Goal: Task Accomplishment & Management: Manage account settings

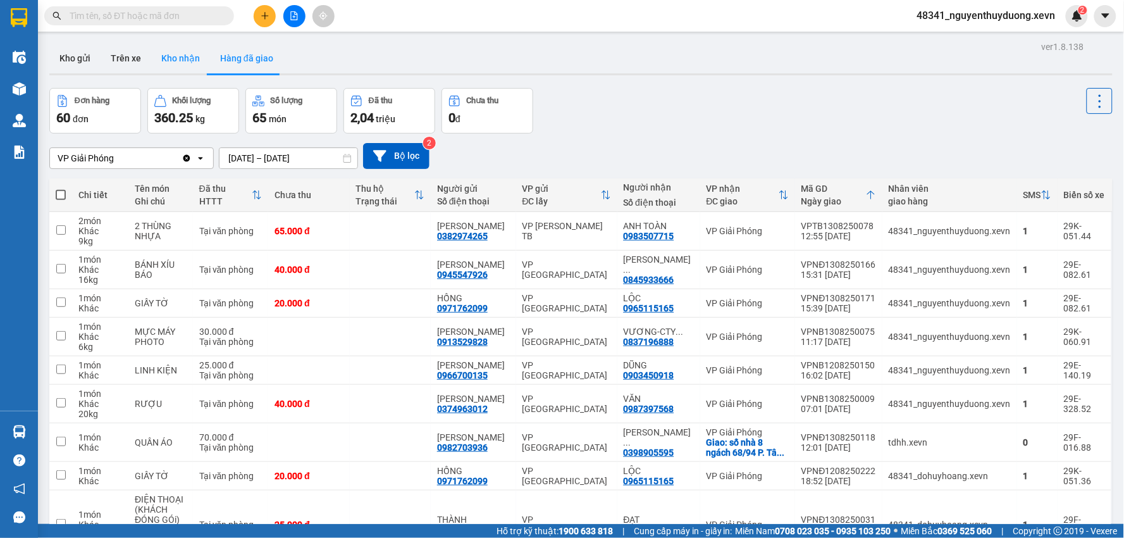
click at [151, 51] on button "Kho nhận" at bounding box center [180, 58] width 59 height 30
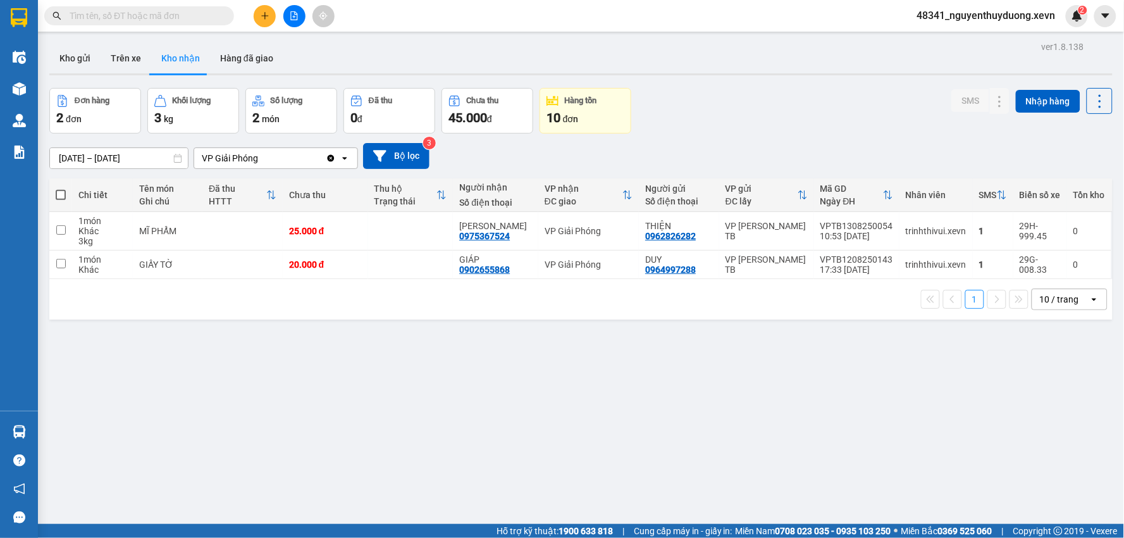
click at [1028, 22] on span "48341_nguyenthuyduong.xevn" at bounding box center [986, 16] width 159 height 16
click at [962, 45] on span "Đăng xuất" at bounding box center [993, 39] width 134 height 14
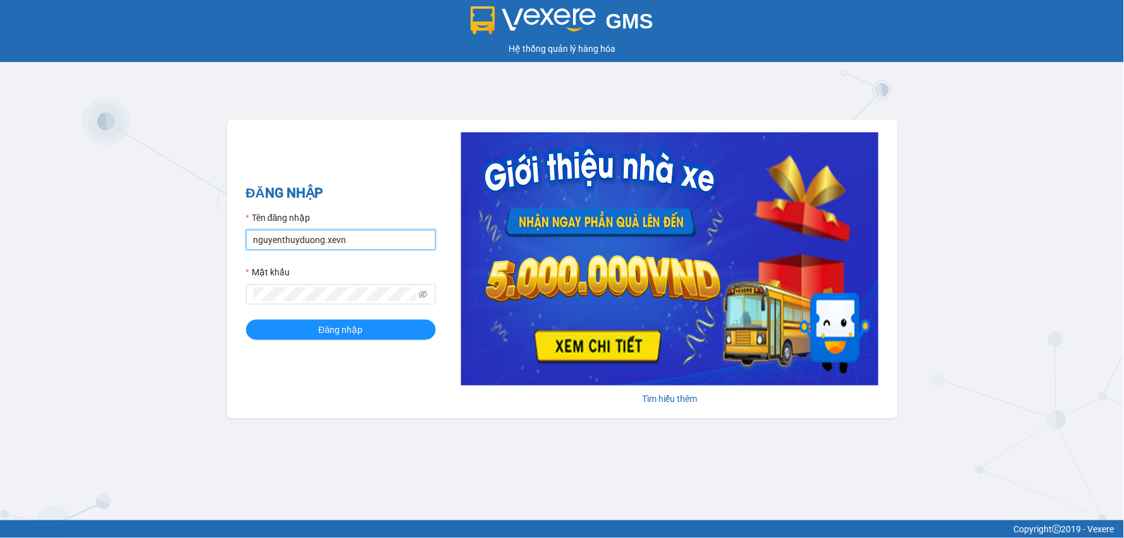
click at [330, 247] on input "nguyenthuyduong.xevn" at bounding box center [341, 240] width 190 height 20
type input "dohuyhoang.xevn"
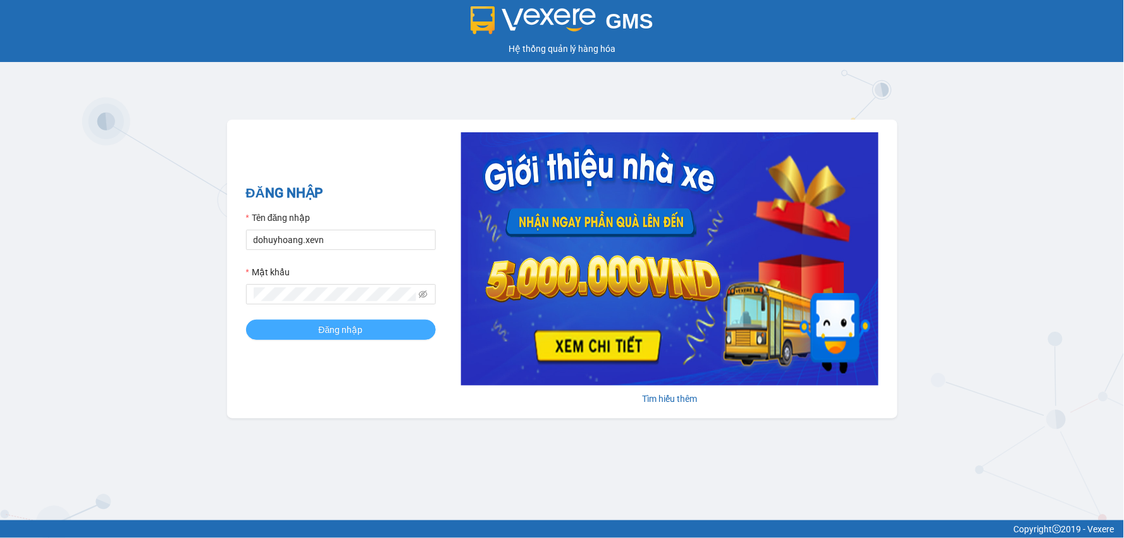
click at [336, 320] on button "Đăng nhập" at bounding box center [341, 330] width 190 height 20
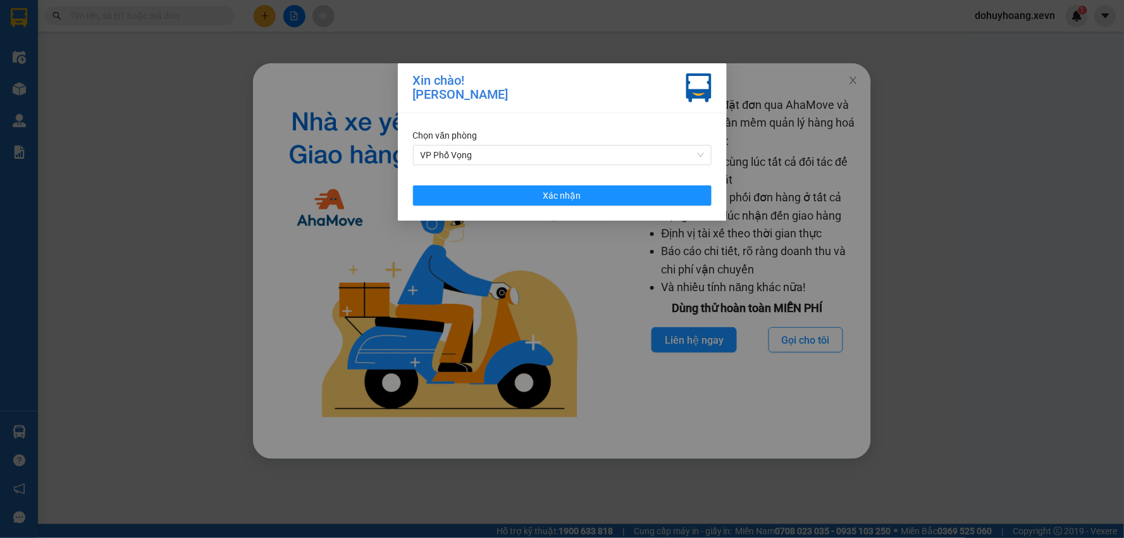
drag, startPoint x: 577, startPoint y: 134, endPoint x: 561, endPoint y: 154, distance: 25.7
click at [575, 135] on div "Chọn văn phòng" at bounding box center [562, 135] width 299 height 14
click at [541, 148] on span "VP Phố Vọng" at bounding box center [562, 155] width 283 height 19
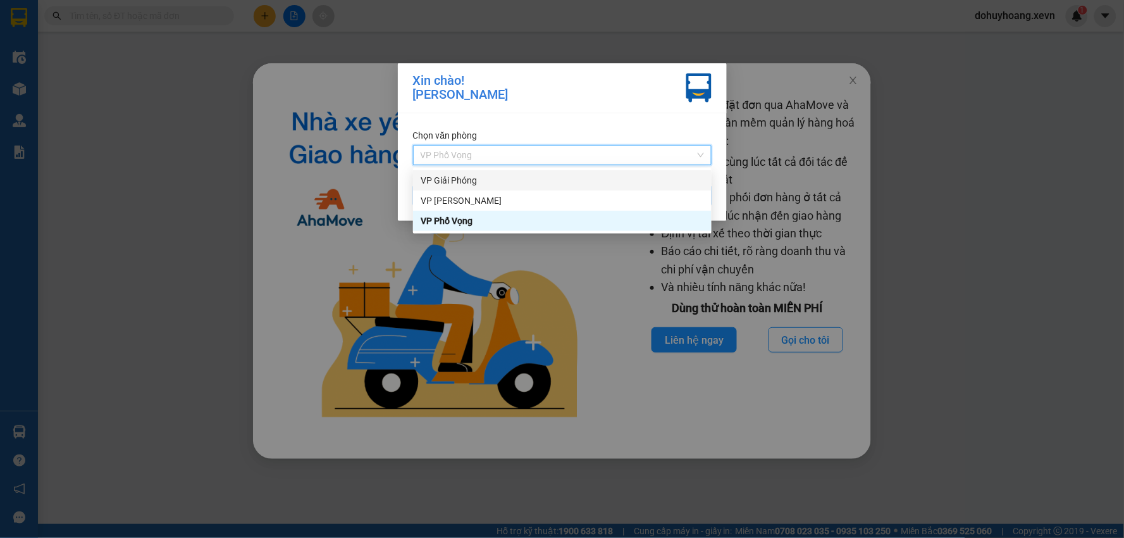
click at [492, 185] on div "VP Giải Phóng" at bounding box center [562, 180] width 283 height 14
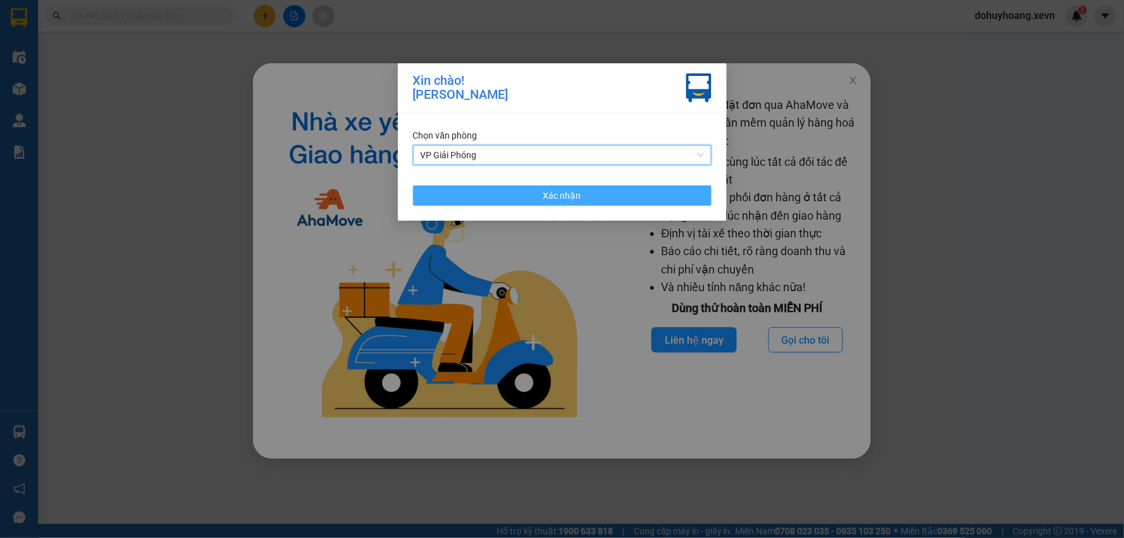
click at [492, 189] on button "Xác nhận" at bounding box center [562, 195] width 299 height 20
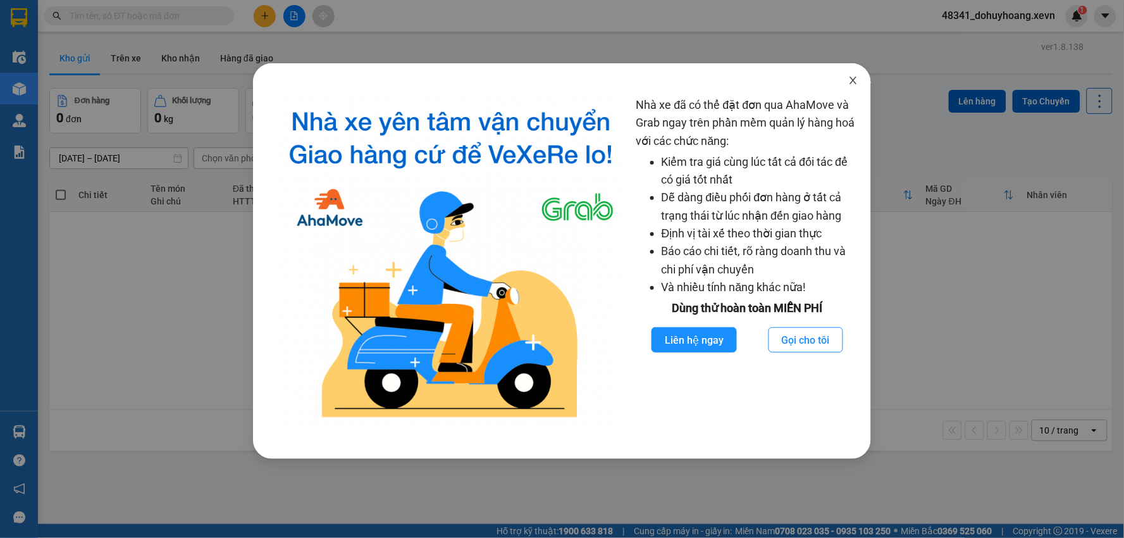
click at [853, 79] on icon "close" at bounding box center [854, 80] width 10 height 10
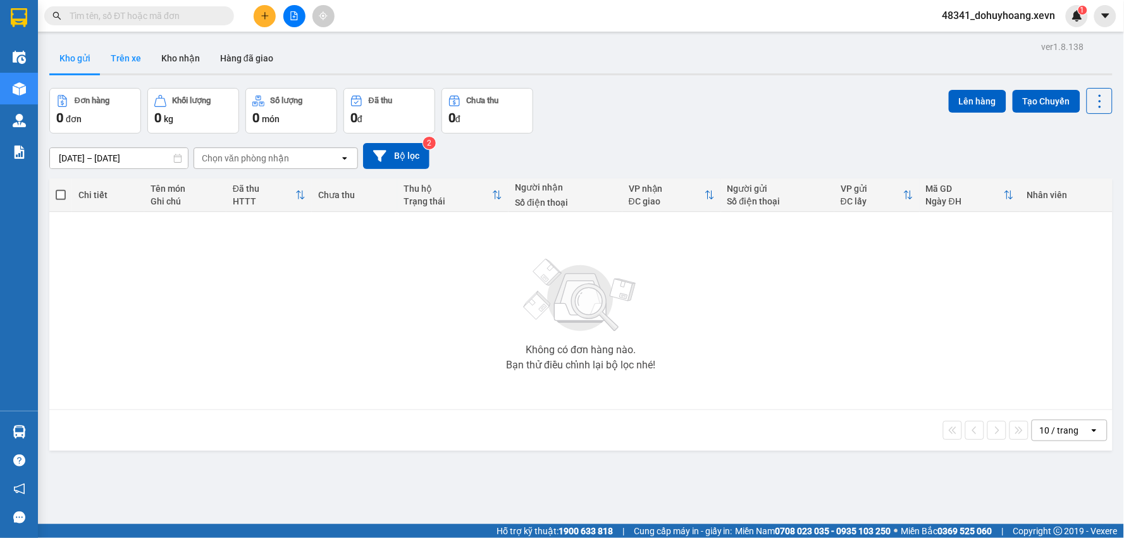
click at [106, 61] on button "Trên xe" at bounding box center [126, 58] width 51 height 30
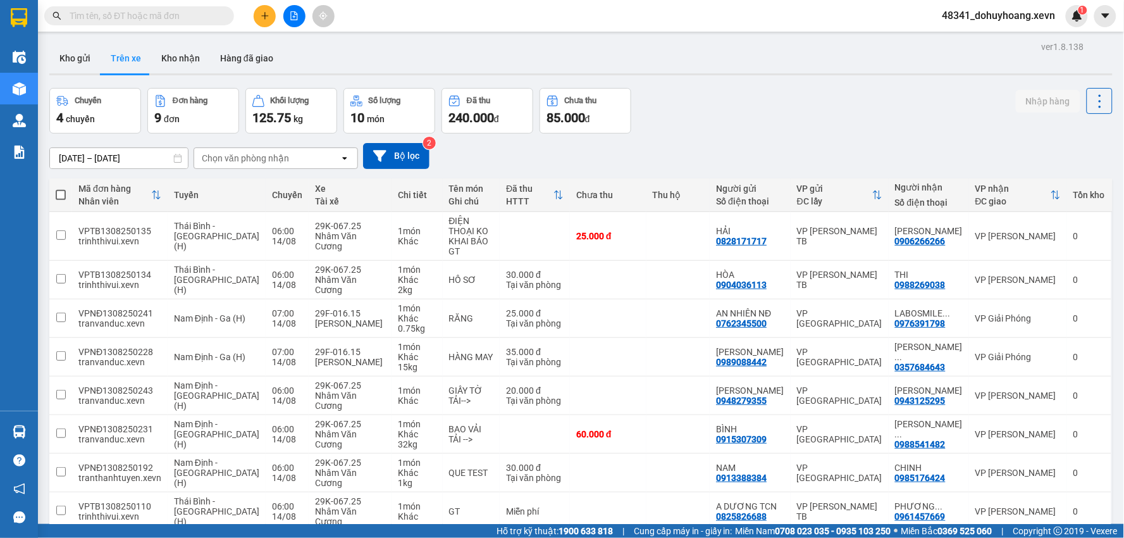
click at [273, 162] on div "Chọn văn phòng nhận" at bounding box center [245, 158] width 87 height 13
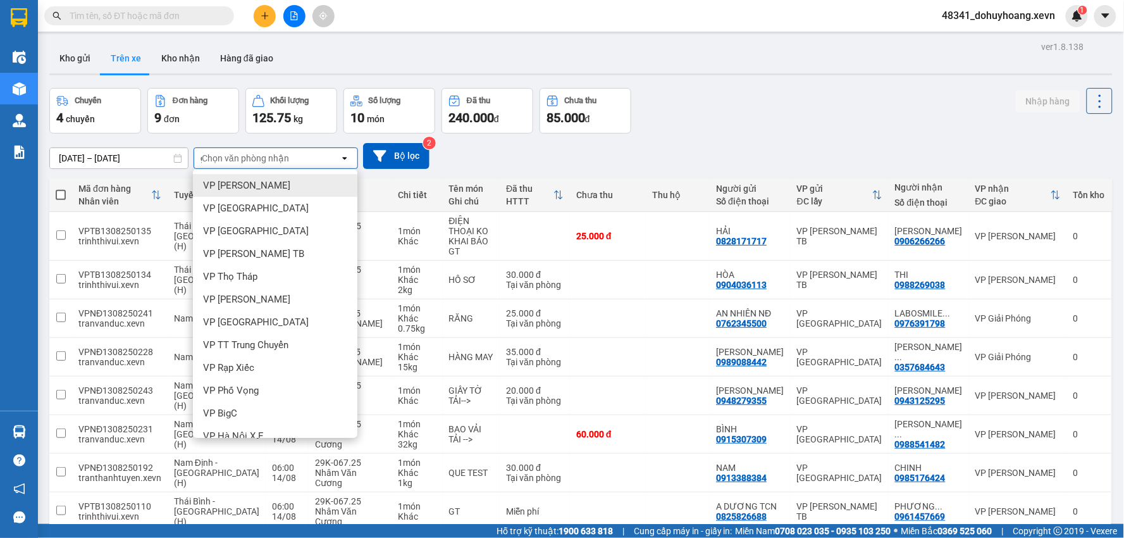
type input "gi"
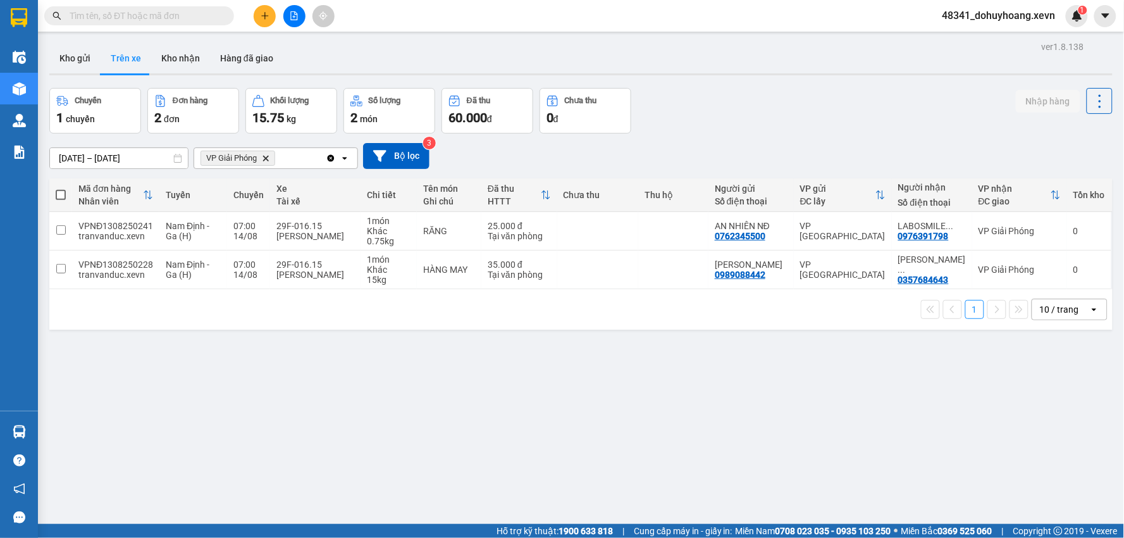
click at [179, 73] on div at bounding box center [581, 74] width 1064 height 2
click at [182, 66] on button "Kho nhận" at bounding box center [180, 58] width 59 height 30
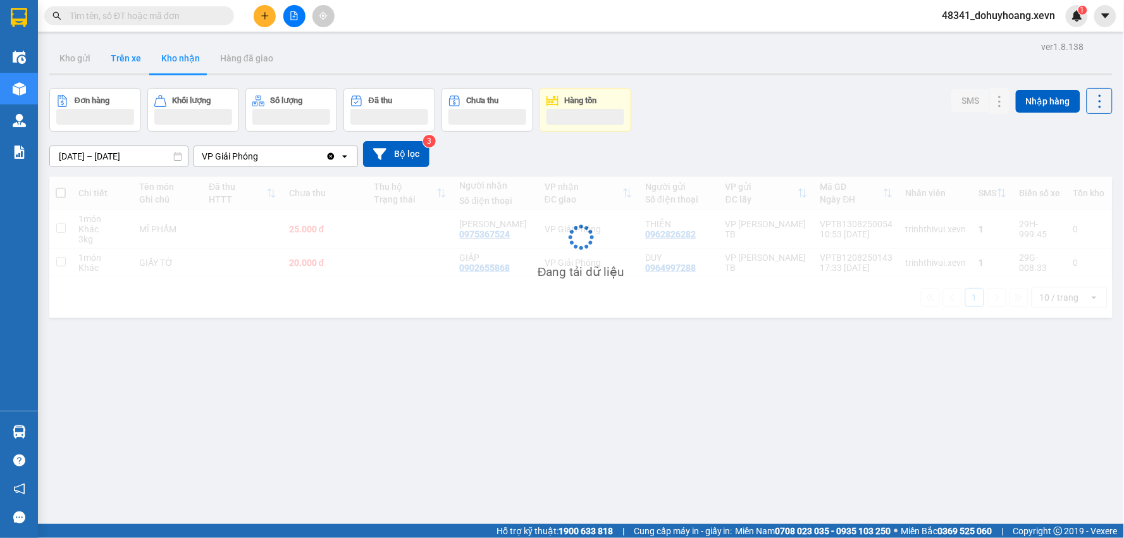
click at [122, 66] on button "Trên xe" at bounding box center [126, 58] width 51 height 30
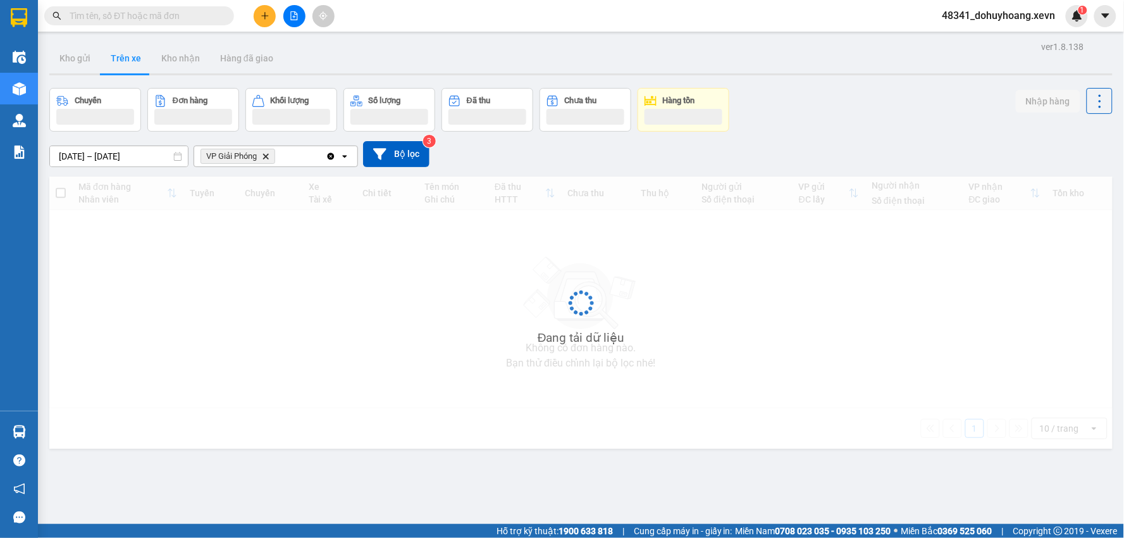
click at [122, 66] on button "Trên xe" at bounding box center [126, 58] width 51 height 30
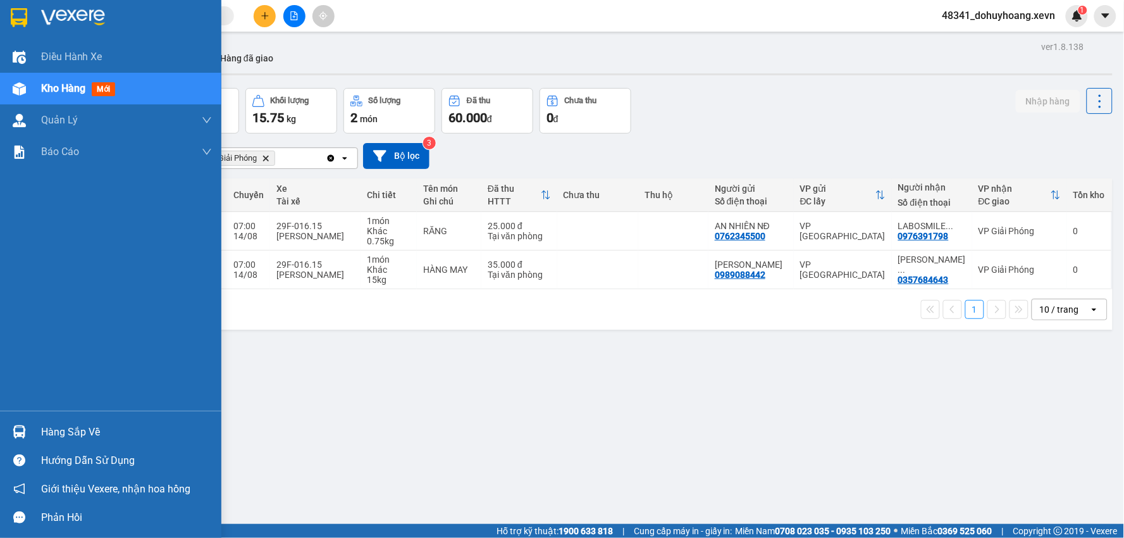
click at [22, 450] on div at bounding box center [19, 460] width 22 height 22
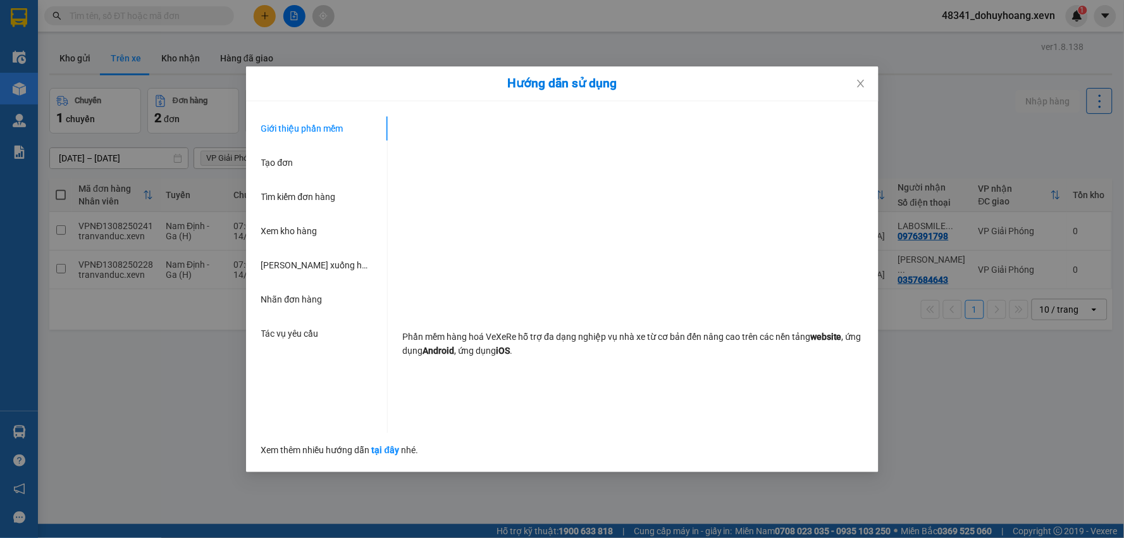
click at [20, 438] on div "Hướng dẫn sử dụng Giới thiệu phần mềm Tạo đơn Tìm kiếm đơn hàng Xem kho hàng Lê…" at bounding box center [562, 269] width 1124 height 538
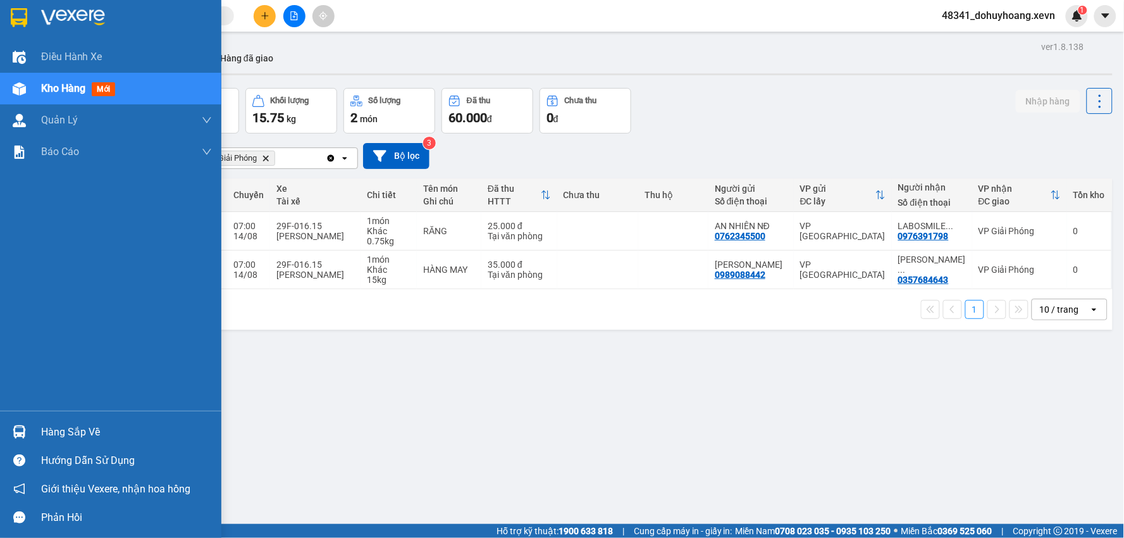
click at [20, 438] on img at bounding box center [19, 431] width 13 height 13
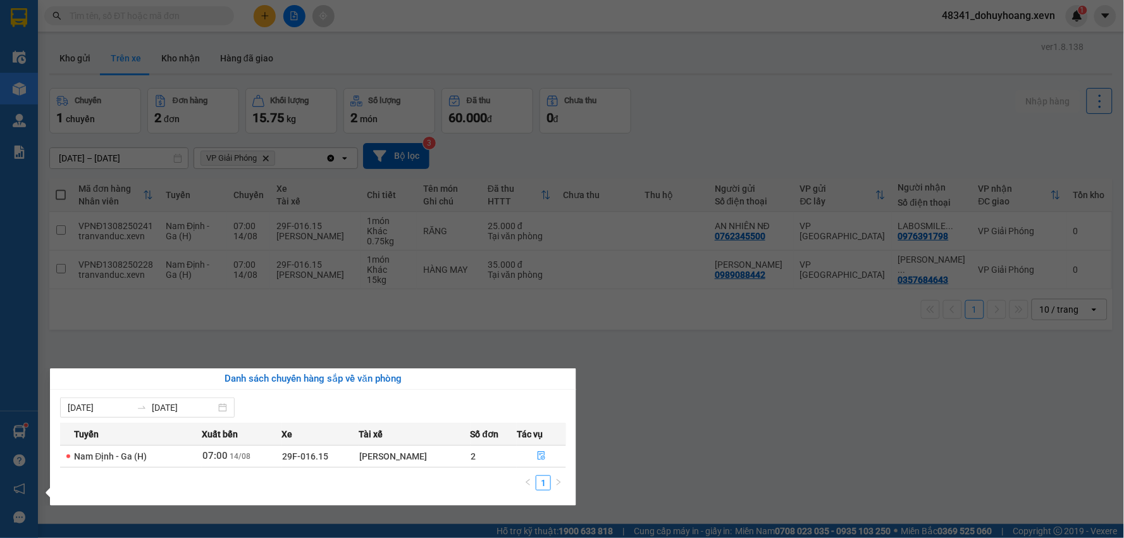
click at [744, 364] on section "Kết quả tìm kiếm ( 0 ) Bộ lọc No Data 48341_dohuyhoang.xevn 1 Điều hành xe Kho …" at bounding box center [562, 269] width 1124 height 538
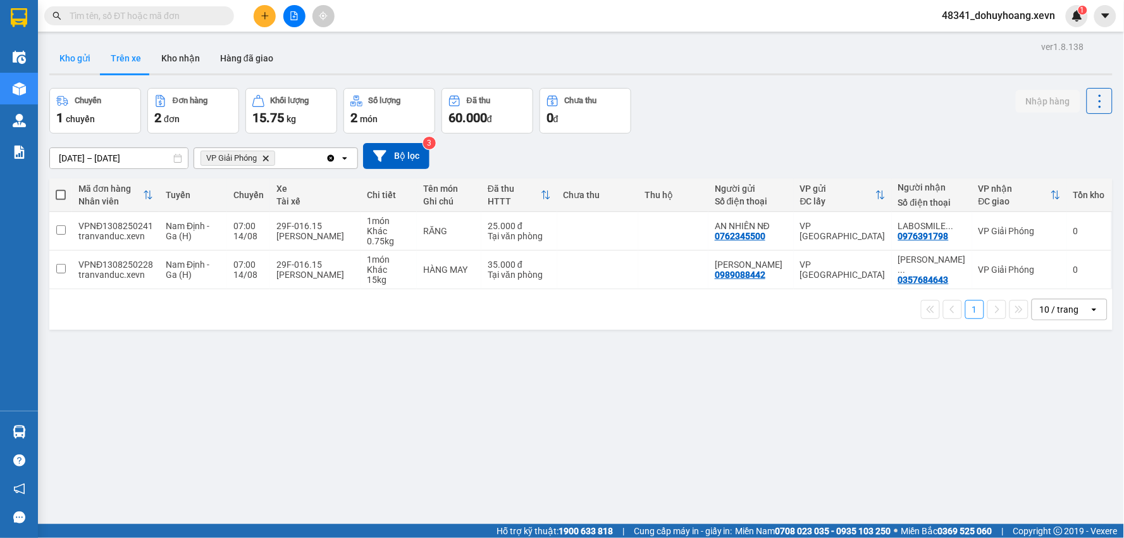
click at [97, 61] on button "Kho gửi" at bounding box center [74, 58] width 51 height 30
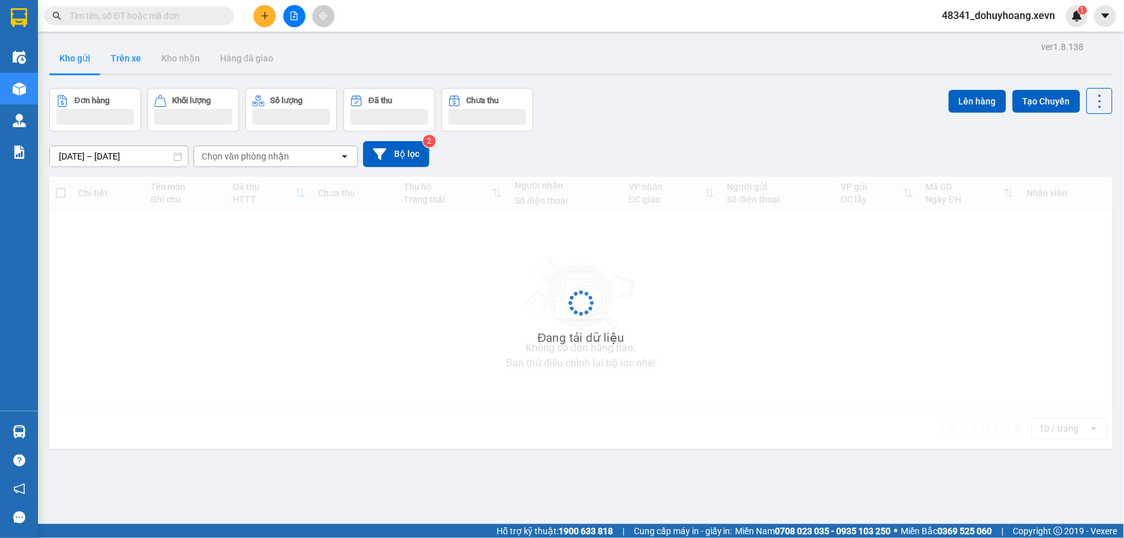
click at [113, 66] on button "Trên xe" at bounding box center [126, 58] width 51 height 30
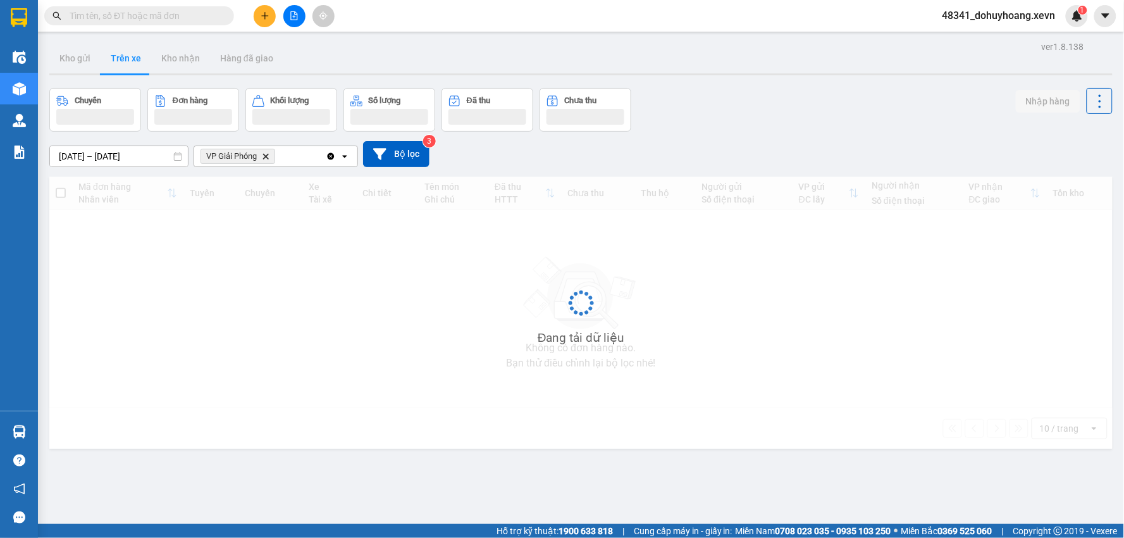
click at [113, 66] on button "Trên xe" at bounding box center [126, 58] width 51 height 30
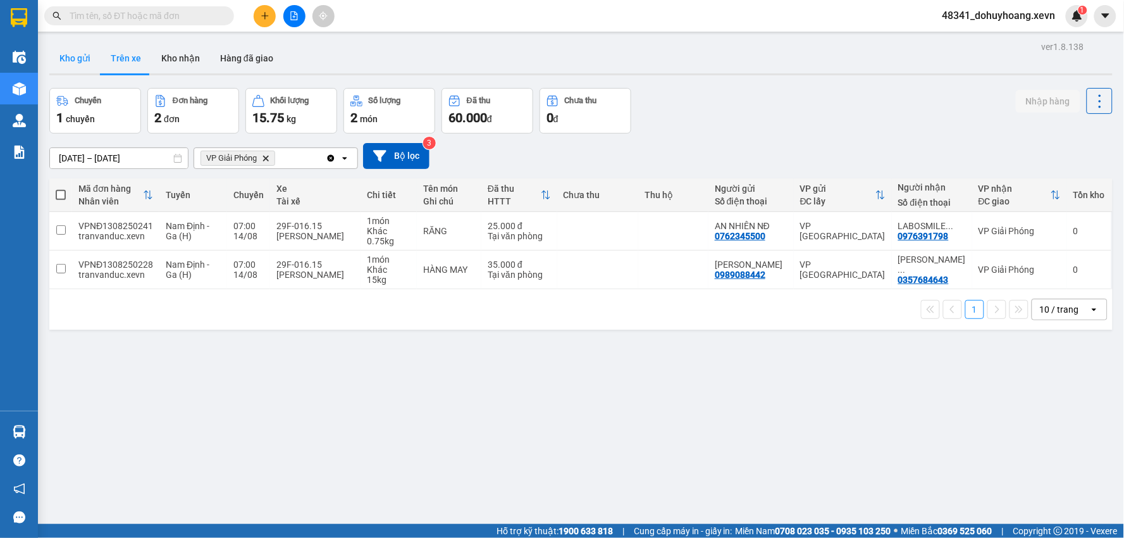
click at [97, 56] on button "Kho gửi" at bounding box center [74, 58] width 51 height 30
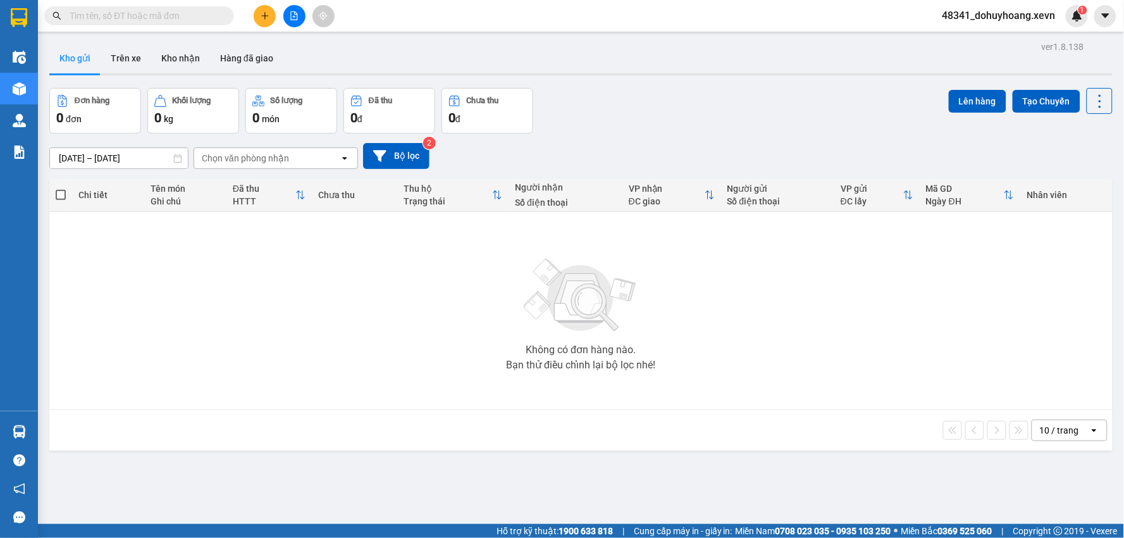
click at [96, 61] on button "Kho gửi" at bounding box center [74, 58] width 51 height 30
click at [103, 64] on button "Trên xe" at bounding box center [126, 58] width 51 height 30
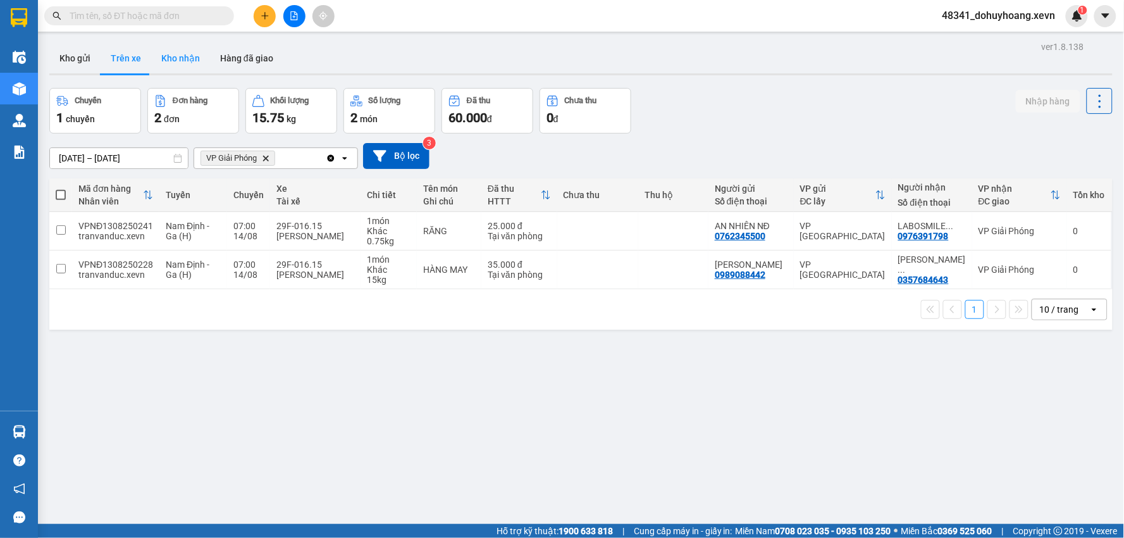
click at [175, 54] on button "Kho nhận" at bounding box center [180, 58] width 59 height 30
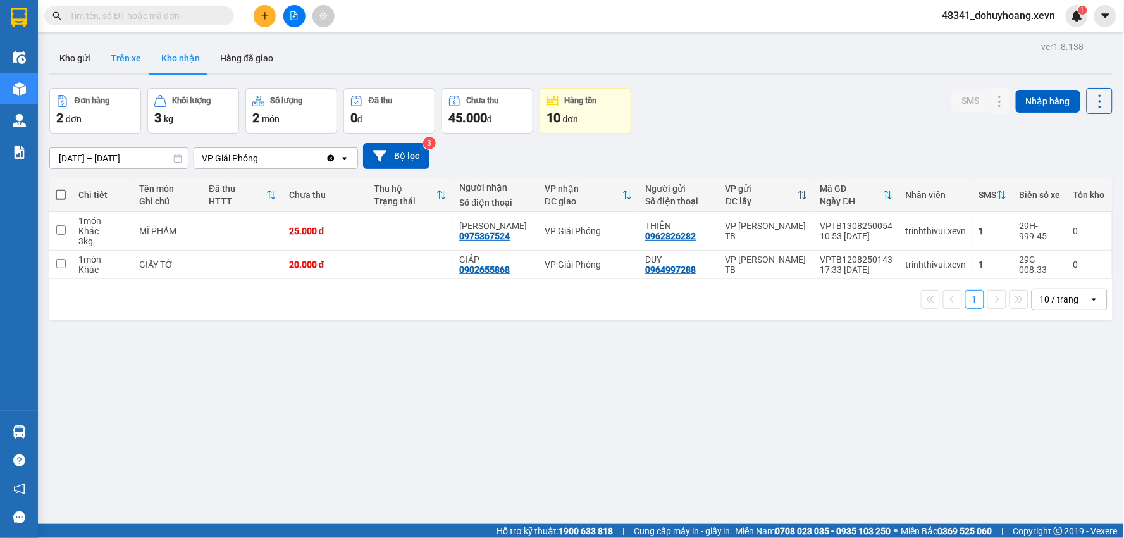
click at [146, 49] on button "Trên xe" at bounding box center [126, 58] width 51 height 30
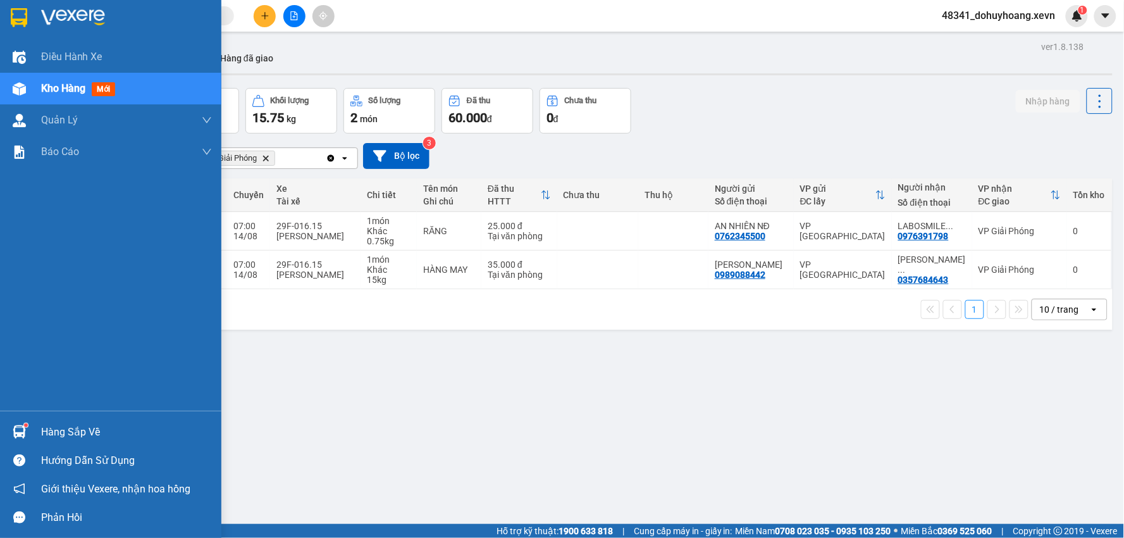
click at [17, 422] on div "Hàng sắp về Hướng dẫn sử dụng Giới thiệu Vexere, nhận hoa hồng Phản hồi" at bounding box center [110, 471] width 221 height 121
click at [17, 422] on div at bounding box center [19, 432] width 22 height 22
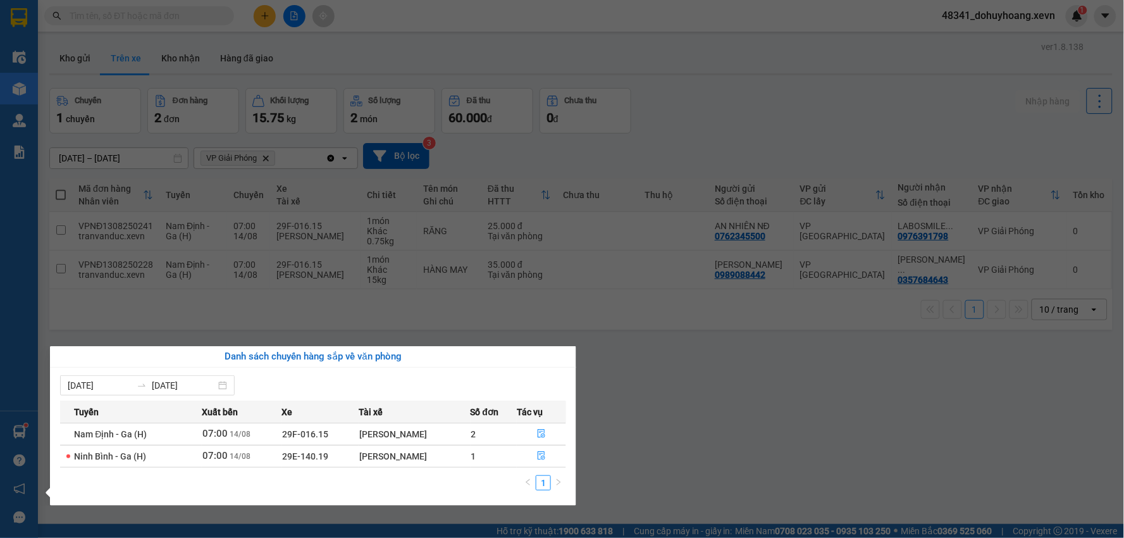
click at [642, 409] on section "Kết quả tìm kiếm ( 0 ) Bộ lọc No Data 48341_dohuyhoang.xevn 1 Điều hành xe Kho …" at bounding box center [562, 269] width 1124 height 538
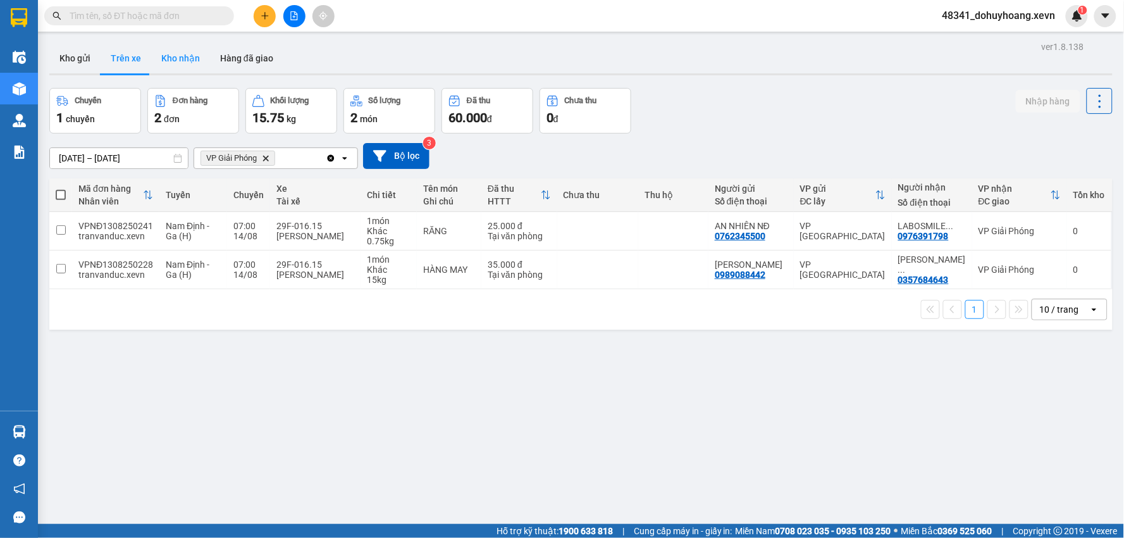
click at [175, 60] on button "Kho nhận" at bounding box center [180, 58] width 59 height 30
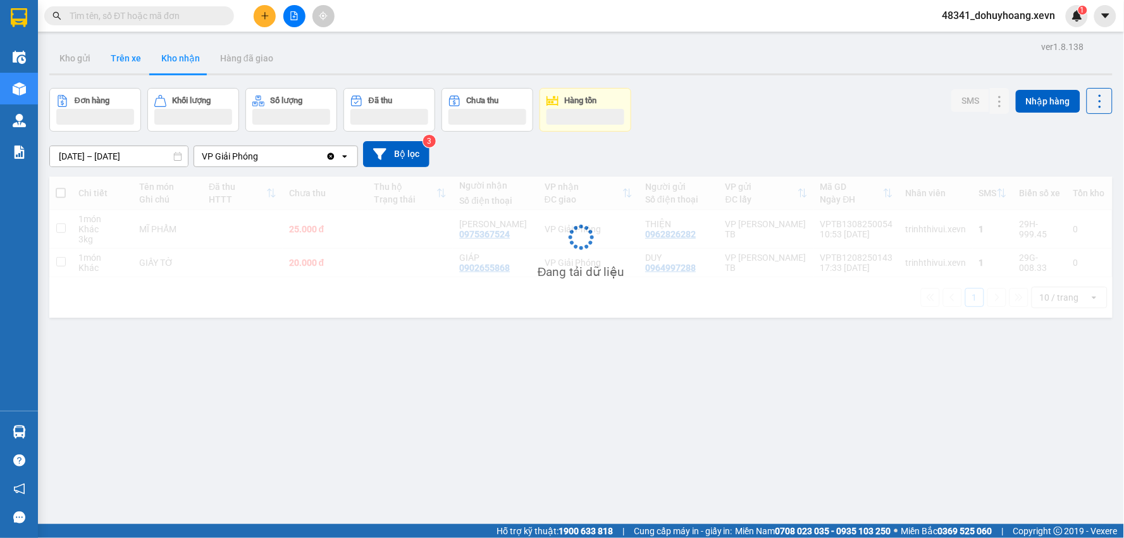
click at [131, 58] on button "Trên xe" at bounding box center [126, 58] width 51 height 30
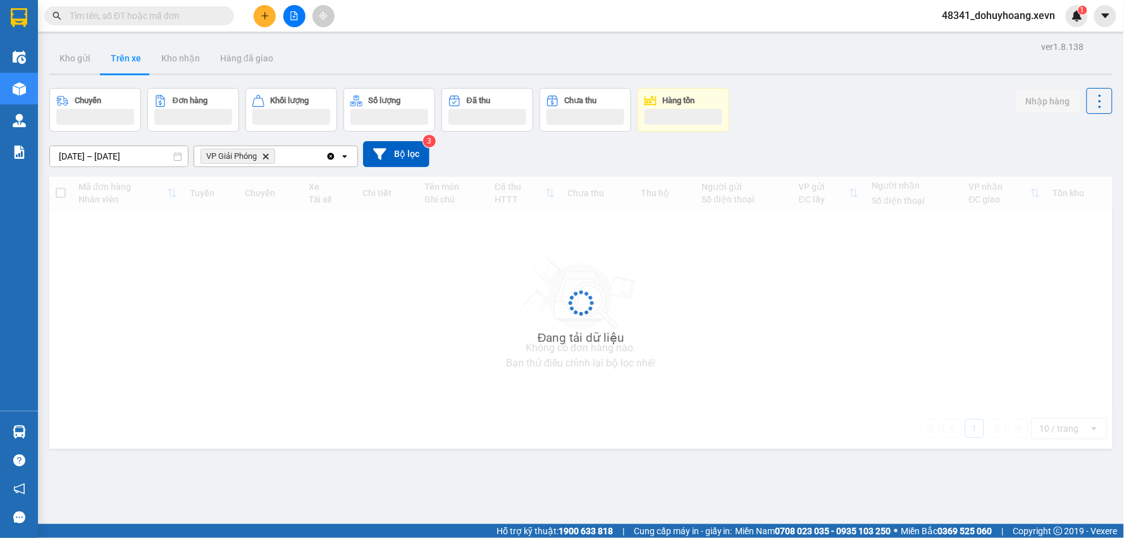
click at [131, 58] on button "Trên xe" at bounding box center [126, 58] width 51 height 30
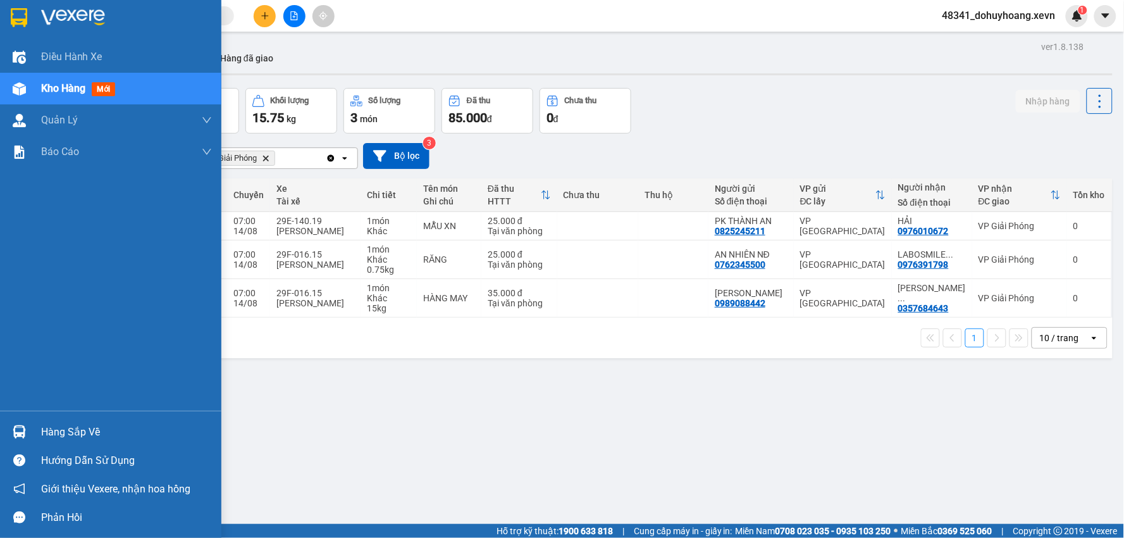
click at [35, 421] on div "Hàng sắp về" at bounding box center [110, 432] width 221 height 28
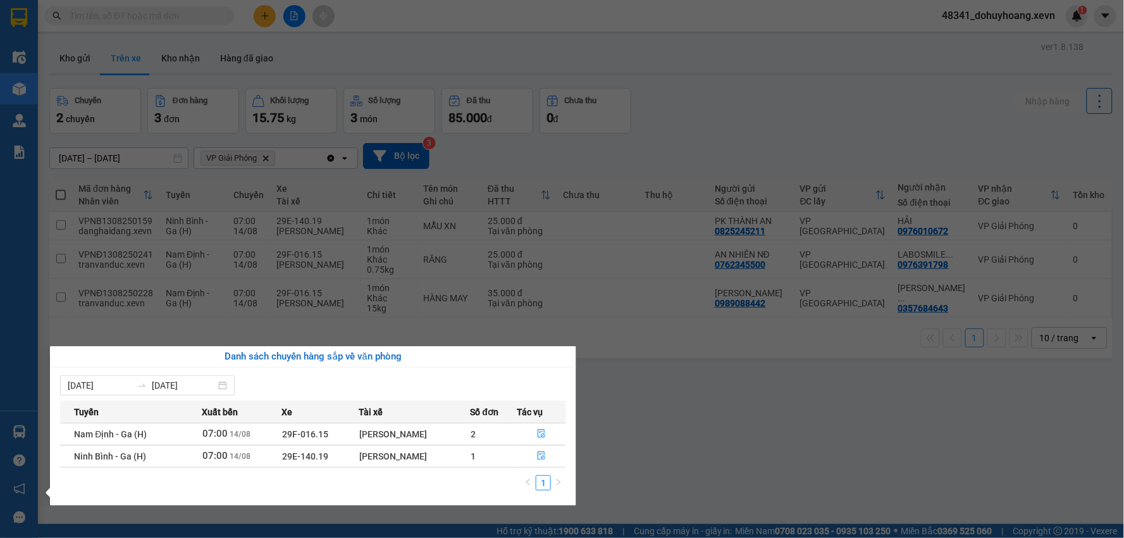
click at [141, 234] on section "Kết quả tìm kiếm ( 0 ) Bộ lọc No Data 48341_dohuyhoang.xevn 1 Điều hành xe Kho …" at bounding box center [562, 269] width 1124 height 538
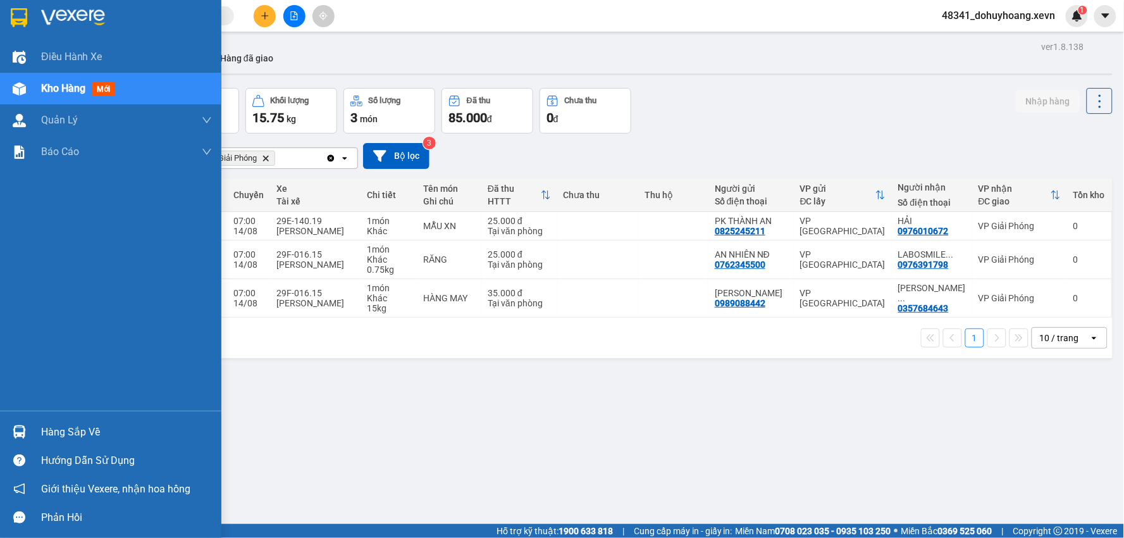
click at [24, 418] on div "Hàng sắp về" at bounding box center [110, 432] width 221 height 28
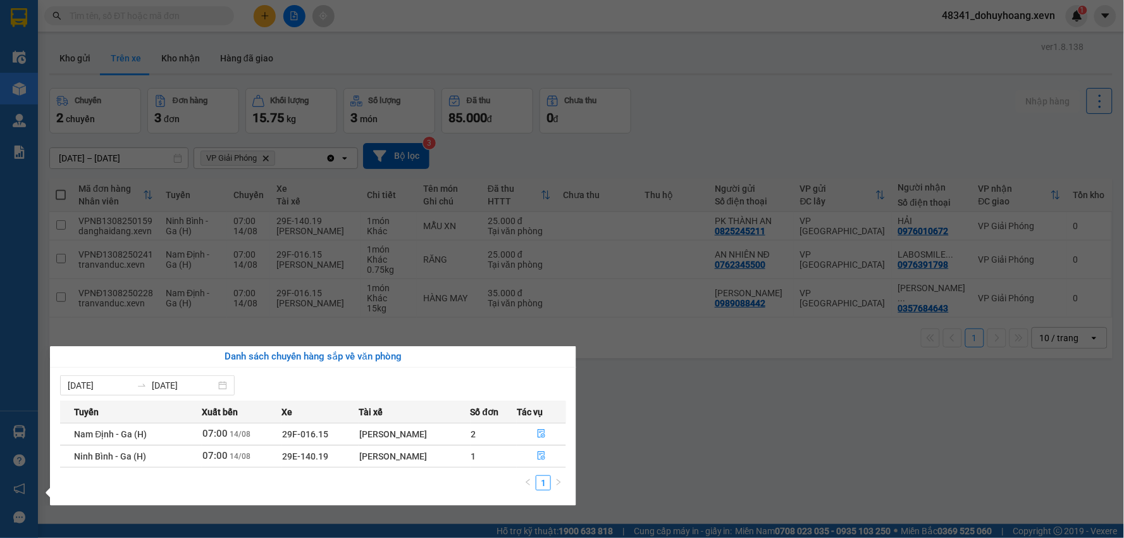
click at [86, 64] on section "Kết quả tìm kiếm ( 0 ) Bộ lọc No Data 48341_dohuyhoang.xevn 1 Điều hành xe Kho …" at bounding box center [562, 269] width 1124 height 538
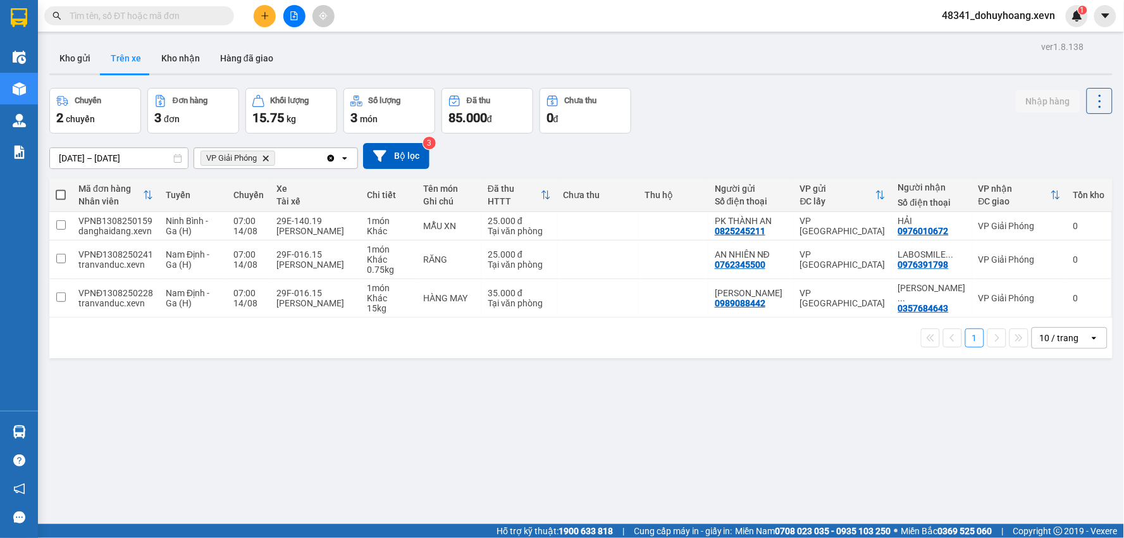
click at [86, 64] on button "Kho gửi" at bounding box center [74, 58] width 51 height 30
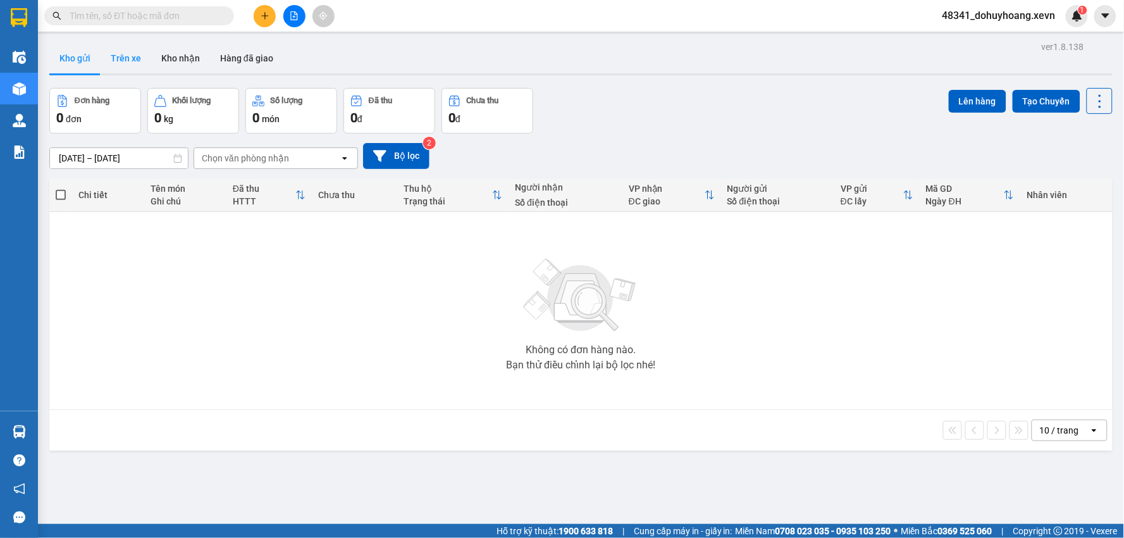
click at [125, 61] on button "Trên xe" at bounding box center [126, 58] width 51 height 30
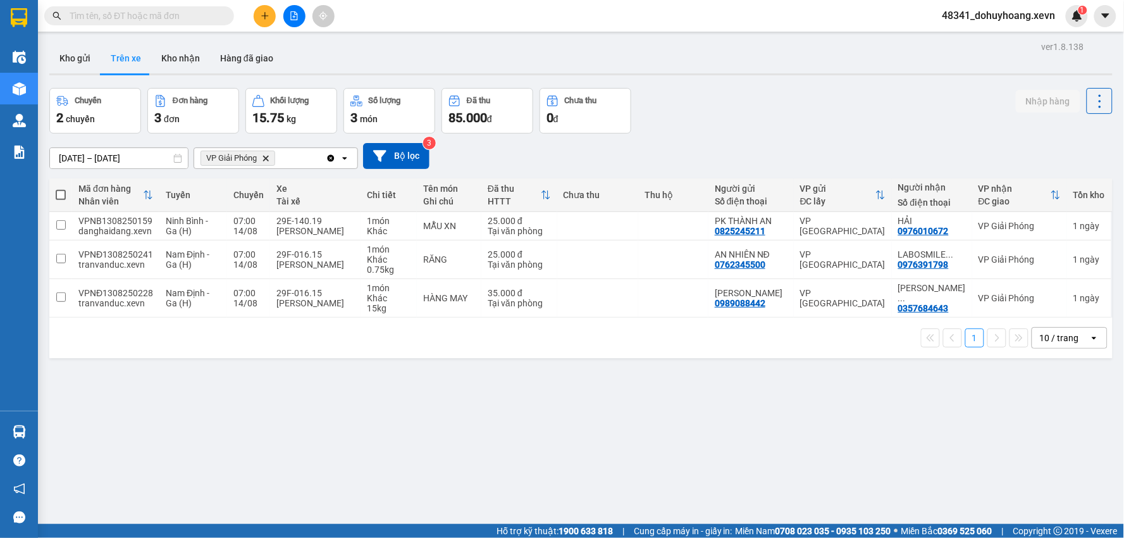
click at [125, 61] on button "Trên xe" at bounding box center [126, 58] width 51 height 30
click at [178, 52] on button "Kho nhận" at bounding box center [180, 58] width 59 height 30
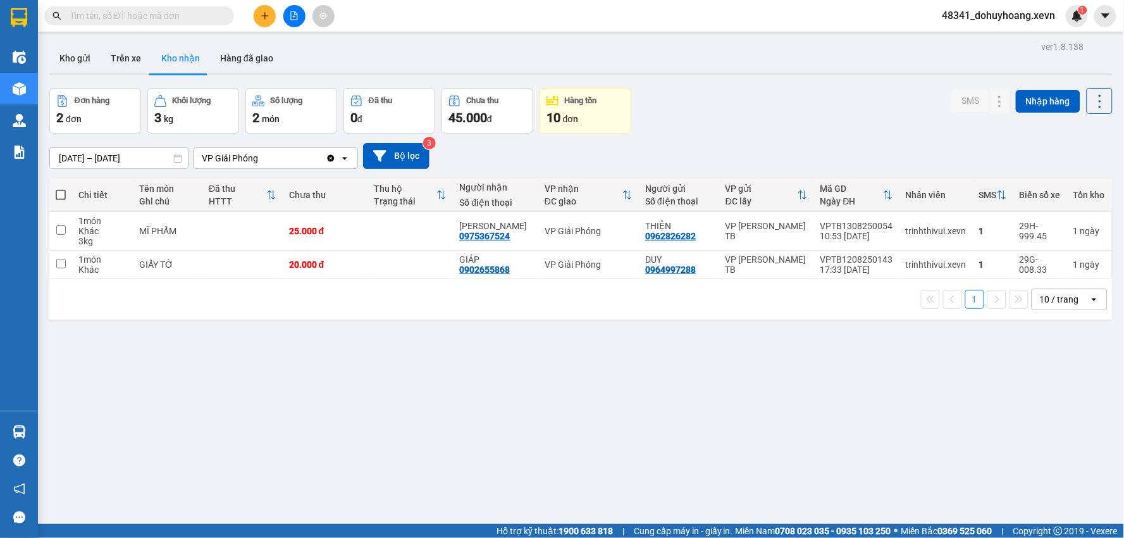
click at [104, 80] on div "ver 1.8.138 Kho gửi Trên xe Kho nhận Hàng đã giao Đơn hàng 2 đơn Khối lượng 3 k…" at bounding box center [581, 307] width 1074 height 538
click at [109, 77] on div "ver 1.8.138 Kho gửi Trên xe Kho nhận Hàng đã giao Đơn hàng 2 đơn Khối lượng 3 k…" at bounding box center [581, 307] width 1074 height 538
click at [91, 60] on button "Kho gửi" at bounding box center [74, 58] width 51 height 30
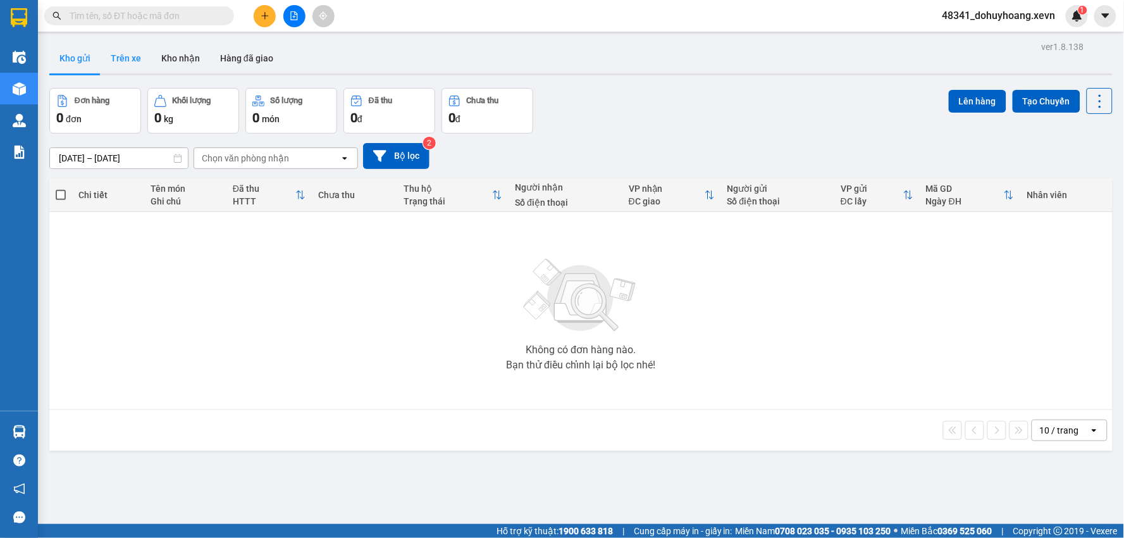
click at [115, 59] on button "Trên xe" at bounding box center [126, 58] width 51 height 30
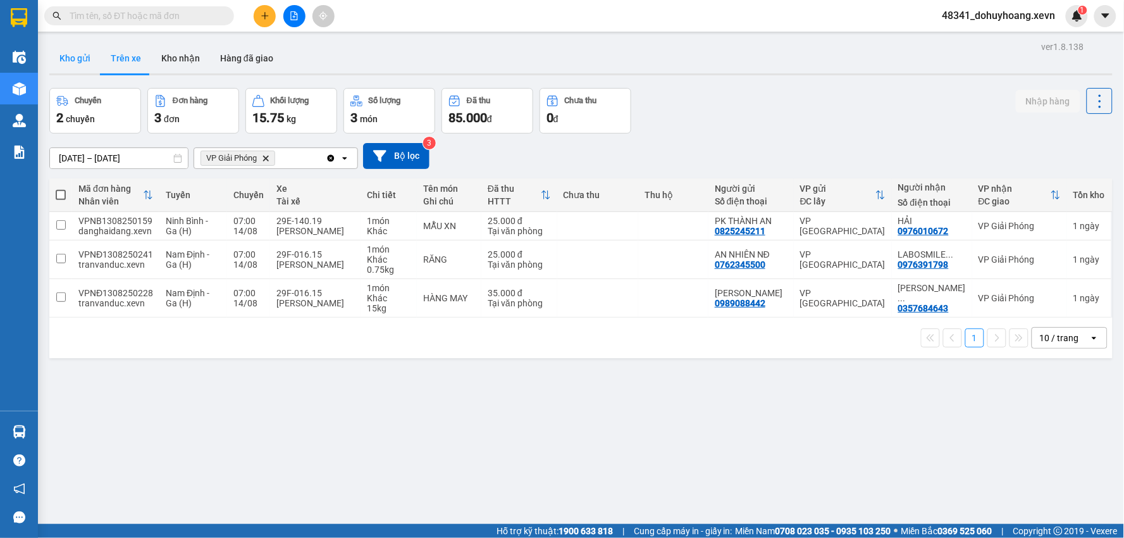
click at [90, 53] on button "Kho gửi" at bounding box center [74, 58] width 51 height 30
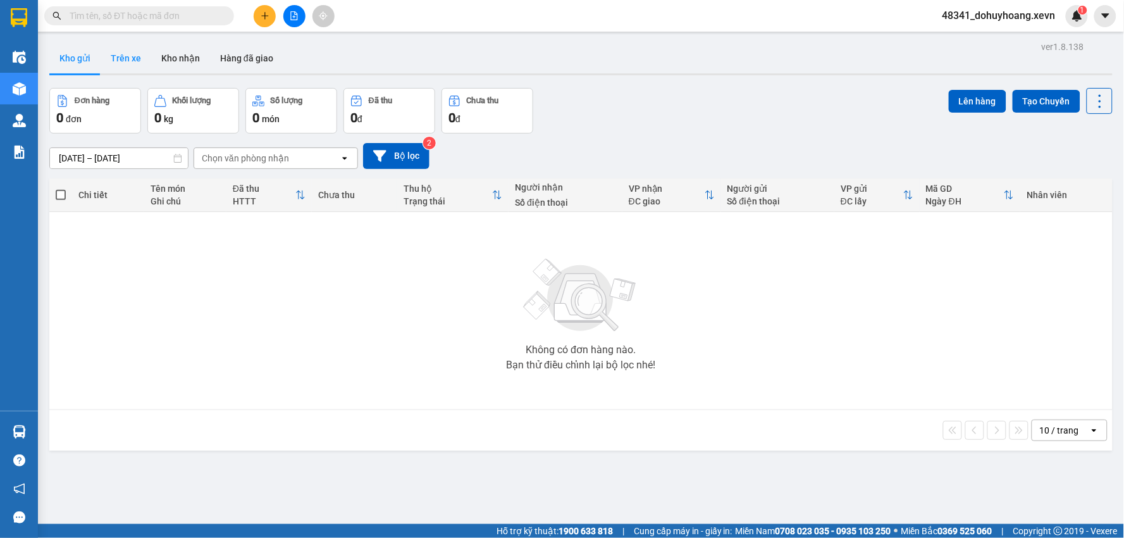
click at [117, 62] on button "Trên xe" at bounding box center [126, 58] width 51 height 30
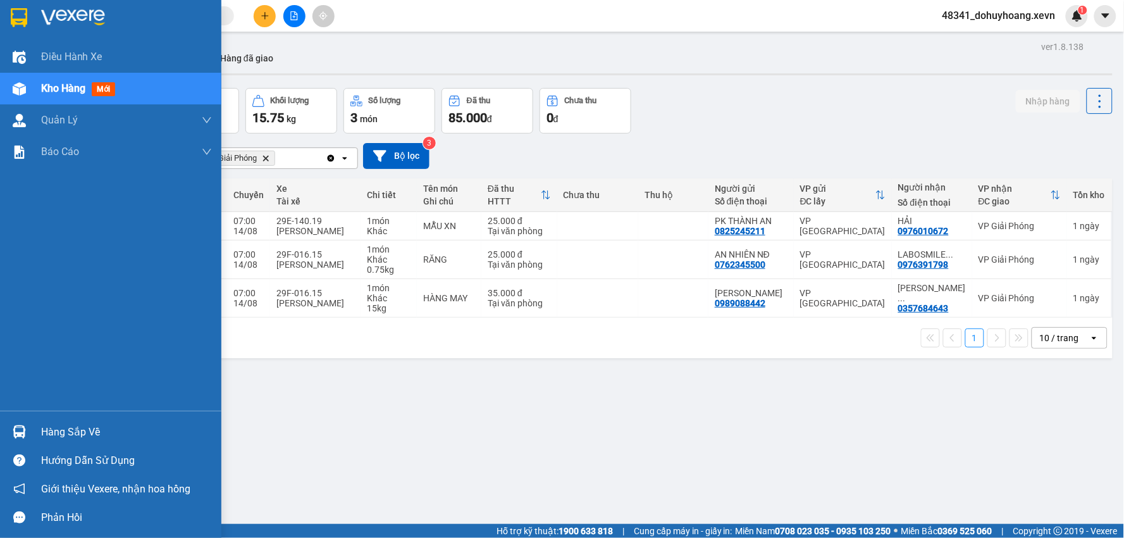
click at [35, 443] on div "Hàng sắp về" at bounding box center [110, 432] width 221 height 28
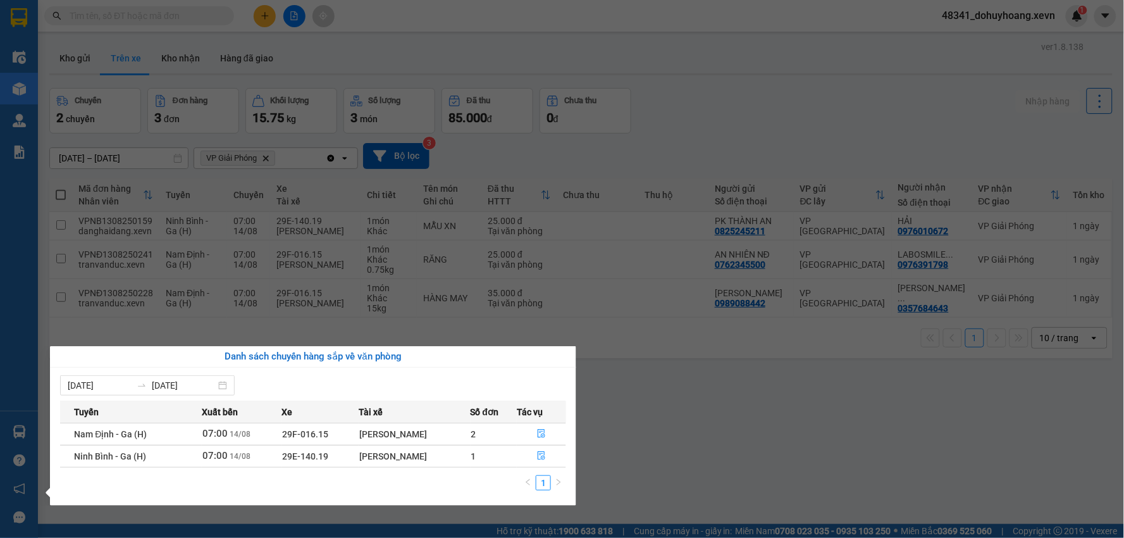
click at [813, 471] on section "Kết quả tìm kiếm ( 0 ) Bộ lọc No Data 48341_dohuyhoang.xevn 1 Điều hành xe Kho …" at bounding box center [562, 269] width 1124 height 538
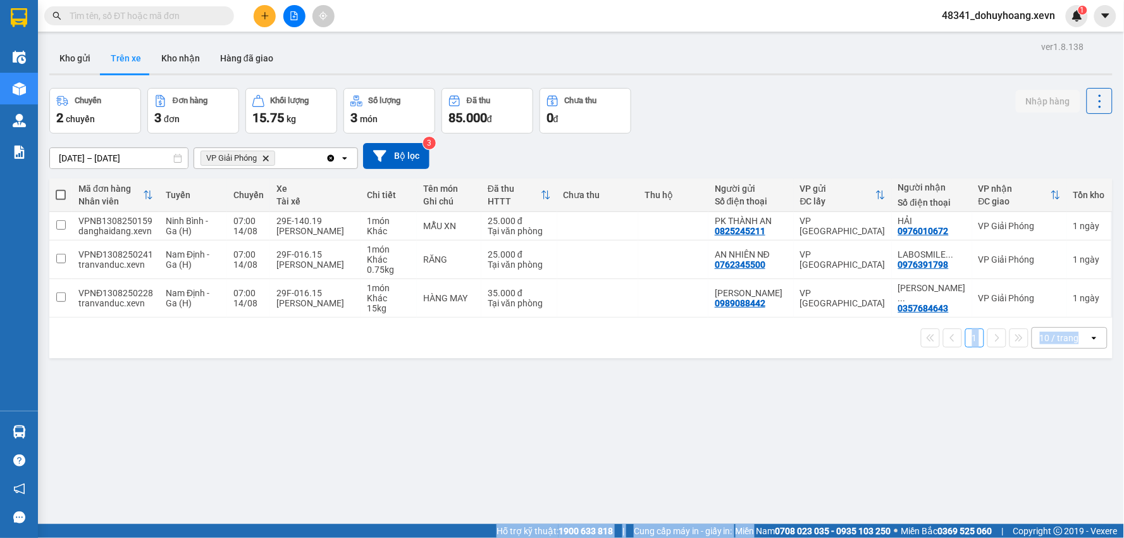
drag, startPoint x: 745, startPoint y: 526, endPoint x: 735, endPoint y: 541, distance: 17.4
click at [735, 537] on html "Kết quả tìm kiếm ( 0 ) Bộ lọc No Data 48341_dohuyhoang.xevn 1 Điều hành xe Kho …" at bounding box center [562, 269] width 1124 height 538
click at [685, 460] on div "ver 1.8.138 Kho gửi Trên xe Kho nhận Hàng đã giao Chuyến 2 chuyến Đơn hàng 3 đơ…" at bounding box center [581, 307] width 1074 height 538
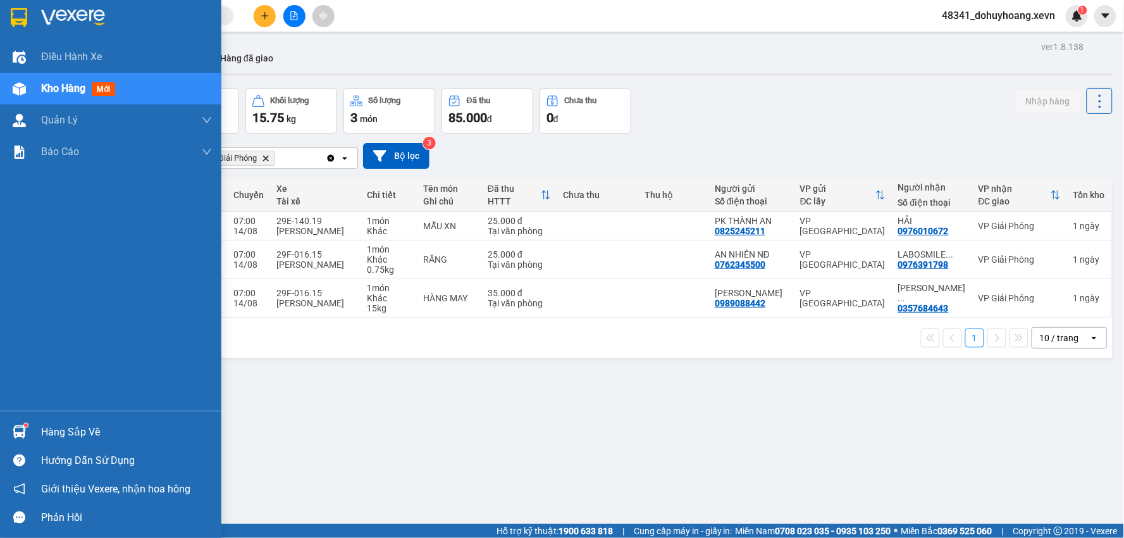
click at [52, 440] on div "Hàng sắp về" at bounding box center [126, 432] width 171 height 19
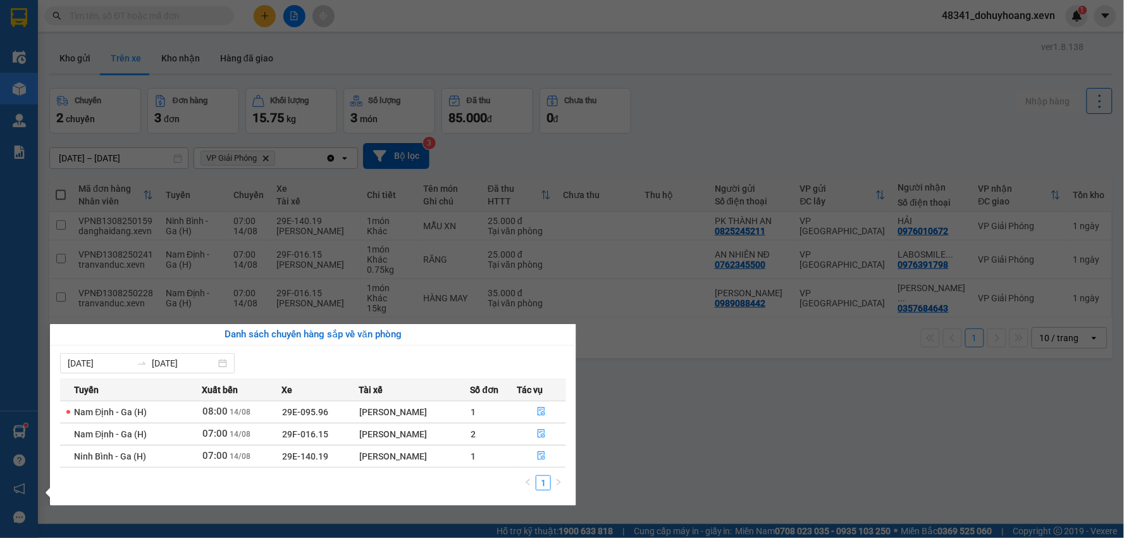
click at [698, 402] on section "Kết quả tìm kiếm ( 0 ) Bộ lọc No Data 48341_dohuyhoang.xevn 1 Điều hành xe Kho …" at bounding box center [562, 269] width 1124 height 538
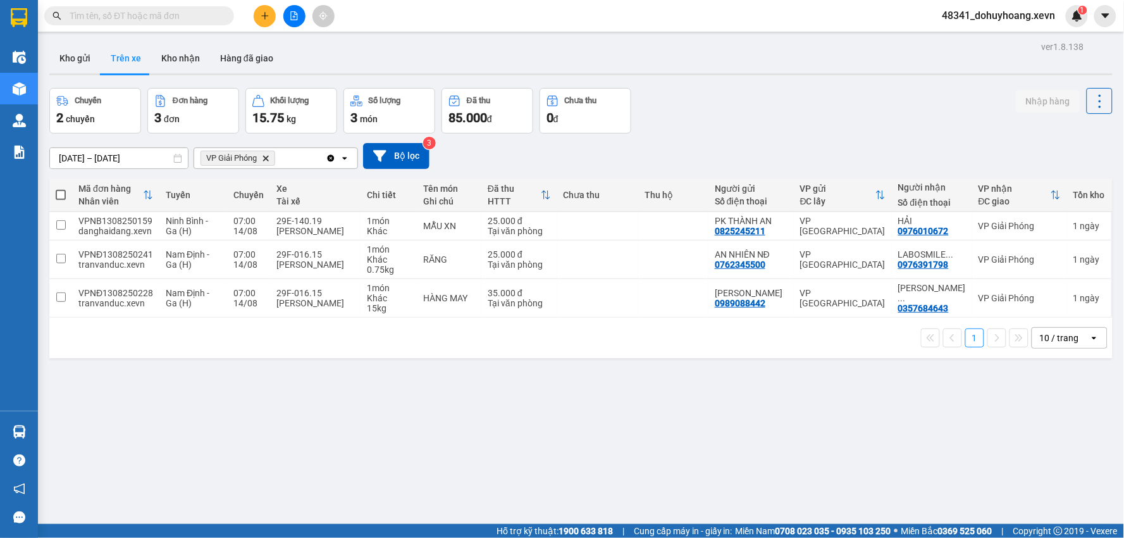
click at [157, 40] on div "ver 1.8.138 Kho gửi Trên xe Kho nhận Hàng đã giao Chuyến 2 chuyến Đơn hàng 3 đơ…" at bounding box center [581, 307] width 1074 height 538
click at [161, 47] on button "Kho nhận" at bounding box center [180, 58] width 59 height 30
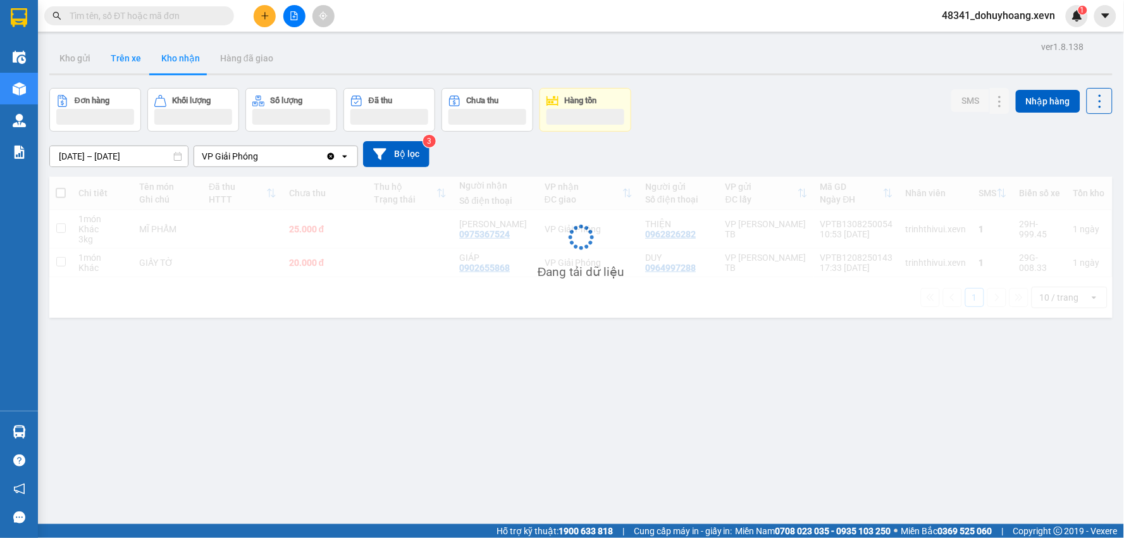
click at [134, 51] on button "Trên xe" at bounding box center [126, 58] width 51 height 30
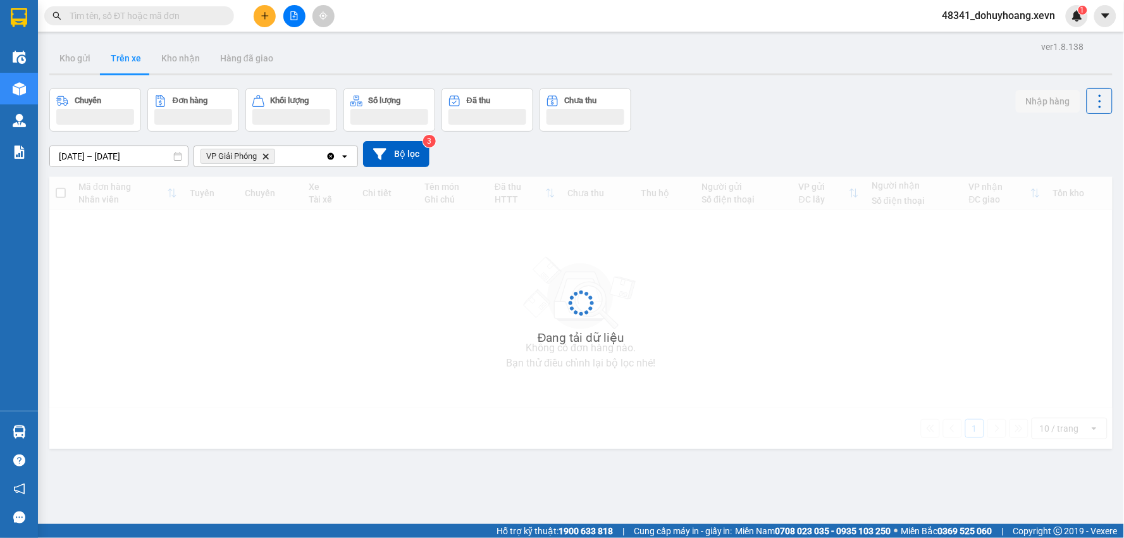
click at [134, 51] on button "Trên xe" at bounding box center [126, 58] width 51 height 30
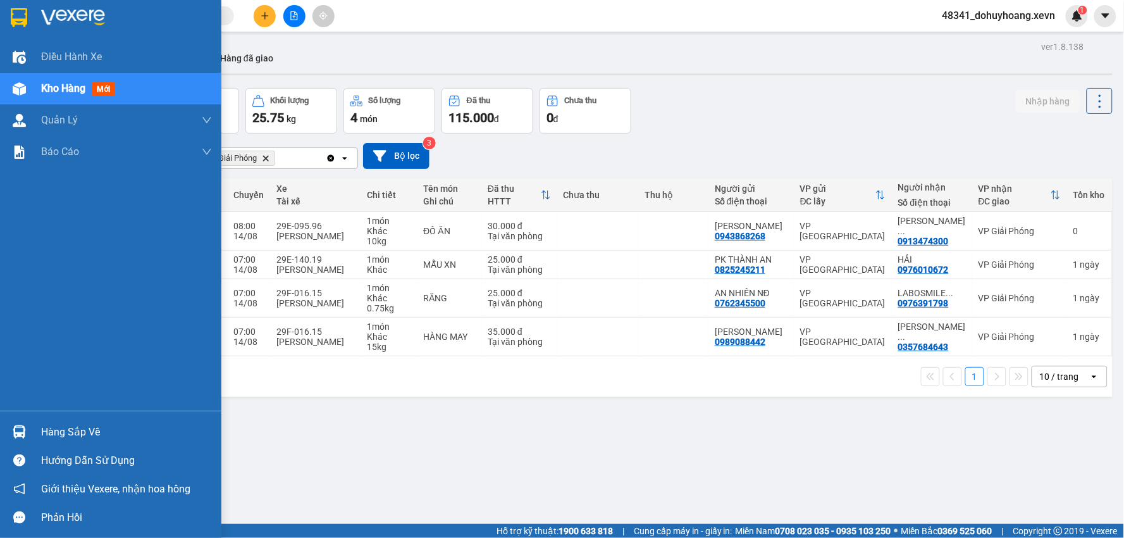
click at [36, 426] on div "Hàng sắp về" at bounding box center [110, 432] width 221 height 28
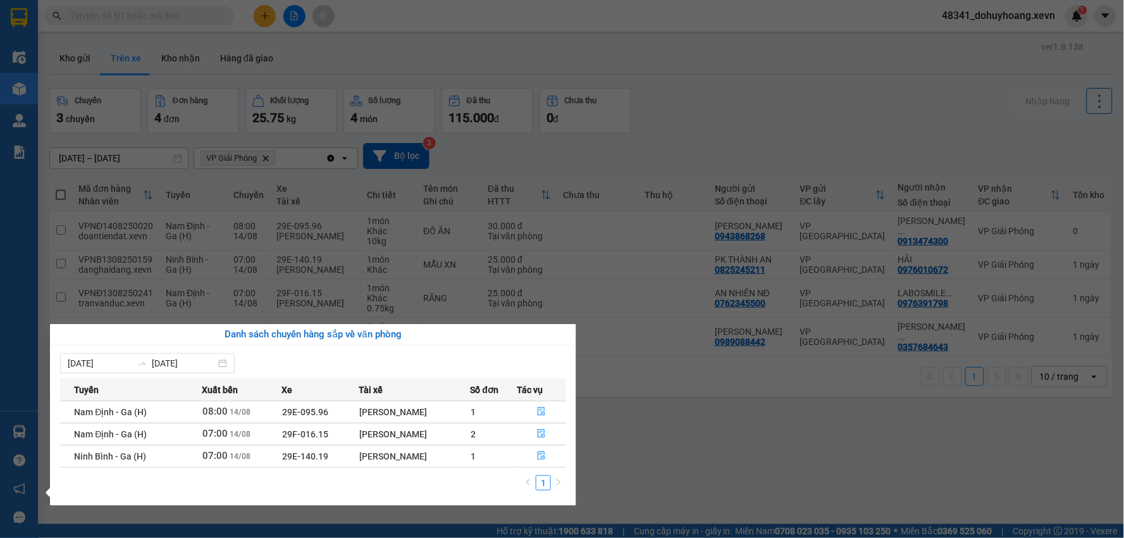
click at [791, 438] on section "Kết quả tìm kiếm ( 0 ) Bộ lọc No Data 48341_dohuyhoang.xevn 1 Điều hành xe Kho …" at bounding box center [562, 269] width 1124 height 538
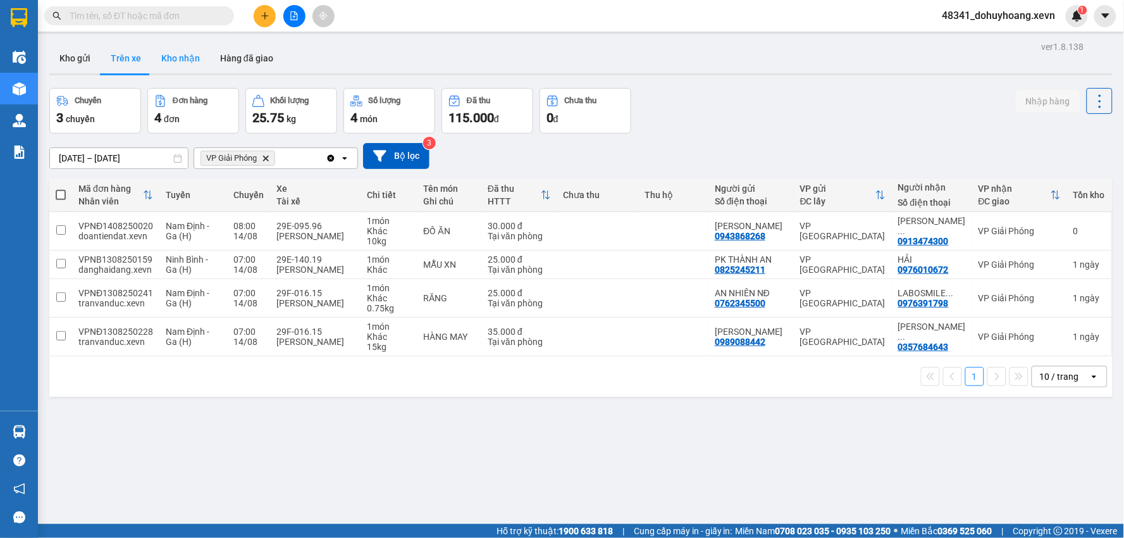
click at [199, 66] on button "Kho nhận" at bounding box center [180, 58] width 59 height 30
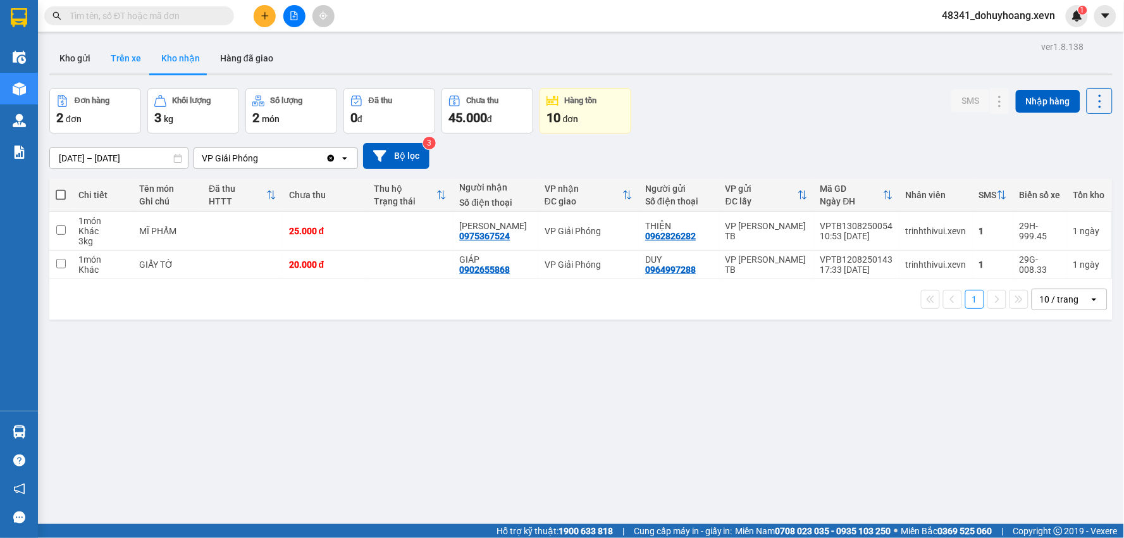
click at [128, 55] on button "Trên xe" at bounding box center [126, 58] width 51 height 30
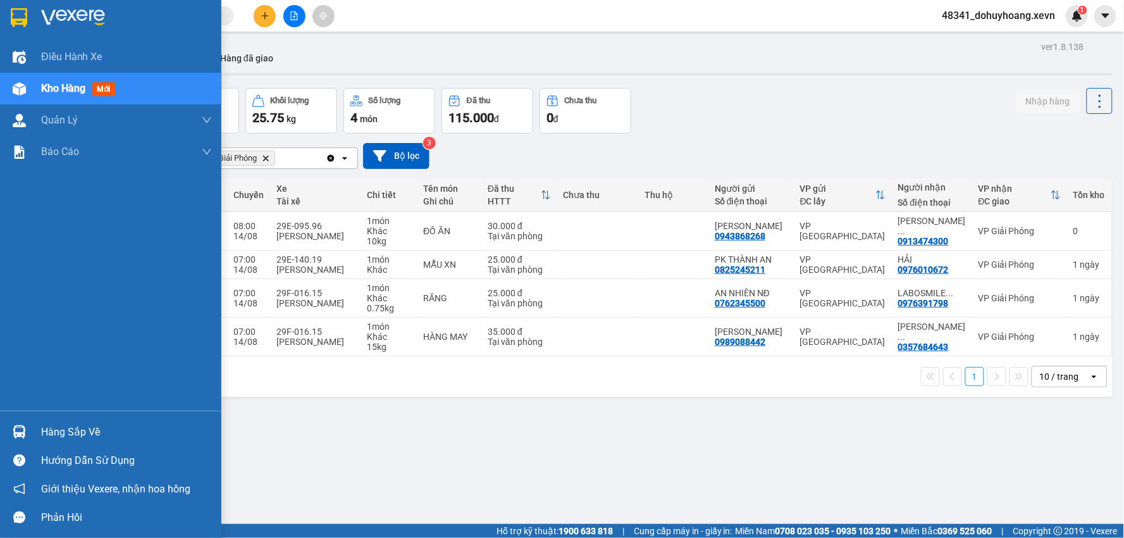
click at [0, 438] on div "Hàng sắp về" at bounding box center [110, 432] width 221 height 28
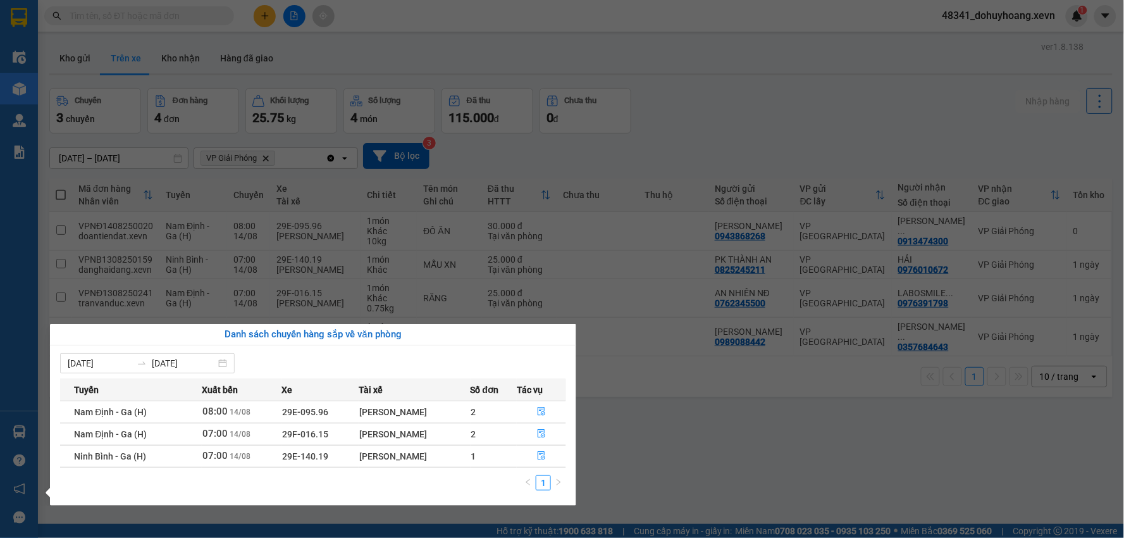
click at [158, 52] on section "Kết quả tìm kiếm ( 0 ) Bộ lọc No Data 48341_dohuyhoang.xevn 1 Điều hành xe Kho …" at bounding box center [562, 269] width 1124 height 538
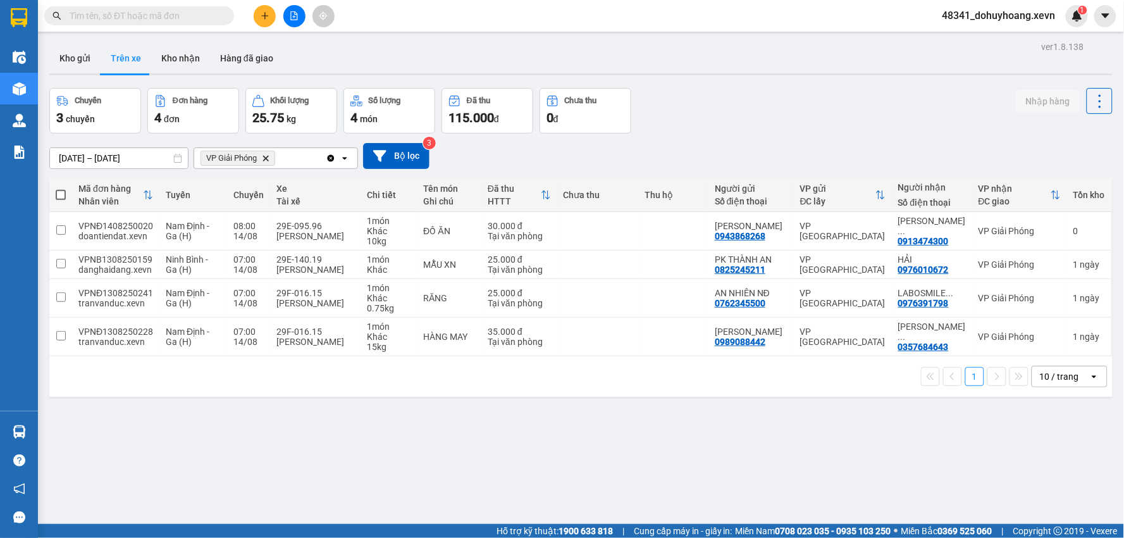
click at [158, 52] on button "Kho nhận" at bounding box center [180, 58] width 59 height 30
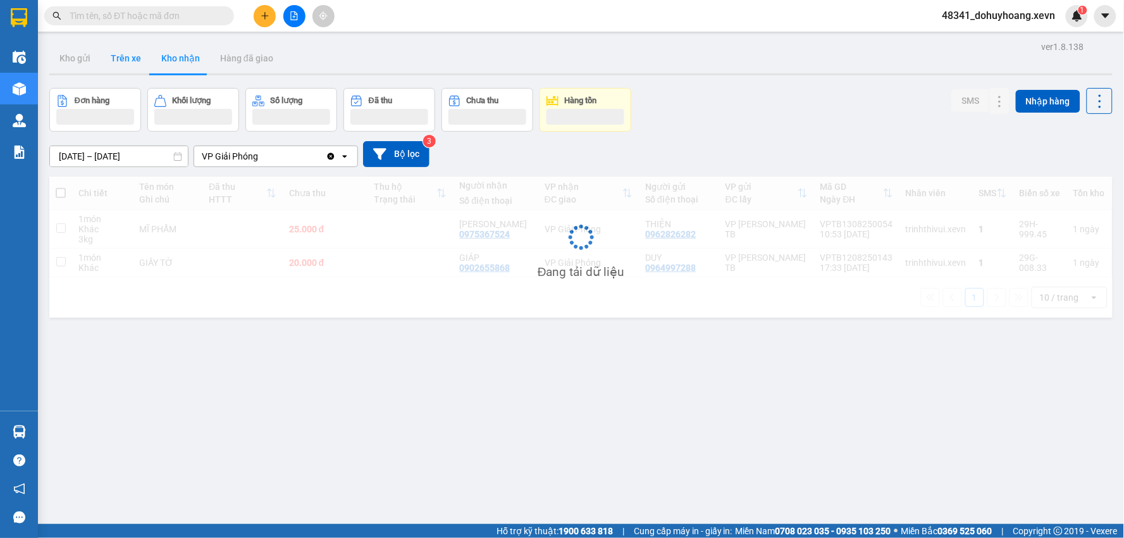
click at [135, 61] on button "Trên xe" at bounding box center [126, 58] width 51 height 30
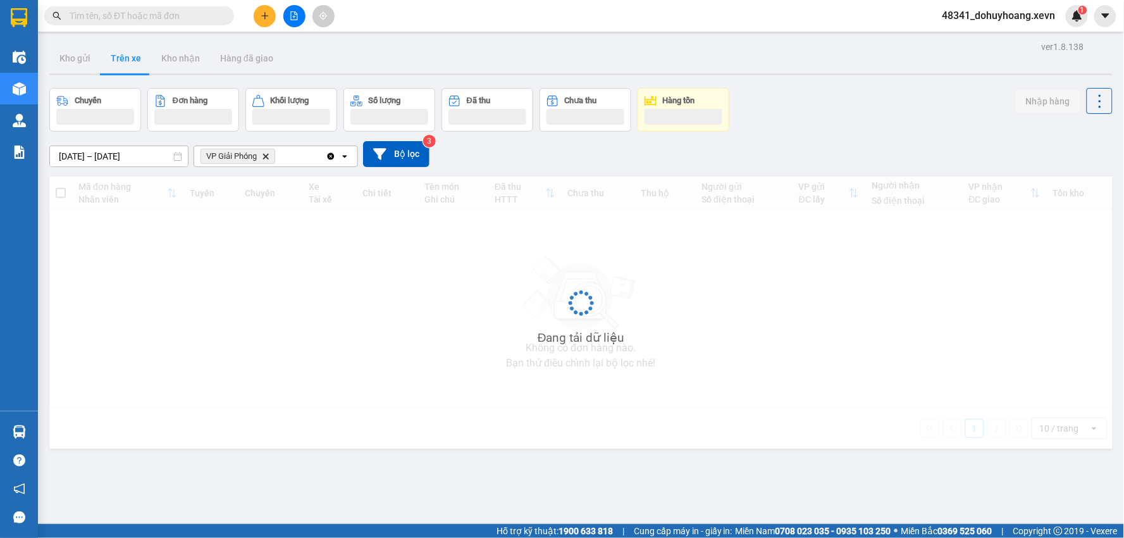
click at [135, 61] on button "Trên xe" at bounding box center [126, 58] width 51 height 30
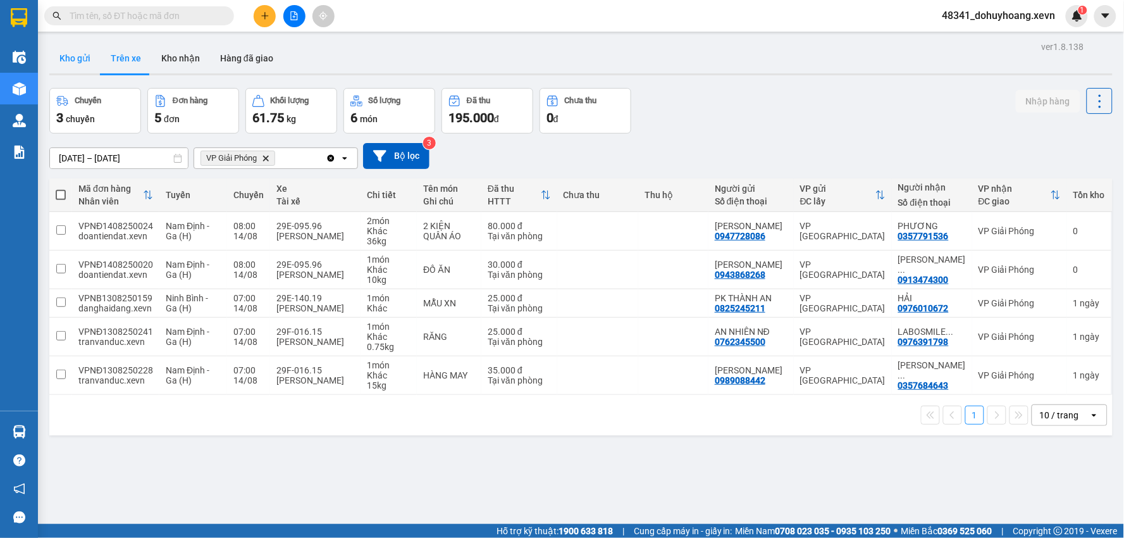
click at [77, 47] on button "Kho gửi" at bounding box center [74, 58] width 51 height 30
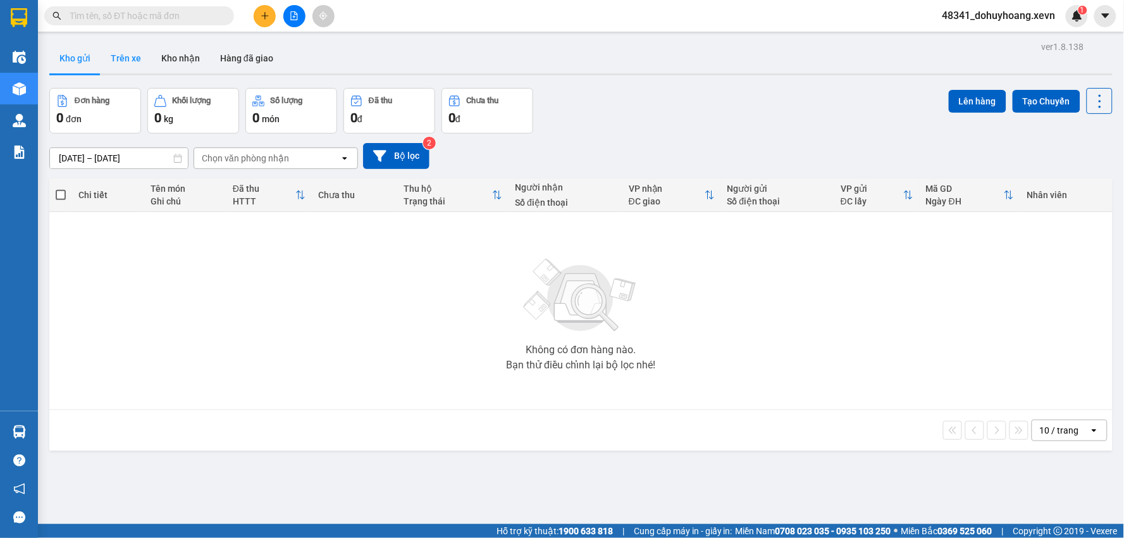
click at [125, 55] on button "Trên xe" at bounding box center [126, 58] width 51 height 30
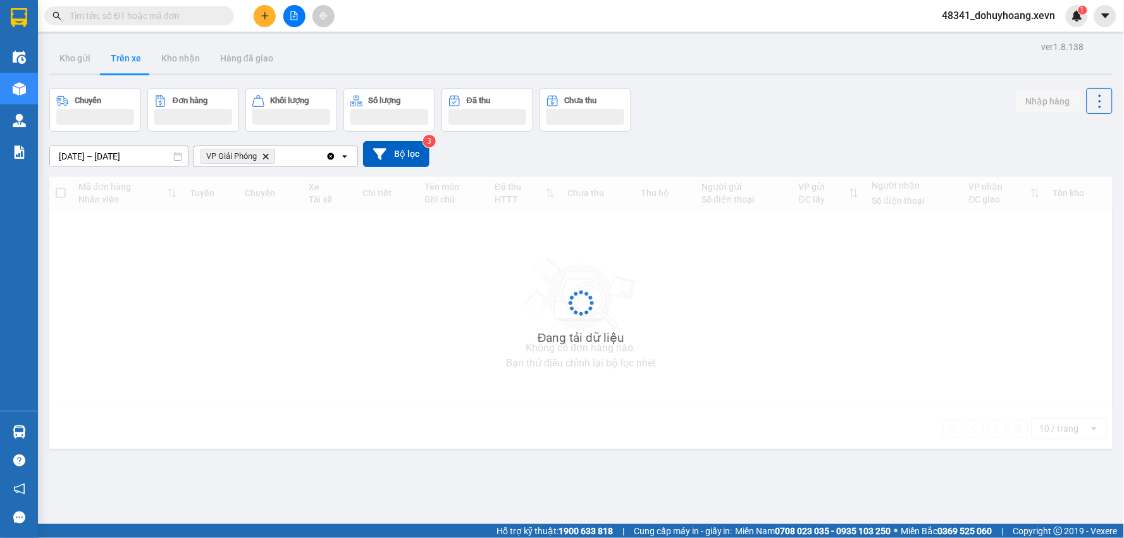
click at [124, 55] on button "Trên xe" at bounding box center [126, 58] width 51 height 30
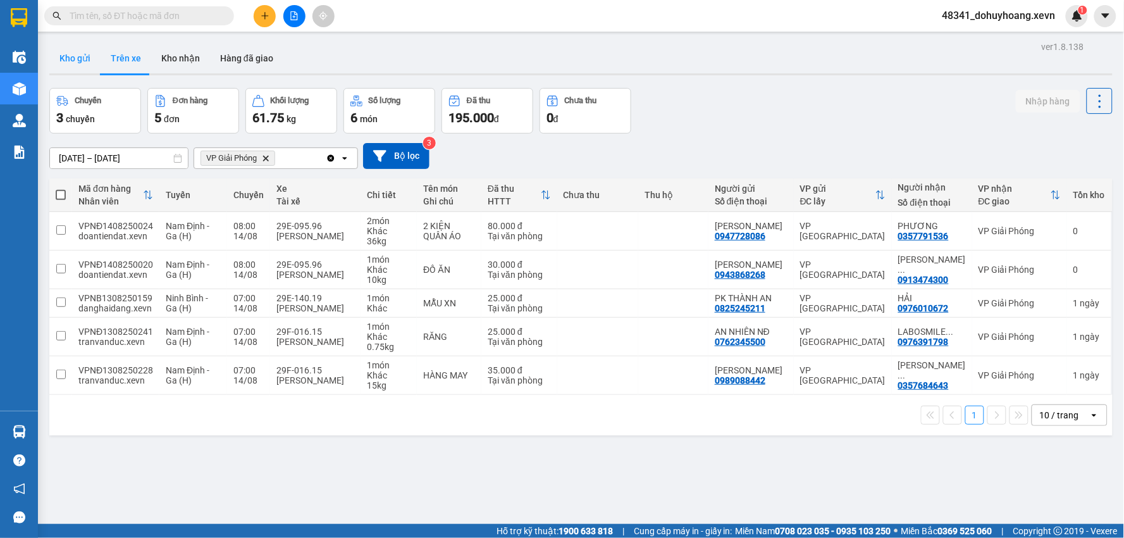
click at [70, 72] on button "Kho gửi" at bounding box center [74, 58] width 51 height 30
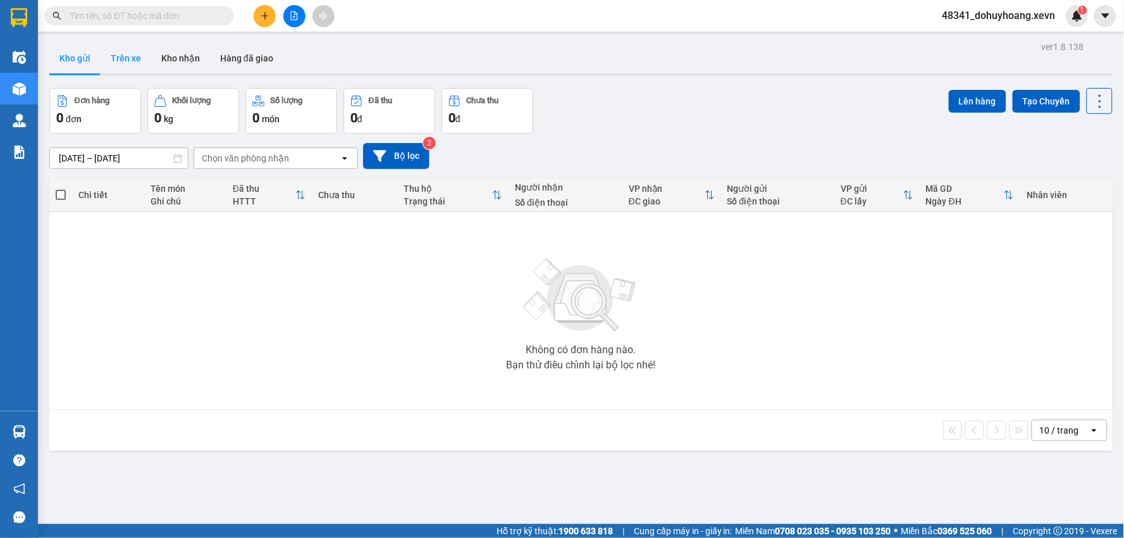
click at [125, 59] on button "Trên xe" at bounding box center [126, 58] width 51 height 30
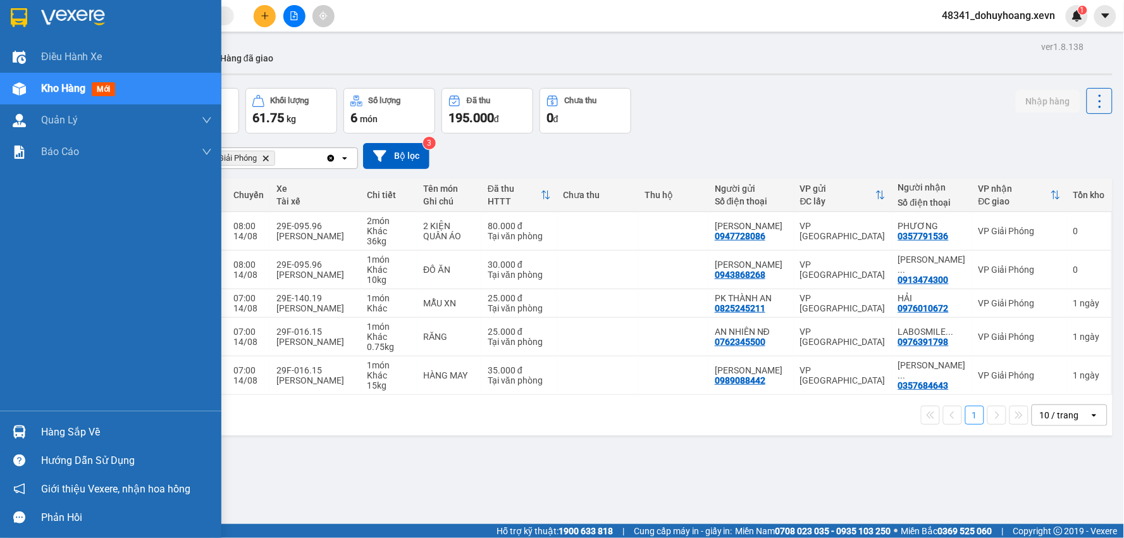
click at [35, 430] on div "Hàng sắp về" at bounding box center [110, 432] width 221 height 28
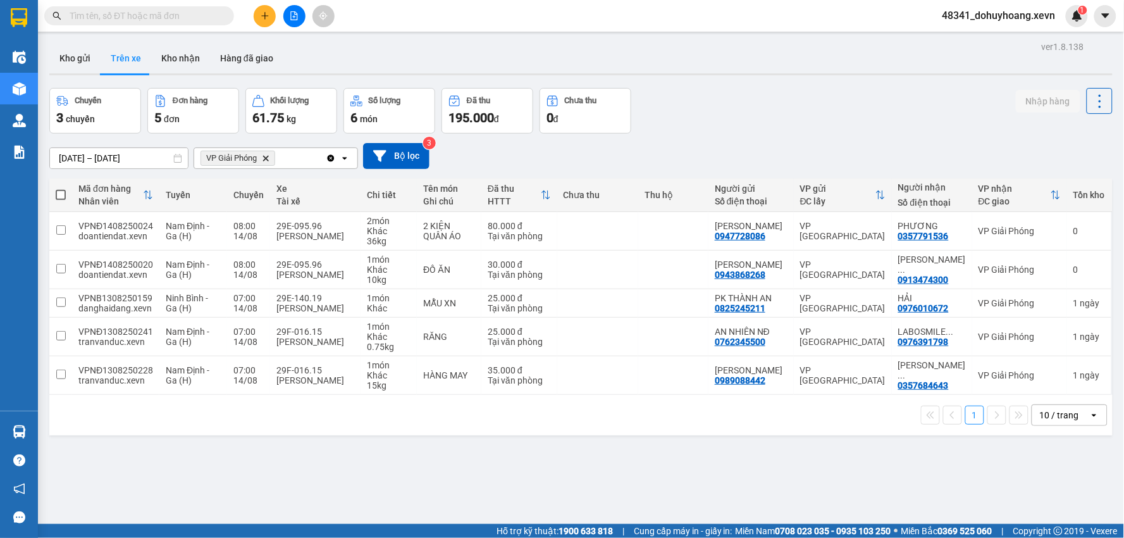
click at [655, 463] on section "Kết quả tìm kiếm ( 0 ) Bộ lọc No Data 48341_dohuyhoang.xevn 1 Điều hành xe Kho …" at bounding box center [562, 269] width 1124 height 538
click at [82, 46] on button "Kho gửi" at bounding box center [74, 58] width 51 height 30
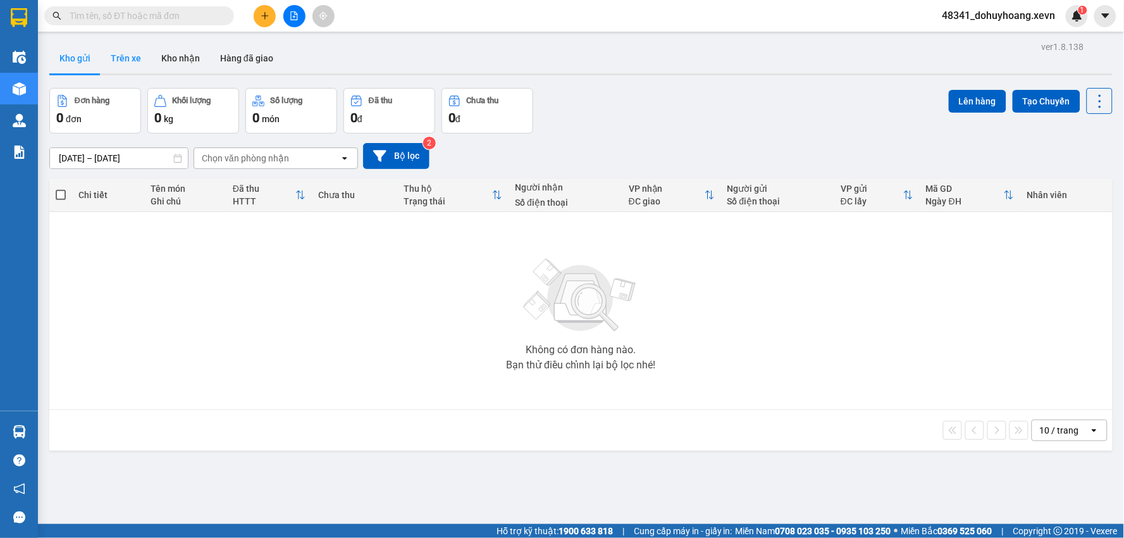
click at [111, 53] on button "Trên xe" at bounding box center [126, 58] width 51 height 30
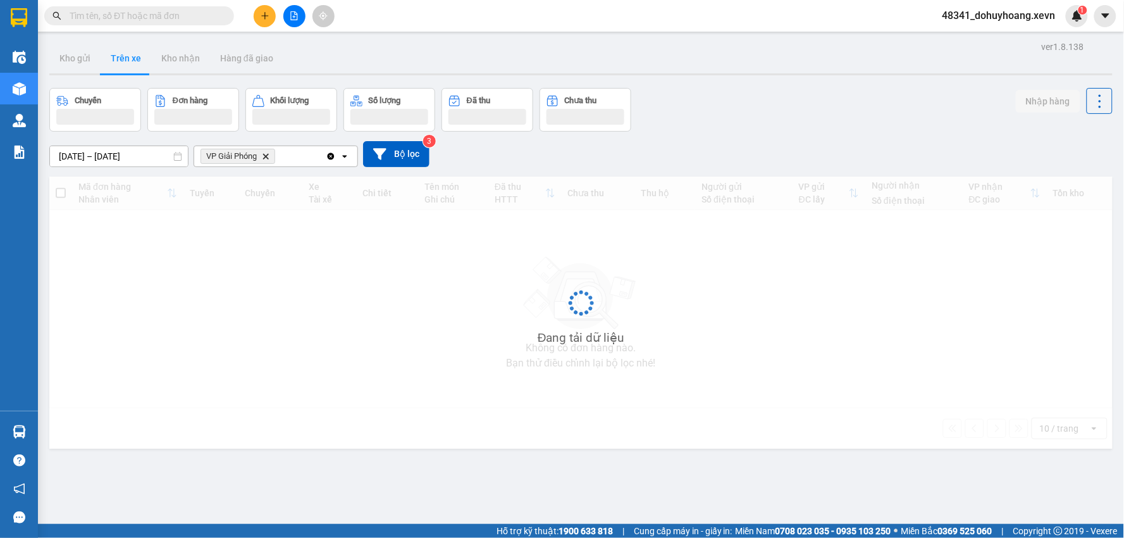
click at [111, 53] on button "Trên xe" at bounding box center [126, 58] width 51 height 30
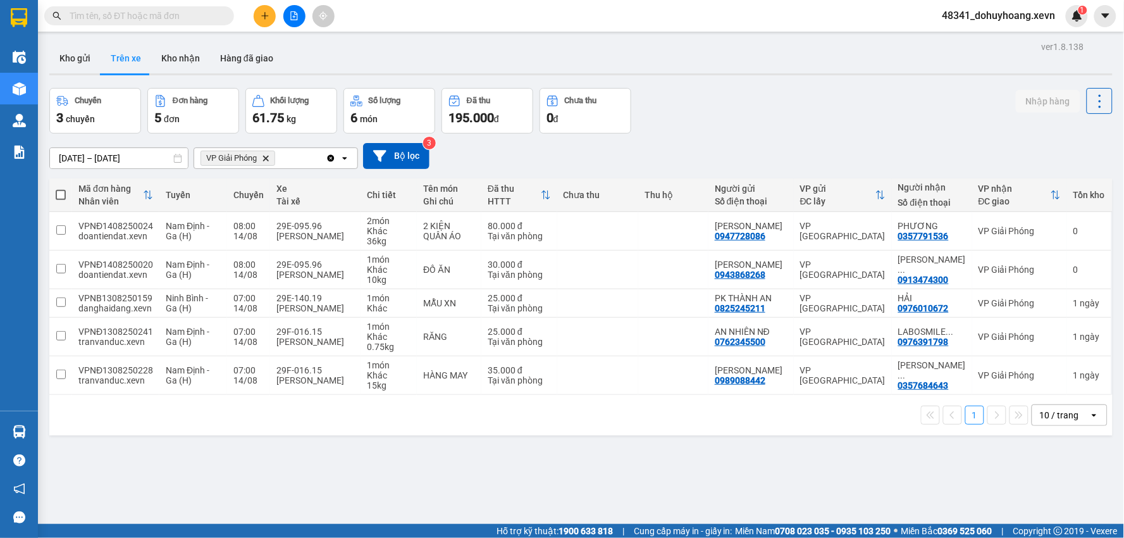
click at [173, 20] on input "text" at bounding box center [144, 16] width 149 height 14
click at [178, 54] on button "Kho nhận" at bounding box center [180, 58] width 59 height 30
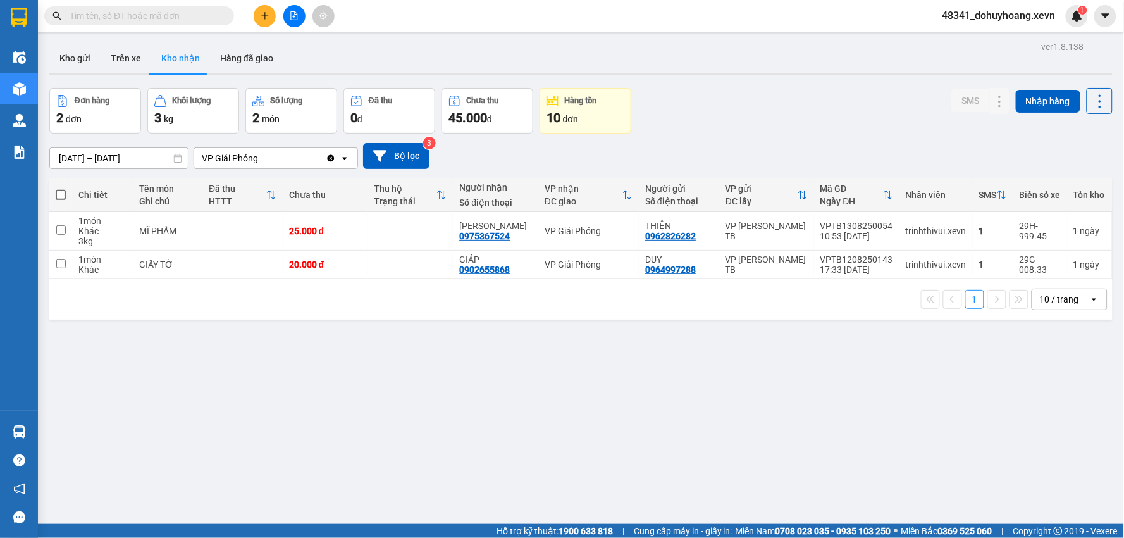
click at [143, 15] on input "text" at bounding box center [144, 16] width 149 height 14
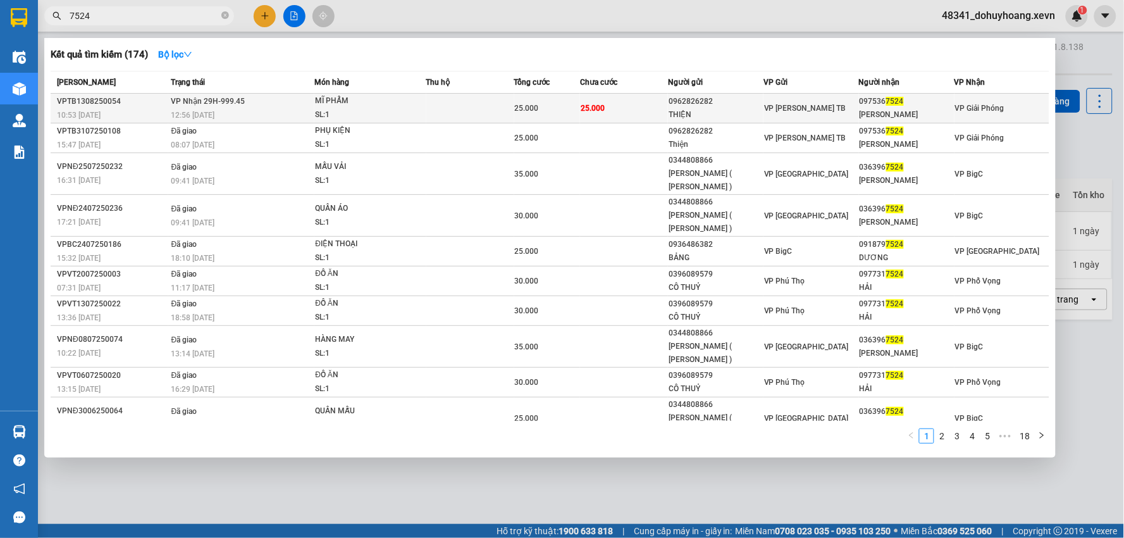
type input "7524"
click at [237, 117] on div "12:56 - 13/08" at bounding box center [242, 115] width 143 height 14
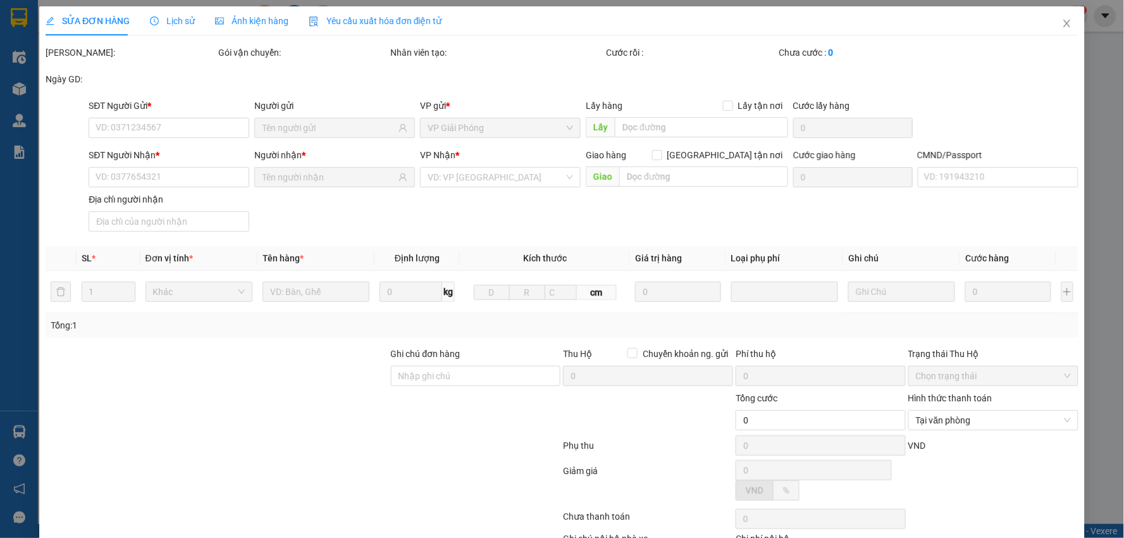
type input "0962826282"
type input "THIỆN"
type input "0975367524"
type input "Hoàng hà"
type input "0942709167 ĐỨC"
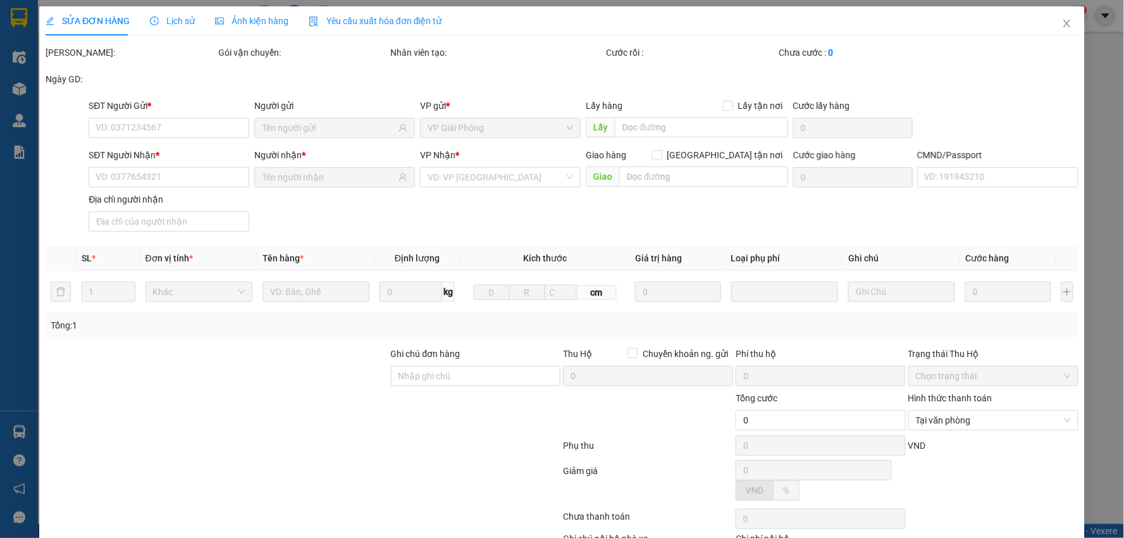
type input "25.000"
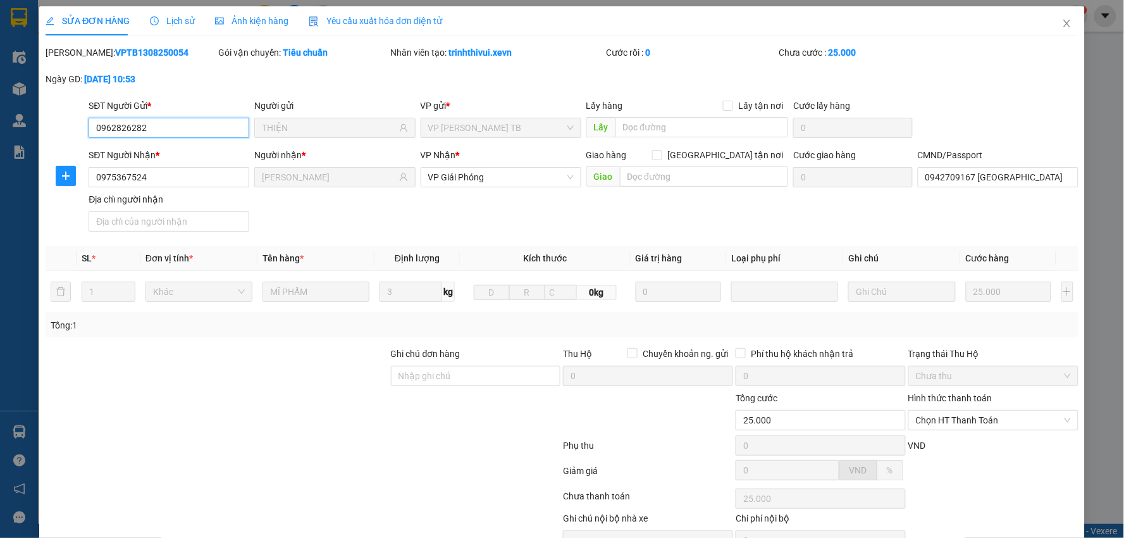
scroll to position [61, 0]
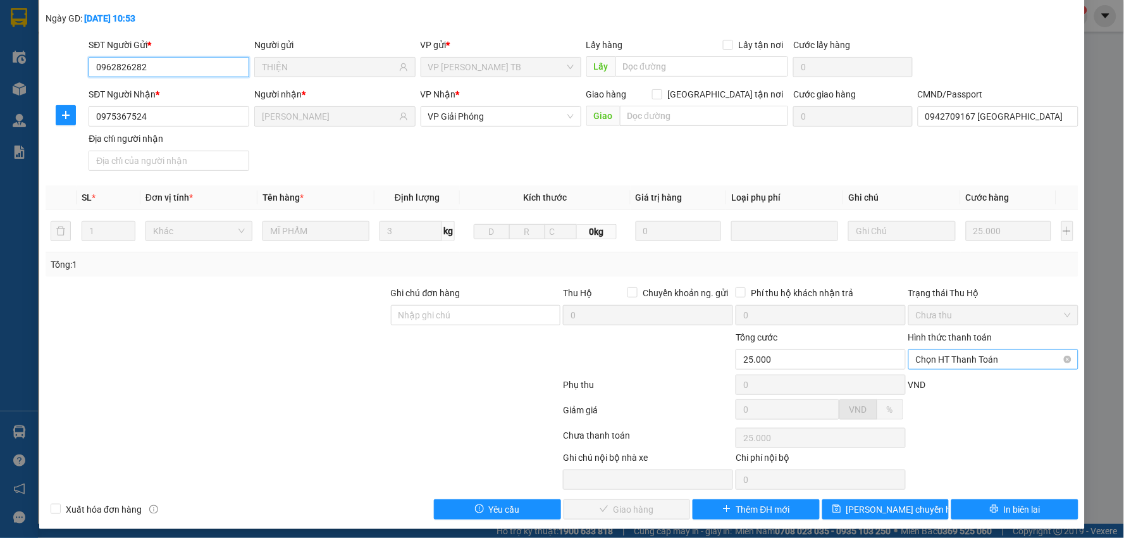
click at [966, 368] on span "Chọn HT Thanh Toán" at bounding box center [993, 359] width 155 height 19
click at [970, 382] on div "Tại văn phòng" at bounding box center [985, 385] width 153 height 14
type input "0"
click at [656, 516] on button "Giao hàng" at bounding box center [627, 509] width 127 height 20
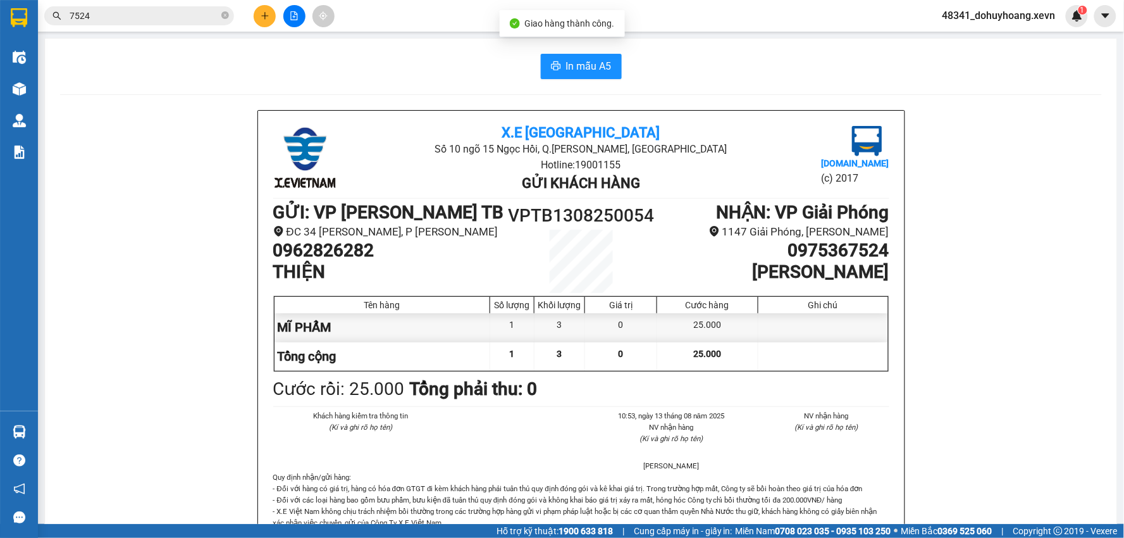
click at [154, 9] on input "7524" at bounding box center [144, 16] width 149 height 14
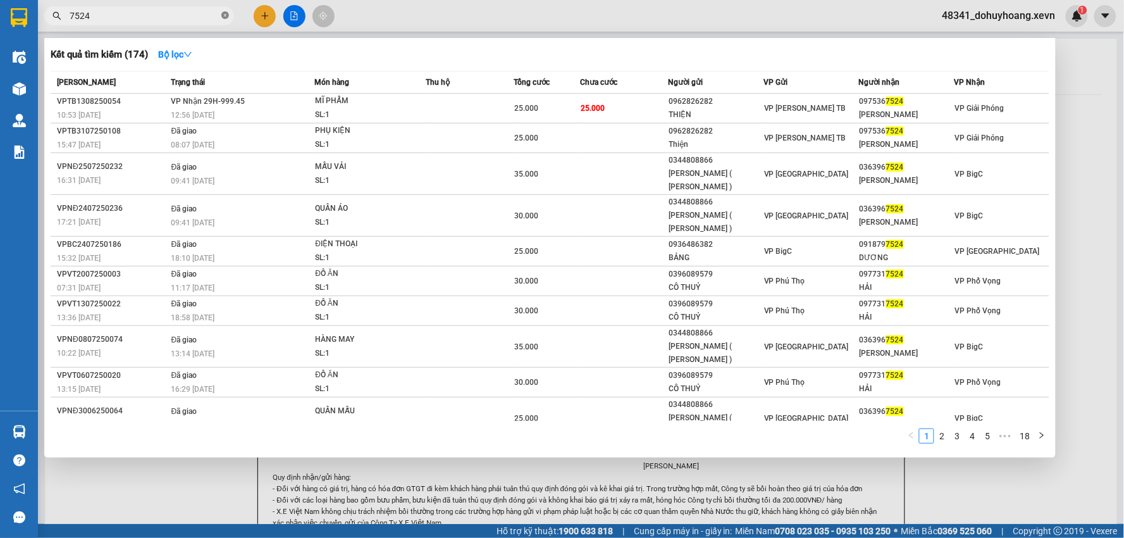
click at [223, 18] on icon "close-circle" at bounding box center [225, 15] width 8 height 8
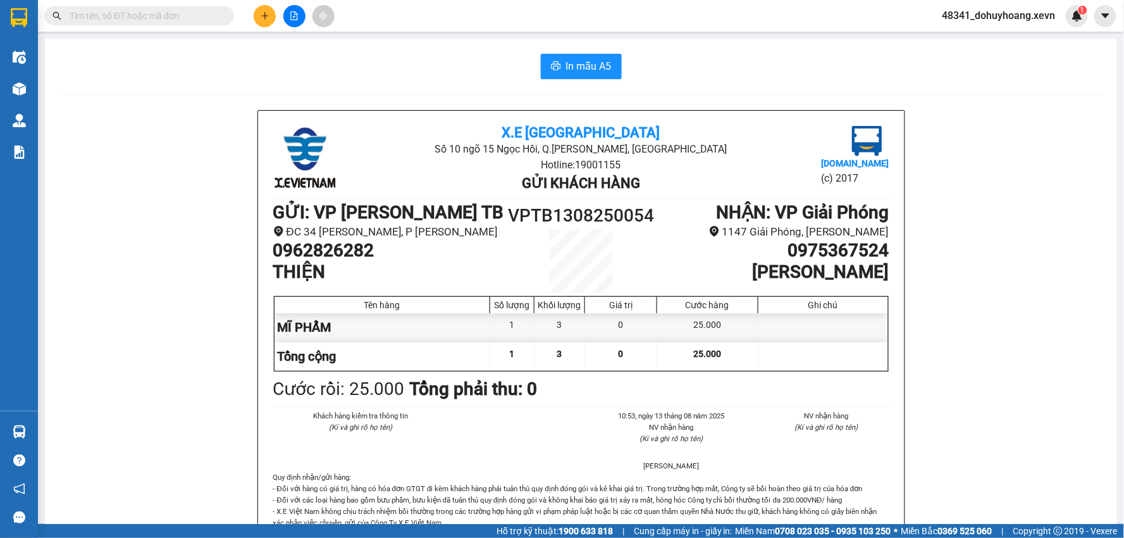
click at [39, 70] on main "In mẫu A5 X.E Việt Nam Số 10 ngõ 15 Ngọc Hồi, Q.Hoàng Mai, Hà Nội Hotline: 1900…" at bounding box center [562, 262] width 1124 height 524
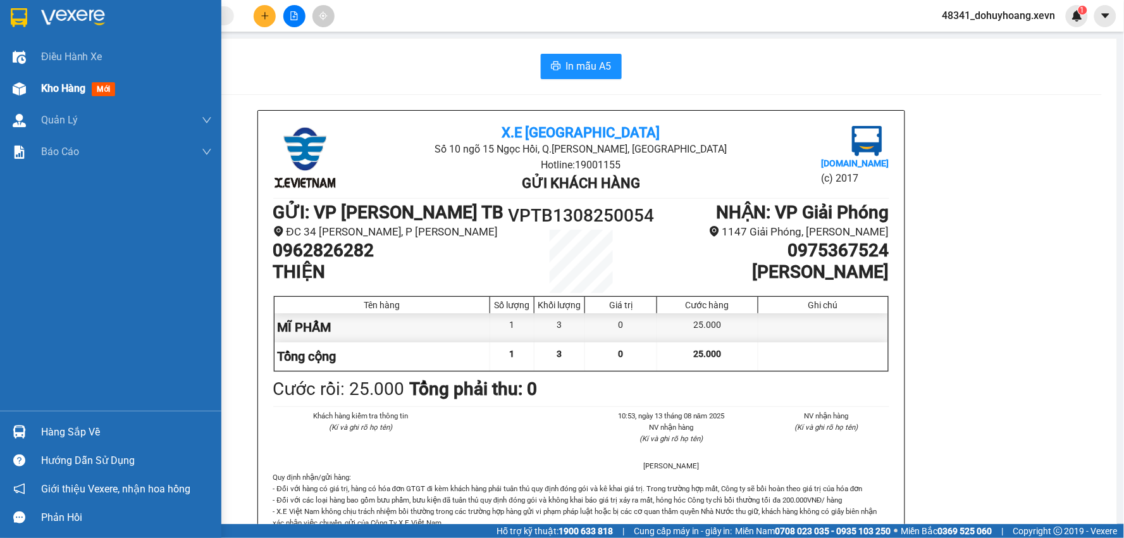
click at [1, 89] on div "Kho hàng mới" at bounding box center [110, 89] width 221 height 32
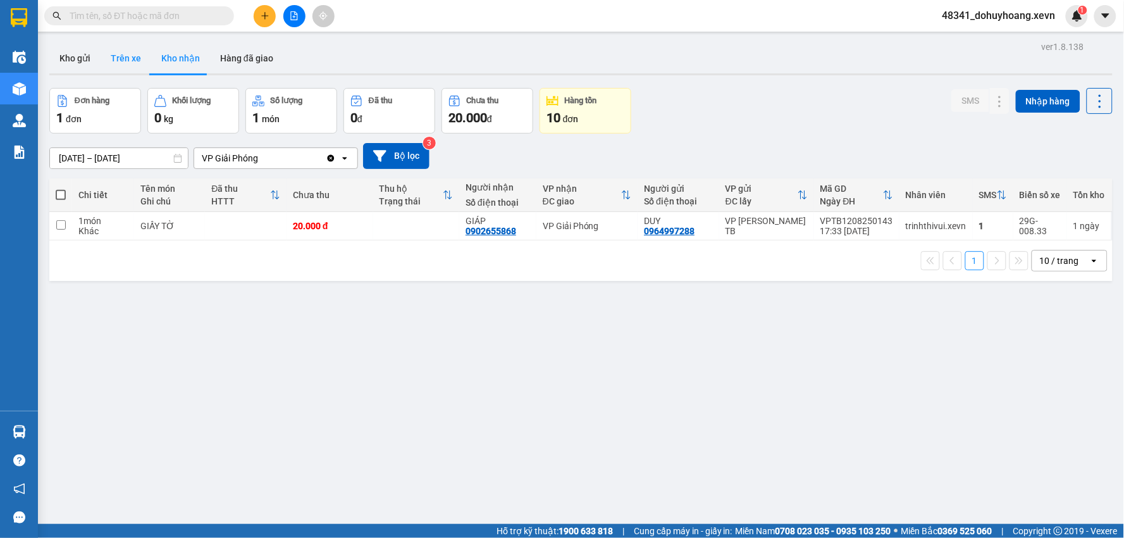
click at [118, 51] on button "Trên xe" at bounding box center [126, 58] width 51 height 30
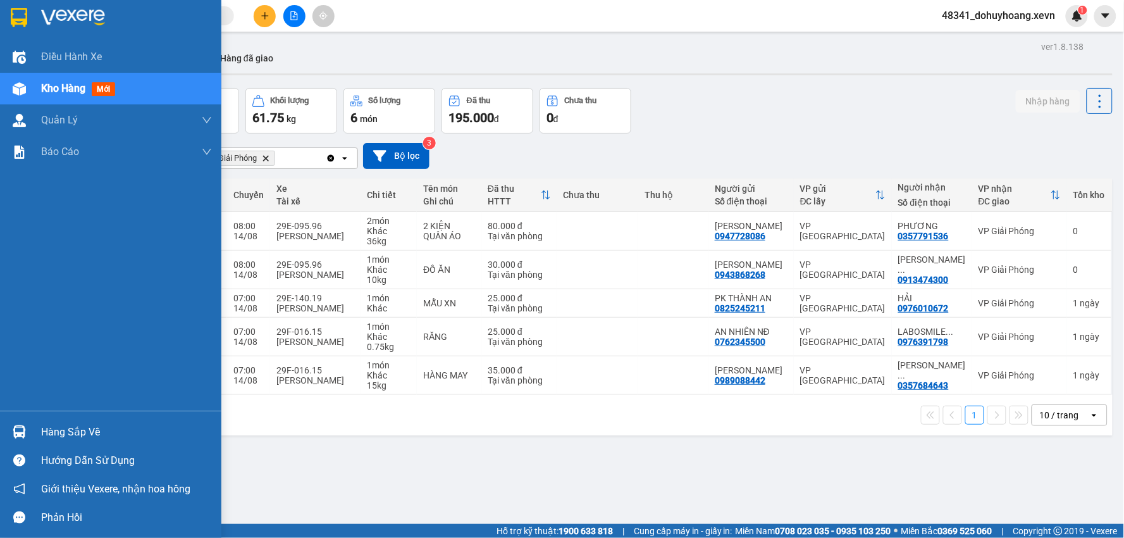
click at [76, 420] on div "Hàng sắp về" at bounding box center [110, 432] width 221 height 28
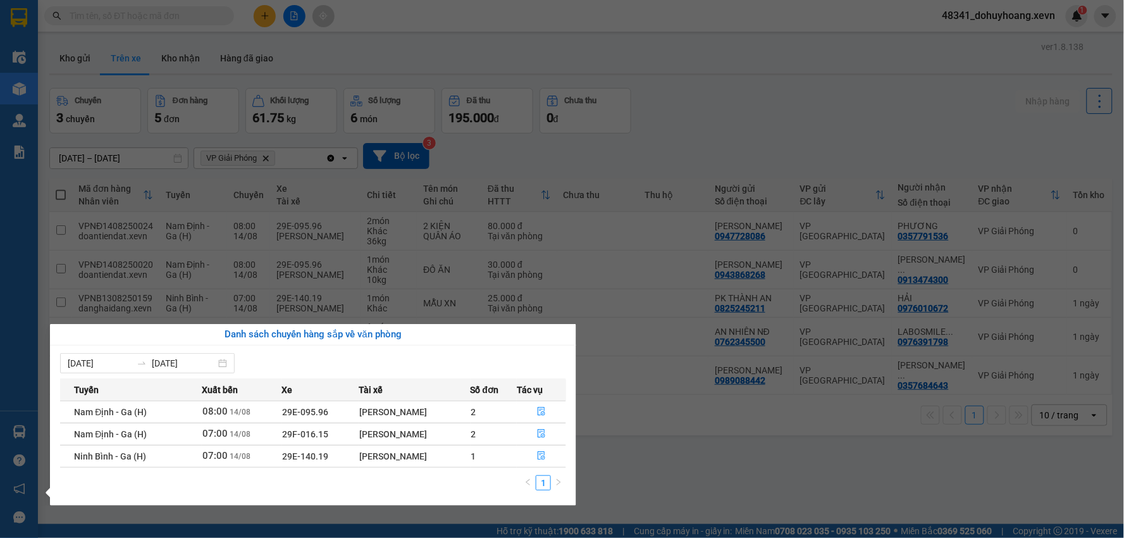
click at [228, 171] on section "Kết quả tìm kiếm ( 174 ) Bộ lọc Mã ĐH Trạng thái Món hàng Thu hộ Tổng cước Chưa…" at bounding box center [562, 269] width 1124 height 538
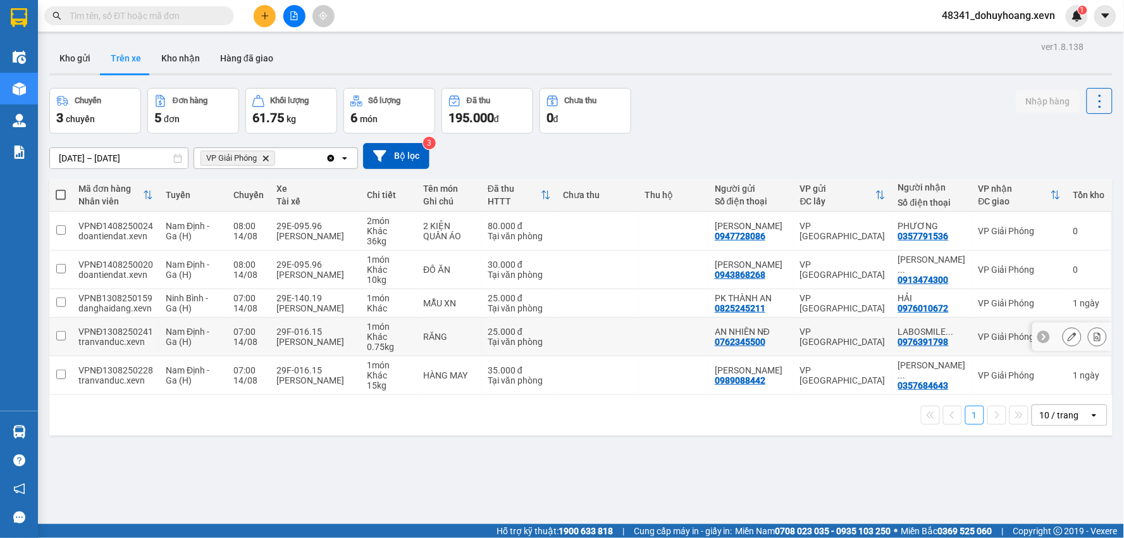
click at [340, 356] on td "29F-016.15 Trần Mạnh Thắng" at bounding box center [315, 337] width 90 height 39
checkbox input "true"
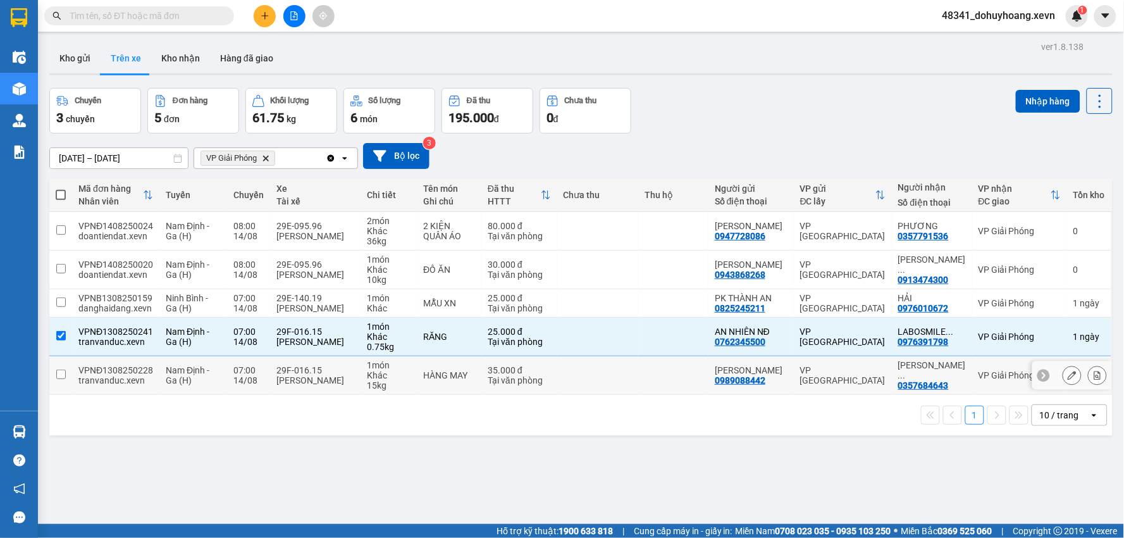
click at [366, 382] on td "1 món Khác 15 kg" at bounding box center [389, 375] width 56 height 39
checkbox input "true"
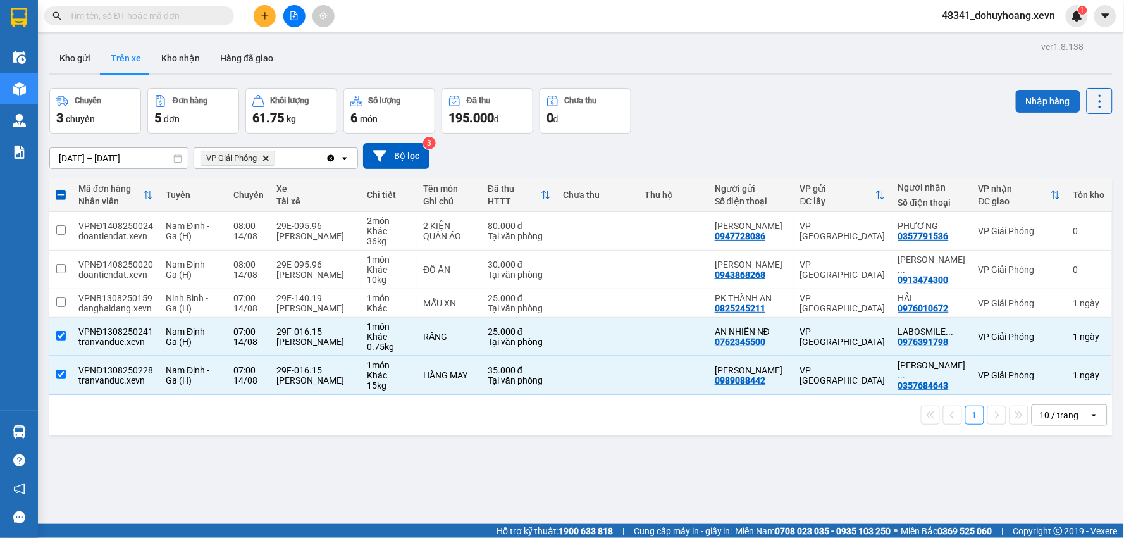
click at [1033, 108] on button "Nhập hàng" at bounding box center [1048, 101] width 65 height 23
click at [171, 54] on button "Kho nhận" at bounding box center [180, 58] width 59 height 30
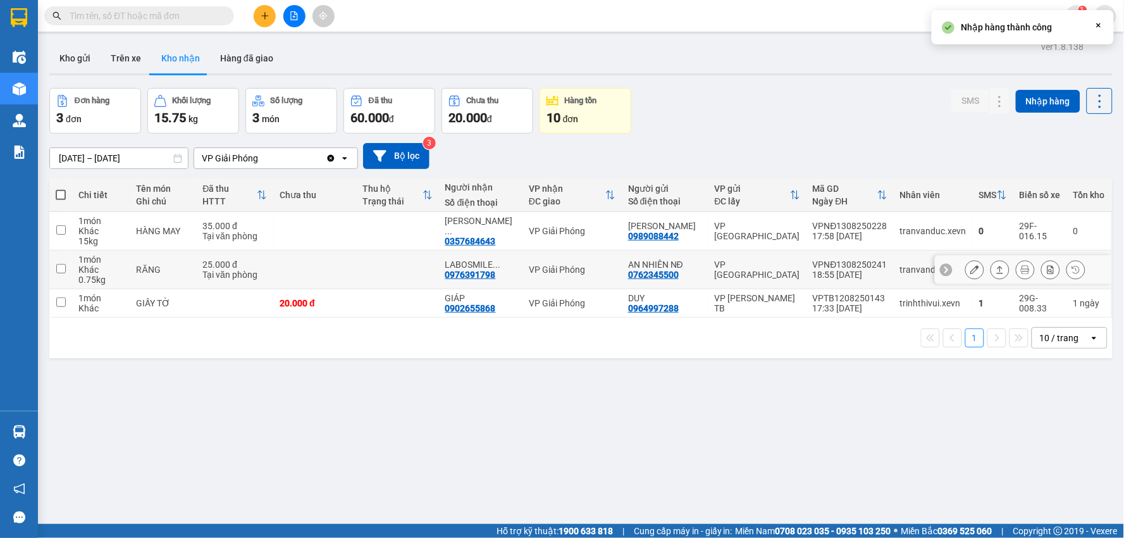
click at [908, 262] on td "tranvanduc.xevn" at bounding box center [933, 270] width 79 height 39
checkbox input "true"
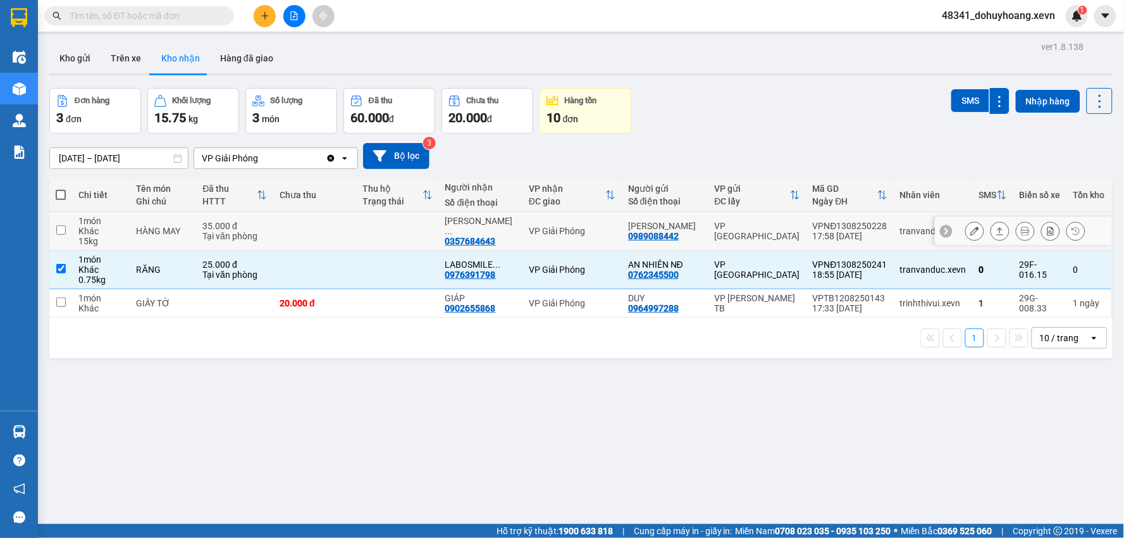
click at [862, 232] on div "17:58 13/08" at bounding box center [850, 236] width 75 height 10
checkbox input "true"
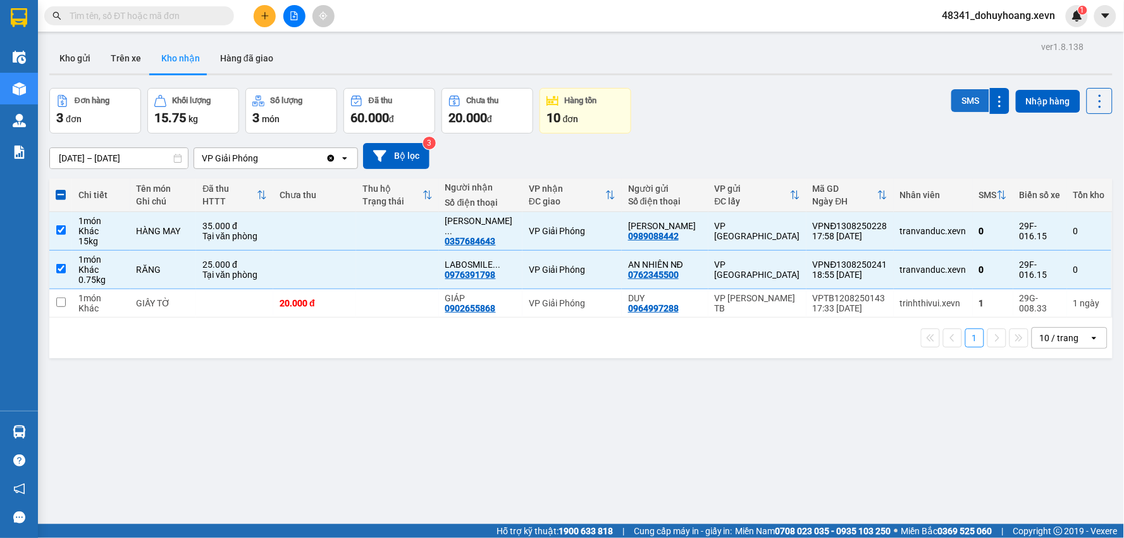
click at [952, 90] on button "SMS" at bounding box center [971, 100] width 38 height 23
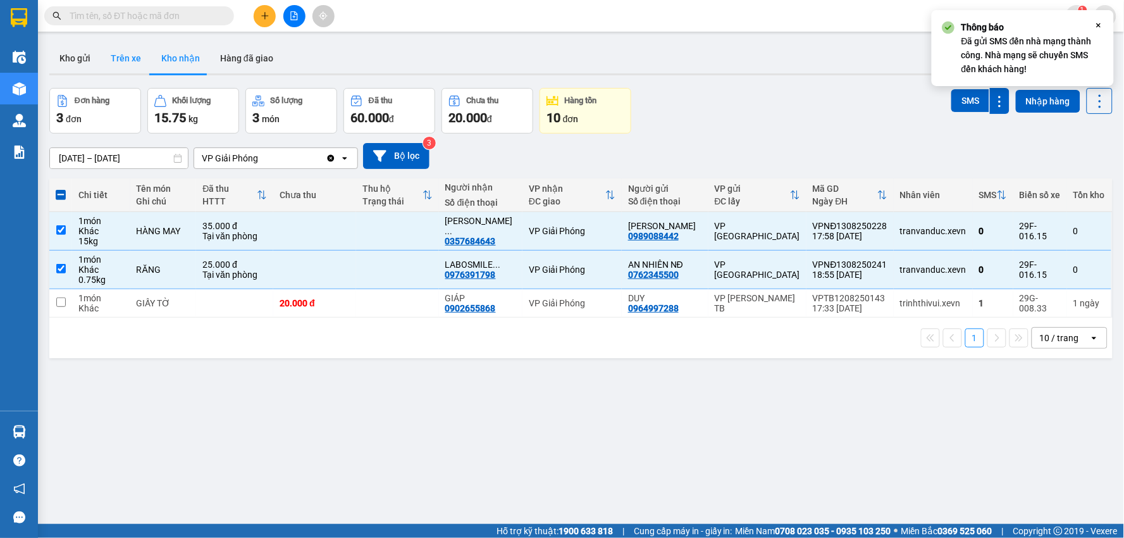
click at [130, 65] on button "Trên xe" at bounding box center [126, 58] width 51 height 30
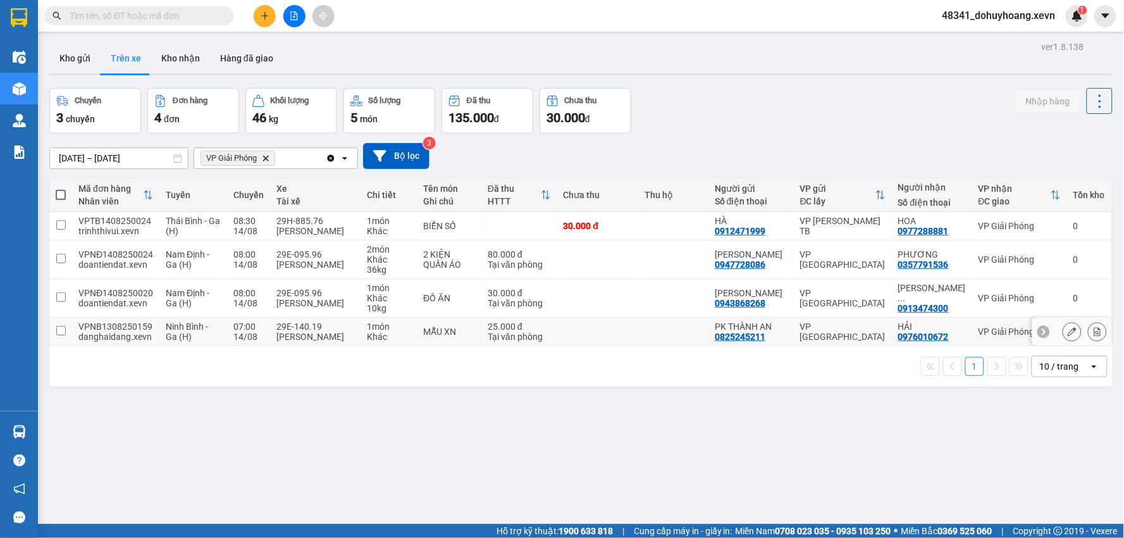
click at [382, 337] on div "Khác" at bounding box center [389, 337] width 44 height 10
checkbox input "true"
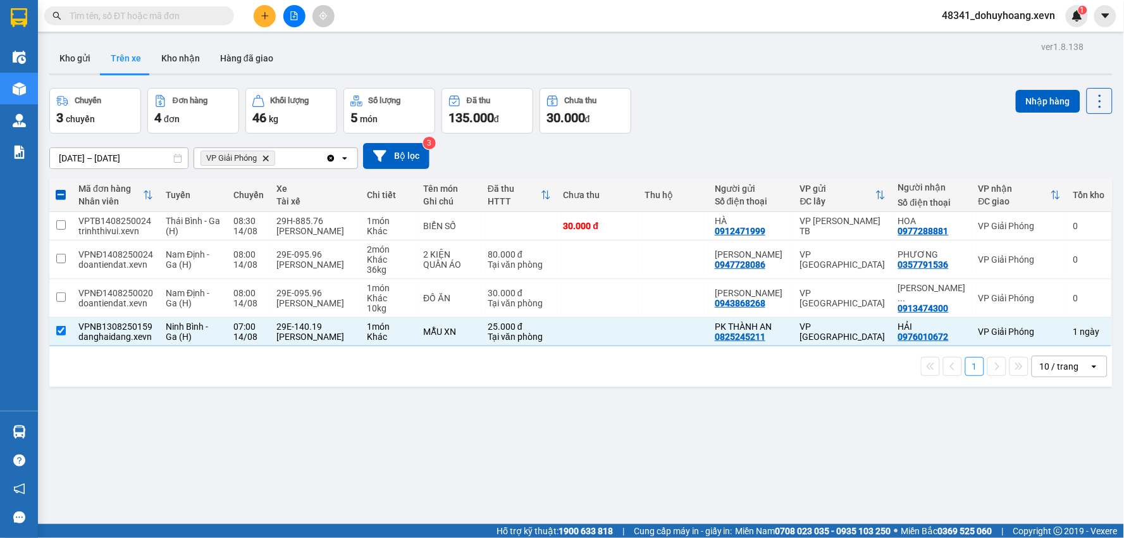
click at [1026, 113] on div "Nhập hàng" at bounding box center [1064, 101] width 97 height 26
click at [1024, 109] on button "Nhập hàng" at bounding box center [1048, 101] width 65 height 23
click at [174, 61] on button "Kho nhận" at bounding box center [180, 58] width 59 height 30
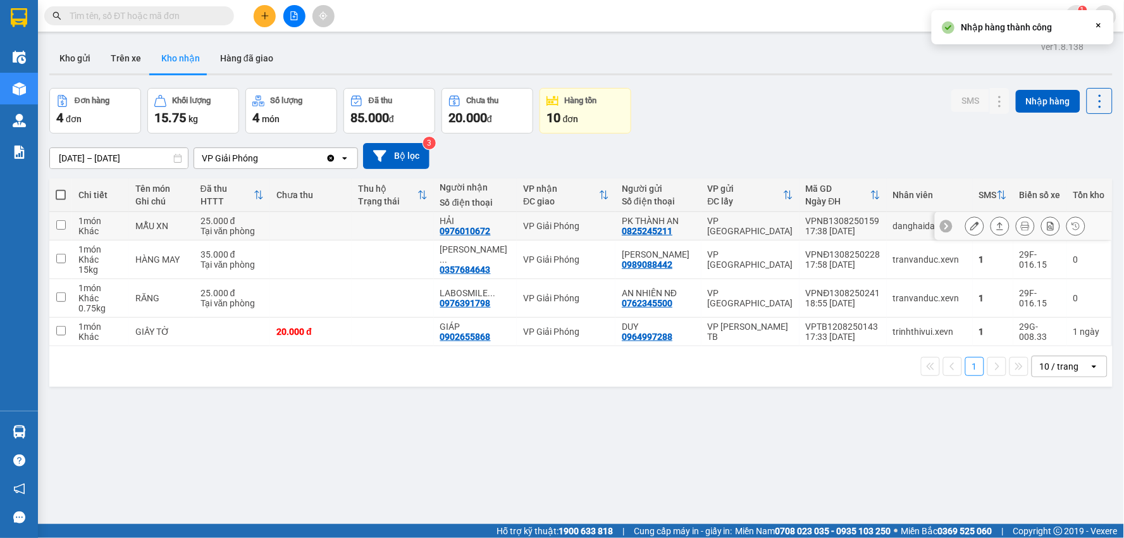
click at [838, 222] on div "VPNB1308250159" at bounding box center [843, 221] width 75 height 10
checkbox input "true"
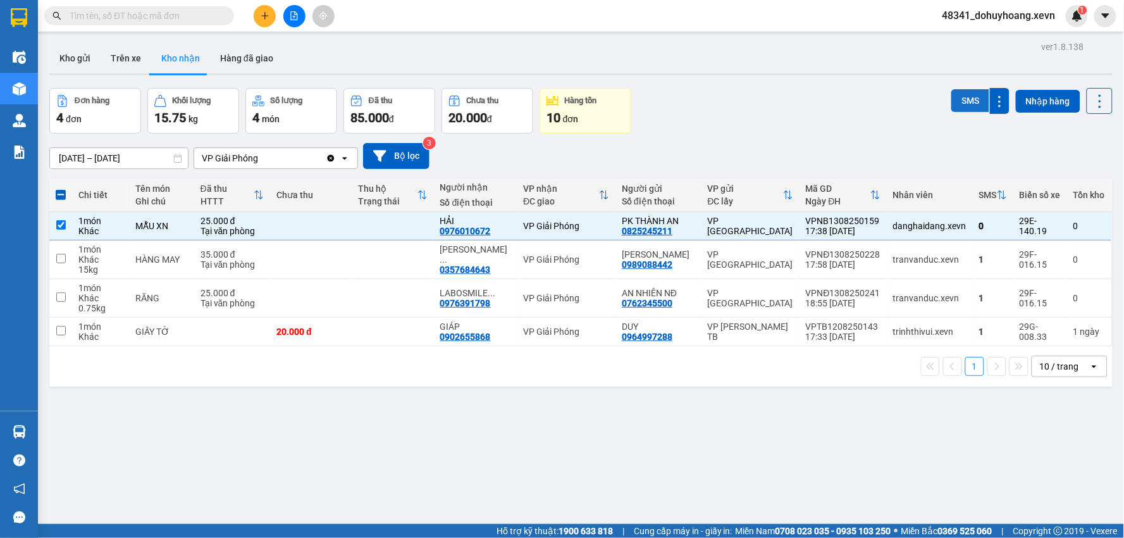
click at [952, 104] on button "SMS" at bounding box center [971, 100] width 38 height 23
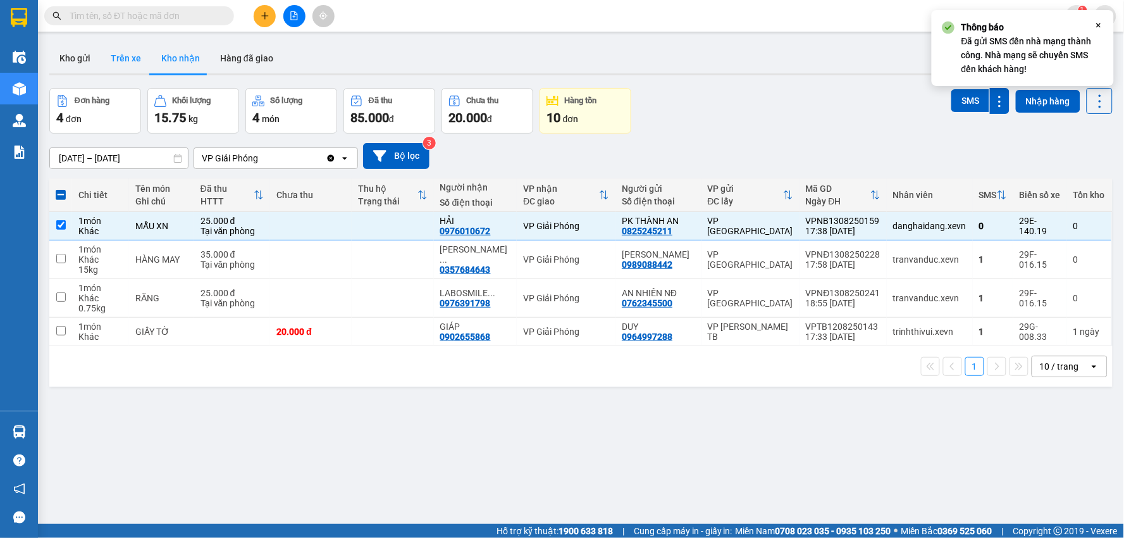
click at [113, 51] on button "Trên xe" at bounding box center [126, 58] width 51 height 30
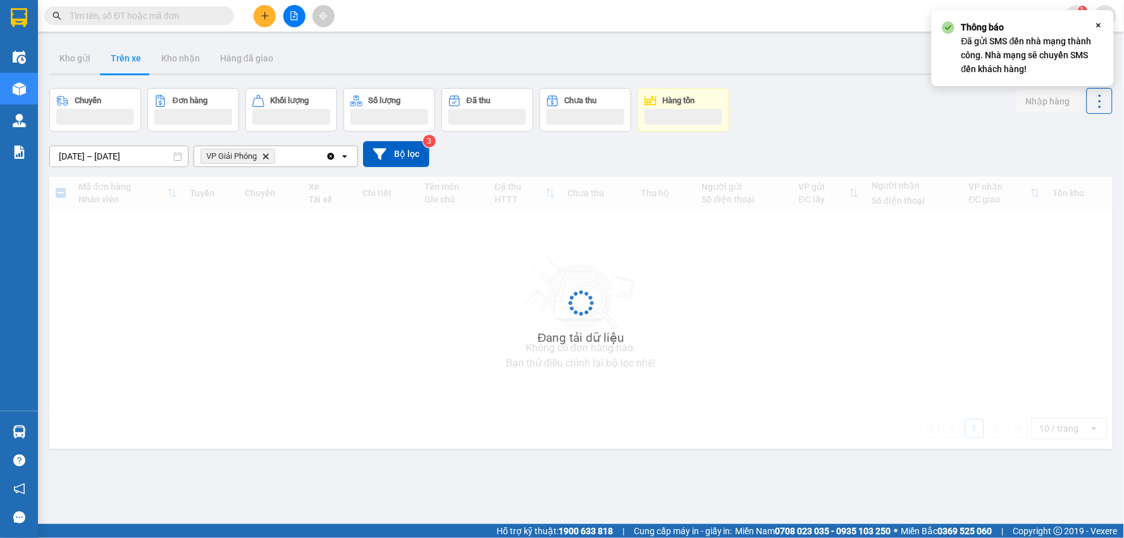
click at [113, 51] on button "Trên xe" at bounding box center [126, 58] width 51 height 30
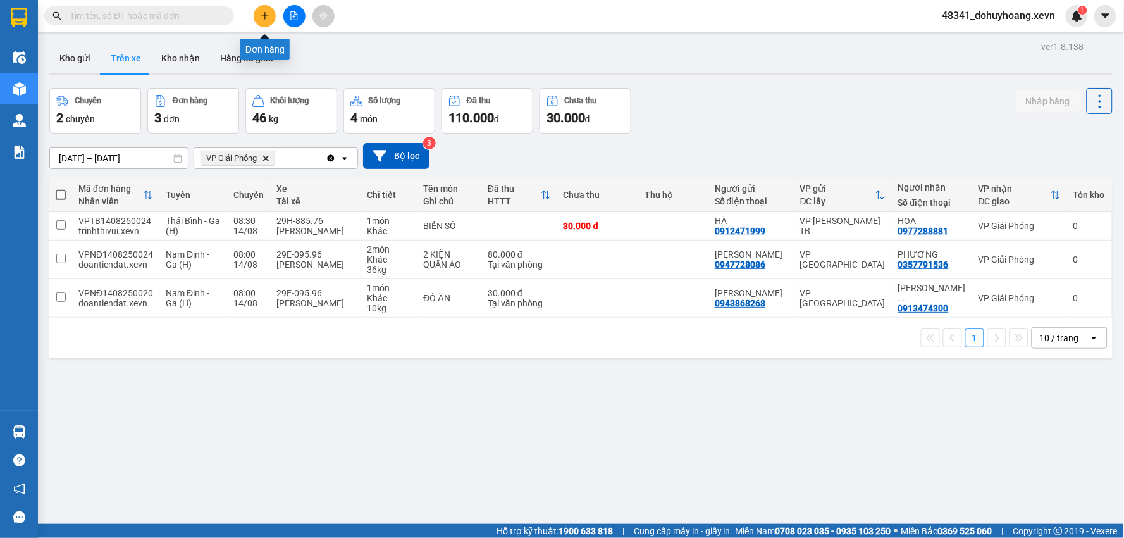
click at [259, 25] on button at bounding box center [265, 16] width 22 height 22
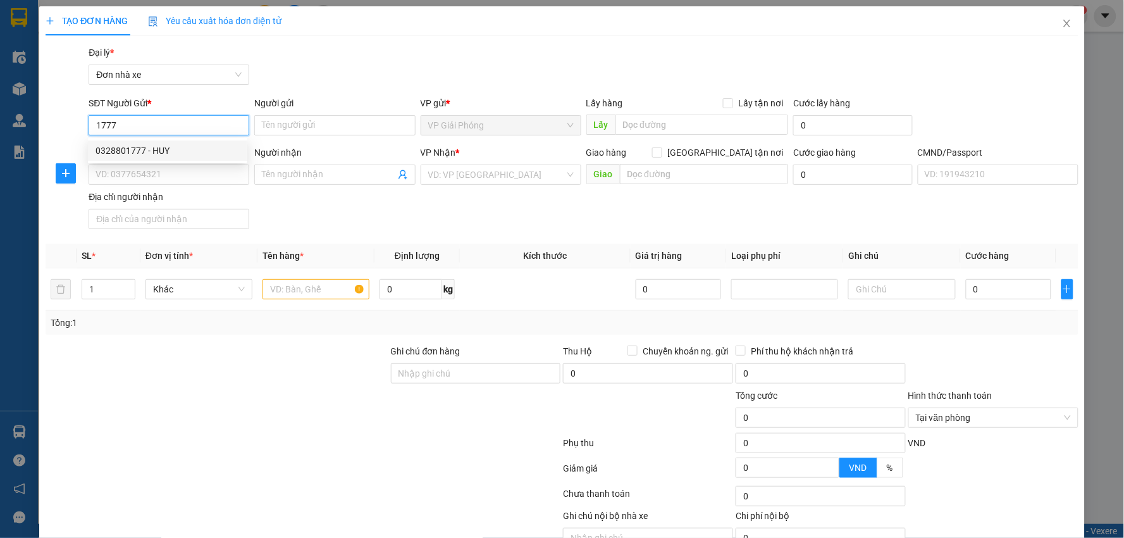
click at [179, 154] on div "0328801777 - HUY" at bounding box center [168, 151] width 144 height 14
type input "0328801777"
type input "HUY"
type input "0917683535"
type input "TÂM ĐỨC"
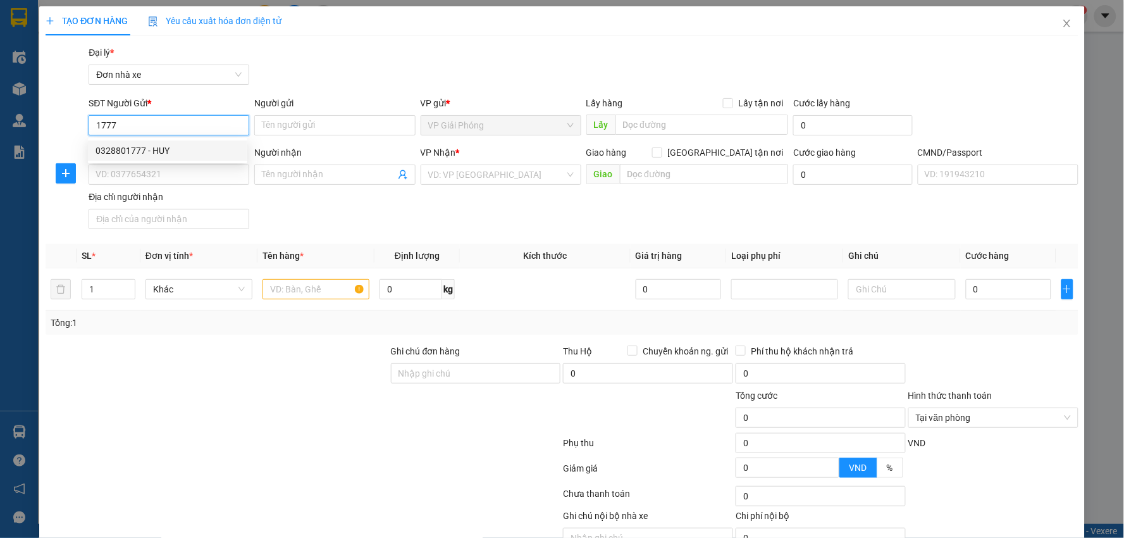
type input "037091002957 NGUYỄN VĂN ĐỨC"
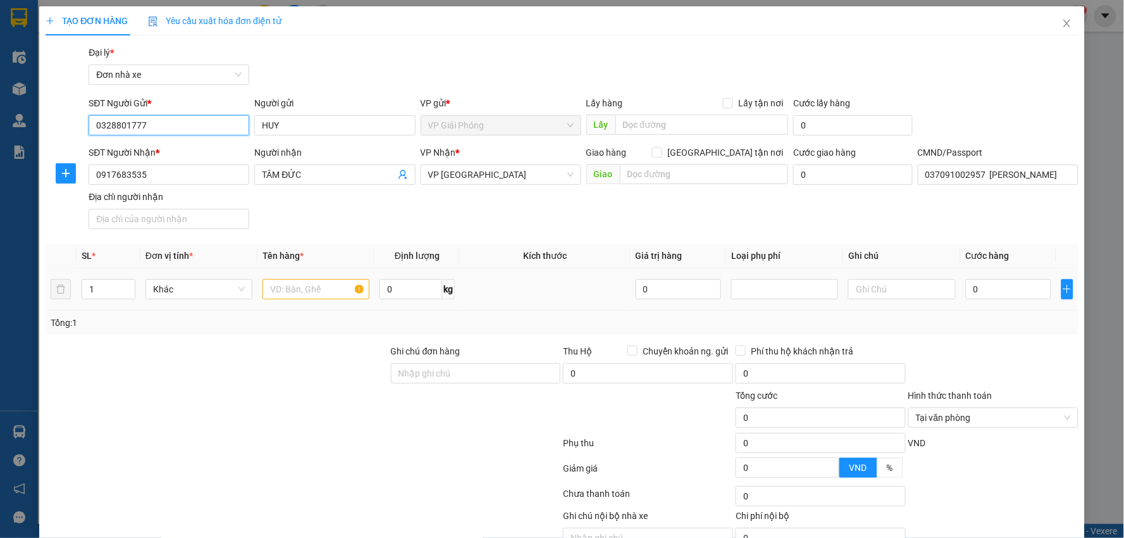
type input "0328801777"
click at [308, 295] on input "text" at bounding box center [316, 289] width 107 height 20
type input "d"
type input "đ"
type input "D"
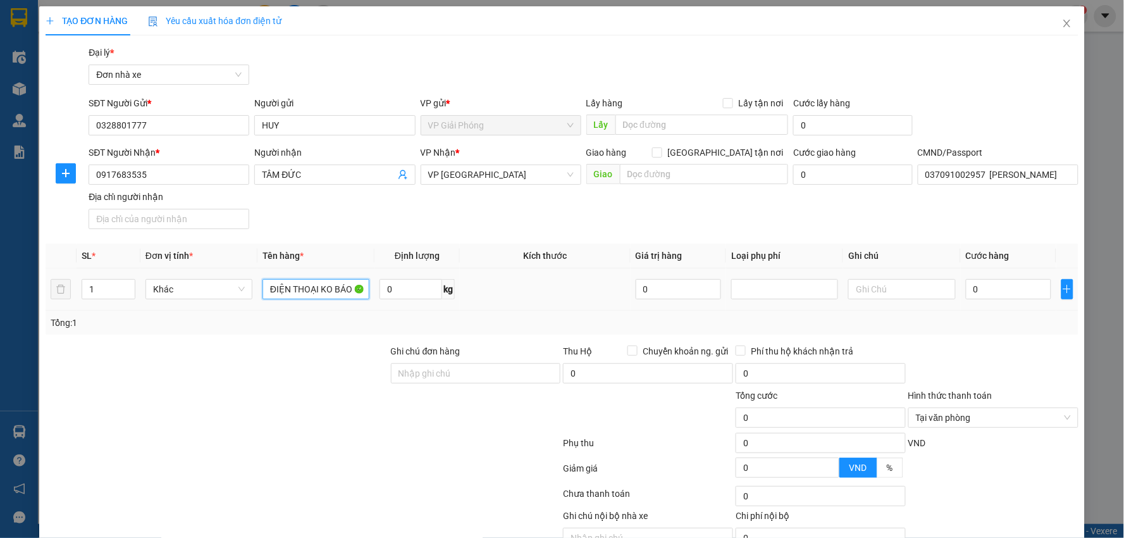
scroll to position [0, 3]
type input "ĐIỆN THOẠI KO BÁO GT"
click at [1004, 287] on input "0" at bounding box center [1009, 289] width 86 height 20
type input "2"
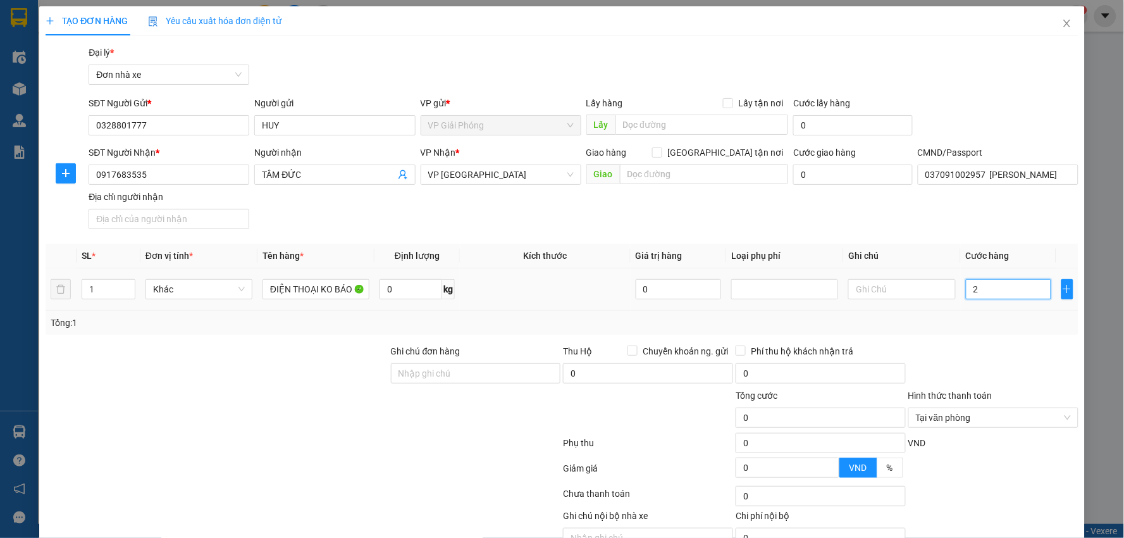
type input "2"
type input "25"
type input "25.000"
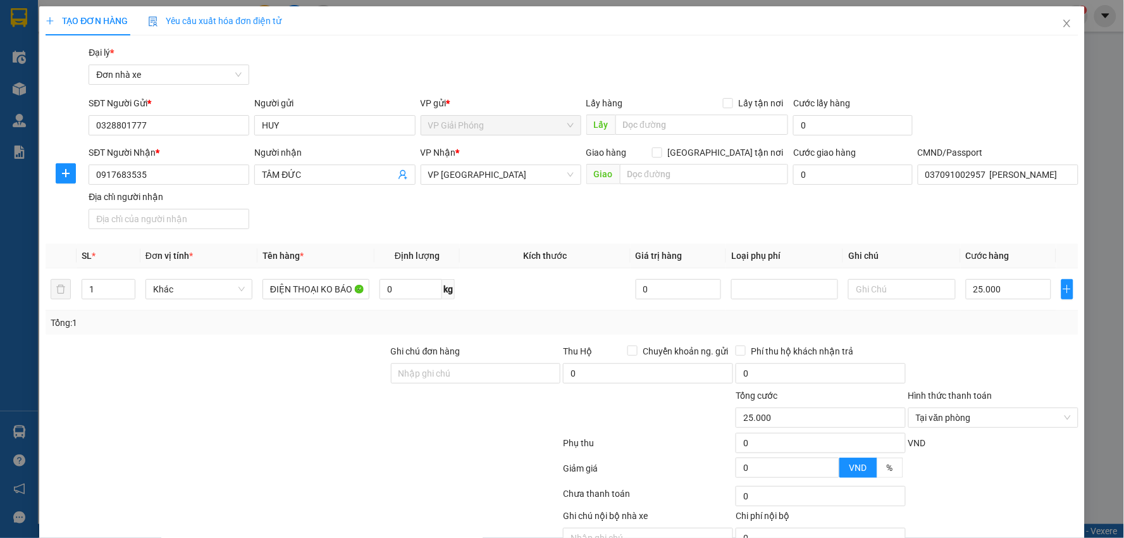
click at [1004, 345] on div at bounding box center [993, 366] width 173 height 44
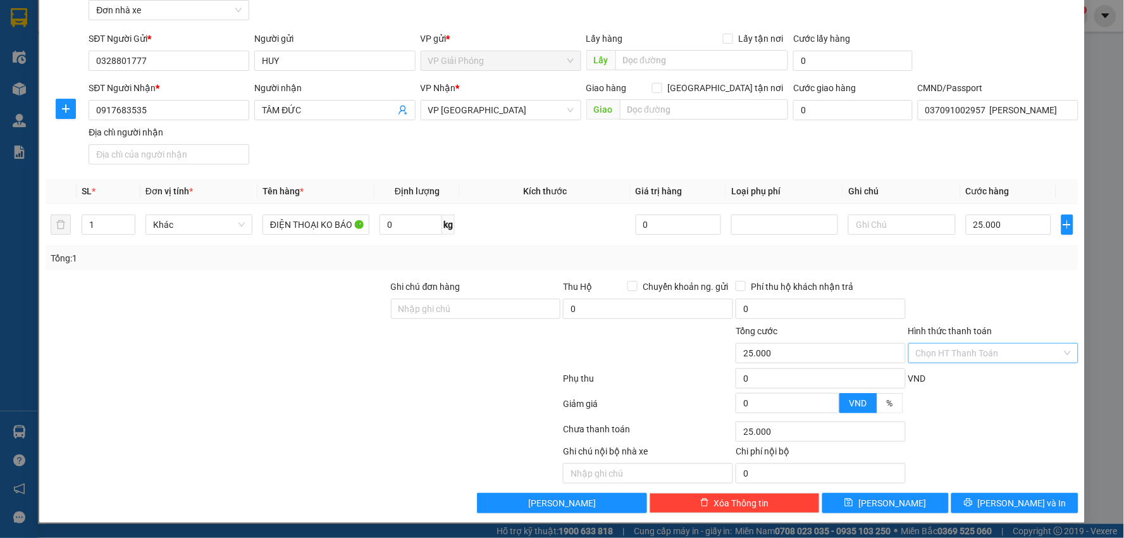
type input "25.000"
click at [1031, 497] on button "Lưu và In" at bounding box center [1015, 503] width 127 height 20
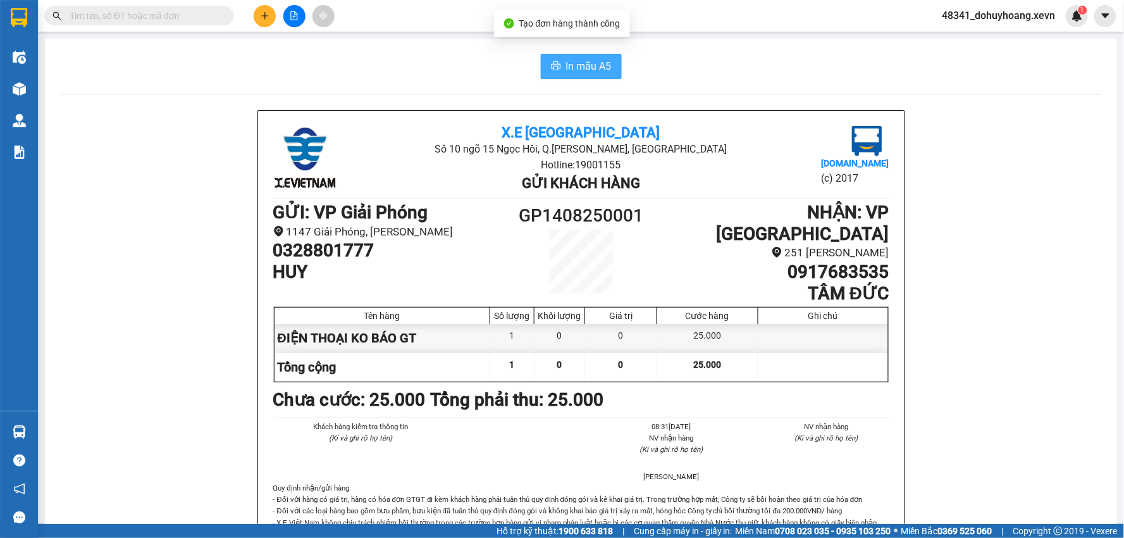
click at [576, 56] on button "In mẫu A5" at bounding box center [581, 66] width 81 height 25
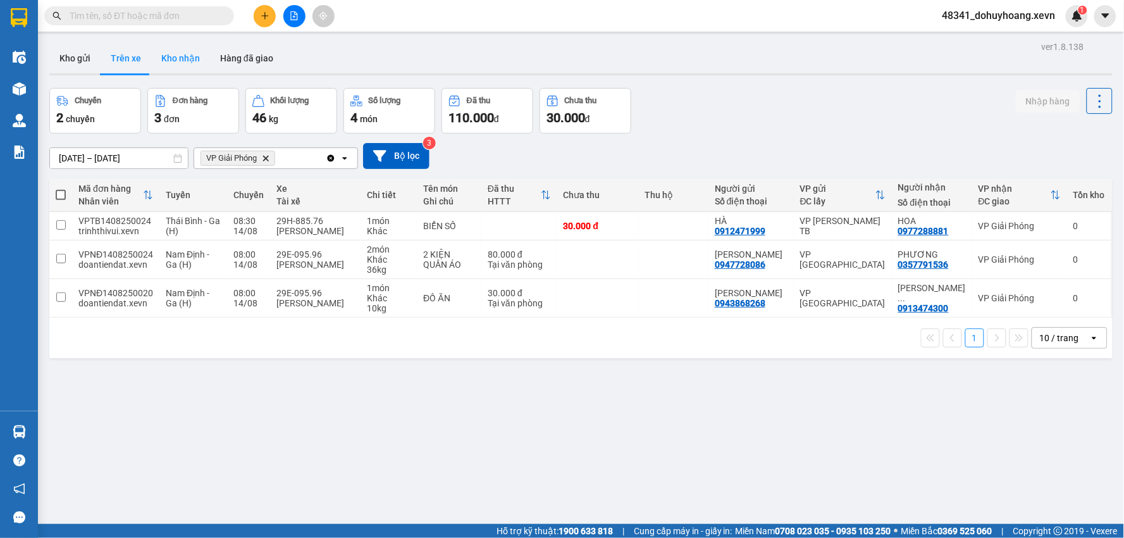
click at [160, 61] on button "Kho nhận" at bounding box center [180, 58] width 59 height 30
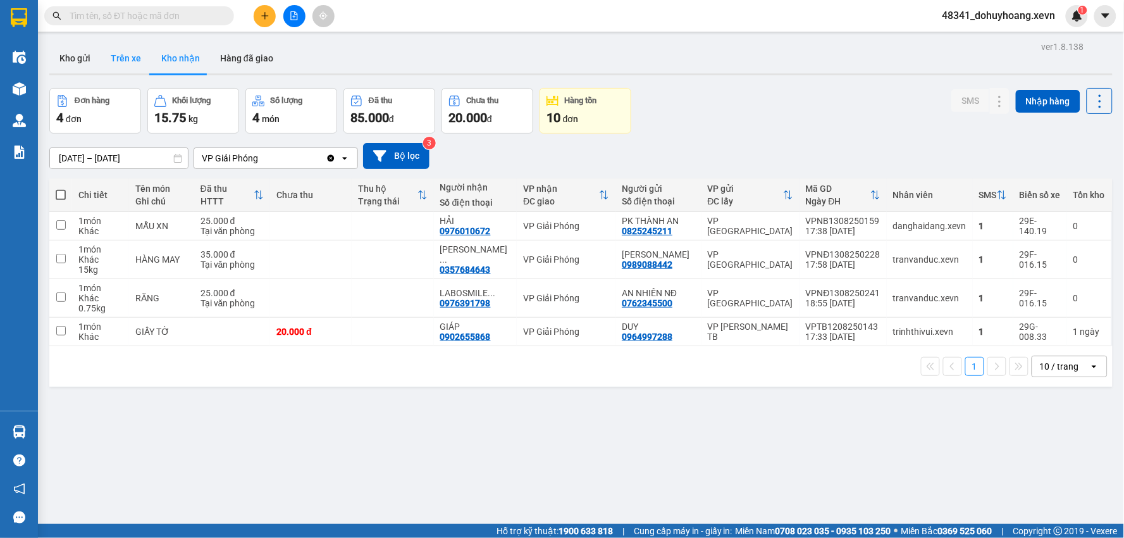
click at [127, 68] on button "Trên xe" at bounding box center [126, 58] width 51 height 30
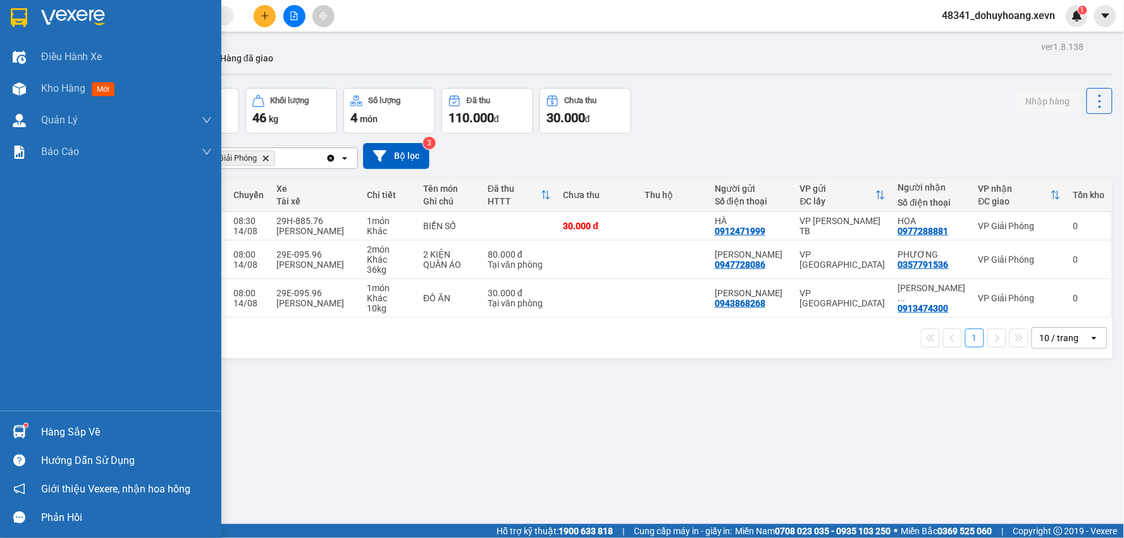
click at [25, 430] on img at bounding box center [19, 431] width 13 height 13
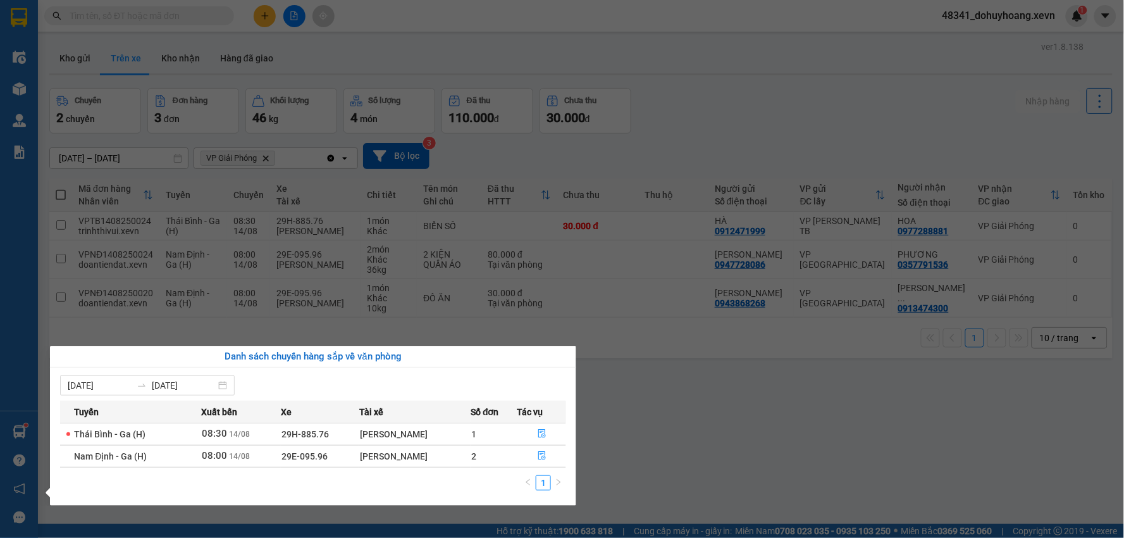
click at [251, 165] on section "Kết quả tìm kiếm ( 174 ) Bộ lọc Mã ĐH Trạng thái Món hàng Thu hộ Tổng cước Chưa…" at bounding box center [562, 269] width 1124 height 538
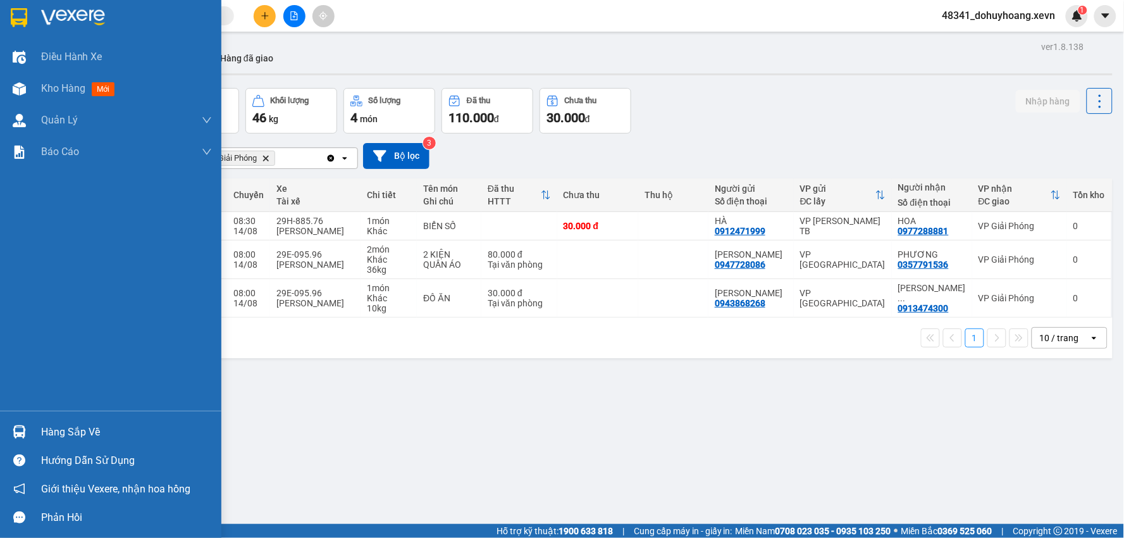
click at [23, 421] on div at bounding box center [19, 432] width 22 height 22
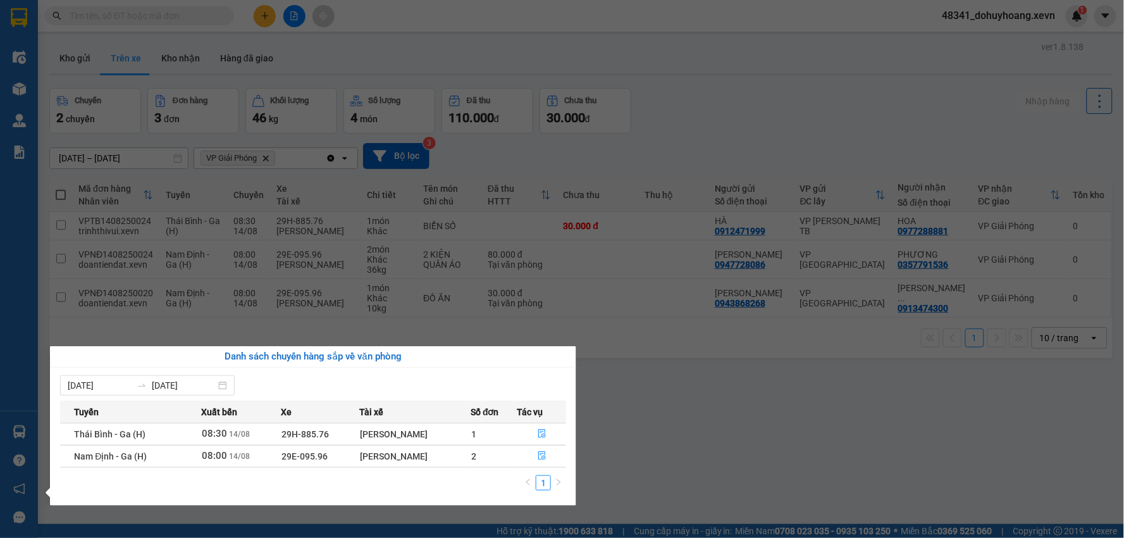
click at [739, 452] on section "Kết quả tìm kiếm ( 174 ) Bộ lọc Mã ĐH Trạng thái Món hàng Thu hộ Tổng cước Chưa…" at bounding box center [562, 269] width 1124 height 538
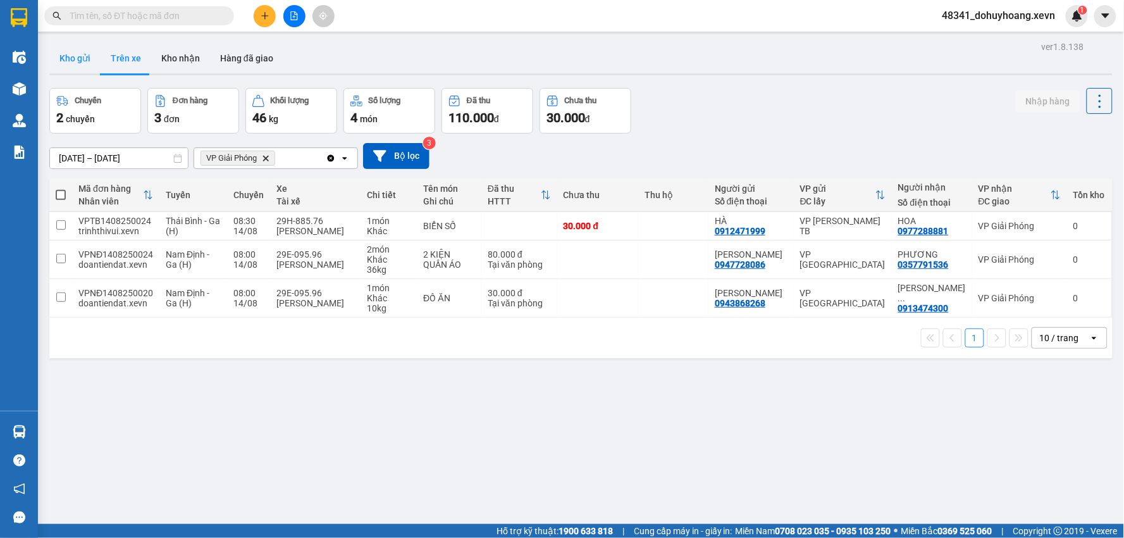
click at [55, 61] on button "Kho gửi" at bounding box center [74, 58] width 51 height 30
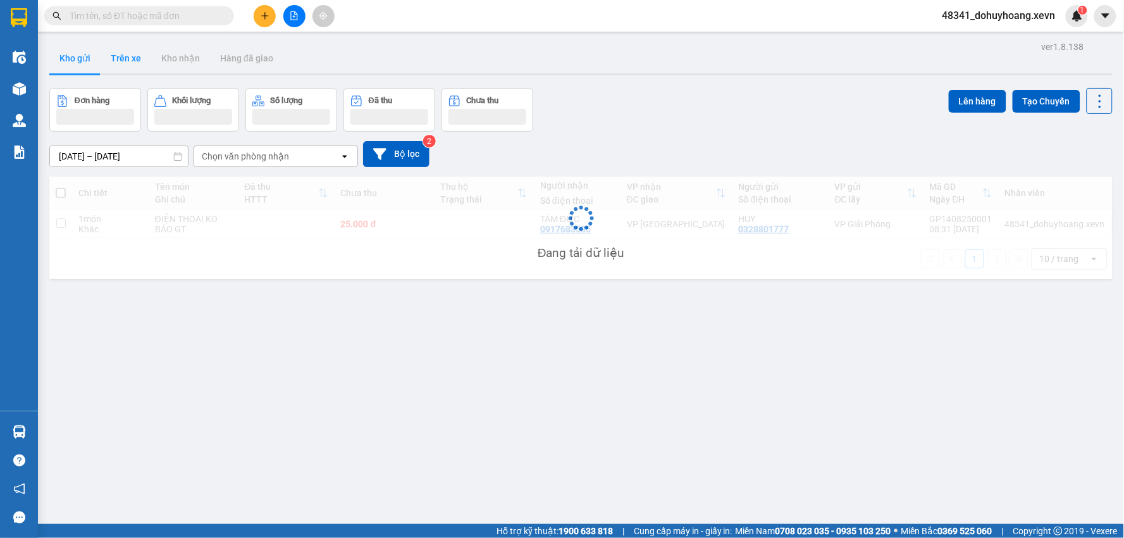
click at [118, 58] on button "Trên xe" at bounding box center [126, 58] width 51 height 30
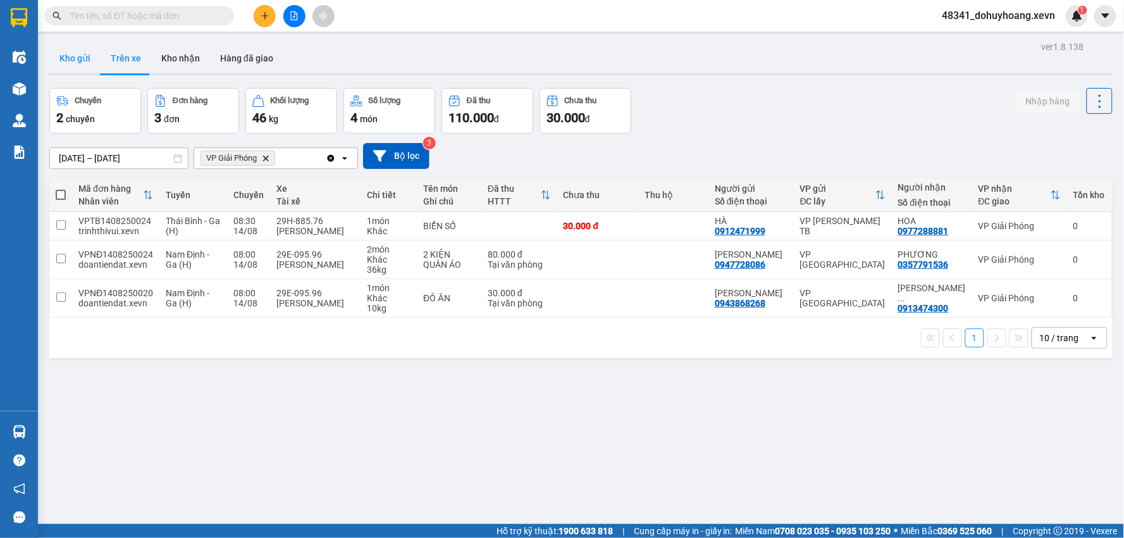
click at [68, 53] on button "Kho gửi" at bounding box center [74, 58] width 51 height 30
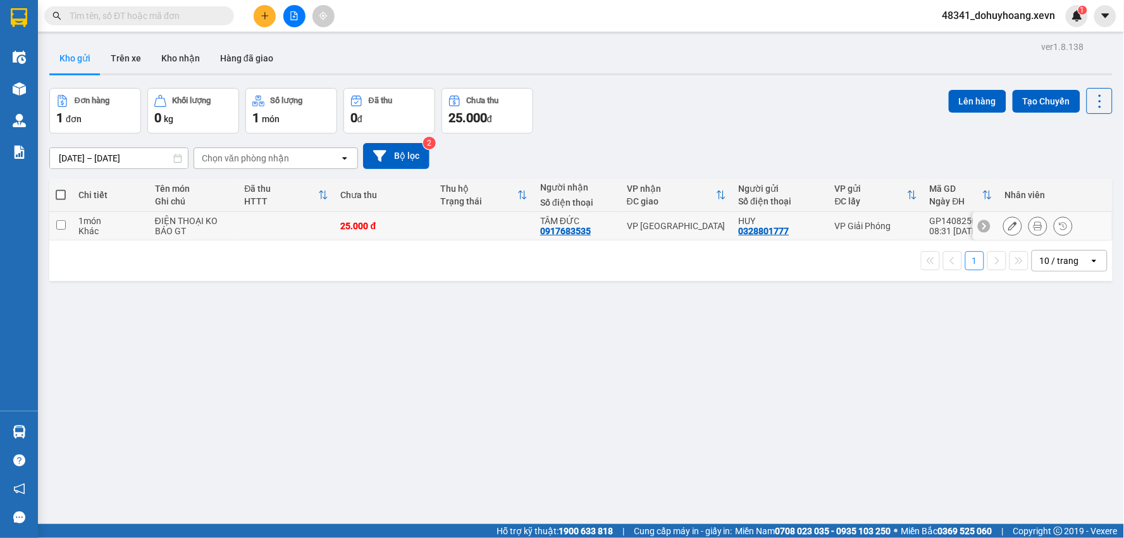
click at [530, 218] on td at bounding box center [484, 226] width 100 height 28
checkbox input "true"
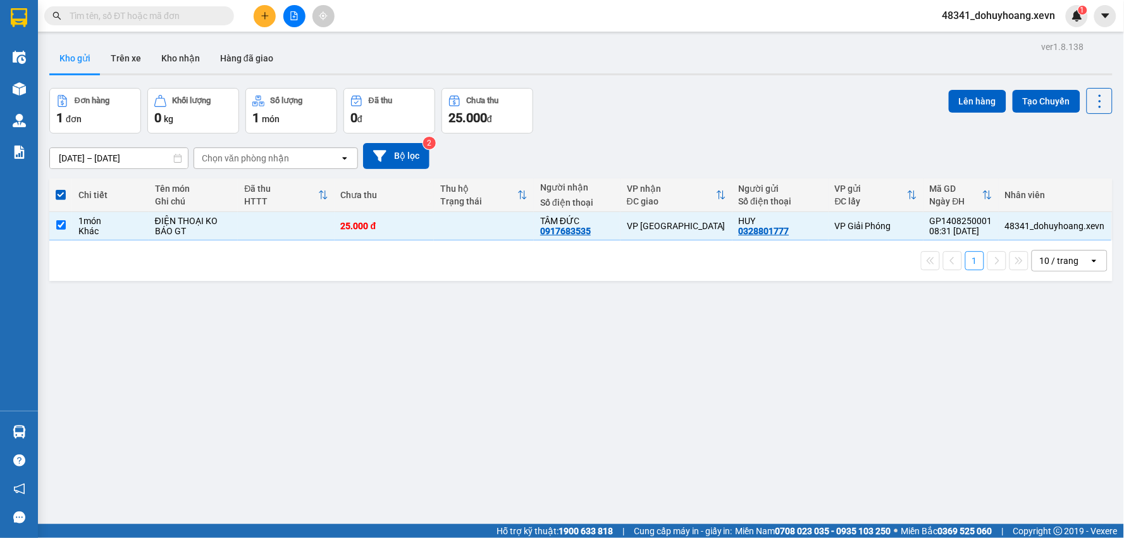
click at [939, 108] on div "Đơn hàng 1 đơn Khối lượng 0 kg Số lượng 1 món Đã thu 0 đ Chưa thu 25.000 đ Lên …" at bounding box center [581, 111] width 1064 height 46
click at [952, 110] on button "Lên hàng" at bounding box center [978, 101] width 58 height 23
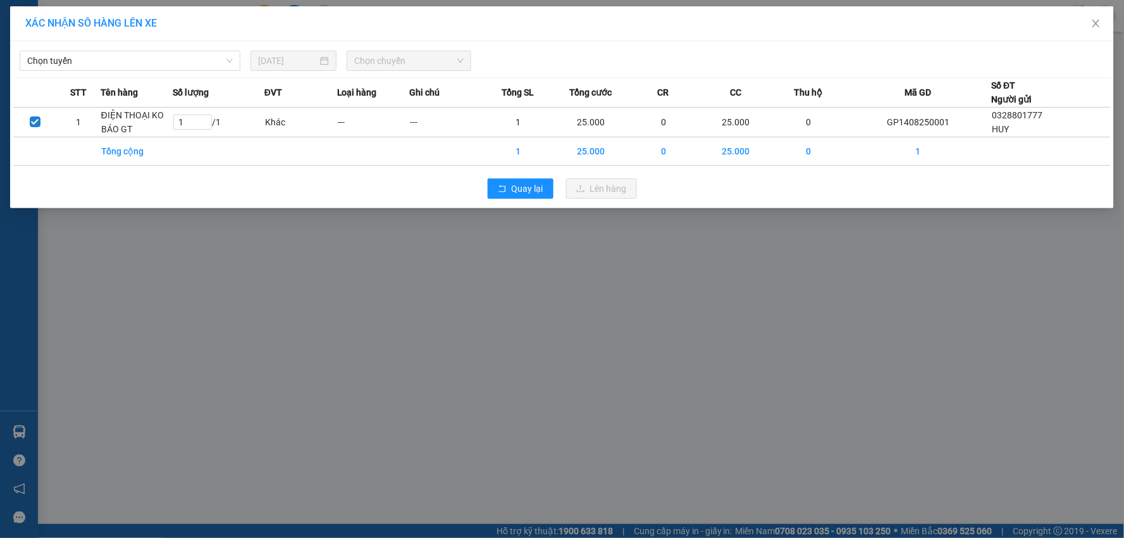
click at [188, 47] on div "Chọn tuyến 14/08/2025 Chọn chuyến" at bounding box center [562, 57] width 1098 height 27
click at [184, 87] on span "Số lượng" at bounding box center [191, 92] width 36 height 14
click at [149, 61] on span "Chọn tuyến" at bounding box center [130, 60] width 206 height 19
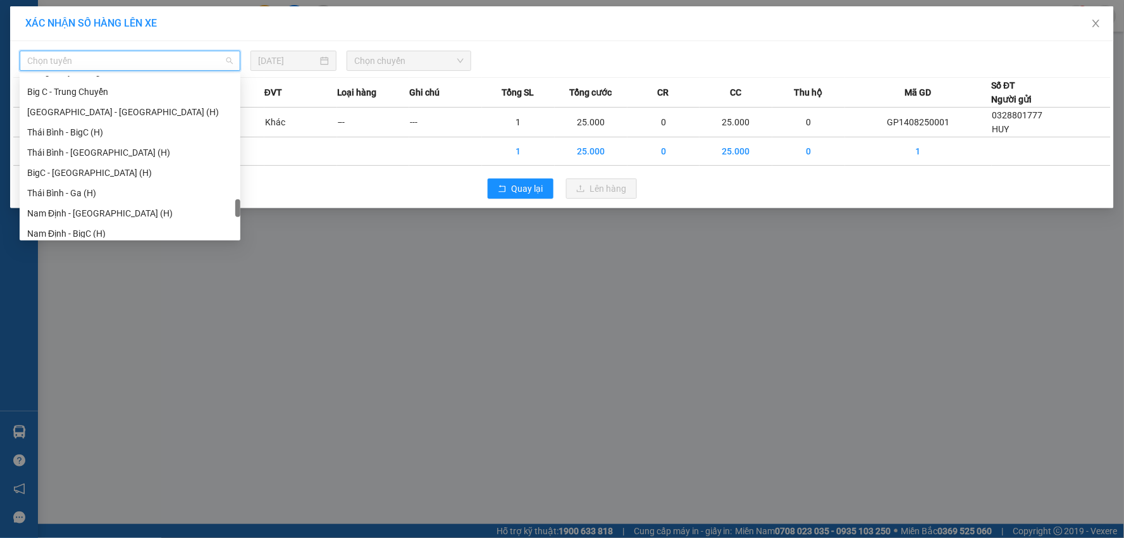
scroll to position [1604, 0]
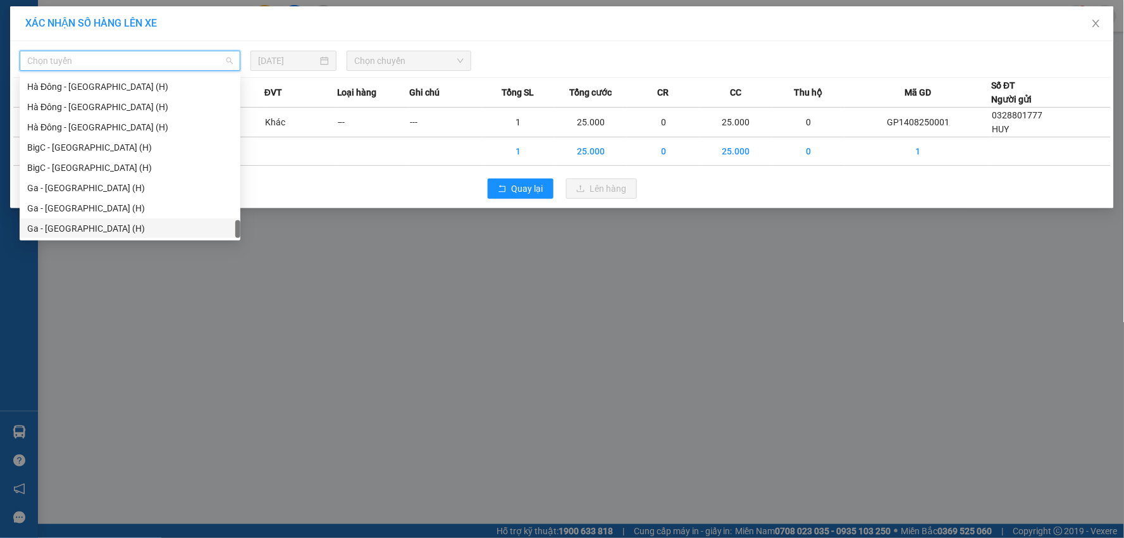
click at [115, 227] on div "Ga - Ninh Bình (H)" at bounding box center [130, 228] width 206 height 14
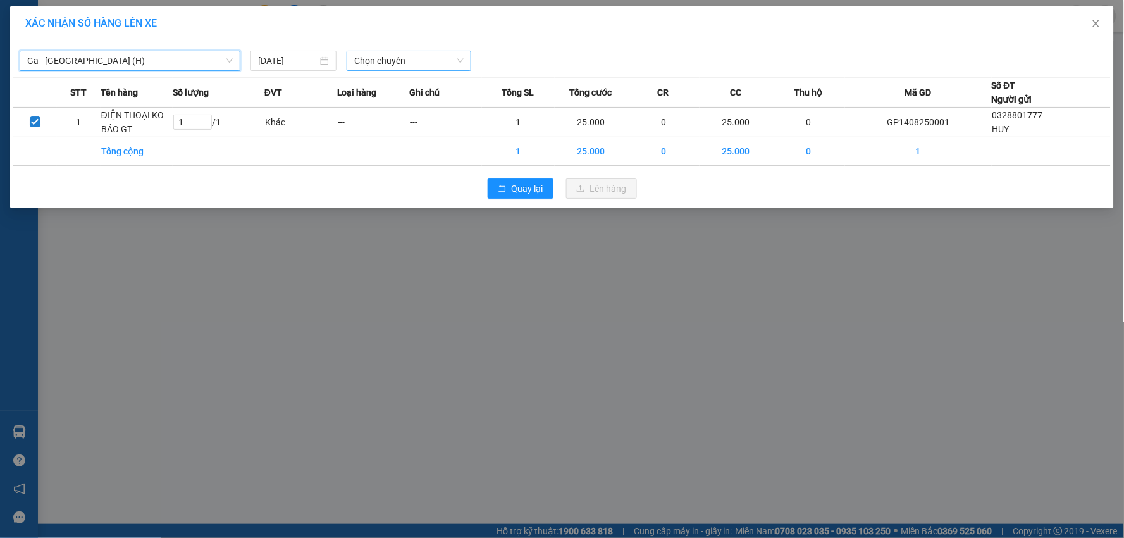
click at [431, 52] on span "Chọn chuyến" at bounding box center [408, 60] width 109 height 19
click at [464, 325] on div "XÁC NHẬN SỐ HÀNG LÊN XE Ga - Ninh Bình (H) 14/08/2025 Chọn chuyến STT Tên hàng …" at bounding box center [562, 269] width 1124 height 538
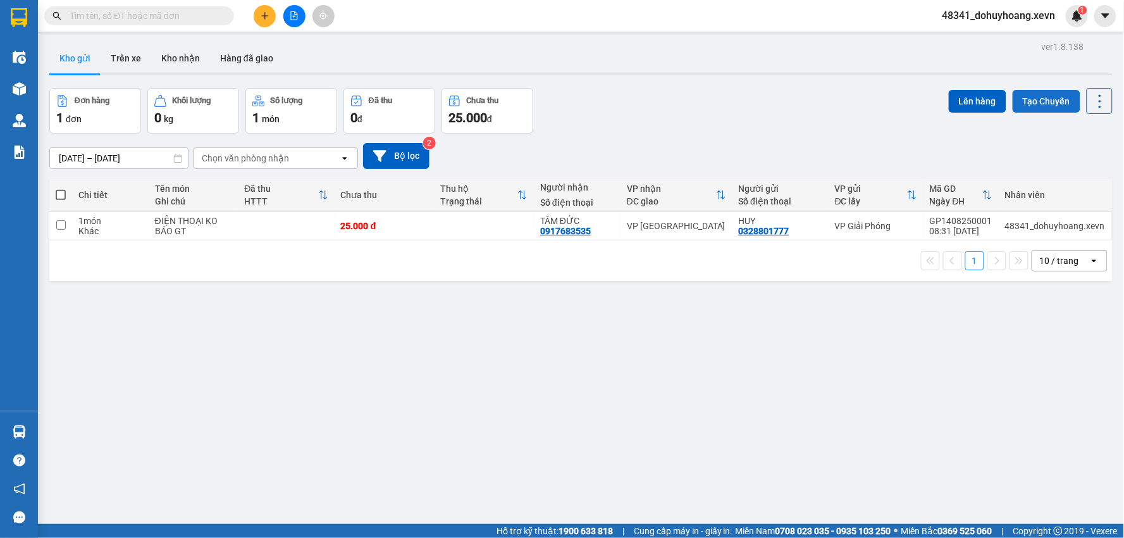
click at [1031, 92] on button "Tạo Chuyến" at bounding box center [1047, 101] width 68 height 23
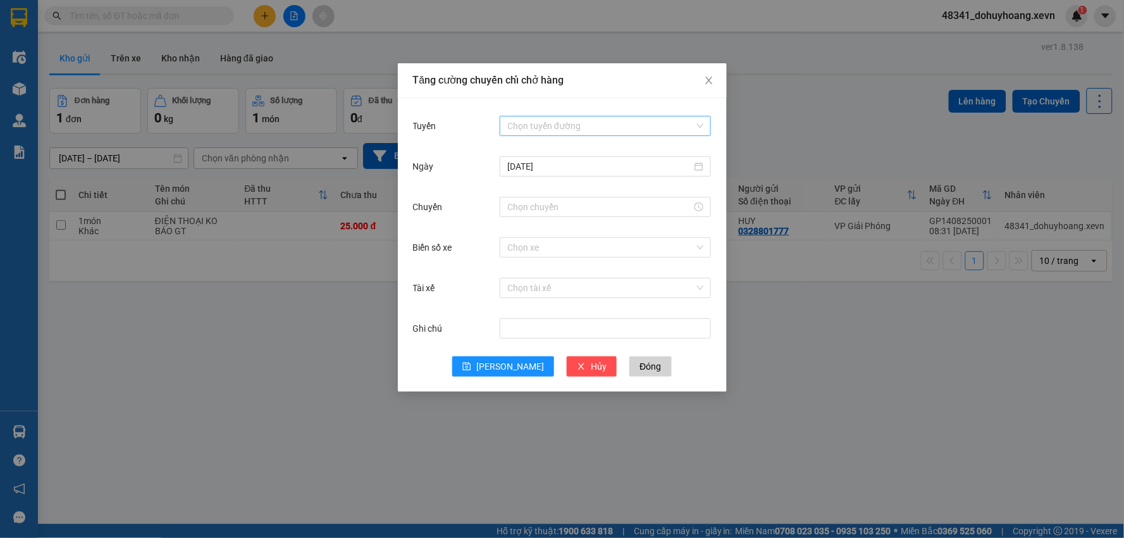
click at [614, 123] on input "Tuyến" at bounding box center [600, 125] width 187 height 19
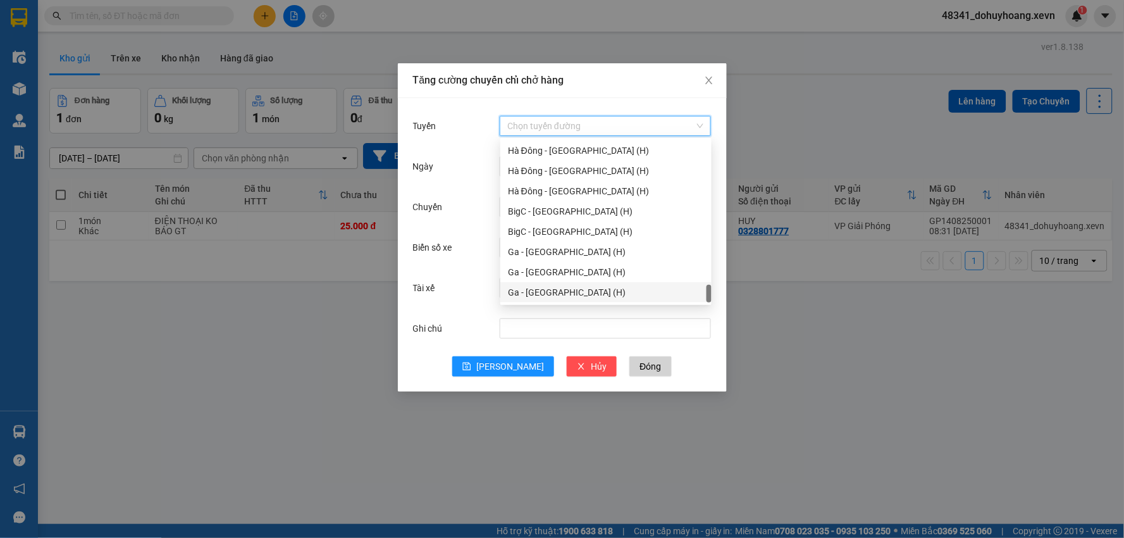
click at [607, 285] on div "Ga - Ninh Bình (H)" at bounding box center [606, 292] width 196 height 14
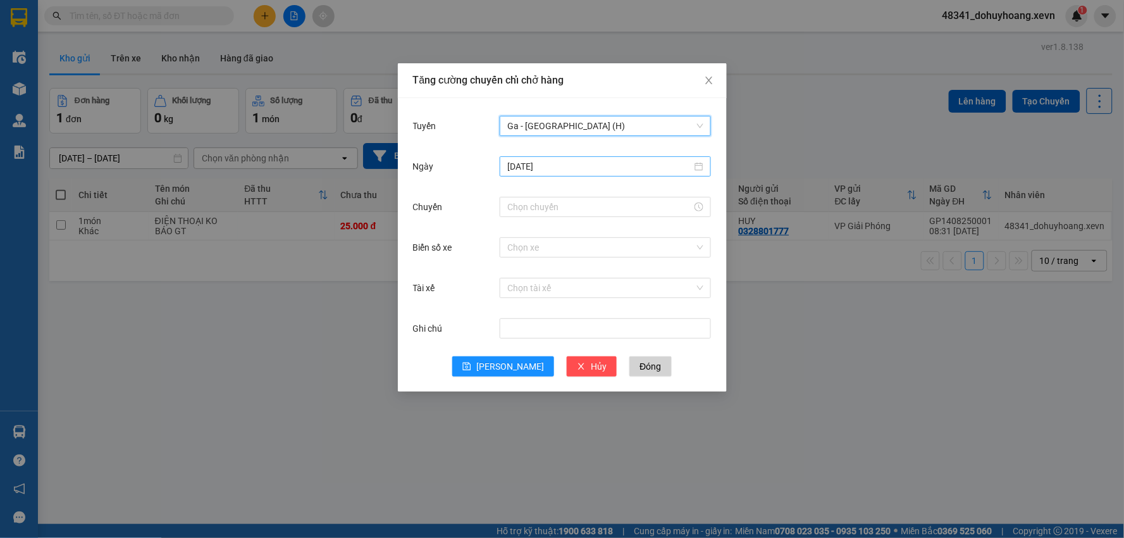
click at [542, 171] on input "[DATE]" at bounding box center [599, 166] width 185 height 14
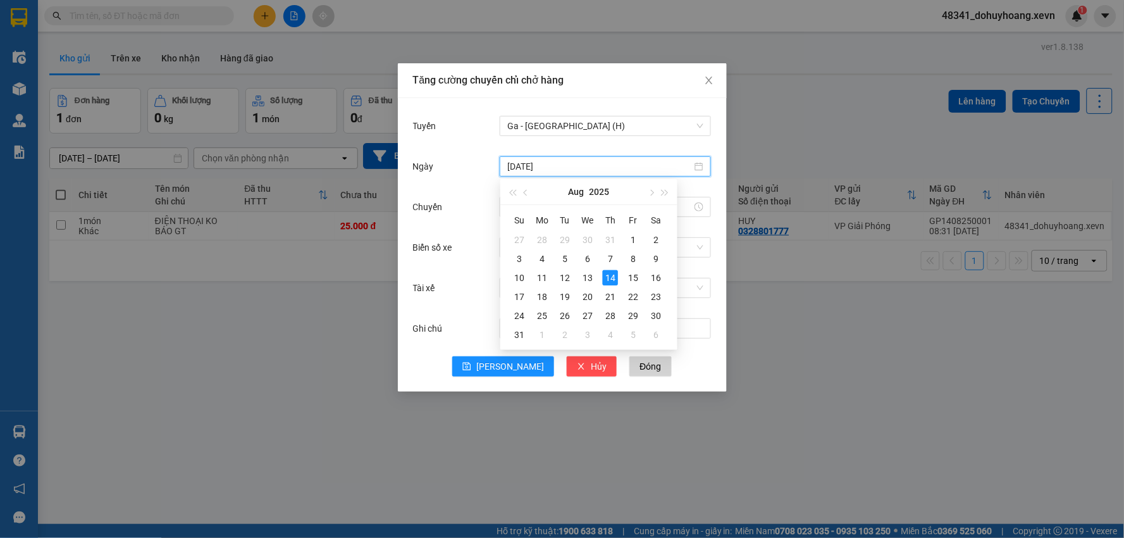
click at [447, 185] on div "Ngày 14/08/2025" at bounding box center [562, 174] width 299 height 40
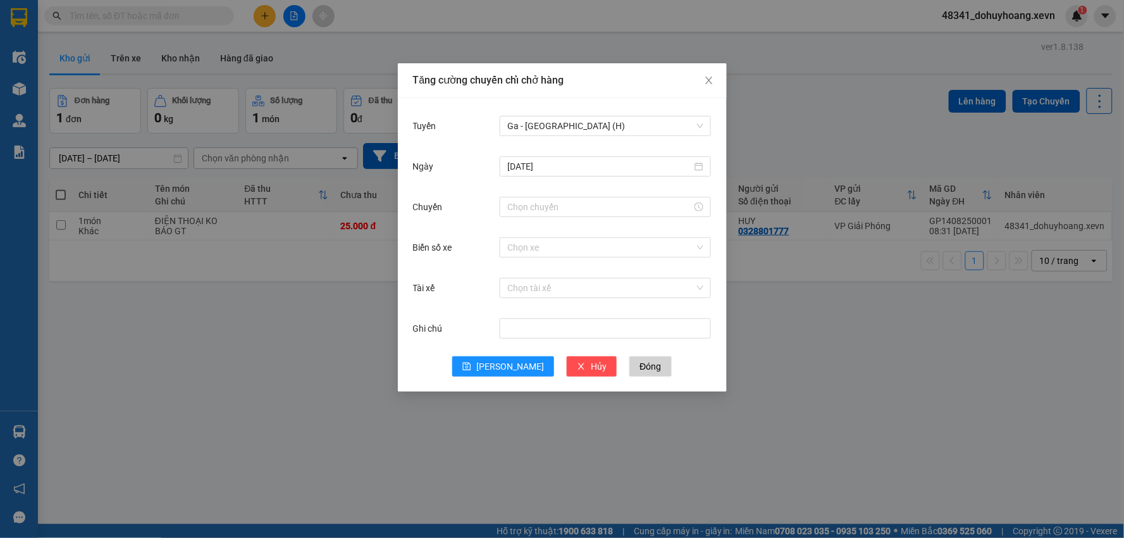
click at [520, 223] on div "Chuyến" at bounding box center [562, 214] width 299 height 40
click at [527, 212] on input "Chuyến" at bounding box center [599, 207] width 185 height 14
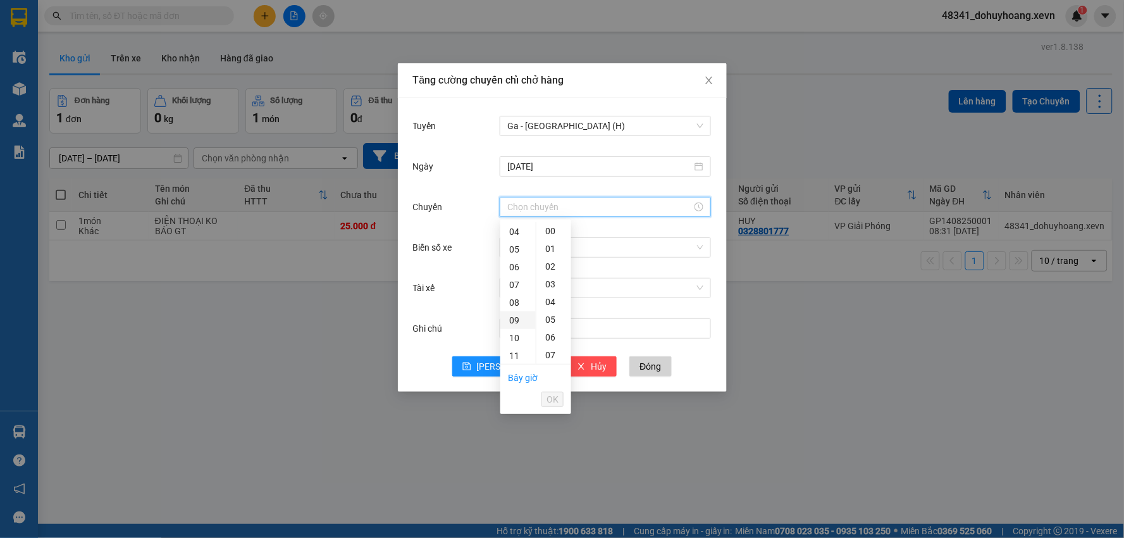
click at [514, 325] on div "09" at bounding box center [518, 320] width 35 height 18
click at [553, 361] on div "07" at bounding box center [554, 355] width 35 height 18
click at [550, 397] on span "OK" at bounding box center [553, 399] width 12 height 14
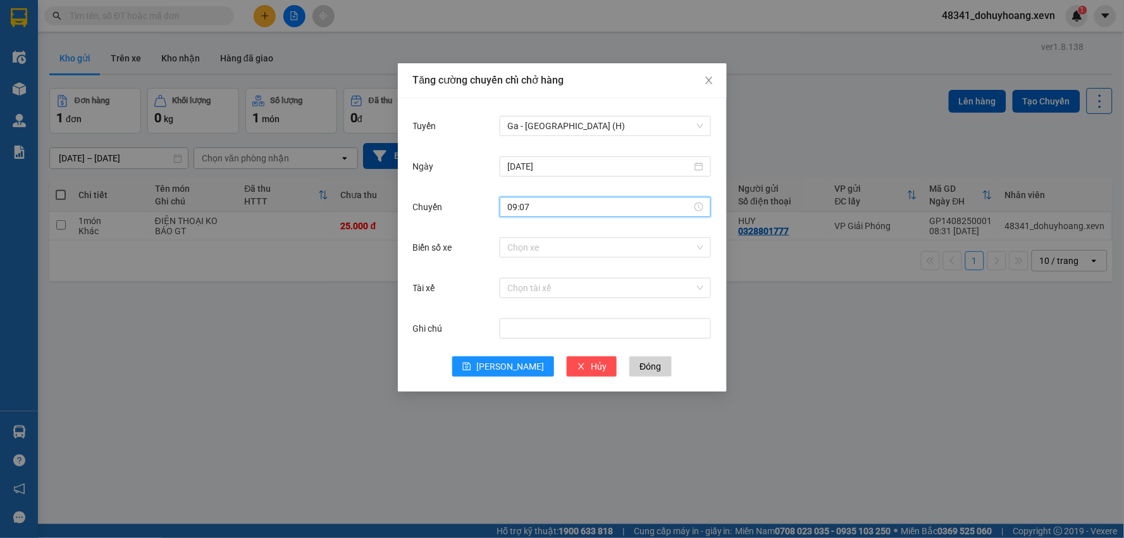
click at [513, 198] on div "09:07" at bounding box center [605, 207] width 211 height 20
click at [516, 206] on input "09:07" at bounding box center [599, 207] width 185 height 14
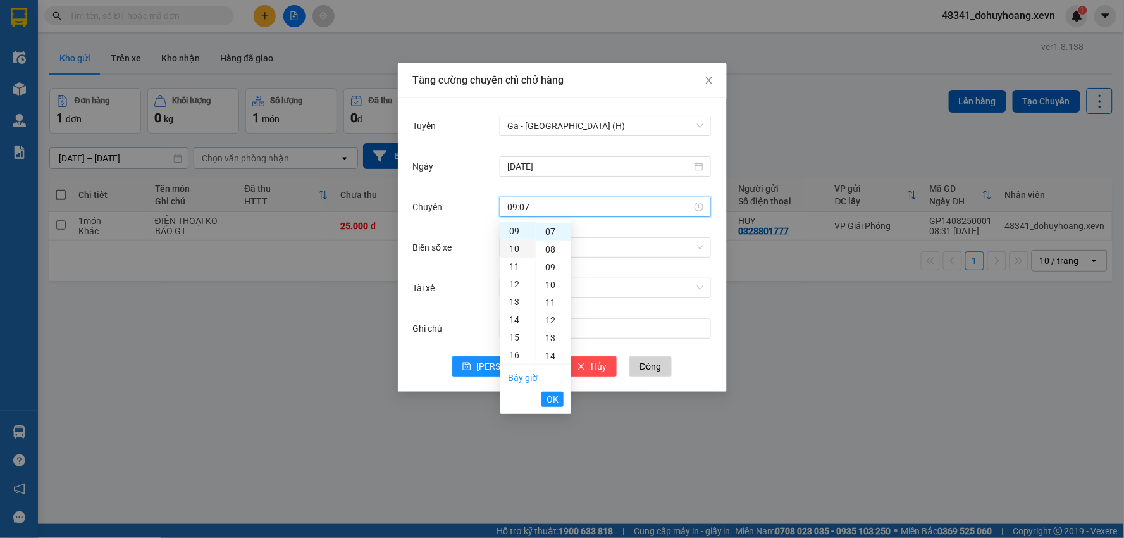
click at [509, 252] on div "10" at bounding box center [518, 249] width 35 height 18
type input "10:07"
click at [554, 401] on span "OK" at bounding box center [553, 399] width 12 height 14
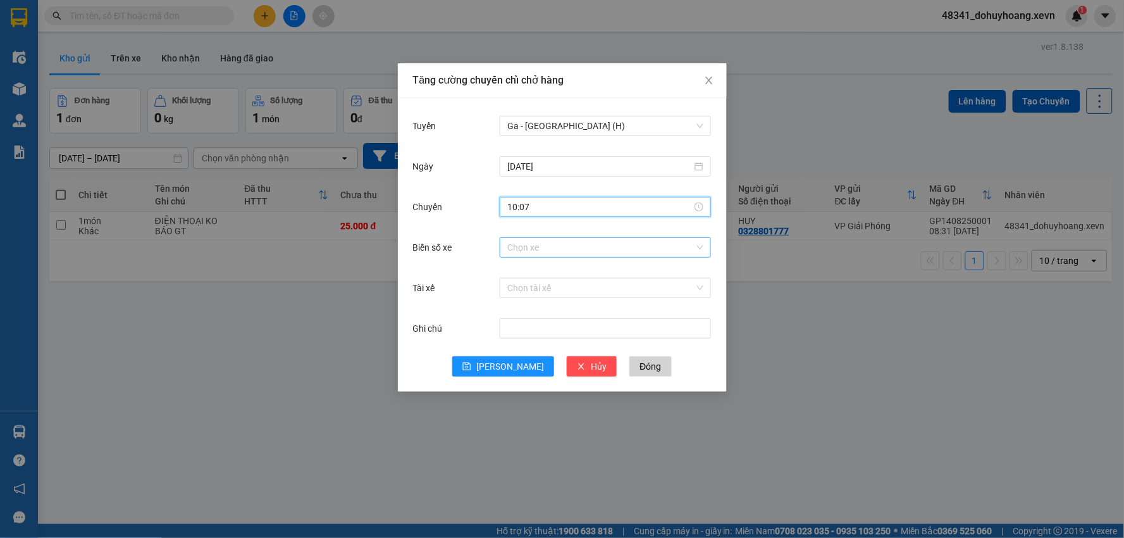
click at [548, 239] on input "Biển số xe" at bounding box center [600, 247] width 187 height 19
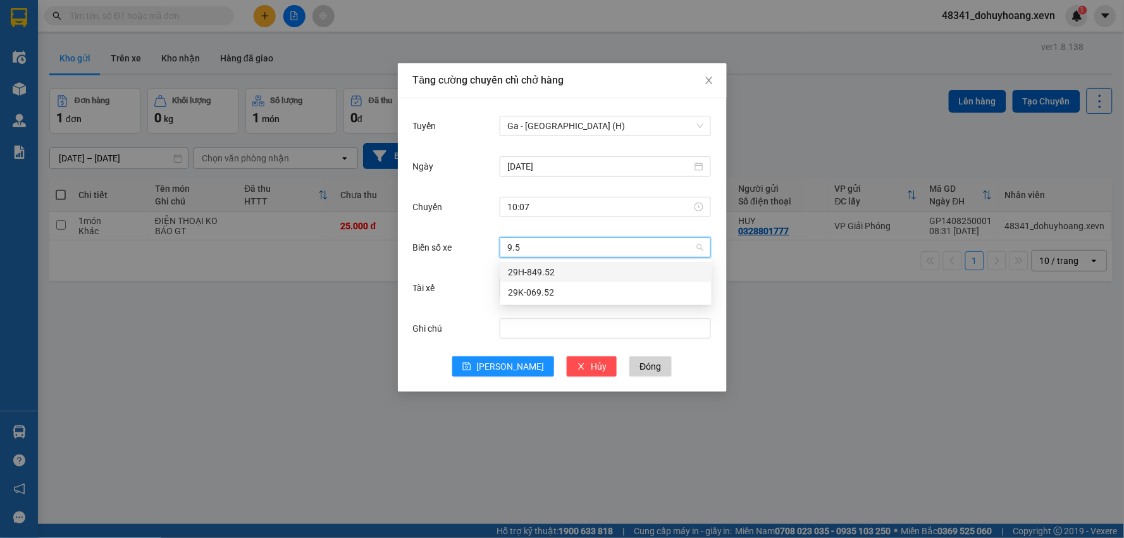
type input "9.52"
click at [559, 275] on div "29H-849.52" at bounding box center [606, 272] width 196 height 14
click at [559, 282] on input "Tài xế" at bounding box center [600, 287] width 187 height 19
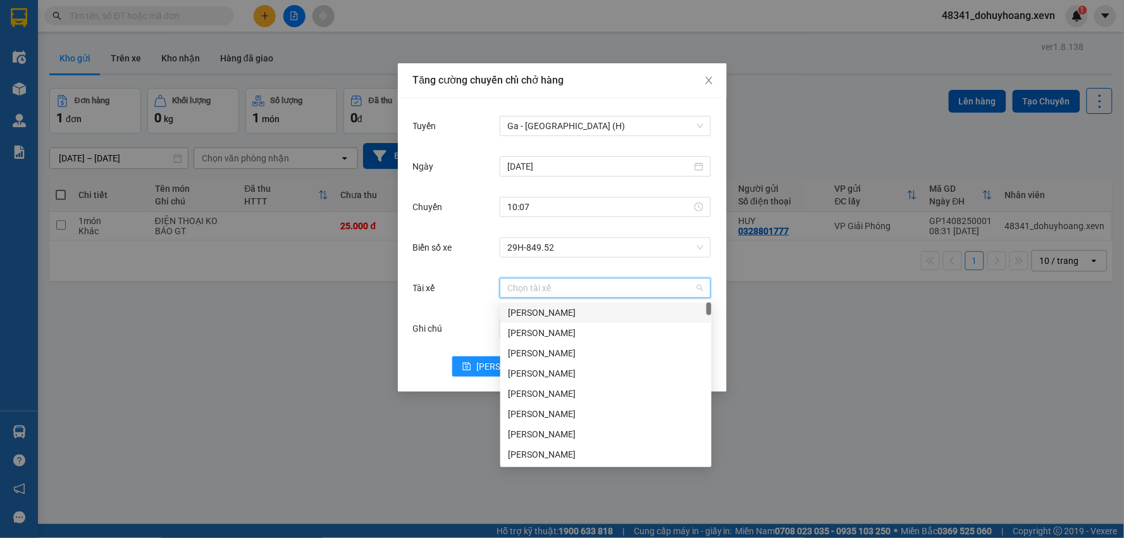
paste input "Cù Xuân Duy"
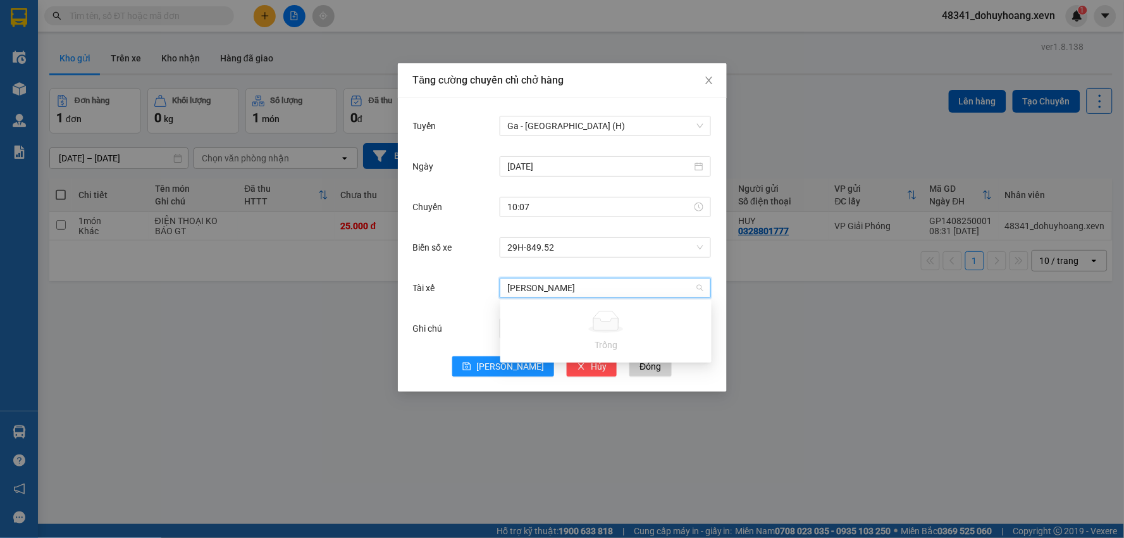
click at [523, 287] on input "Cù Xuân Duy" at bounding box center [600, 287] width 187 height 19
type input "Cù Xuân Duy"
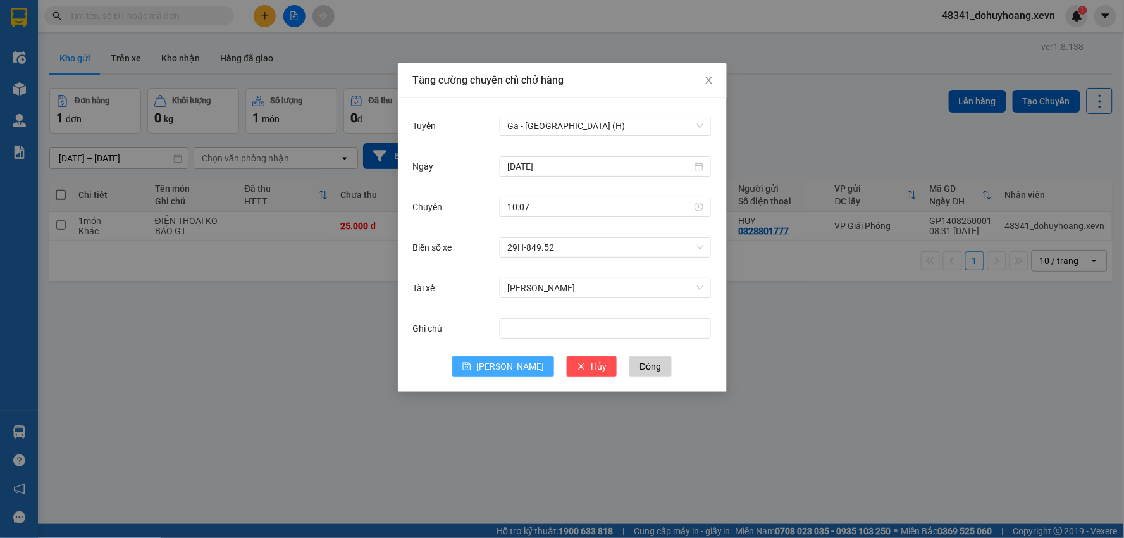
click at [511, 367] on span "Lưu" at bounding box center [510, 366] width 68 height 14
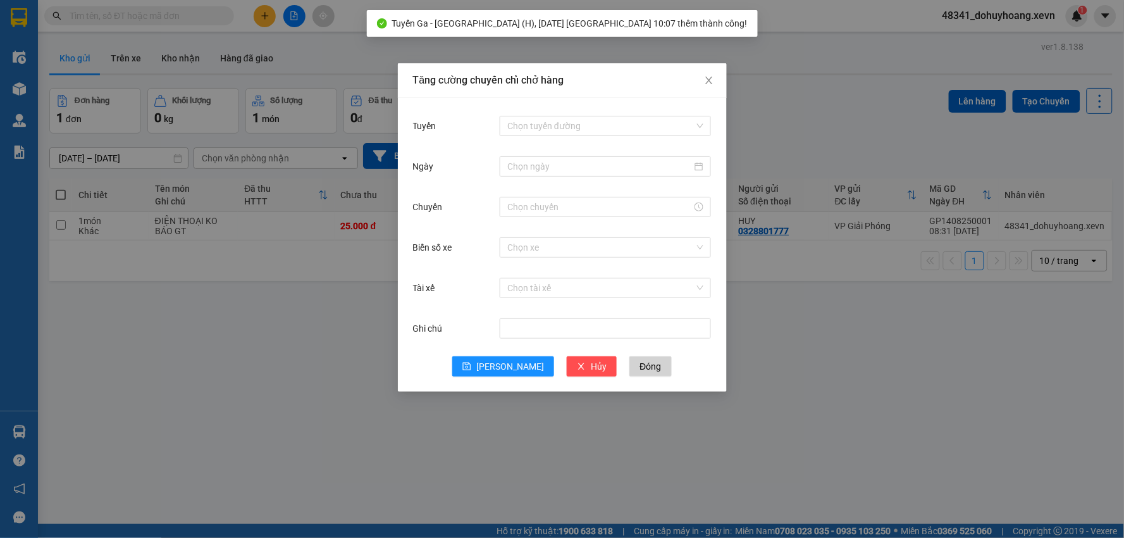
click at [285, 249] on div "Tăng cường chuyến chỉ chở hàng Tuyến Chọn tuyến đường Ngày Chuyến Biển số xe Ch…" at bounding box center [562, 269] width 1124 height 538
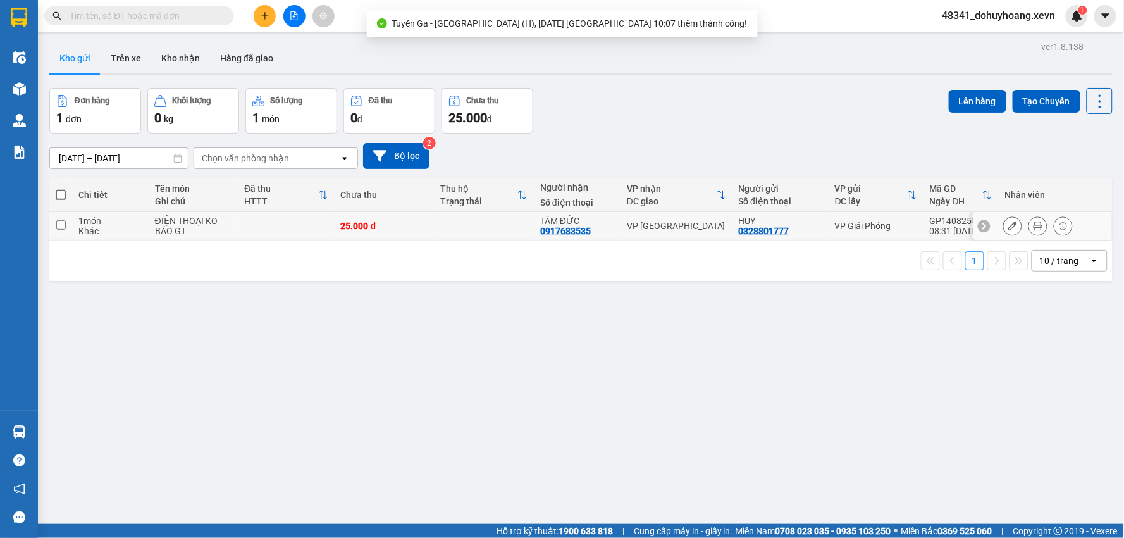
click at [274, 231] on td at bounding box center [286, 226] width 96 height 28
checkbox input "true"
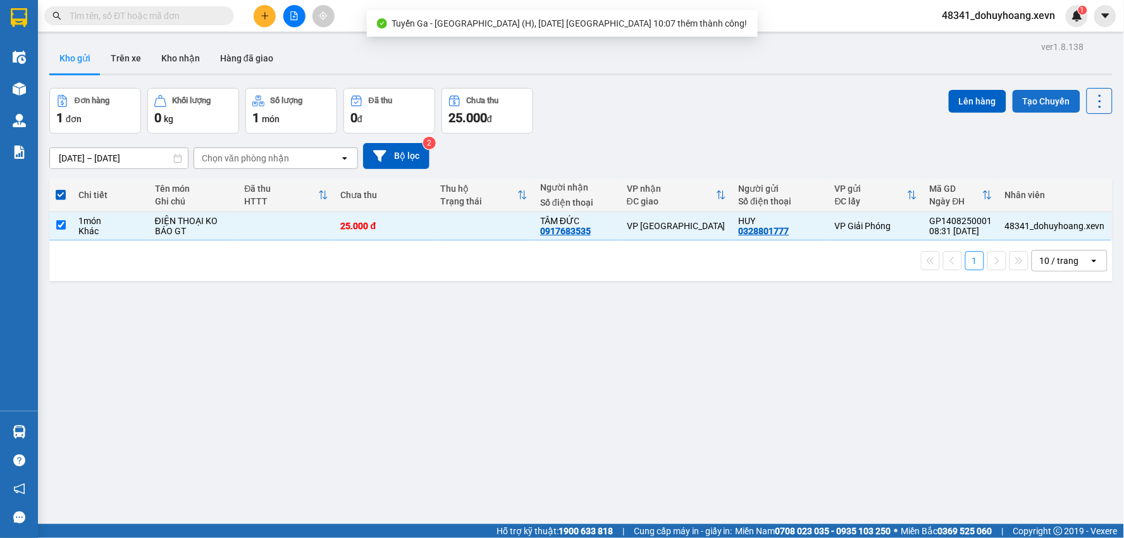
click at [1013, 106] on button "Tạo Chuyến" at bounding box center [1047, 101] width 68 height 23
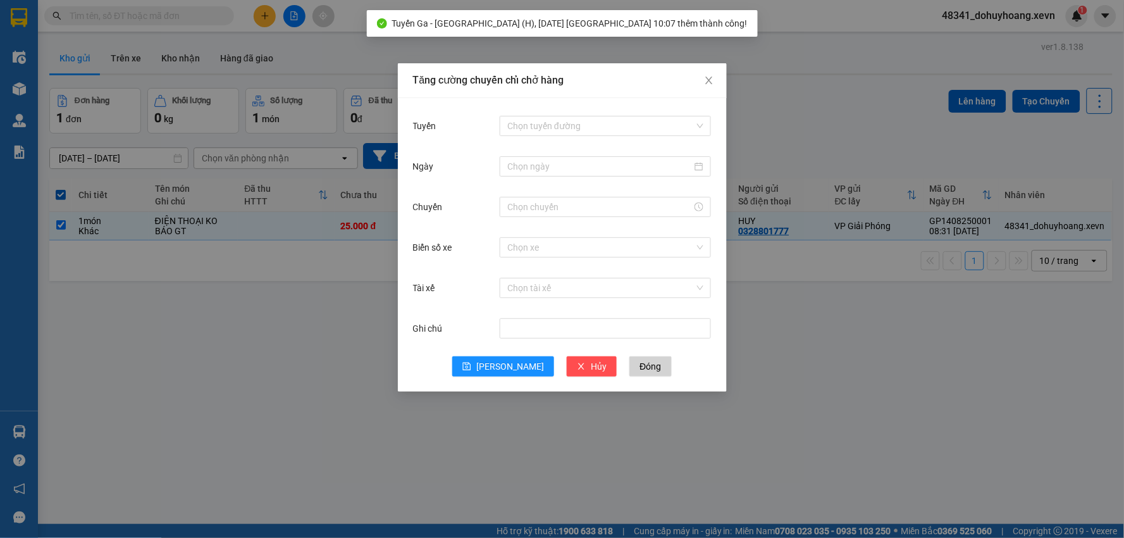
click at [946, 110] on div "Tăng cường chuyến chỉ chở hàng Tuyến Chọn tuyến đường Ngày Chuyến Biển số xe Ch…" at bounding box center [562, 269] width 1124 height 538
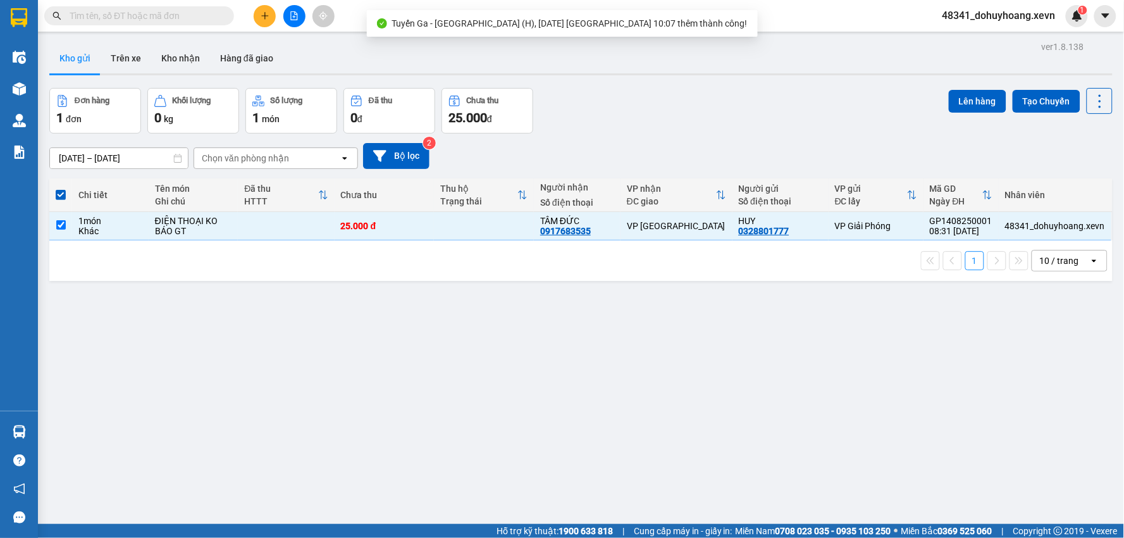
click at [946, 110] on div "Tăng cường chuyến chỉ chở hàng Tuyến Chọn tuyến đường Ngày Chuyến Biển số xe Ch…" at bounding box center [562, 269] width 1124 height 538
click at [954, 106] on button "Lên hàng" at bounding box center [978, 101] width 58 height 23
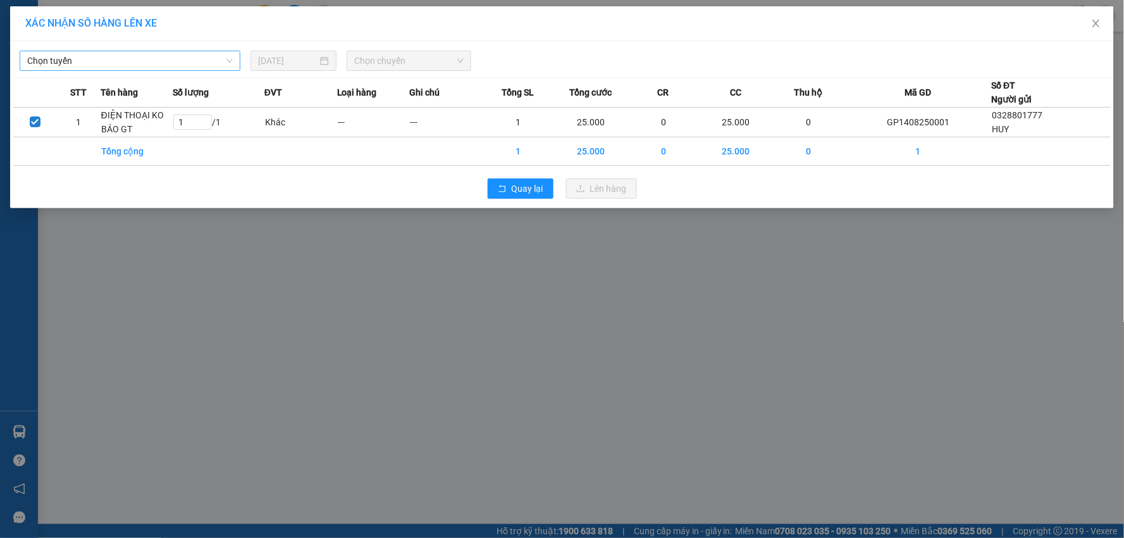
click at [193, 59] on span "Chọn tuyến" at bounding box center [130, 60] width 206 height 19
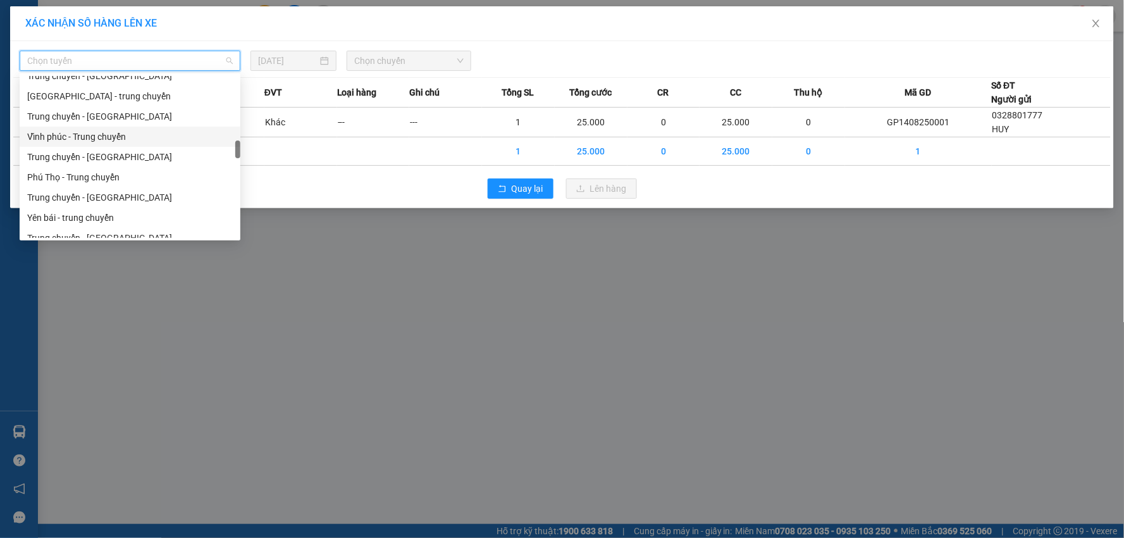
scroll to position [1548, 0]
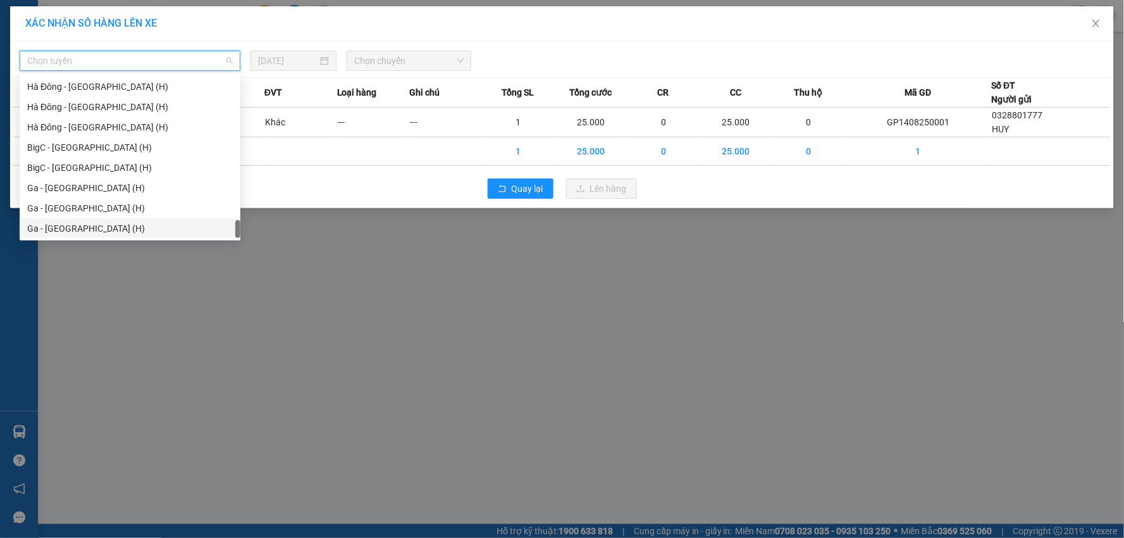
click at [121, 223] on div "Ga - Ninh Bình (H)" at bounding box center [130, 228] width 206 height 14
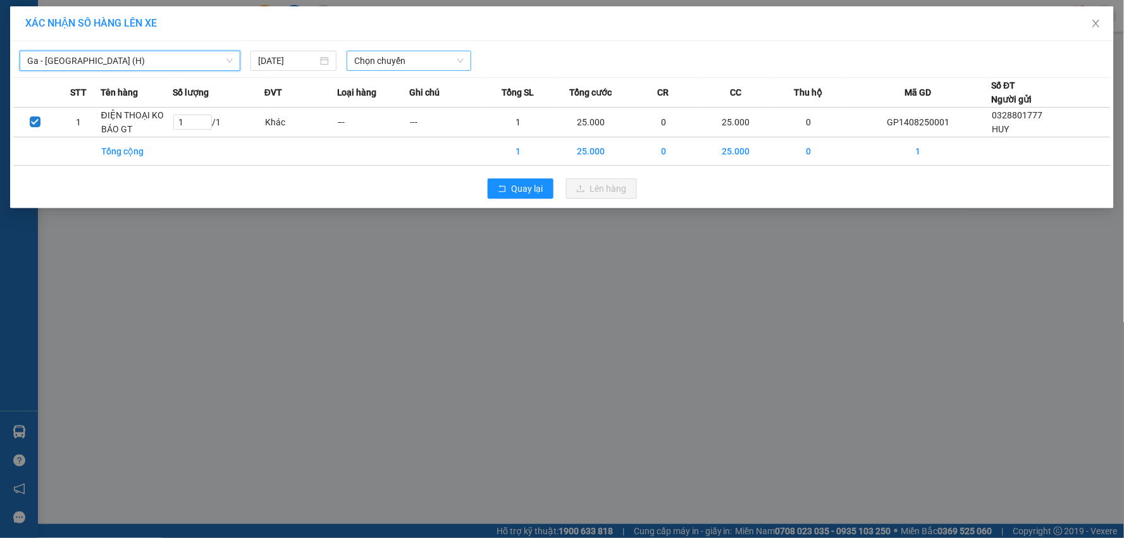
click at [460, 53] on span "Chọn chuyến" at bounding box center [408, 60] width 109 height 19
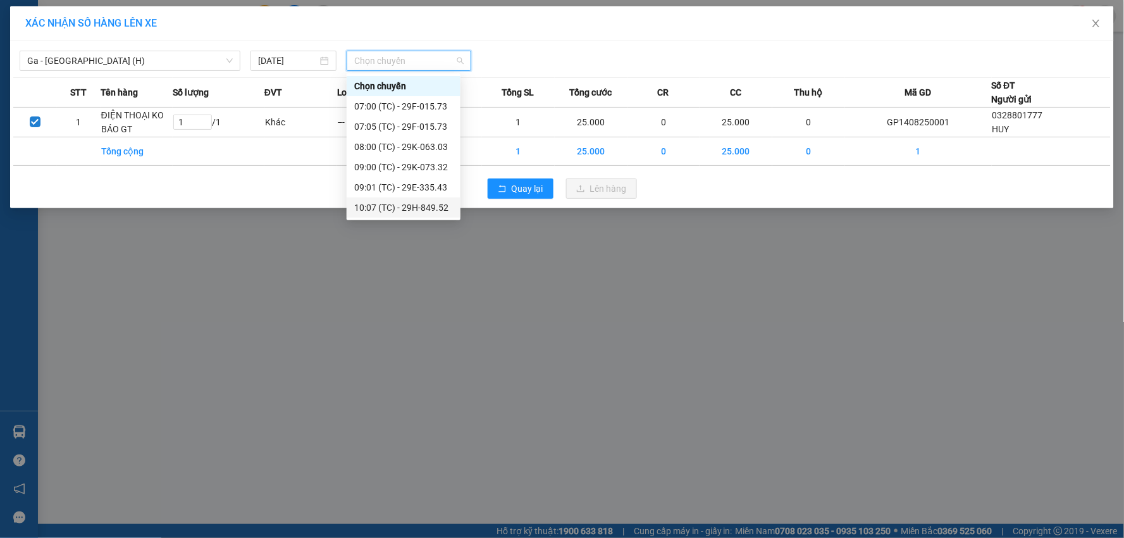
click at [399, 205] on div "10:07 (TC) - 29H-849.52" at bounding box center [403, 208] width 99 height 14
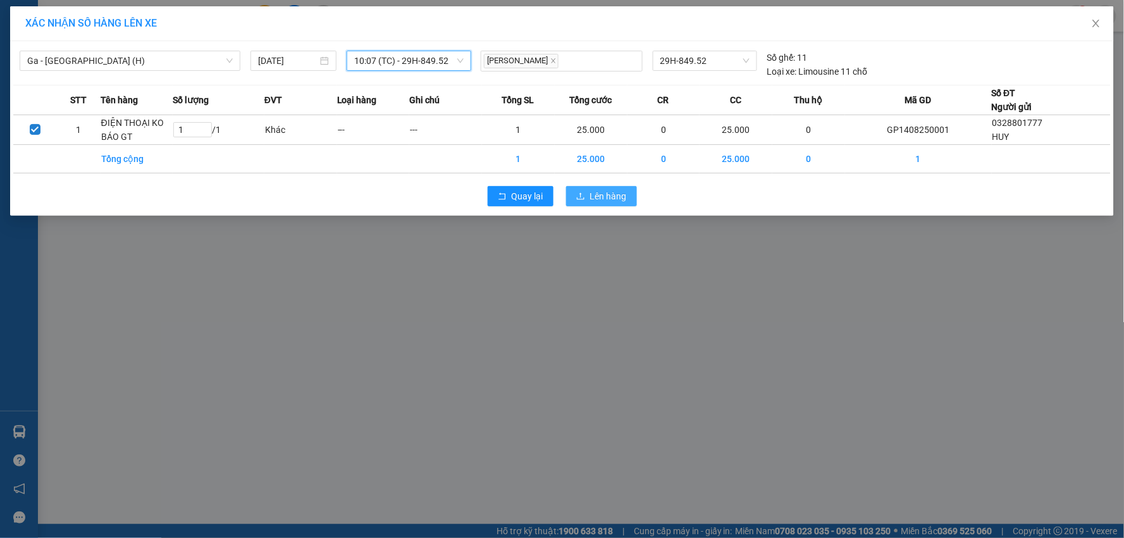
click at [581, 195] on icon "upload" at bounding box center [581, 195] width 8 height 7
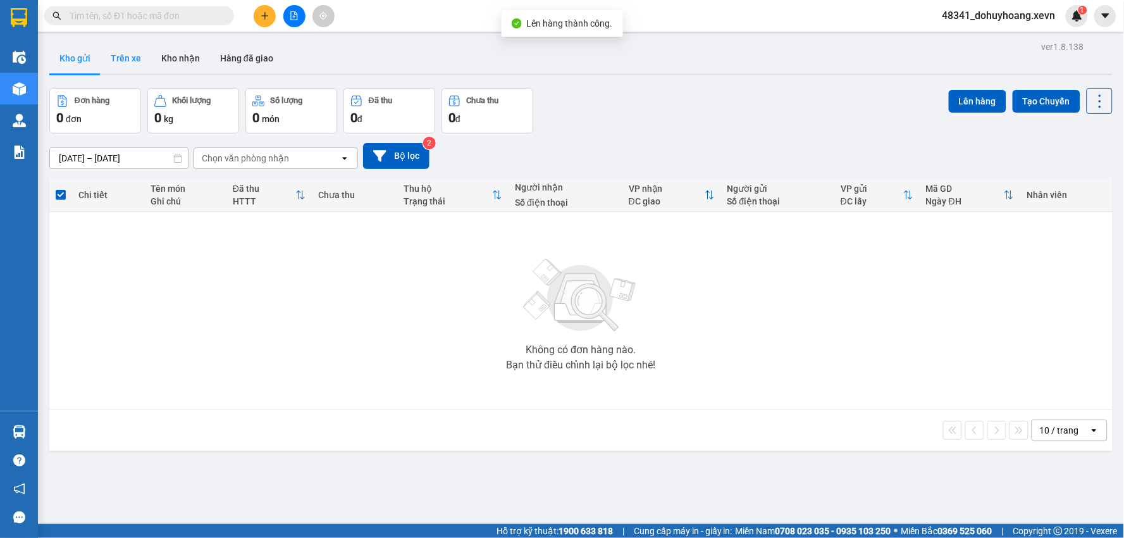
click at [109, 57] on button "Trên xe" at bounding box center [126, 58] width 51 height 30
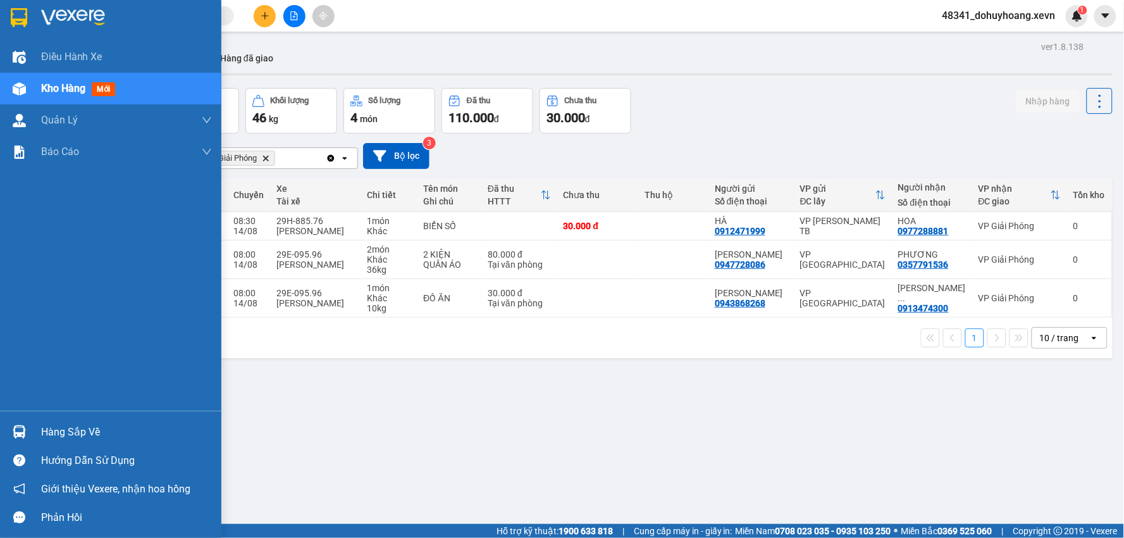
click at [20, 427] on img at bounding box center [19, 431] width 13 height 13
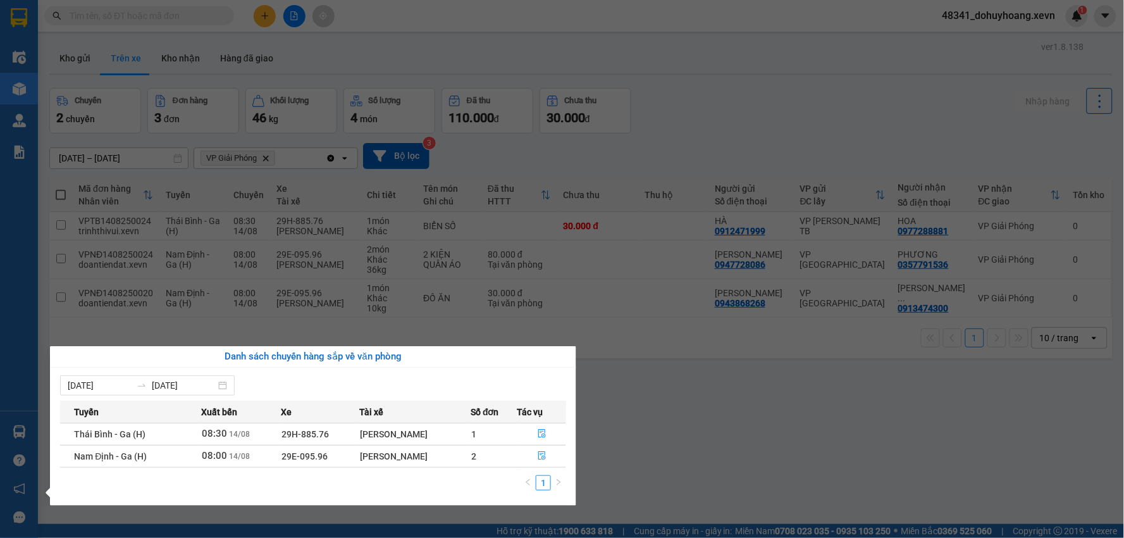
click at [201, 65] on section "Kết quả tìm kiếm ( 174 ) Bộ lọc Mã ĐH Trạng thái Món hàng Thu hộ Tổng cước Chưa…" at bounding box center [562, 269] width 1124 height 538
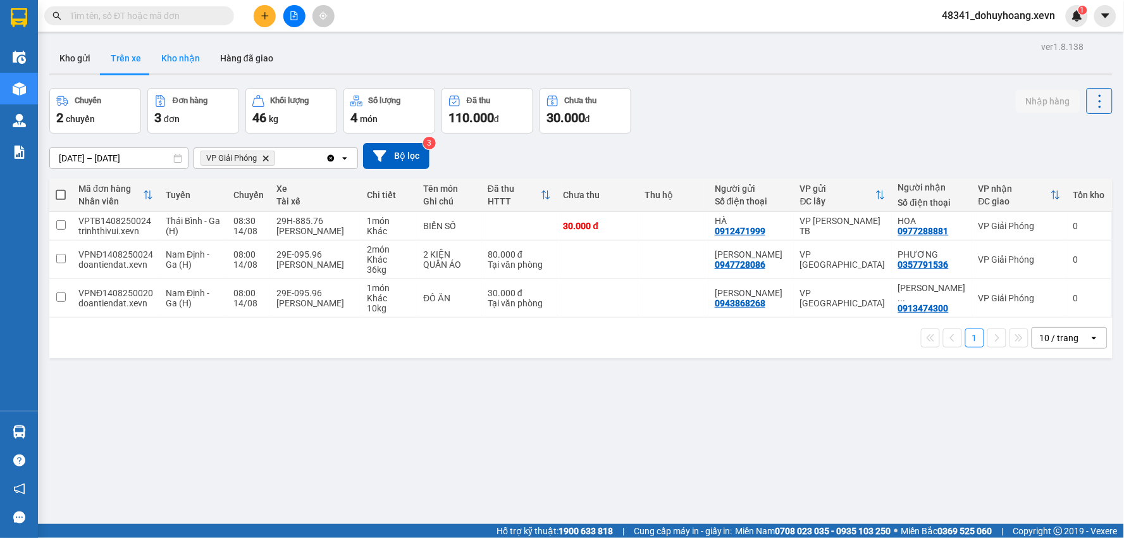
click at [194, 66] on button "Kho nhận" at bounding box center [180, 58] width 59 height 30
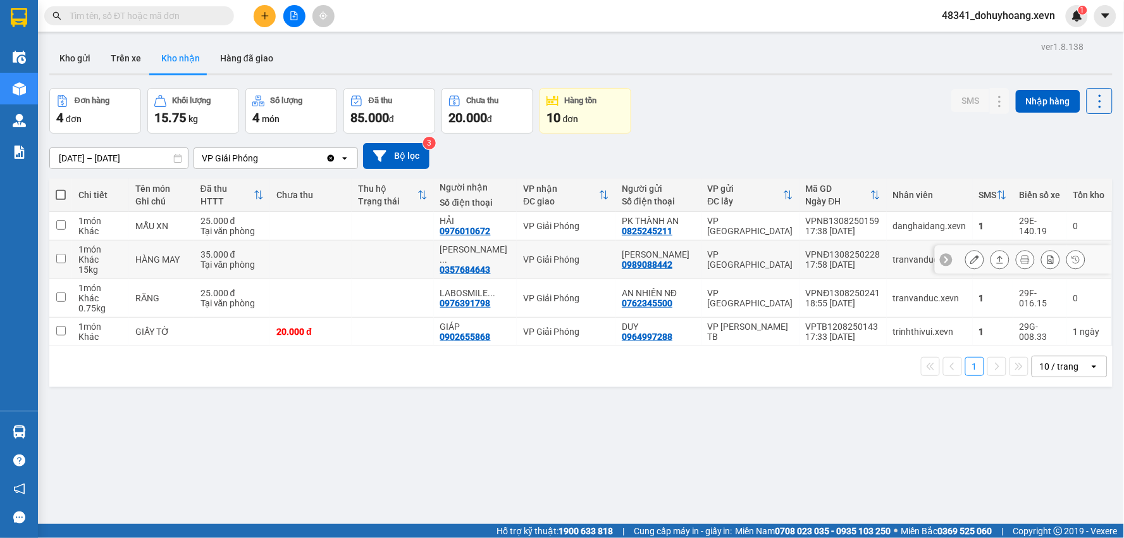
scroll to position [58, 0]
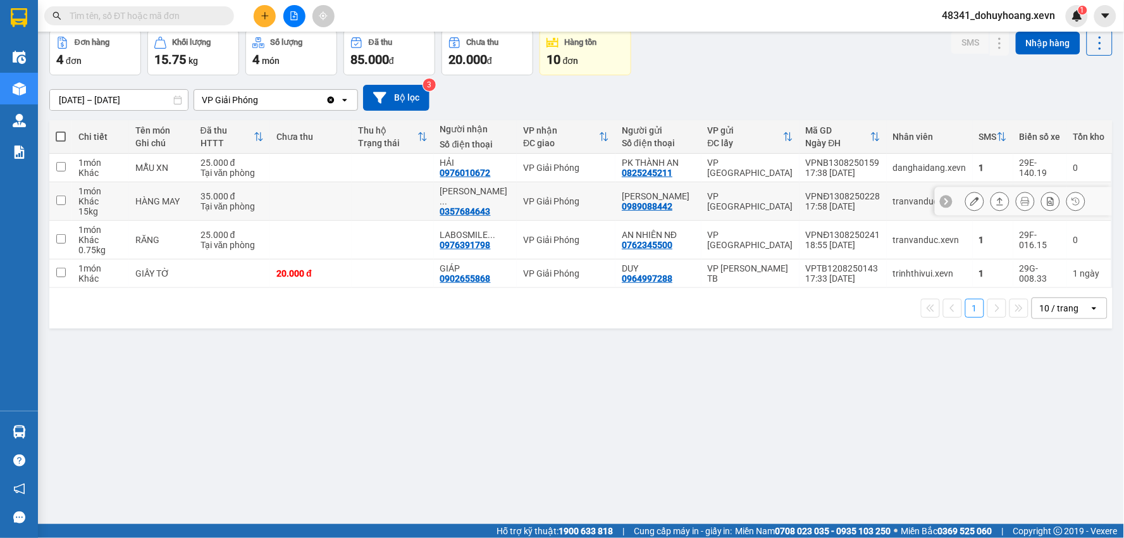
click at [483, 206] on div "0357684643" at bounding box center [465, 211] width 51 height 10
copy div "0357684643"
click at [157, 16] on input "text" at bounding box center [144, 16] width 149 height 14
paste input "0357684643"
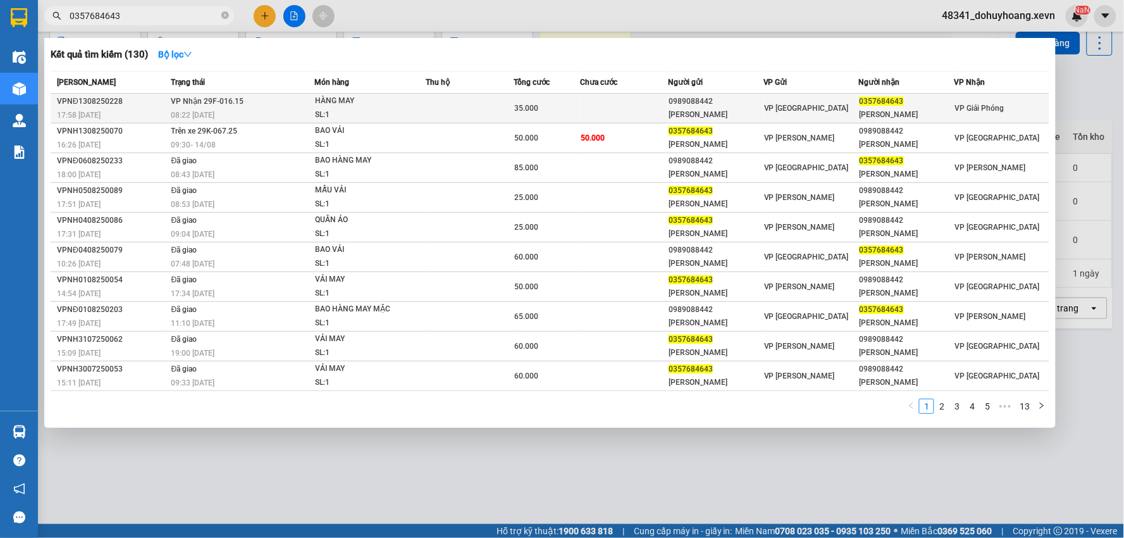
type input "0357684643"
click at [640, 98] on td at bounding box center [624, 109] width 88 height 30
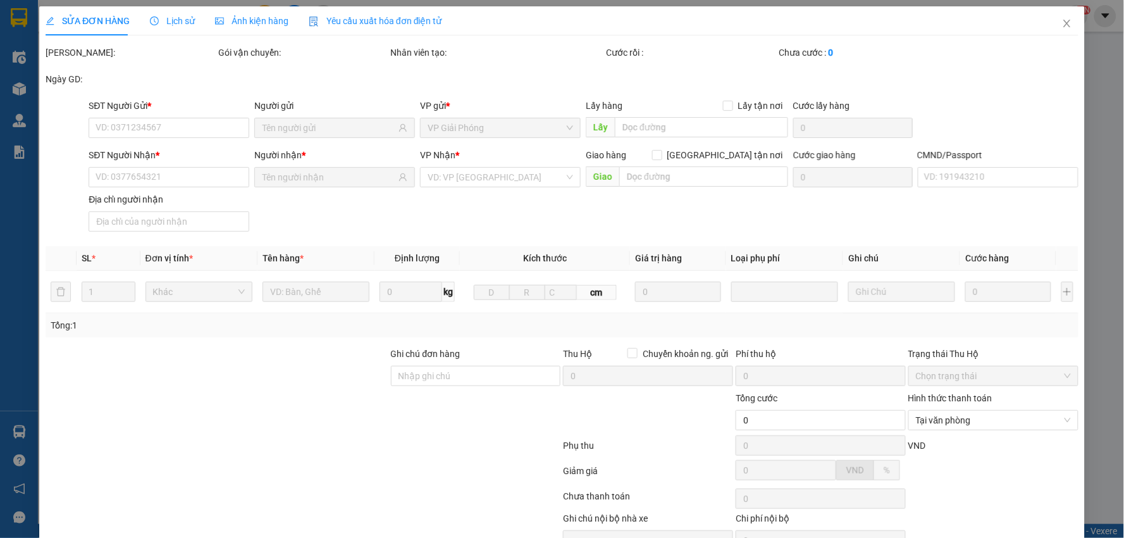
type input "0989088442"
type input "NGUYỄN TRUNG KIÊN"
type input "0357684643"
type input "NGUYỄN THỊ CHINH"
type input "1"
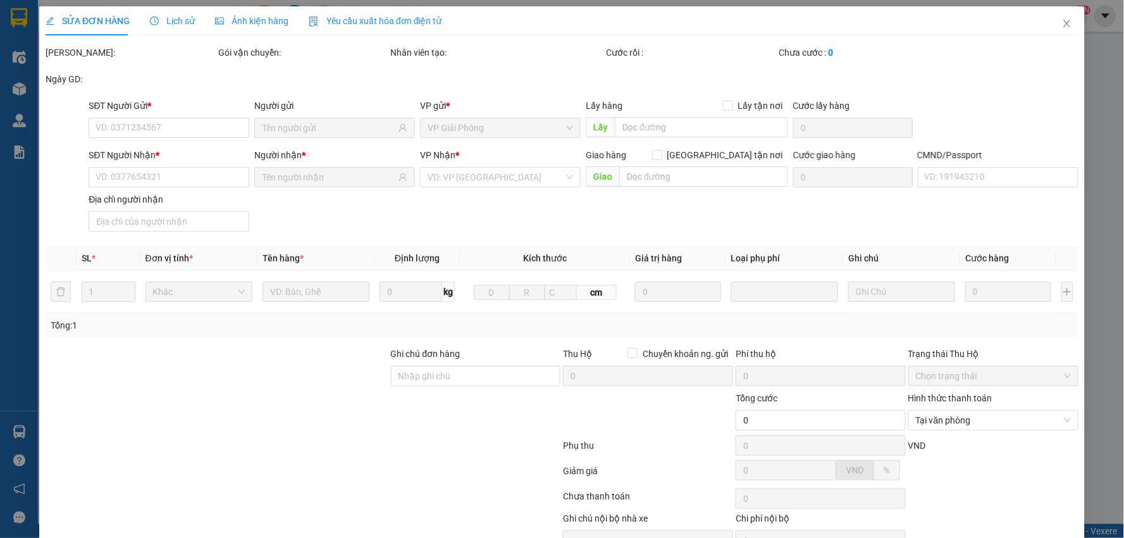
type input "35.000"
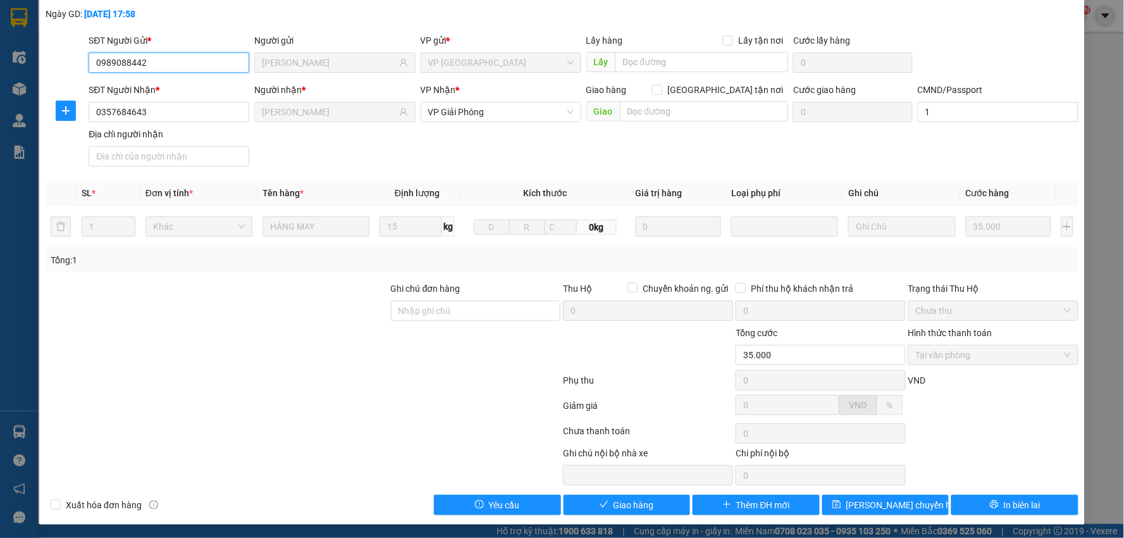
scroll to position [67, 0]
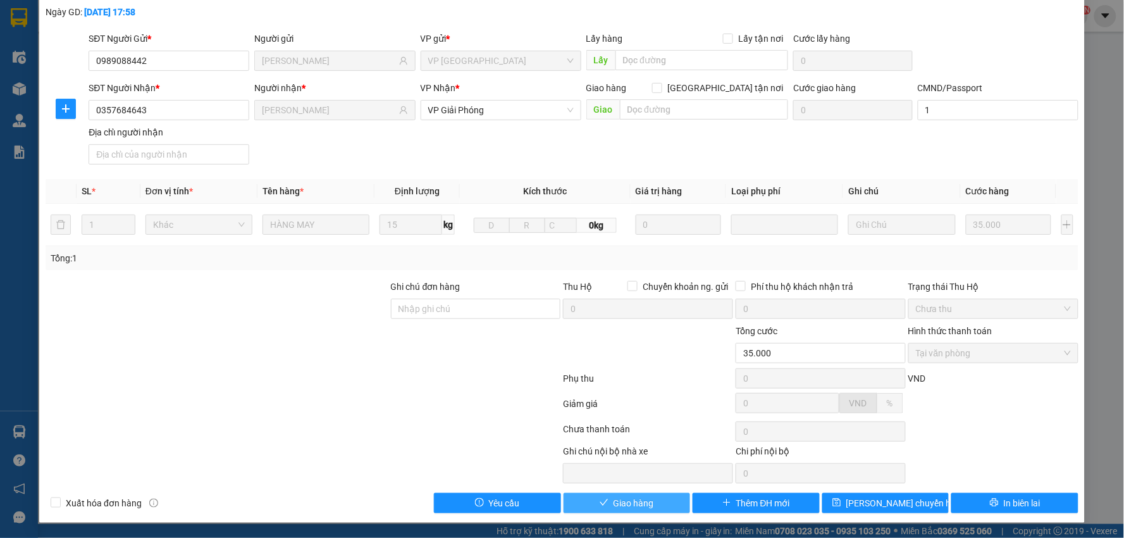
click at [624, 496] on span "Giao hàng" at bounding box center [634, 503] width 40 height 14
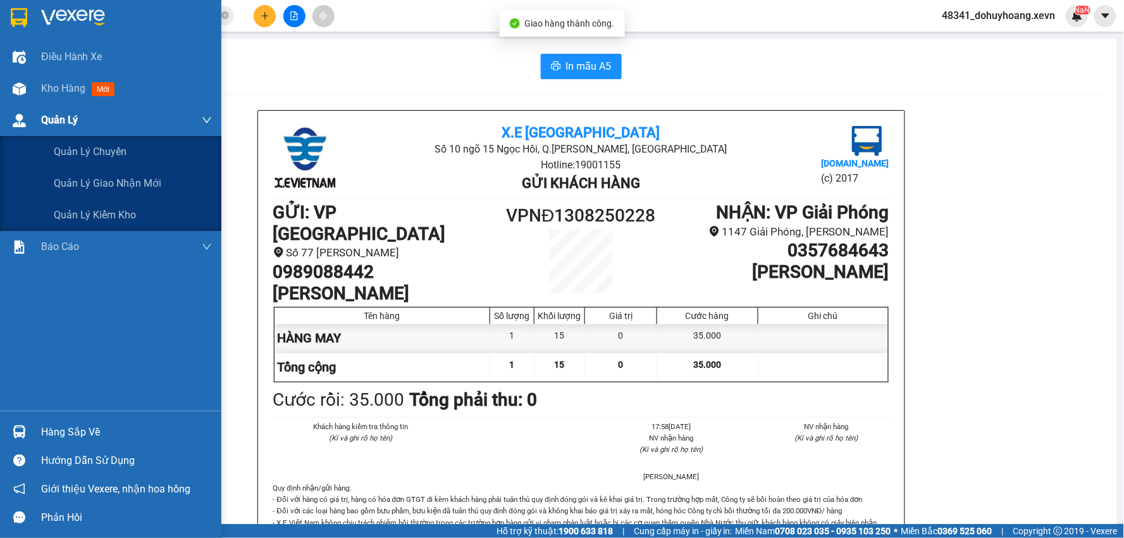
click at [33, 98] on div "Kho hàng mới" at bounding box center [110, 89] width 221 height 32
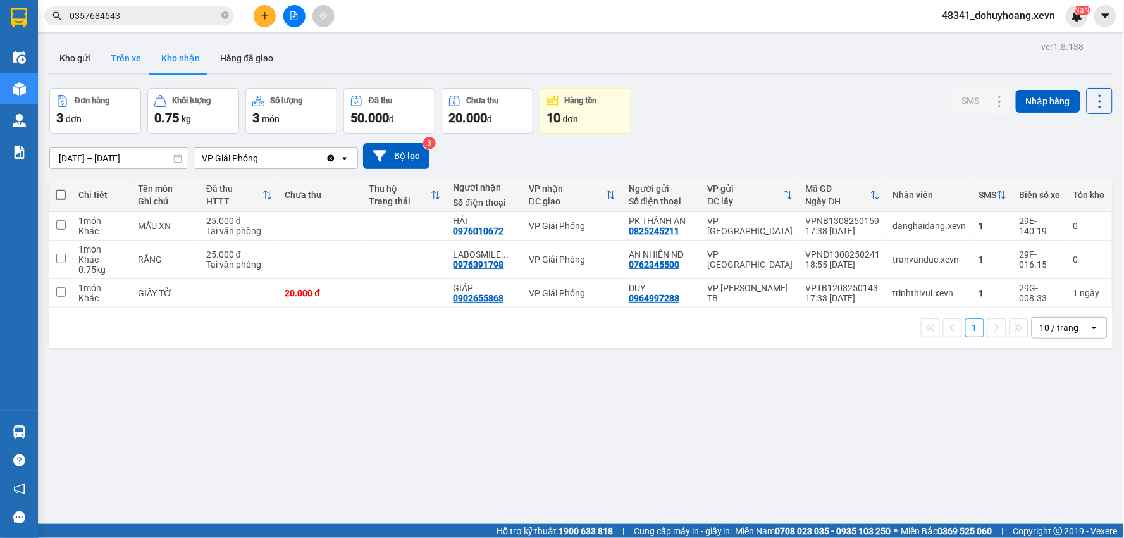
click at [110, 66] on button "Trên xe" at bounding box center [126, 58] width 51 height 30
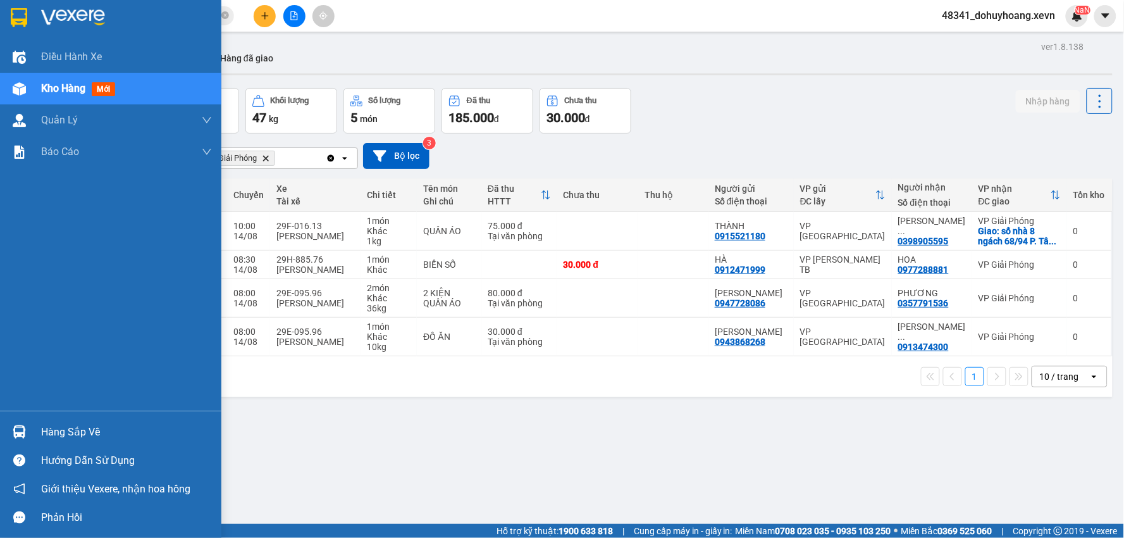
click at [76, 423] on div "Hàng sắp về" at bounding box center [126, 432] width 171 height 19
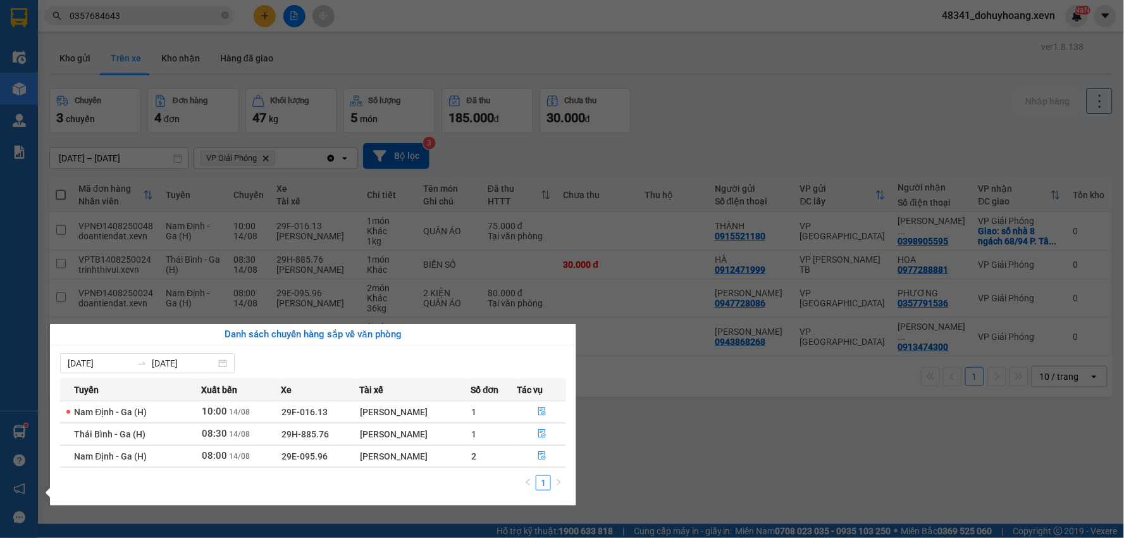
click at [785, 325] on section "Kết quả tìm kiếm ( 130 ) Bộ lọc Mã ĐH Trạng thái Món hàng Thu hộ Tổng cước Chưa…" at bounding box center [562, 269] width 1124 height 538
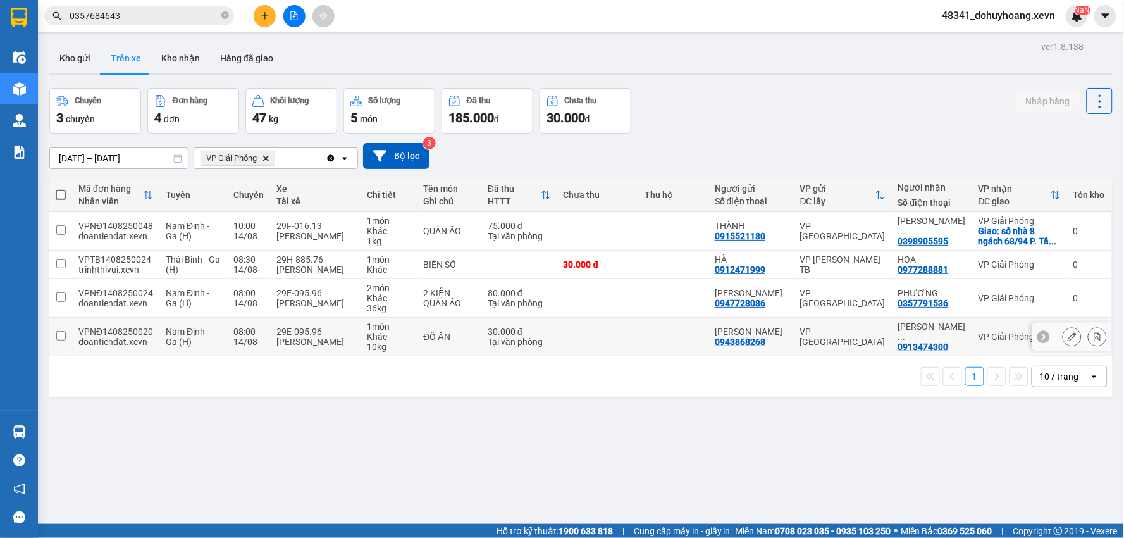
click at [634, 319] on td at bounding box center [598, 337] width 82 height 39
checkbox input "true"
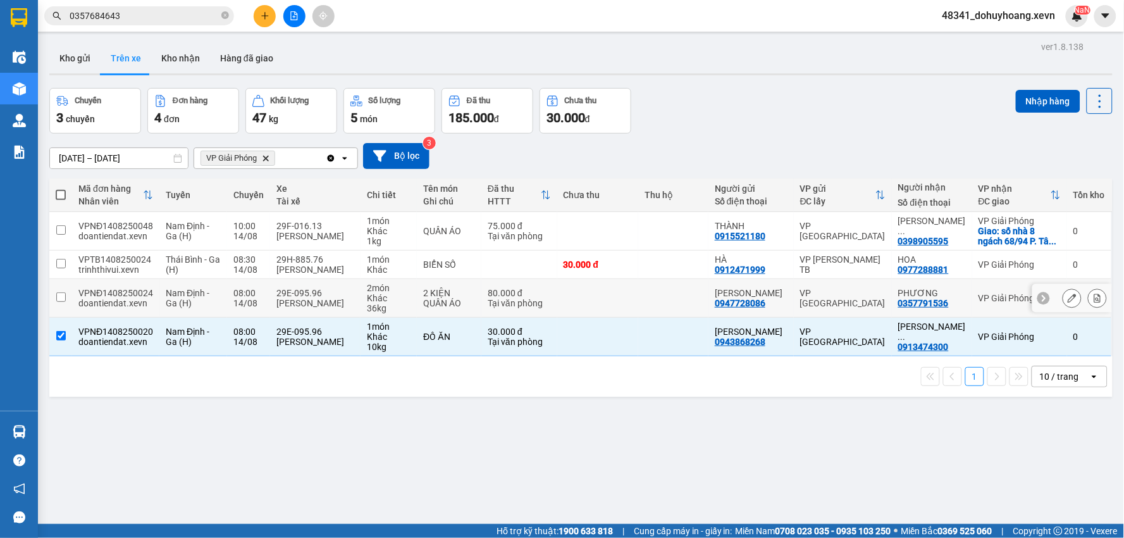
click at [618, 287] on td at bounding box center [598, 298] width 82 height 39
checkbox input "true"
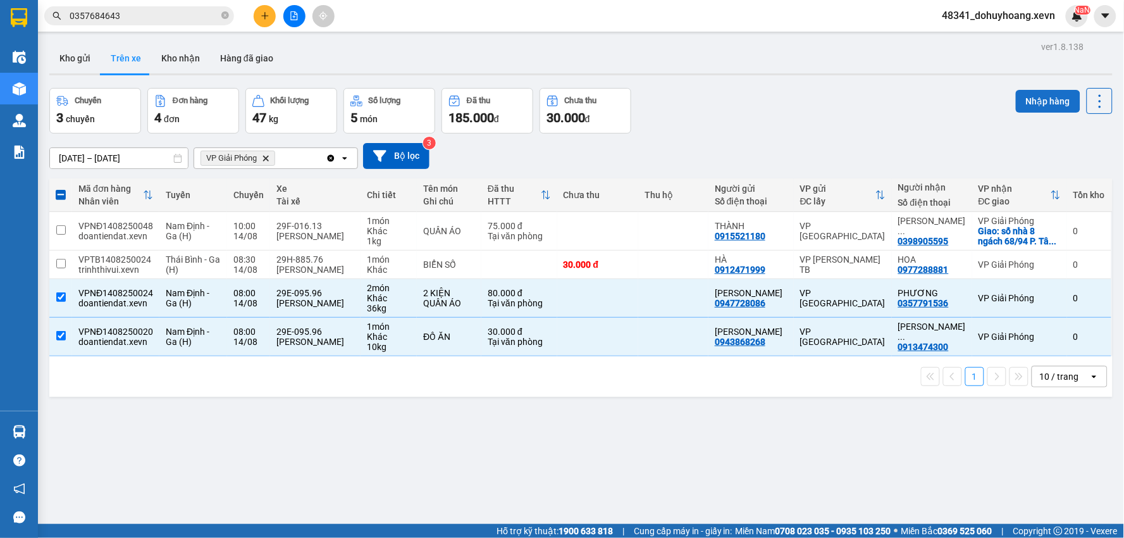
click at [1028, 100] on button "Nhập hàng" at bounding box center [1048, 101] width 65 height 23
click at [177, 47] on button "Kho nhận" at bounding box center [180, 58] width 59 height 30
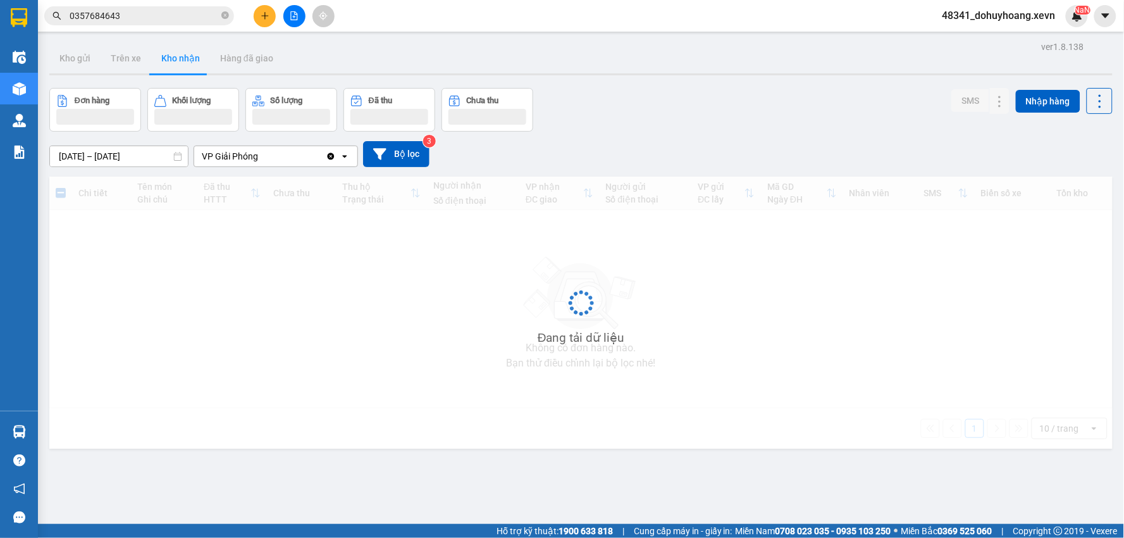
click at [177, 47] on button "Kho nhận" at bounding box center [180, 58] width 59 height 30
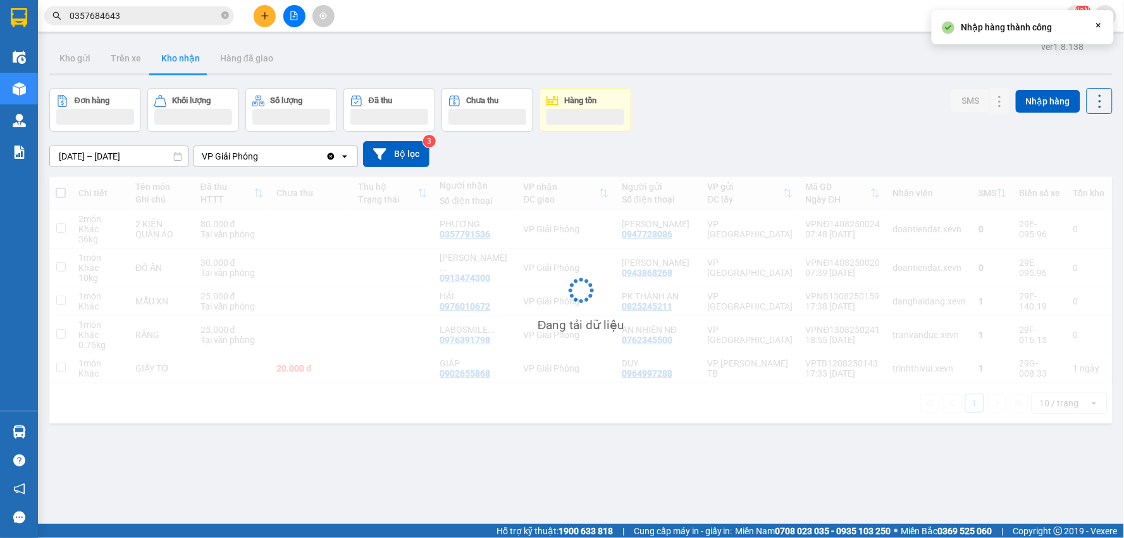
click at [890, 254] on div "Đang tải dữ liệu" at bounding box center [581, 300] width 1064 height 247
click at [893, 228] on div "doantiendat.xevn" at bounding box center [929, 229] width 73 height 10
checkbox input "true"
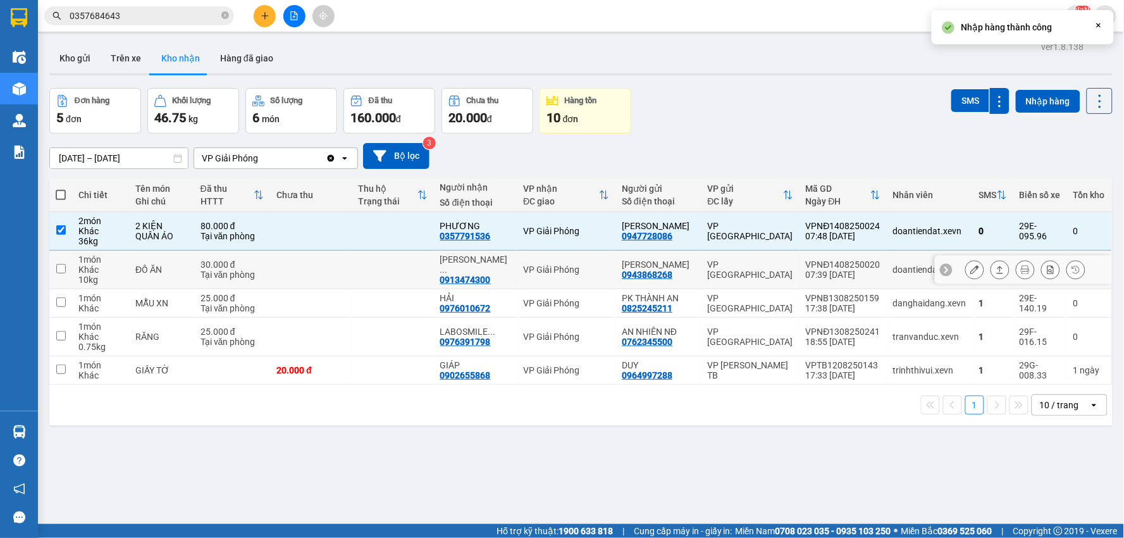
click at [894, 260] on td "doantiendat.xevn" at bounding box center [930, 270] width 86 height 39
checkbox input "true"
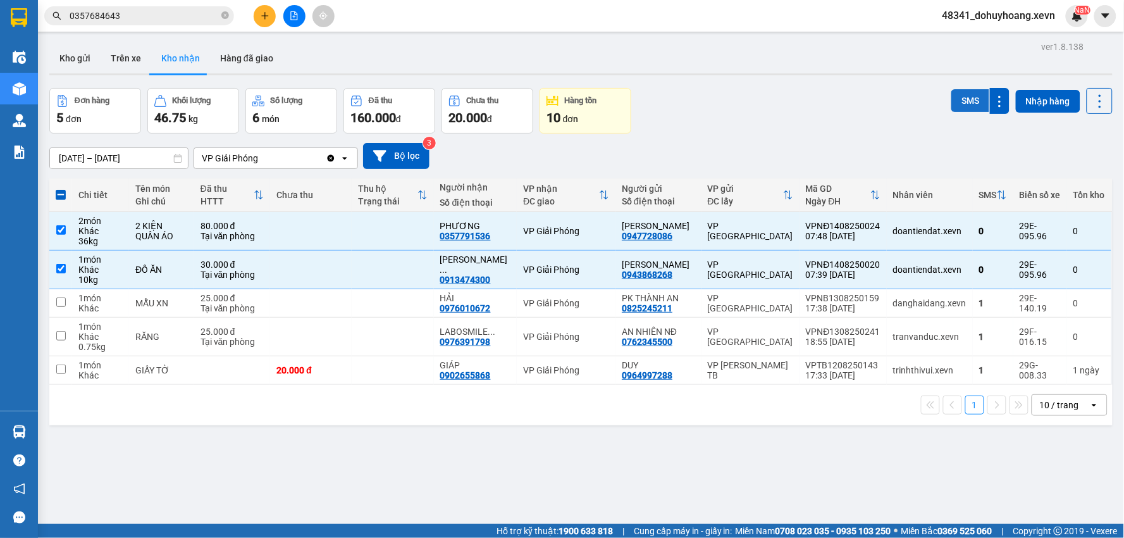
click at [952, 97] on button "SMS" at bounding box center [971, 100] width 38 height 23
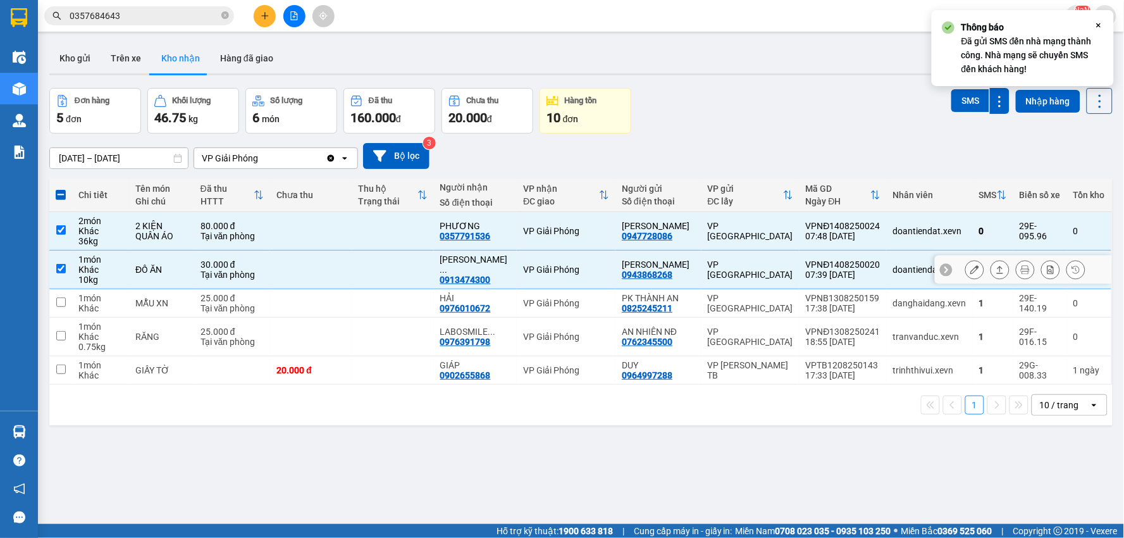
click at [491, 275] on div "0913474300" at bounding box center [465, 280] width 51 height 10
copy div "0913474300"
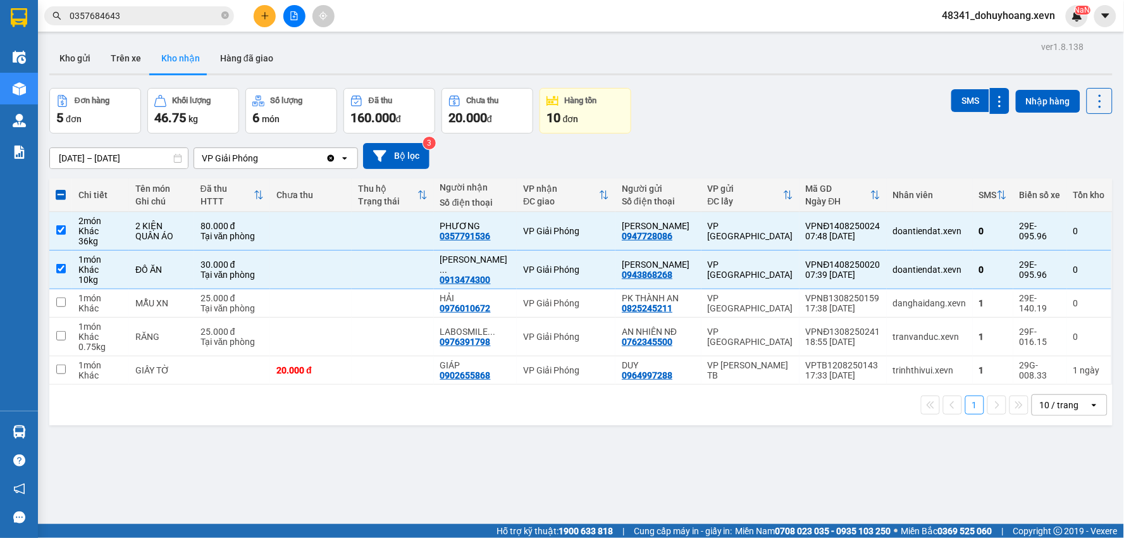
click at [142, 3] on div "Kết quả tìm kiếm ( 130 ) Bộ lọc Mã ĐH Trạng thái Món hàng Thu hộ Tổng cước Chưa…" at bounding box center [562, 16] width 1124 height 32
click at [140, 17] on input "0357684643" at bounding box center [144, 16] width 149 height 14
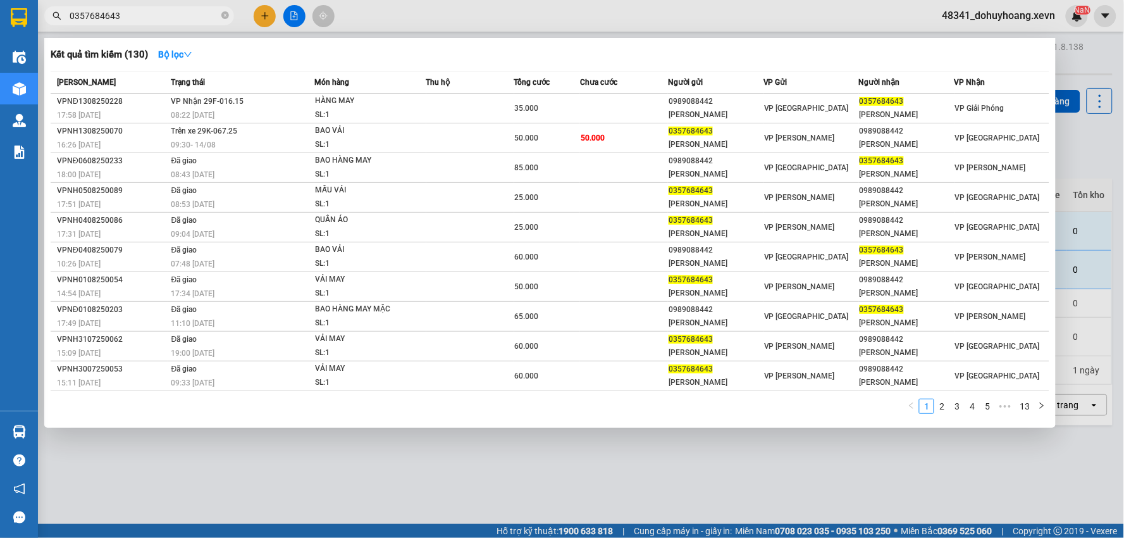
paste input "0913474300"
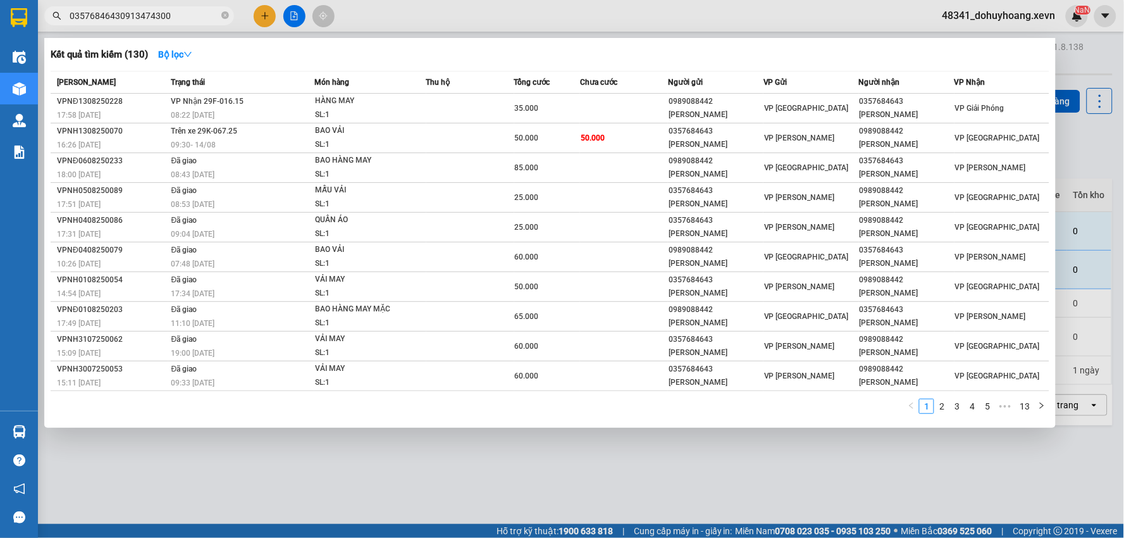
click at [140, 17] on input "03576846430913474300" at bounding box center [144, 16] width 149 height 14
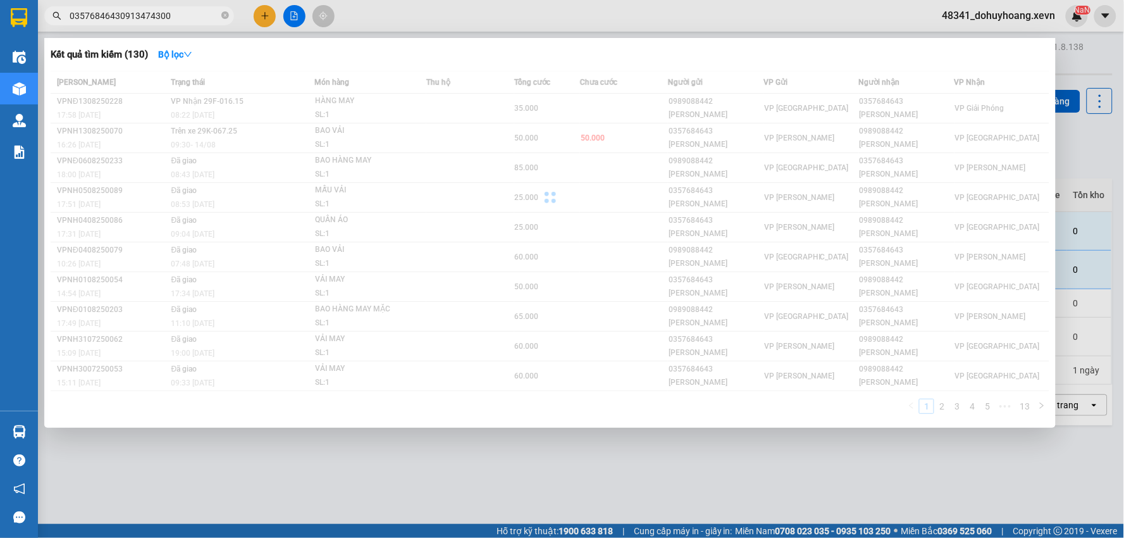
click at [140, 17] on input "03576846430913474300" at bounding box center [144, 16] width 149 height 14
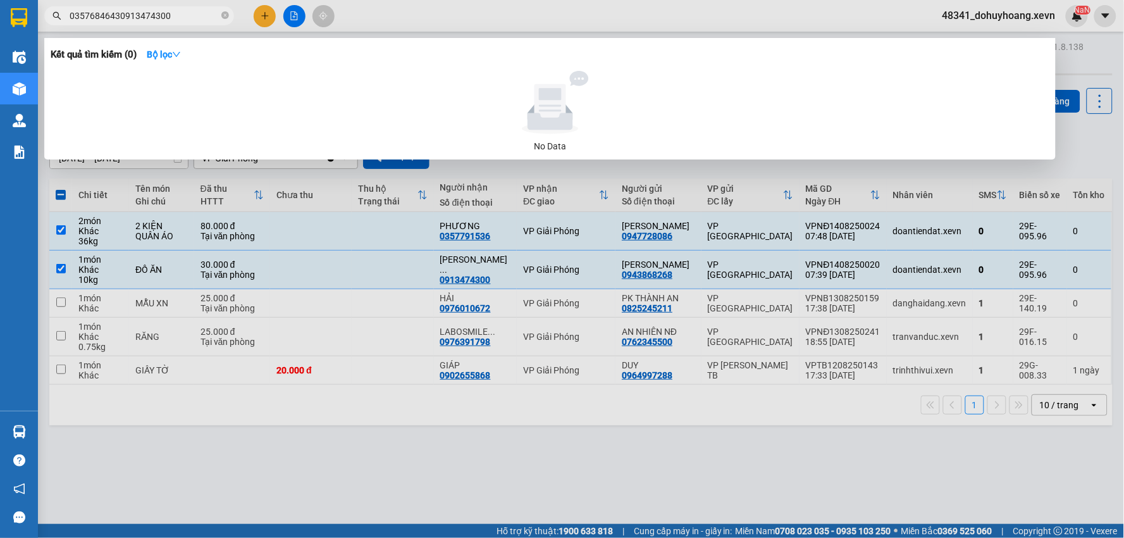
paste input "text"
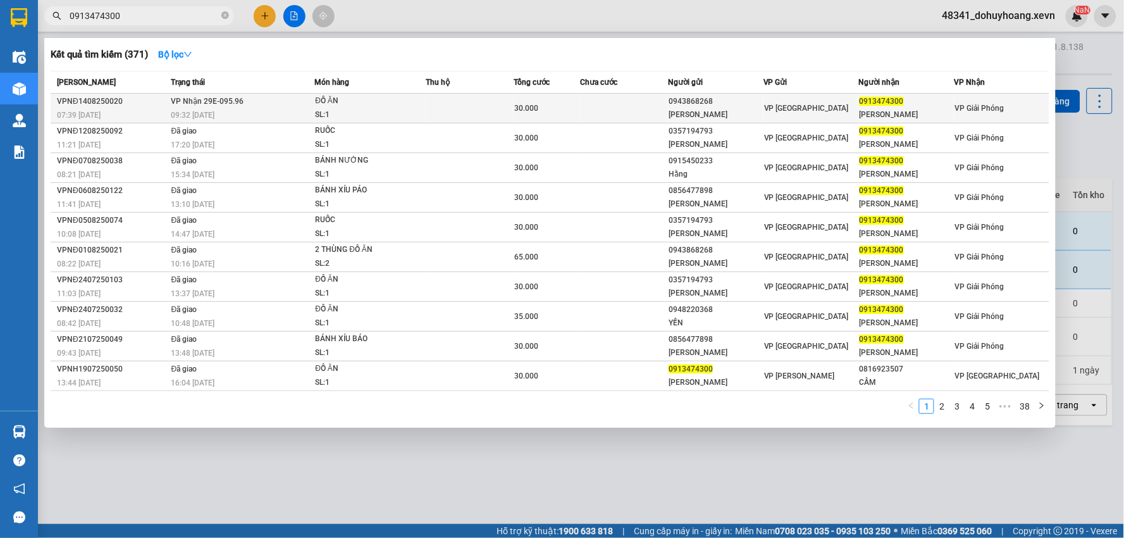
type input "0913474300"
click at [469, 108] on td at bounding box center [470, 109] width 88 height 30
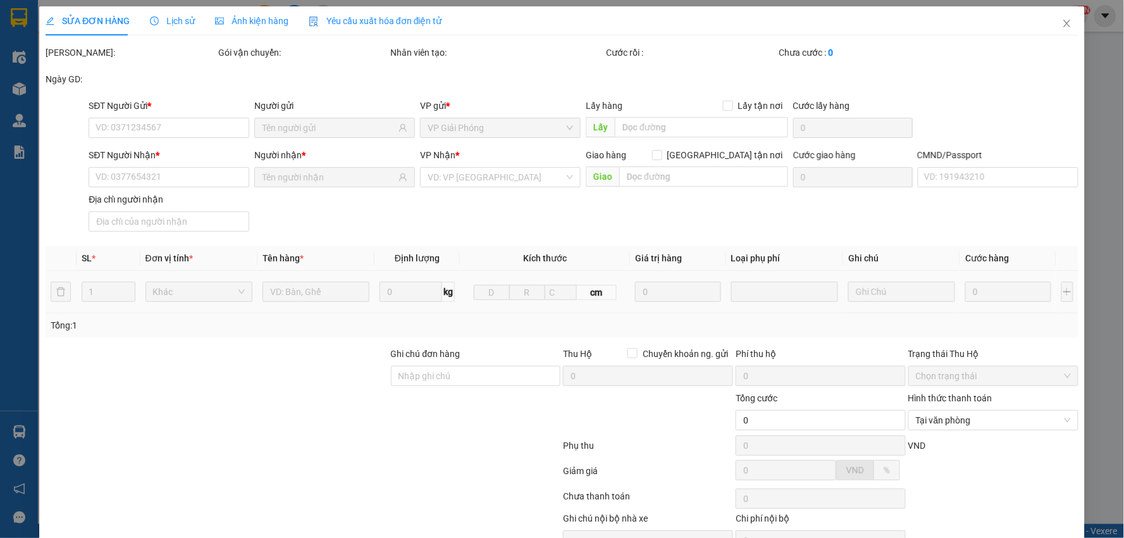
type input "0943868268"
type input "NGUYỄN VĂN QUANG"
type input "0913474300"
type input "TRẦN HOÀNG NGÂN"
type input "036195005569 ngân"
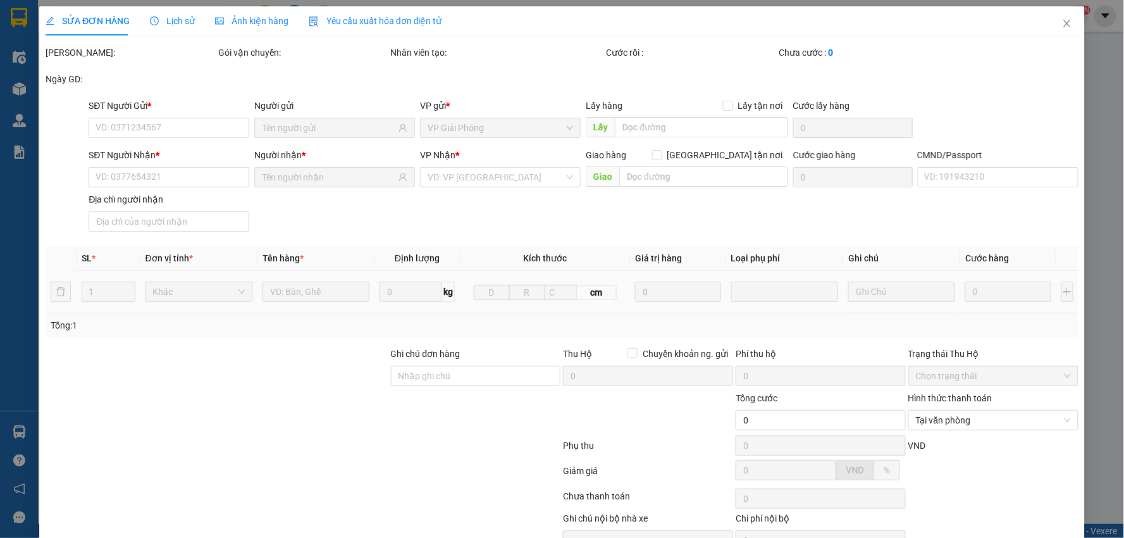
type input "30.000"
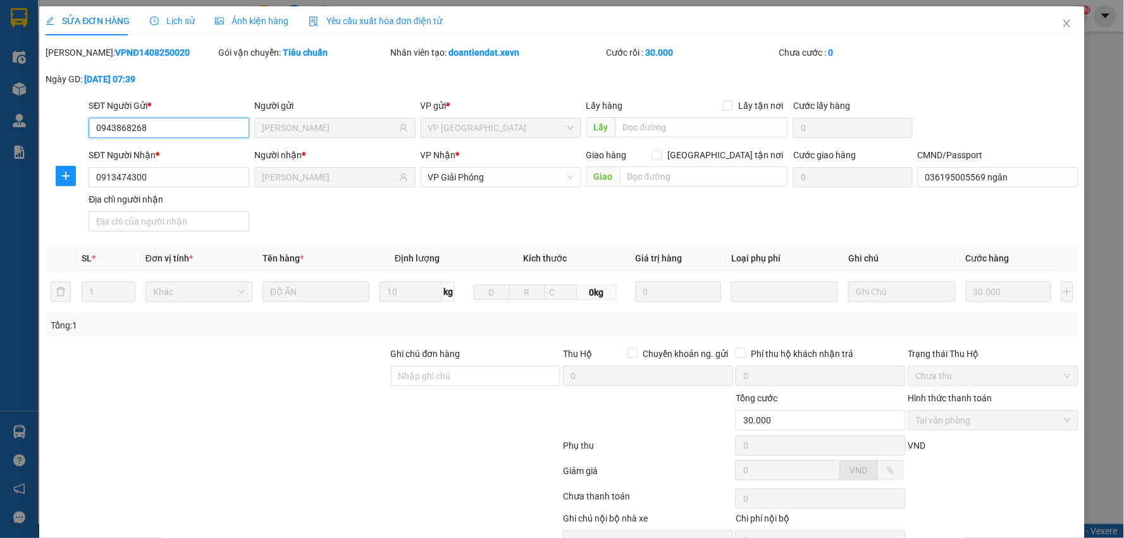
scroll to position [67, 0]
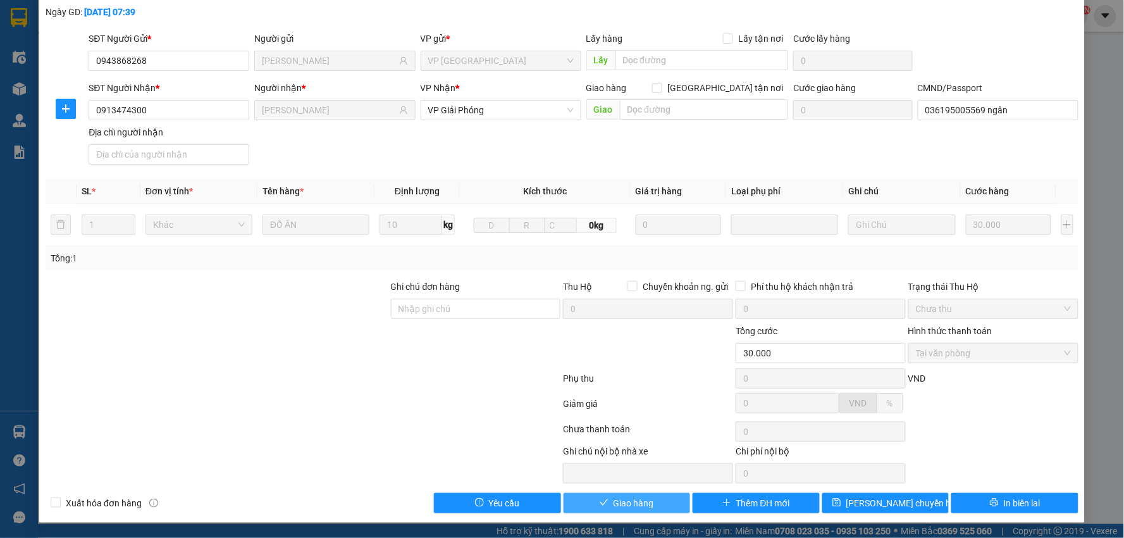
click at [620, 513] on button "Giao hàng" at bounding box center [627, 503] width 127 height 20
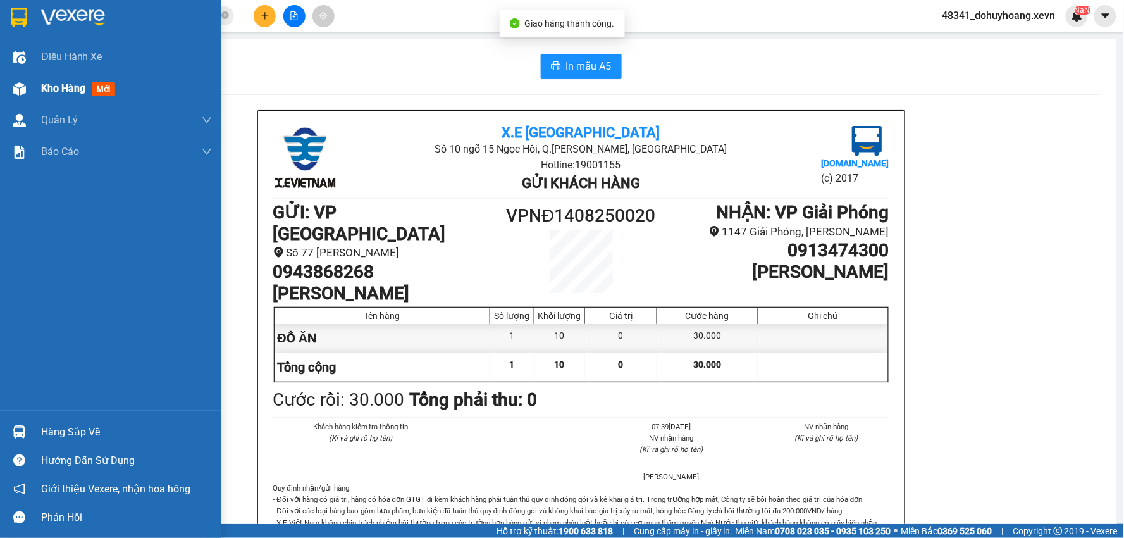
click at [23, 80] on div at bounding box center [19, 89] width 22 height 22
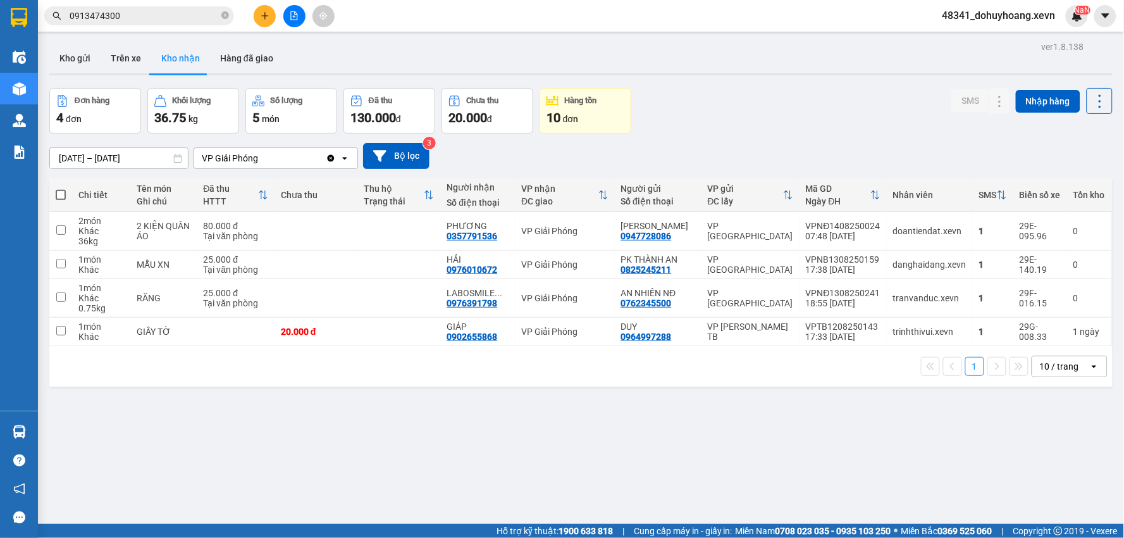
click at [125, 41] on div "ver 1.8.138 Kho gửi Trên xe Kho nhận Hàng đã giao Đơn hàng 4 đơn Khối lượng 36.…" at bounding box center [581, 307] width 1074 height 538
click at [135, 70] on button "Trên xe" at bounding box center [126, 58] width 51 height 30
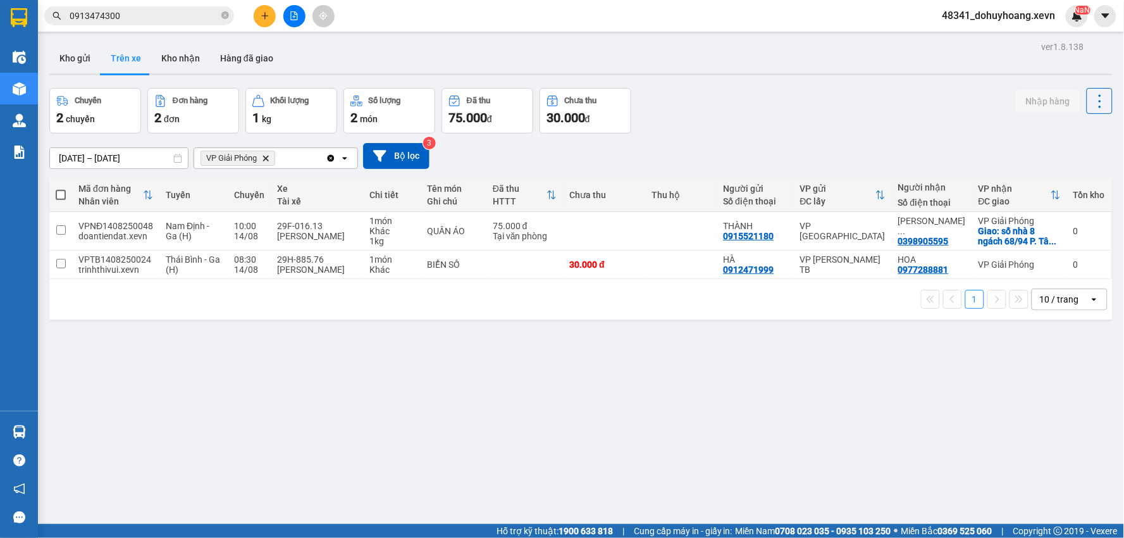
click at [186, 14] on input "0913474300" at bounding box center [144, 16] width 149 height 14
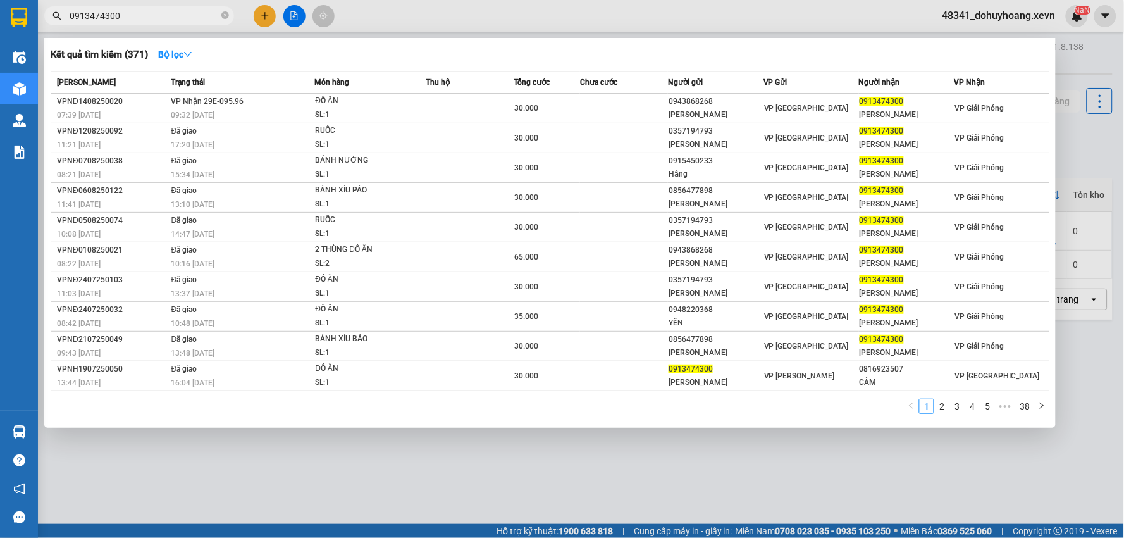
click at [186, 14] on input "0913474300" at bounding box center [144, 16] width 149 height 14
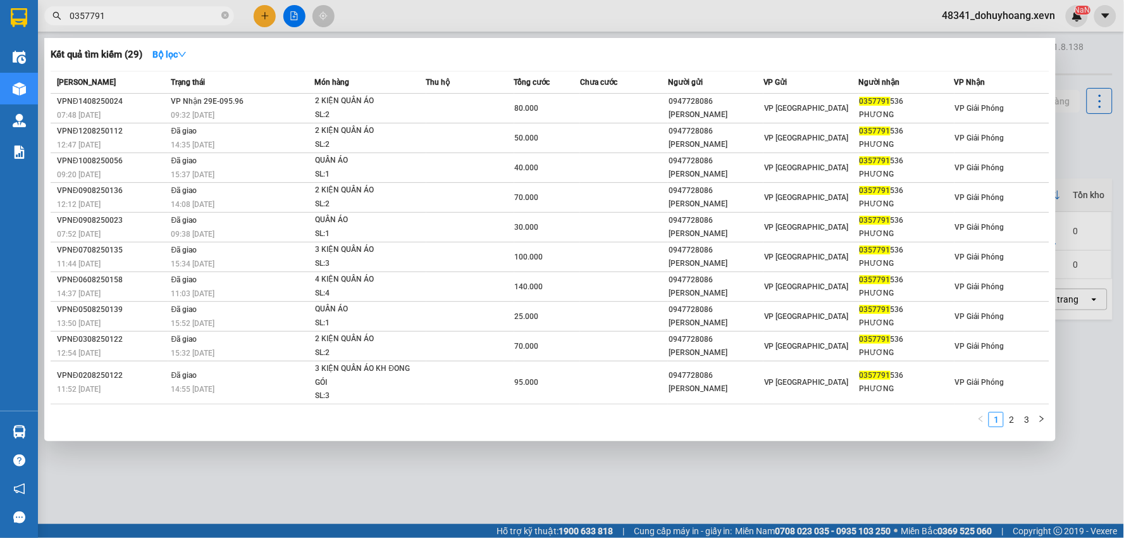
type input "0357791"
click at [225, 9] on span at bounding box center [225, 16] width 8 height 14
click at [223, 21] on span at bounding box center [225, 16] width 8 height 12
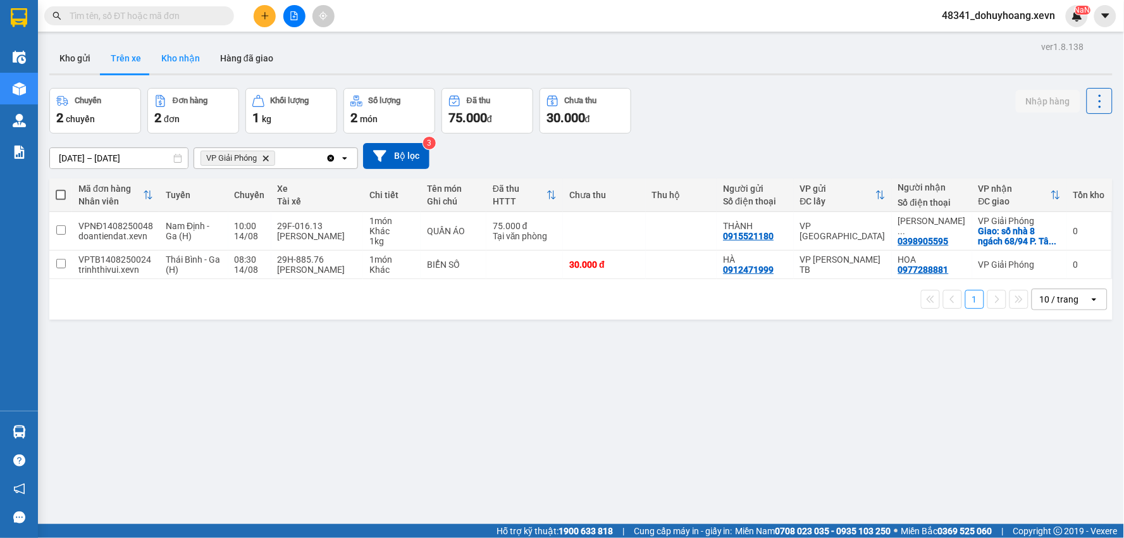
click at [185, 51] on button "Kho nhận" at bounding box center [180, 58] width 59 height 30
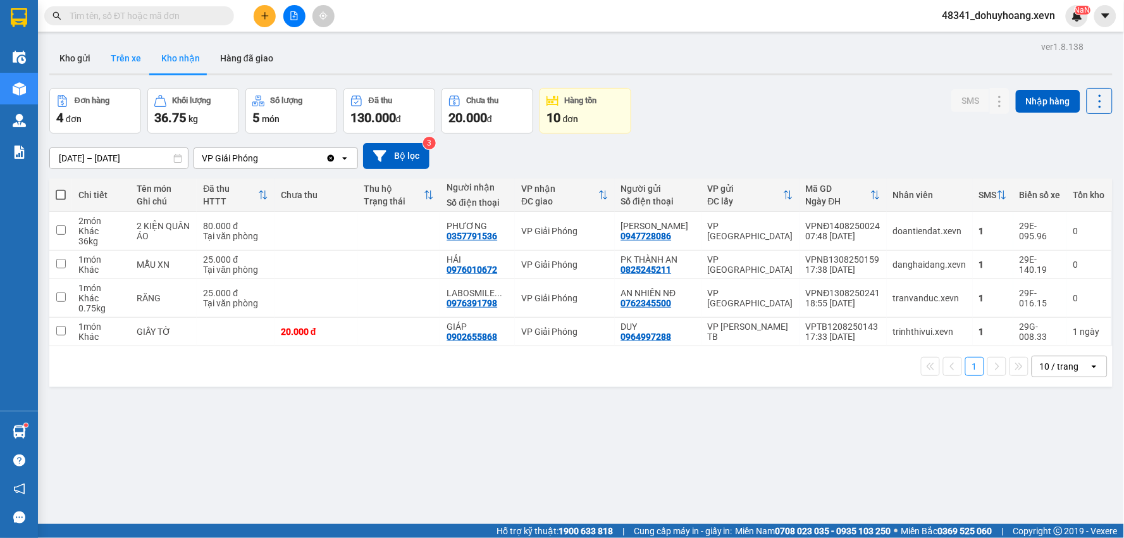
click at [146, 47] on button "Trên xe" at bounding box center [126, 58] width 51 height 30
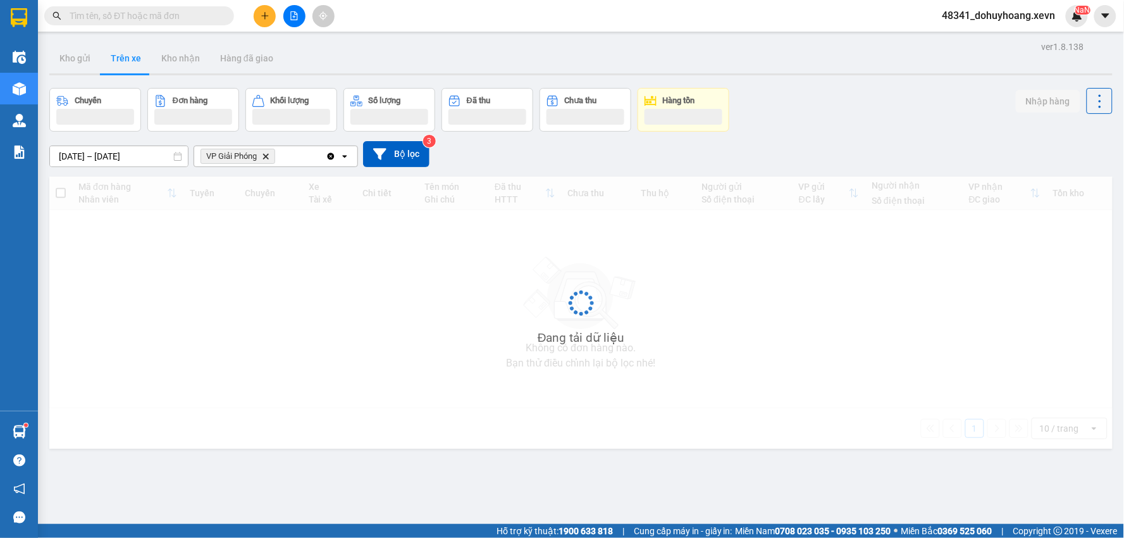
click at [152, 16] on input "text" at bounding box center [144, 16] width 149 height 14
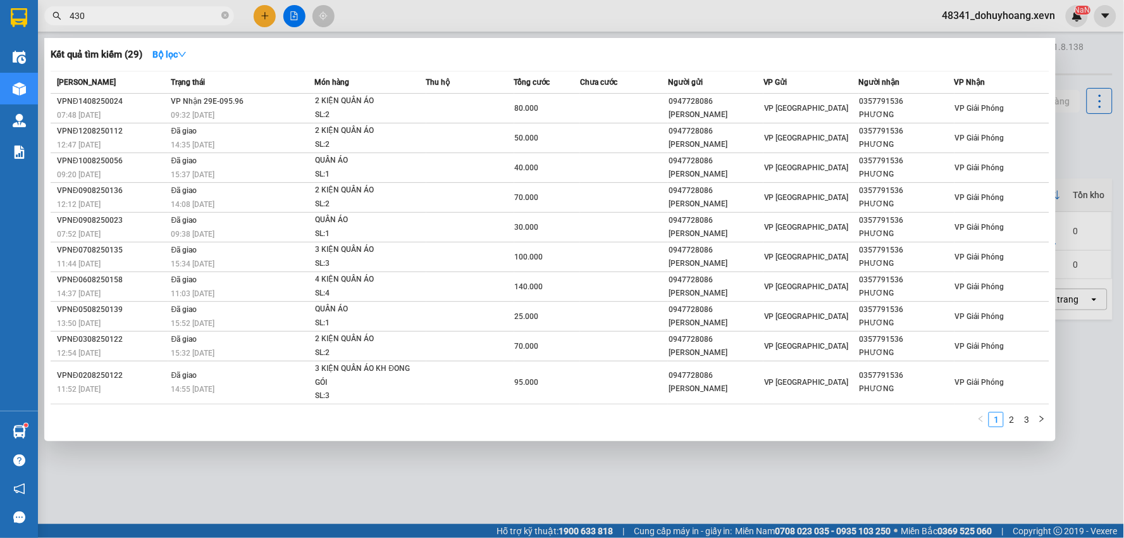
type input "4300"
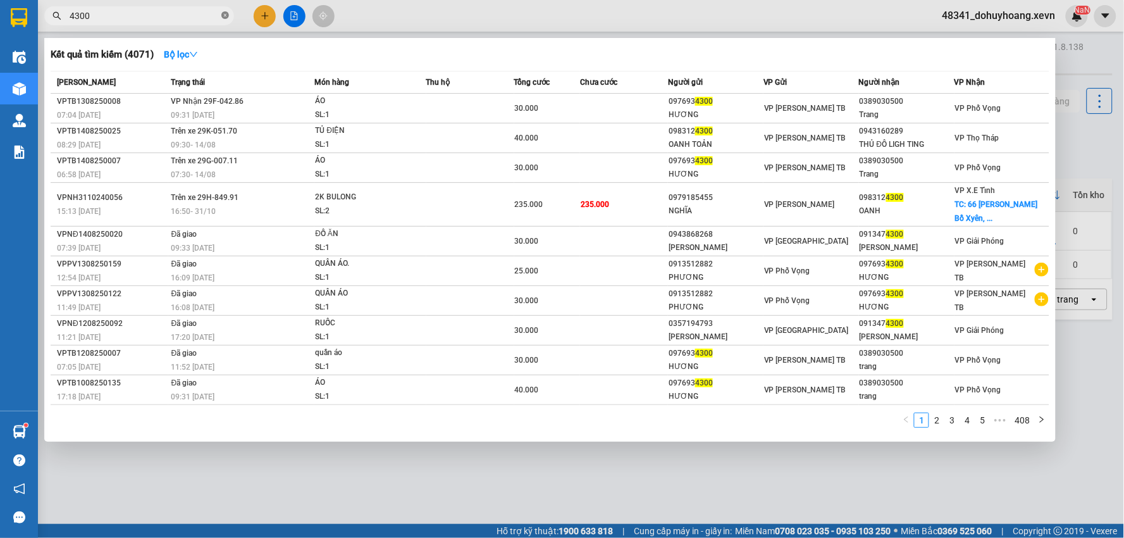
click at [225, 13] on icon "close-circle" at bounding box center [225, 15] width 8 height 8
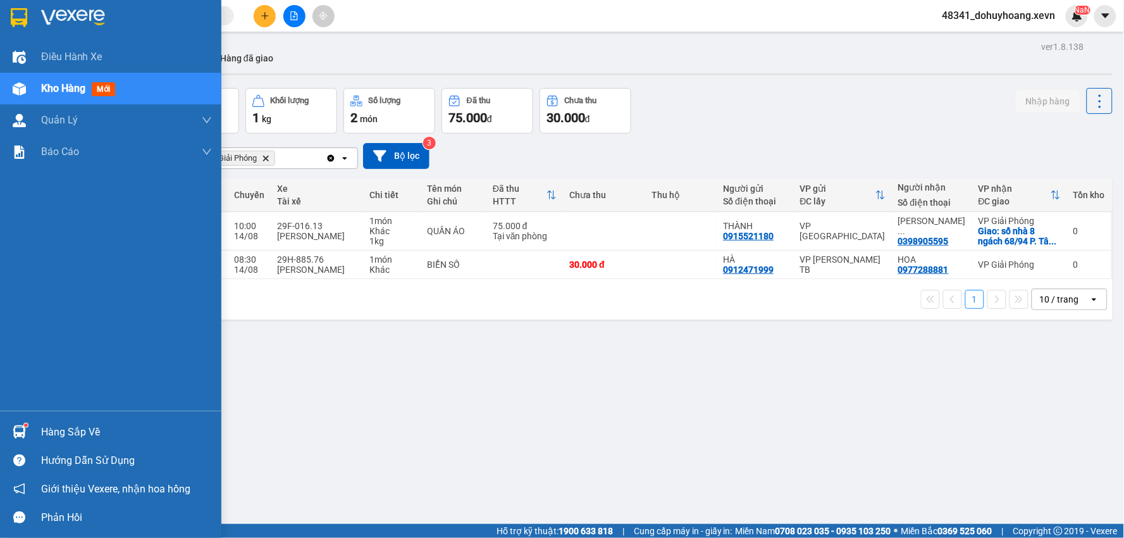
click at [28, 428] on div at bounding box center [19, 432] width 22 height 22
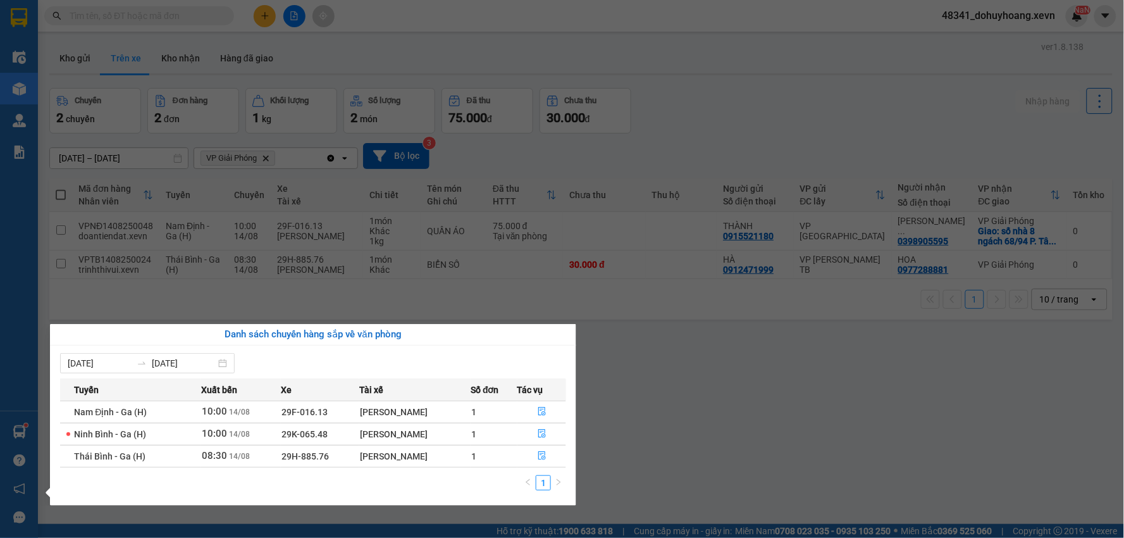
click at [329, 406] on td "29F-016.13" at bounding box center [320, 412] width 78 height 22
click at [173, 163] on section "Kết quả tìm kiếm ( 4071 ) Bộ lọc Mã ĐH Trạng thái Món hàng Thu hộ Tổng cước Chư…" at bounding box center [562, 269] width 1124 height 538
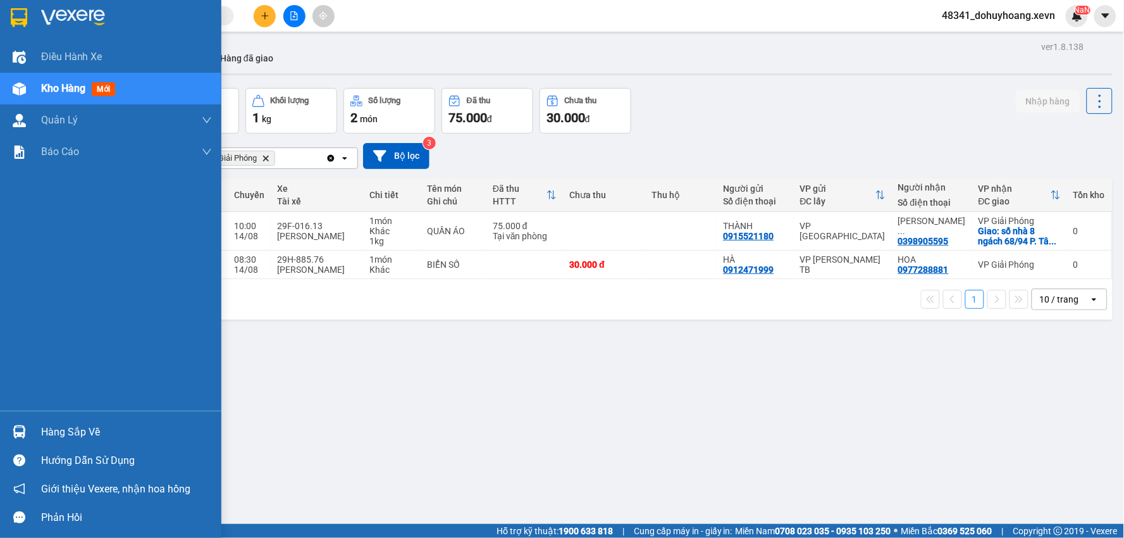
click at [15, 429] on img at bounding box center [19, 431] width 13 height 13
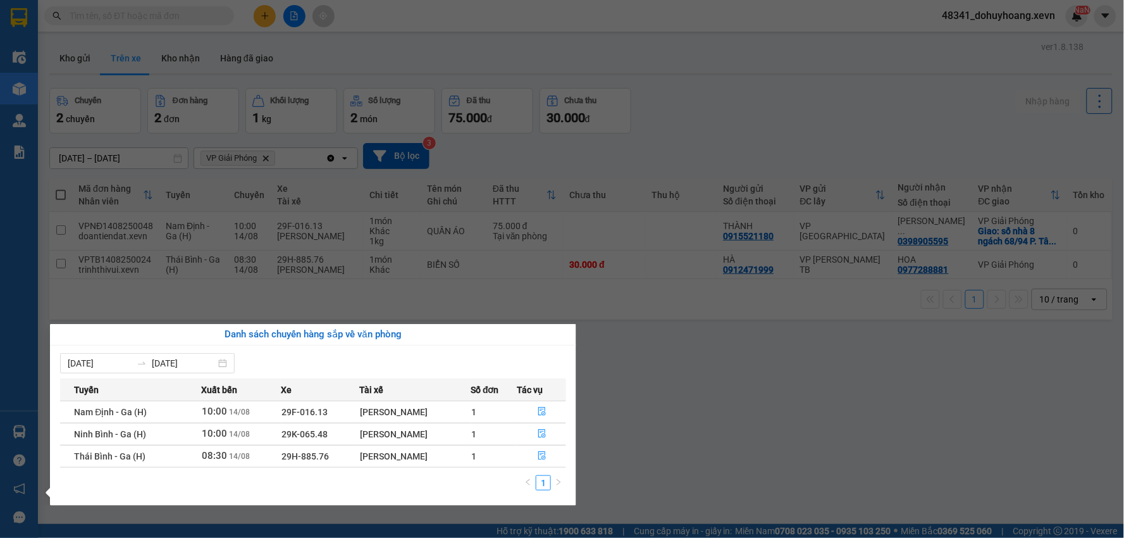
click at [673, 407] on section "Kết quả tìm kiếm ( 4071 ) Bộ lọc Mã ĐH Trạng thái Món hàng Thu hộ Tổng cước Chư…" at bounding box center [562, 269] width 1124 height 538
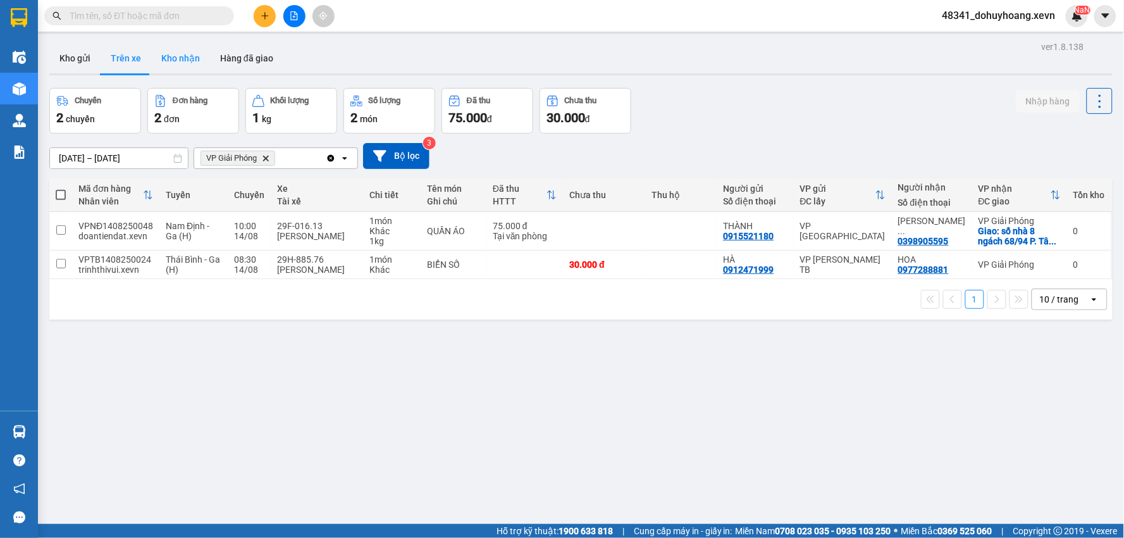
click at [176, 45] on button "Kho nhận" at bounding box center [180, 58] width 59 height 30
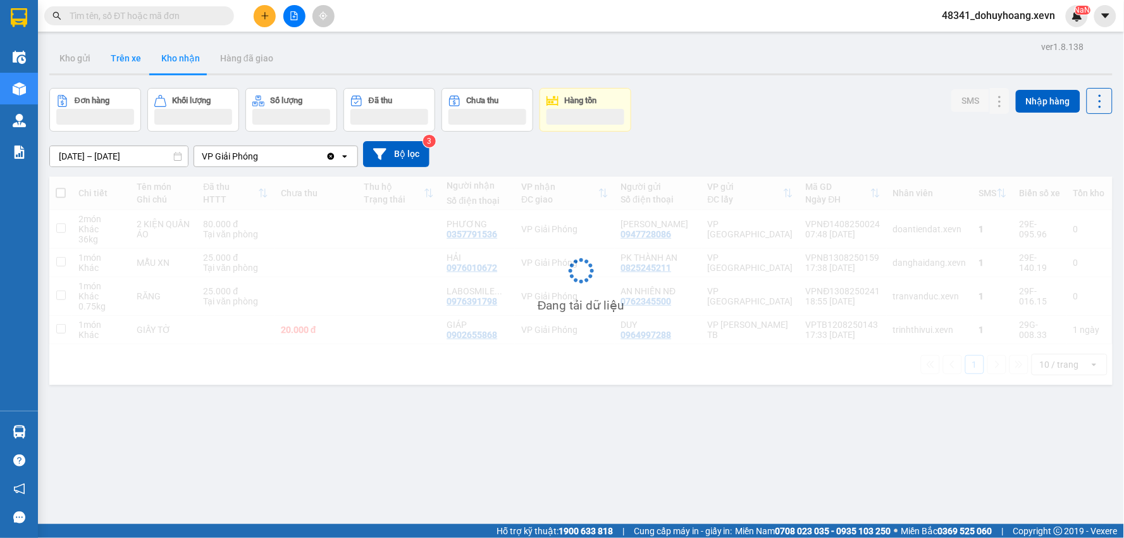
click at [137, 60] on button "Trên xe" at bounding box center [126, 58] width 51 height 30
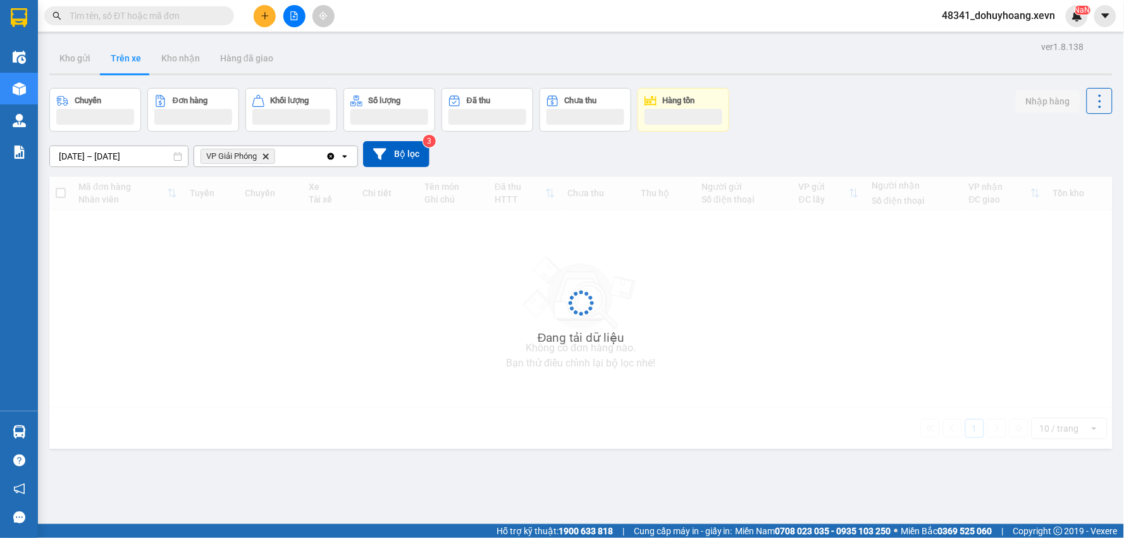
click at [137, 60] on button "Trên xe" at bounding box center [126, 58] width 51 height 30
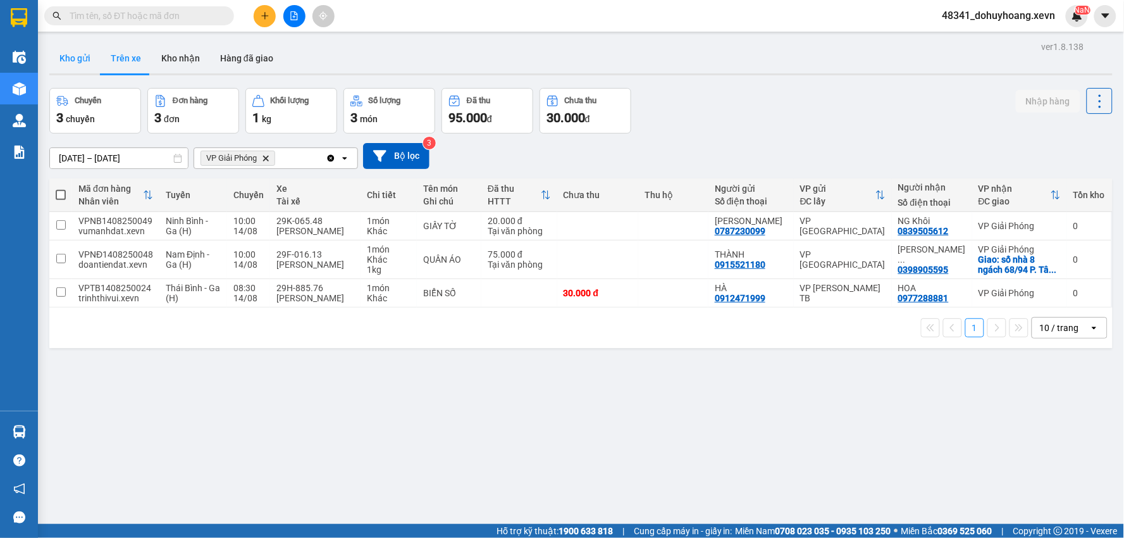
click at [87, 59] on button "Kho gửi" at bounding box center [74, 58] width 51 height 30
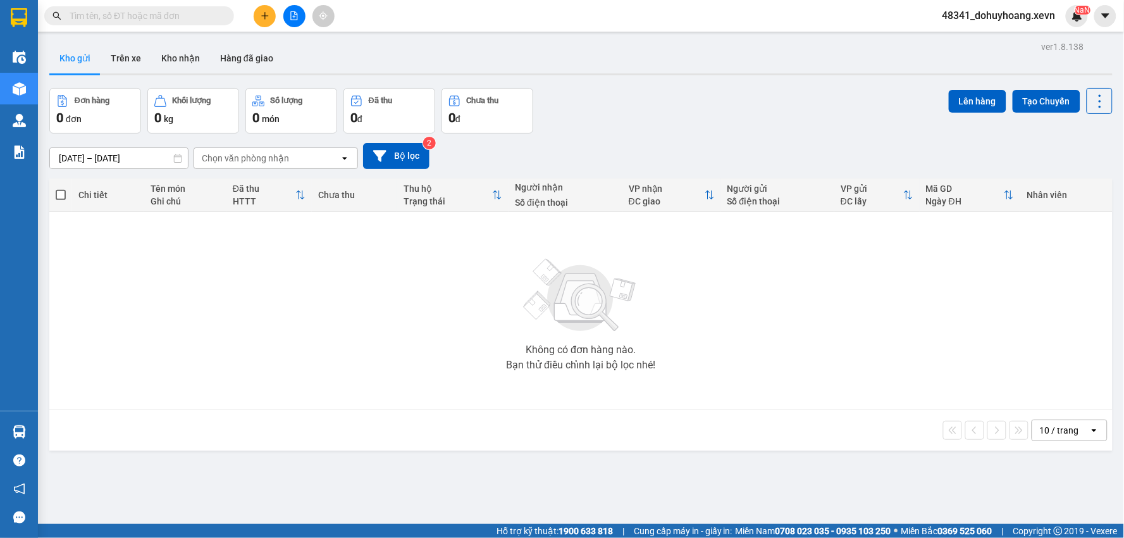
click at [149, 19] on input "text" at bounding box center [144, 16] width 149 height 14
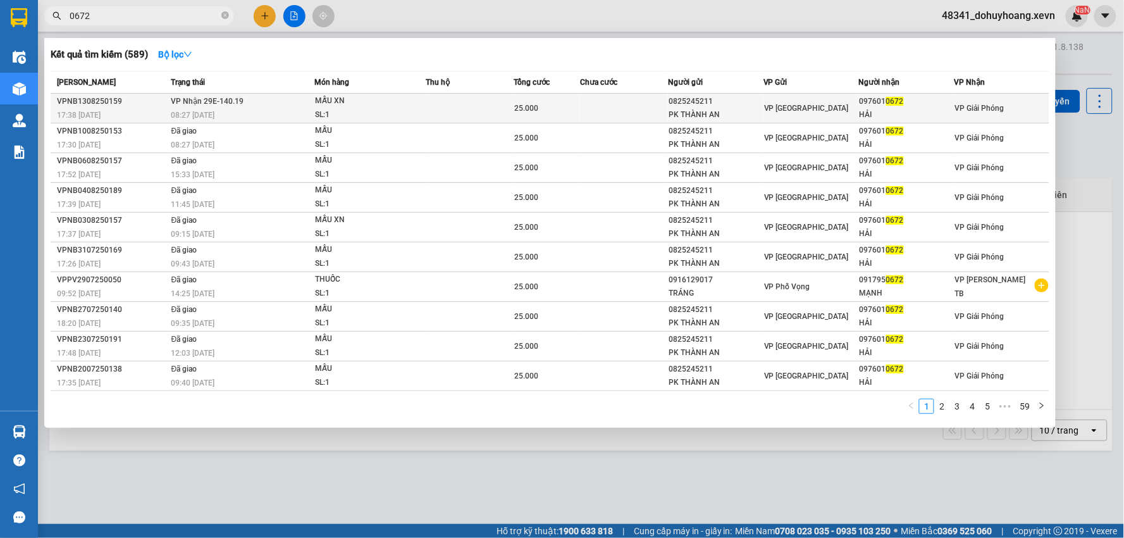
type input "0672"
click at [220, 102] on span "VP Nhận 29E-140.19" at bounding box center [207, 101] width 73 height 9
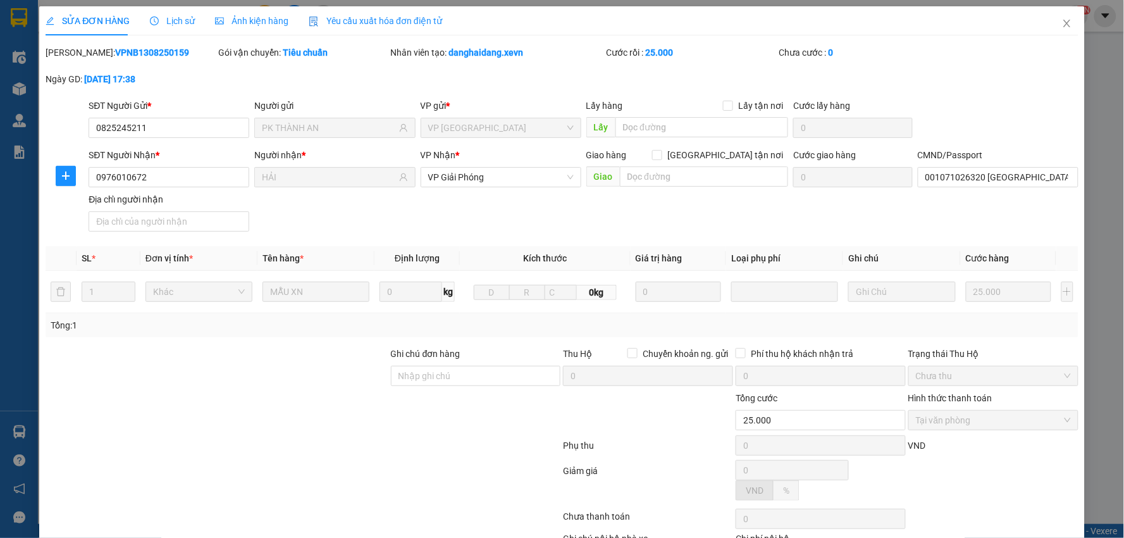
type input "0825245211"
type input "PK THÀNH AN"
type input "0976010672"
type input "HẢI"
type input "001071026320 Lê Nguyên Hải"
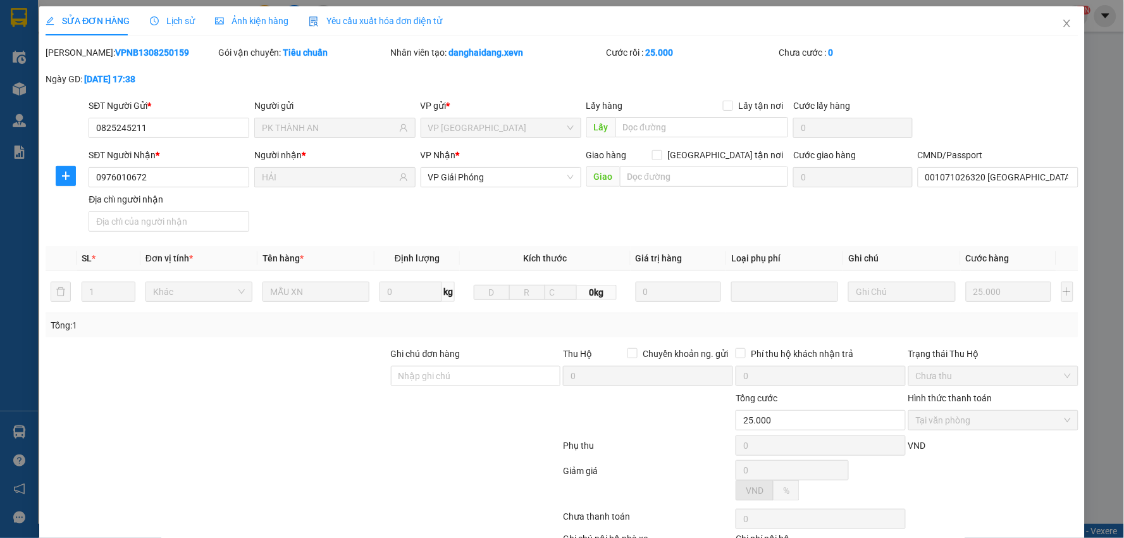
type input "25.000"
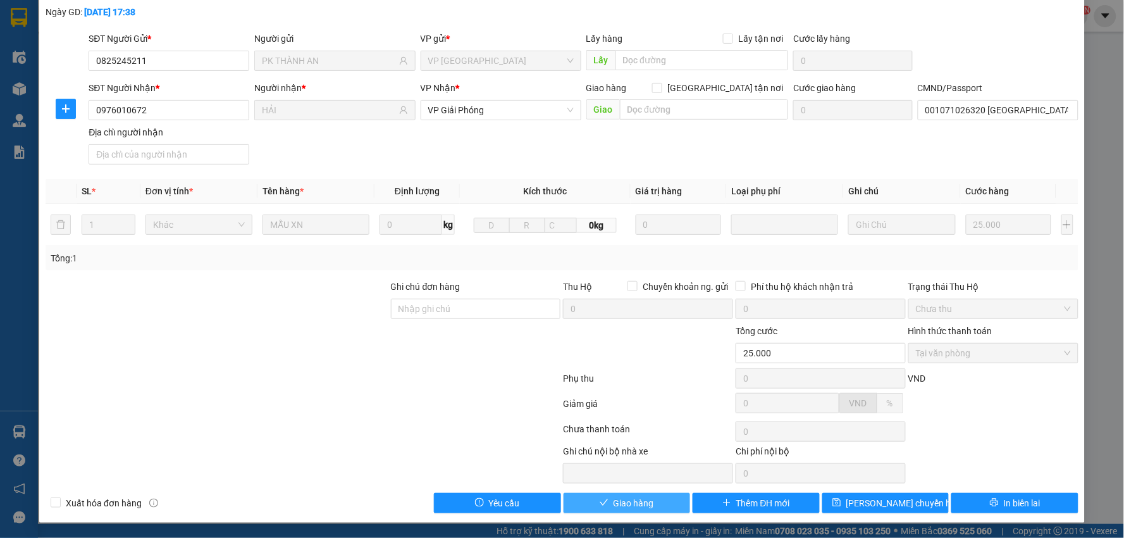
click at [630, 504] on span "Giao hàng" at bounding box center [634, 503] width 40 height 14
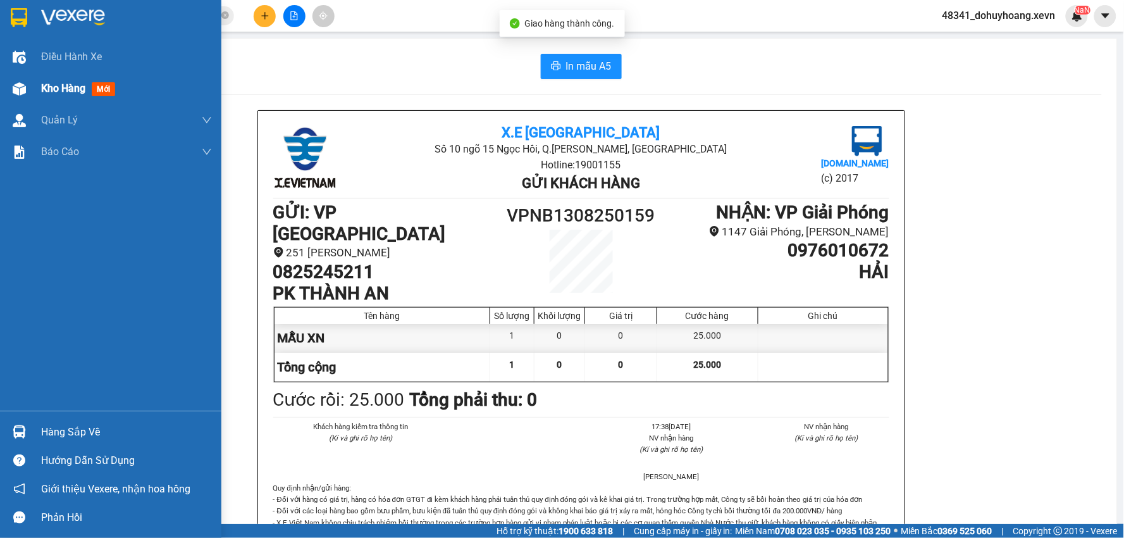
click at [32, 99] on div "Kho hàng mới" at bounding box center [110, 89] width 221 height 32
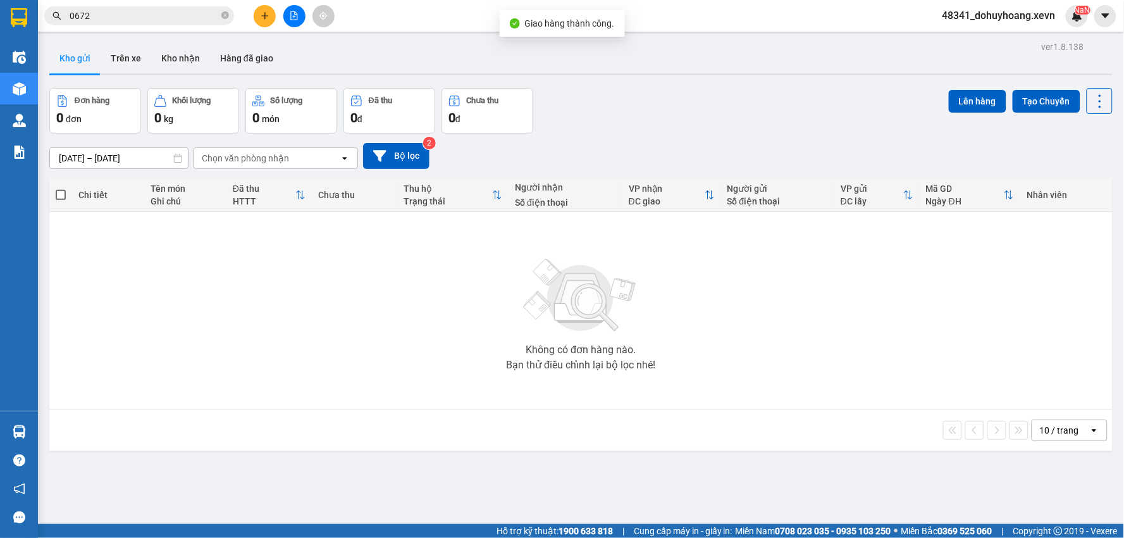
click at [206, 5] on div "Kết quả tìm kiếm ( 589 ) Bộ lọc Mã ĐH Trạng thái Món hàng Thu hộ Tổng cước Chưa…" at bounding box center [123, 16] width 247 height 22
click at [192, 22] on input "0672" at bounding box center [144, 16] width 149 height 14
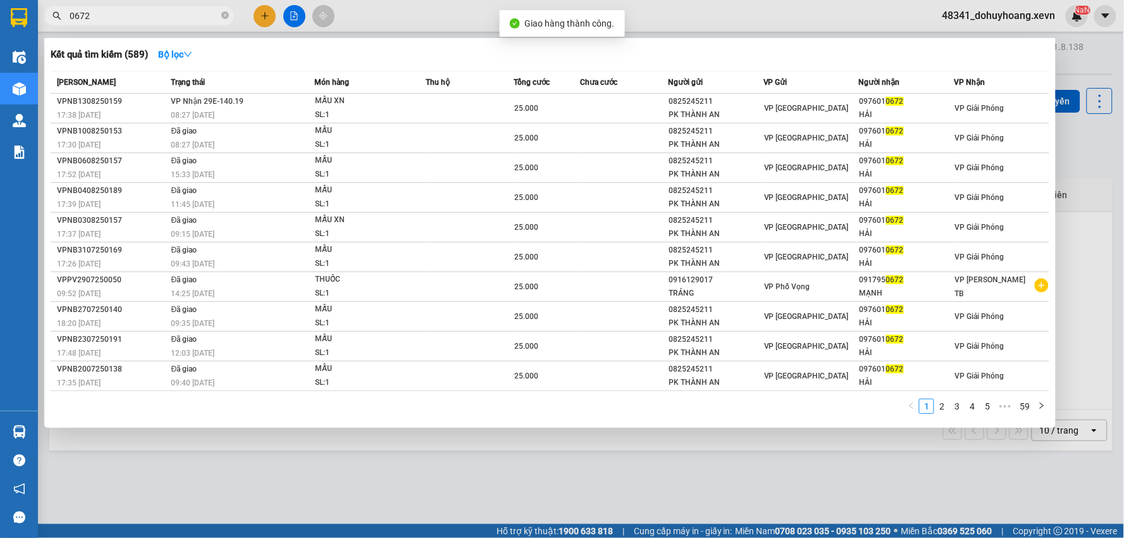
click at [192, 22] on input "0672" at bounding box center [144, 16] width 149 height 14
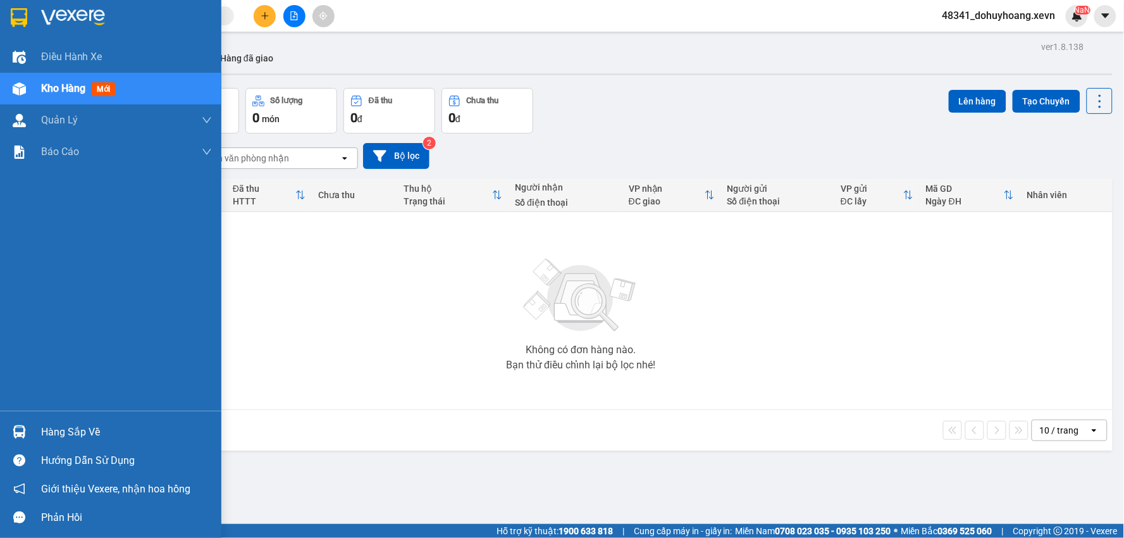
click at [58, 418] on div "Hàng sắp về" at bounding box center [110, 432] width 221 height 28
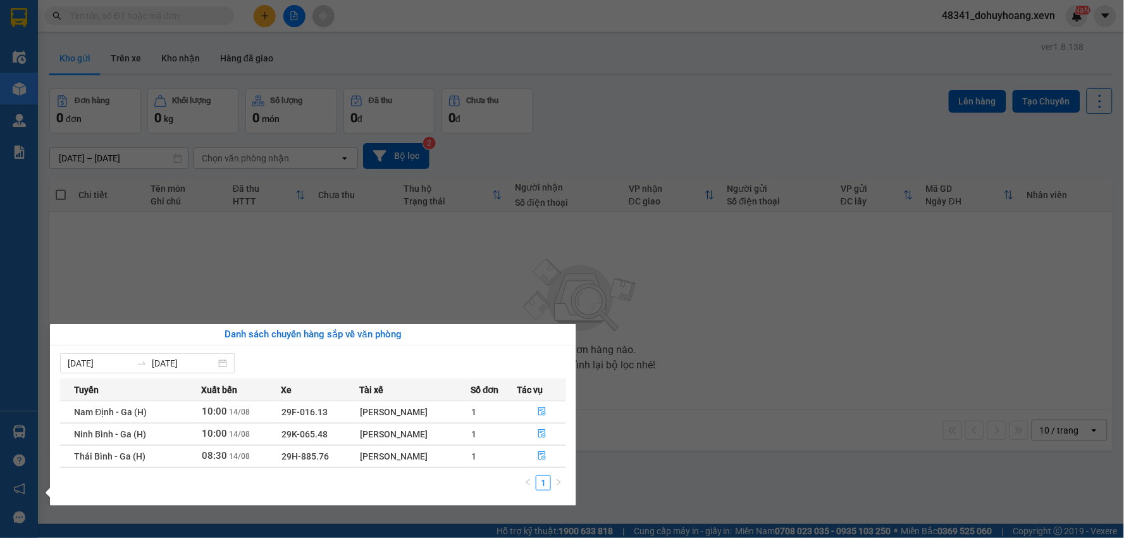
click at [115, 190] on section "Kết quả tìm kiếm ( 589 ) Bộ lọc Mã ĐH Trạng thái Món hàng Thu hộ Tổng cước Chưa…" at bounding box center [562, 269] width 1124 height 538
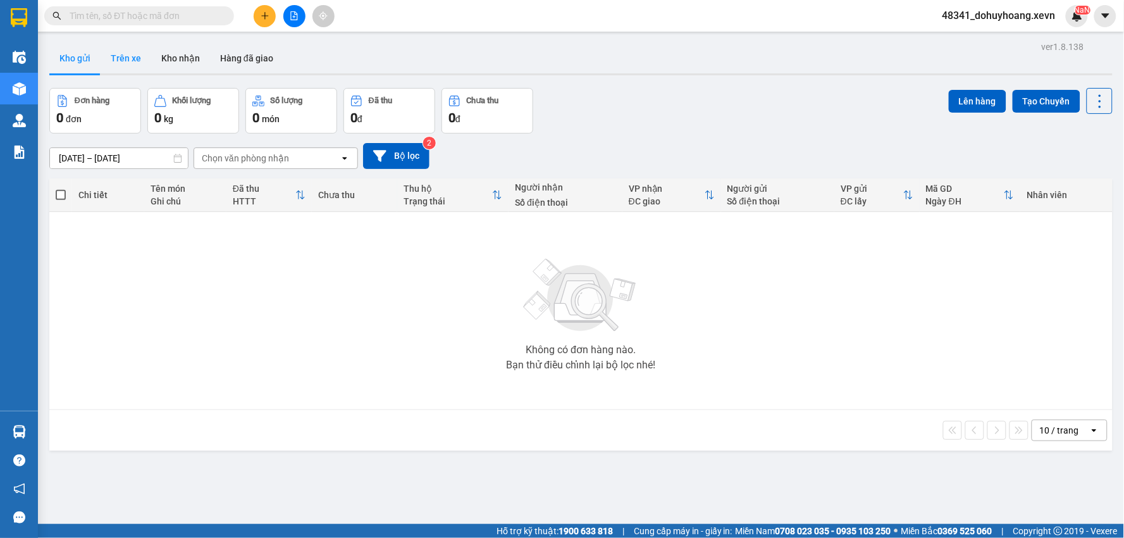
click at [123, 67] on button "Trên xe" at bounding box center [126, 58] width 51 height 30
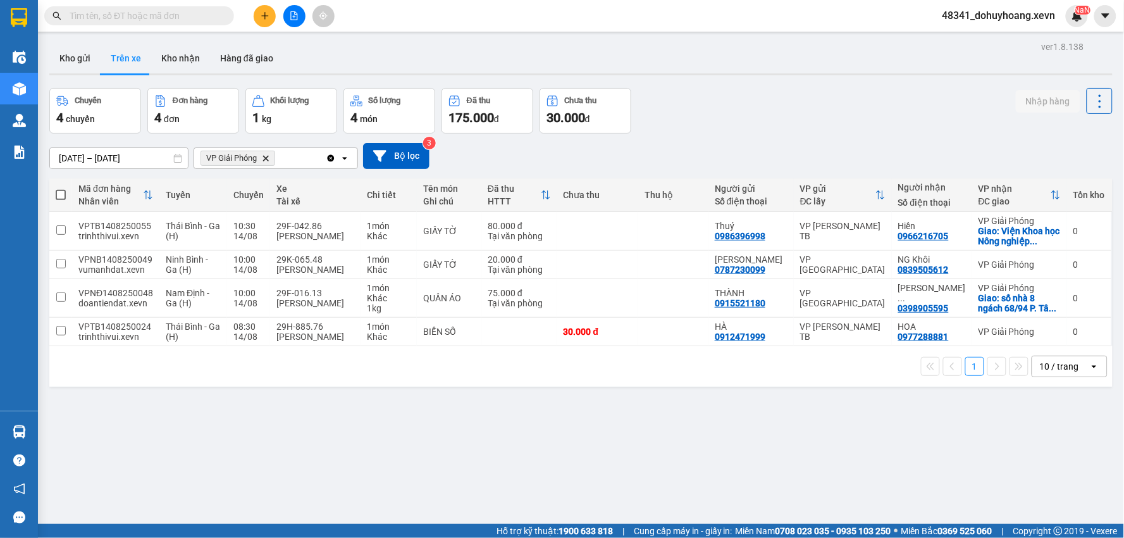
click at [101, 65] on button "Trên xe" at bounding box center [126, 58] width 51 height 30
click at [85, 65] on button "Kho gửi" at bounding box center [74, 58] width 51 height 30
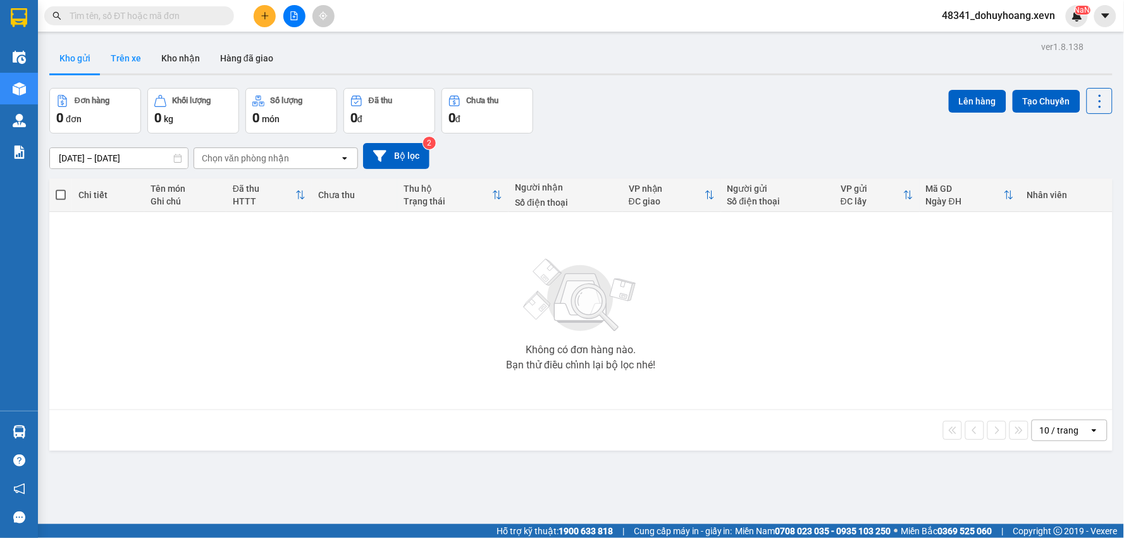
click at [114, 64] on button "Trên xe" at bounding box center [126, 58] width 51 height 30
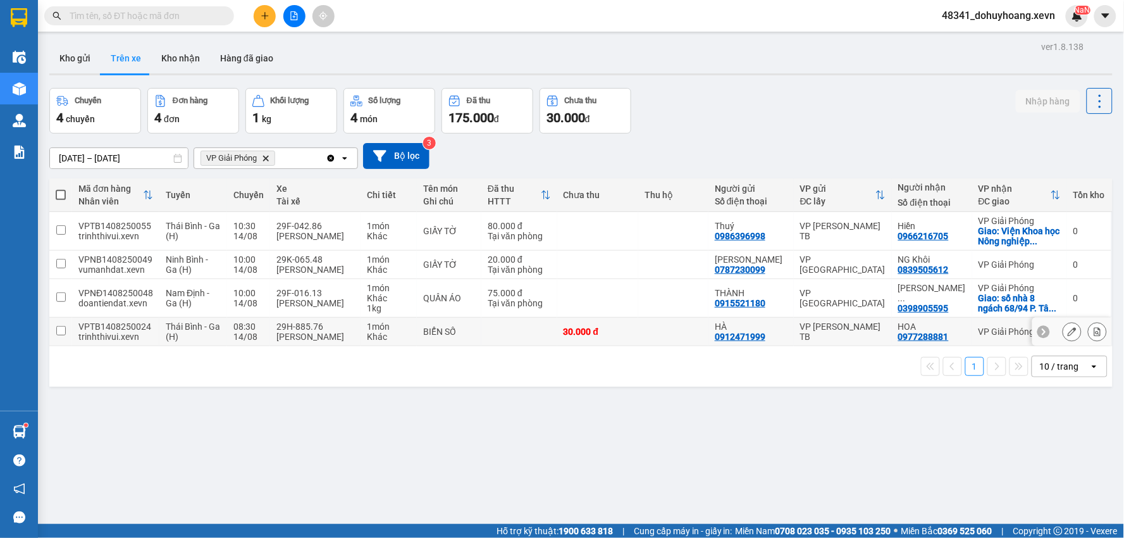
click at [392, 324] on div "1 món" at bounding box center [389, 326] width 44 height 10
checkbox input "true"
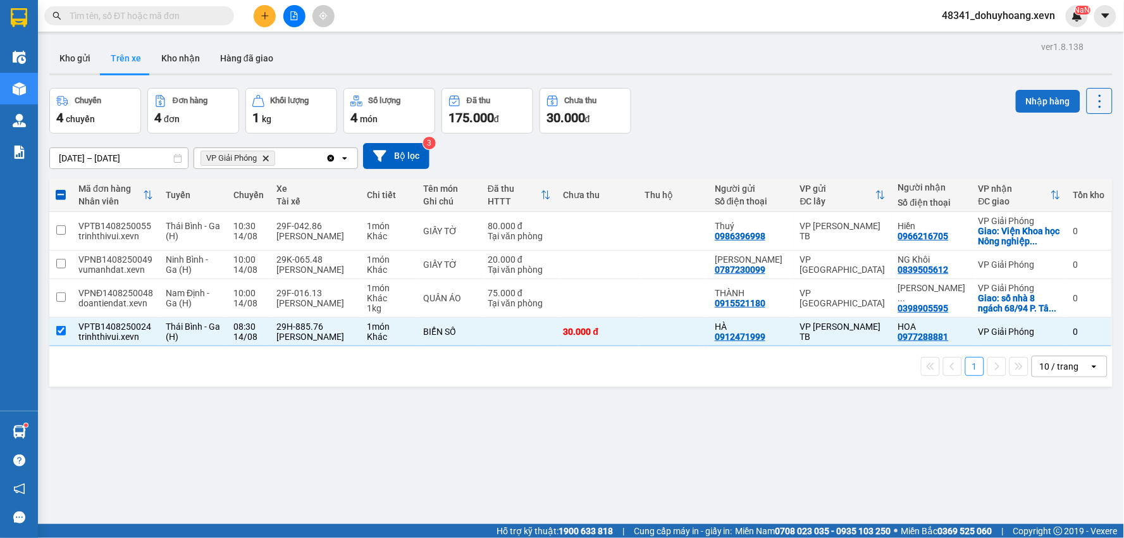
click at [1017, 91] on button "Nhập hàng" at bounding box center [1048, 101] width 65 height 23
click at [169, 55] on button "Kho nhận" at bounding box center [180, 58] width 59 height 30
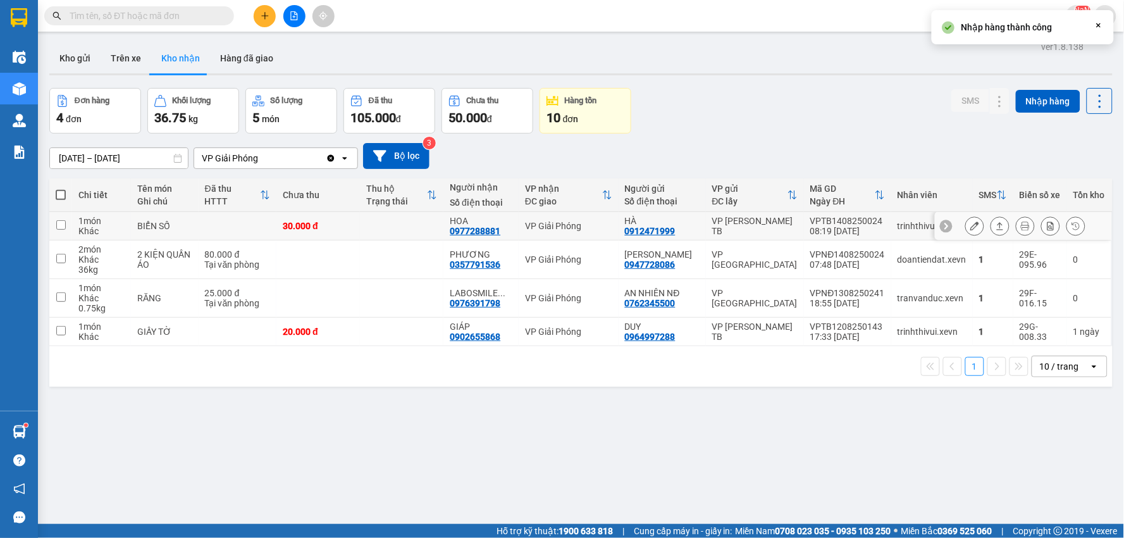
click at [892, 234] on td "trinhthivui.xevn" at bounding box center [933, 226] width 82 height 28
checkbox input "true"
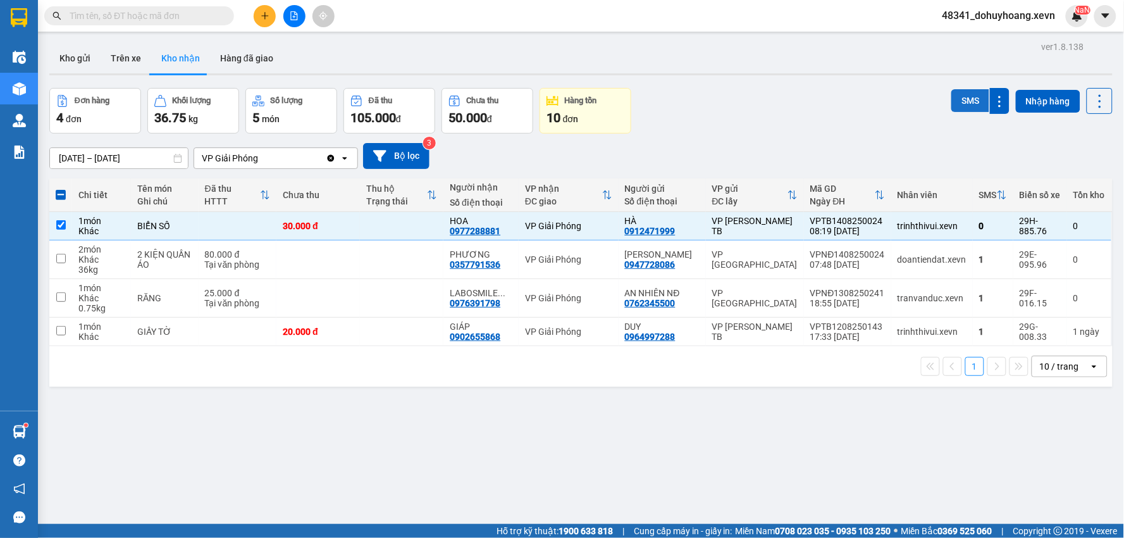
click at [960, 104] on button "SMS" at bounding box center [971, 100] width 38 height 23
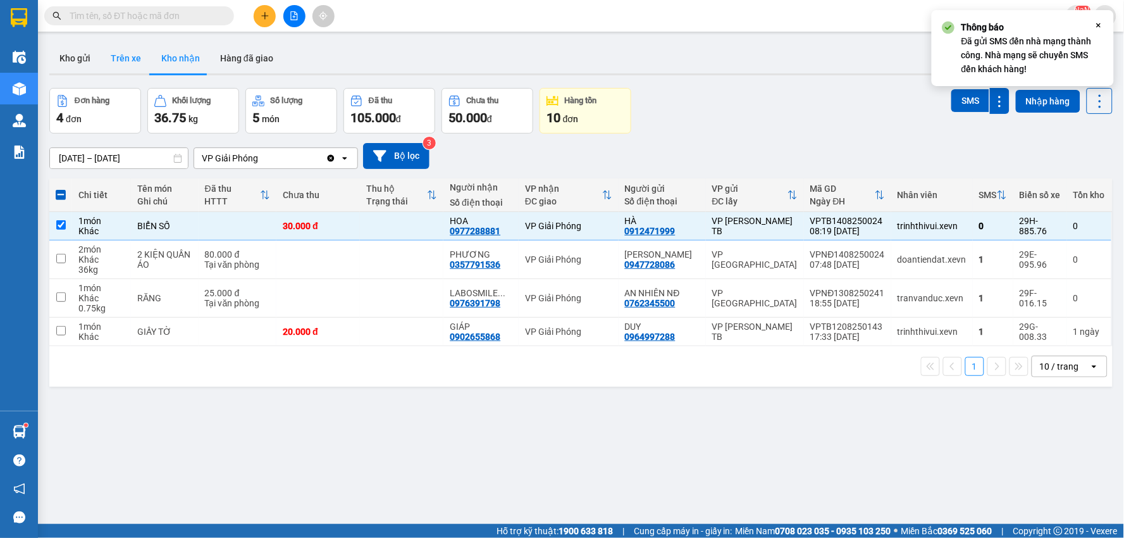
click at [130, 58] on button "Trên xe" at bounding box center [126, 58] width 51 height 30
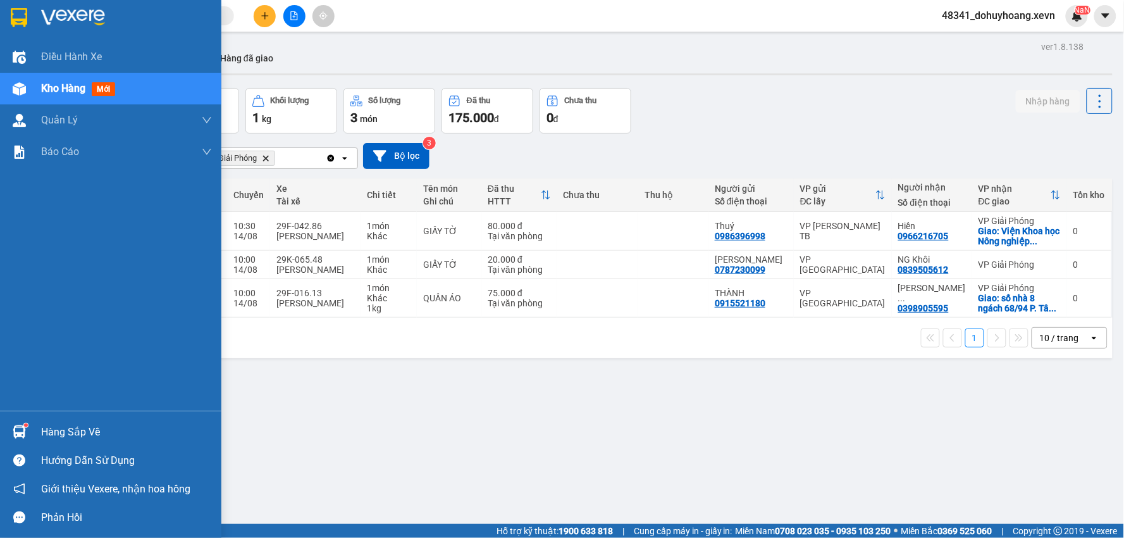
click at [36, 432] on div "Hàng sắp về" at bounding box center [110, 432] width 221 height 28
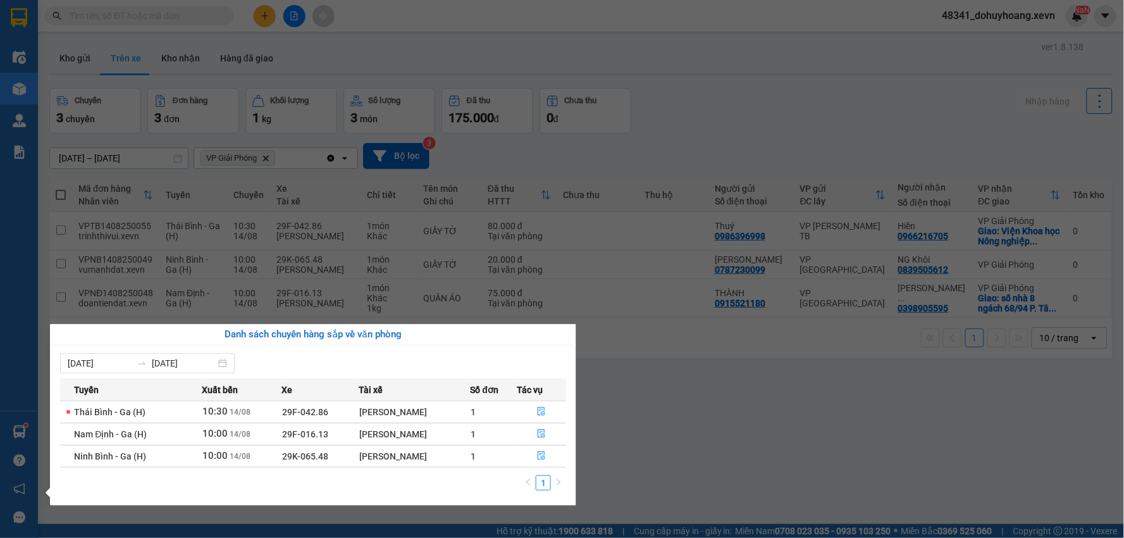
click at [1026, 351] on section "Kết quả tìm kiếm ( 589 ) Bộ lọc Mã ĐH Trạng thái Món hàng Thu hộ Tổng cước Chưa…" at bounding box center [562, 269] width 1124 height 538
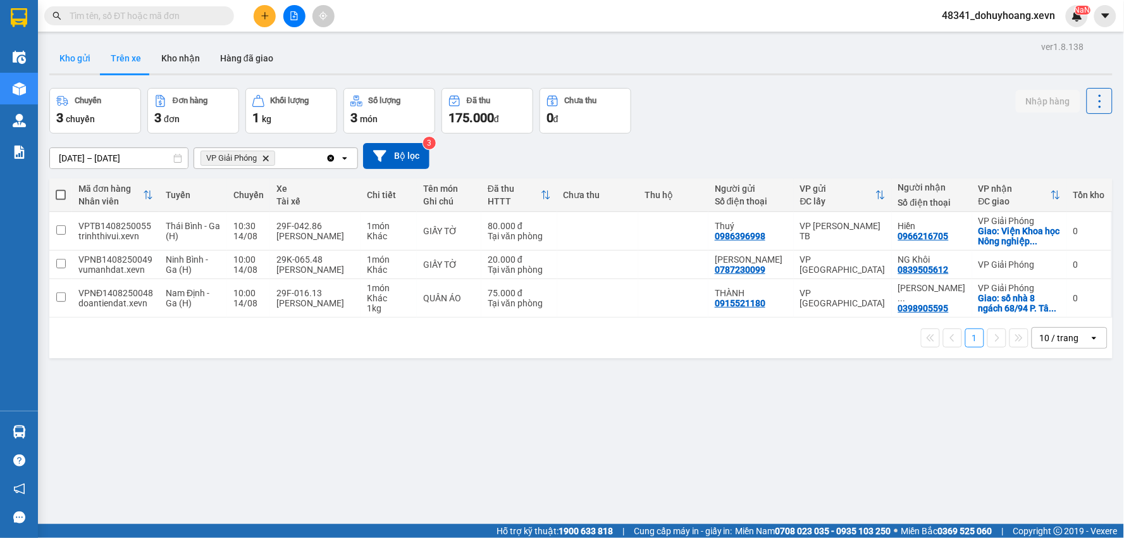
click at [92, 70] on button "Kho gửi" at bounding box center [74, 58] width 51 height 30
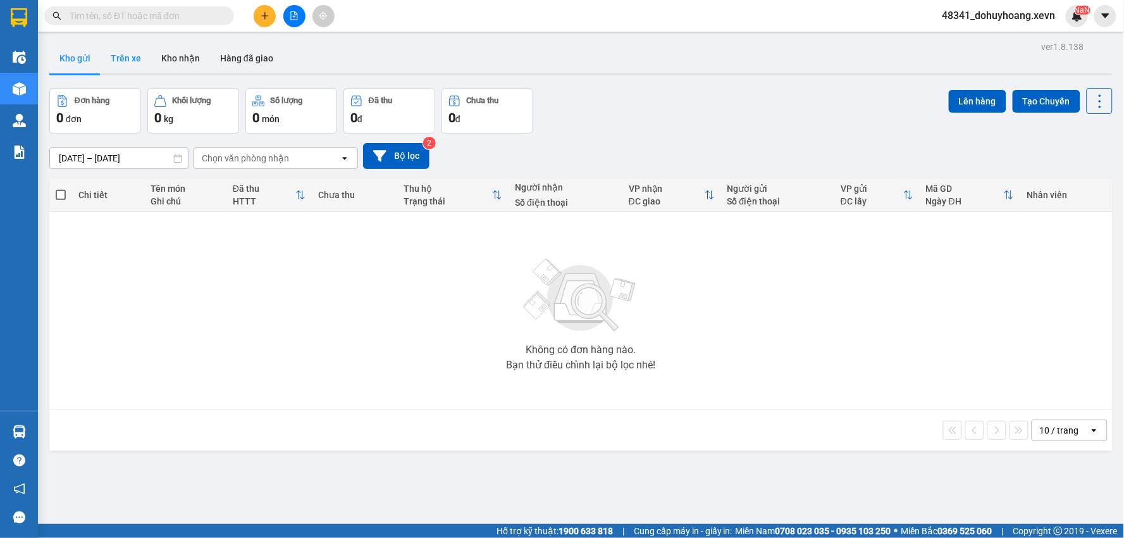
click at [135, 65] on button "Trên xe" at bounding box center [126, 58] width 51 height 30
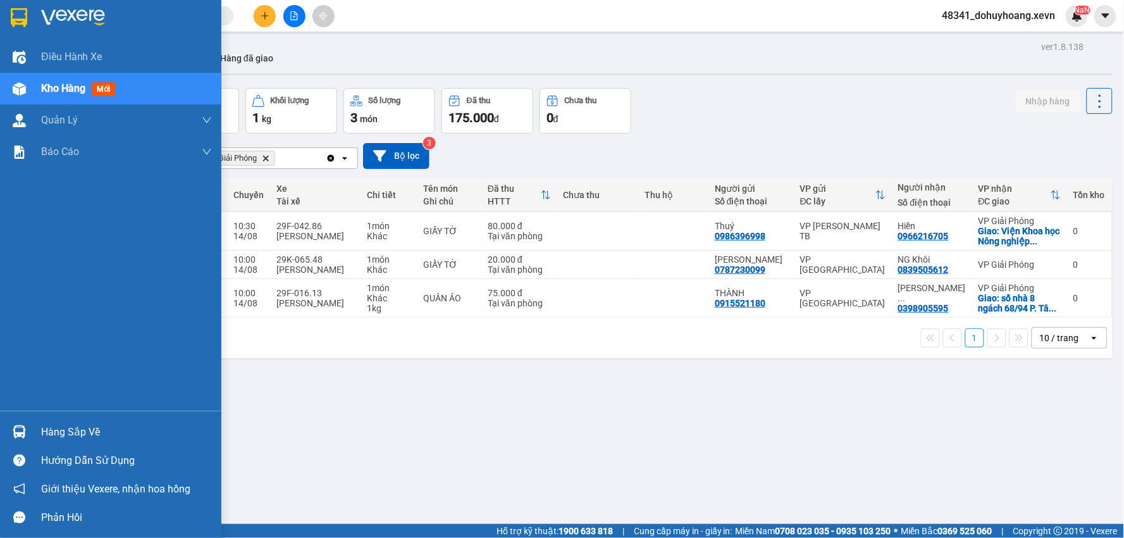
click at [36, 413] on div "Hàng sắp về Hướng dẫn sử dụng Giới thiệu Vexere, nhận hoa hồng Phản hồi" at bounding box center [110, 471] width 221 height 121
click at [36, 416] on div "Hàng sắp về Hướng dẫn sử dụng Giới thiệu Vexere, nhận hoa hồng Phản hồi" at bounding box center [110, 471] width 221 height 121
click at [36, 433] on div "Hàng sắp về" at bounding box center [110, 432] width 221 height 28
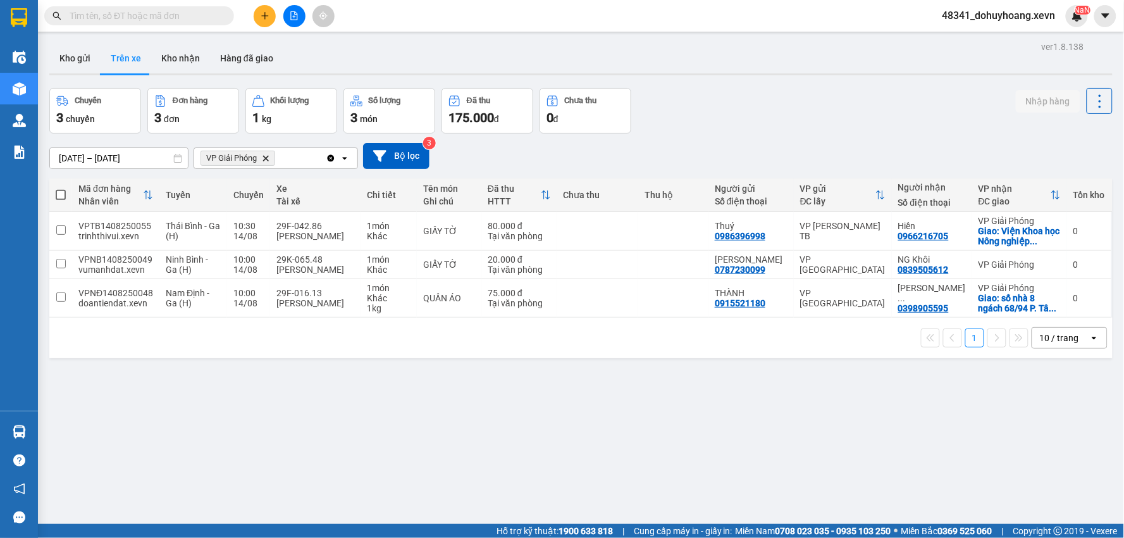
click at [376, 201] on section "Kết quả tìm kiếm ( 589 ) Bộ lọc Mã ĐH Trạng thái Món hàng Thu hộ Tổng cước Chưa…" at bounding box center [562, 269] width 1124 height 538
click at [182, 62] on button "Kho nhận" at bounding box center [180, 58] width 59 height 30
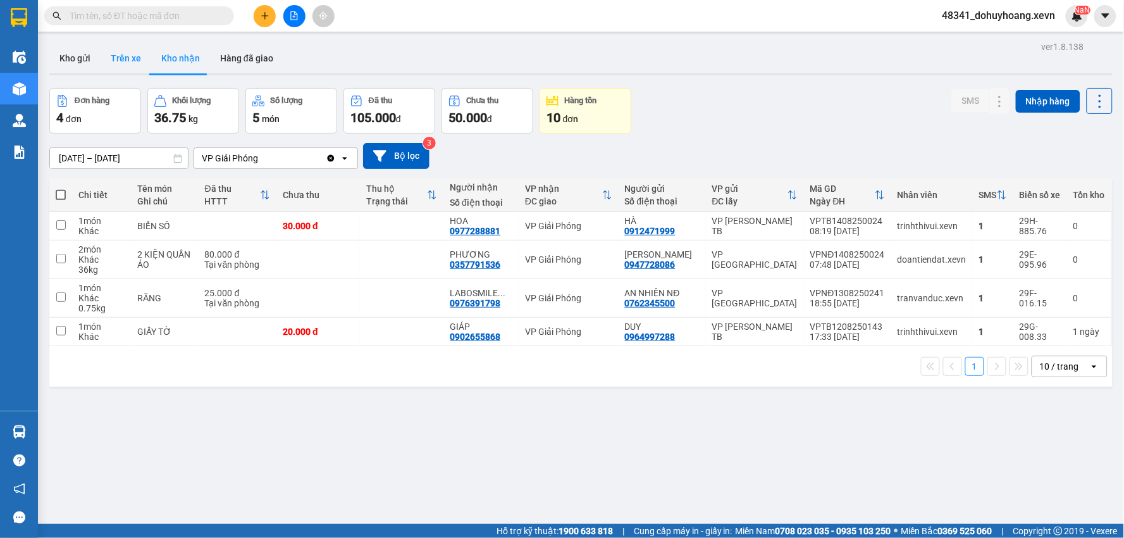
click at [112, 47] on button "Trên xe" at bounding box center [126, 58] width 51 height 30
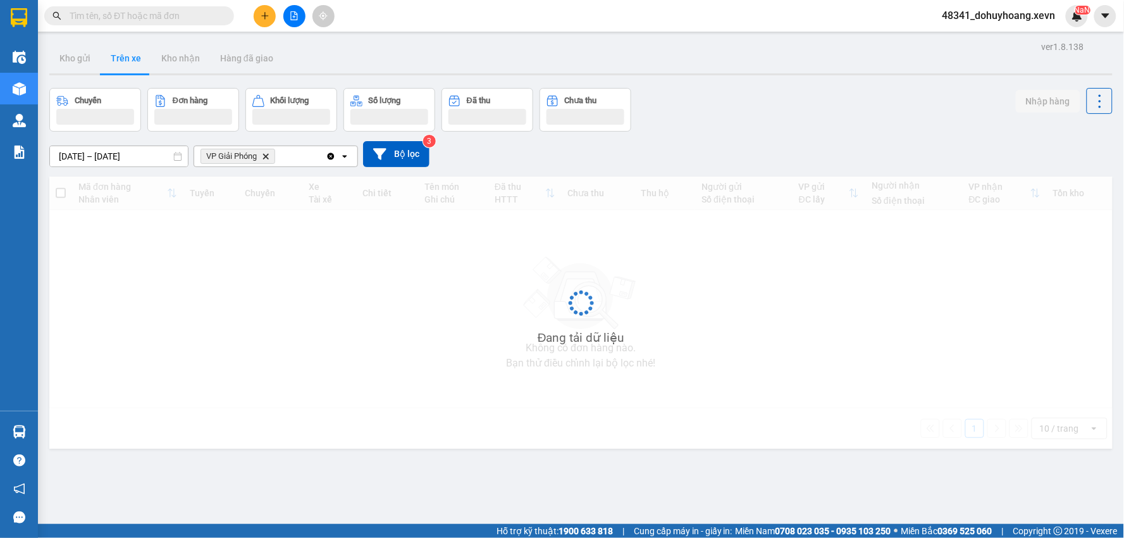
click at [112, 47] on button "Trên xe" at bounding box center [126, 58] width 51 height 30
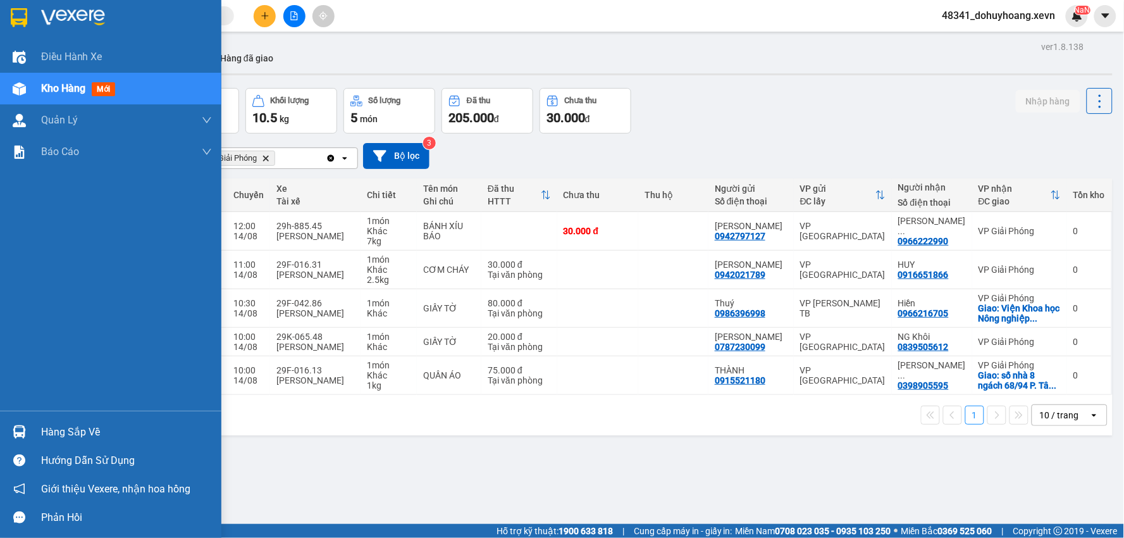
click at [39, 432] on div "Hàng sắp về" at bounding box center [110, 432] width 221 height 28
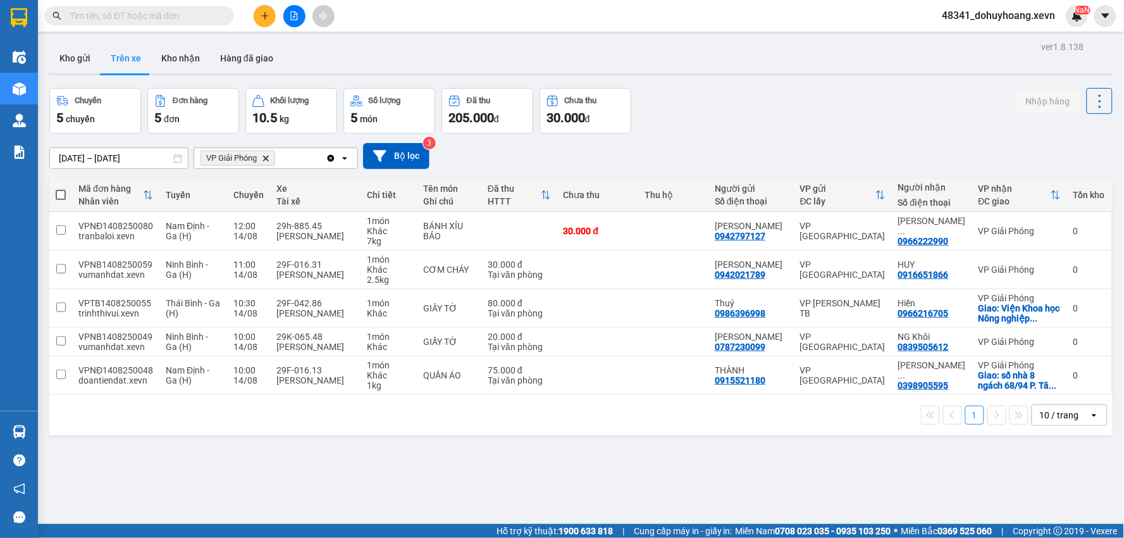
click at [711, 475] on section "Kết quả tìm kiếm ( 589 ) Bộ lọc Mã ĐH Trạng thái Món hàng Thu hộ Tổng cước Chưa…" at bounding box center [562, 269] width 1124 height 538
click at [445, 364] on td "QUẦN ÁO" at bounding box center [449, 375] width 65 height 39
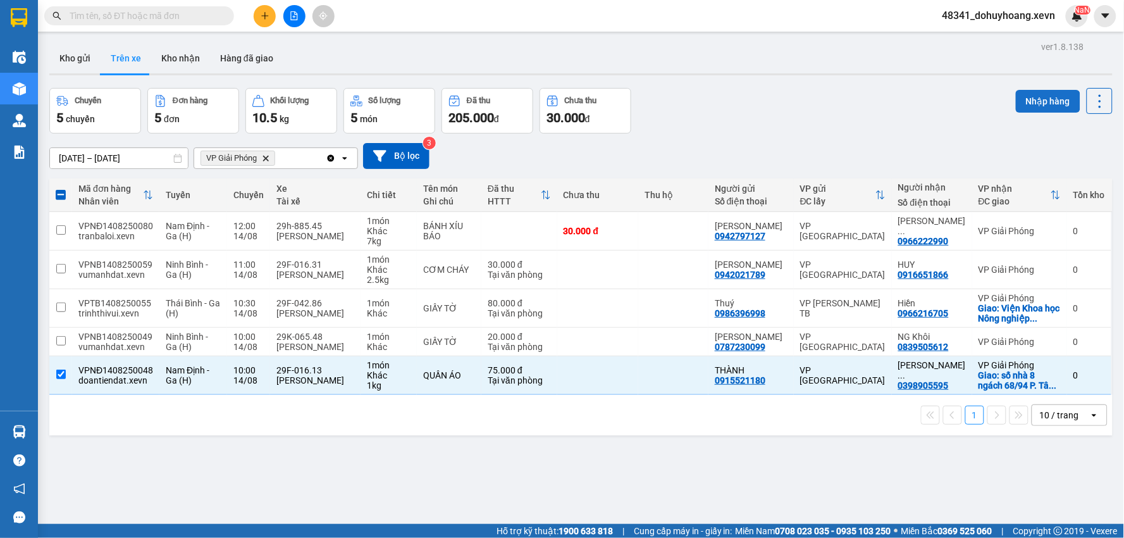
click at [1045, 103] on button "Nhập hàng" at bounding box center [1048, 101] width 65 height 23
checkbox input "false"
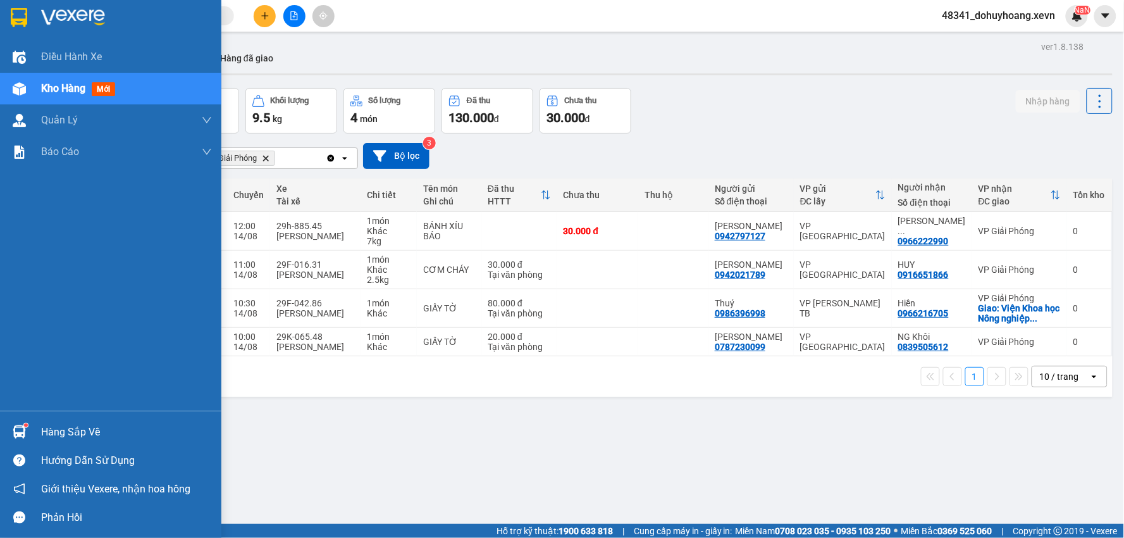
click at [34, 434] on div "Hàng sắp về" at bounding box center [110, 432] width 221 height 28
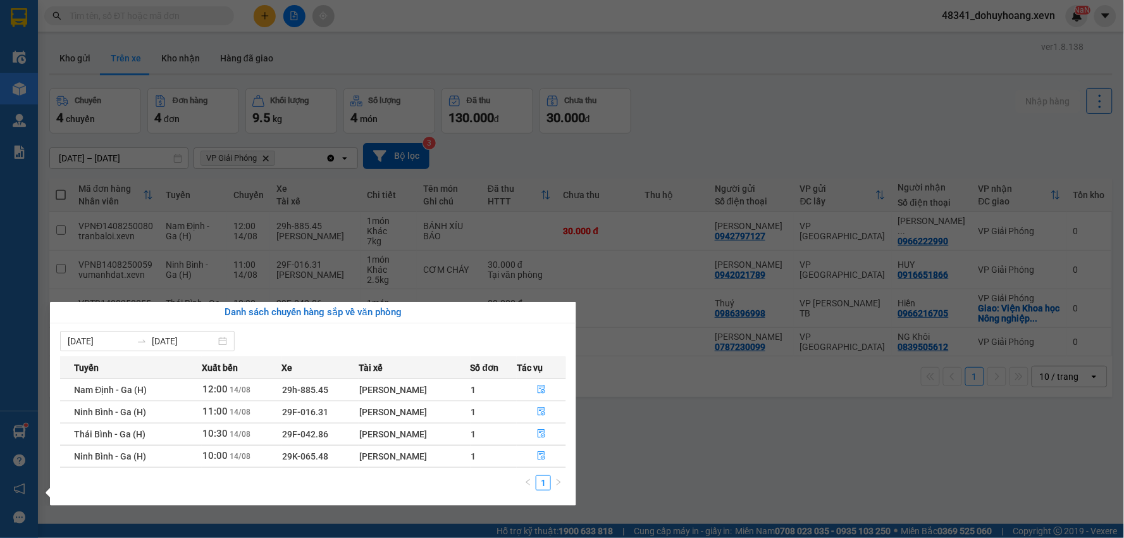
click at [381, 180] on section "Kết quả tìm kiếm ( 589 ) Bộ lọc Mã ĐH Trạng thái Món hàng Thu hộ Tổng cước Chưa…" at bounding box center [562, 269] width 1124 height 538
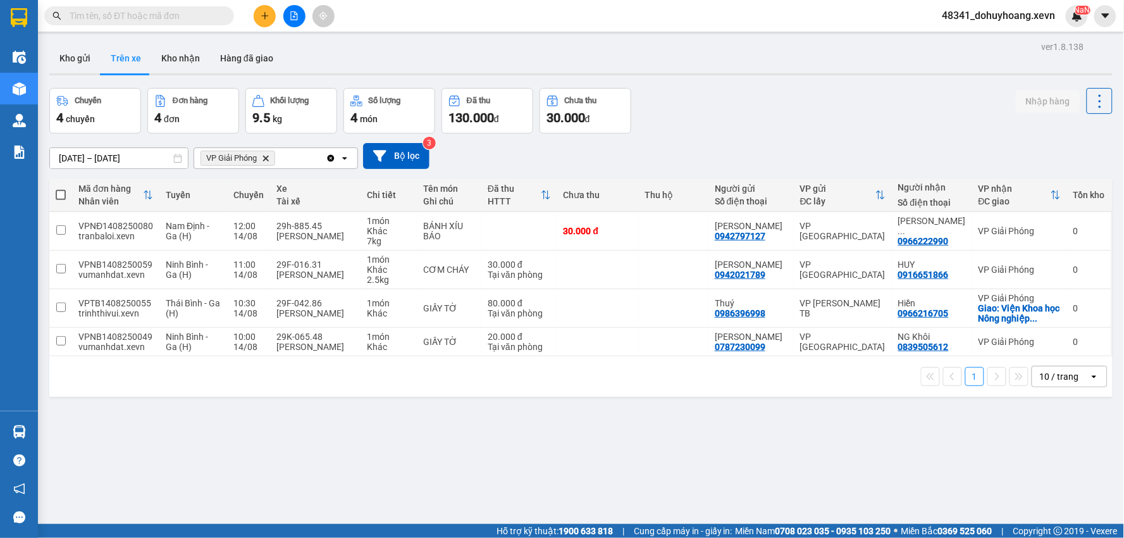
click at [166, 3] on div "Kết quả tìm kiếm ( 589 ) Bộ lọc Mã ĐH Trạng thái Món hàng Thu hộ Tổng cước Chưa…" at bounding box center [562, 16] width 1124 height 32
click at [168, 5] on div "Kết quả tìm kiếm ( 589 ) Bộ lọc Mã ĐH Trạng thái Món hàng Thu hộ Tổng cước Chưa…" at bounding box center [123, 16] width 247 height 22
click at [171, 5] on div "Kết quả tìm kiếm ( 589 ) Bộ lọc Mã ĐH Trạng thái Món hàng Thu hộ Tổng cước Chưa…" at bounding box center [123, 16] width 247 height 22
click at [180, 14] on input "text" at bounding box center [144, 16] width 149 height 14
click at [185, 70] on button "Kho nhận" at bounding box center [180, 58] width 59 height 30
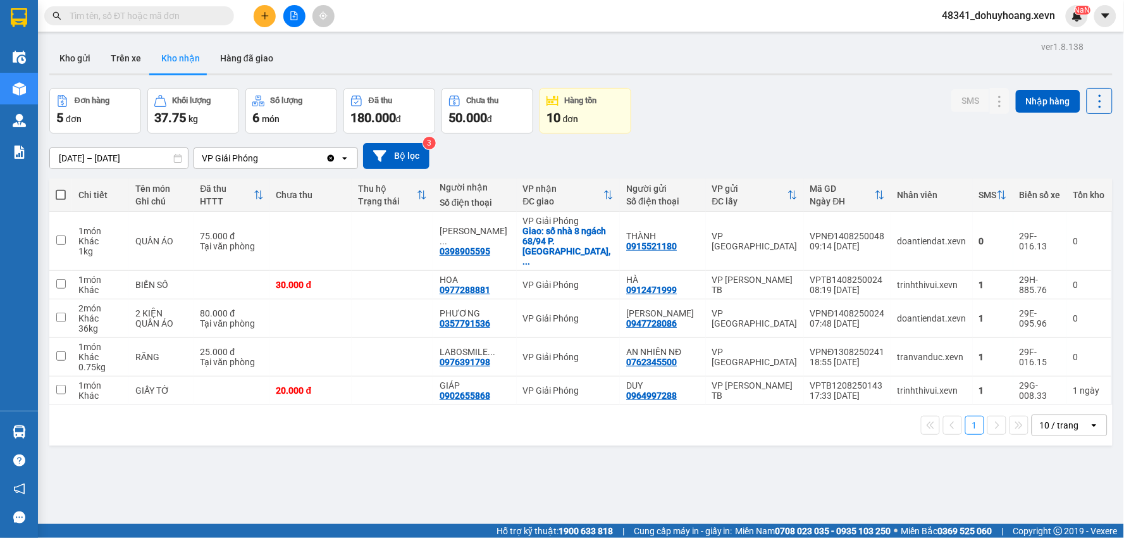
click at [151, 60] on button "Kho nhận" at bounding box center [180, 58] width 59 height 30
click at [142, 58] on button "Trên xe" at bounding box center [126, 58] width 51 height 30
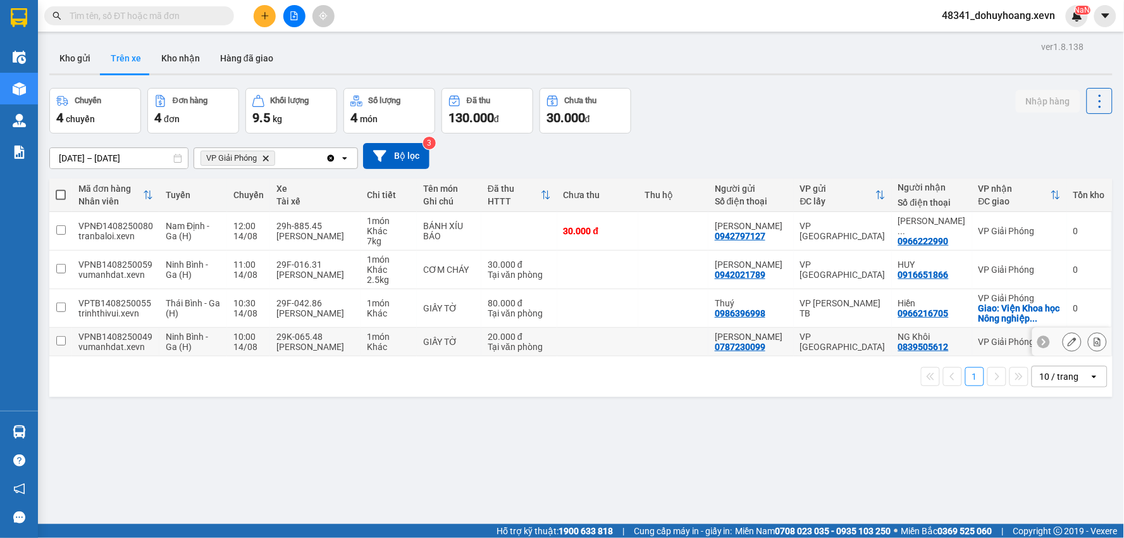
click at [594, 336] on td at bounding box center [598, 342] width 82 height 28
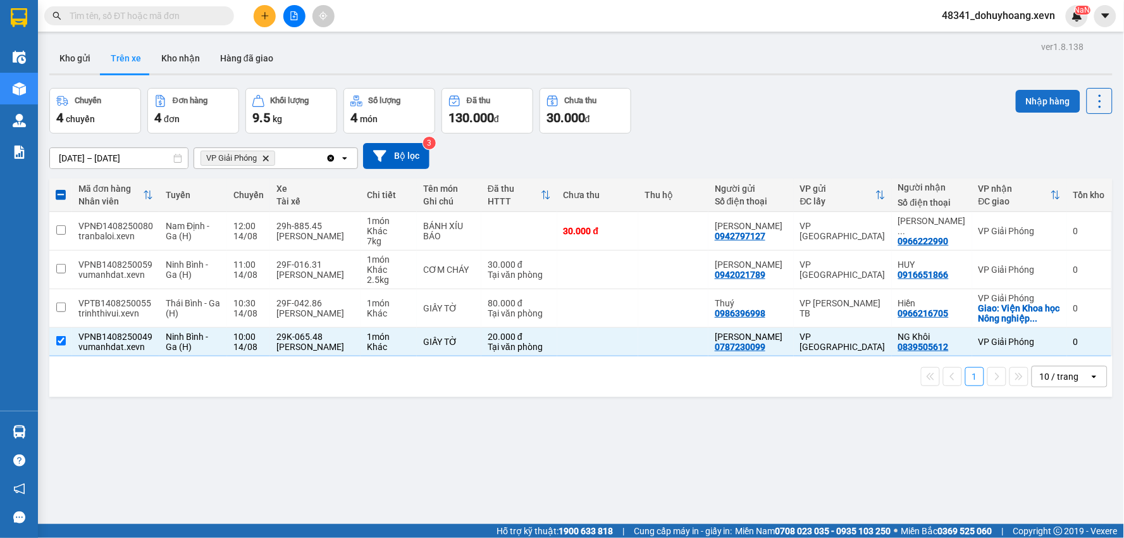
click at [1034, 98] on button "Nhập hàng" at bounding box center [1048, 101] width 65 height 23
checkbox input "false"
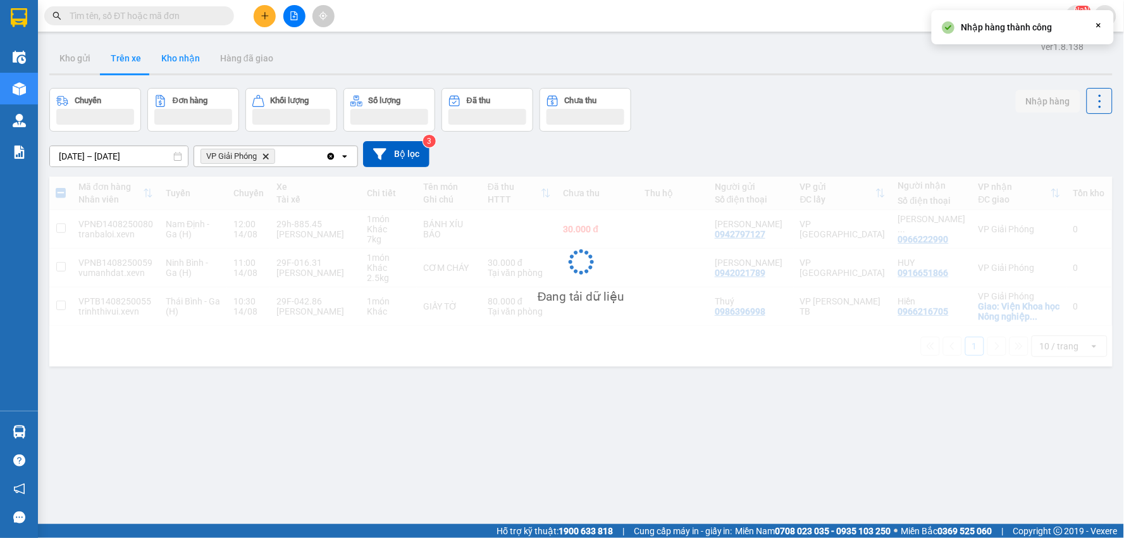
click at [179, 49] on button "Kho nhận" at bounding box center [180, 58] width 59 height 30
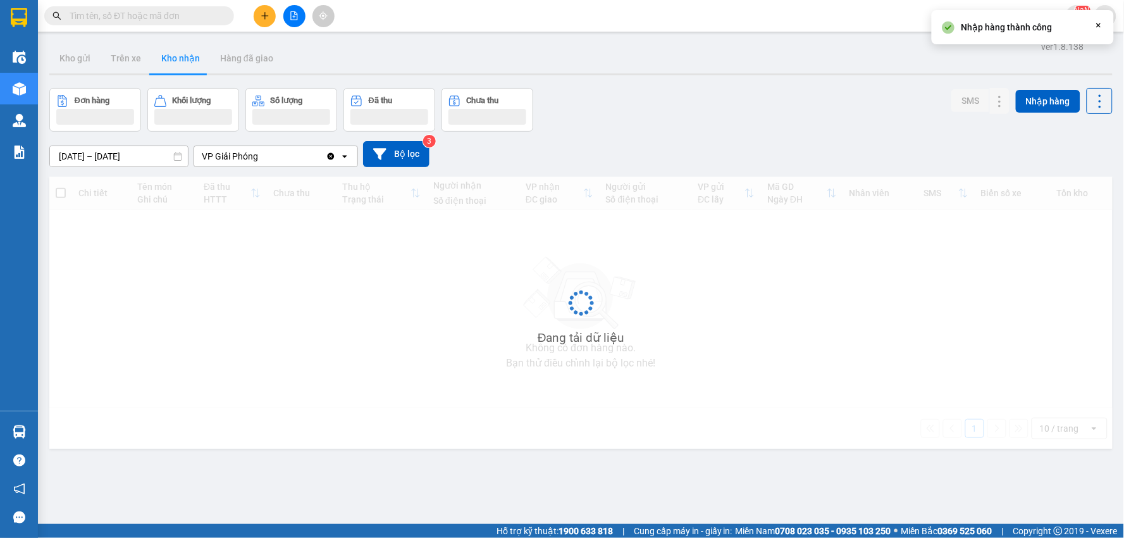
click at [179, 49] on button "Kho nhận" at bounding box center [180, 58] width 59 height 30
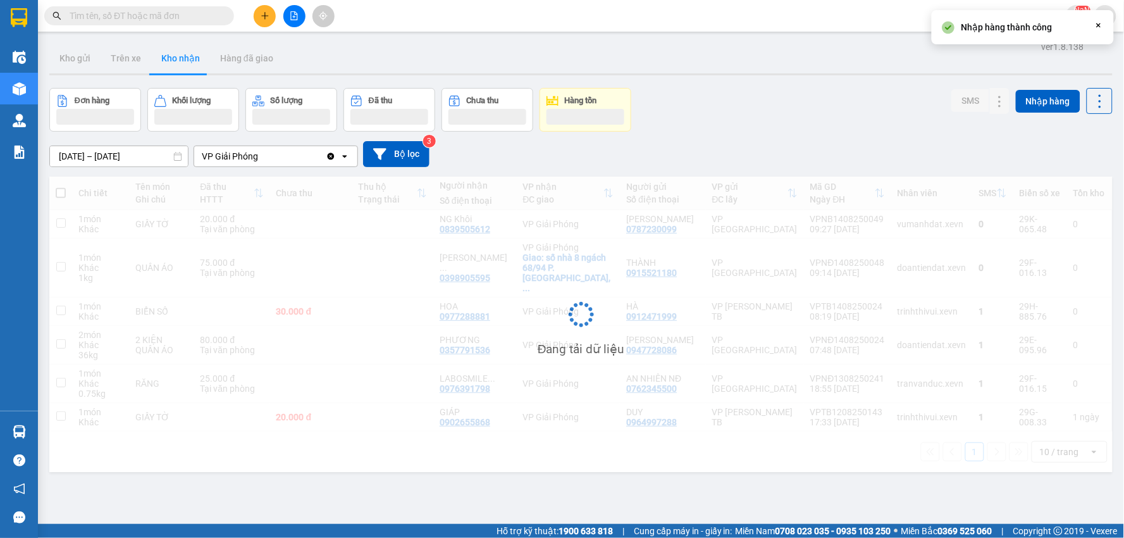
click at [179, 49] on button "Kho nhận" at bounding box center [180, 58] width 59 height 30
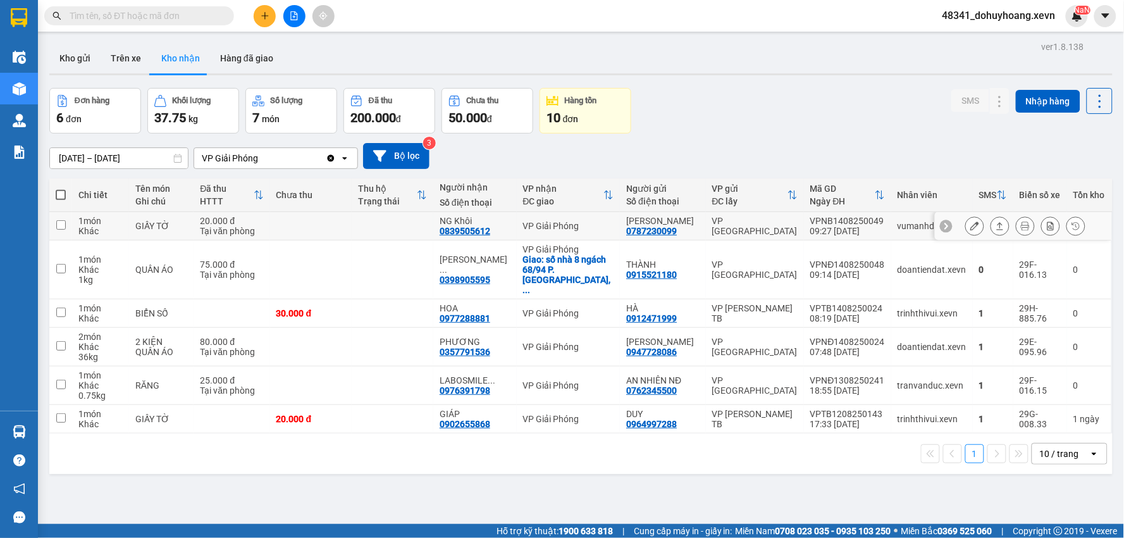
click at [768, 229] on div "VP [GEOGRAPHIC_DATA]" at bounding box center [754, 226] width 85 height 20
checkbox input "true"
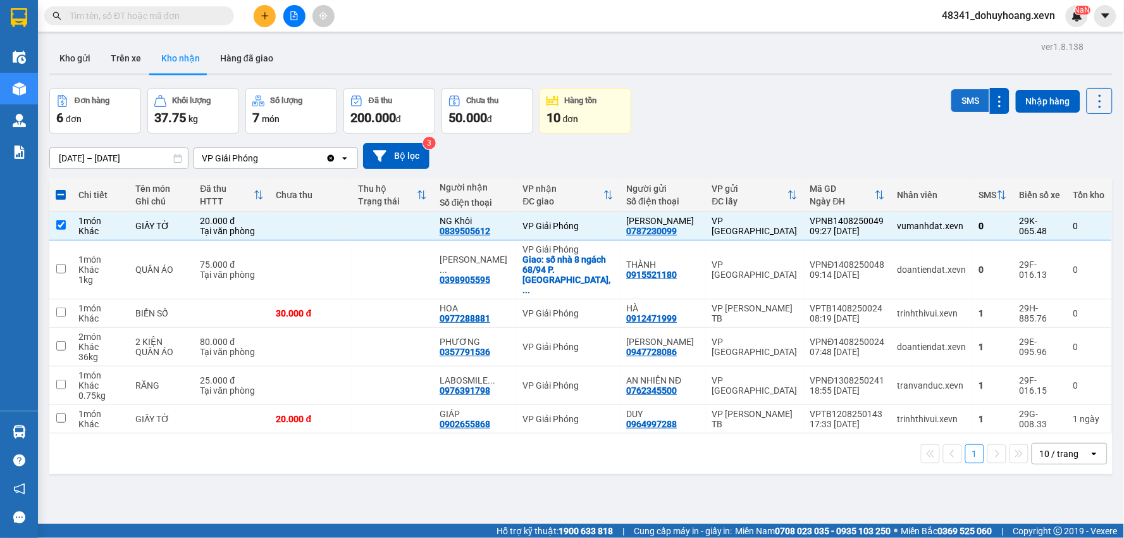
click at [962, 90] on button "SMS" at bounding box center [971, 100] width 38 height 23
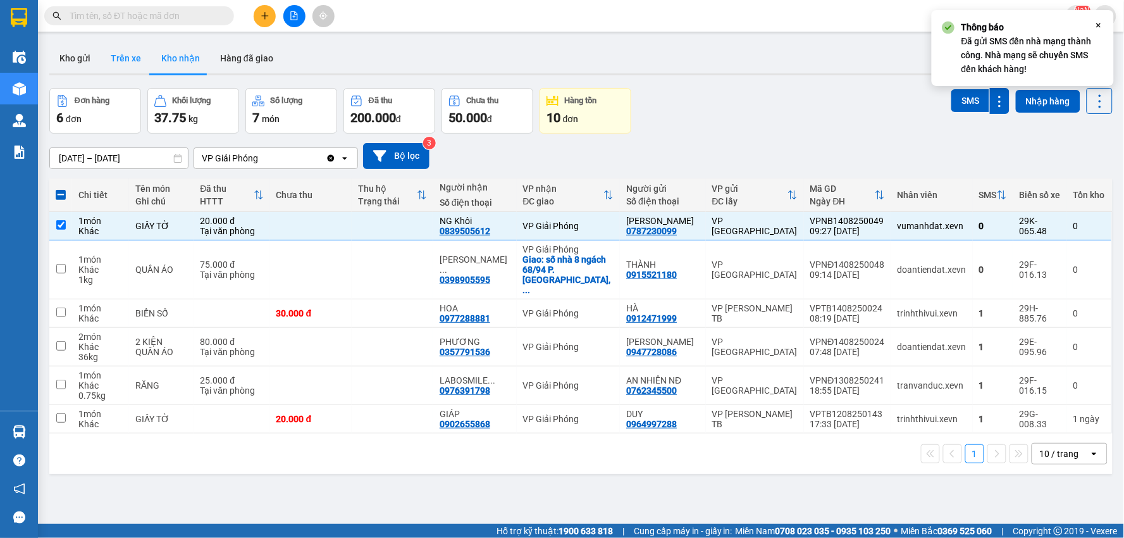
click at [124, 63] on button "Trên xe" at bounding box center [126, 58] width 51 height 30
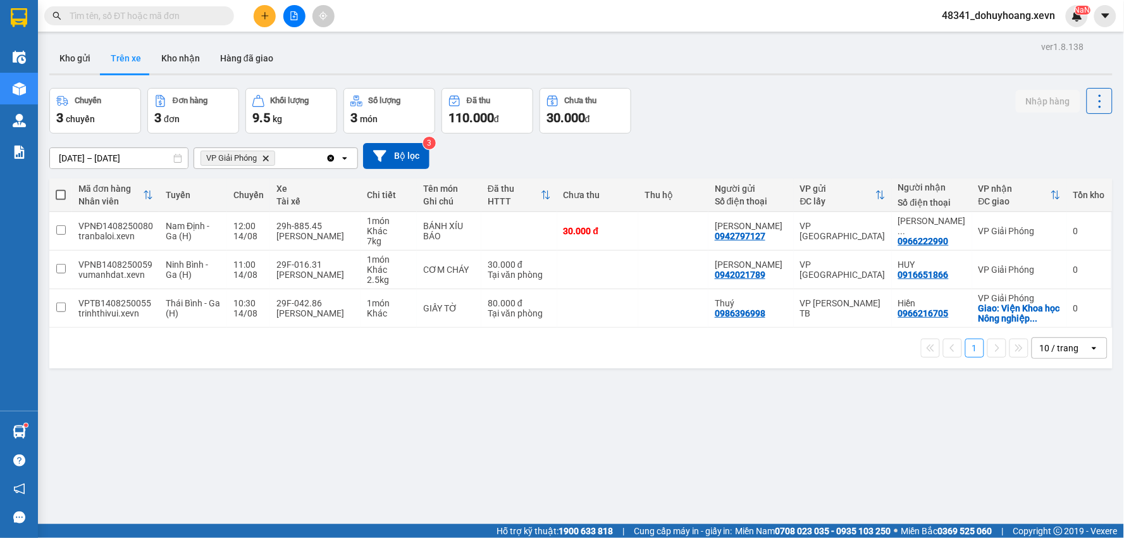
click at [187, 5] on div "Kết quả tìm kiếm ( 589 ) Bộ lọc Mã ĐH Trạng thái Món hàng Thu hộ Tổng cước Chưa…" at bounding box center [123, 16] width 247 height 22
click at [185, 25] on div "Kết quả tìm kiếm ( 589 ) Bộ lọc Mã ĐH Trạng thái Món hàng Thu hộ Tổng cước Chưa…" at bounding box center [123, 16] width 247 height 22
click at [183, 20] on input "text" at bounding box center [144, 16] width 149 height 14
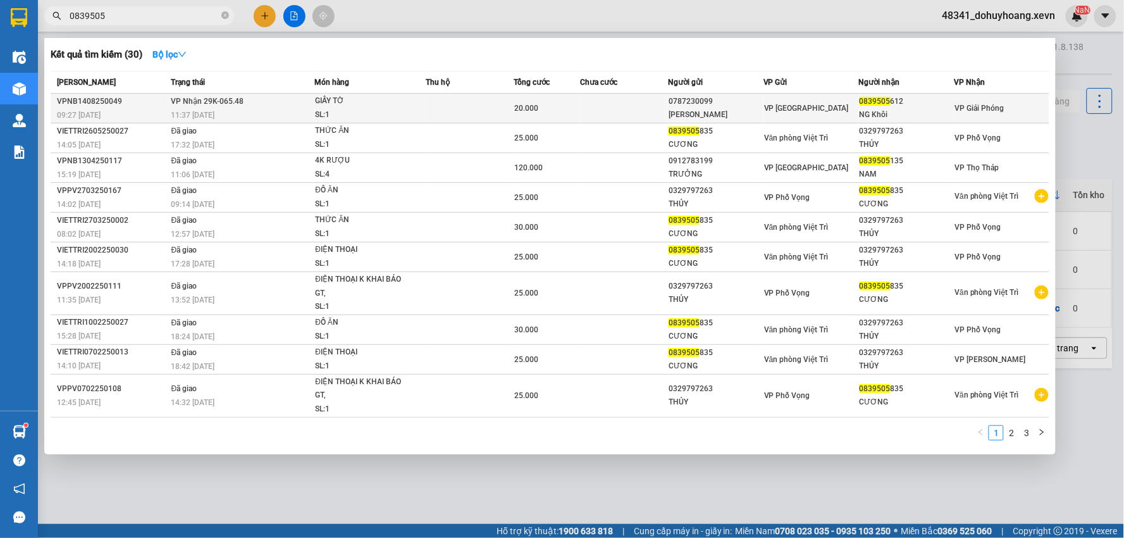
type input "0839505"
click at [579, 102] on div "20.000" at bounding box center [547, 108] width 65 height 14
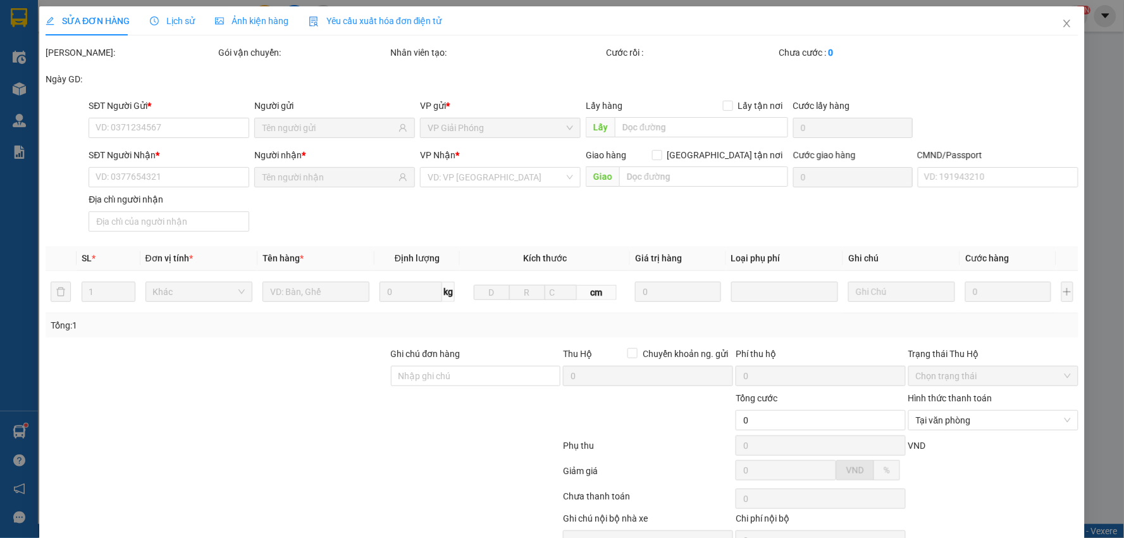
type input "0787230099"
type input "LÊ THỊ HẢI"
type input "0839505612"
type input "NG Khôi"
type input "037203004492 - NGUYỄN LÊ MINH KHÔI 2003"
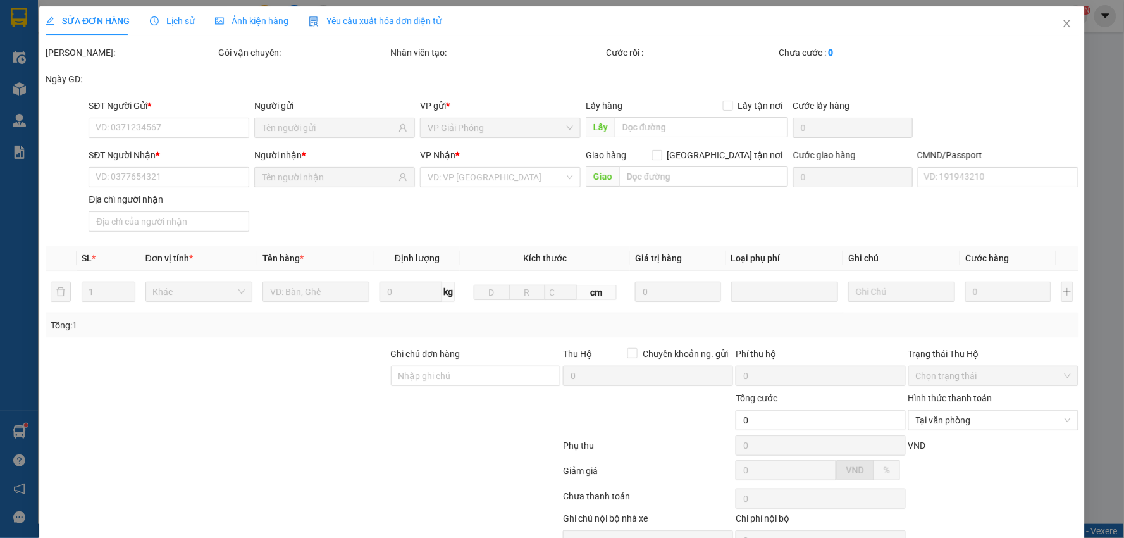
type input "20.000"
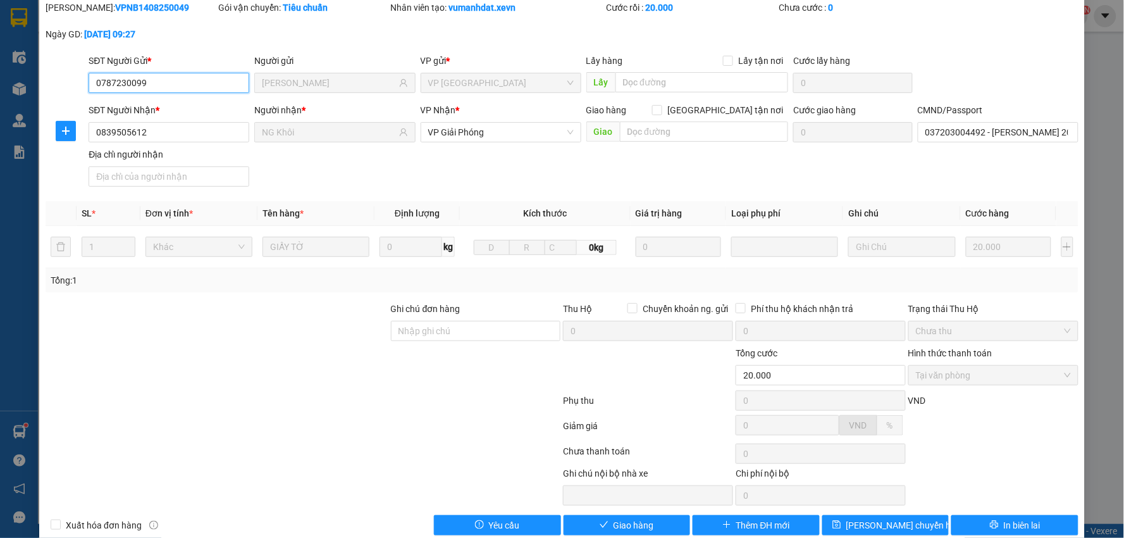
scroll to position [67, 0]
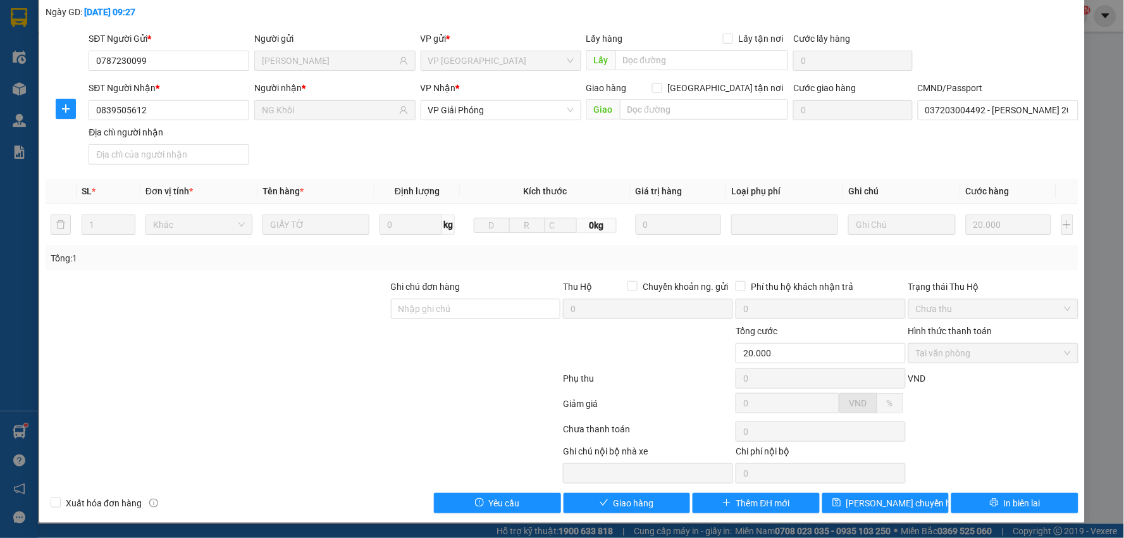
click at [616, 514] on div "SỬA ĐƠN HÀNG Lịch sử Ảnh kiện hàng Yêu cầu xuất hóa đơn điện tử Total Paid Fee …" at bounding box center [562, 230] width 1046 height 583
click at [616, 504] on span "Giao hàng" at bounding box center [634, 503] width 40 height 14
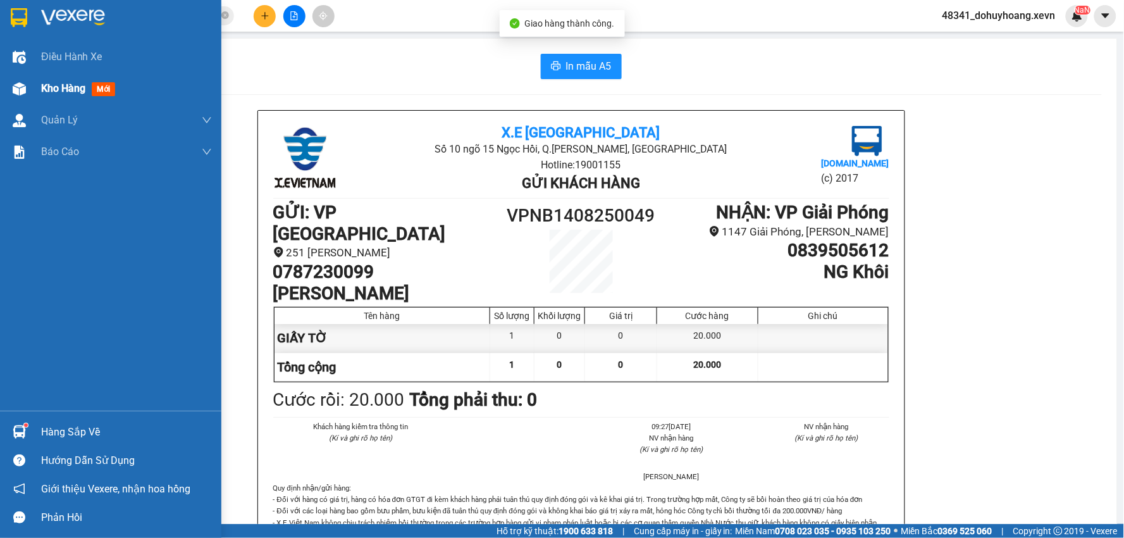
click at [7, 79] on div "Kho hàng mới" at bounding box center [110, 89] width 221 height 32
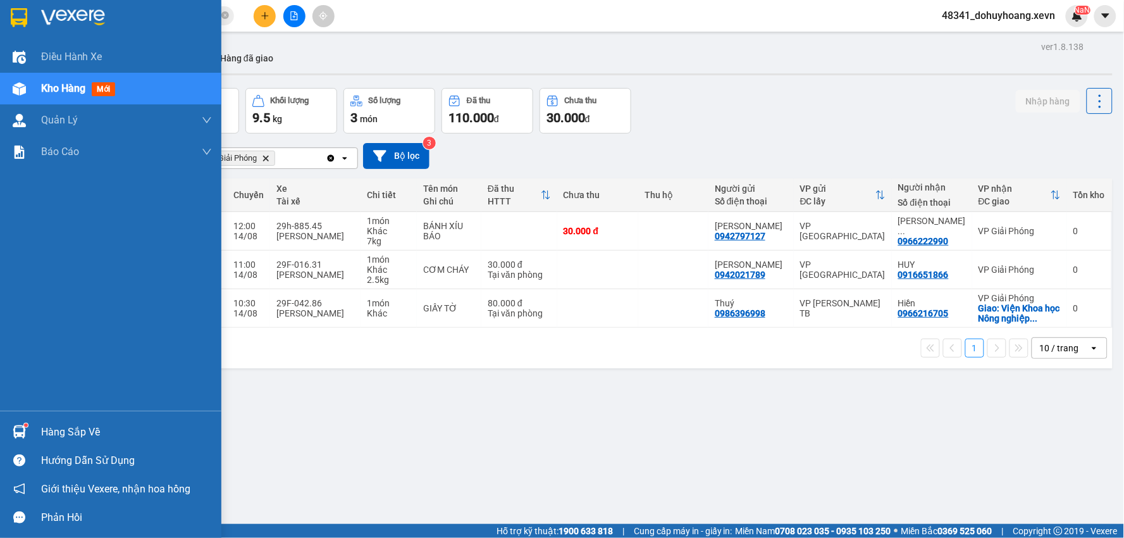
click at [76, 420] on div "Hàng sắp về" at bounding box center [110, 432] width 221 height 28
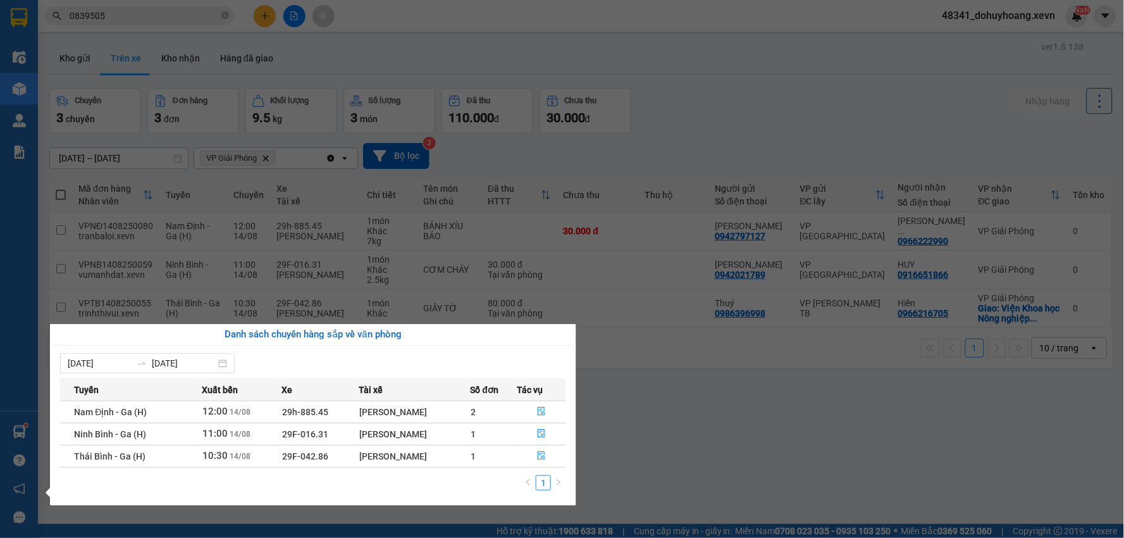
click at [691, 389] on section "Kết quả tìm kiếm ( 30 ) Bộ lọc Mã ĐH Trạng thái Món hàng Thu hộ Tổng cước Chưa …" at bounding box center [562, 269] width 1124 height 538
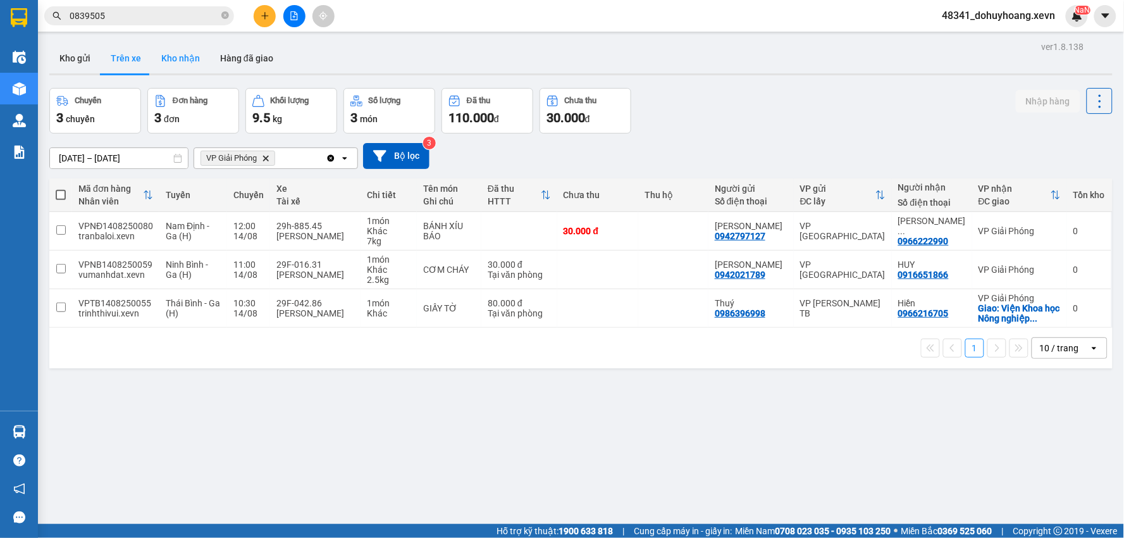
click at [192, 62] on button "Kho nhận" at bounding box center [180, 58] width 59 height 30
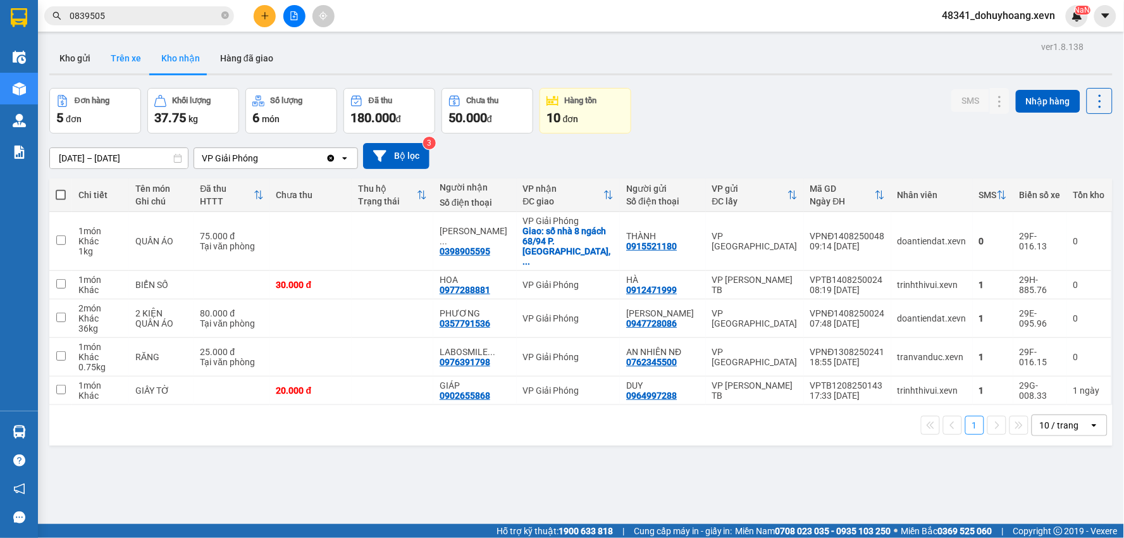
click at [120, 65] on button "Trên xe" at bounding box center [126, 58] width 51 height 30
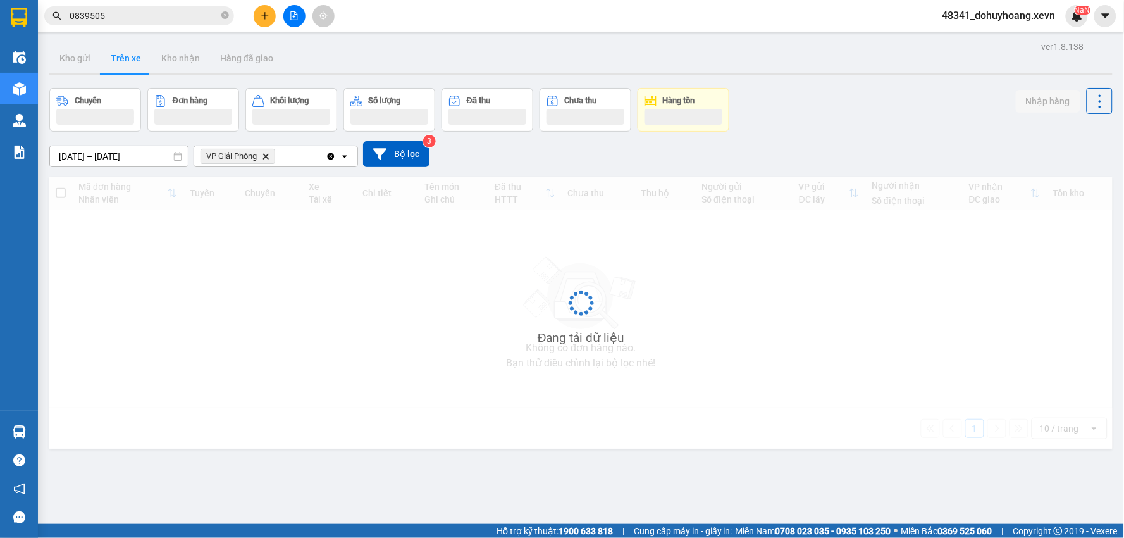
click at [120, 65] on button "Trên xe" at bounding box center [126, 58] width 51 height 30
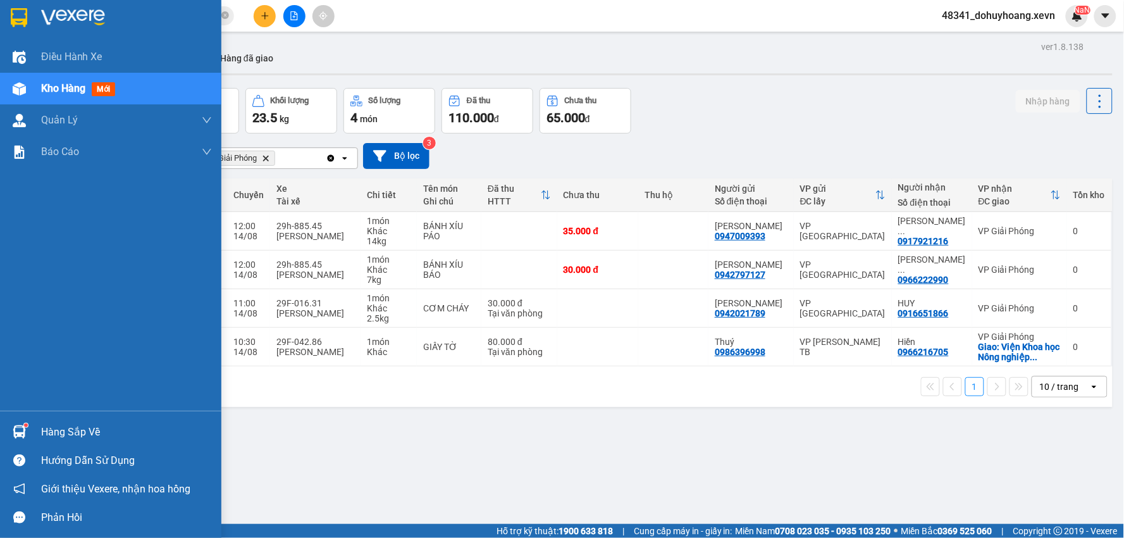
click at [7, 422] on div "Hàng sắp về" at bounding box center [110, 432] width 221 height 28
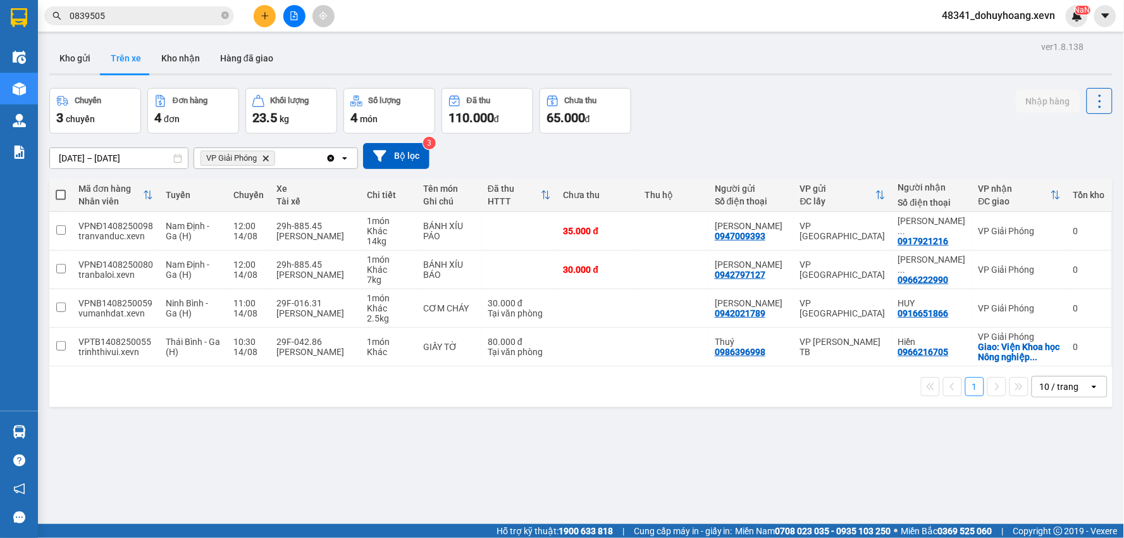
click at [756, 420] on section "Kết quả tìm kiếm ( 30 ) Bộ lọc Mã ĐH Trạng thái Món hàng Thu hộ Tổng cước Chưa …" at bounding box center [562, 269] width 1124 height 538
click at [186, 56] on button "Kho nhận" at bounding box center [180, 58] width 59 height 30
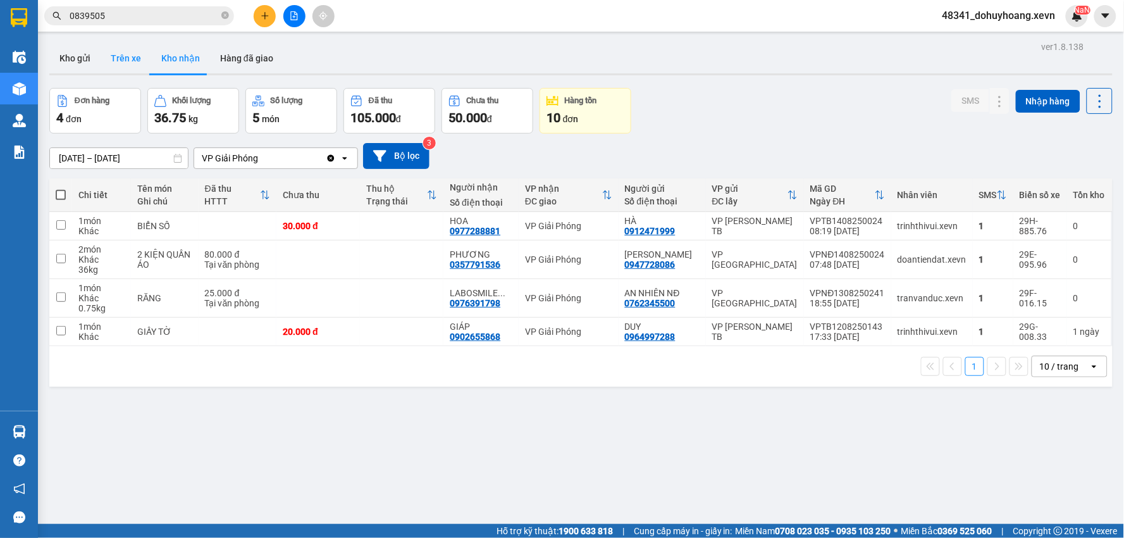
click at [123, 66] on button "Trên xe" at bounding box center [126, 58] width 51 height 30
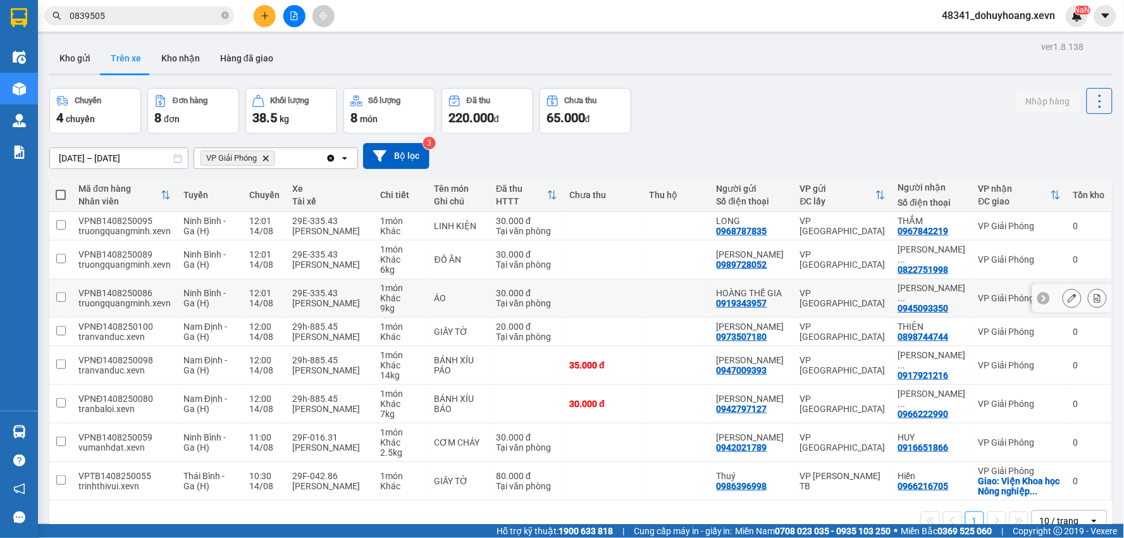
scroll to position [58, 0]
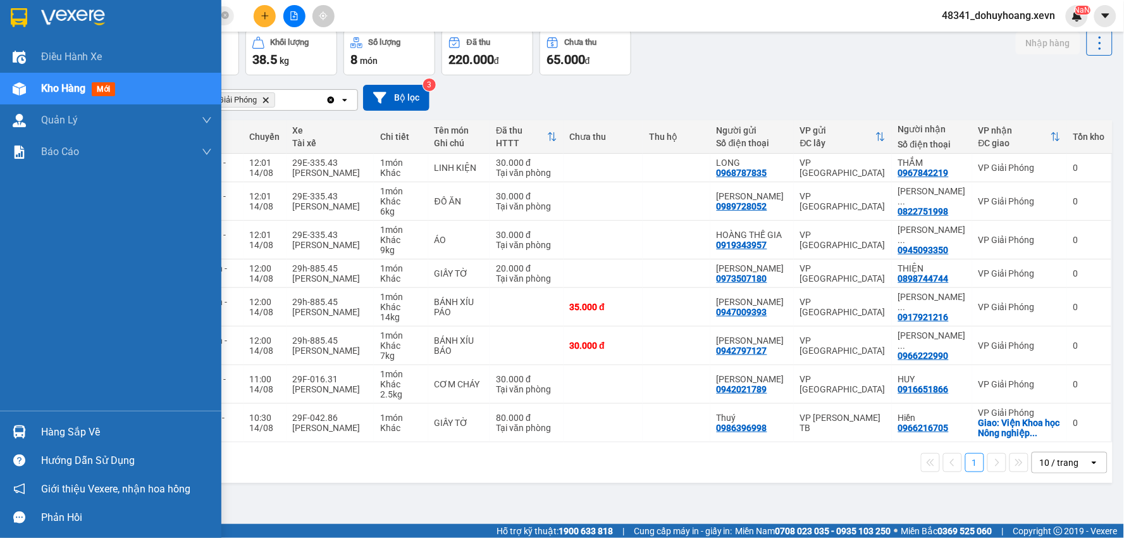
click at [14, 423] on div at bounding box center [19, 432] width 22 height 22
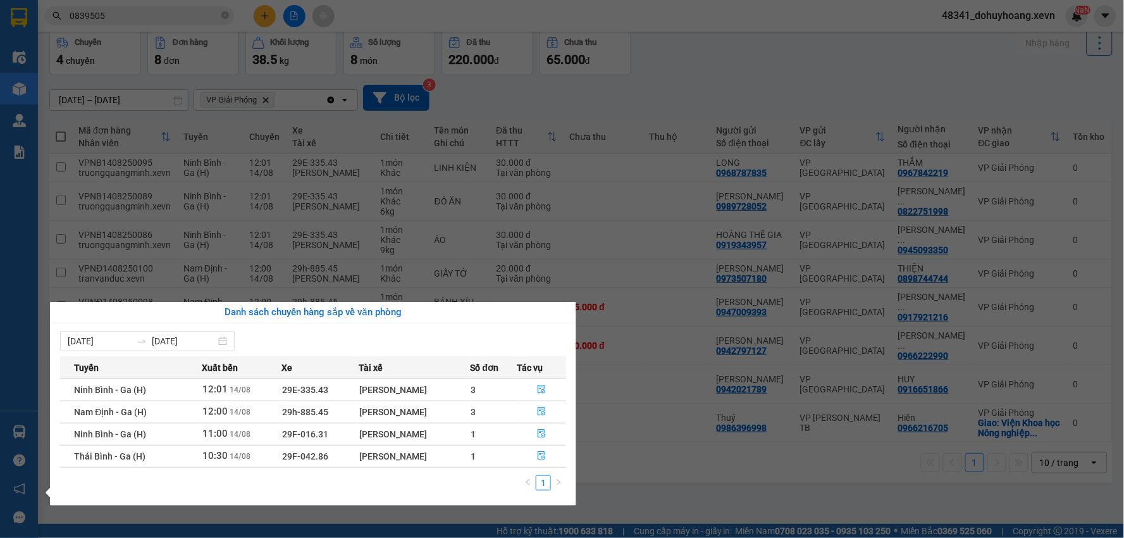
click at [518, 149] on section "Kết quả tìm kiếm ( 30 ) Bộ lọc Mã ĐH Trạng thái Món hàng Thu hộ Tổng cước Chưa …" at bounding box center [562, 269] width 1124 height 538
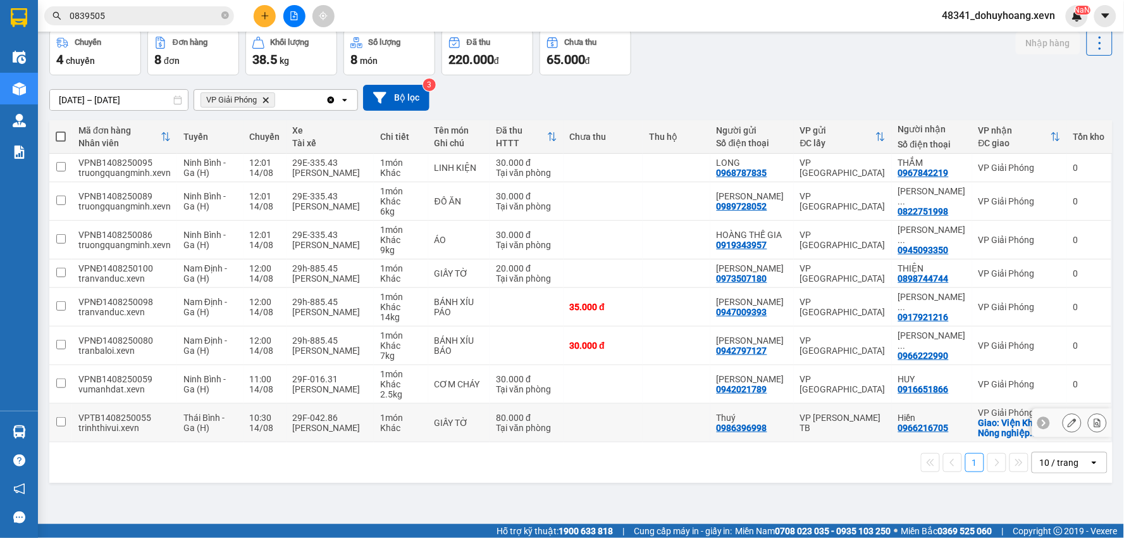
click at [437, 428] on td "GIẤY TỜ" at bounding box center [459, 423] width 62 height 39
checkbox input "true"
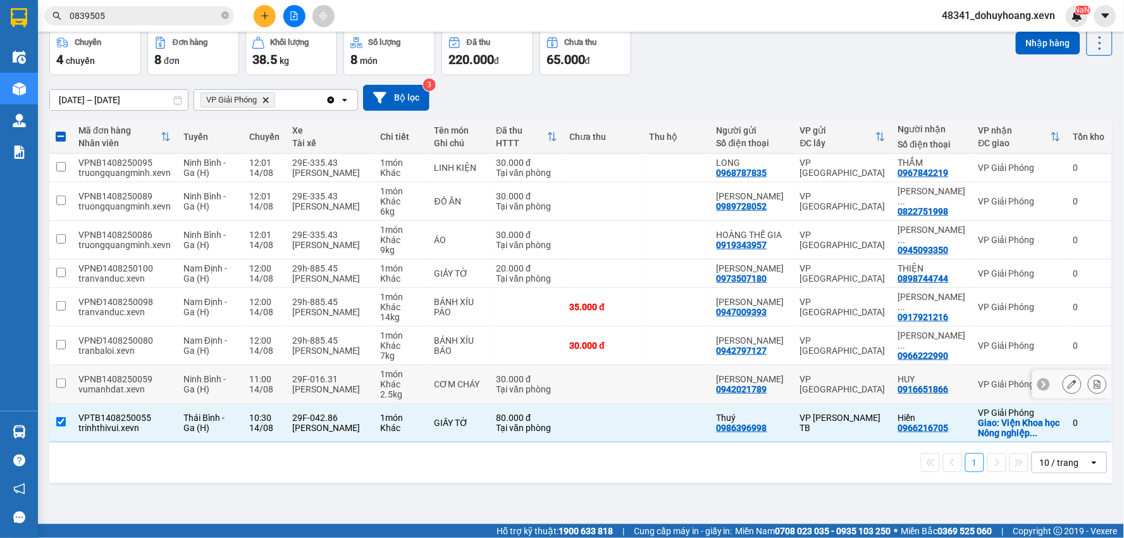
click at [437, 384] on td "CƠM CHÁY" at bounding box center [459, 384] width 62 height 39
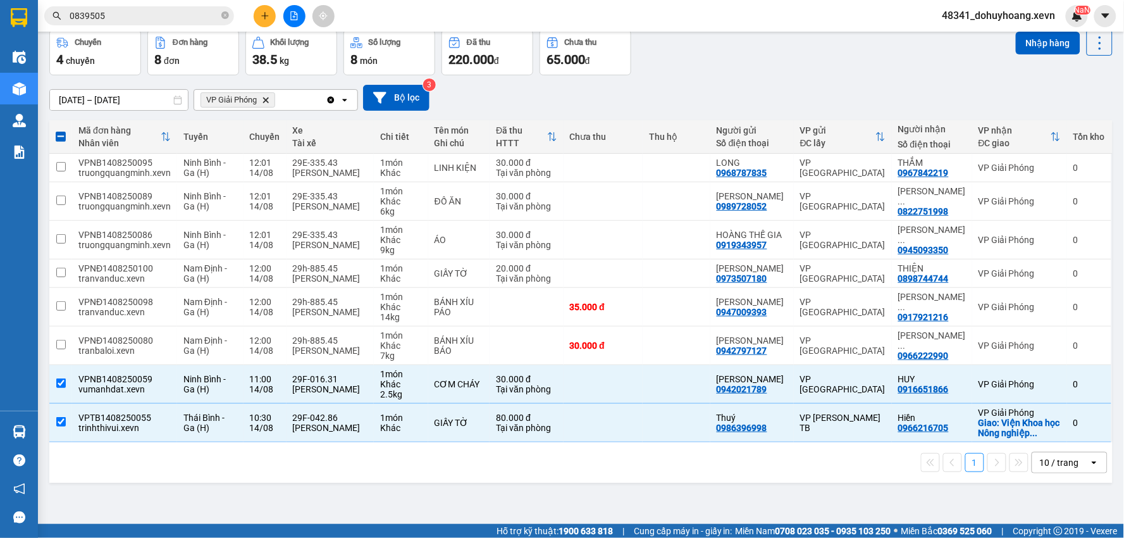
click at [1021, 29] on div "Kết quả tìm kiếm ( 30 ) Bộ lọc Mã ĐH Trạng thái Món hàng Thu hộ Tổng cước Chưa …" at bounding box center [562, 16] width 1124 height 32
click at [1026, 37] on button "Nhập hàng" at bounding box center [1048, 43] width 65 height 23
checkbox input "false"
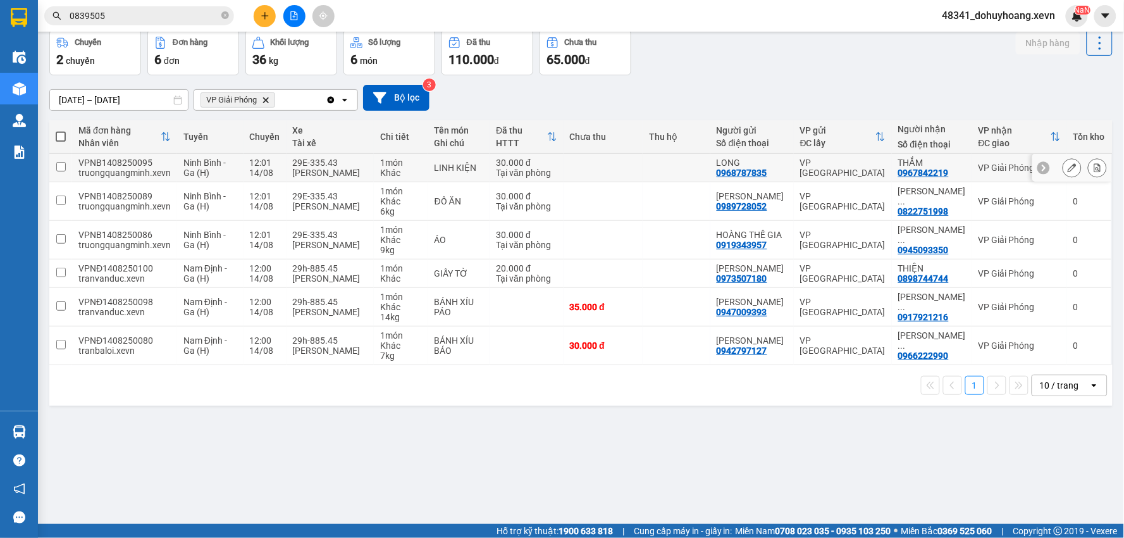
scroll to position [0, 0]
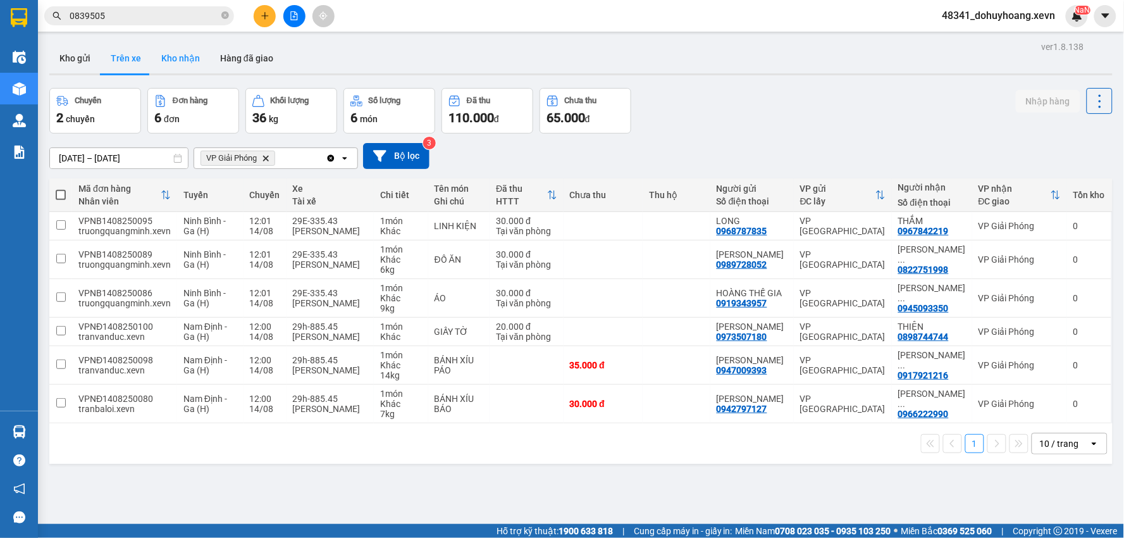
click at [166, 51] on button "Kho nhận" at bounding box center [180, 58] width 59 height 30
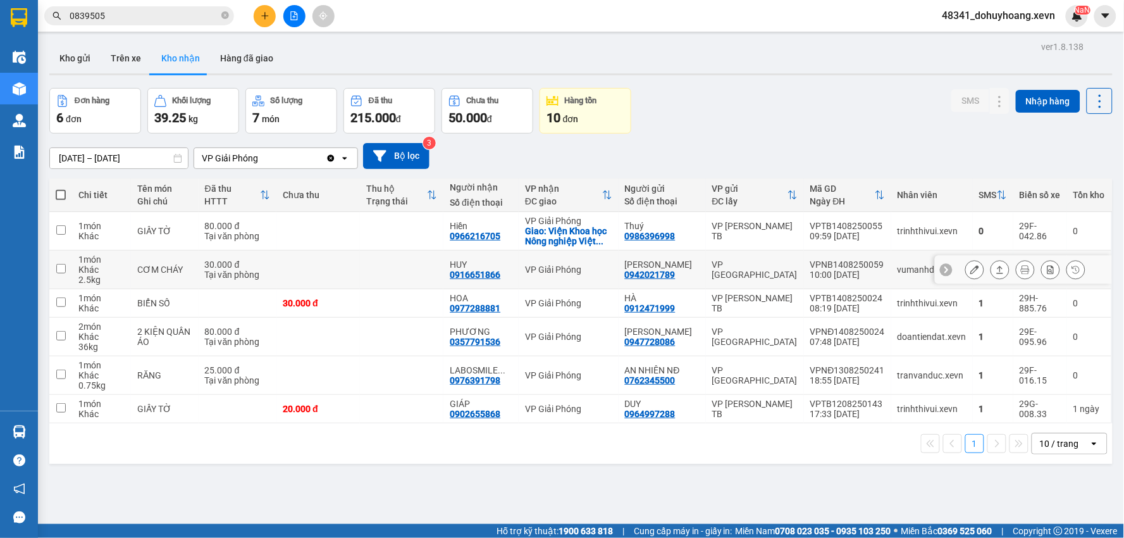
click at [924, 263] on td "vumanhdat.xevn" at bounding box center [933, 270] width 82 height 39
checkbox input "true"
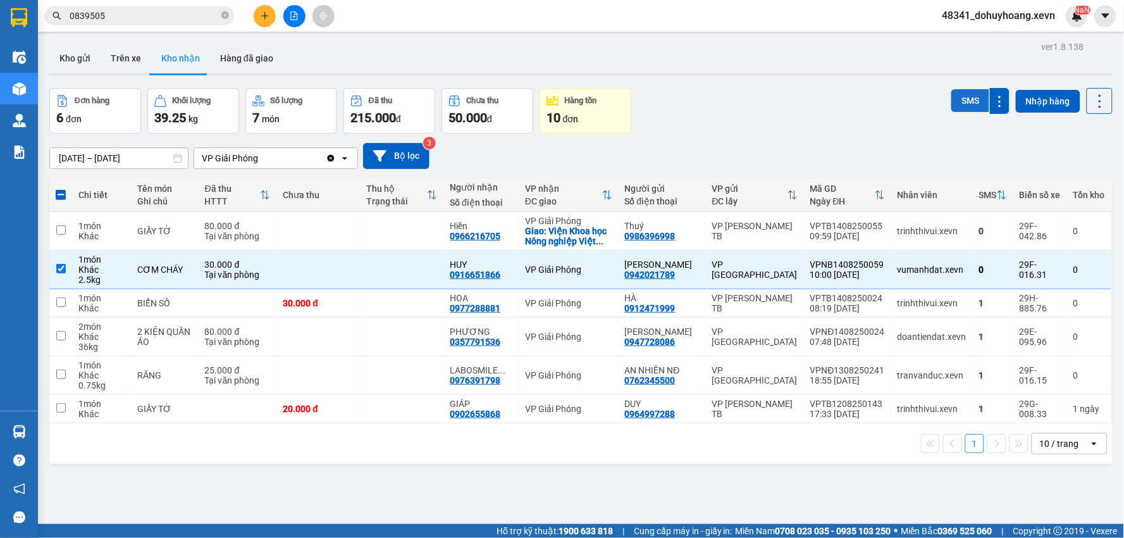
click at [953, 105] on button "SMS" at bounding box center [971, 100] width 38 height 23
click at [135, 65] on button "Trên xe" at bounding box center [126, 58] width 51 height 30
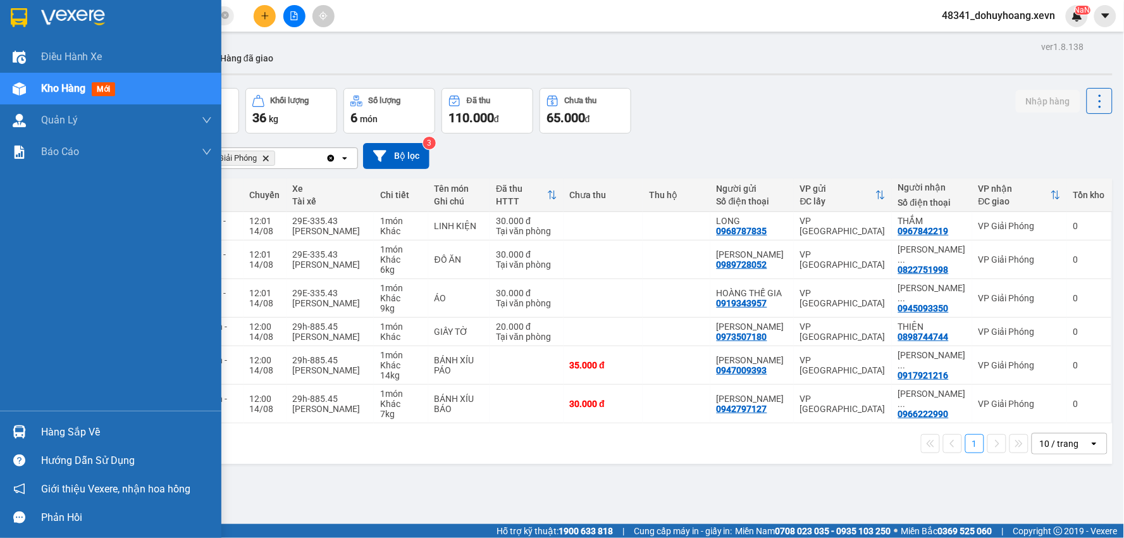
click at [14, 423] on div at bounding box center [19, 432] width 22 height 22
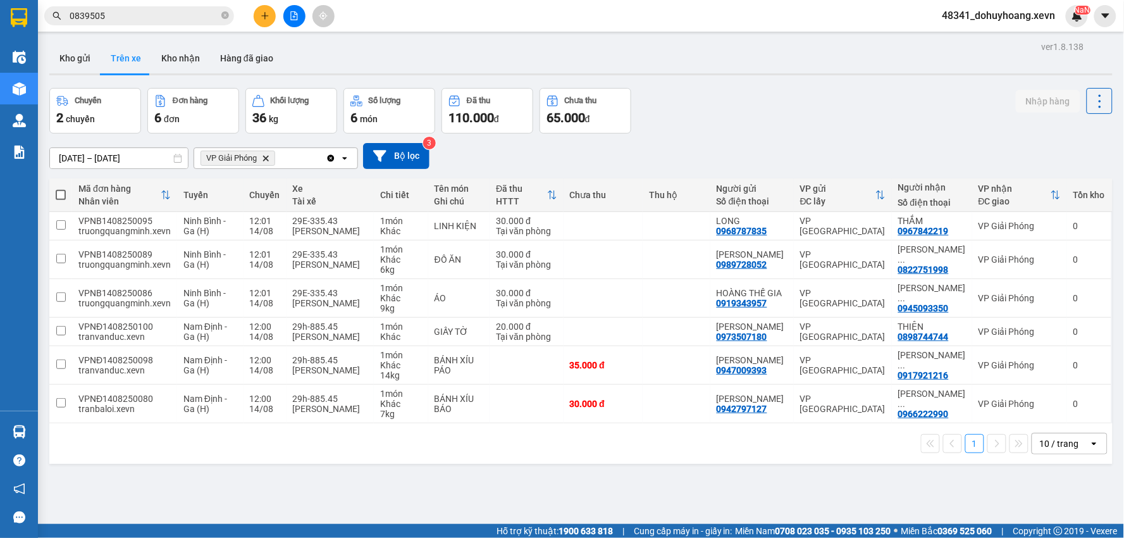
click at [310, 123] on section "Kết quả tìm kiếm ( 30 ) Bộ lọc Mã ĐH Trạng thái Món hàng Thu hộ Tổng cước Chưa …" at bounding box center [562, 269] width 1124 height 538
click at [156, 66] on button "Kho nhận" at bounding box center [180, 58] width 59 height 30
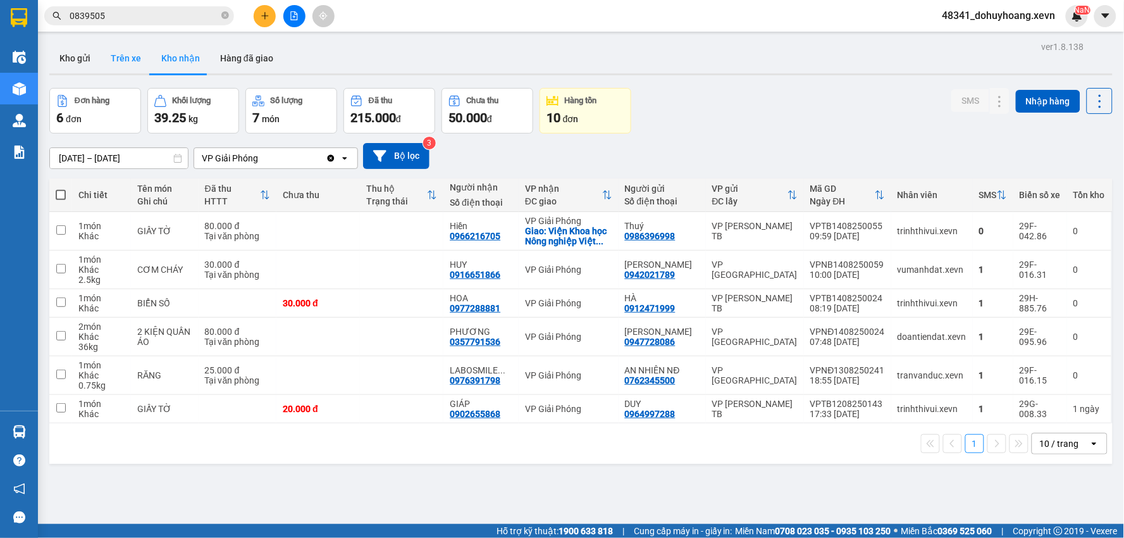
click at [130, 58] on button "Trên xe" at bounding box center [126, 58] width 51 height 30
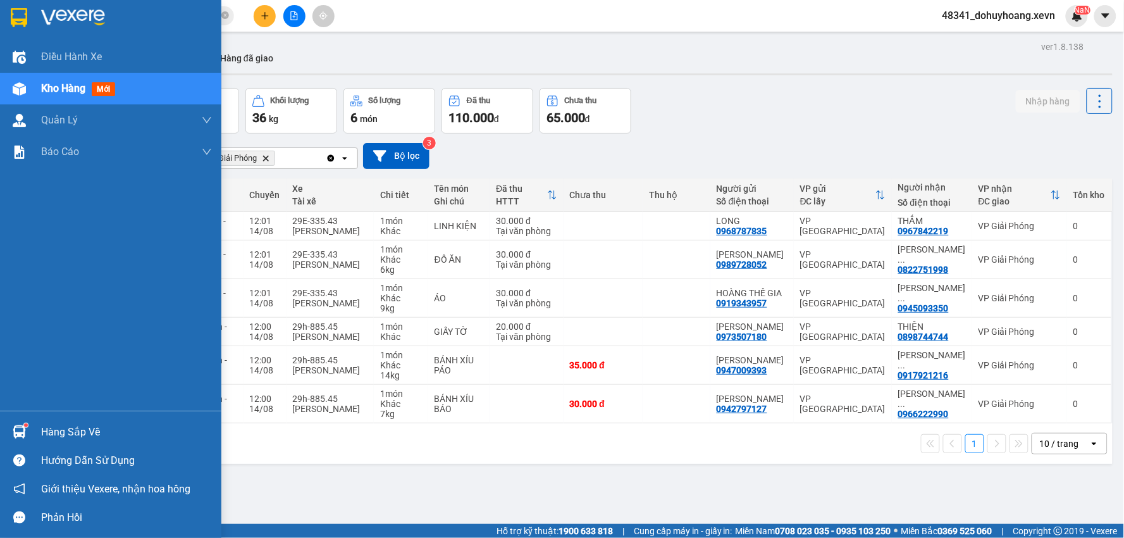
click at [39, 446] on div "Hướng dẫn sử dụng" at bounding box center [110, 460] width 221 height 28
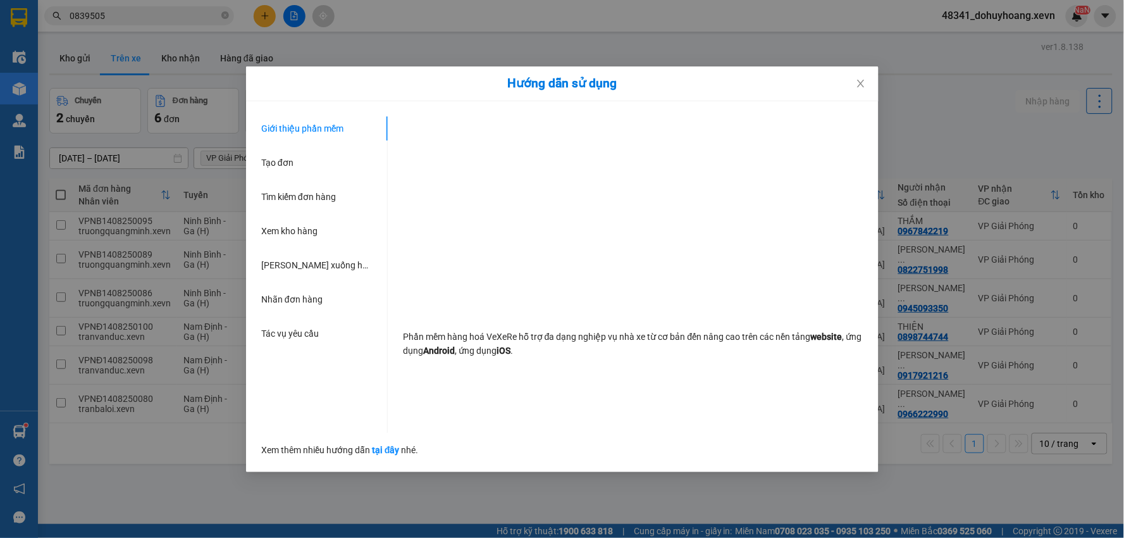
click at [49, 419] on div "Hướng dẫn sử dụng Giới thiệu phần mềm Tạo đơn Tìm kiếm đơn hàng Xem kho hàng Lê…" at bounding box center [562, 269] width 1124 height 538
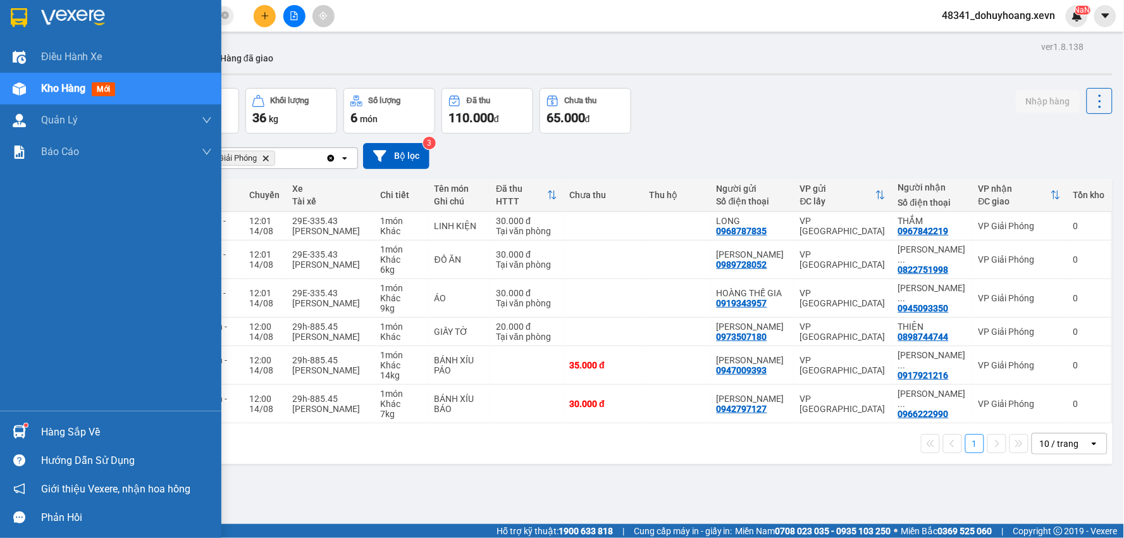
click at [32, 428] on div "Hàng sắp về" at bounding box center [110, 432] width 221 height 28
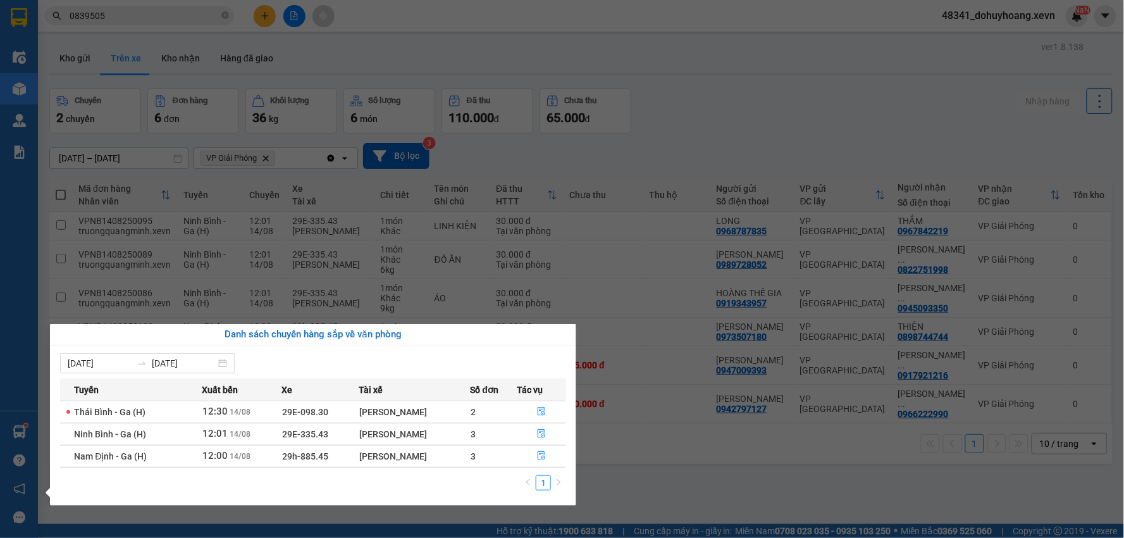
click at [196, 21] on section "Kết quả tìm kiếm ( 30 ) Bộ lọc Mã ĐH Trạng thái Món hàng Thu hộ Tổng cước Chưa …" at bounding box center [562, 269] width 1124 height 538
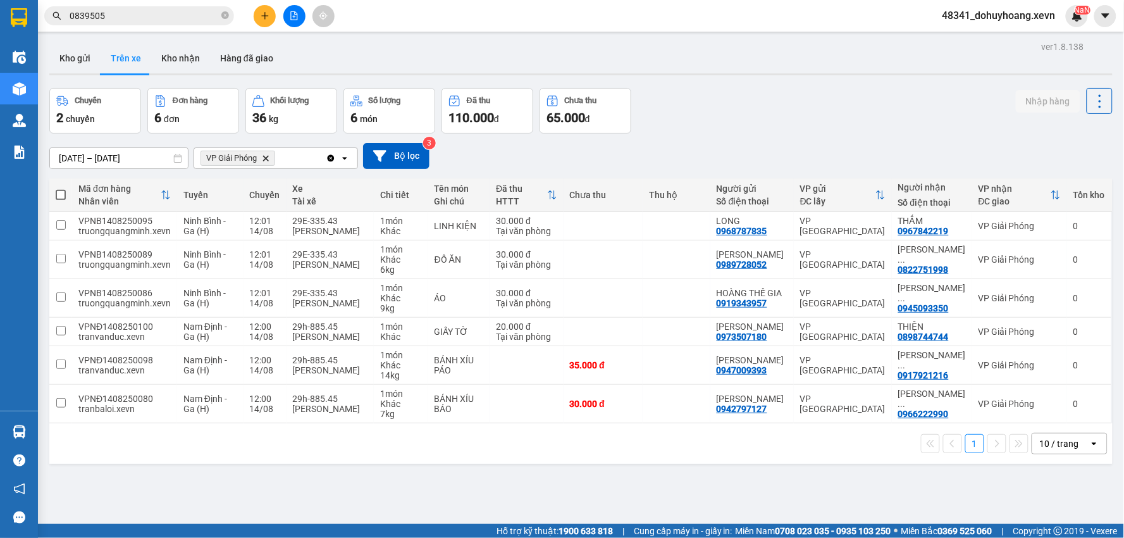
click at [184, 41] on div "ver 1.8.138 Kho gửi Trên xe Kho nhận Hàng đã giao Chuyến 2 chuyến Đơn hàng 6 đơ…" at bounding box center [581, 307] width 1074 height 538
click at [159, 96] on icon at bounding box center [160, 101] width 9 height 12
click at [159, 88] on button "Đơn hàng 6 đơn" at bounding box center [193, 111] width 92 height 46
click at [165, 55] on button "Kho nhận" at bounding box center [180, 58] width 59 height 30
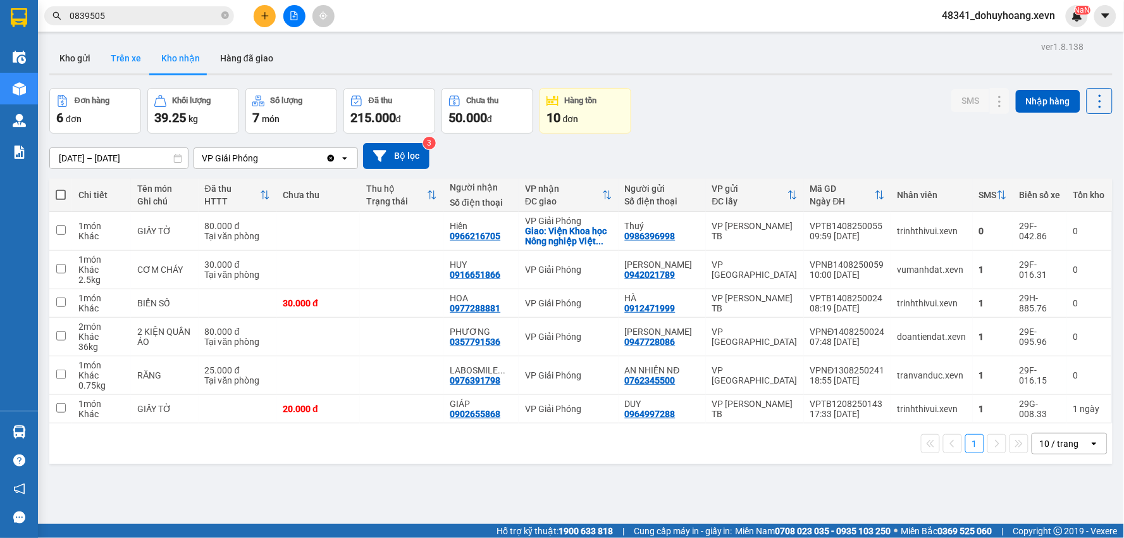
click at [130, 55] on button "Trên xe" at bounding box center [126, 58] width 51 height 30
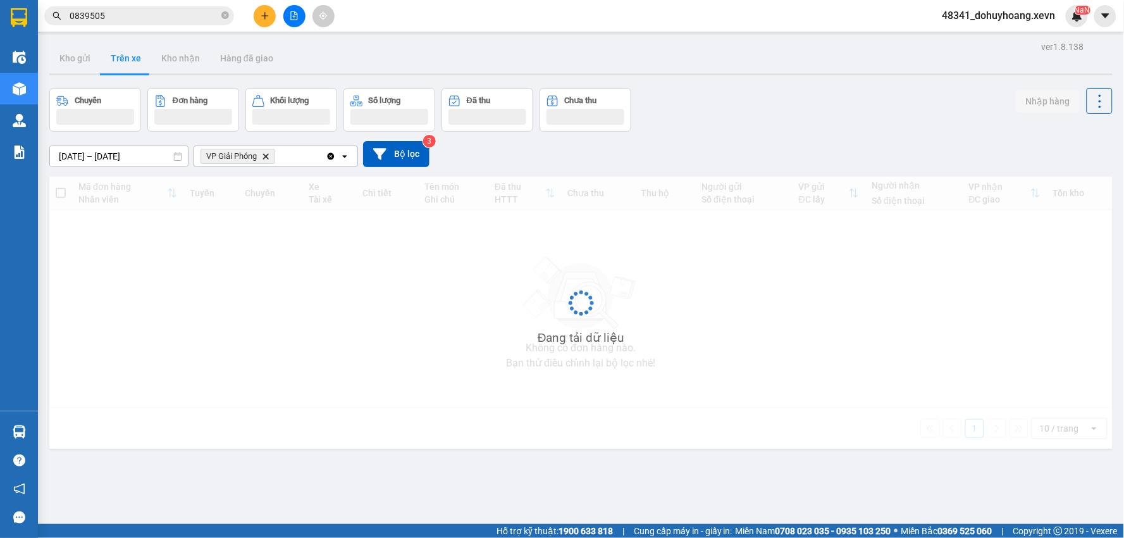
click at [130, 55] on button "Trên xe" at bounding box center [126, 58] width 51 height 30
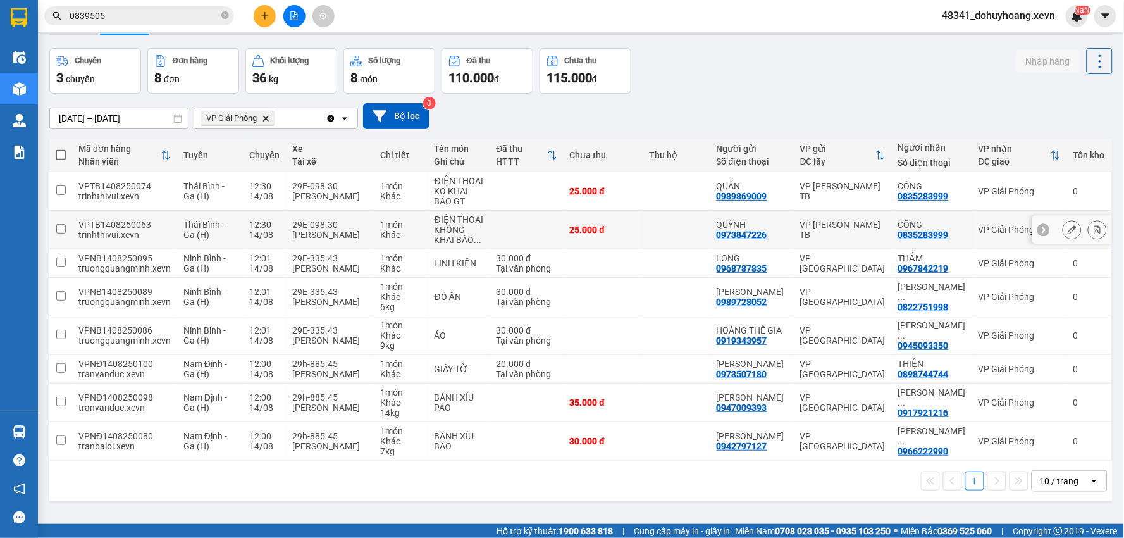
scroll to position [58, 0]
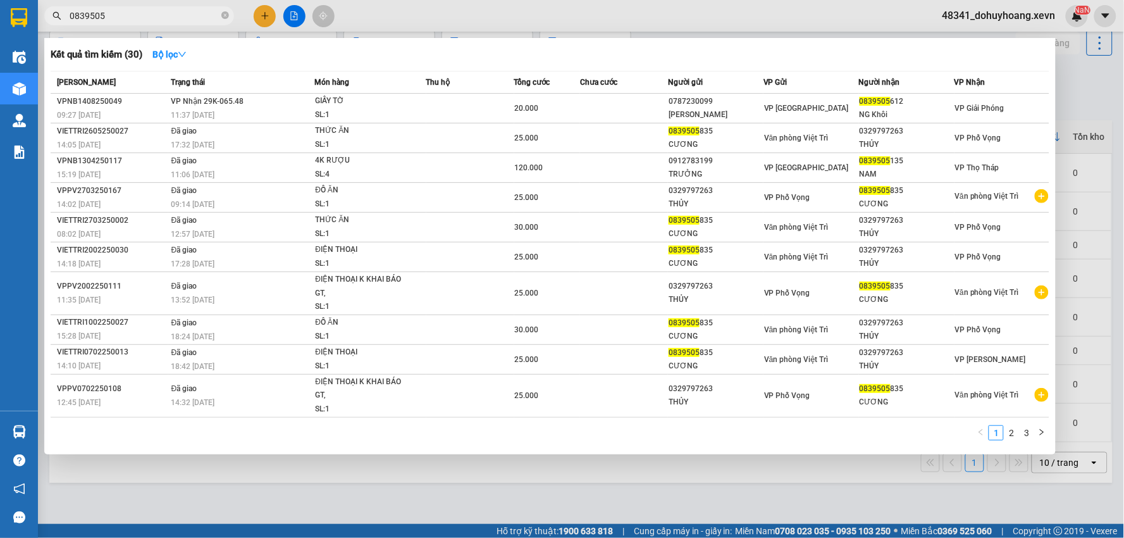
click at [169, 20] on input "0839505" at bounding box center [144, 16] width 149 height 14
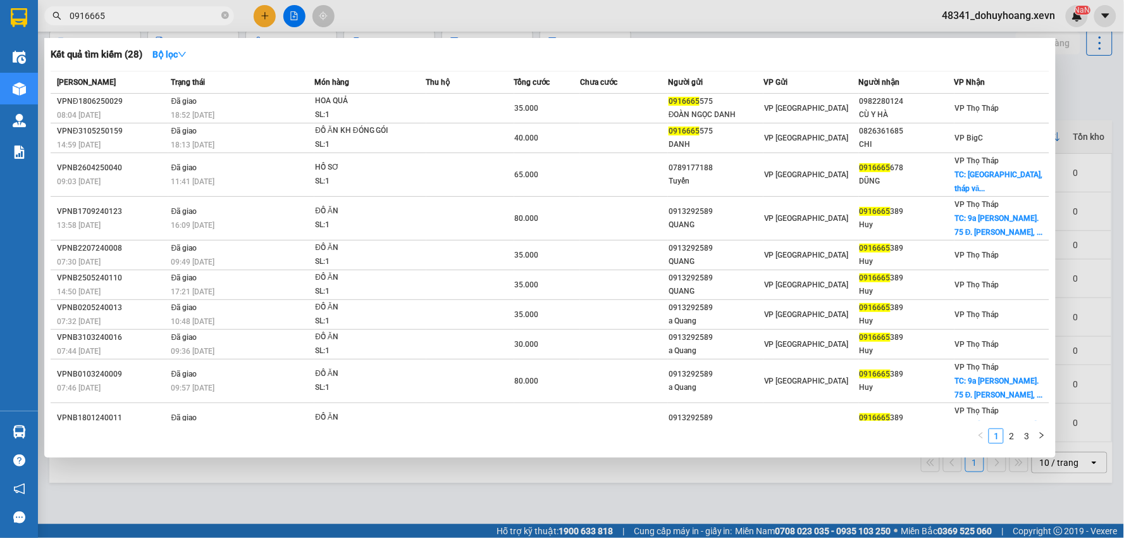
click at [90, 20] on input "0916665" at bounding box center [144, 16] width 149 height 14
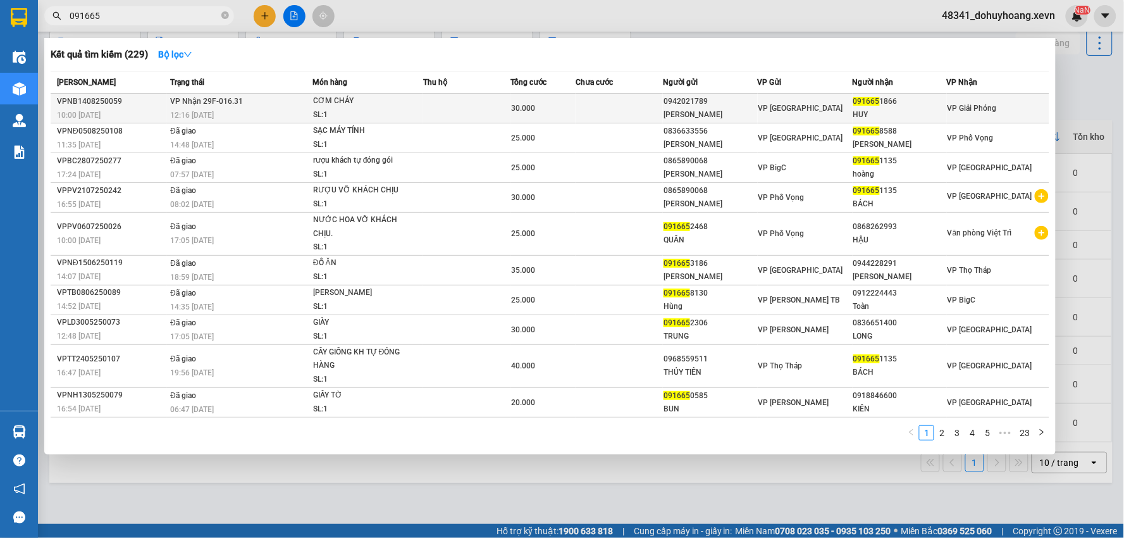
type input "091665"
click at [705, 100] on div "0942021789" at bounding box center [711, 101] width 94 height 13
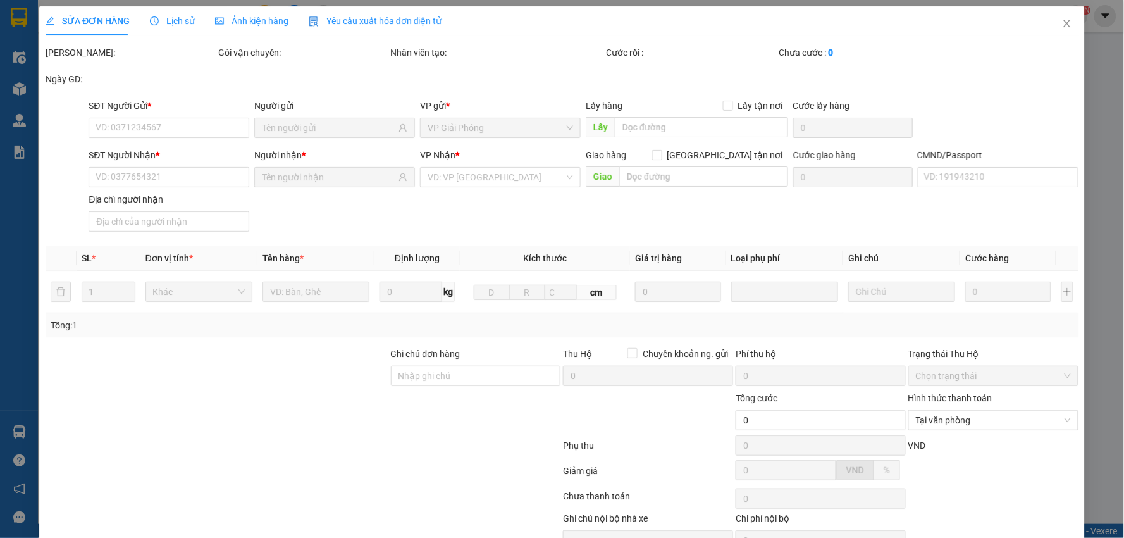
type input "0942021789"
type input "NG CAO CƯỜNG"
type input "0916651866"
type input "HUY"
type input "30.000"
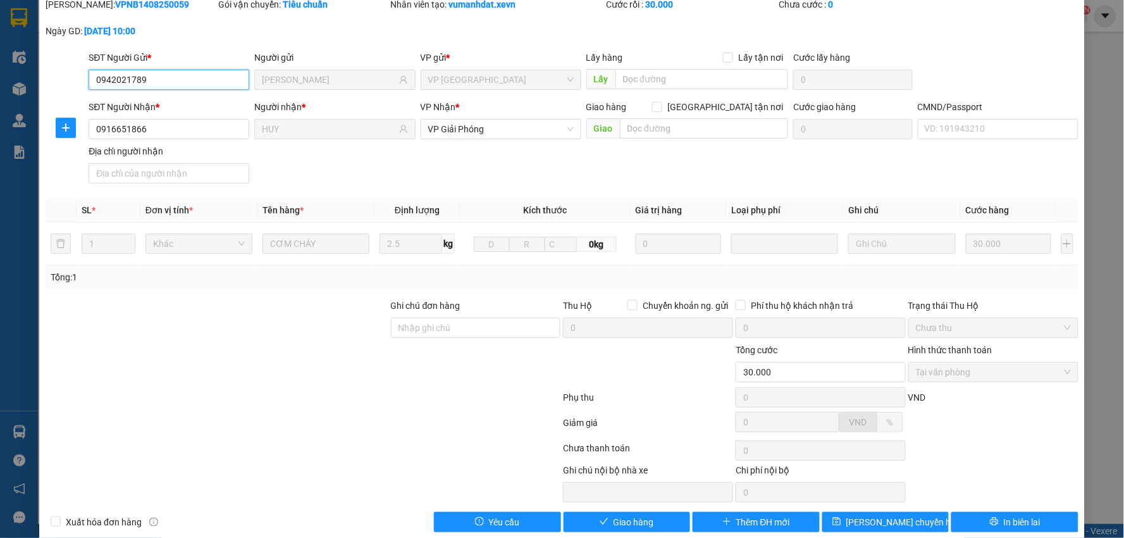
scroll to position [67, 0]
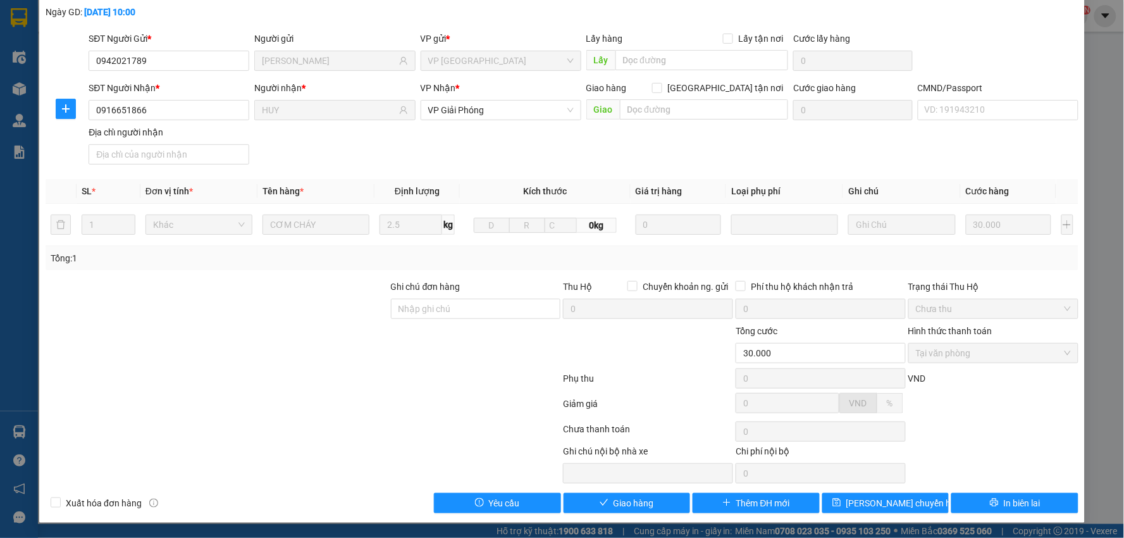
click at [627, 488] on div "Total Paid Fee 30.000 Total UnPaid Fee 0 Cash Collection Total Fee Mã ĐH: VPNB1…" at bounding box center [562, 245] width 1033 height 535
click at [633, 509] on span "Giao hàng" at bounding box center [634, 503] width 40 height 14
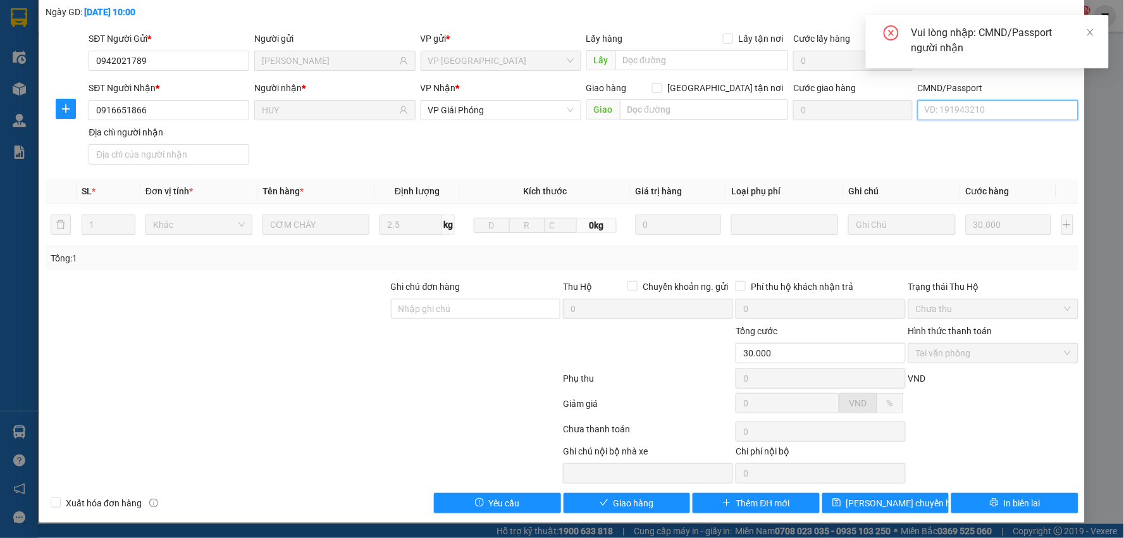
click at [1019, 102] on input "CMND/Passport" at bounding box center [998, 110] width 161 height 20
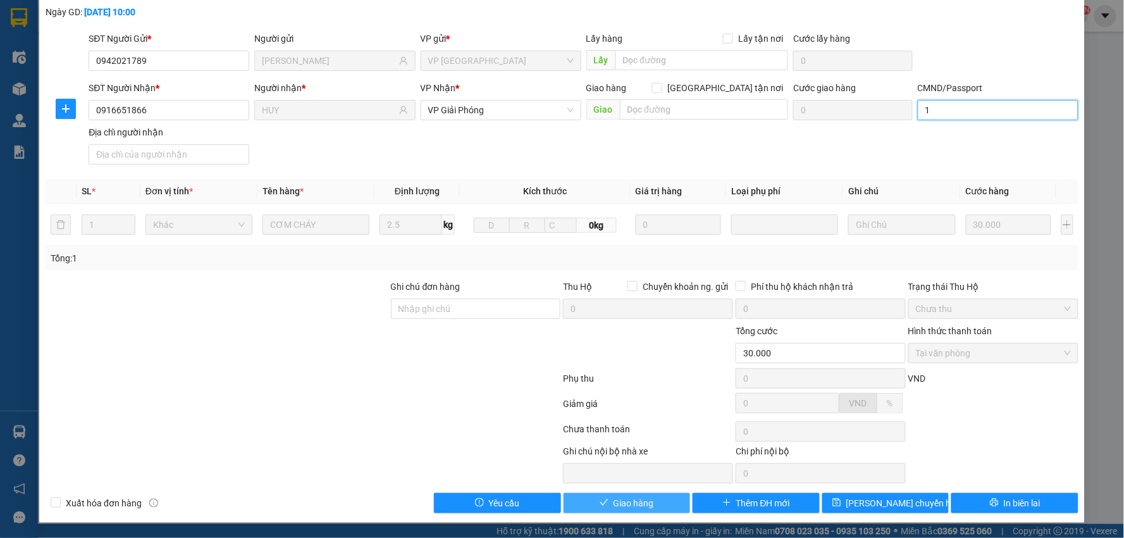
type input "1"
click at [640, 502] on span "Giao hàng" at bounding box center [634, 503] width 40 height 14
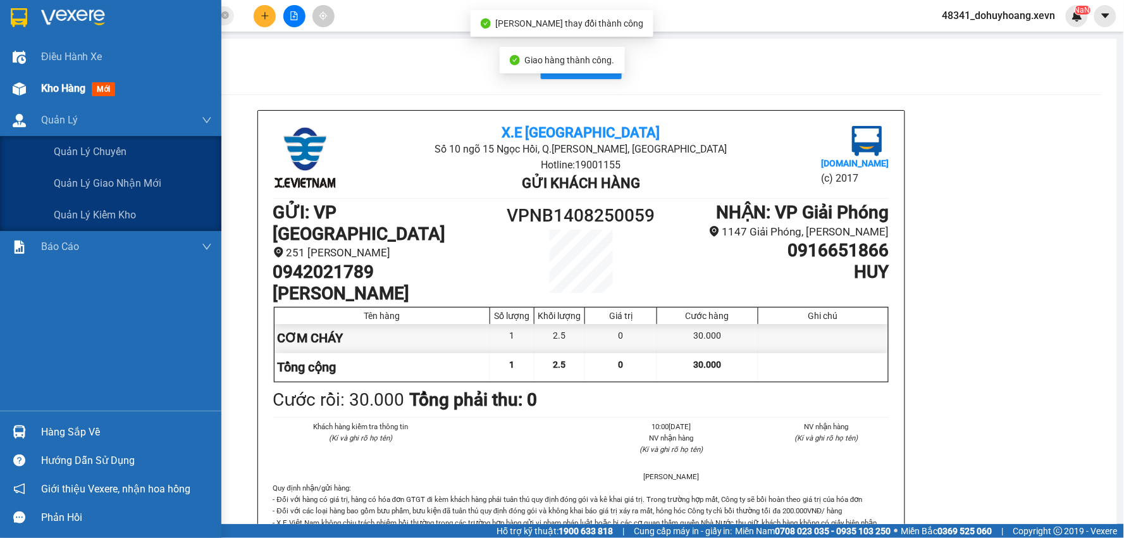
drag, startPoint x: 35, startPoint y: 105, endPoint x: 27, endPoint y: 98, distance: 11.3
click at [35, 104] on div "Quản Lý" at bounding box center [110, 120] width 221 height 32
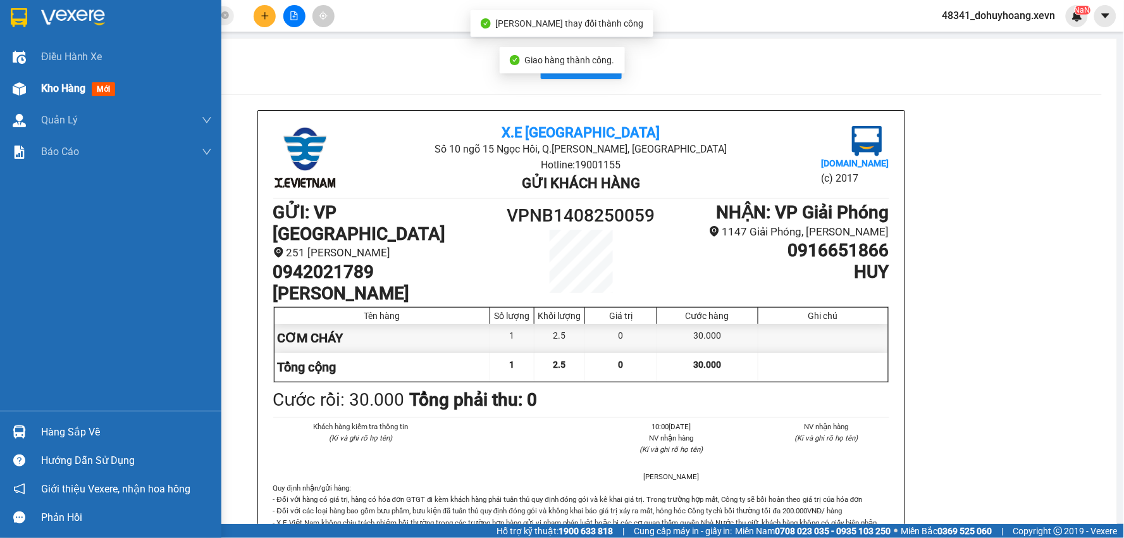
click at [25, 97] on div at bounding box center [19, 89] width 22 height 22
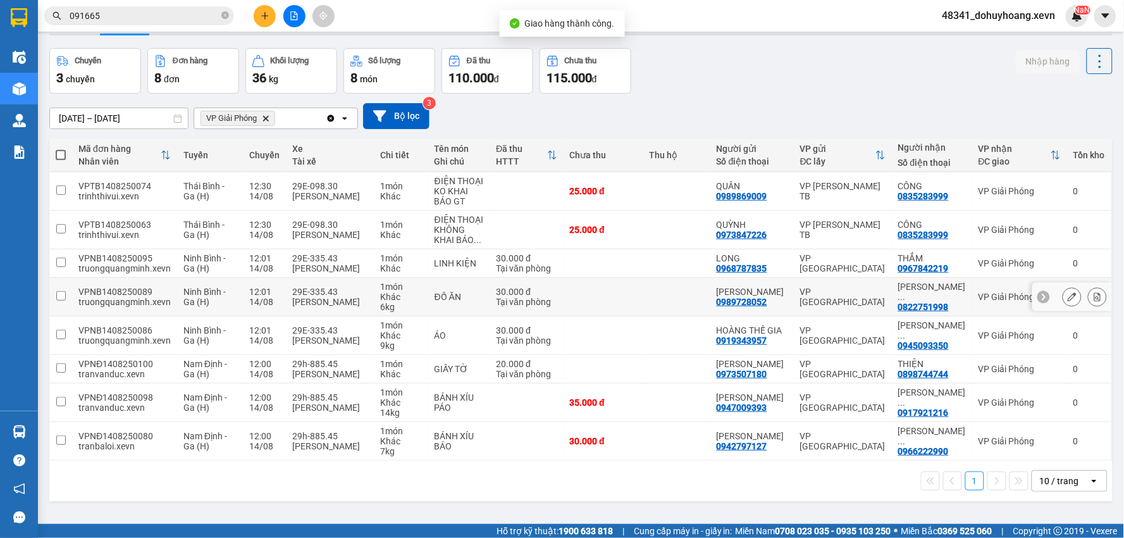
scroll to position [58, 0]
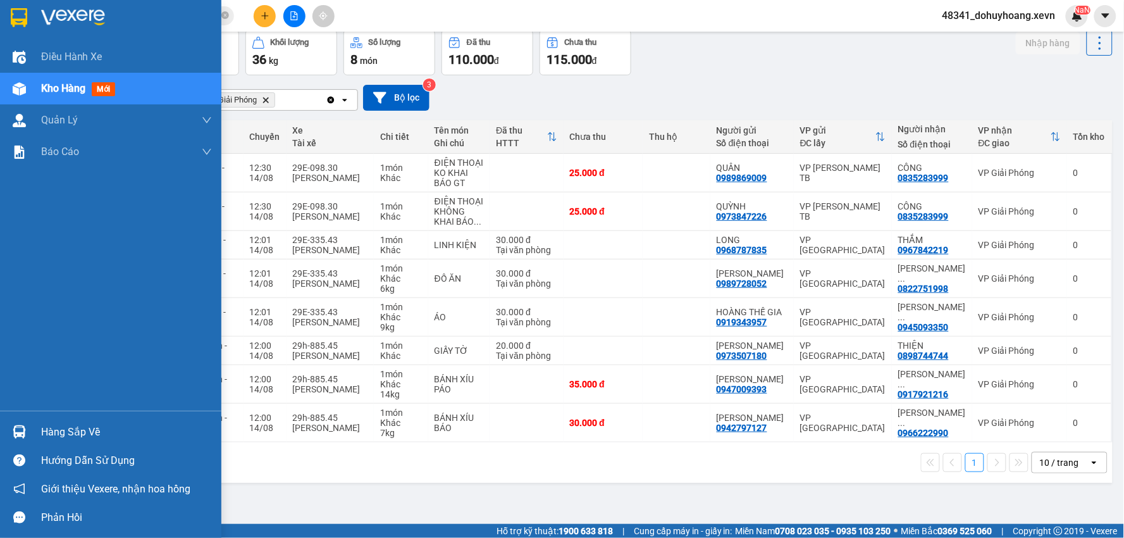
click at [6, 440] on div "Hàng sắp về" at bounding box center [110, 432] width 221 height 28
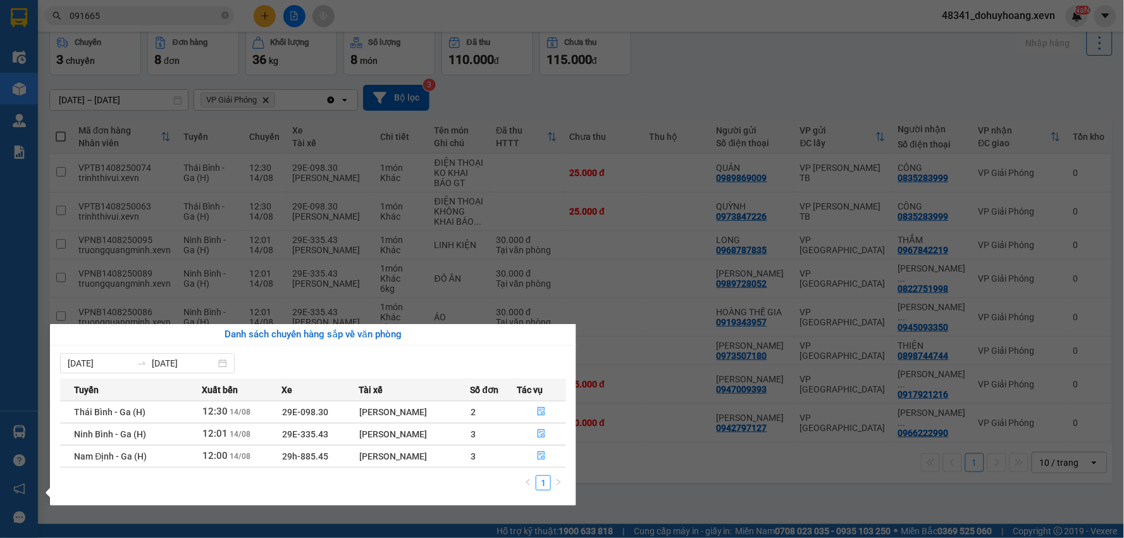
click at [314, 45] on section "Kết quả tìm kiếm ( 229 ) Bộ lọc Mã ĐH Trạng thái Món hàng Thu hộ Tổng cước Chưa…" at bounding box center [562, 269] width 1124 height 538
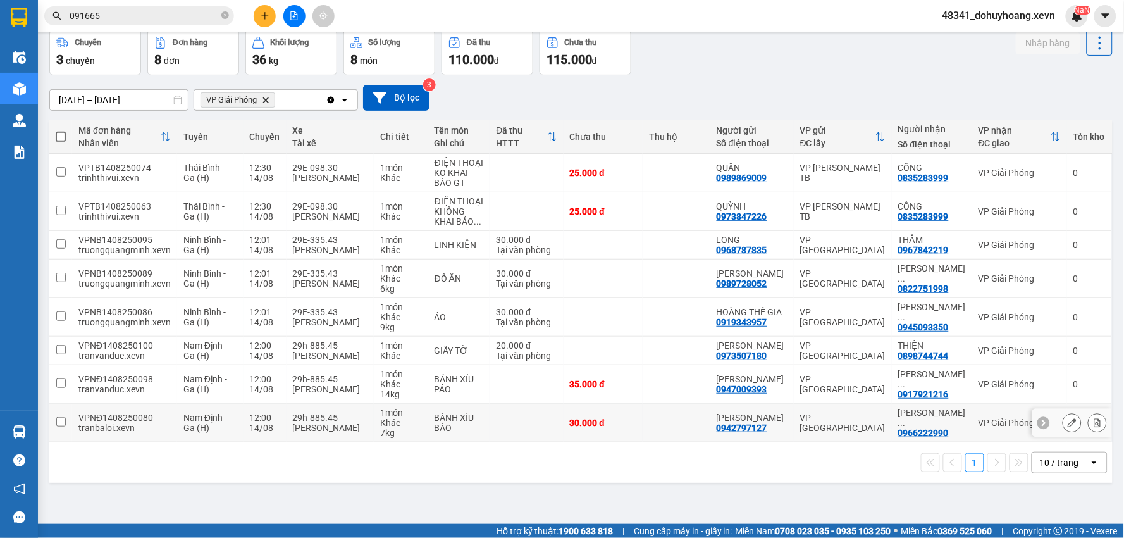
click at [309, 433] on div "Phạm Thanh Bình" at bounding box center [330, 428] width 75 height 10
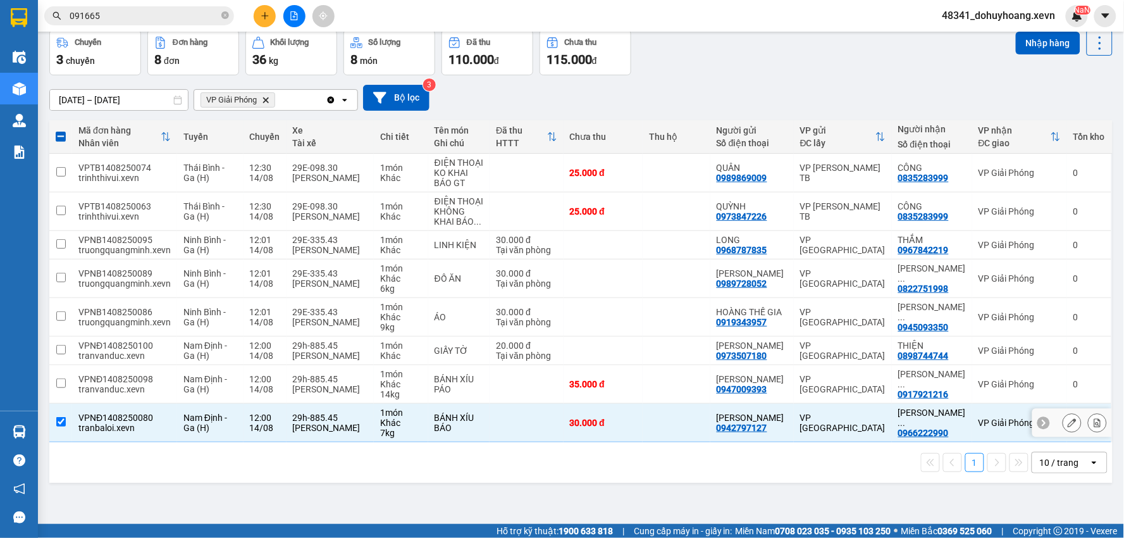
click at [309, 423] on div "29h-885.45" at bounding box center [330, 418] width 75 height 10
checkbox input "false"
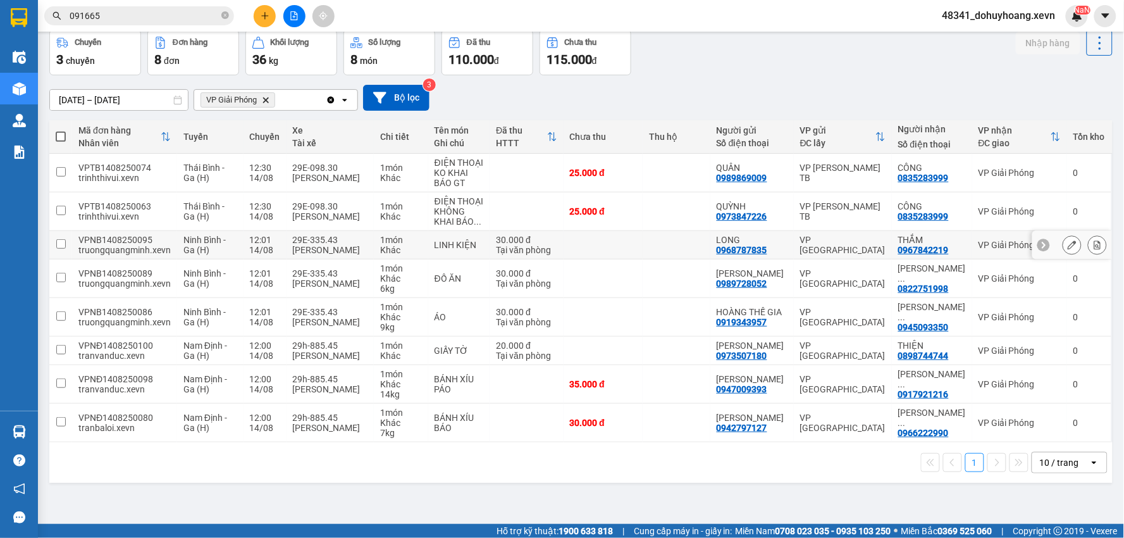
click at [333, 258] on td "29E-335.43 Nguyễn Đức Hùng" at bounding box center [330, 245] width 87 height 28
checkbox input "true"
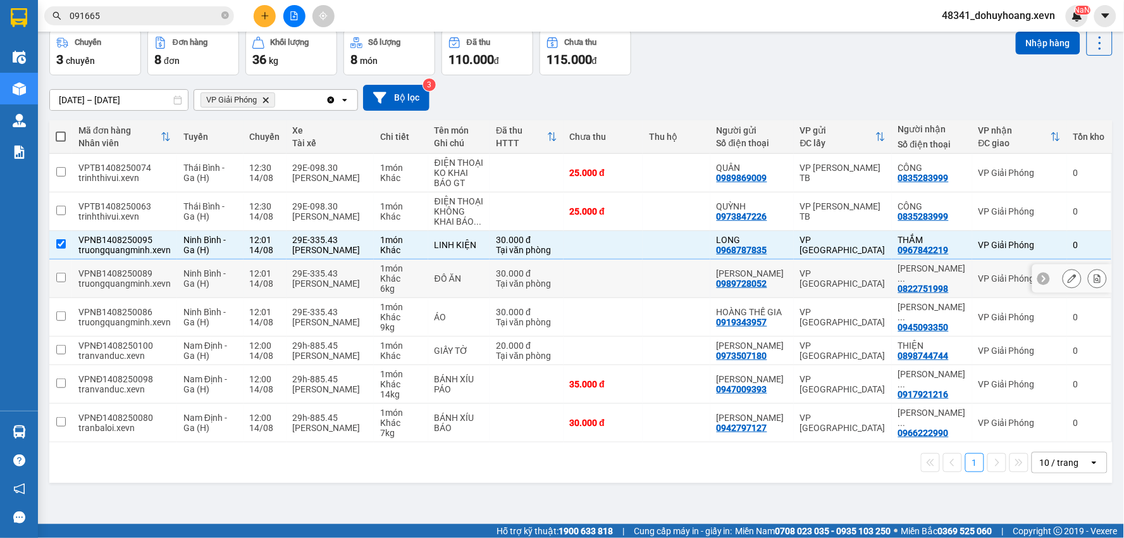
click at [338, 279] on div "Nguyễn Đức Hùng" at bounding box center [330, 283] width 75 height 10
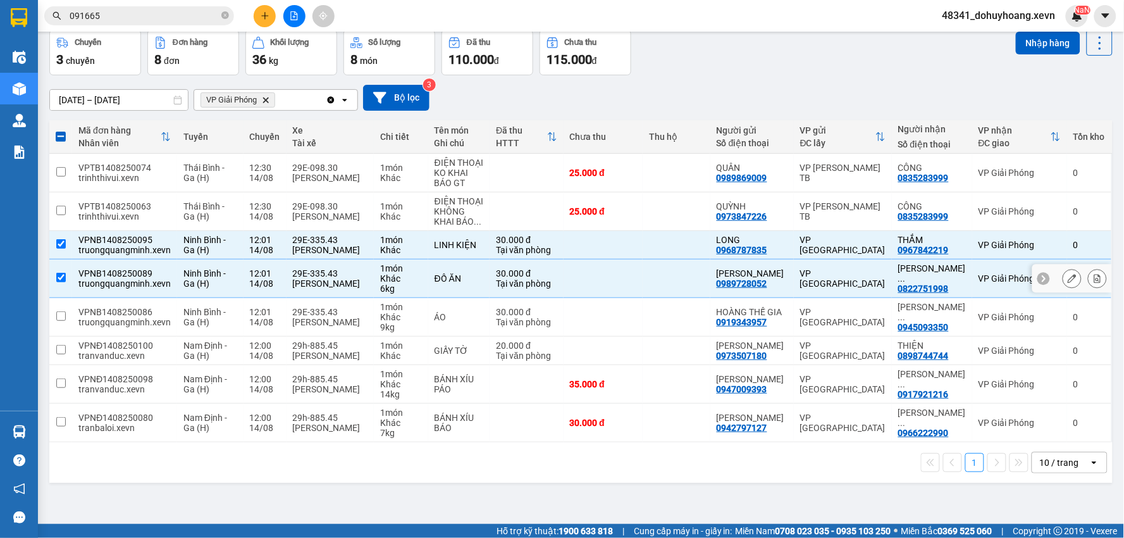
click at [340, 295] on td "29E-335.43 Nguyễn Đức Hùng" at bounding box center [330, 278] width 87 height 39
checkbox input "false"
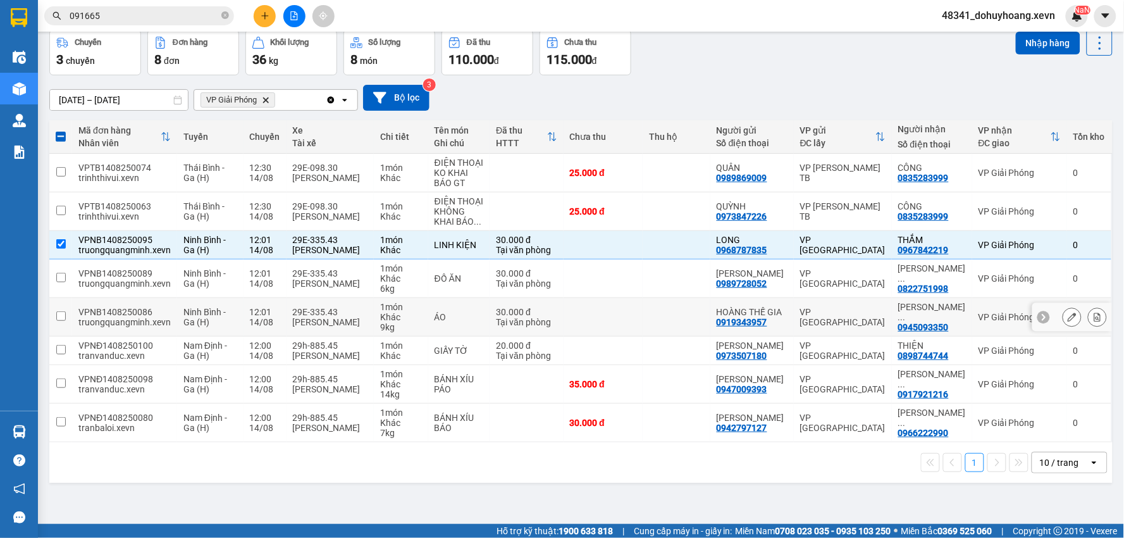
click at [352, 308] on div "29E-335.43" at bounding box center [330, 312] width 75 height 10
checkbox input "true"
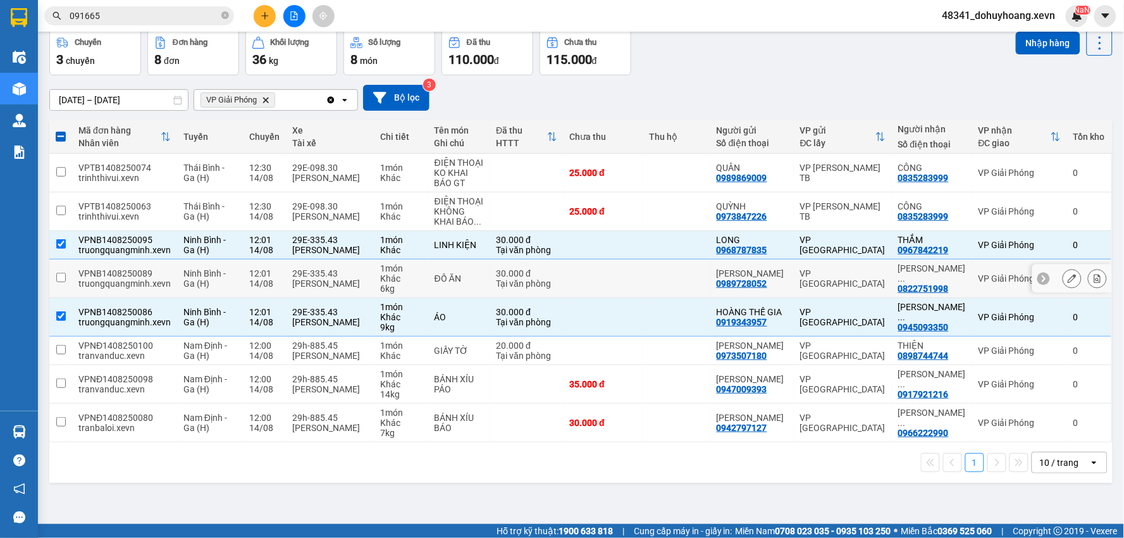
click at [378, 295] on td "1 món Khác 6 kg" at bounding box center [401, 278] width 54 height 39
checkbox input "true"
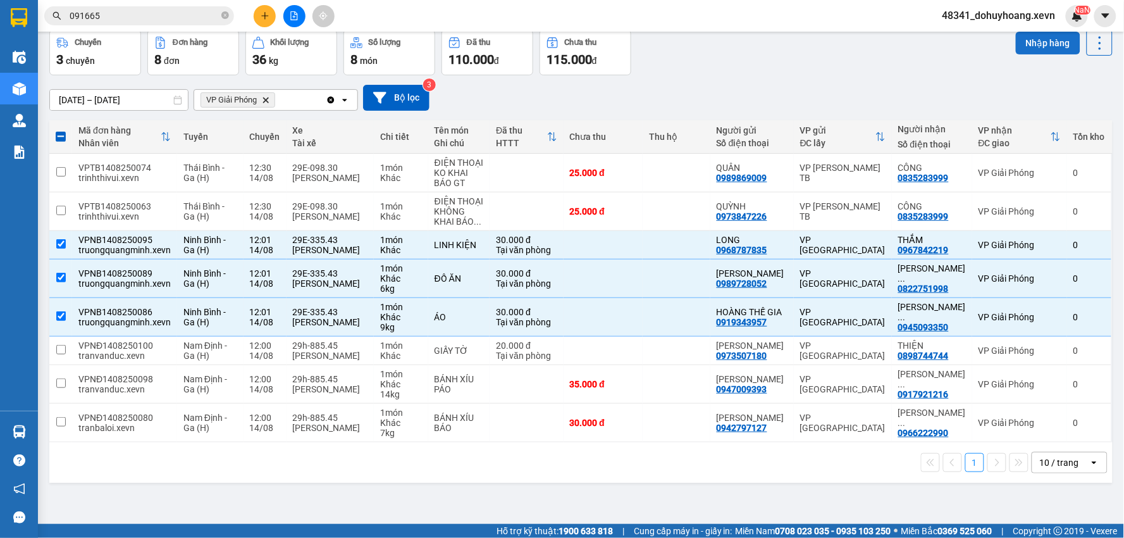
click at [1017, 39] on button "Nhập hàng" at bounding box center [1048, 43] width 65 height 23
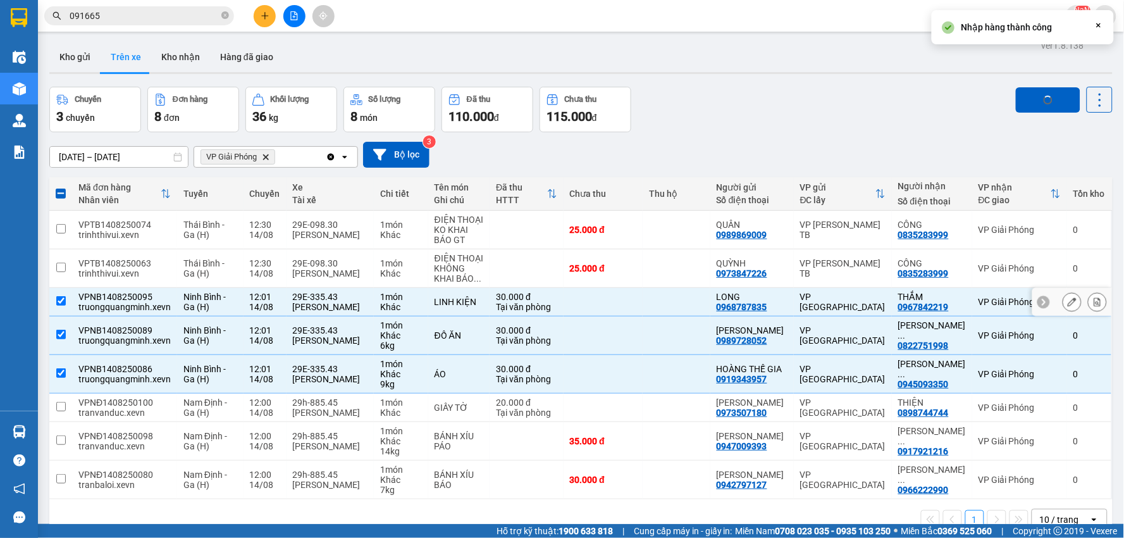
scroll to position [0, 0]
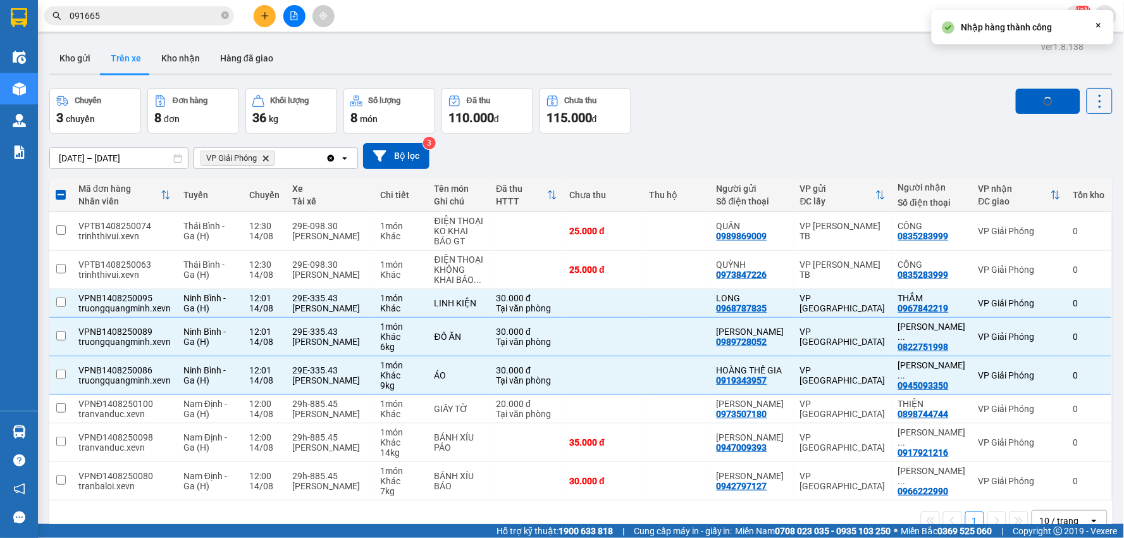
checkbox input "false"
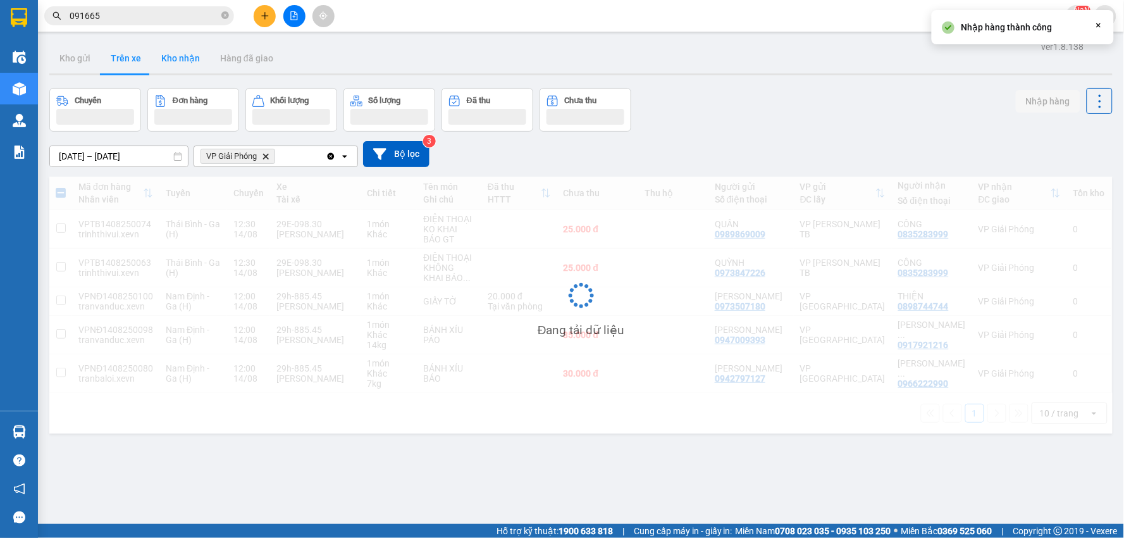
click at [187, 63] on button "Kho nhận" at bounding box center [180, 58] width 59 height 30
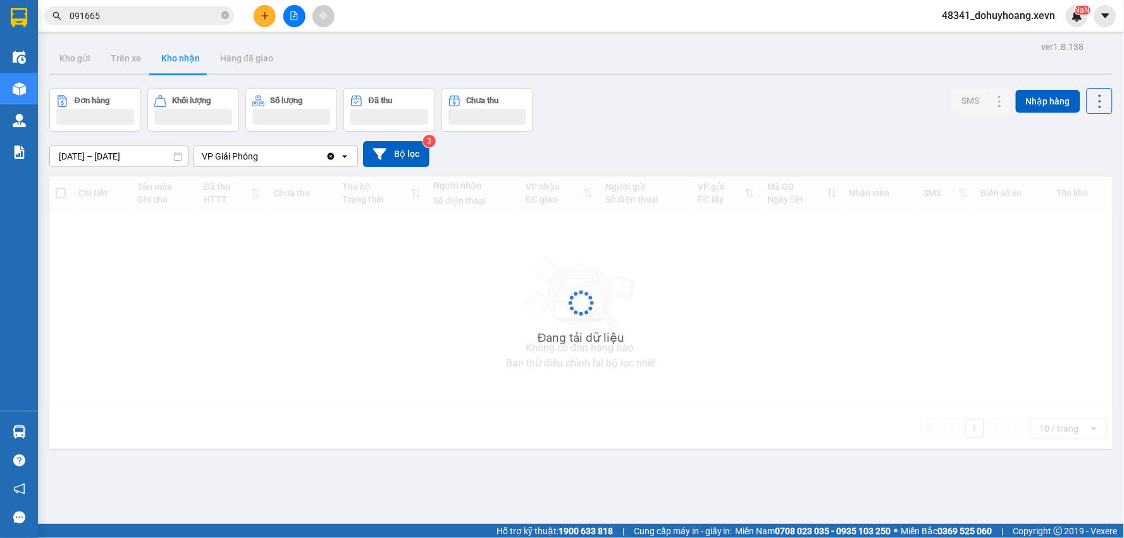
click at [187, 63] on button "Kho nhận" at bounding box center [180, 58] width 59 height 30
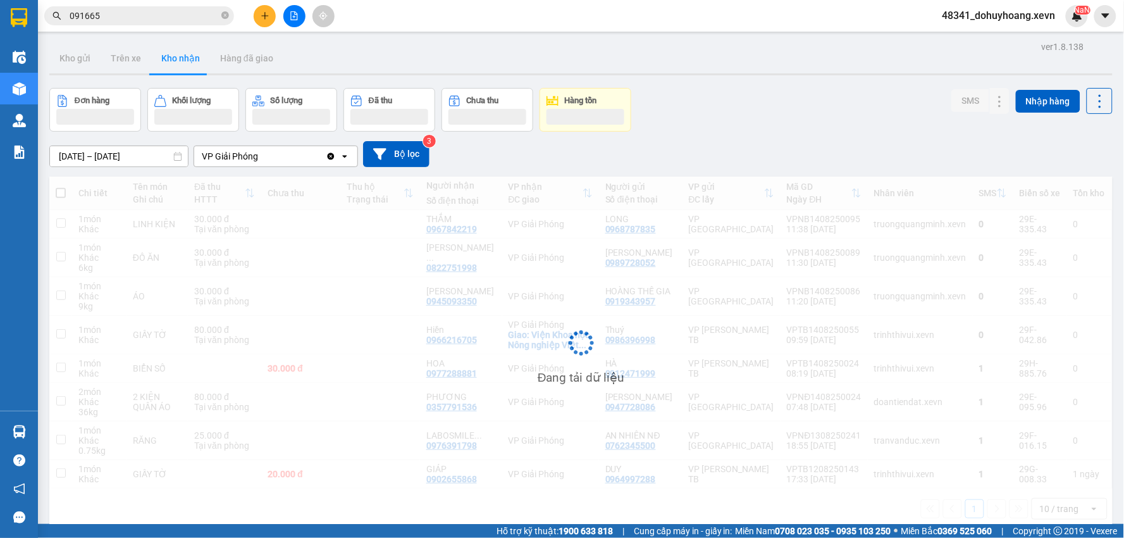
click at [187, 63] on button "Kho nhận" at bounding box center [180, 58] width 59 height 30
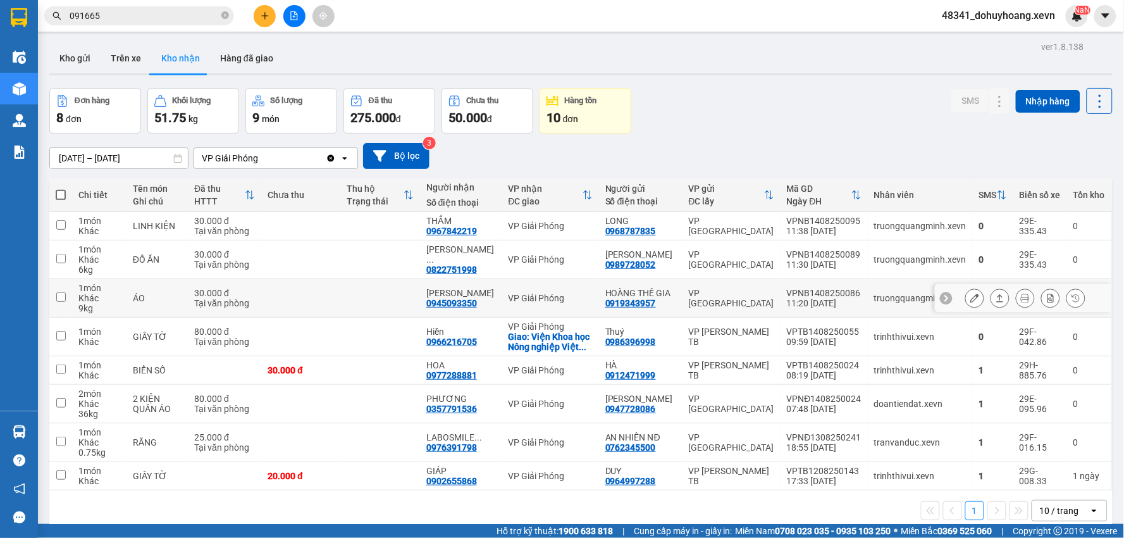
click at [912, 312] on td "truongquangminh.xevn" at bounding box center [920, 298] width 105 height 39
checkbox input "true"
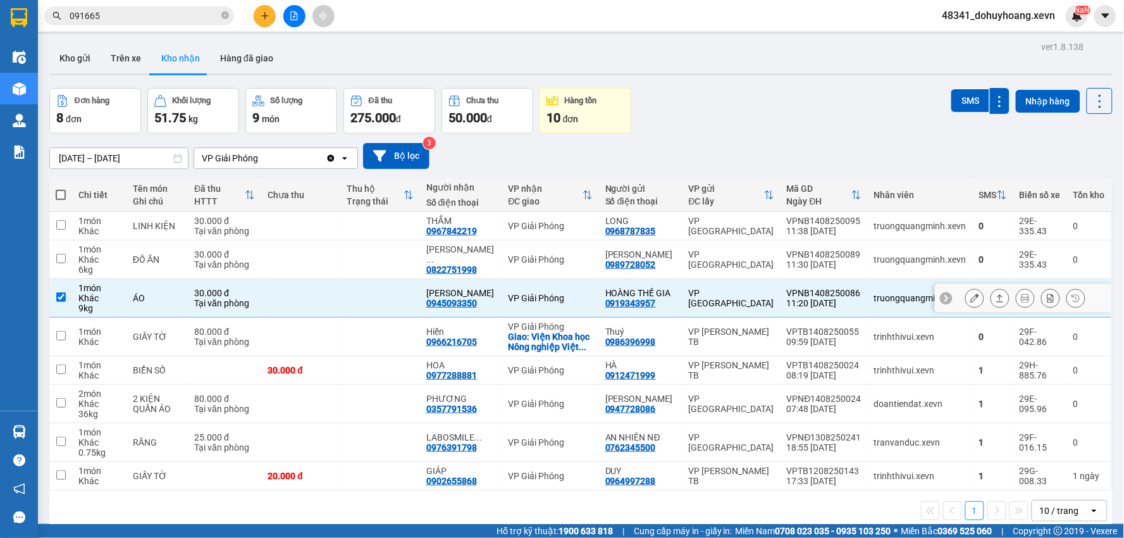
click at [884, 268] on td "truongquangminh.xevn" at bounding box center [920, 259] width 105 height 39
checkbox input "true"
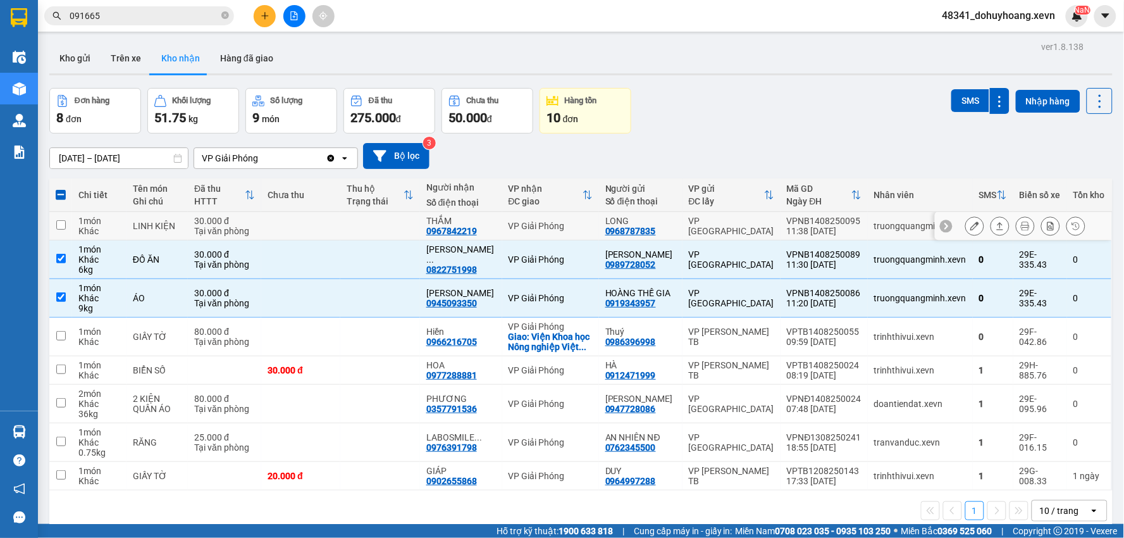
click at [870, 238] on td "truongquangminh.xevn" at bounding box center [920, 226] width 105 height 28
checkbox input "true"
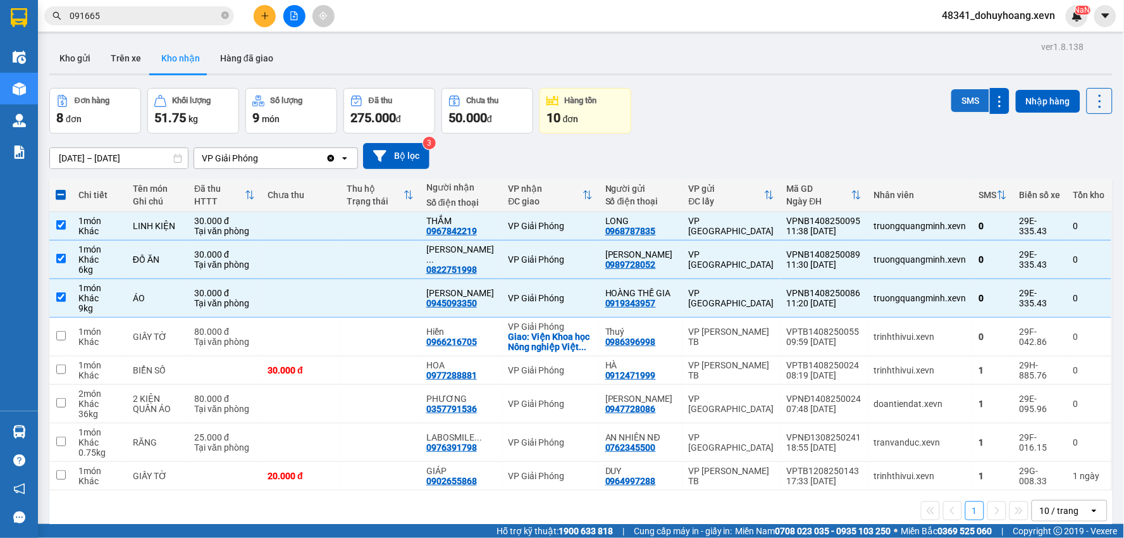
click at [964, 97] on button "SMS" at bounding box center [971, 100] width 38 height 23
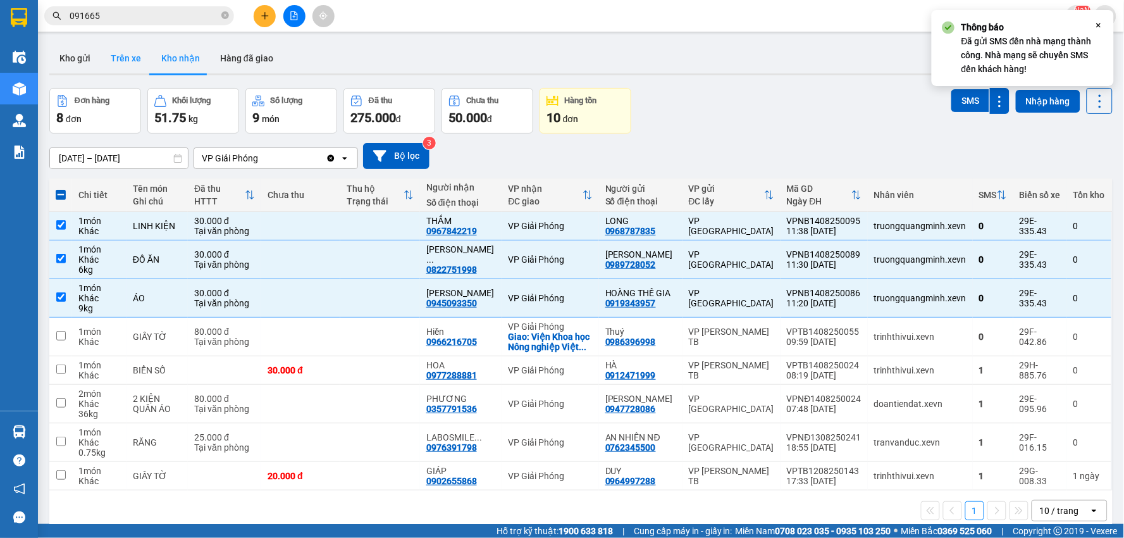
click at [134, 53] on button "Trên xe" at bounding box center [126, 58] width 51 height 30
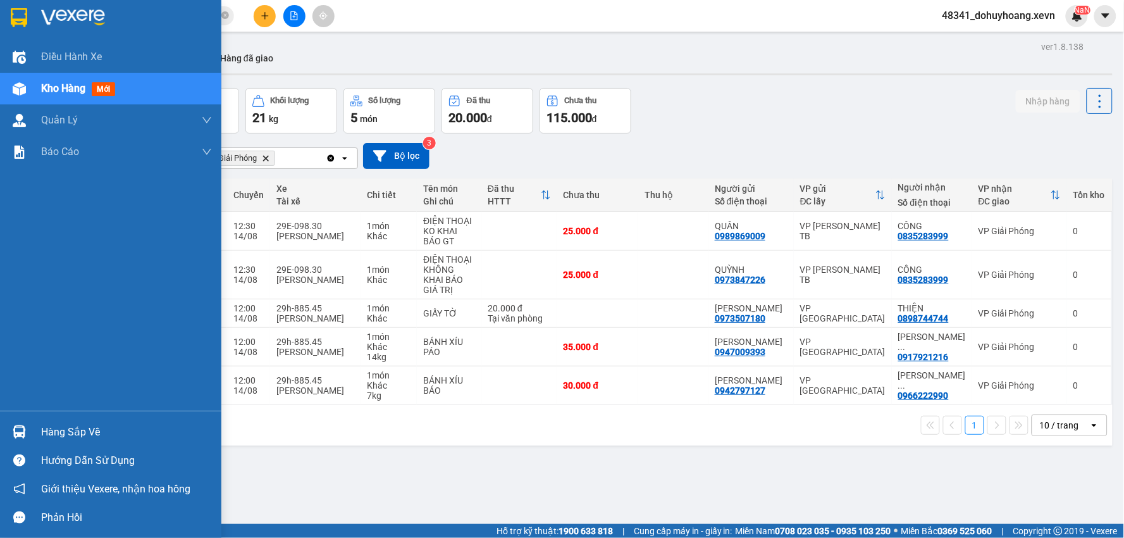
click at [18, 438] on div at bounding box center [19, 432] width 22 height 22
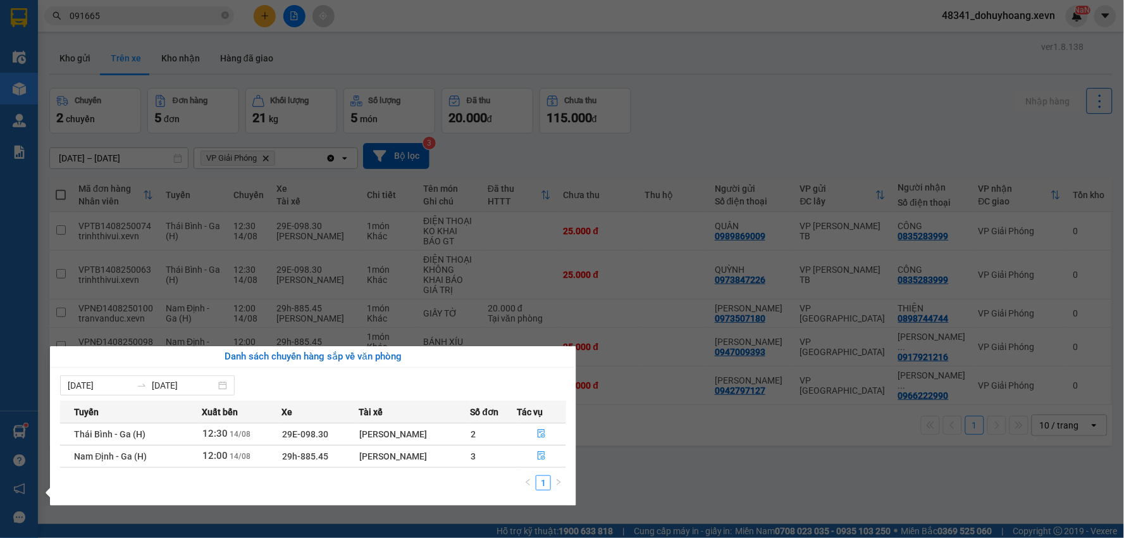
click at [257, 269] on section "Kết quả tìm kiếm ( 229 ) Bộ lọc Mã ĐH Trạng thái Món hàng Thu hộ Tổng cước Chưa…" at bounding box center [562, 269] width 1124 height 538
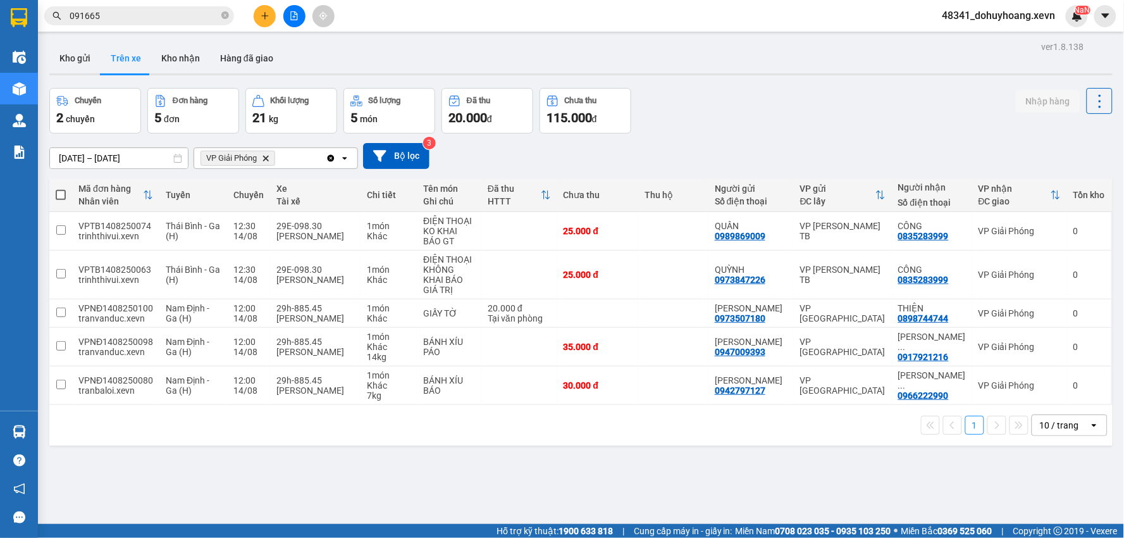
click at [349, 407] on div "1 10 / trang open" at bounding box center [581, 425] width 1064 height 40
click at [352, 395] on div "Phạm Thanh Bình" at bounding box center [316, 390] width 78 height 10
checkbox input "true"
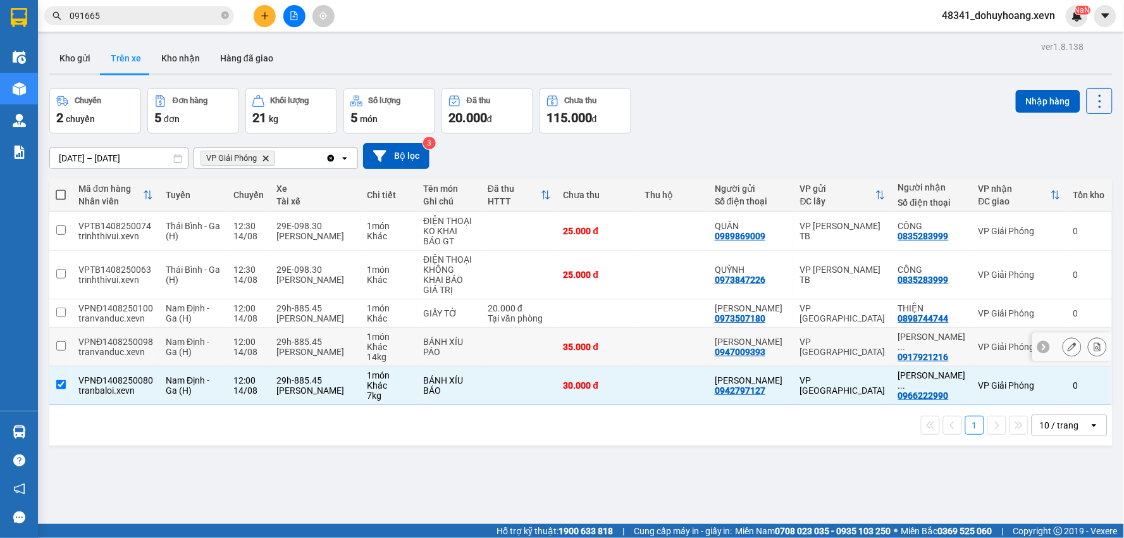
drag, startPoint x: 354, startPoint y: 359, endPoint x: 359, endPoint y: 321, distance: 38.2
click at [354, 358] on td "29h-885.45 Phạm Thanh Bình" at bounding box center [315, 347] width 90 height 39
checkbox input "true"
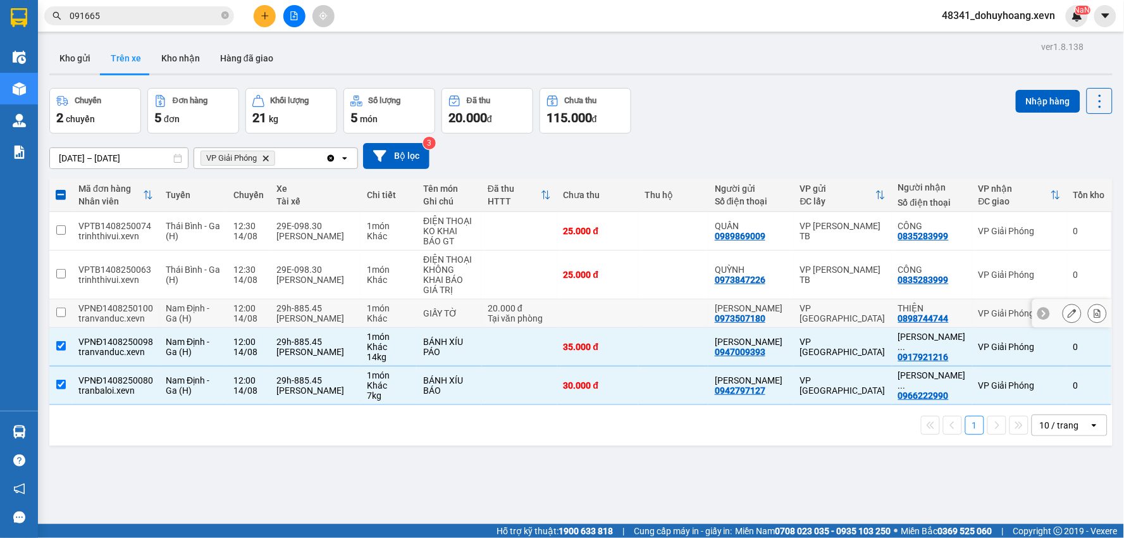
click at [374, 303] on div "1 món" at bounding box center [389, 308] width 44 height 10
checkbox input "true"
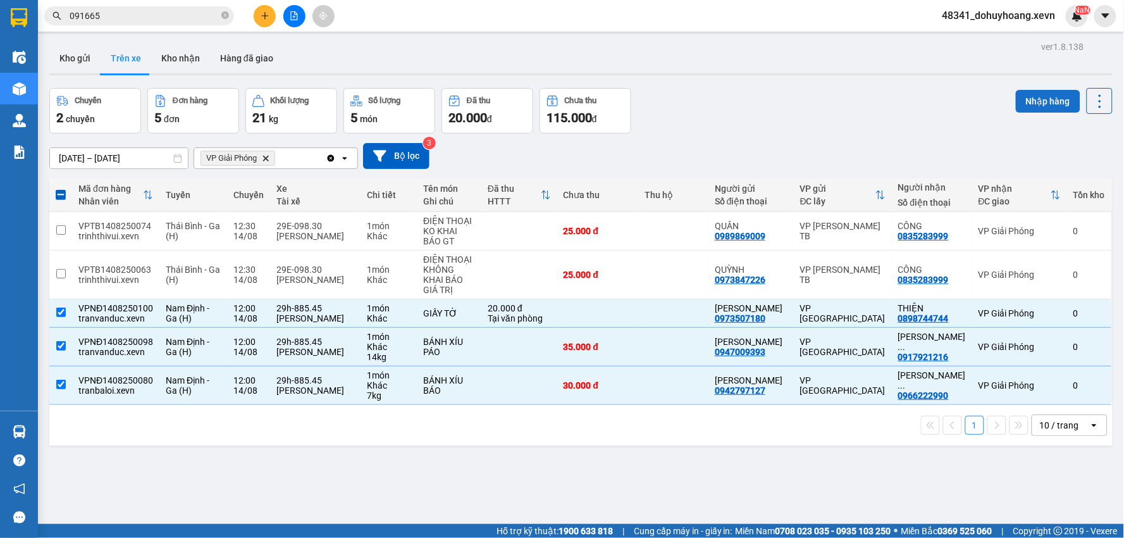
click at [1020, 97] on button "Nhập hàng" at bounding box center [1048, 101] width 65 height 23
click at [195, 55] on button "Kho nhận" at bounding box center [180, 58] width 59 height 30
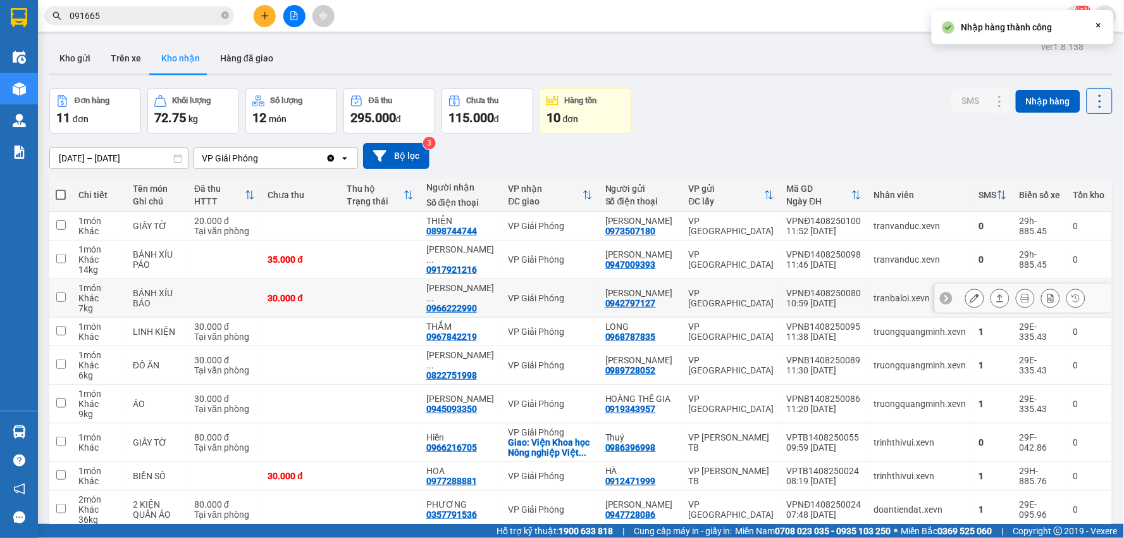
click at [846, 308] on div "10:59 [DATE]" at bounding box center [824, 303] width 75 height 10
checkbox input "false"
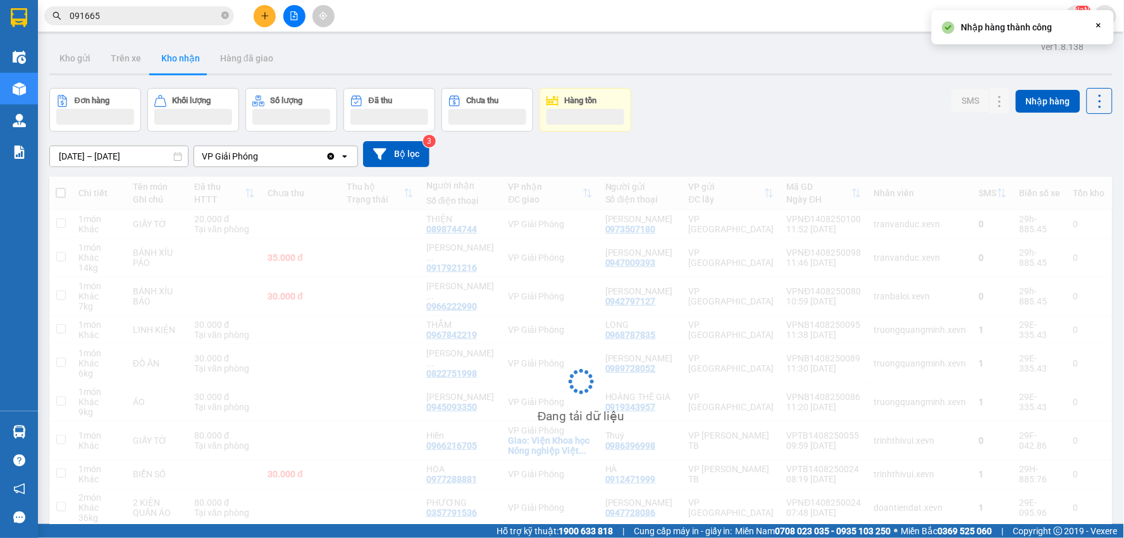
click at [868, 277] on td "tranvanduc.xevn" at bounding box center [920, 258] width 105 height 39
checkbox input "true"
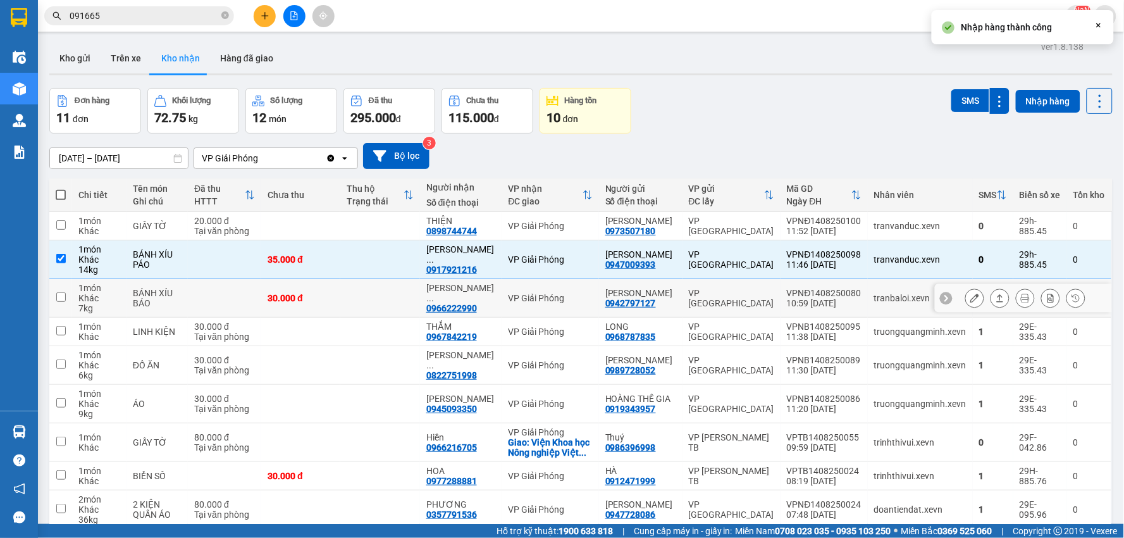
click at [868, 318] on td "tranbaloi.xevn" at bounding box center [920, 298] width 105 height 39
checkbox input "true"
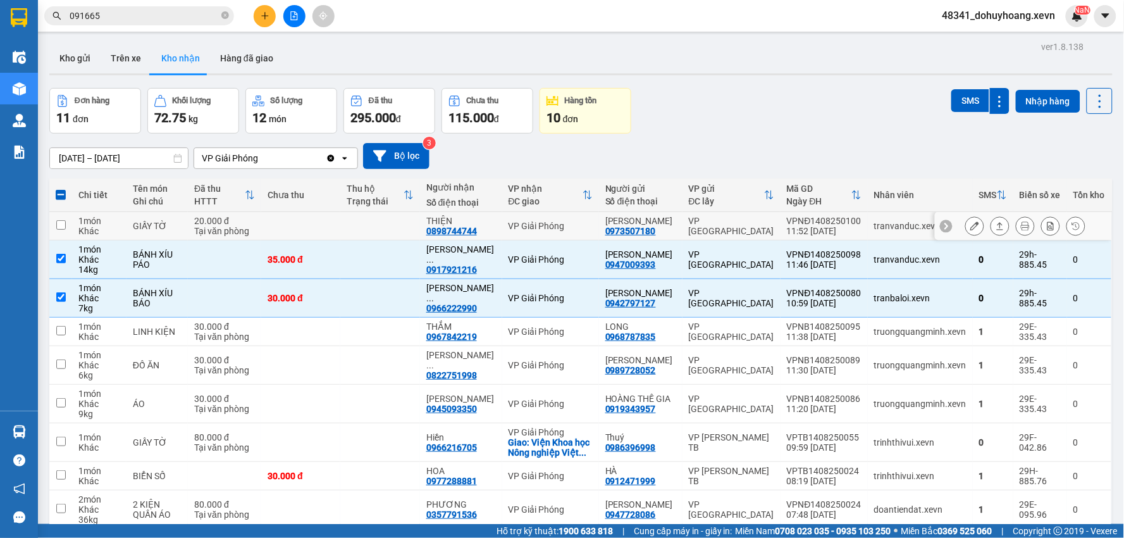
click at [836, 226] on div "VPNĐ1408250100" at bounding box center [824, 221] width 75 height 10
checkbox input "true"
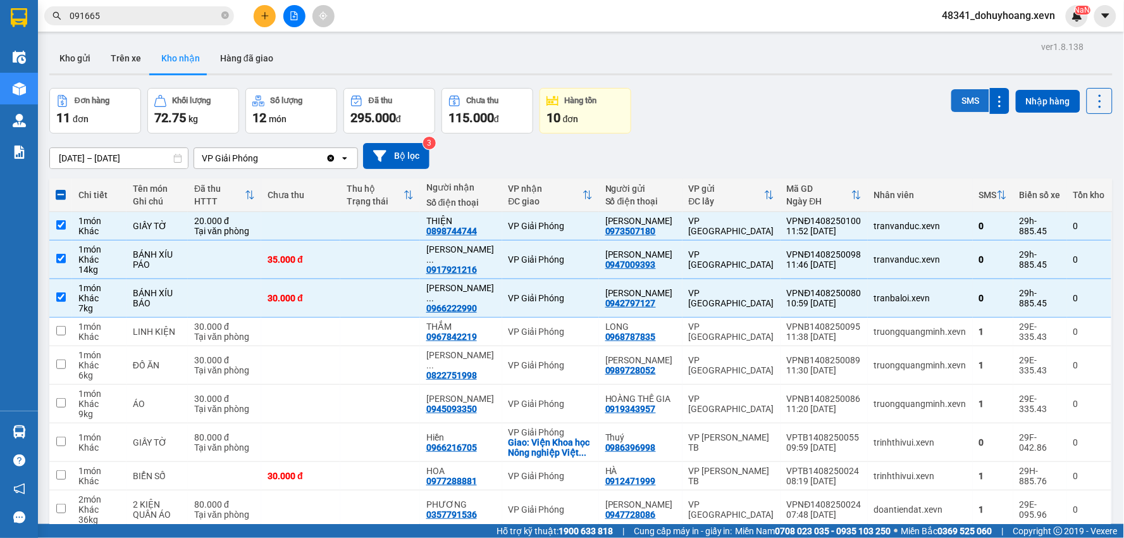
click at [955, 106] on button "SMS" at bounding box center [971, 100] width 38 height 23
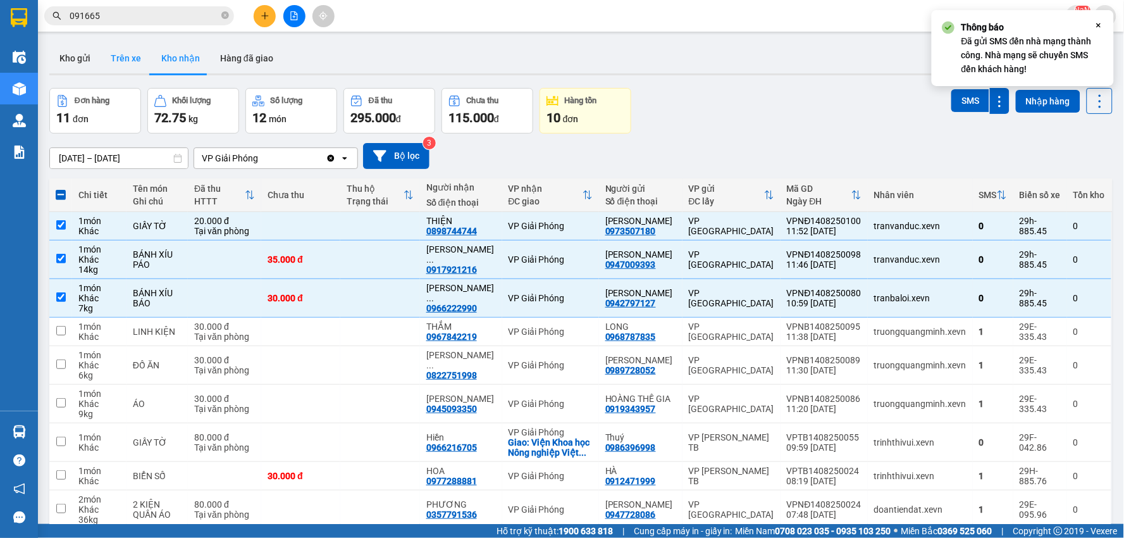
click at [111, 61] on button "Trên xe" at bounding box center [126, 58] width 51 height 30
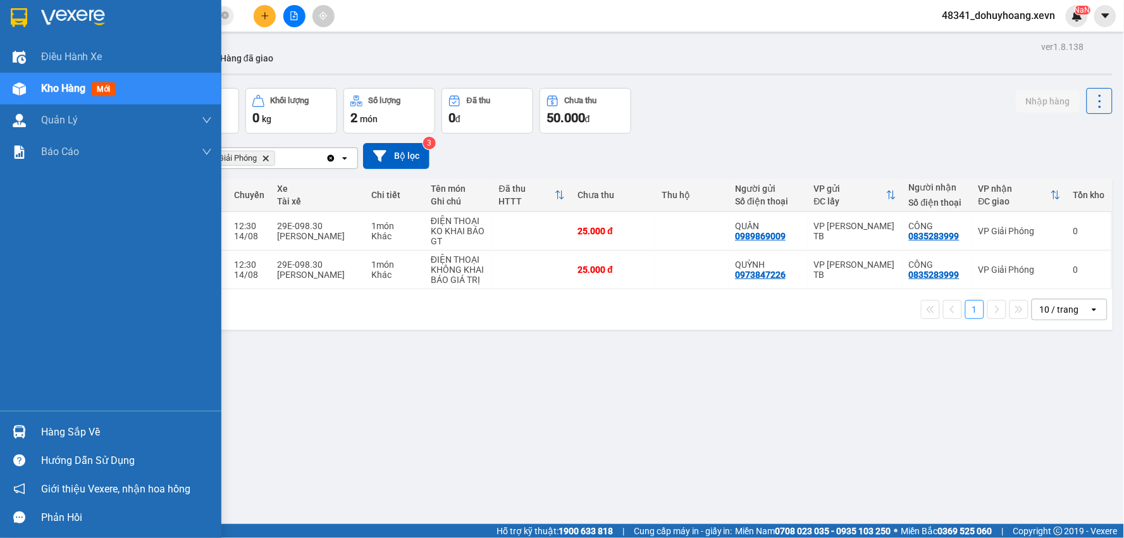
click at [57, 433] on div "Hàng sắp về" at bounding box center [126, 432] width 171 height 19
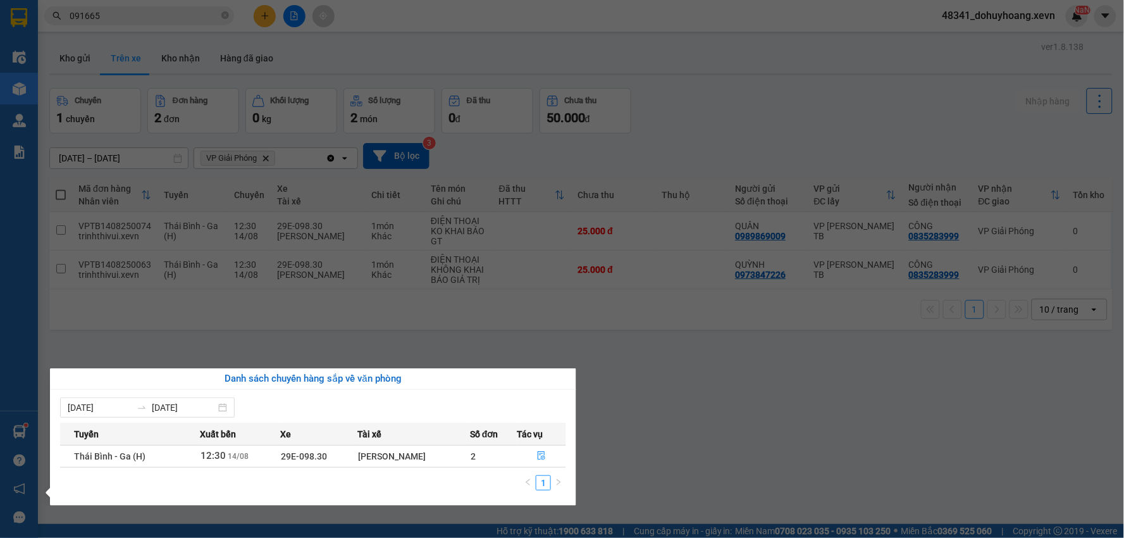
click at [187, 202] on section "Kết quả tìm kiếm ( 229 ) Bộ lọc Mã ĐH Trạng thái Món hàng Thu hộ Tổng cước Chưa…" at bounding box center [562, 269] width 1124 height 538
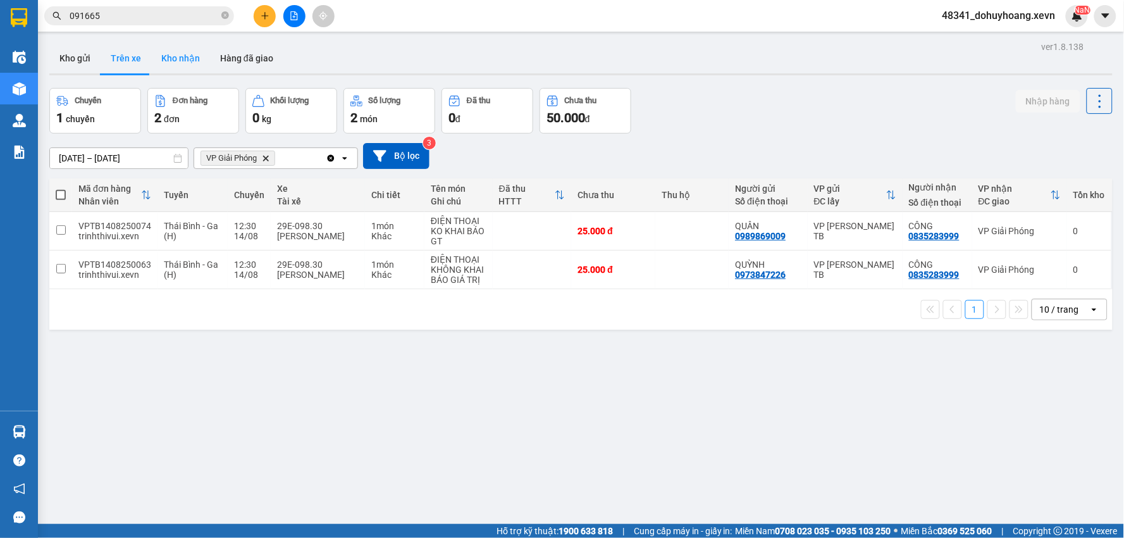
click at [194, 47] on button "Kho nhận" at bounding box center [180, 58] width 59 height 30
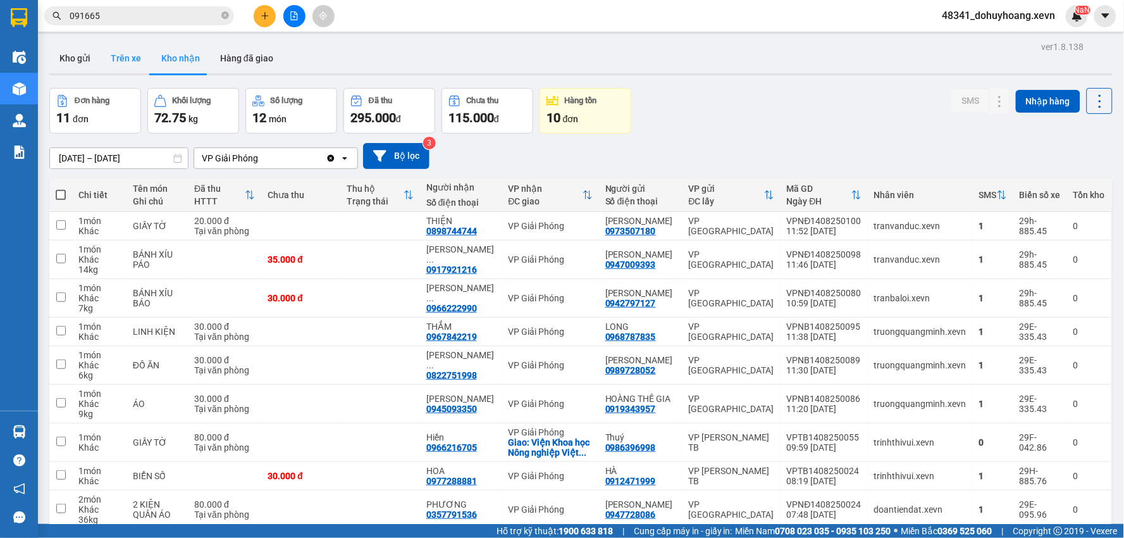
click at [101, 55] on button "Trên xe" at bounding box center [126, 58] width 51 height 30
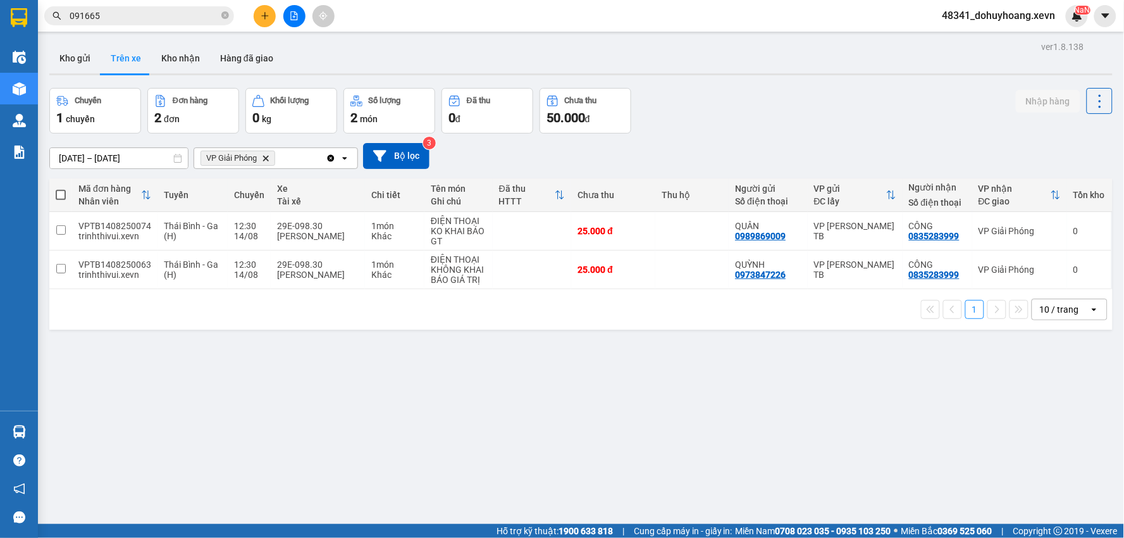
click at [223, 8] on span "091665" at bounding box center [139, 15] width 190 height 19
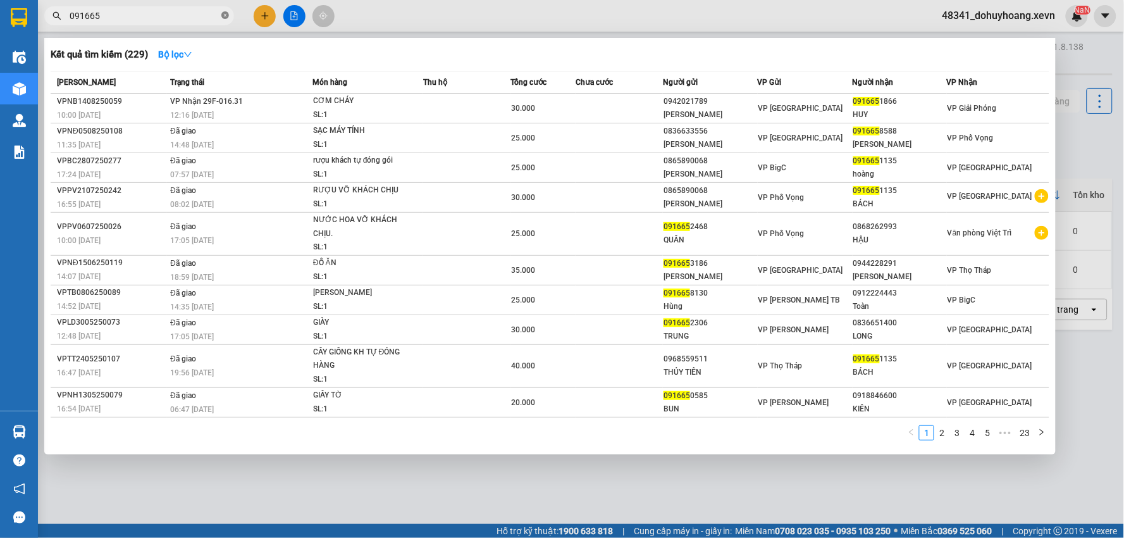
click at [223, 16] on icon "close-circle" at bounding box center [225, 15] width 8 height 8
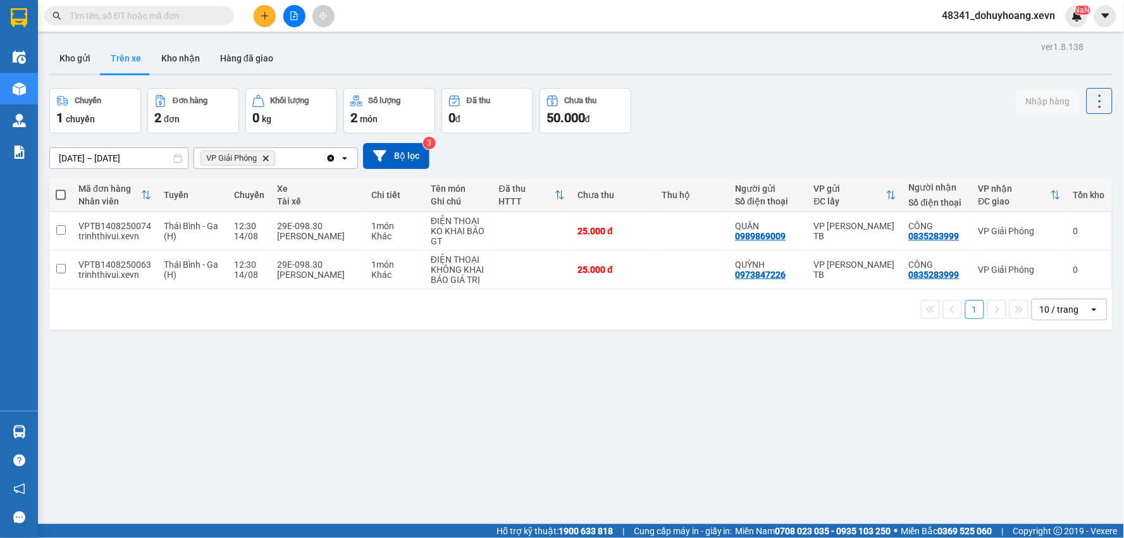
click at [122, 11] on input "text" at bounding box center [144, 16] width 149 height 14
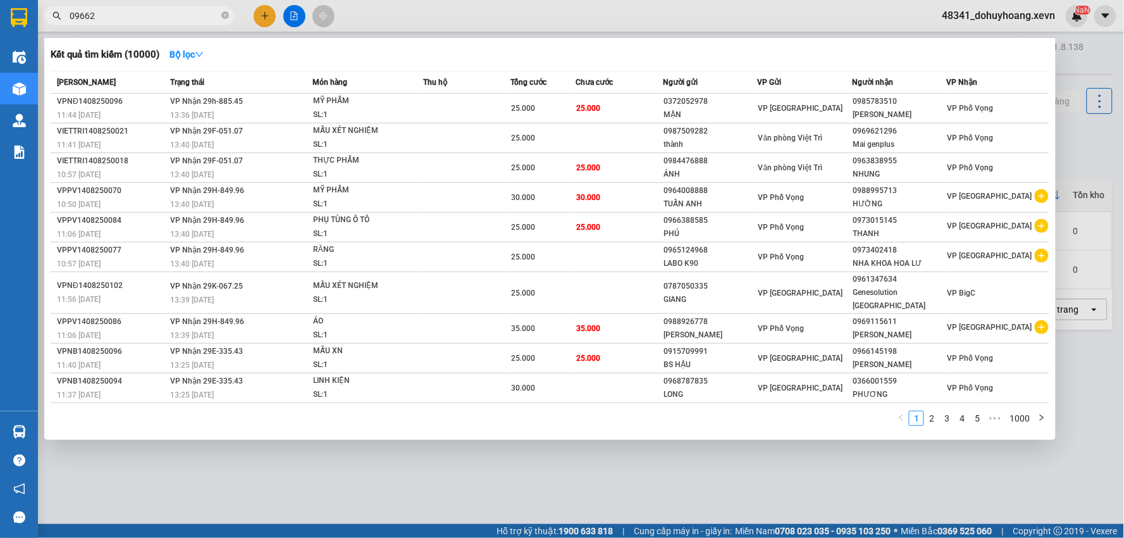
type input "096621"
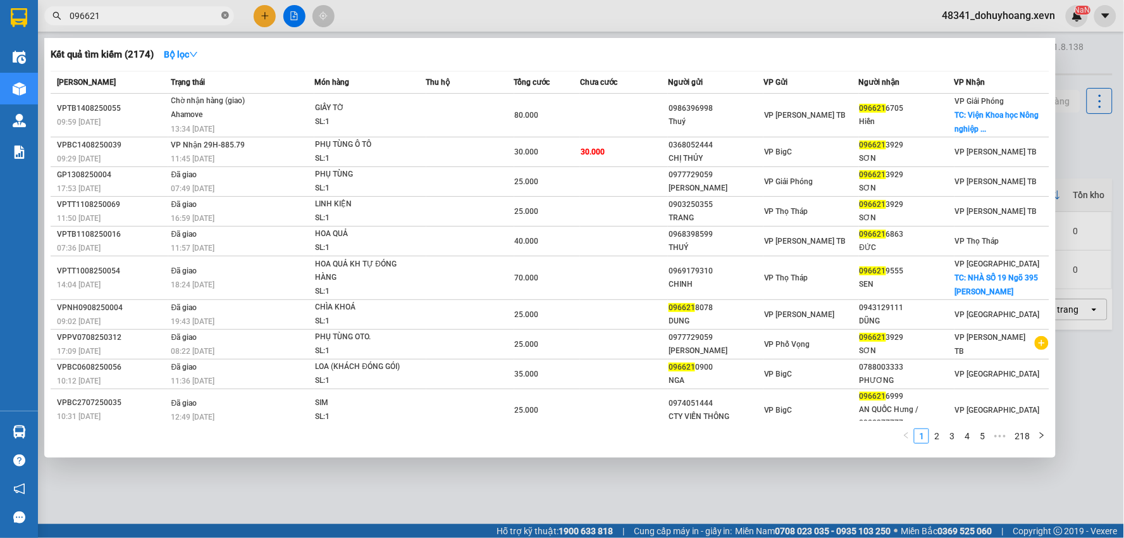
click at [221, 19] on icon "close-circle" at bounding box center [225, 15] width 8 height 8
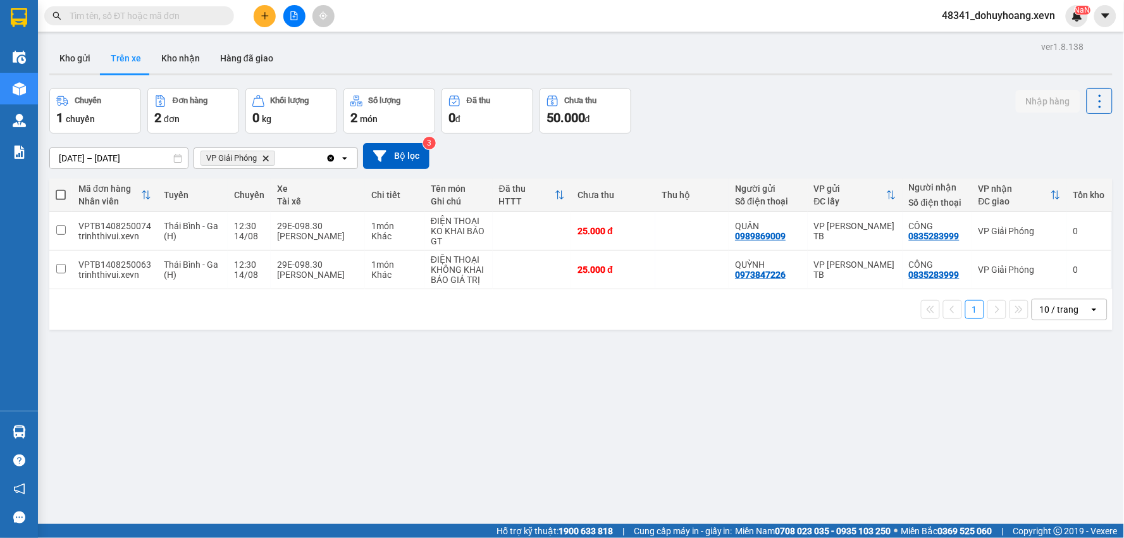
click at [58, 84] on div "ver 1.8.138 Kho gửi Trên xe Kho nhận Hàng đã giao Chuyến 1 chuyến Đơn hàng 2 đơ…" at bounding box center [581, 307] width 1074 height 538
click at [59, 66] on button "Kho gửi" at bounding box center [74, 58] width 51 height 30
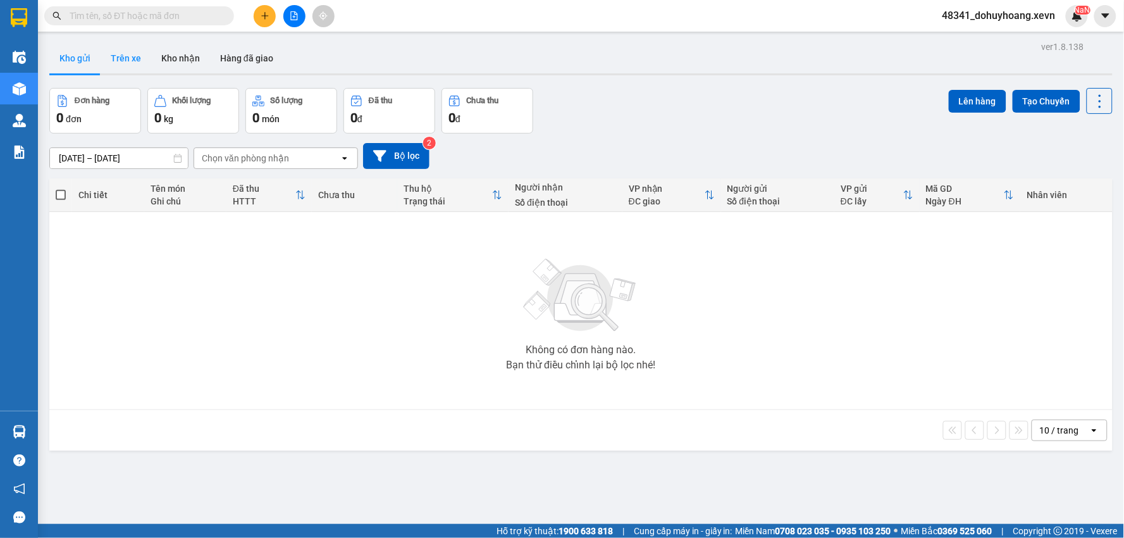
click at [143, 63] on button "Trên xe" at bounding box center [126, 58] width 51 height 30
click at [144, 62] on button "Trên xe" at bounding box center [126, 58] width 51 height 30
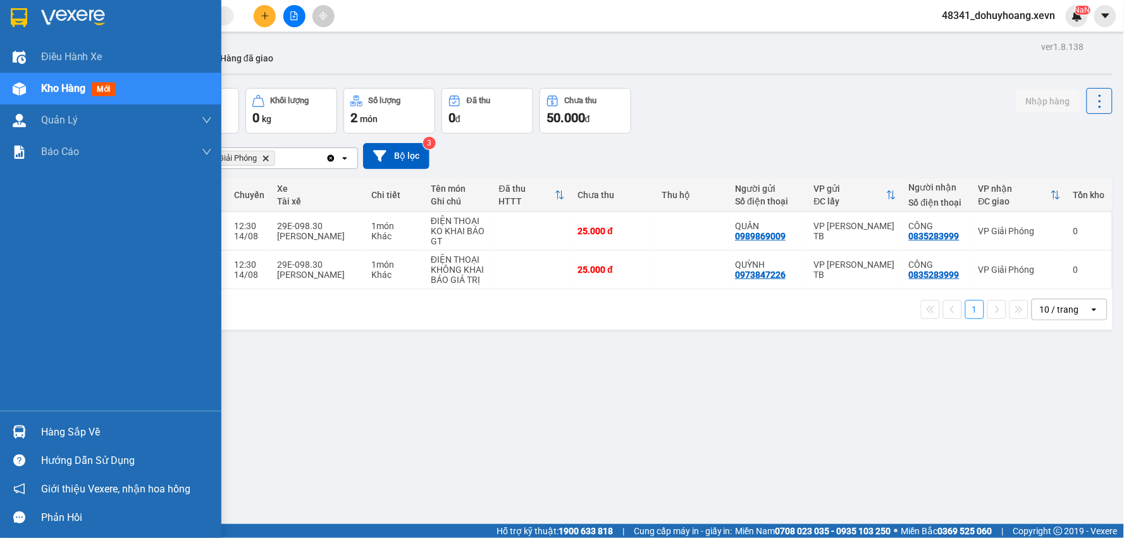
click at [13, 425] on img at bounding box center [19, 431] width 13 height 13
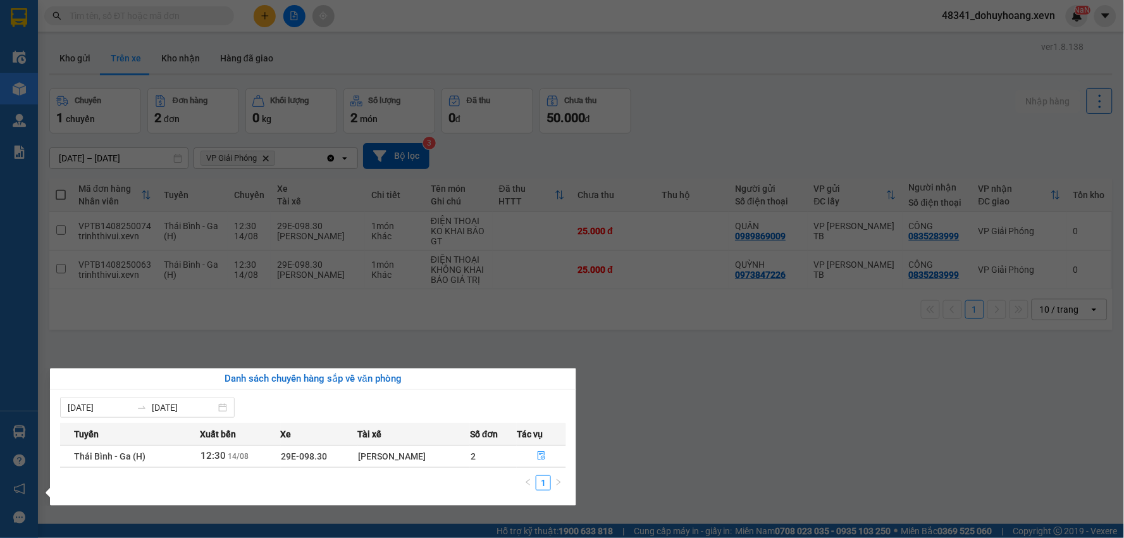
click at [424, 333] on section "Kết quả tìm kiếm ( 2174 ) Bộ lọc Mã ĐH Trạng thái Món hàng Thu hộ Tổng cước Chư…" at bounding box center [562, 269] width 1124 height 538
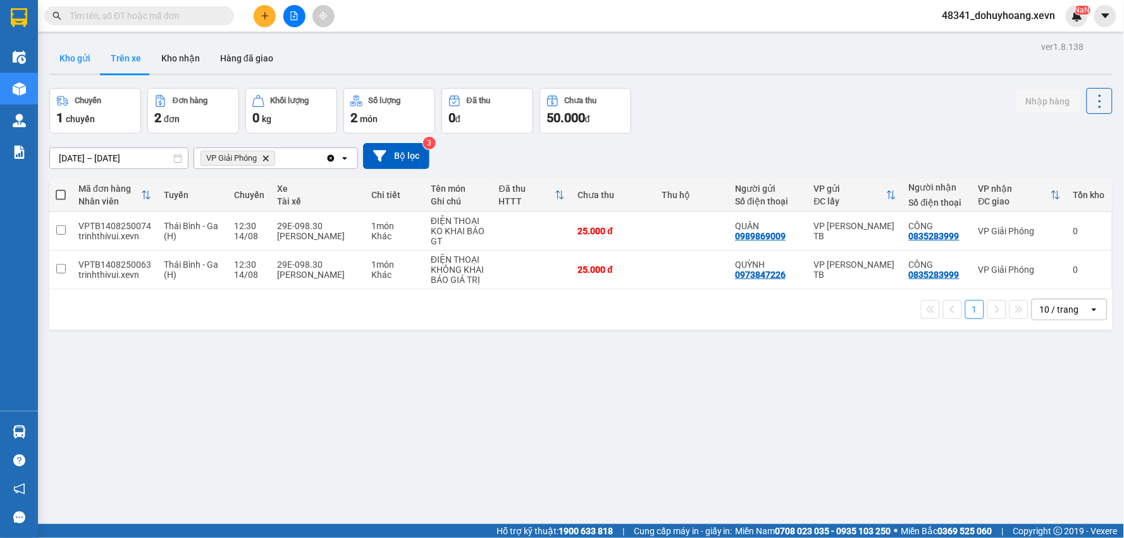
click at [93, 58] on button "Kho gửi" at bounding box center [74, 58] width 51 height 30
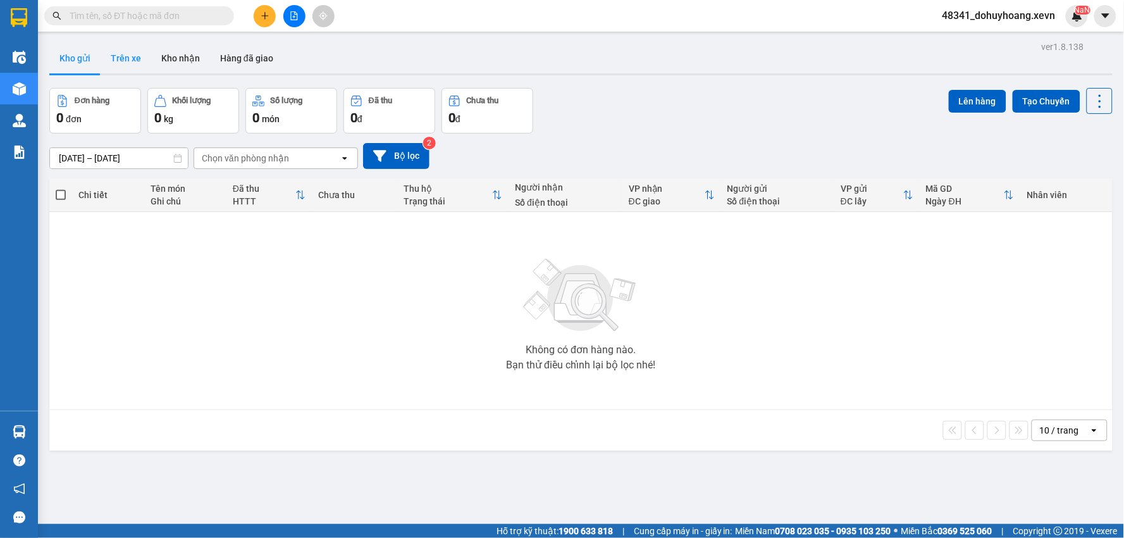
click at [111, 53] on button "Trên xe" at bounding box center [126, 58] width 51 height 30
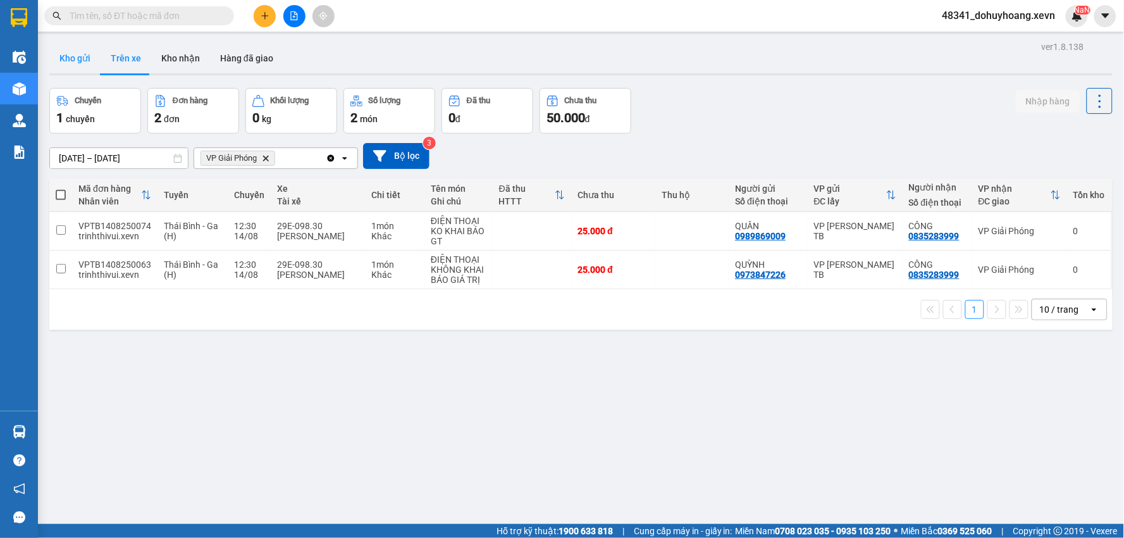
click at [75, 56] on button "Kho gửi" at bounding box center [74, 58] width 51 height 30
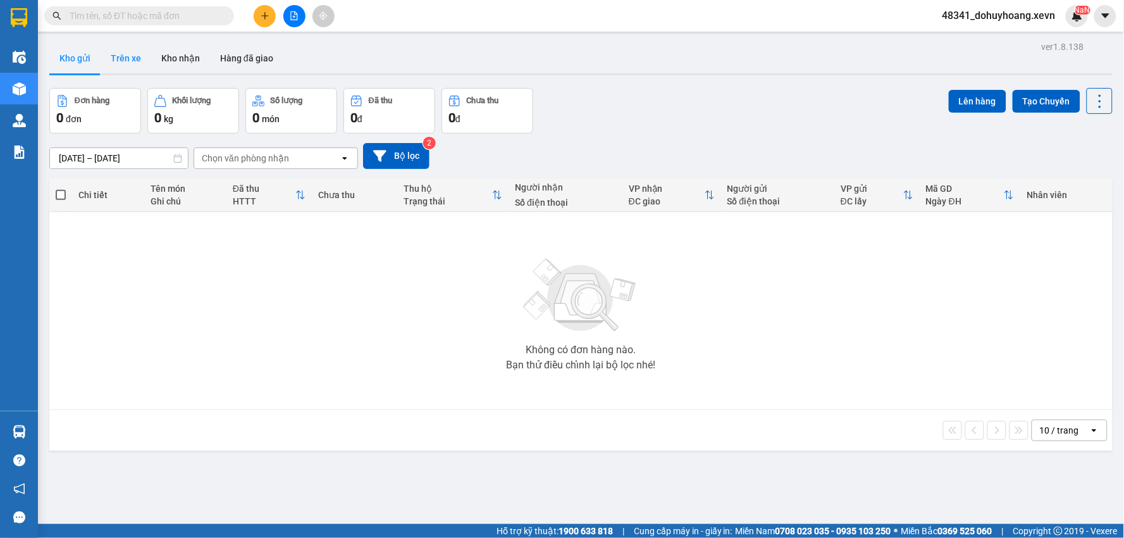
click at [120, 57] on button "Trên xe" at bounding box center [126, 58] width 51 height 30
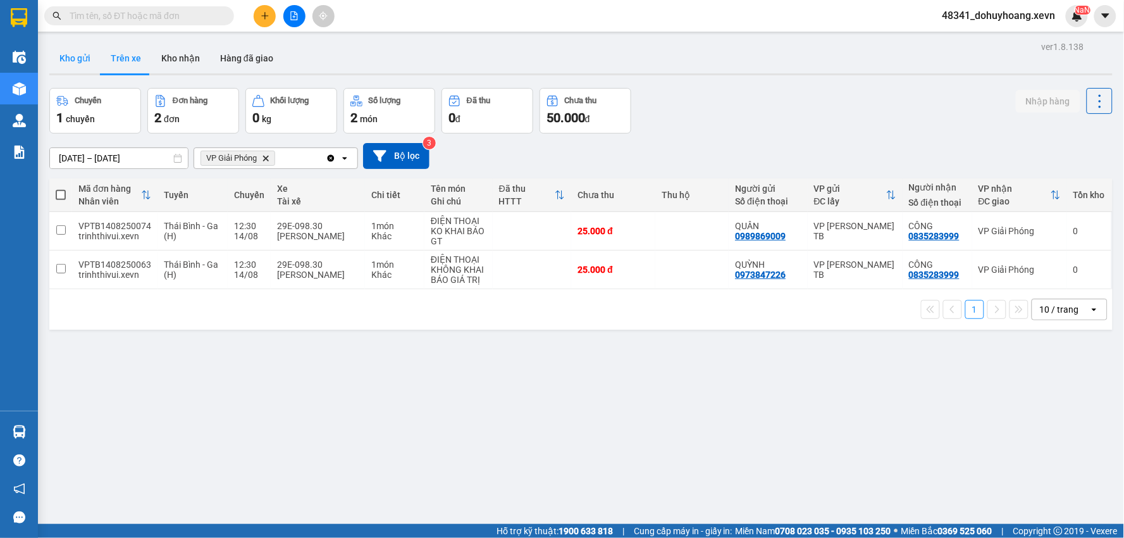
click at [85, 46] on button "Kho gửi" at bounding box center [74, 58] width 51 height 30
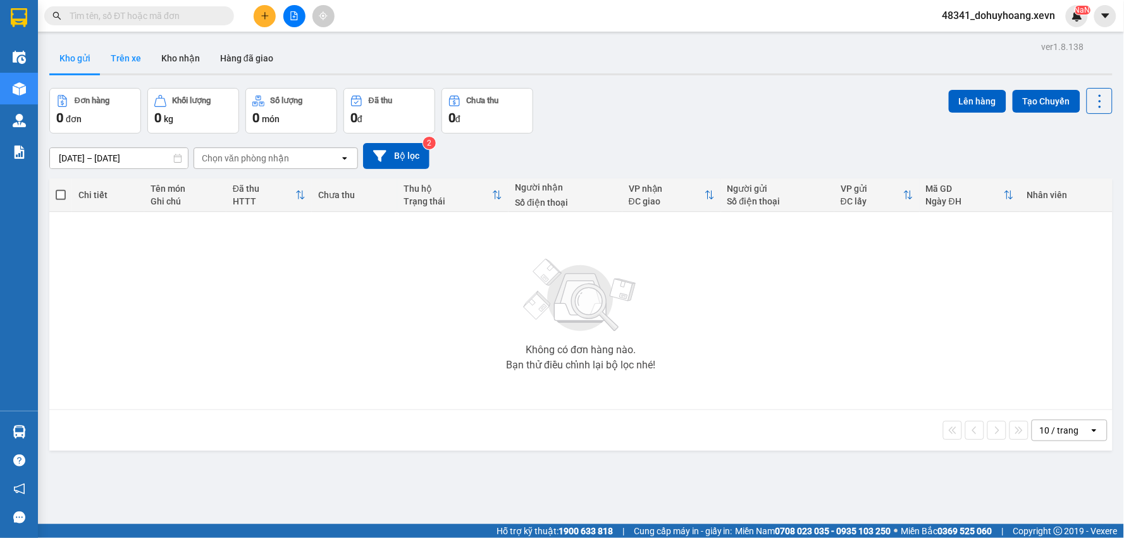
click at [137, 68] on button "Trên xe" at bounding box center [126, 58] width 51 height 30
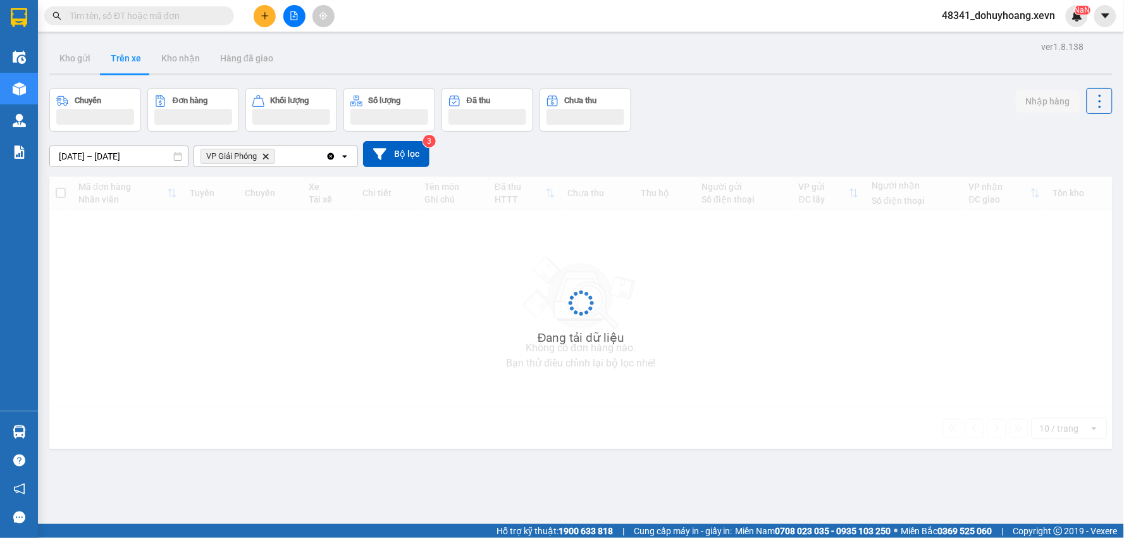
click at [137, 68] on button "Trên xe" at bounding box center [126, 58] width 51 height 30
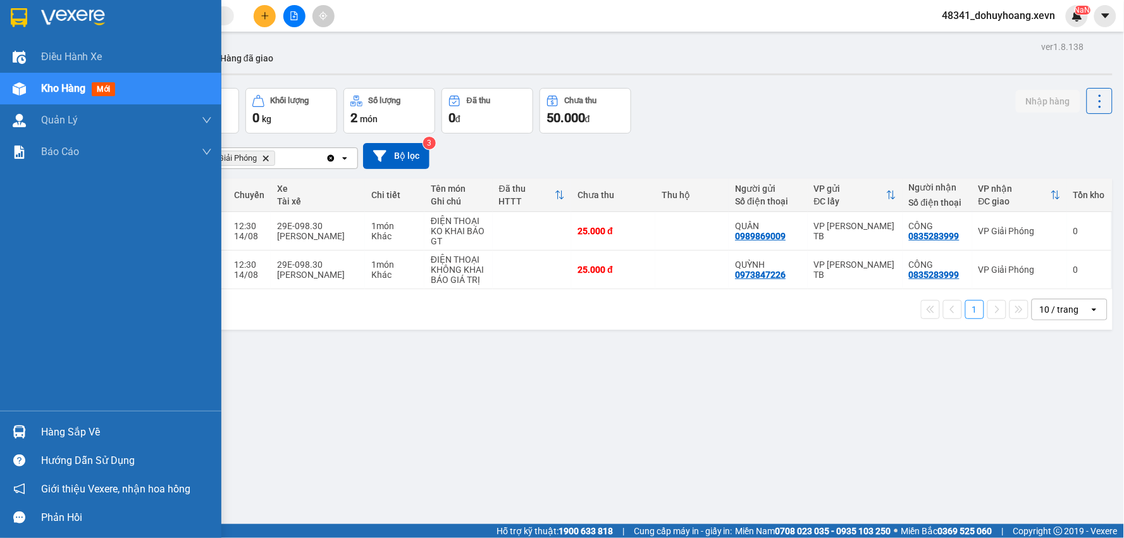
click at [56, 418] on div "Hàng sắp về" at bounding box center [110, 432] width 221 height 28
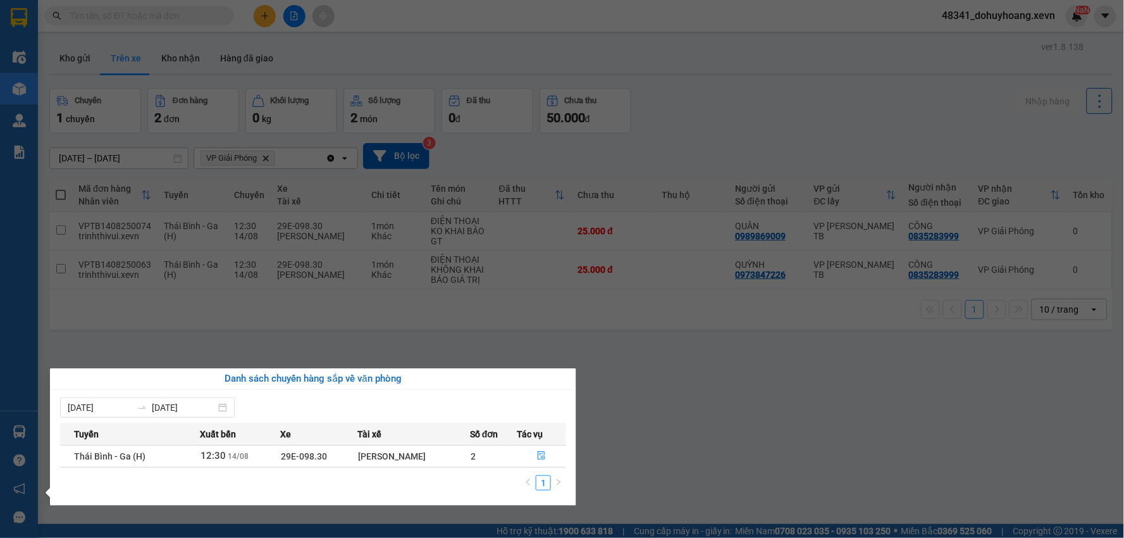
click at [735, 446] on section "Kết quả tìm kiếm ( 2174 ) Bộ lọc Mã ĐH Trạng thái Món hàng Thu hộ Tổng cước Chư…" at bounding box center [562, 269] width 1124 height 538
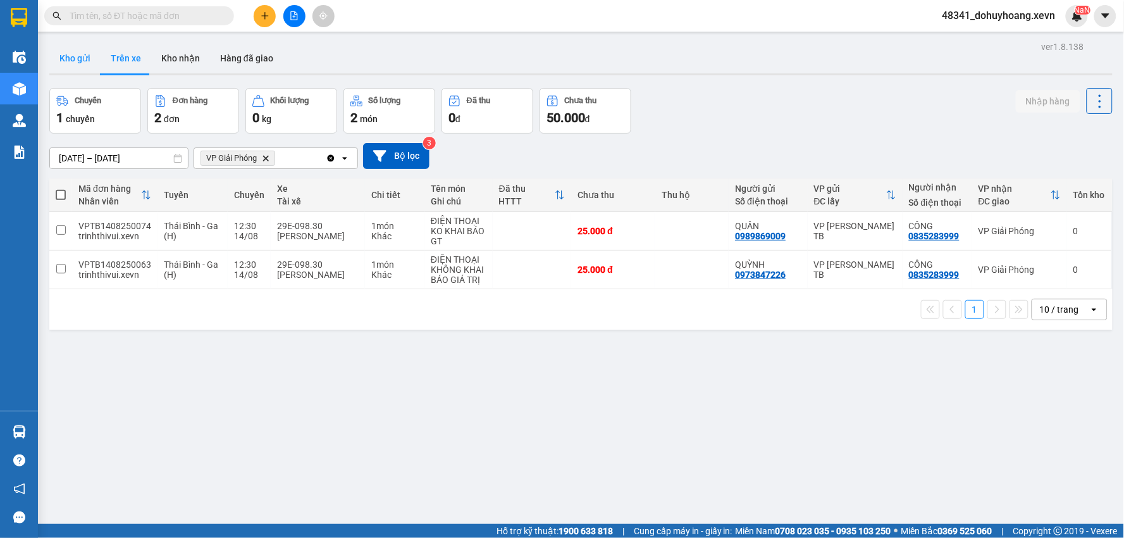
click at [73, 65] on button "Kho gửi" at bounding box center [74, 58] width 51 height 30
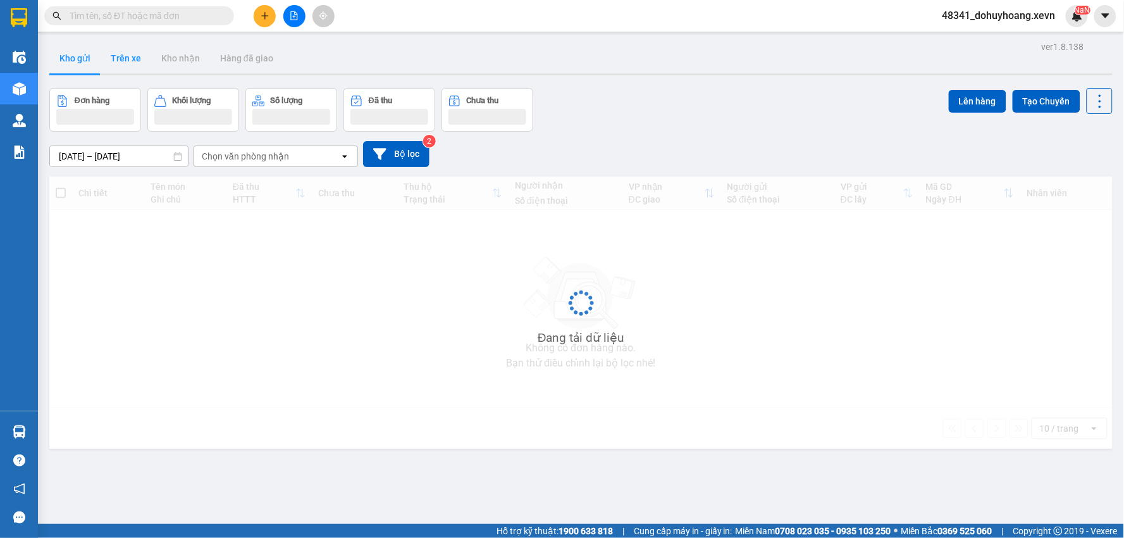
click at [128, 58] on button "Trên xe" at bounding box center [126, 58] width 51 height 30
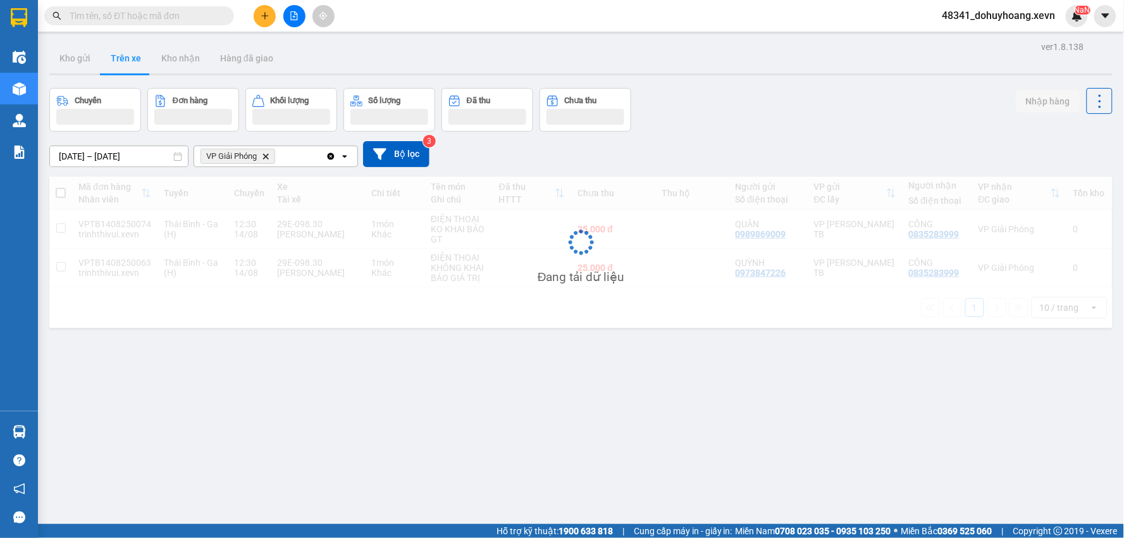
click at [128, 58] on button "Trên xe" at bounding box center [126, 58] width 51 height 30
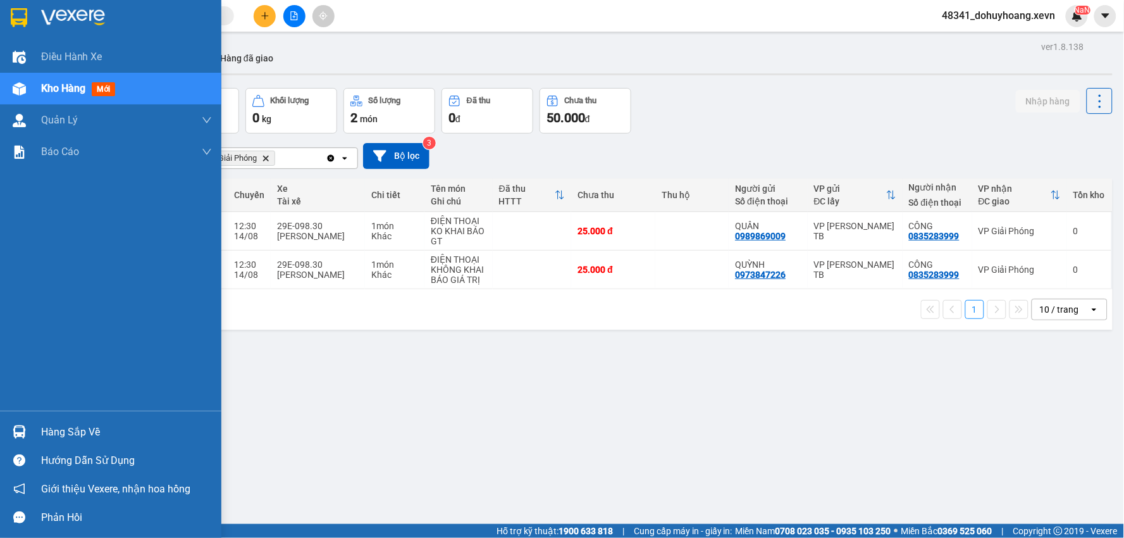
click at [15, 426] on img at bounding box center [19, 431] width 13 height 13
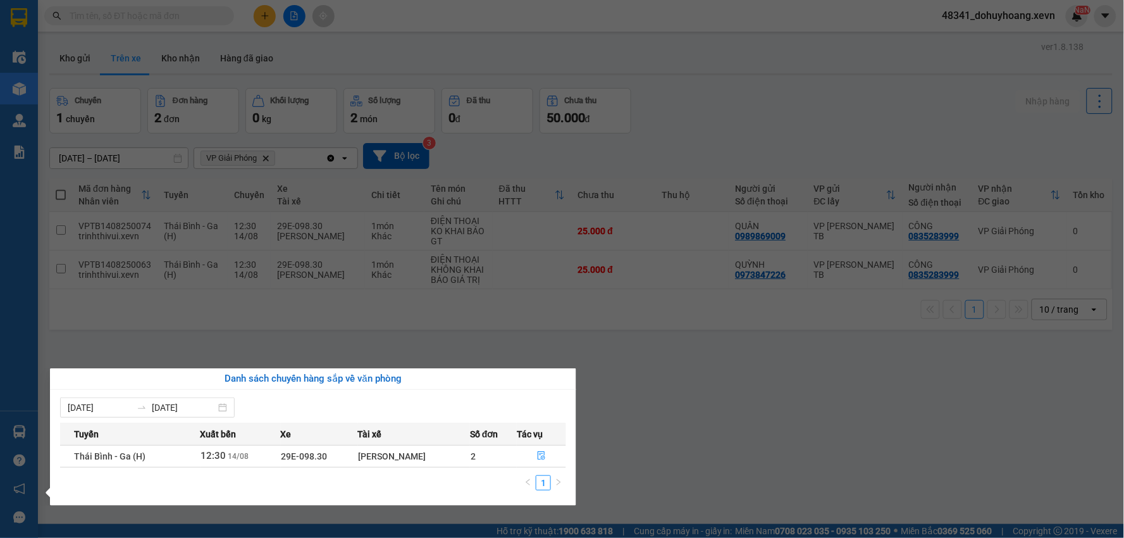
click at [606, 378] on section "Kết quả tìm kiếm ( 2174 ) Bộ lọc Mã ĐH Trạng thái Món hàng Thu hộ Tổng cước Chư…" at bounding box center [562, 269] width 1124 height 538
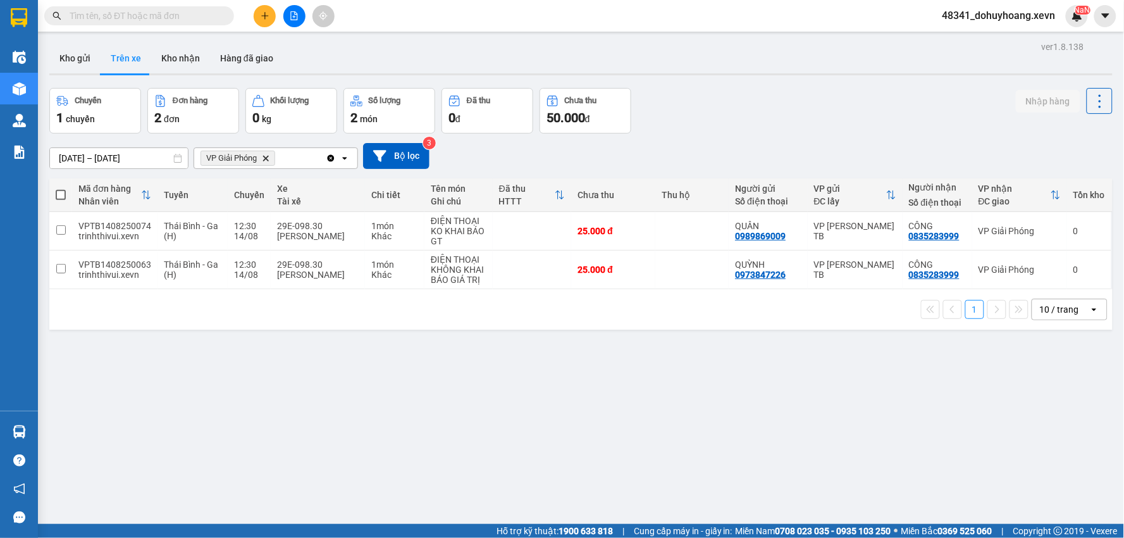
click at [64, 196] on span at bounding box center [61, 195] width 10 height 10
click at [61, 189] on input "checkbox" at bounding box center [61, 189] width 0 height 0
checkbox input "true"
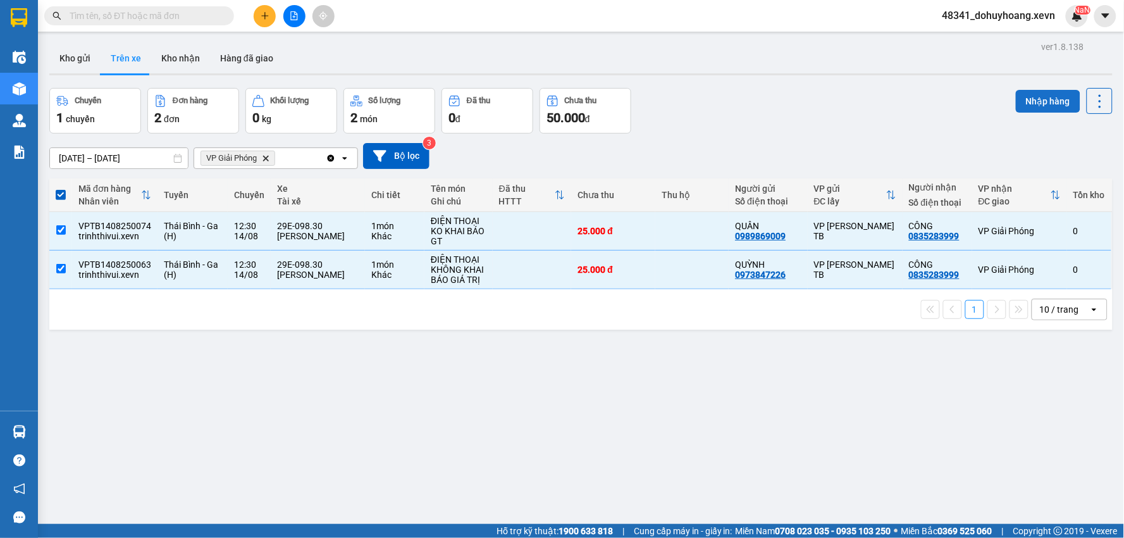
click at [1035, 106] on button "Nhập hàng" at bounding box center [1048, 101] width 65 height 23
click at [180, 52] on button "Kho nhận" at bounding box center [180, 58] width 59 height 30
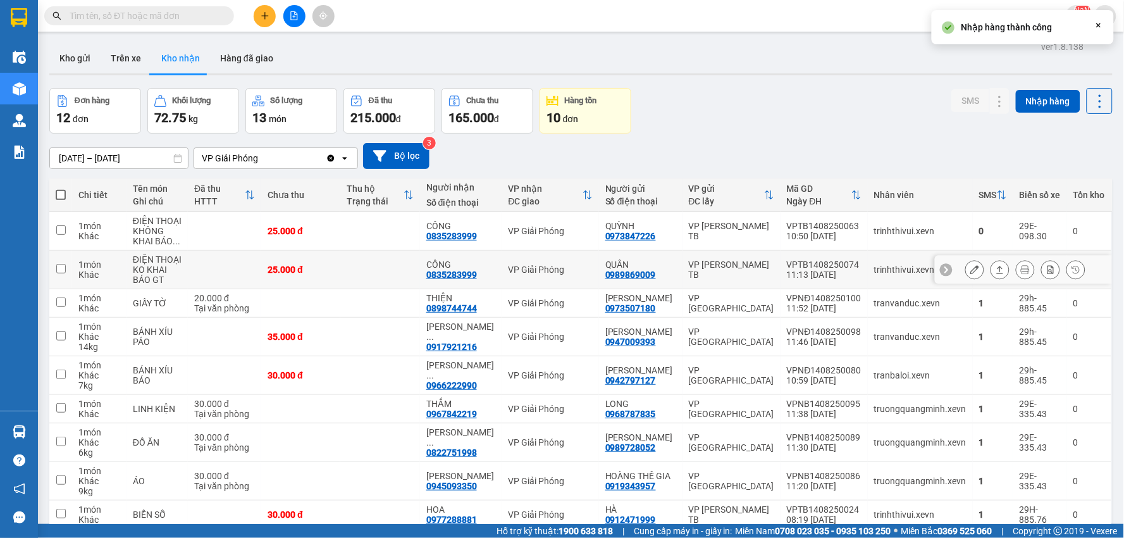
click at [874, 273] on div "trinhthivui.xevn" at bounding box center [920, 269] width 92 height 10
checkbox input "true"
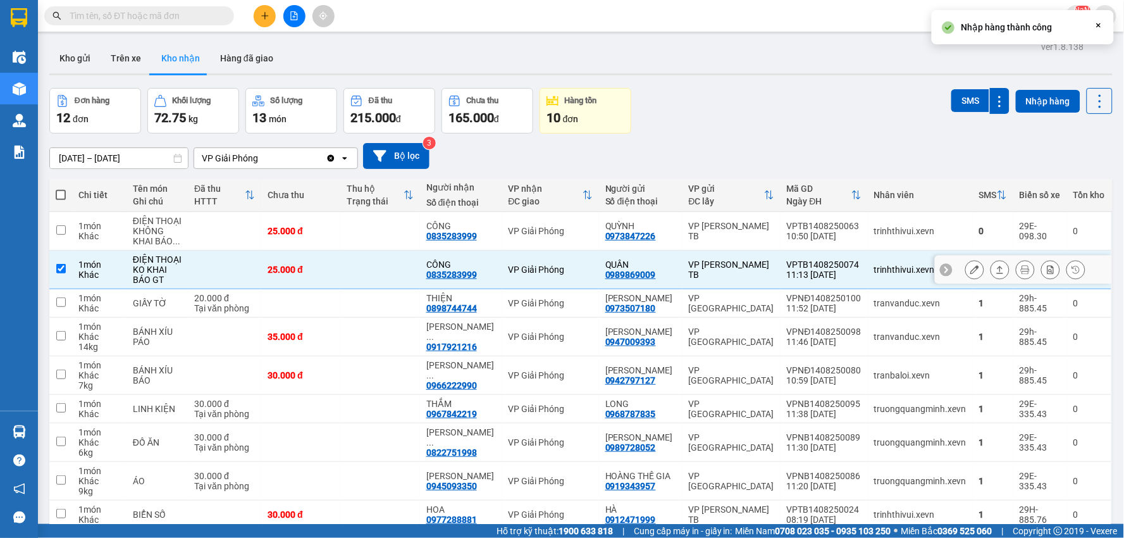
click at [868, 244] on td "trinhthivui.xevn" at bounding box center [920, 231] width 105 height 39
checkbox input "true"
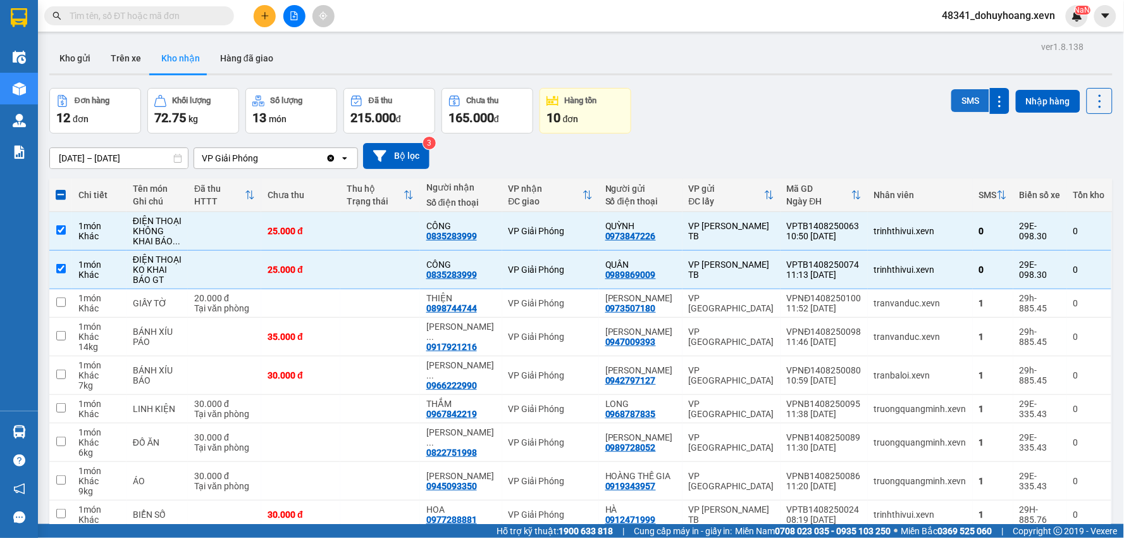
click at [967, 90] on button "SMS" at bounding box center [971, 100] width 38 height 23
click at [86, 11] on input "text" at bounding box center [144, 16] width 149 height 14
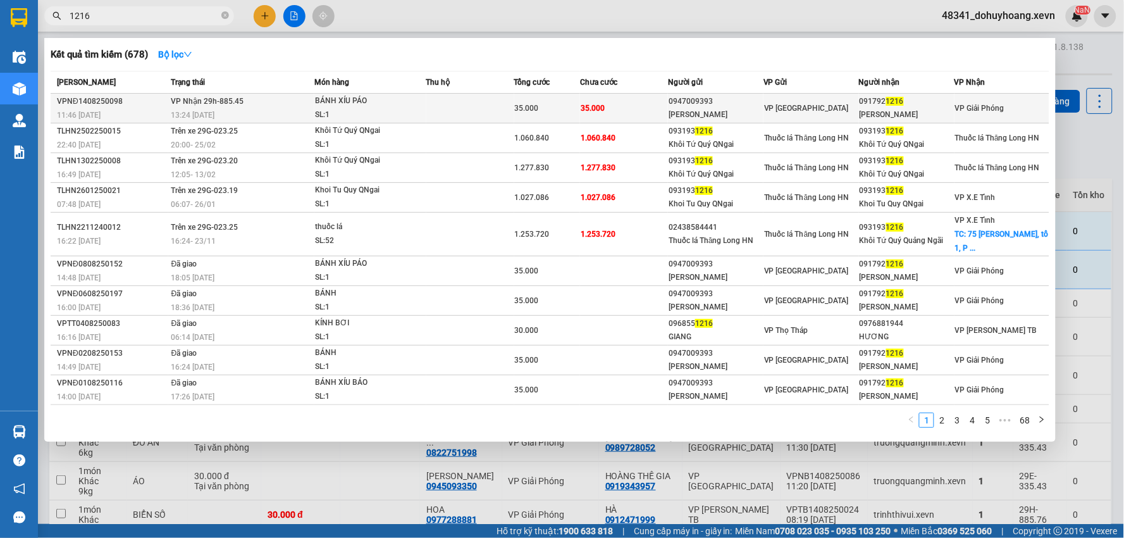
type input "1216"
click at [554, 109] on div "35.000" at bounding box center [547, 108] width 65 height 14
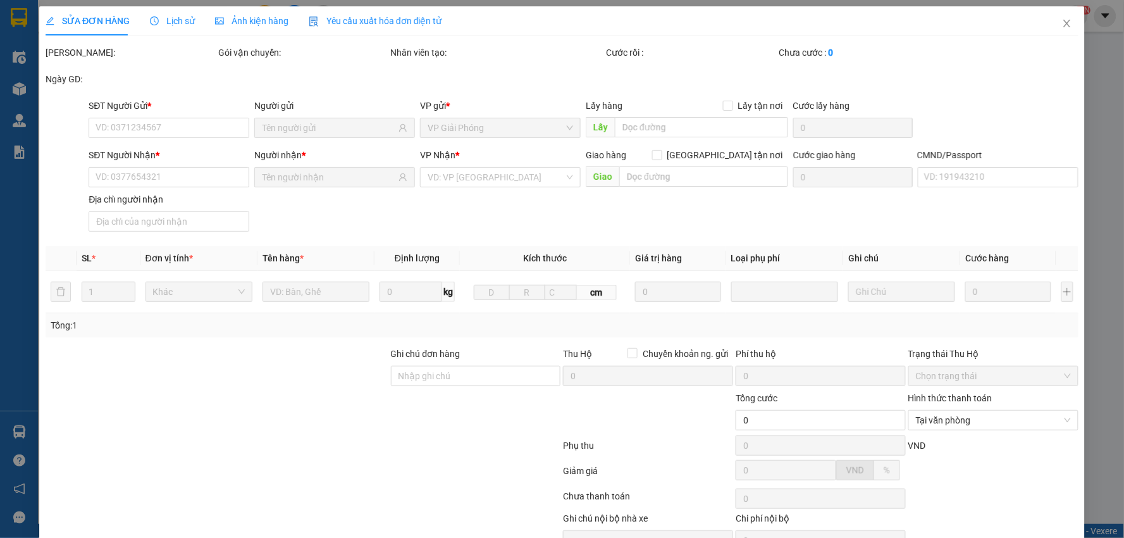
type input "0947009393"
type input "NGUYỄN VĂN CƯỜNG"
type input "0917921216"
type input "NGUYỄN THỊ THUỶ"
type input "ĐỨC 0337686039"
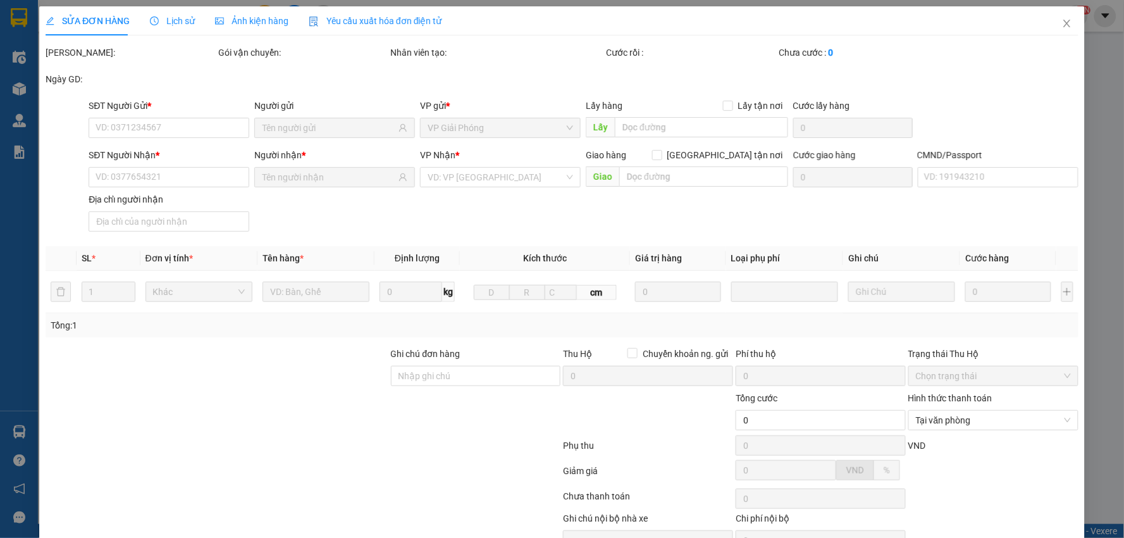
type input "35.000"
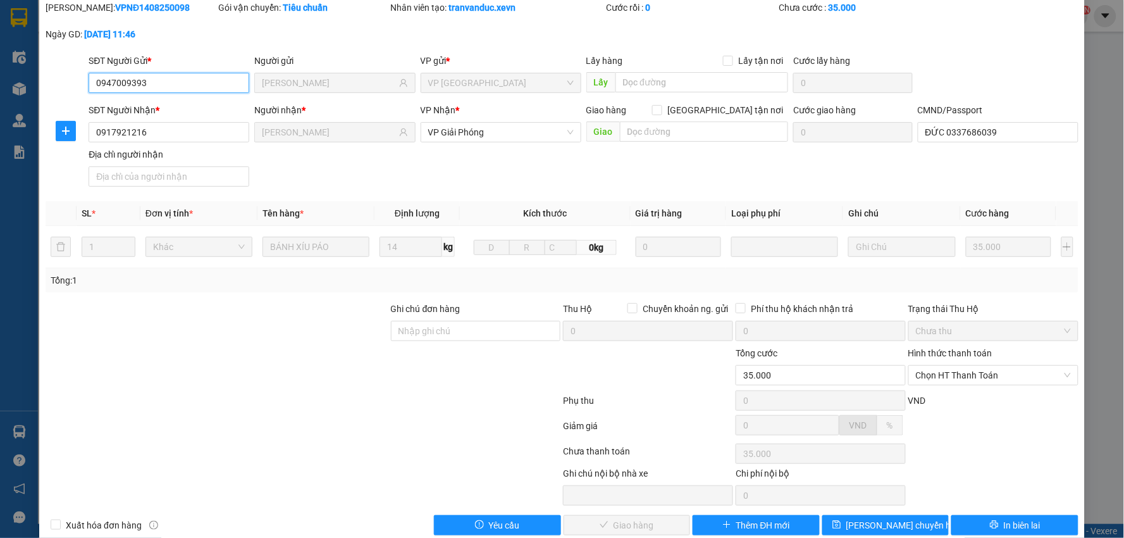
scroll to position [67, 0]
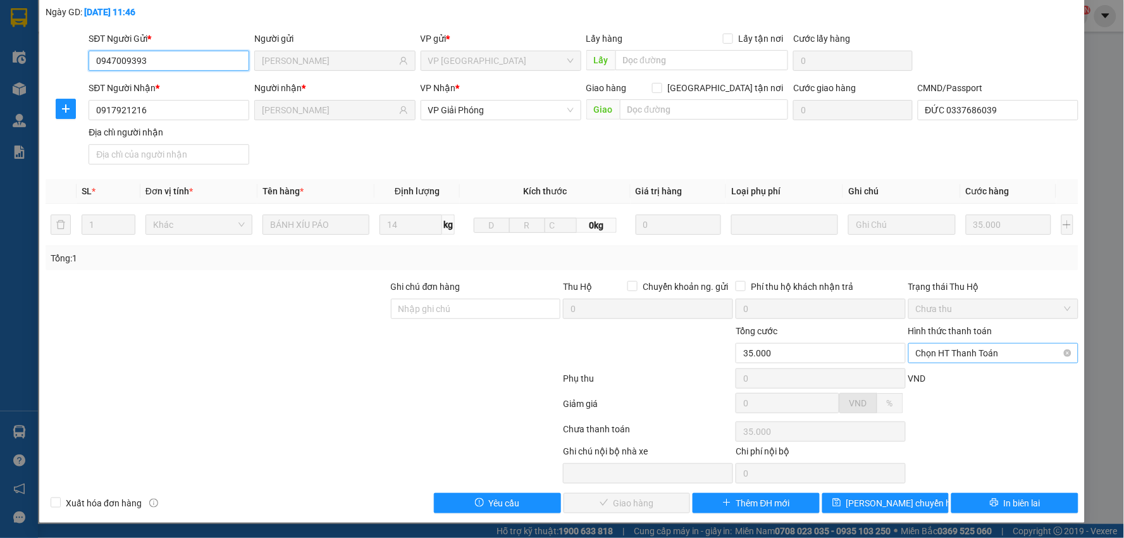
click at [998, 354] on span "Chọn HT Thanh Toán" at bounding box center [993, 353] width 155 height 19
click at [1006, 378] on div "Tại văn phòng" at bounding box center [985, 378] width 153 height 14
type input "0"
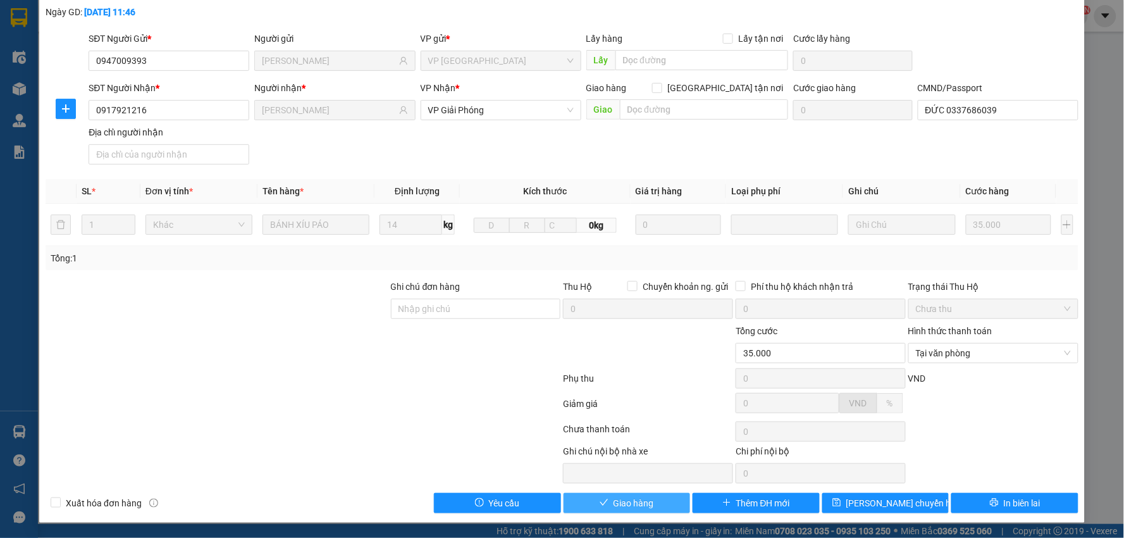
click at [649, 510] on button "Giao hàng" at bounding box center [627, 503] width 127 height 20
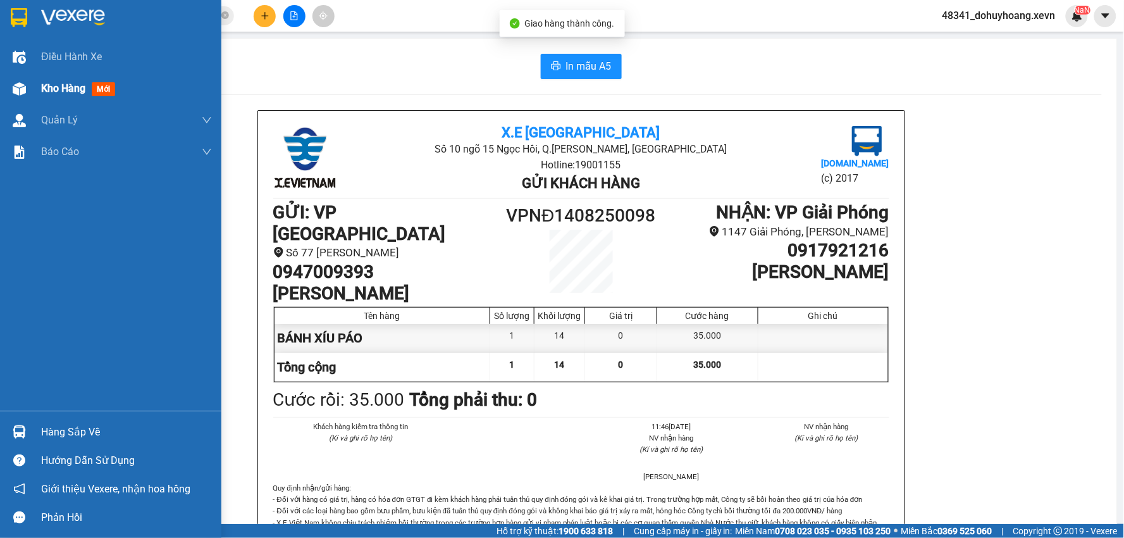
click at [35, 91] on div "Kho hàng mới" at bounding box center [110, 89] width 221 height 32
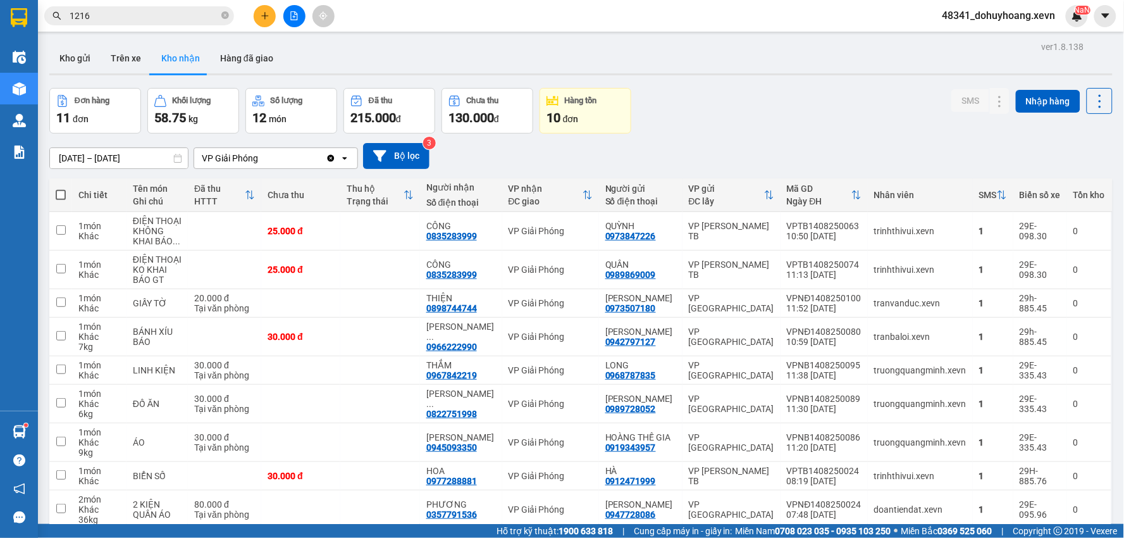
click at [146, 11] on input "1216" at bounding box center [144, 16] width 149 height 14
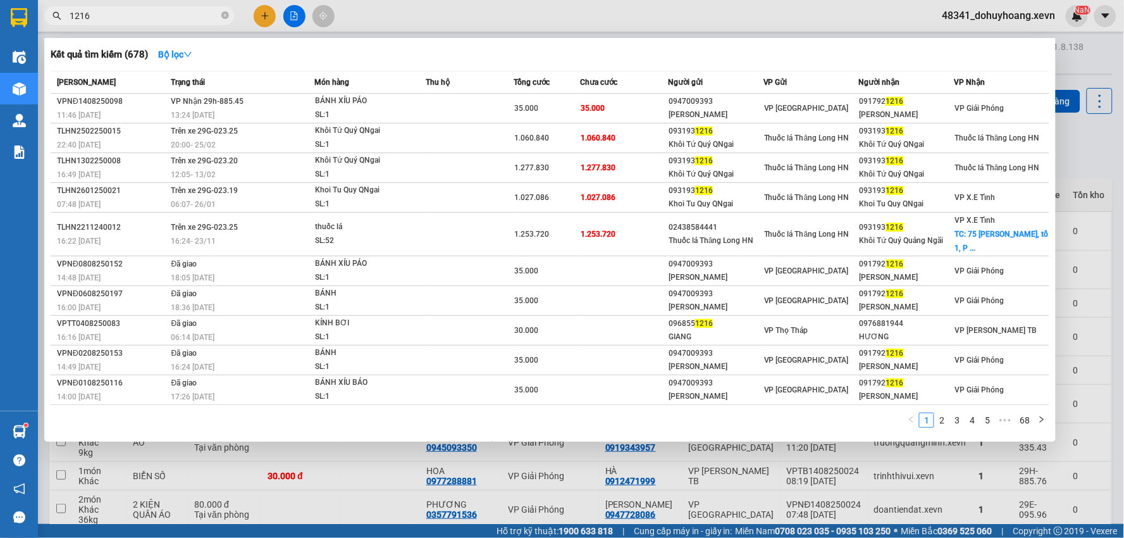
click at [146, 11] on input "1216" at bounding box center [144, 16] width 149 height 14
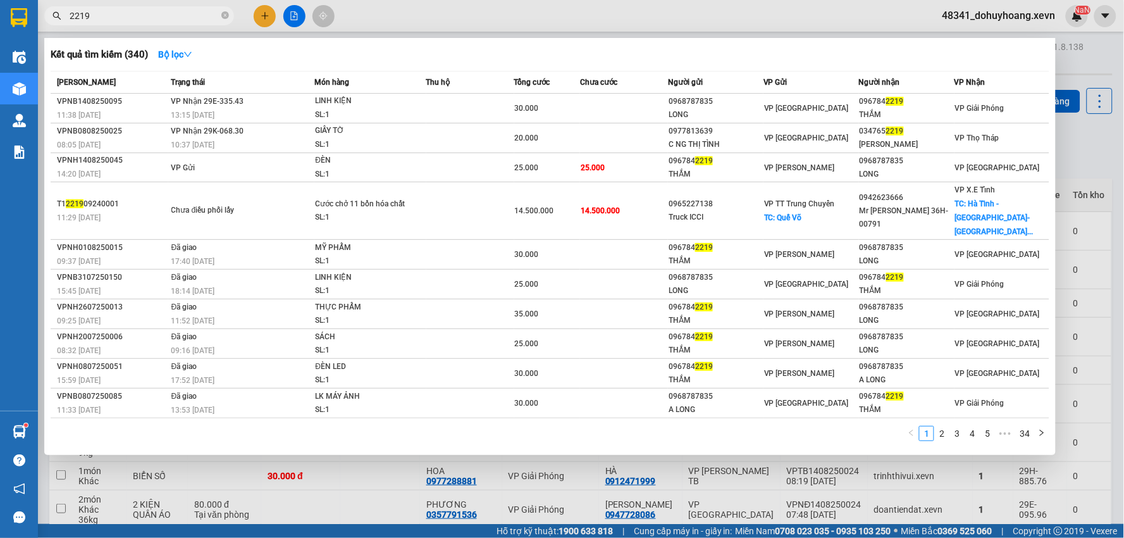
type input "2219"
click at [343, 111] on div "SL: 1" at bounding box center [362, 115] width 95 height 14
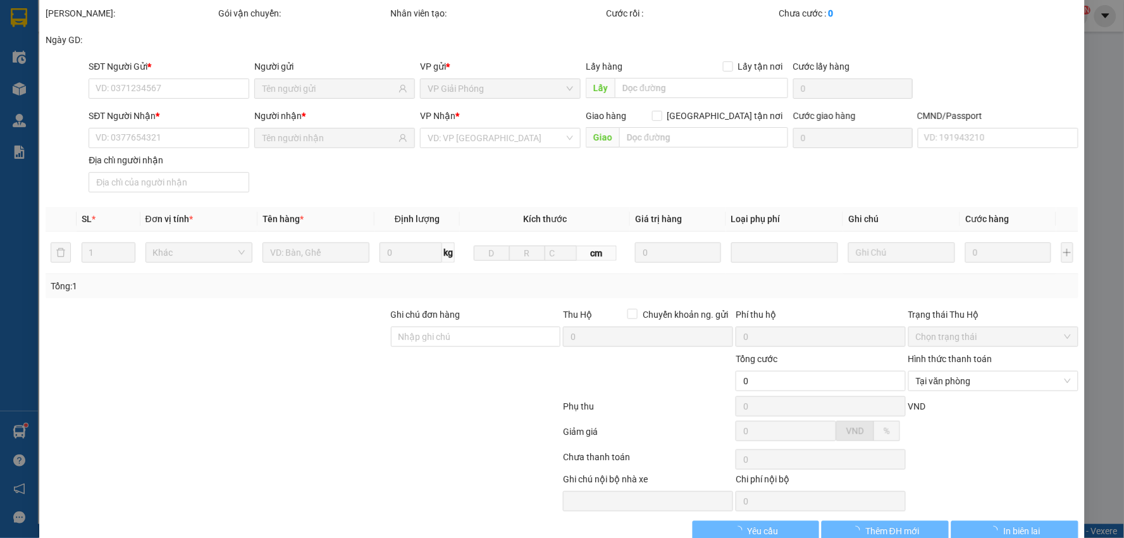
type input "0968787835"
type input "LONG"
type input "0967842219"
type input "THẮM"
type input "025193000642 NGÔ THỊ THU THẮM"
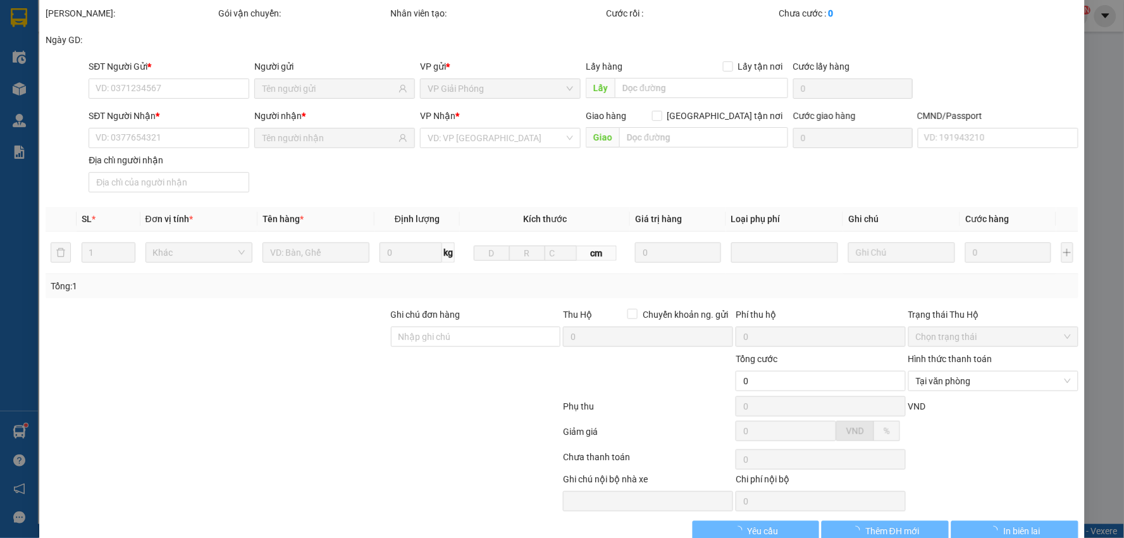
type input "30.000"
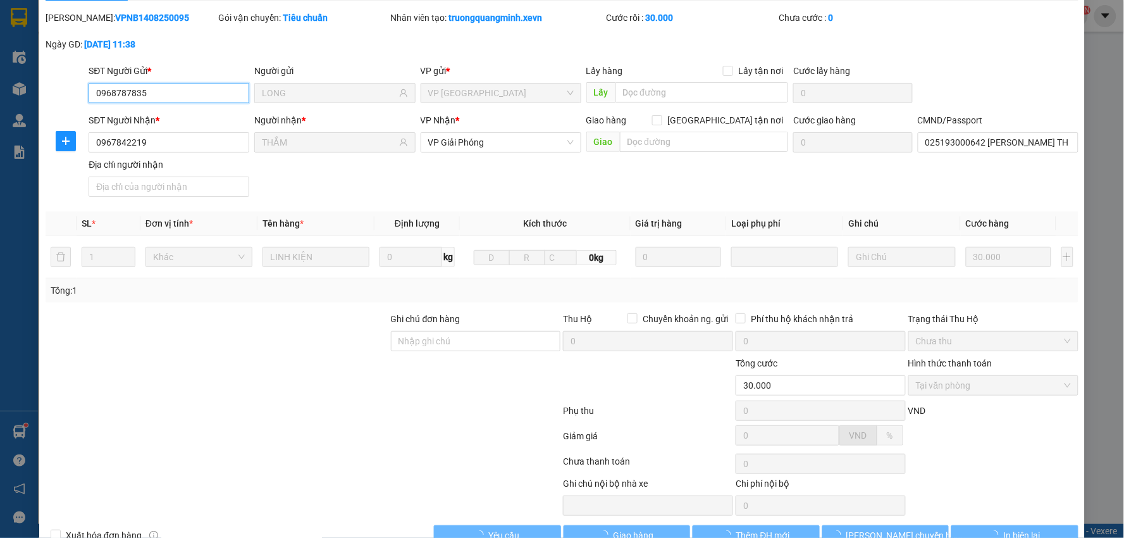
scroll to position [67, 0]
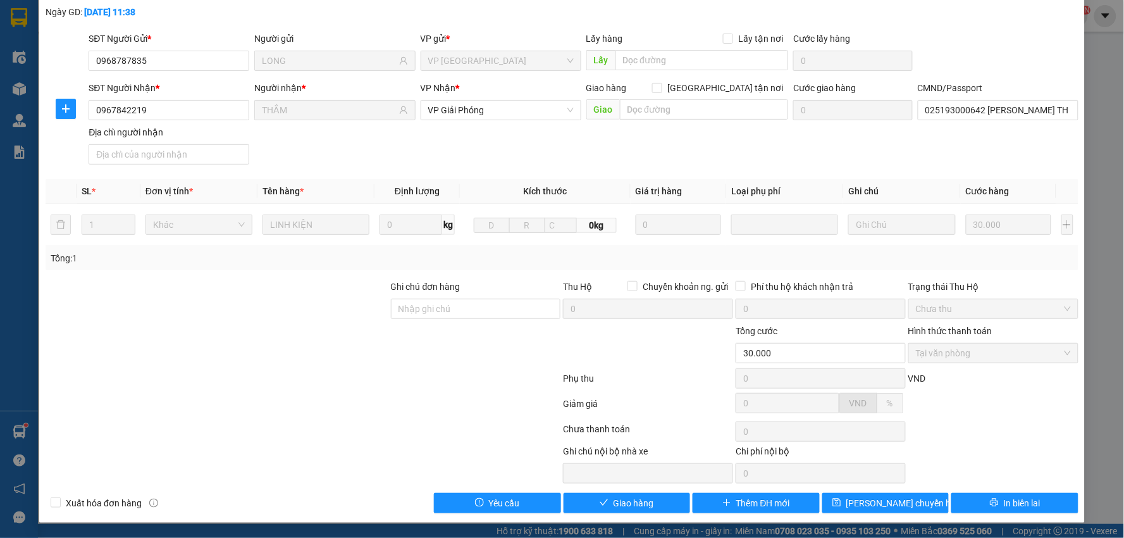
click at [654, 488] on div "Total Paid Fee 30.000 Total UnPaid Fee 0 Cash Collection Total Fee Mã ĐH: VPNB1…" at bounding box center [562, 245] width 1033 height 535
click at [652, 491] on div "Total Paid Fee 30.000 Total UnPaid Fee 0 Cash Collection Total Fee Mã ĐH: VPNB1…" at bounding box center [562, 245] width 1033 height 535
click at [650, 511] on button "Giao hàng" at bounding box center [627, 503] width 127 height 20
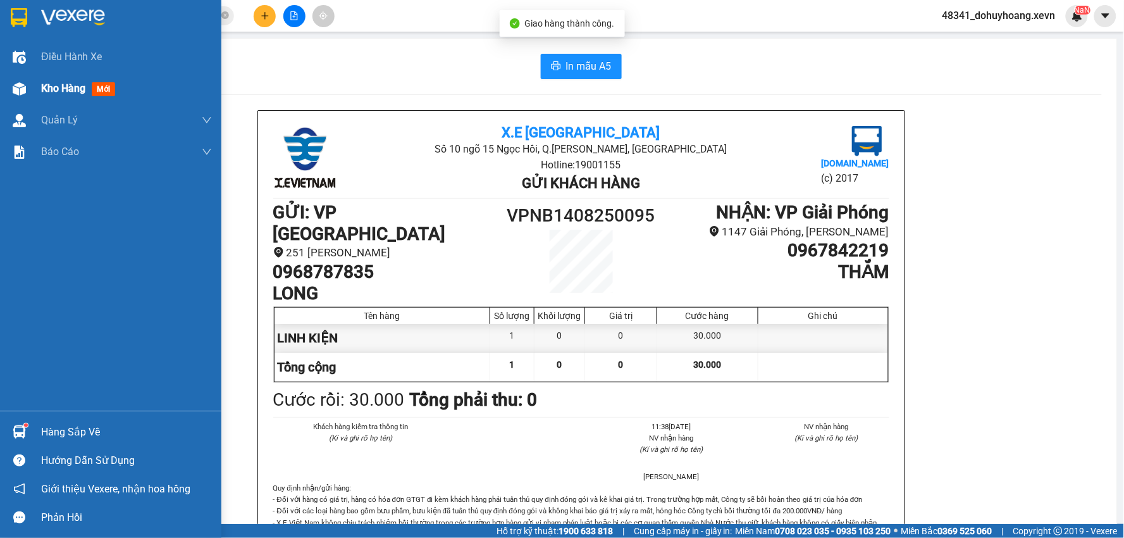
click at [4, 91] on div "Kho hàng mới" at bounding box center [110, 89] width 221 height 32
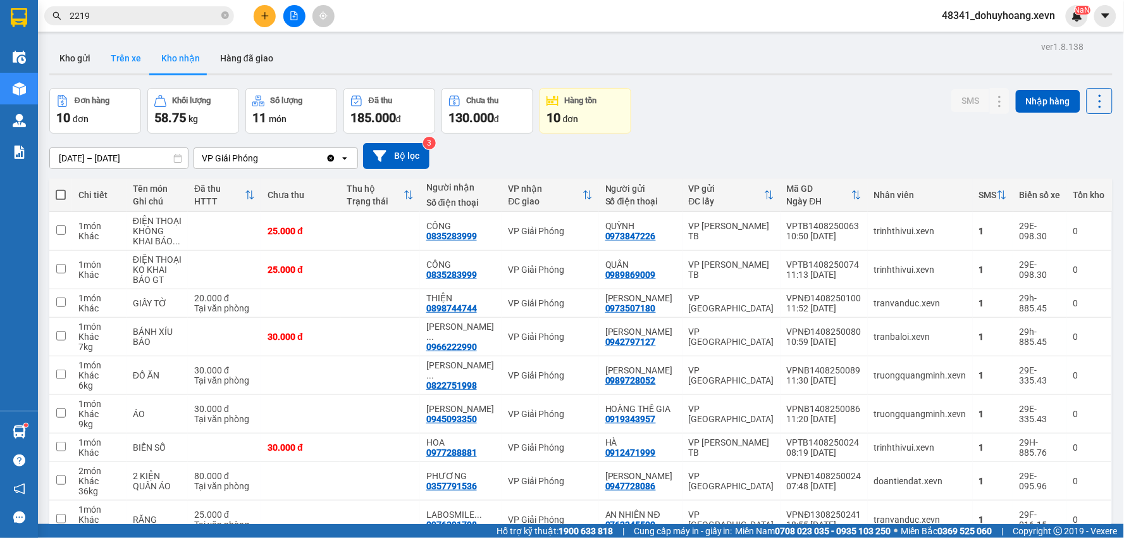
click at [134, 44] on button "Trên xe" at bounding box center [126, 58] width 51 height 30
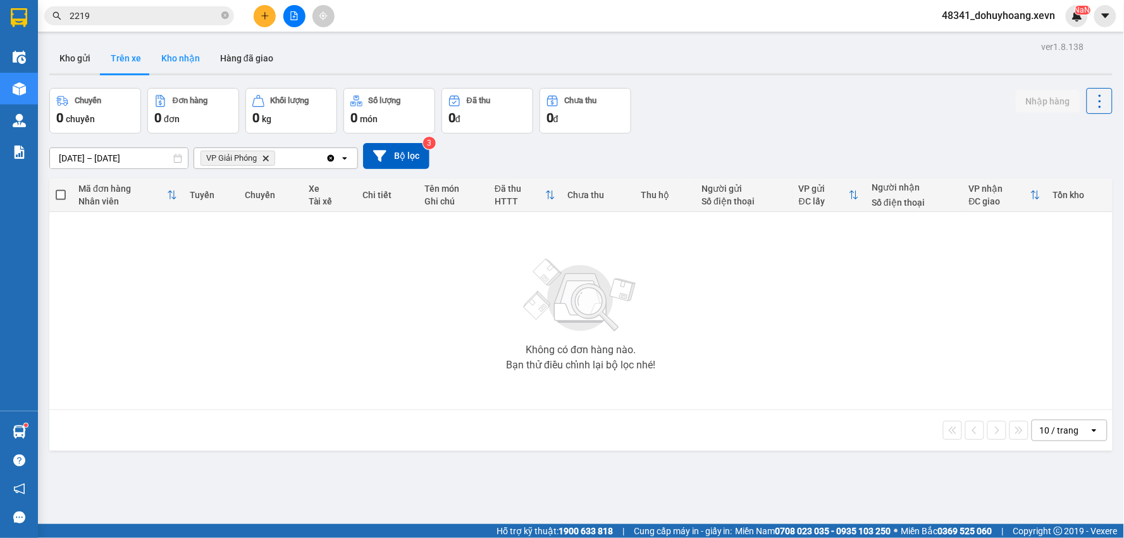
click at [194, 56] on button "Kho nhận" at bounding box center [180, 58] width 59 height 30
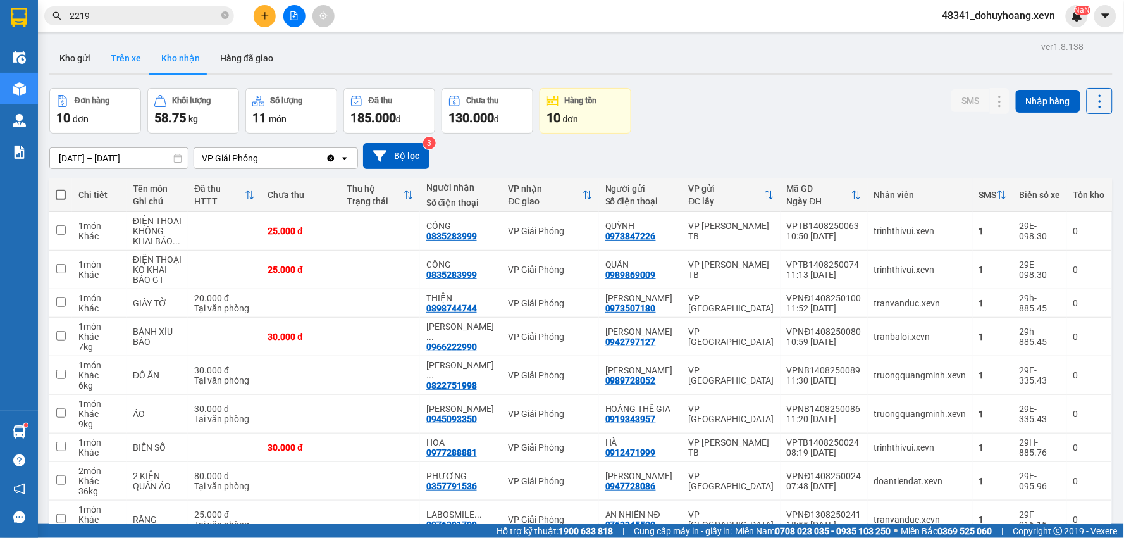
click at [112, 47] on button "Trên xe" at bounding box center [126, 58] width 51 height 30
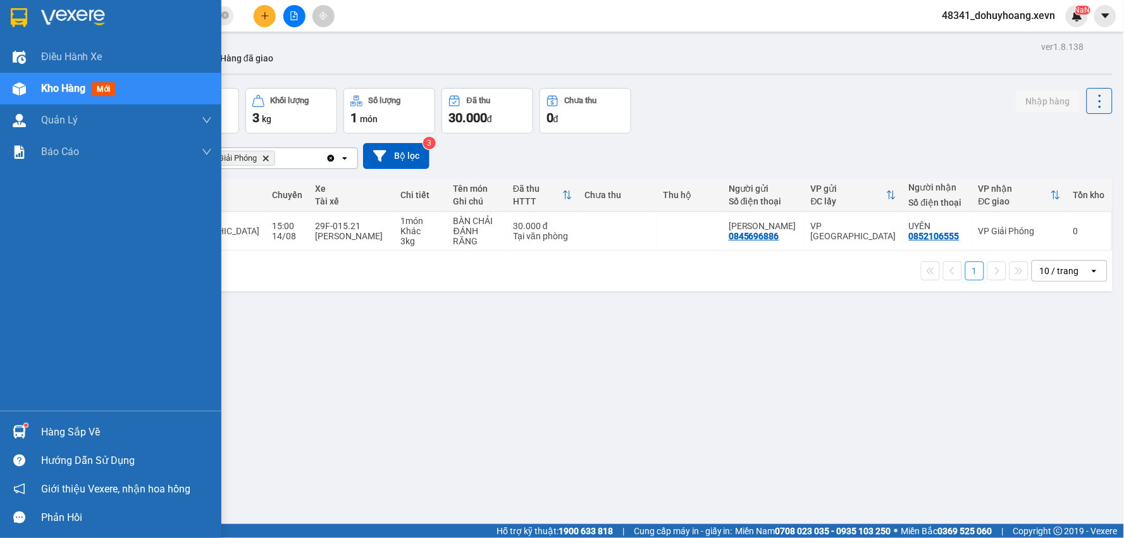
click at [20, 429] on img at bounding box center [19, 431] width 13 height 13
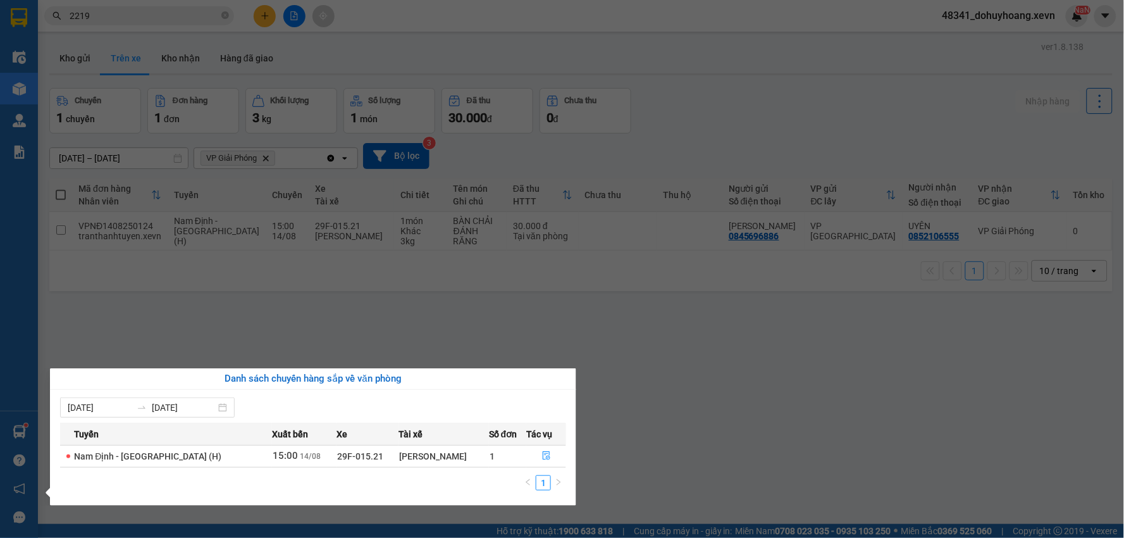
click at [447, 264] on section "Kết quả tìm kiếm ( 340 ) Bộ lọc Mã ĐH Trạng thái Món hàng Thu hộ Tổng cước Chưa…" at bounding box center [562, 269] width 1124 height 538
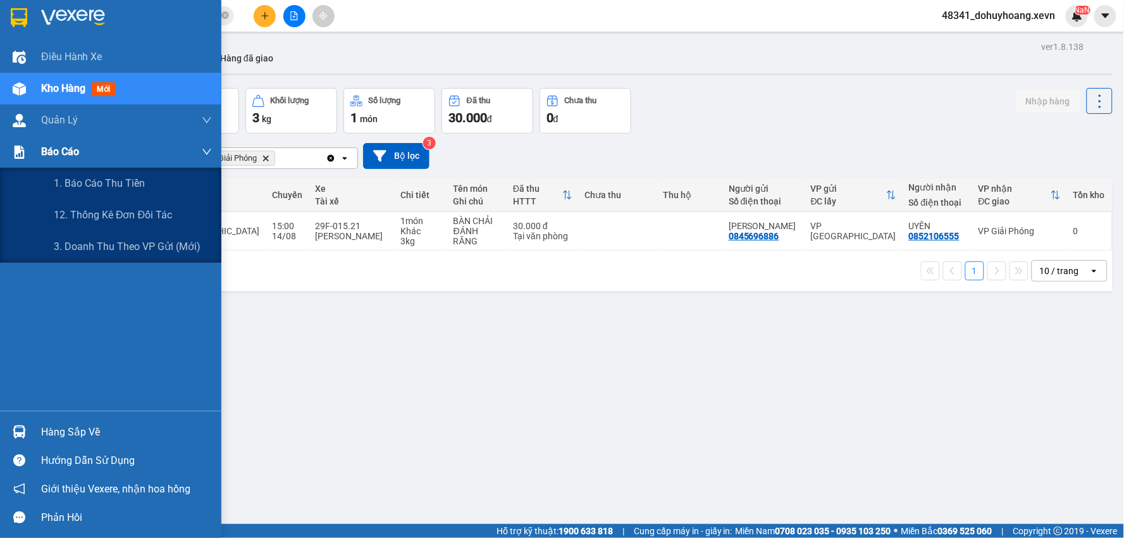
click at [106, 165] on div "Báo cáo" at bounding box center [126, 152] width 171 height 32
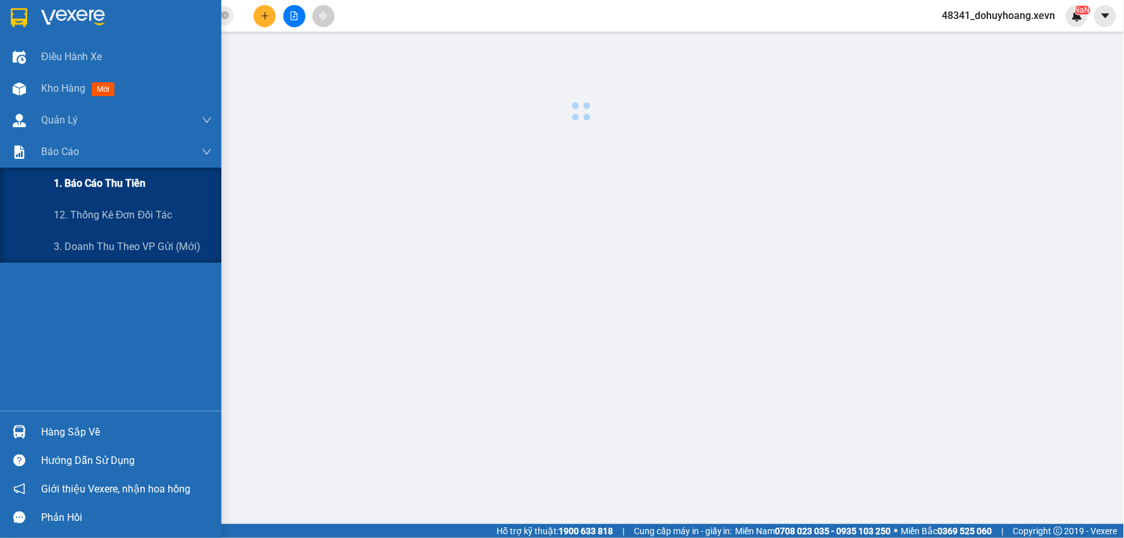
click at [106, 178] on span "1. Báo cáo thu tiền" at bounding box center [100, 183] width 92 height 16
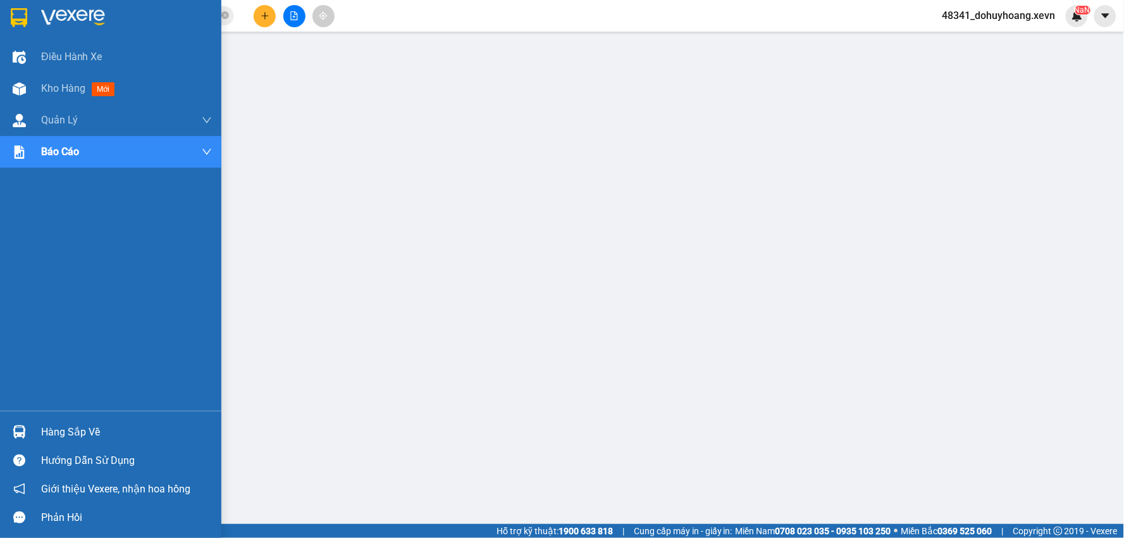
click at [61, 414] on div "Hàng sắp về Hướng dẫn sử dụng Giới thiệu Vexere, nhận hoa hồng Phản hồi" at bounding box center [110, 471] width 221 height 121
click at [66, 423] on div "Hàng sắp về" at bounding box center [126, 432] width 171 height 19
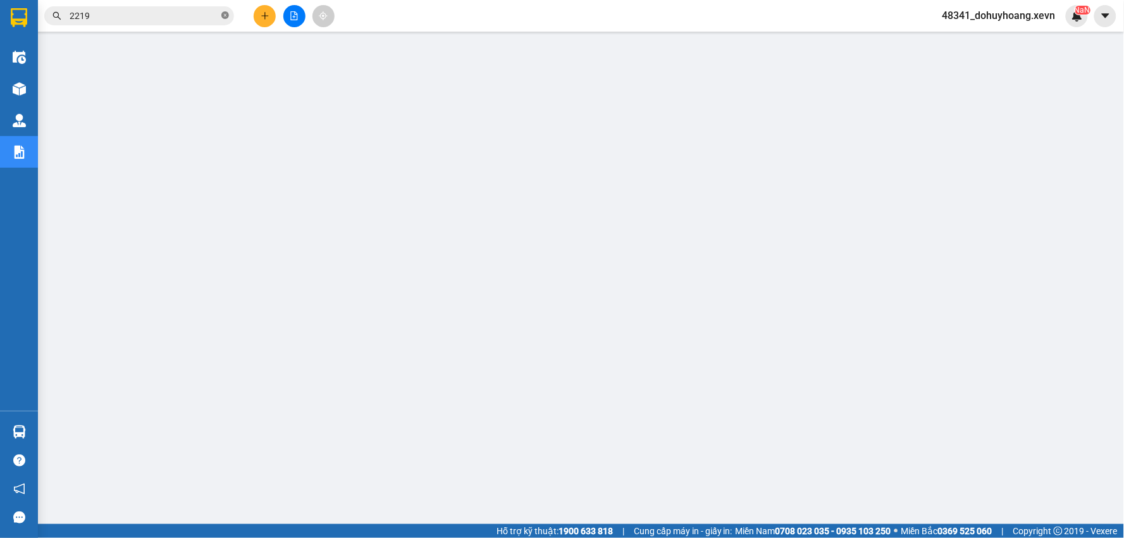
click at [225, 16] on icon "close-circle" at bounding box center [225, 15] width 8 height 8
click at [1026, 10] on span "48341_dohuyhoang.xevn" at bounding box center [1000, 16] width 134 height 16
click at [979, 42] on span "Đăng xuất" at bounding box center [1005, 39] width 107 height 14
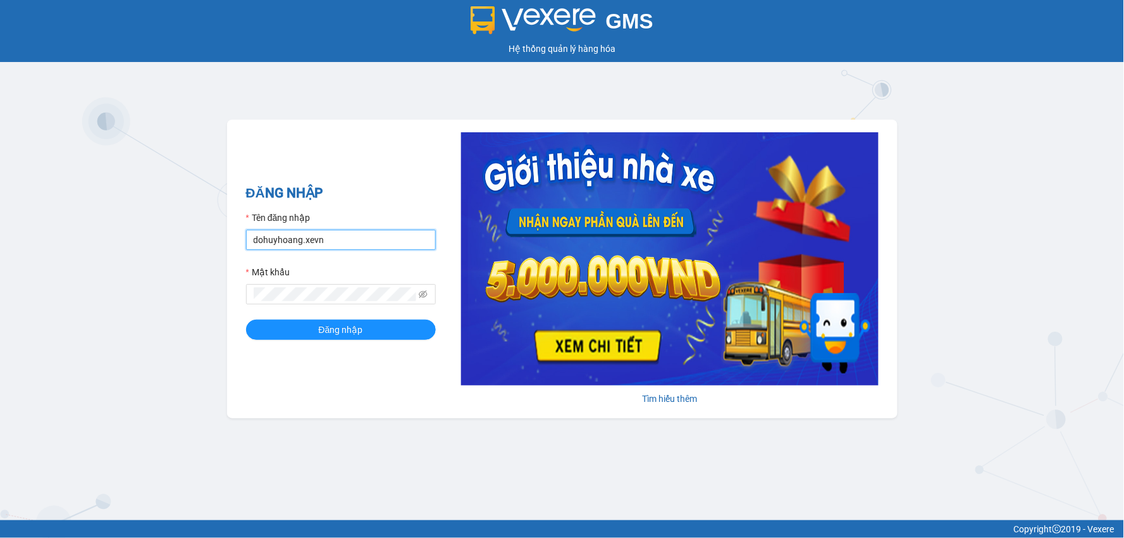
drag, startPoint x: 0, startPoint y: 0, endPoint x: 306, endPoint y: 238, distance: 387.8
click at [306, 238] on input "dohuyhoang.xevn" at bounding box center [341, 240] width 190 height 20
type input "nguyenthuyduong.xevn"
click at [333, 333] on span "Đăng nhập" at bounding box center [341, 330] width 44 height 14
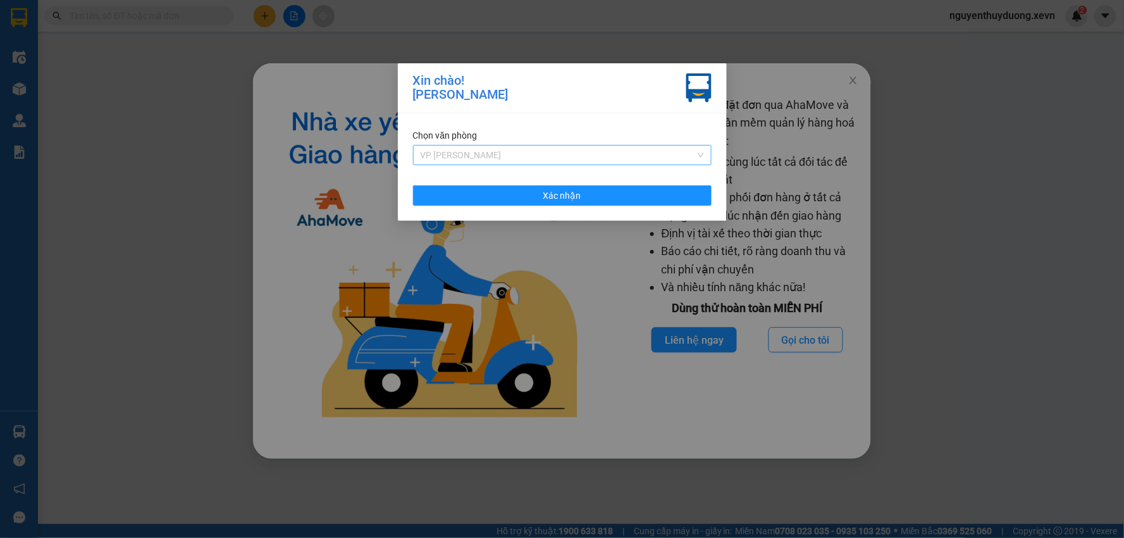
click at [466, 152] on span "VP [PERSON_NAME]" at bounding box center [562, 155] width 283 height 19
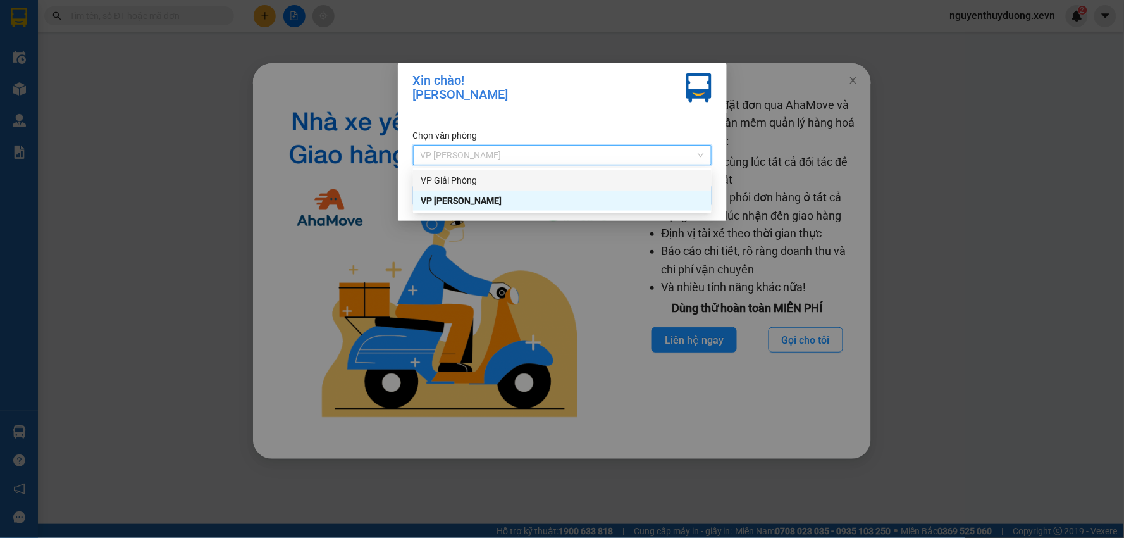
click at [488, 185] on div "VP Giải Phóng" at bounding box center [562, 180] width 283 height 14
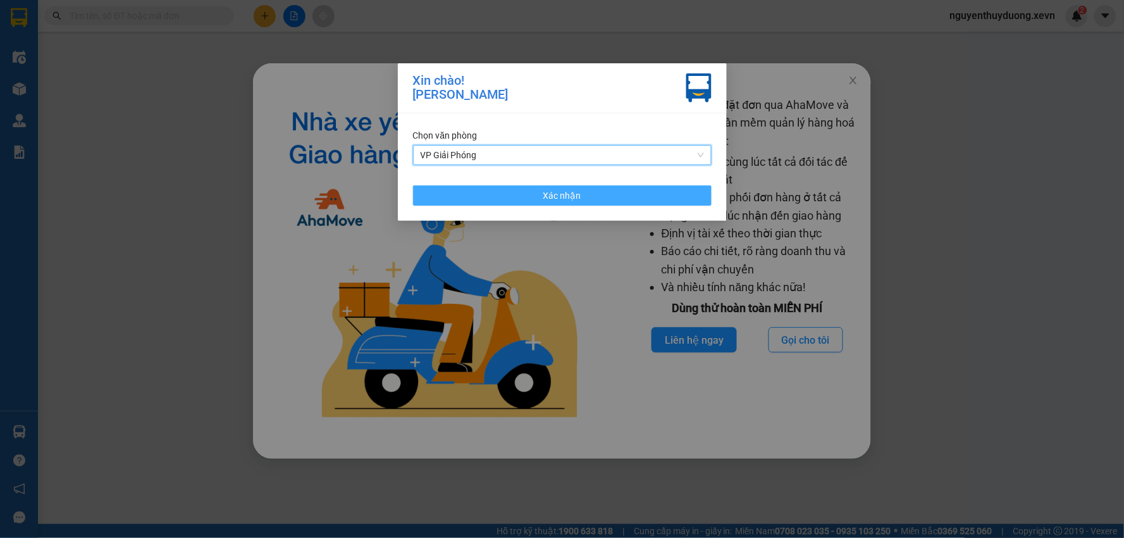
click at [549, 201] on span "Xác nhận" at bounding box center [563, 196] width 38 height 14
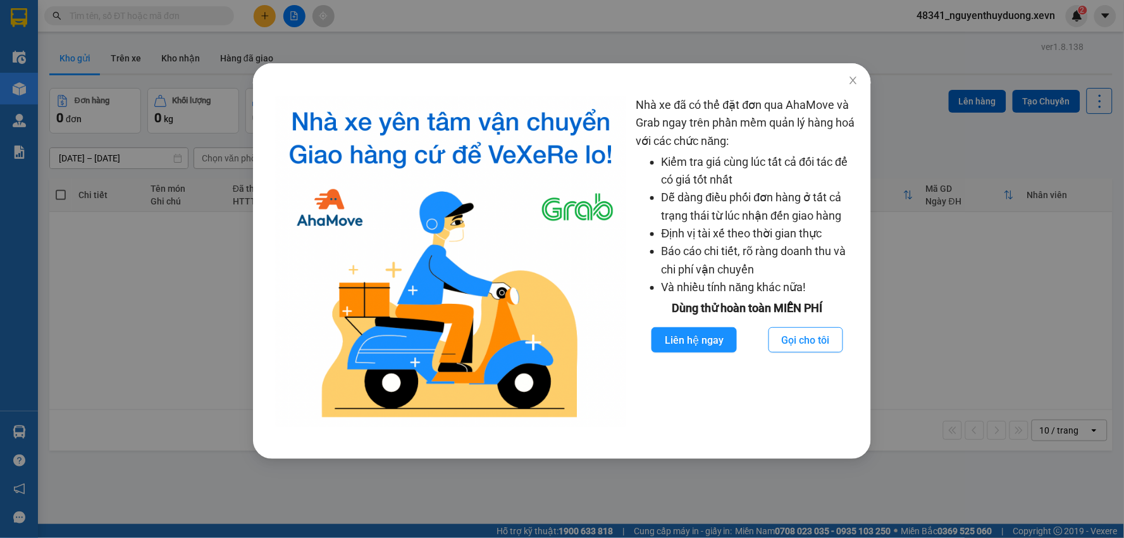
click at [1019, 291] on div "Nhà xe đã có thể đặt đơn qua AhaMove và Grab ngay trên phần mềm quản lý hàng ho…" at bounding box center [562, 269] width 1124 height 538
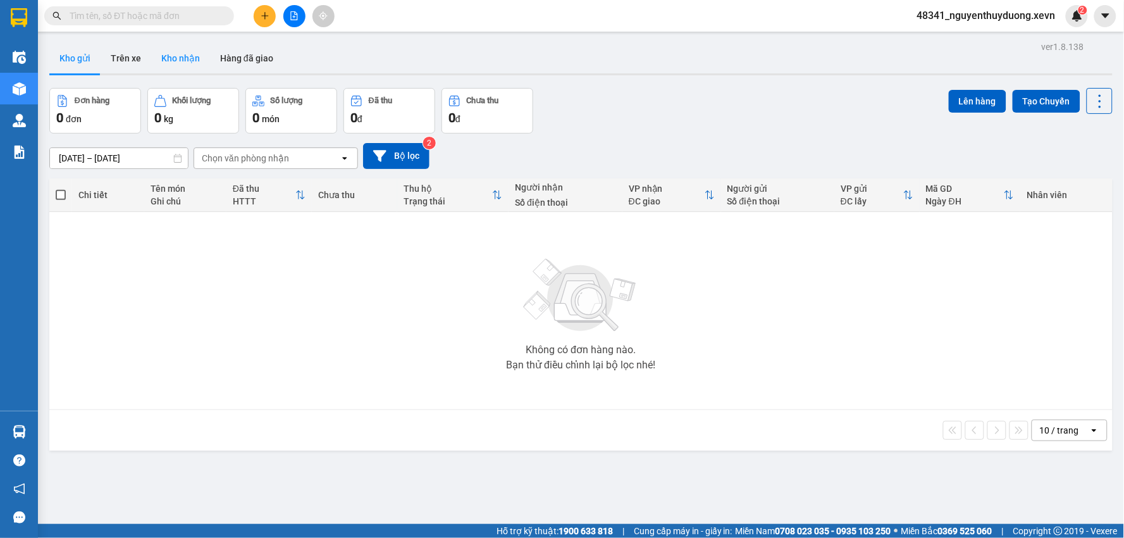
click at [197, 58] on button "Kho nhận" at bounding box center [180, 58] width 59 height 30
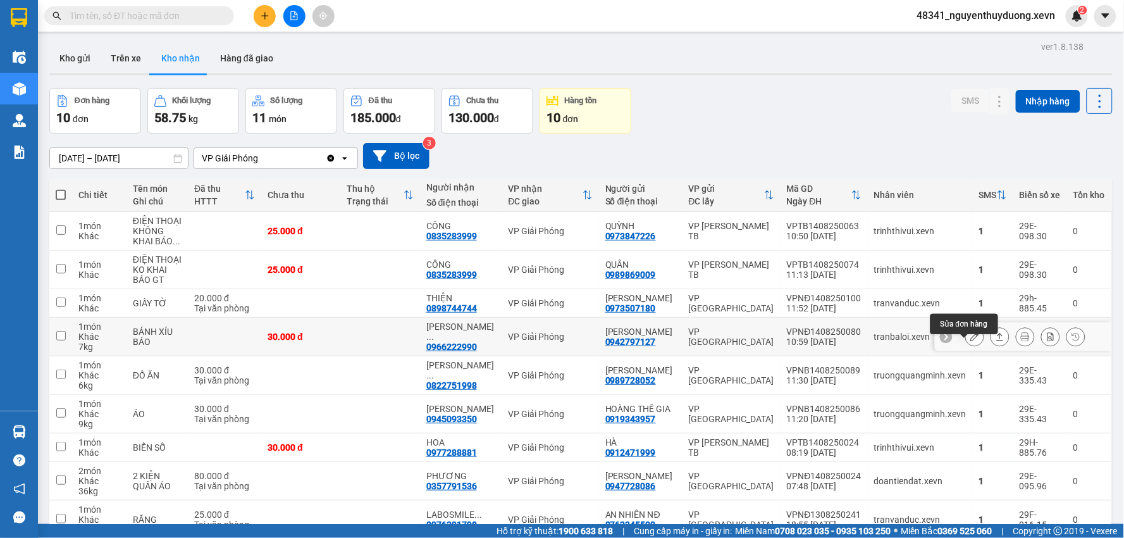
click at [971, 341] on icon at bounding box center [975, 336] width 9 height 9
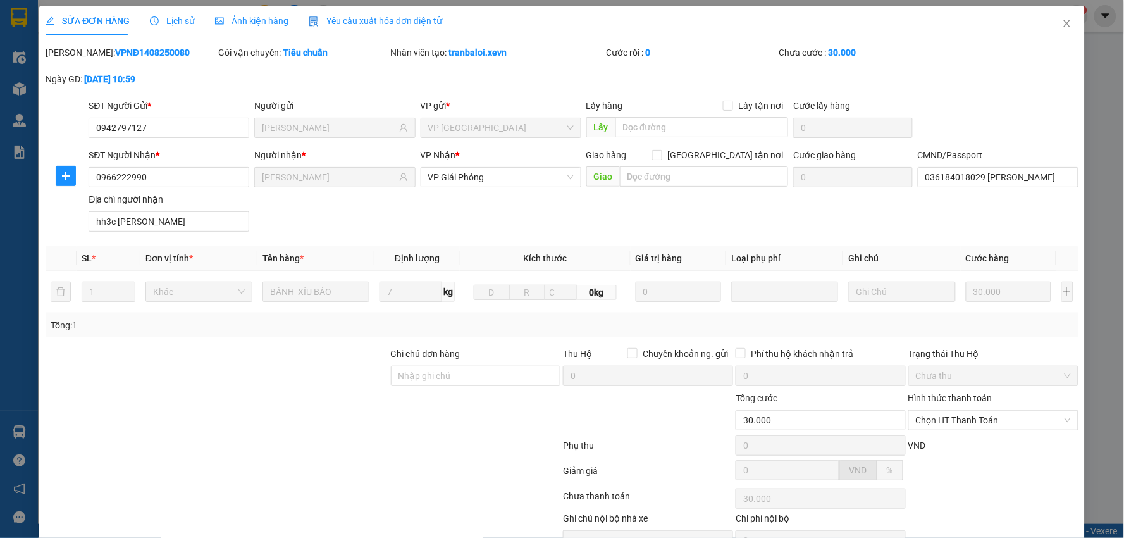
type input "0942797127"
type input "[PERSON_NAME]"
type input "0966222990"
type input "[PERSON_NAME]"
type input "036184018029 [PERSON_NAME]"
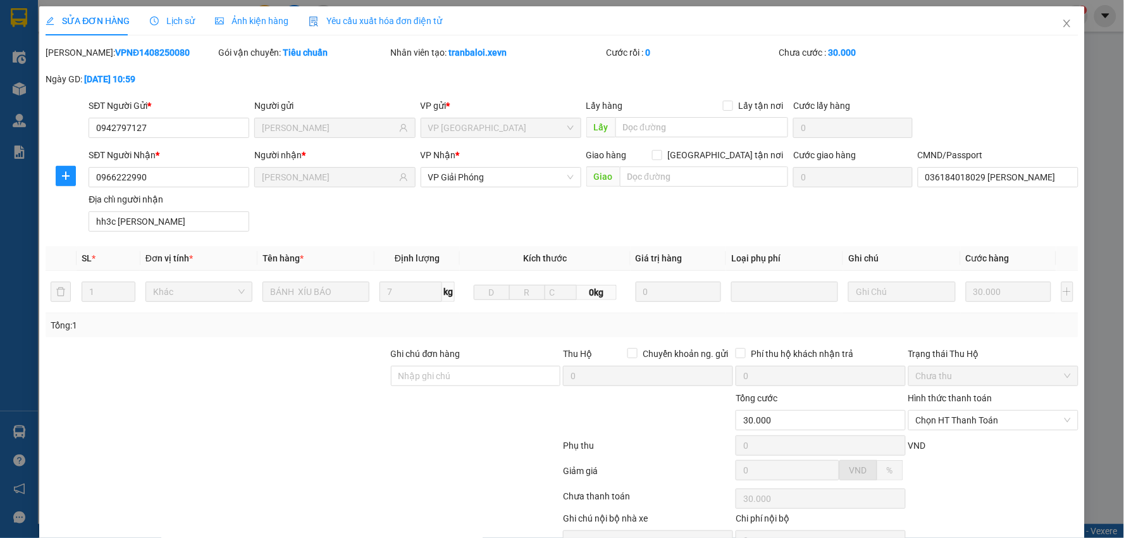
type input "hh3c [PERSON_NAME]"
type input "30.000"
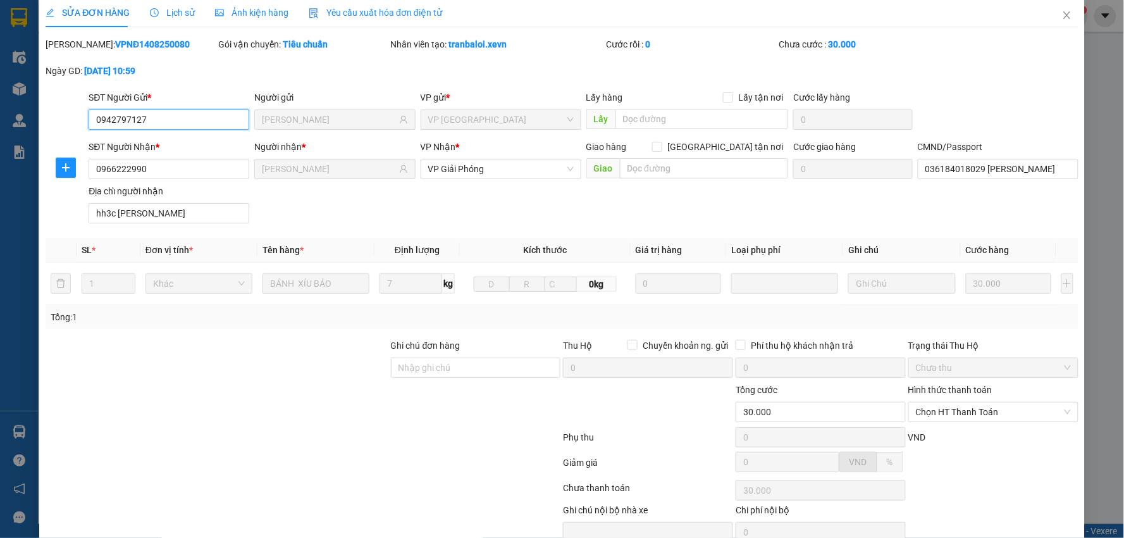
scroll to position [67, 0]
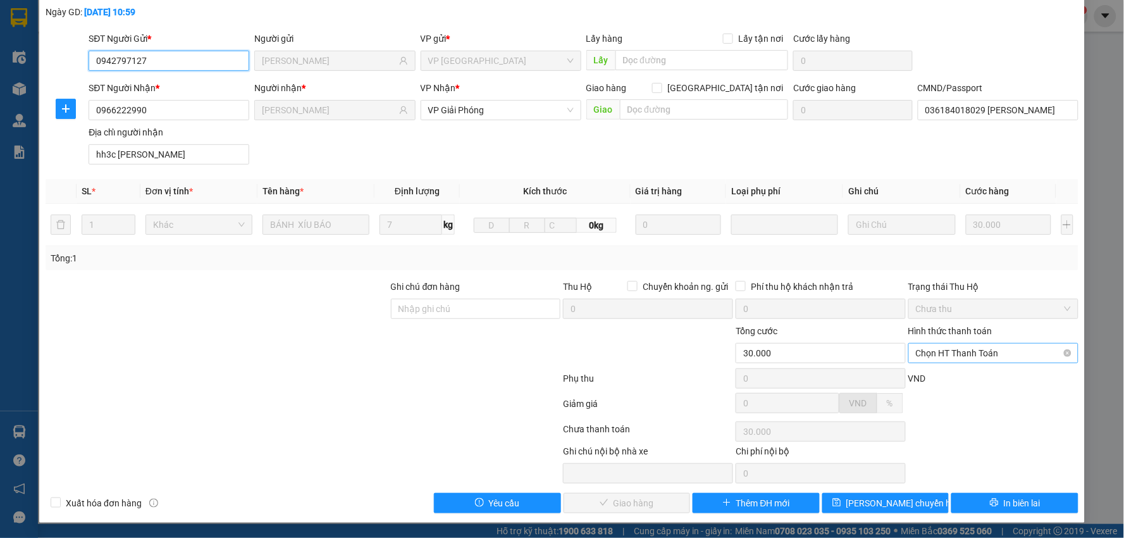
click at [943, 345] on span "Chọn HT Thanh Toán" at bounding box center [993, 353] width 155 height 19
click at [919, 380] on div "Tại văn phòng" at bounding box center [985, 378] width 153 height 14
type input "0"
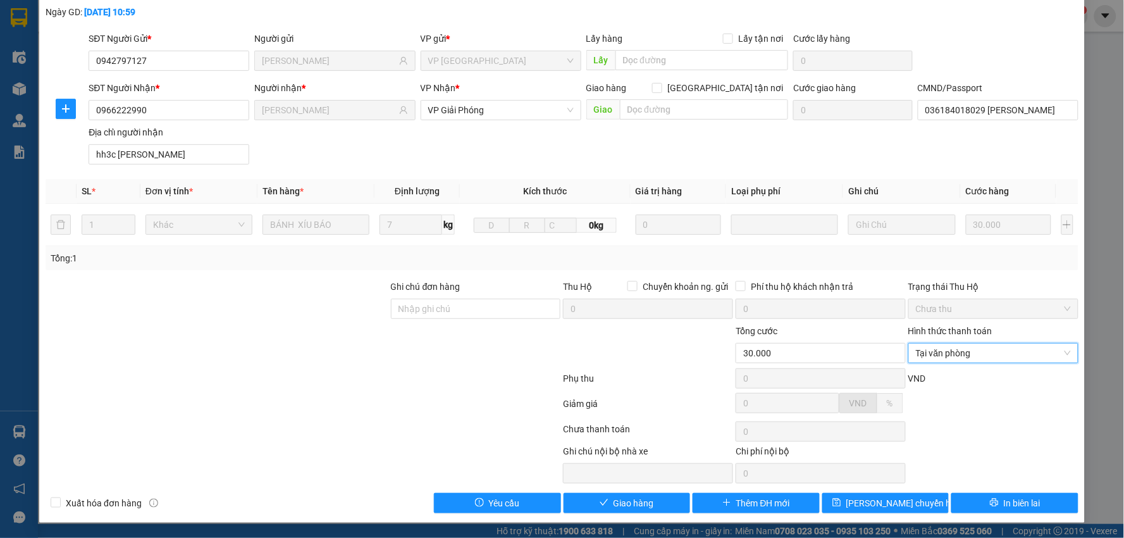
click at [623, 491] on div "Total Paid Fee 0 Total UnPaid Fee 30.000 Cash Collection Total Fee Mã ĐH: VPNĐ1…" at bounding box center [562, 245] width 1033 height 535
click at [605, 509] on button "Giao hàng" at bounding box center [627, 503] width 127 height 20
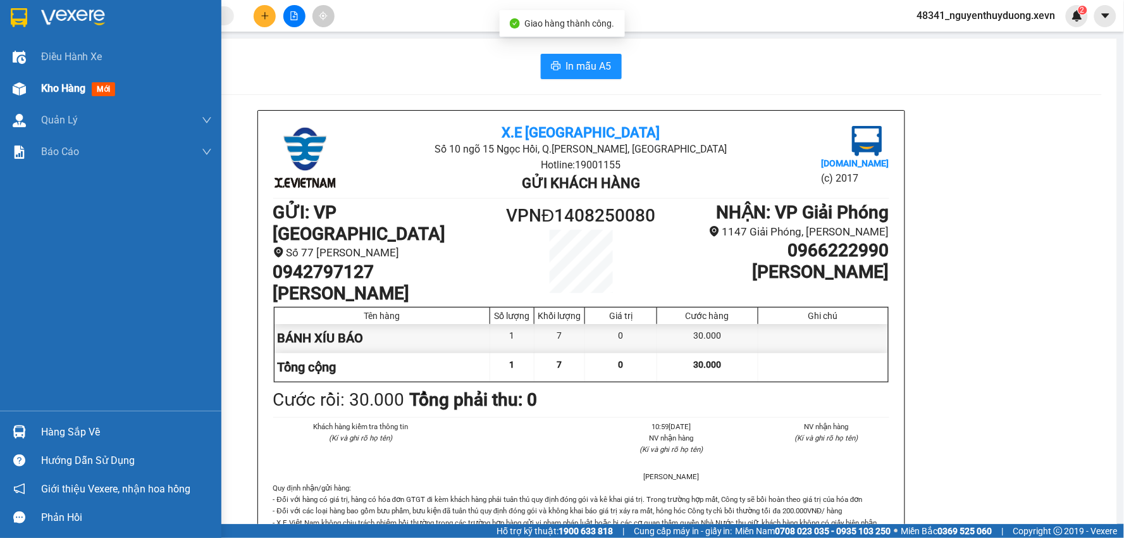
click at [23, 80] on div at bounding box center [19, 89] width 22 height 22
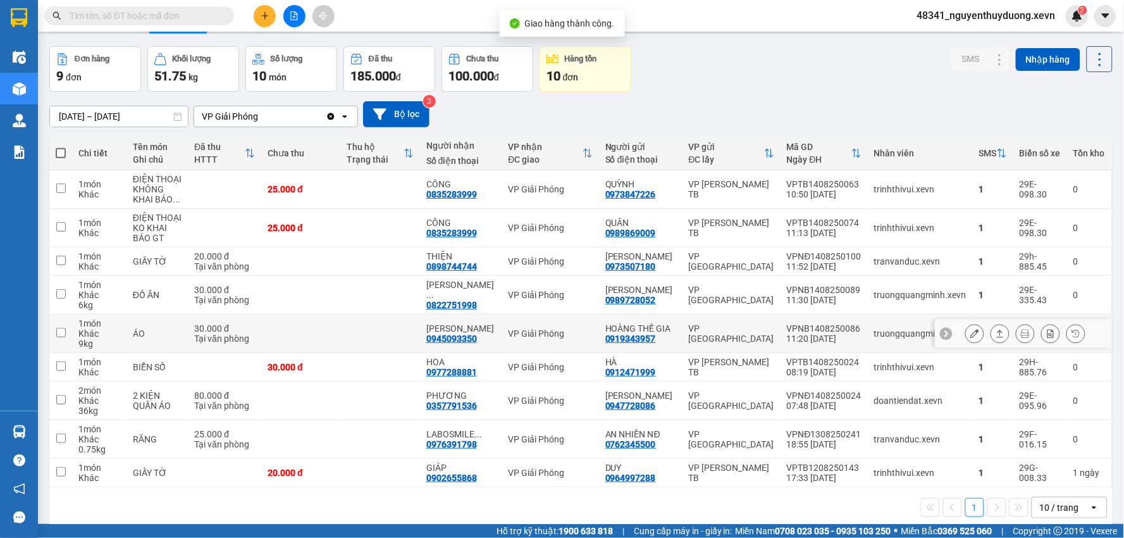
scroll to position [68, 0]
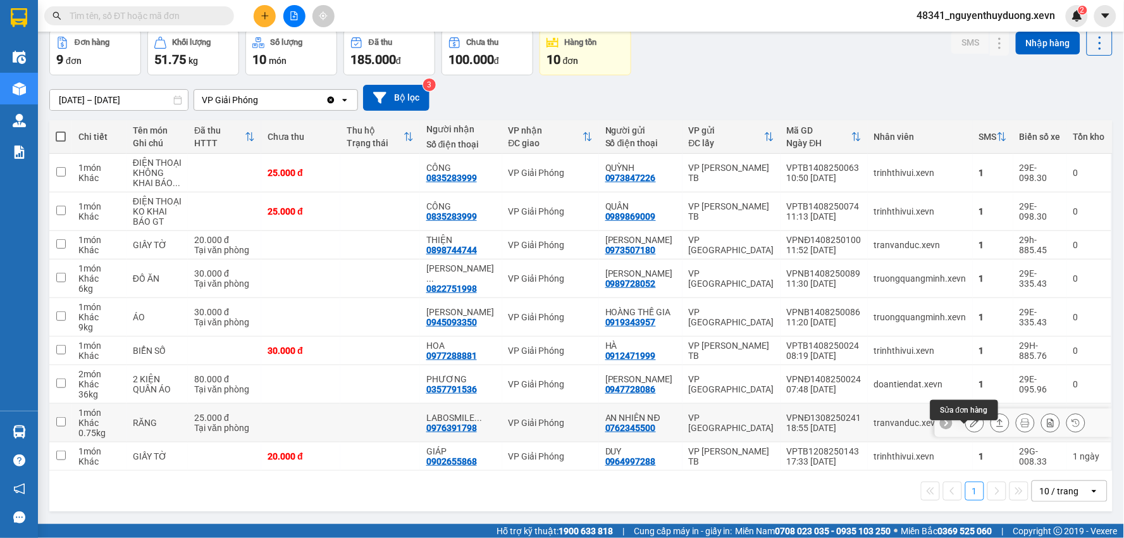
click at [971, 427] on icon at bounding box center [975, 422] width 9 height 9
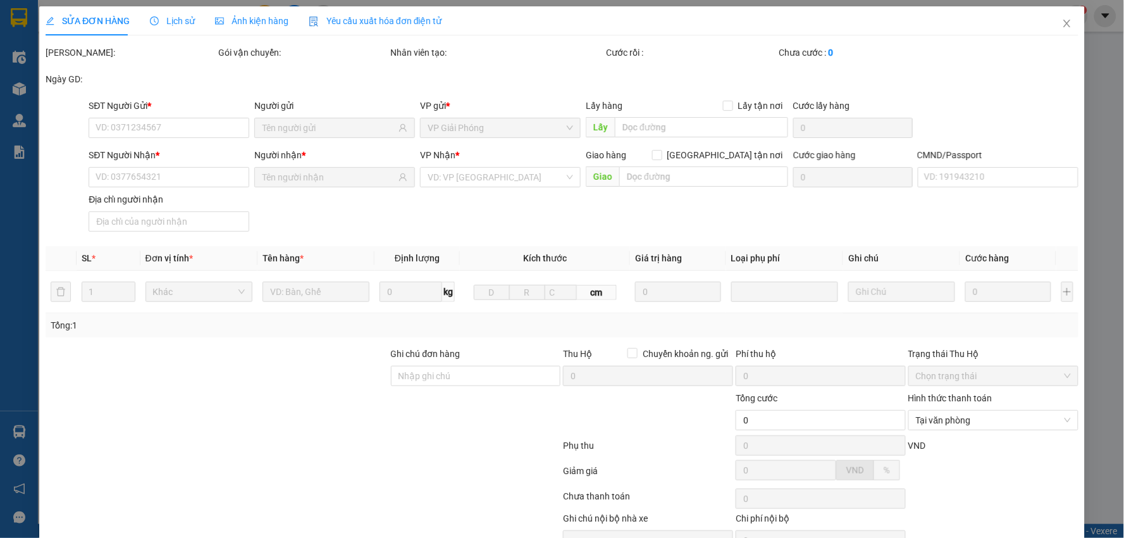
type input "0762345500"
type input "AN NHIÊN NĐ"
type input "0976391798"
type input "LABOSMILE GOLD"
type input "NGUYỄN HẢI ĐƯỜNG"
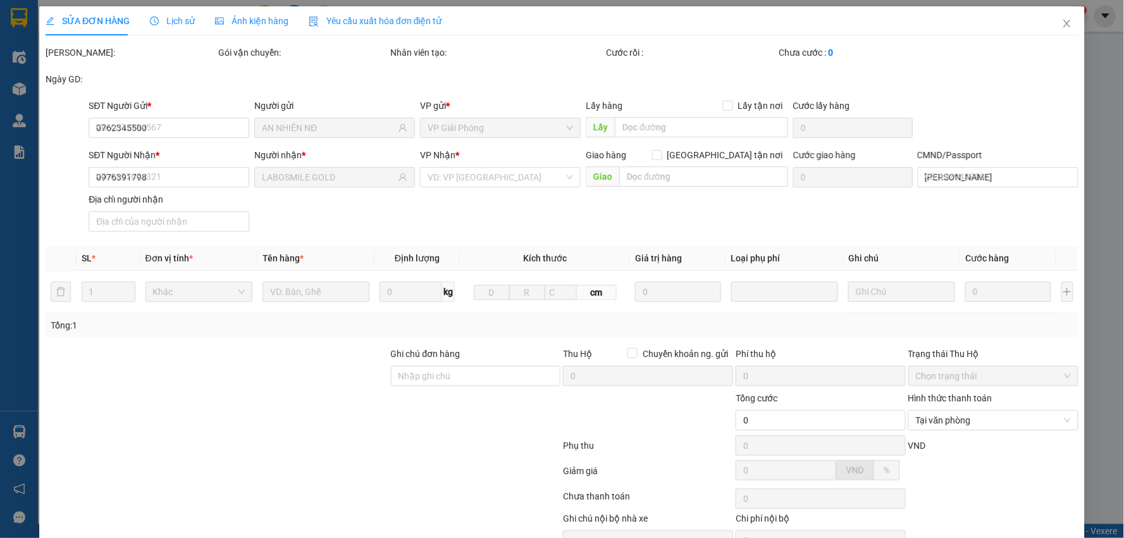
type input "25.000"
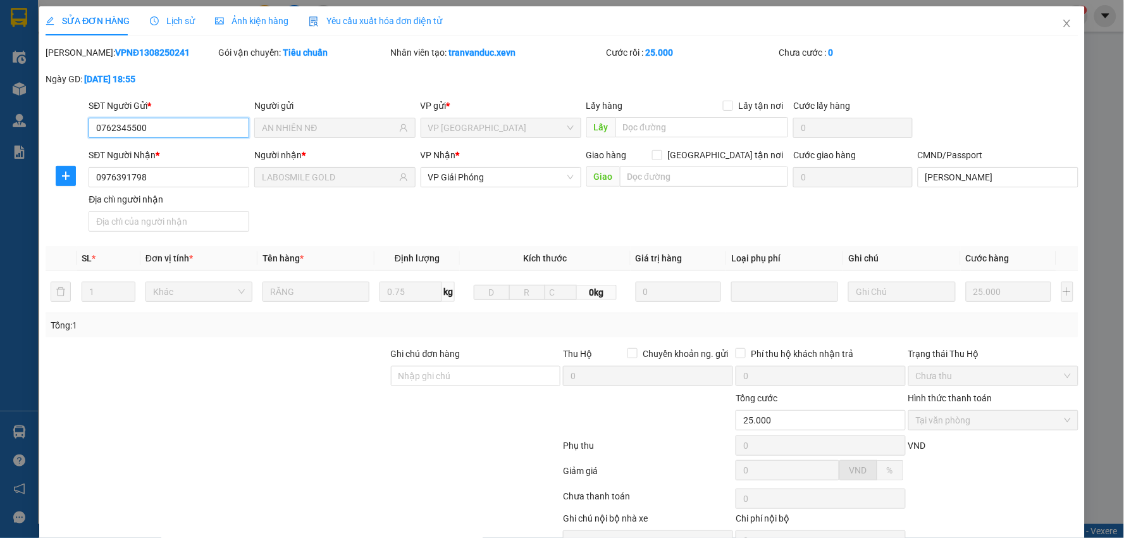
scroll to position [67, 0]
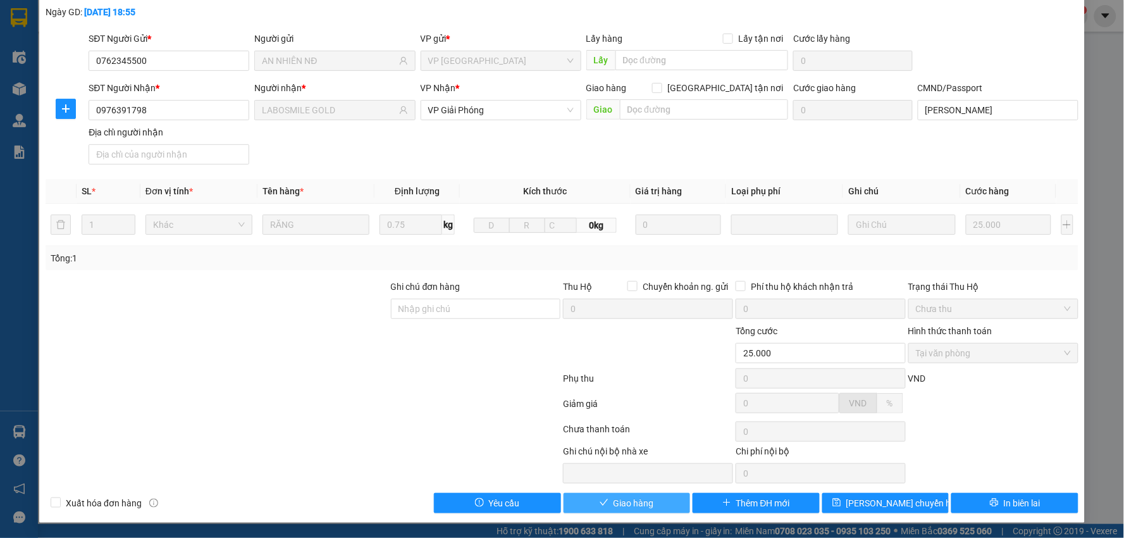
click at [601, 504] on icon "check" at bounding box center [604, 502] width 9 height 9
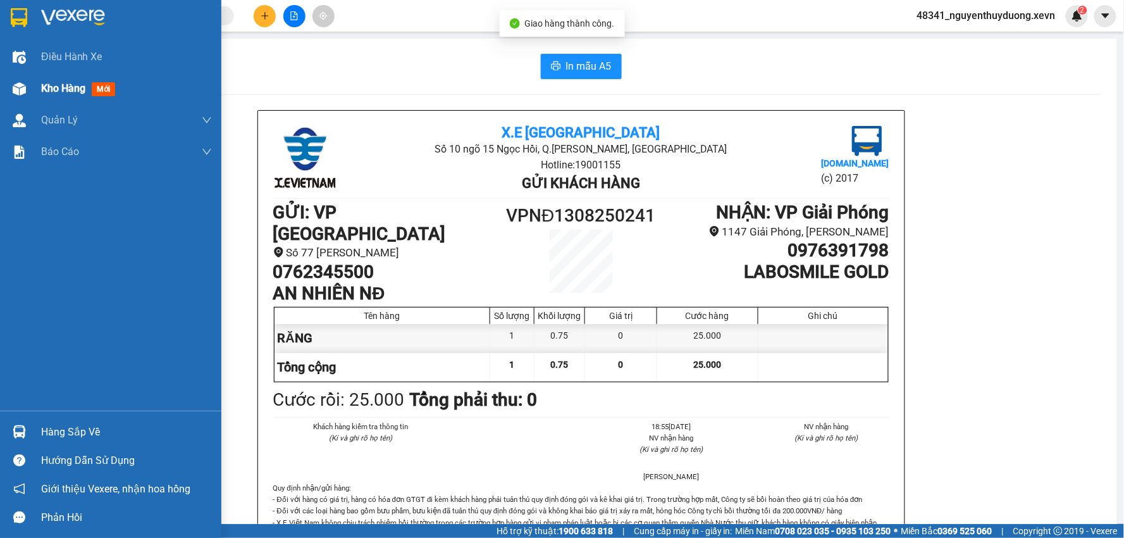
click at [36, 80] on div "Kho hàng mới" at bounding box center [110, 89] width 221 height 32
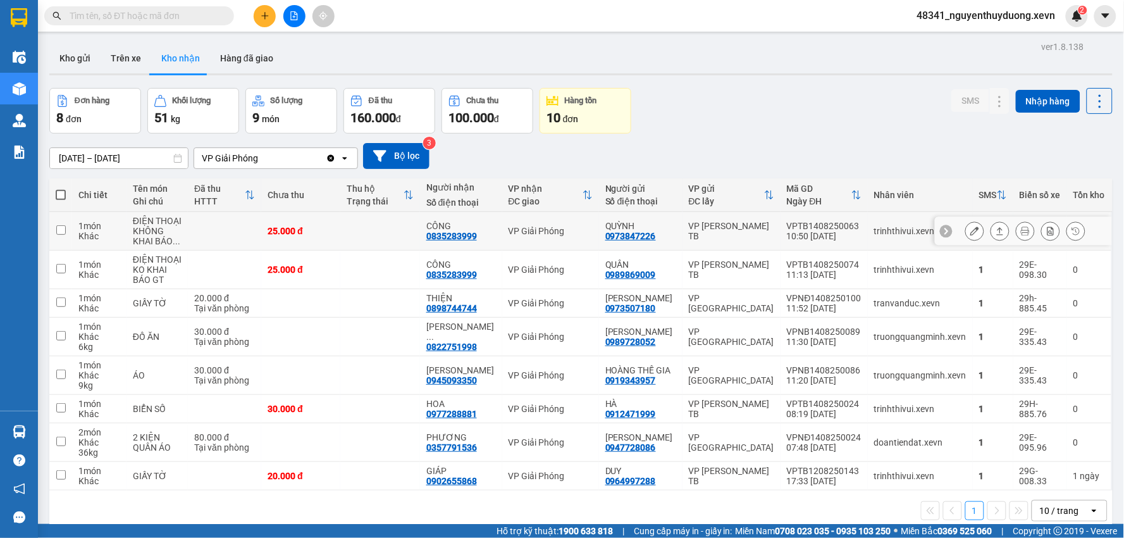
click at [971, 232] on icon at bounding box center [975, 231] width 9 height 9
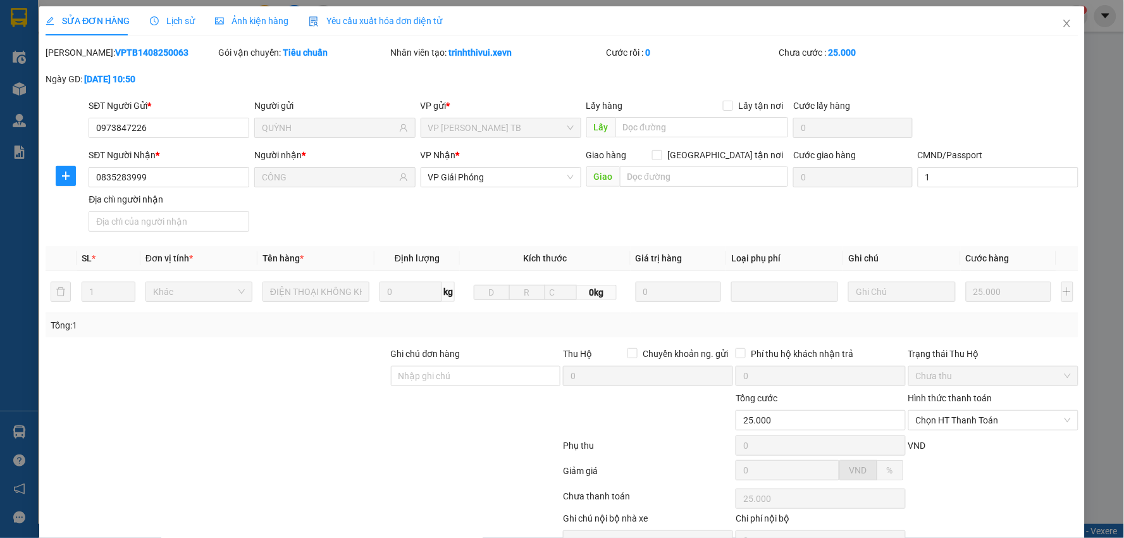
type input "0973847226"
type input "QUỲNH"
type input "0835283999"
type input "CÔNG"
type input "1"
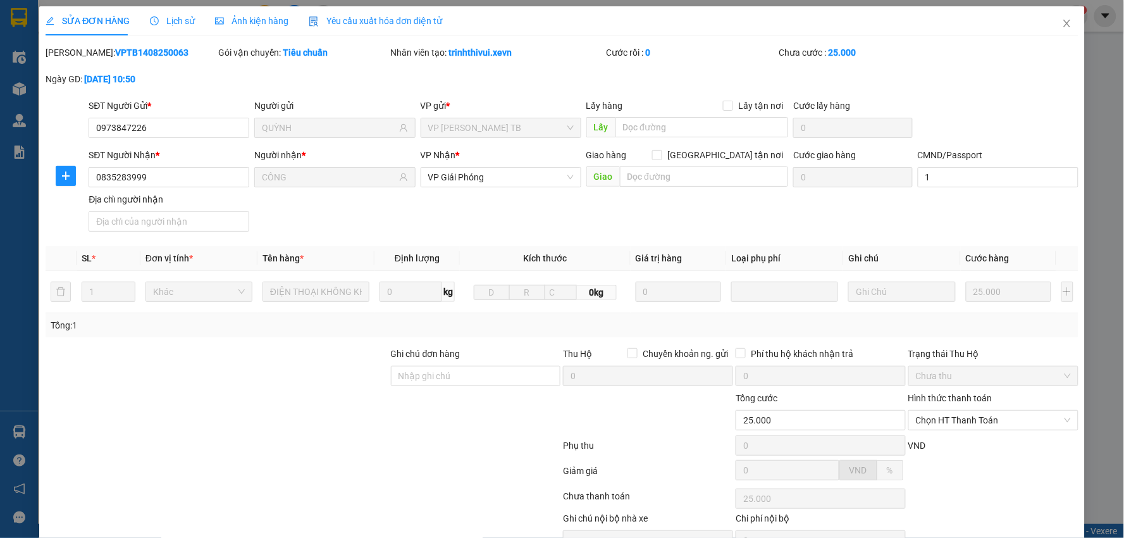
type input "25.000"
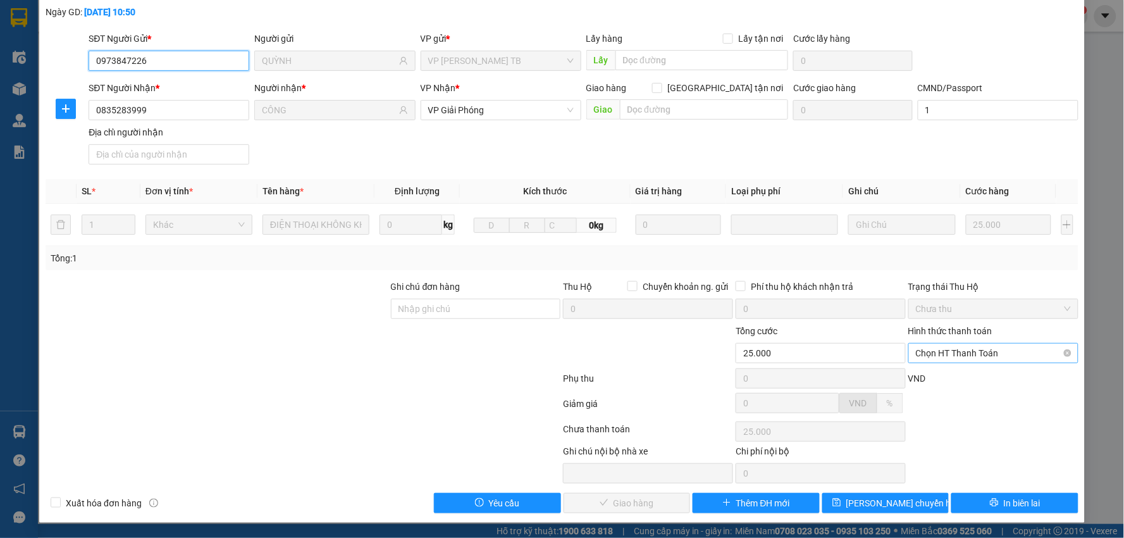
click at [975, 345] on span "Chọn HT Thanh Toán" at bounding box center [993, 353] width 155 height 19
click at [939, 377] on div "Tại văn phòng" at bounding box center [985, 378] width 153 height 14
type input "0"
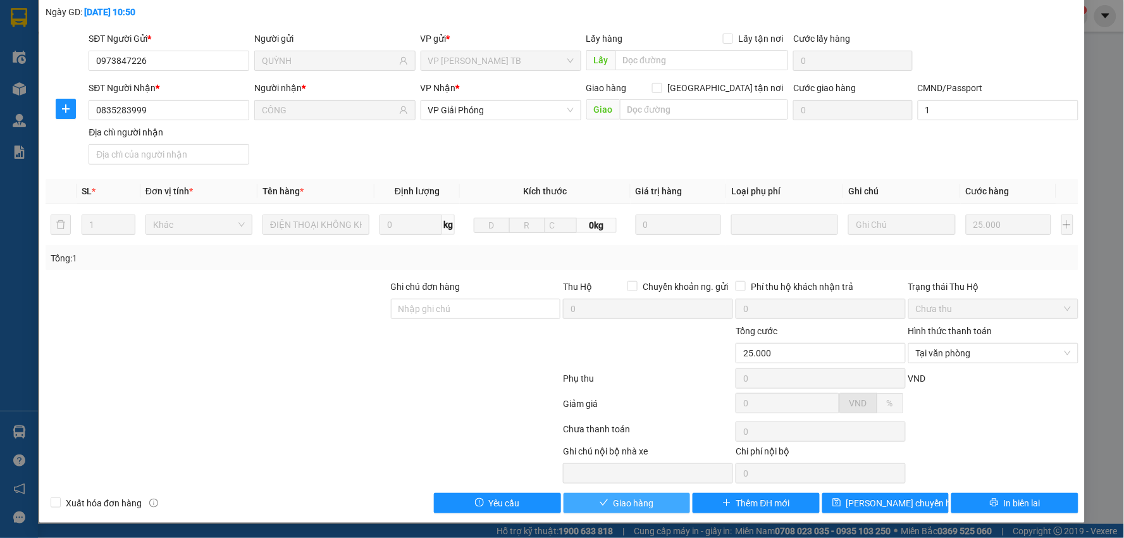
click at [641, 494] on button "Giao hàng" at bounding box center [627, 503] width 127 height 20
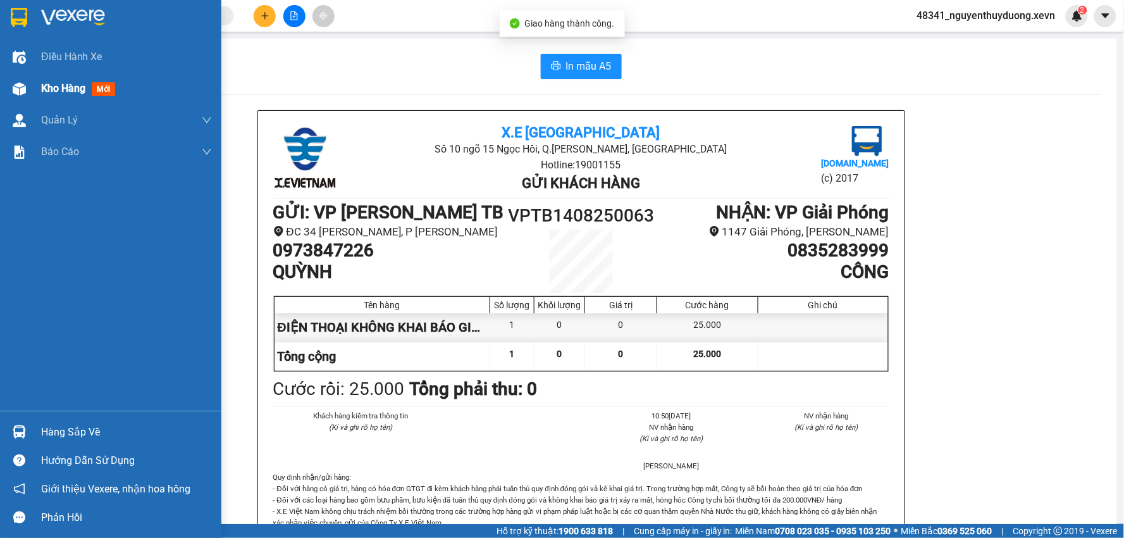
click at [57, 75] on div "Kho hàng mới" at bounding box center [126, 89] width 171 height 32
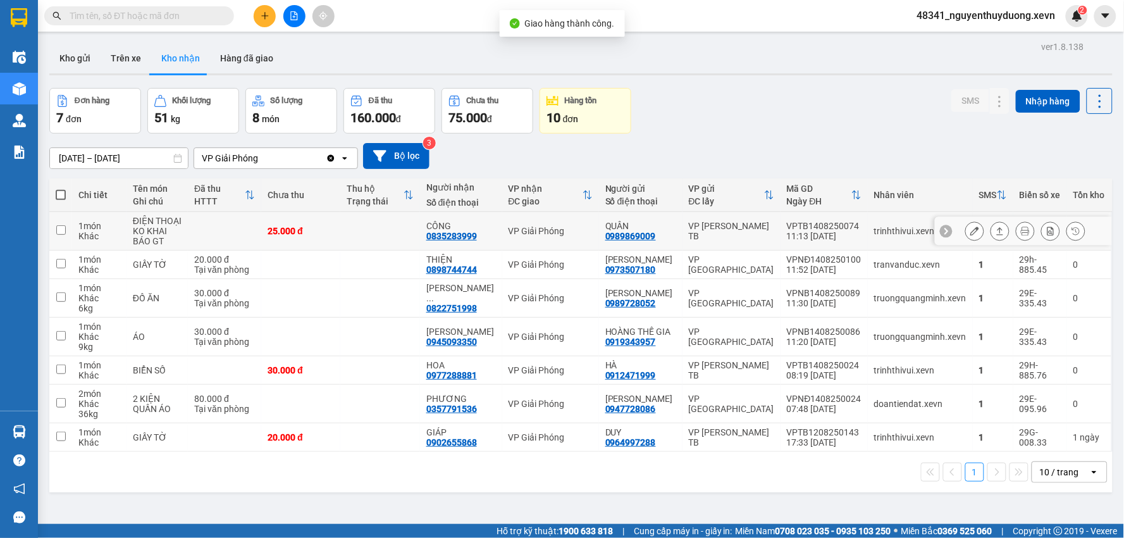
click at [971, 227] on icon at bounding box center [975, 231] width 9 height 9
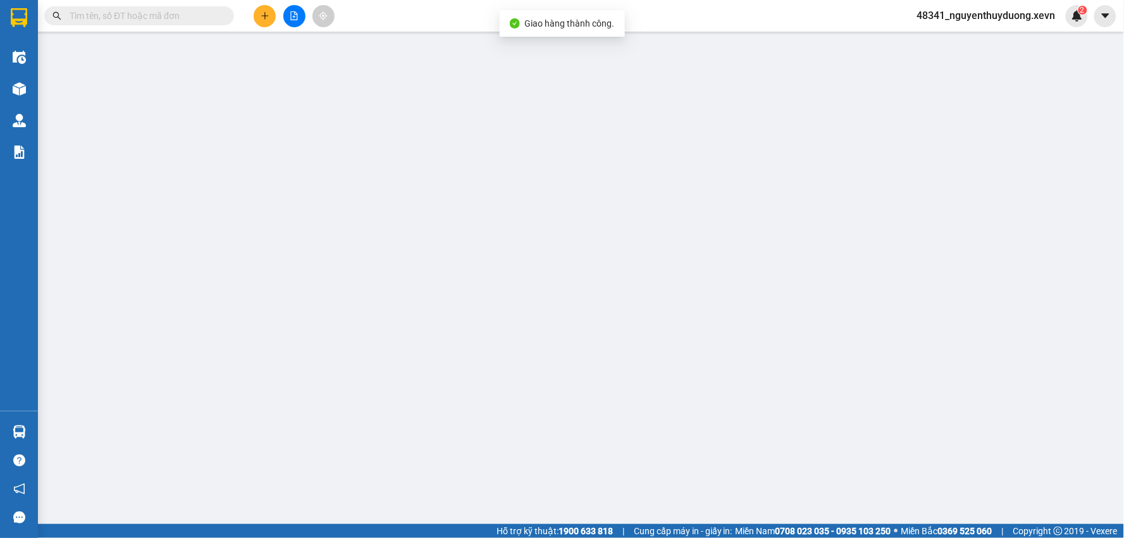
type input "0989869009"
type input "QUÂN"
type input "0835283999"
type input "CÔNG"
type input "CHÚ LUONG LÂY HỘ"
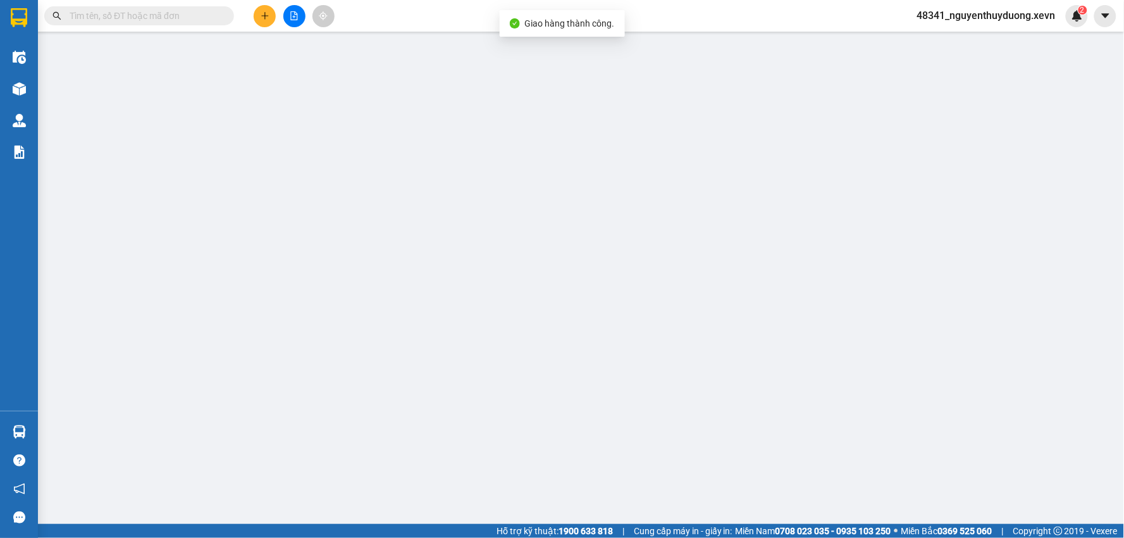
type input "25.000"
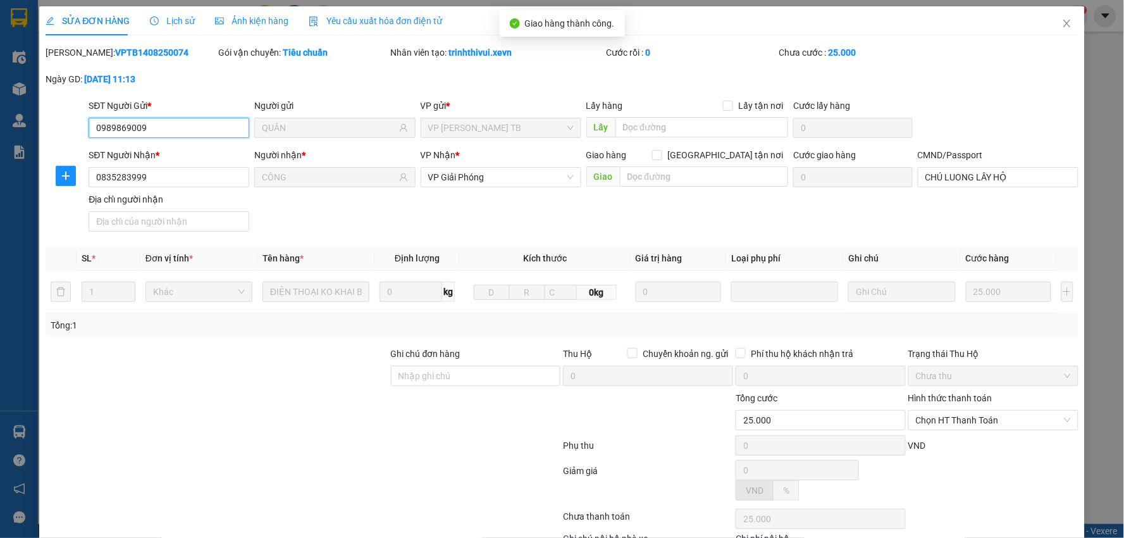
scroll to position [61, 0]
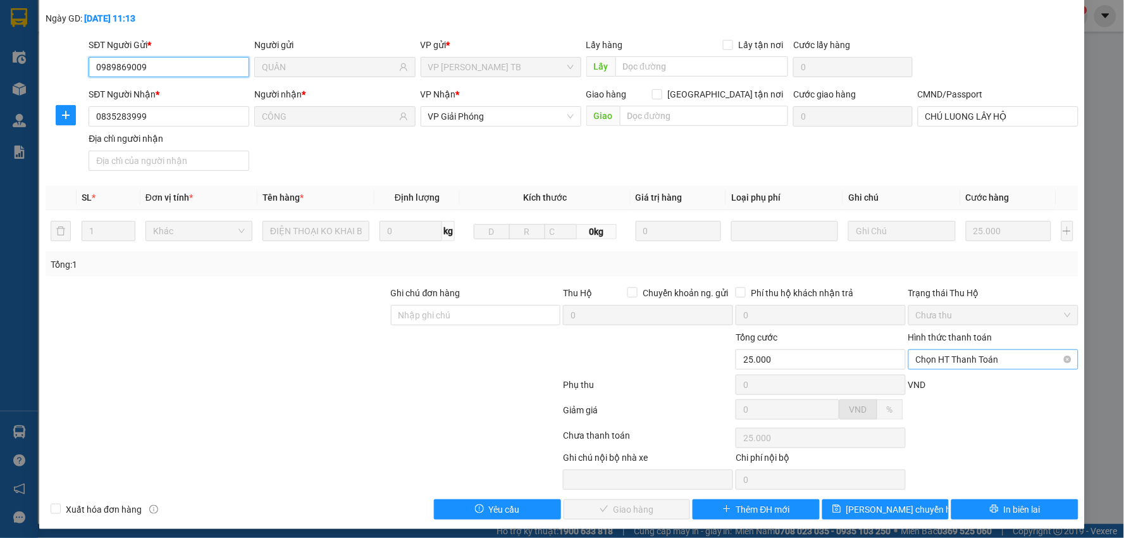
click at [966, 363] on span "Chọn HT Thanh Toán" at bounding box center [993, 359] width 155 height 19
click at [939, 387] on div "Tại văn phòng" at bounding box center [985, 385] width 153 height 14
type input "0"
click at [622, 506] on span "Giao hàng" at bounding box center [634, 509] width 40 height 14
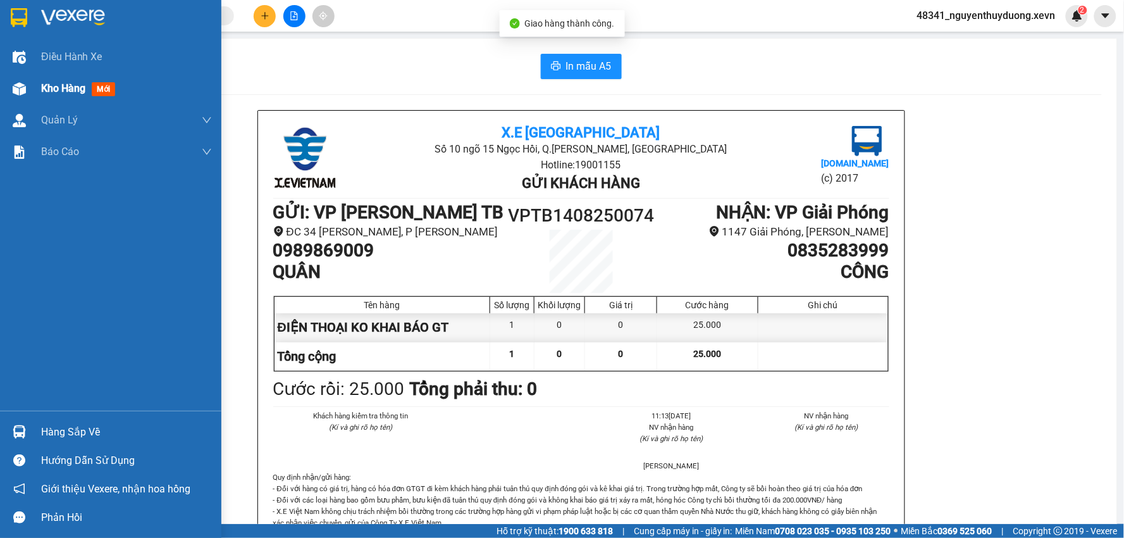
click at [15, 85] on img at bounding box center [19, 88] width 13 height 13
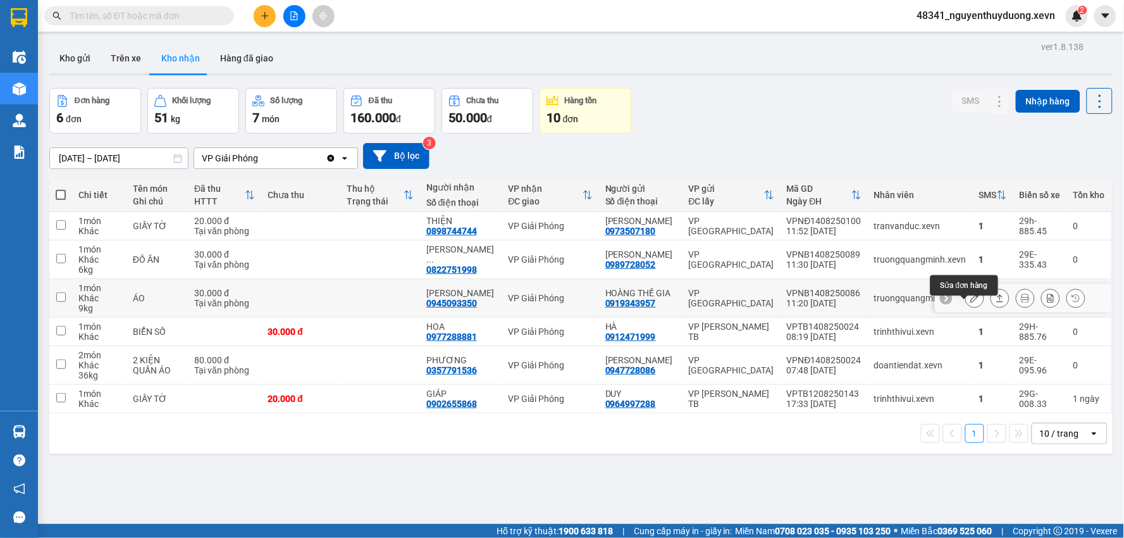
click at [971, 302] on icon at bounding box center [975, 298] width 9 height 9
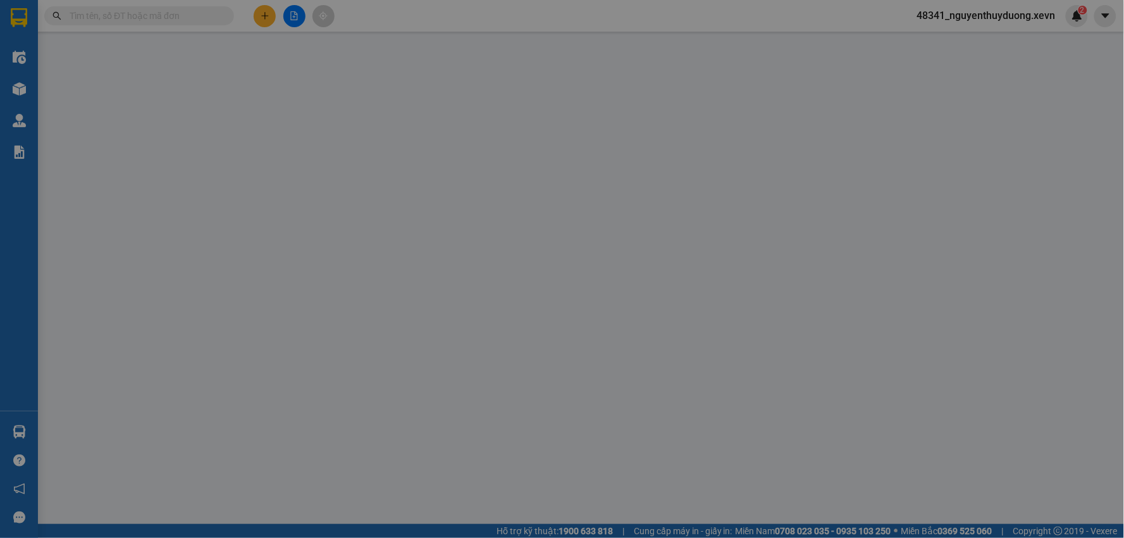
type input "0919343957"
type input "HOÀNG THẾ GIA"
type input "0945093350"
type input "PHẠM THỊ LƯU"
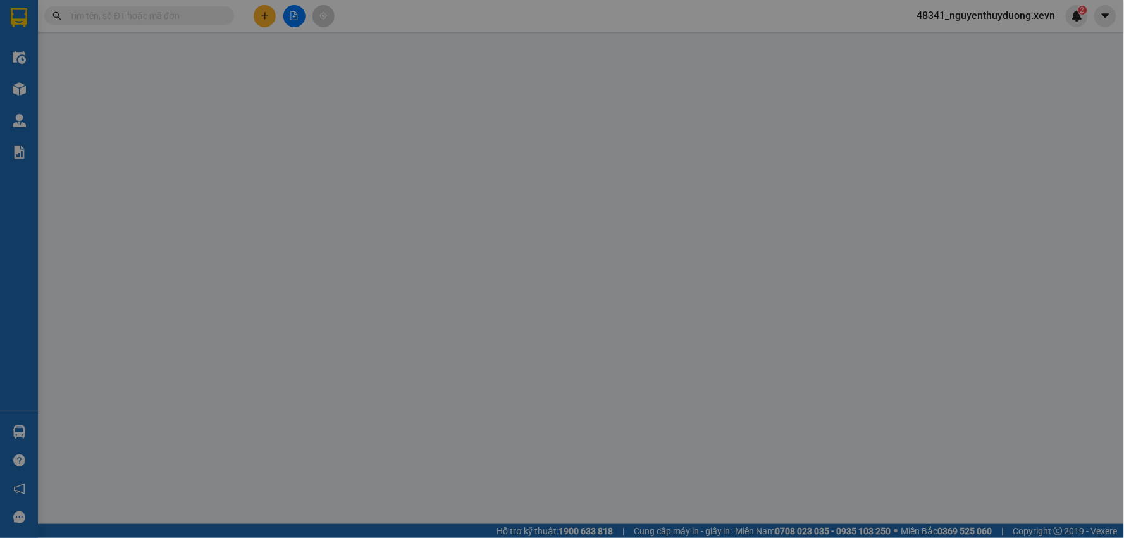
type input "30.000"
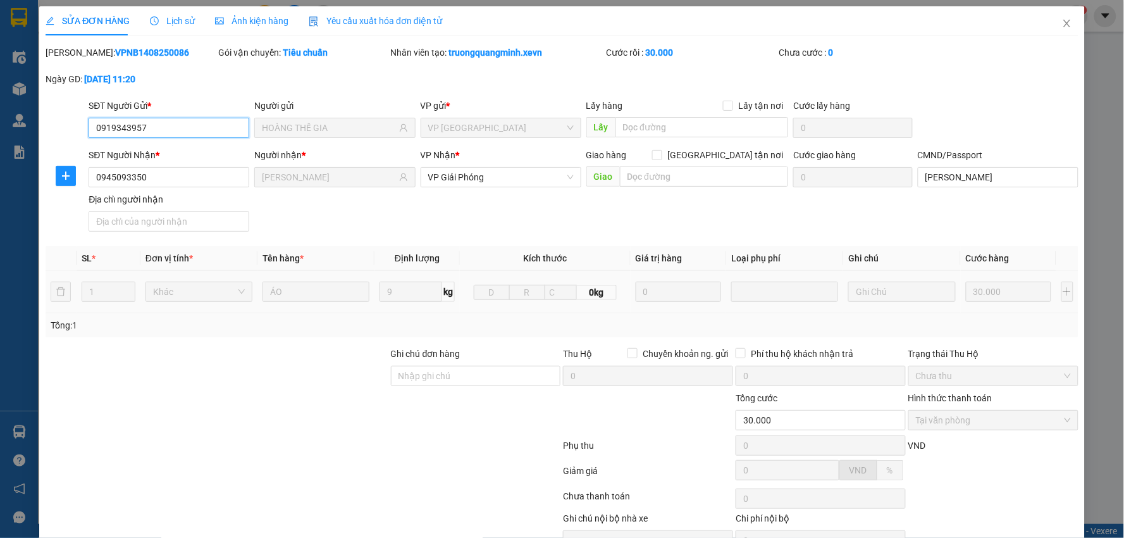
scroll to position [67, 0]
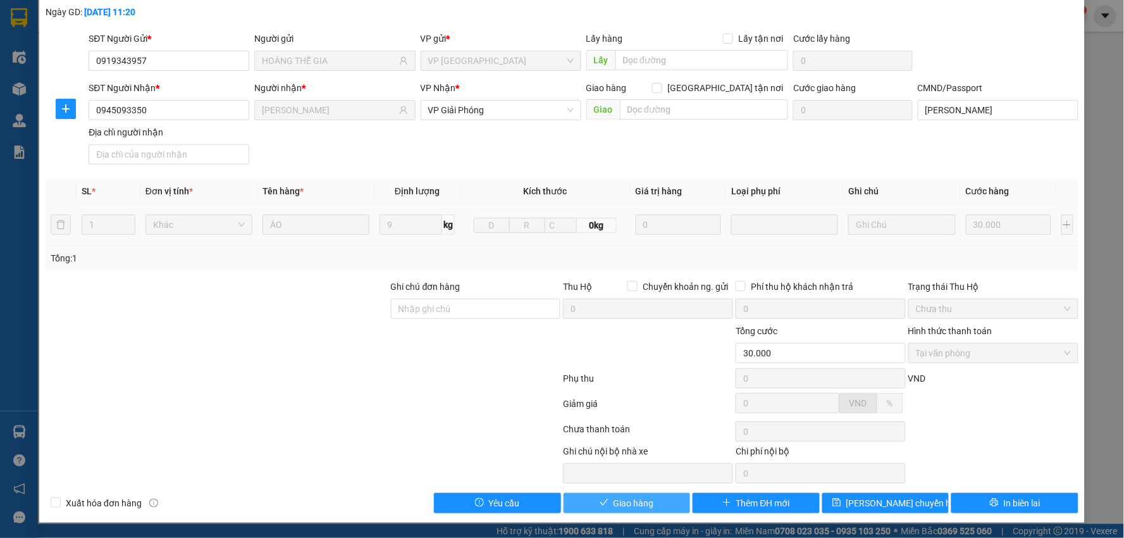
click at [614, 508] on span "Giao hàng" at bounding box center [634, 503] width 40 height 14
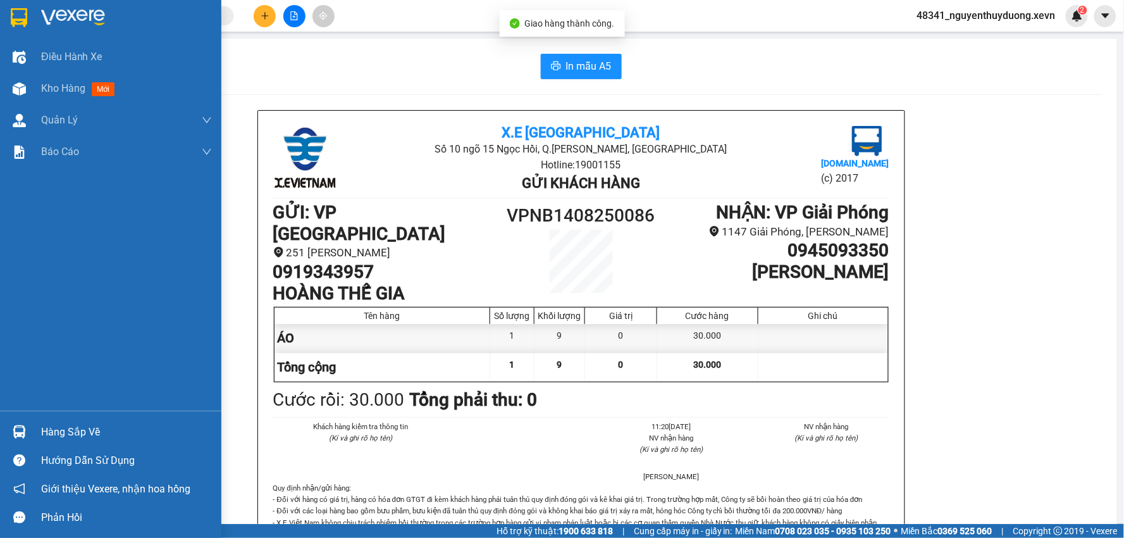
click at [32, 84] on div "Kho hàng mới" at bounding box center [110, 89] width 221 height 32
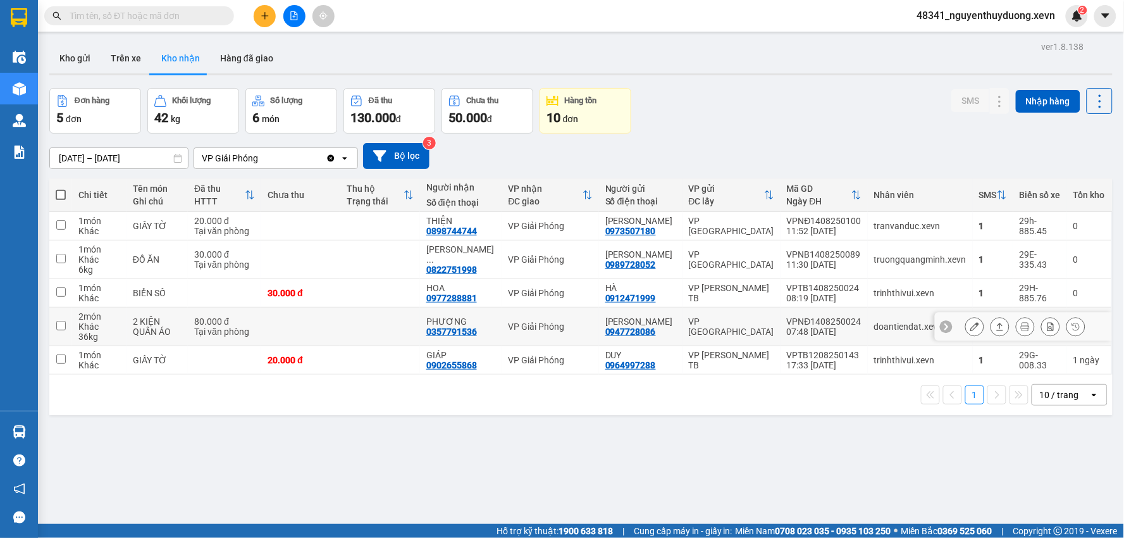
click at [966, 338] on button at bounding box center [975, 327] width 18 height 22
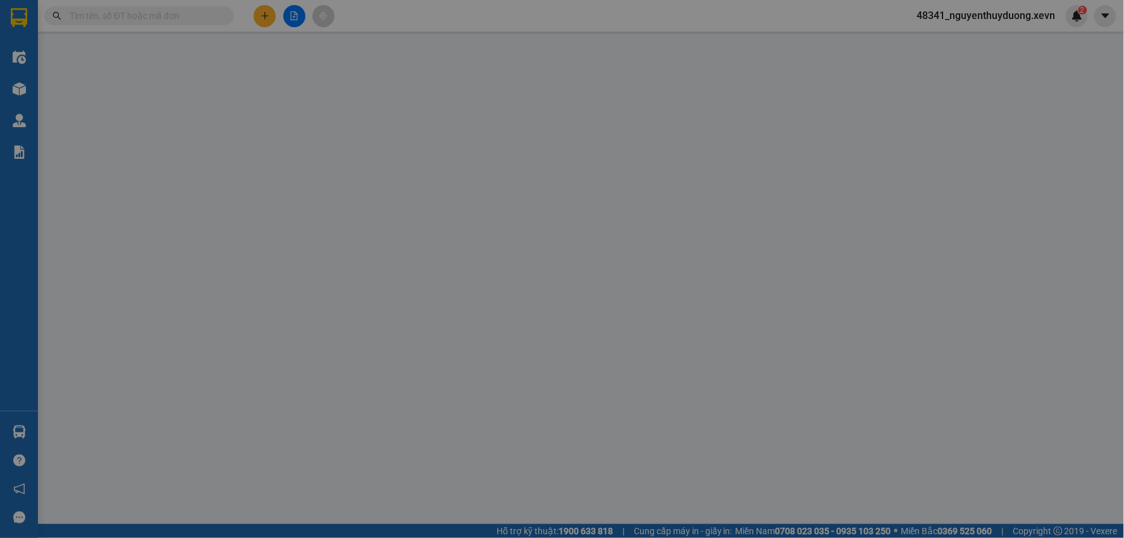
type input "0947728086"
type input "BÙI ANH DŨNG"
type input "0357791536"
type input "PHƯƠNG"
type input "14"
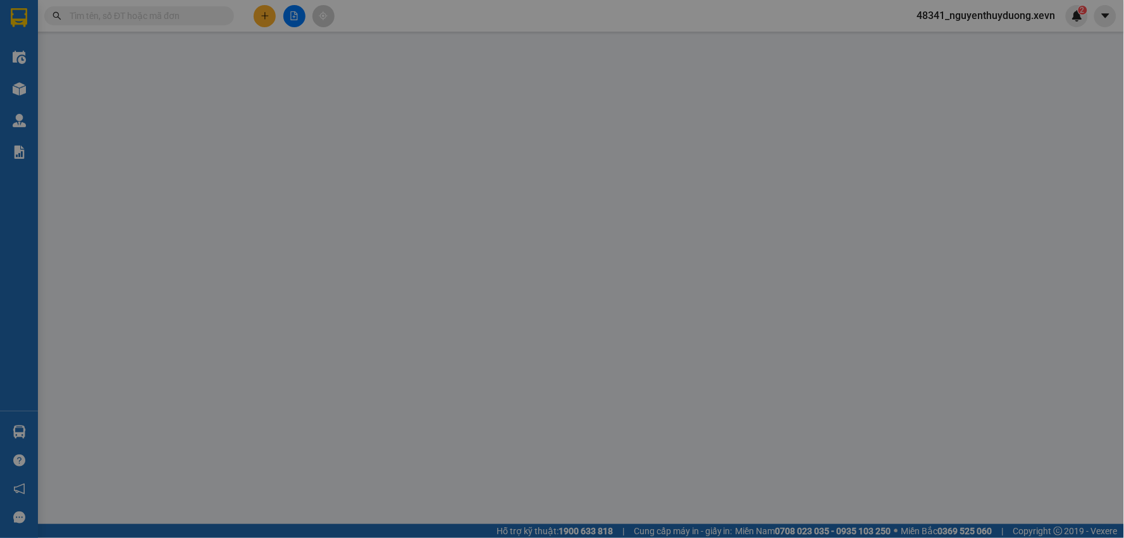
type input "80.000"
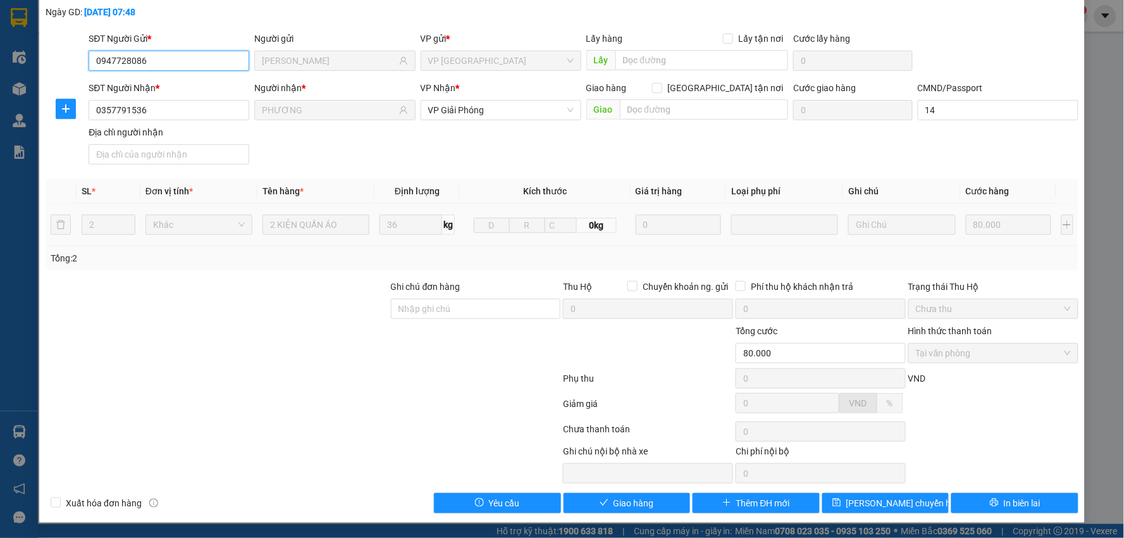
scroll to position [67, 0]
click at [644, 502] on span "Giao hàng" at bounding box center [634, 503] width 40 height 14
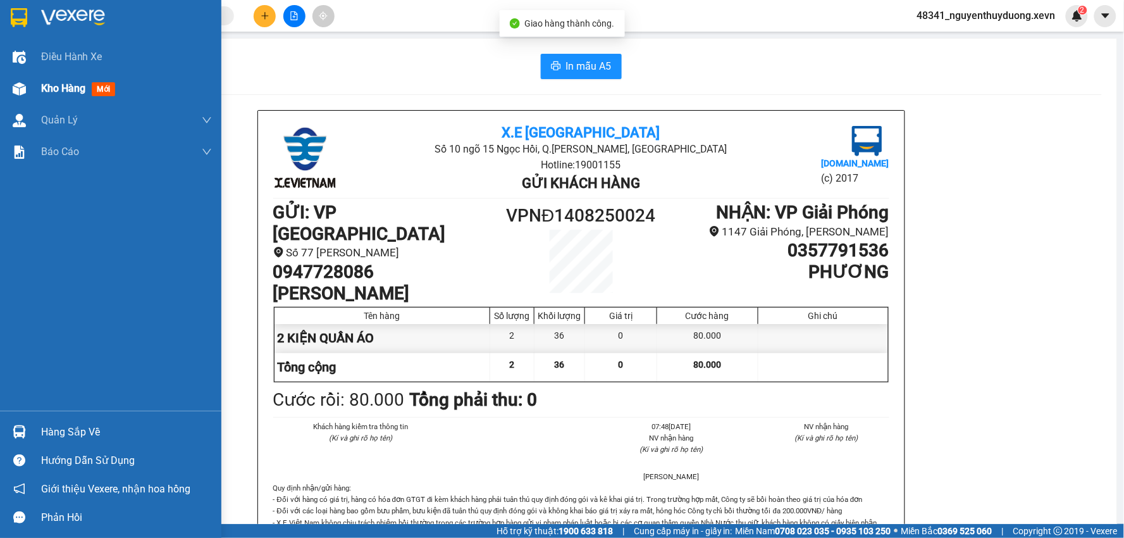
click at [38, 93] on div "Kho hàng mới" at bounding box center [110, 89] width 221 height 32
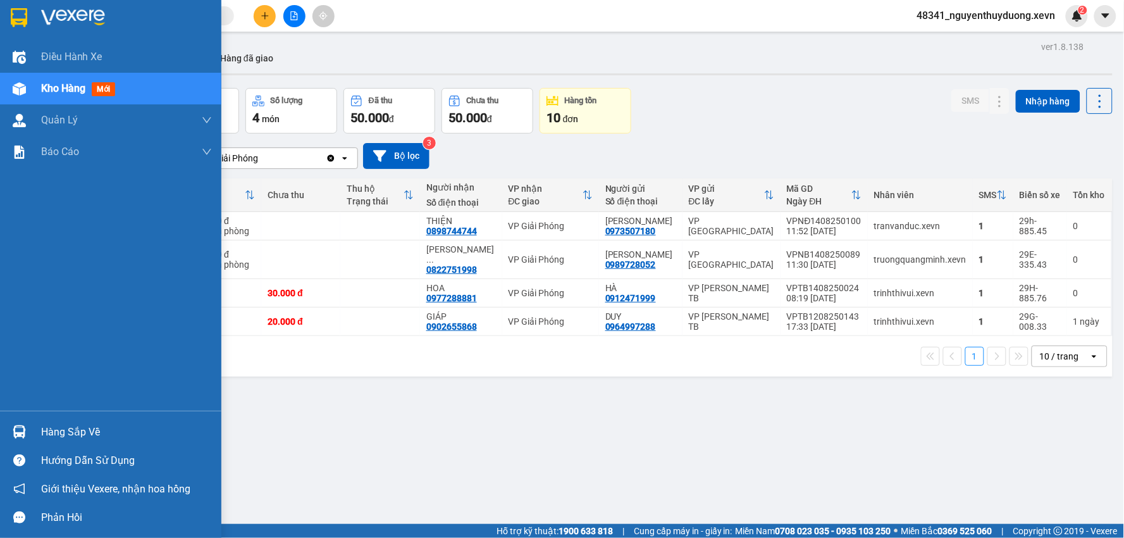
click at [32, 430] on div "Hàng sắp về" at bounding box center [110, 432] width 221 height 28
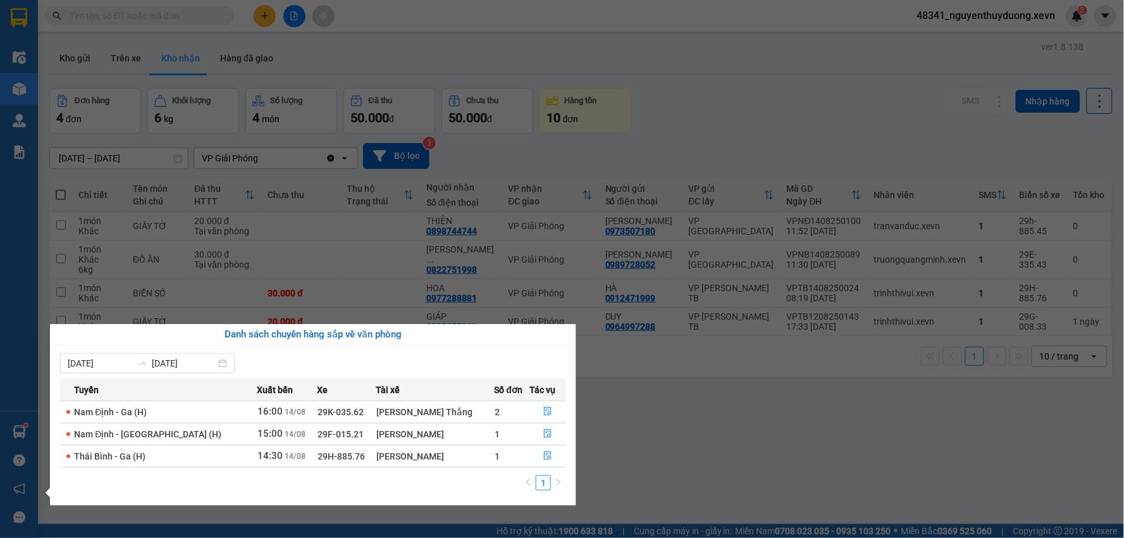
click at [675, 441] on section "Kết quả tìm kiếm ( 0 ) Bộ lọc No Data 48341_nguyenthuyduong.xevn 2 Điều hành xe…" at bounding box center [562, 269] width 1124 height 538
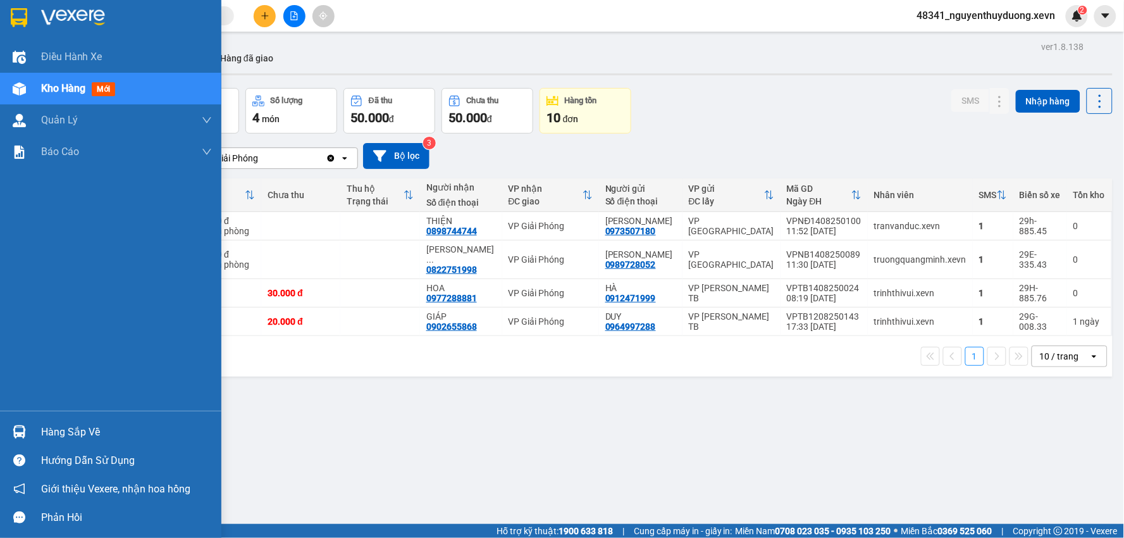
click at [92, 424] on div "Hàng sắp về" at bounding box center [126, 432] width 171 height 19
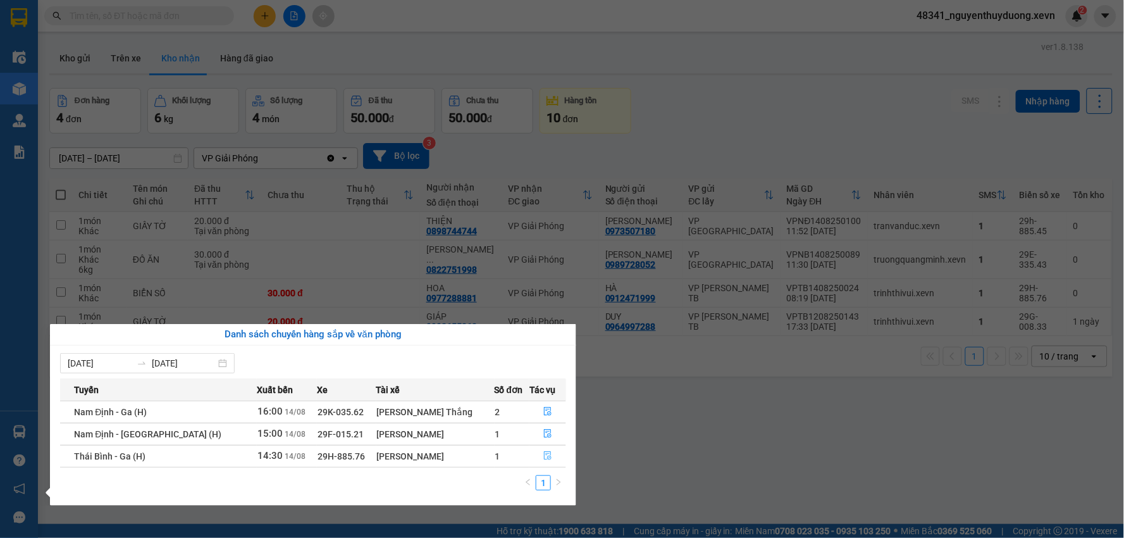
click at [564, 450] on button "button" at bounding box center [547, 456] width 35 height 20
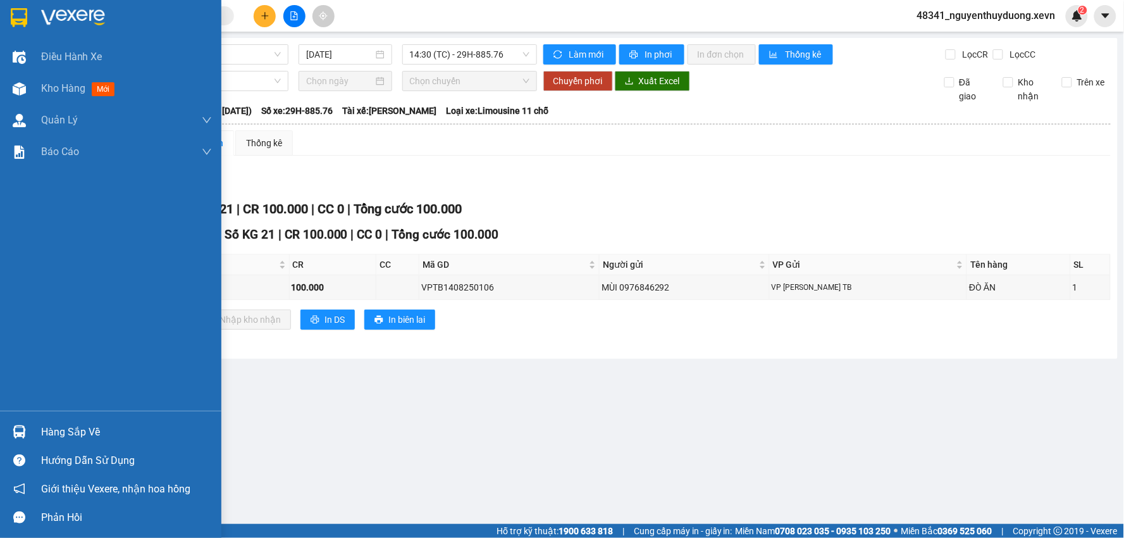
click at [117, 426] on div "Hàng sắp về" at bounding box center [126, 432] width 171 height 19
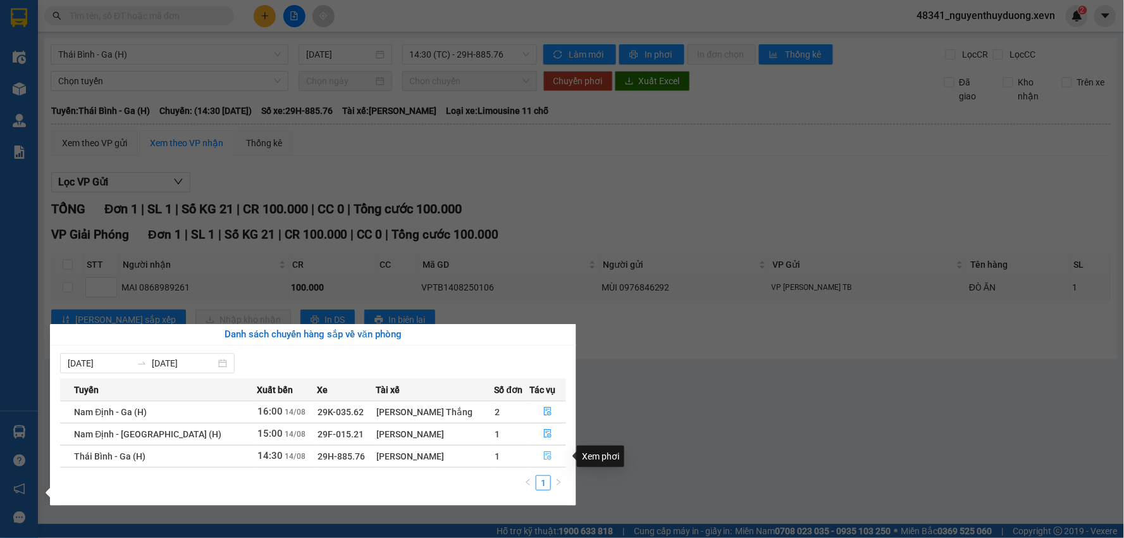
click at [544, 458] on icon "file-done" at bounding box center [548, 455] width 8 height 9
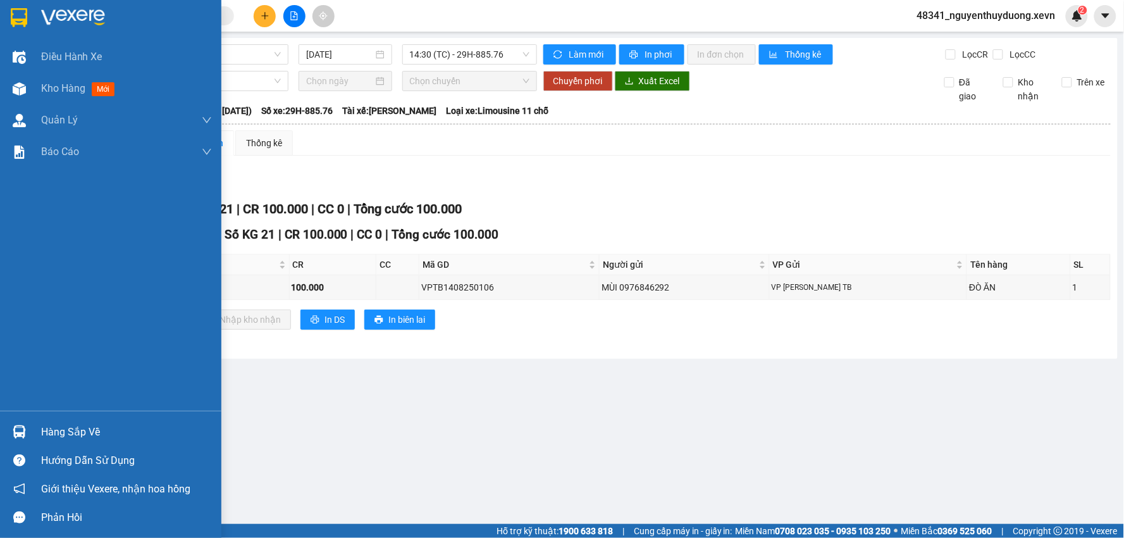
click at [51, 428] on div "Hàng sắp về" at bounding box center [126, 432] width 171 height 19
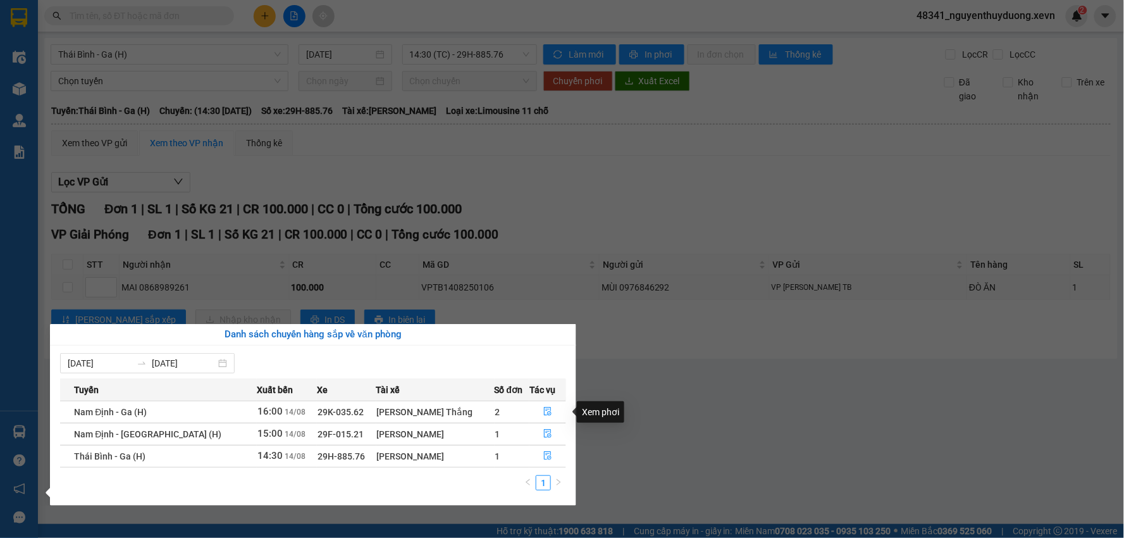
click at [545, 423] on td at bounding box center [548, 434] width 37 height 22
click at [536, 437] on button "button" at bounding box center [547, 434] width 35 height 20
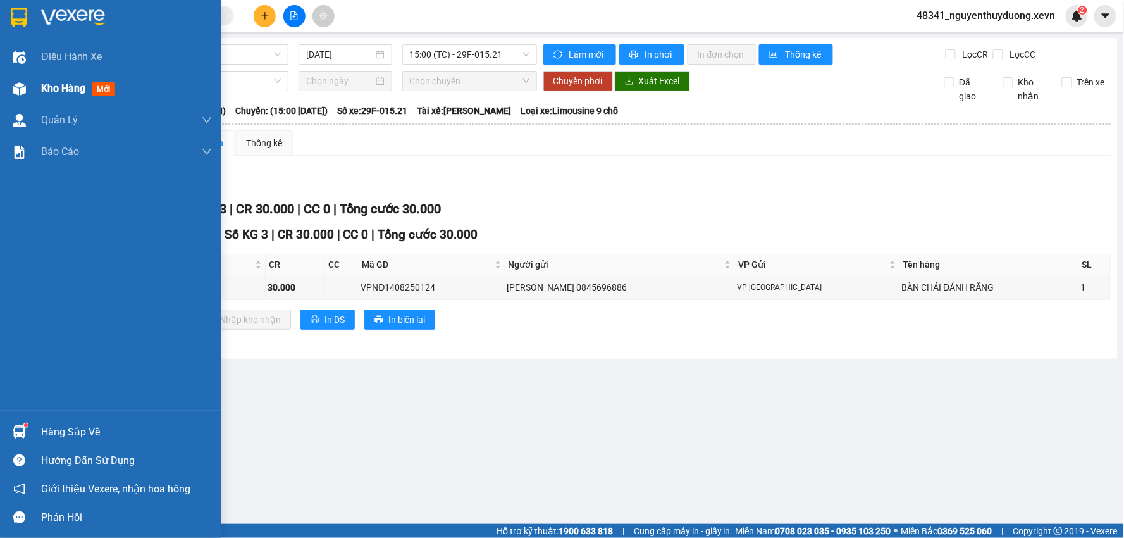
click at [41, 93] on span "Kho hàng" at bounding box center [63, 88] width 44 height 12
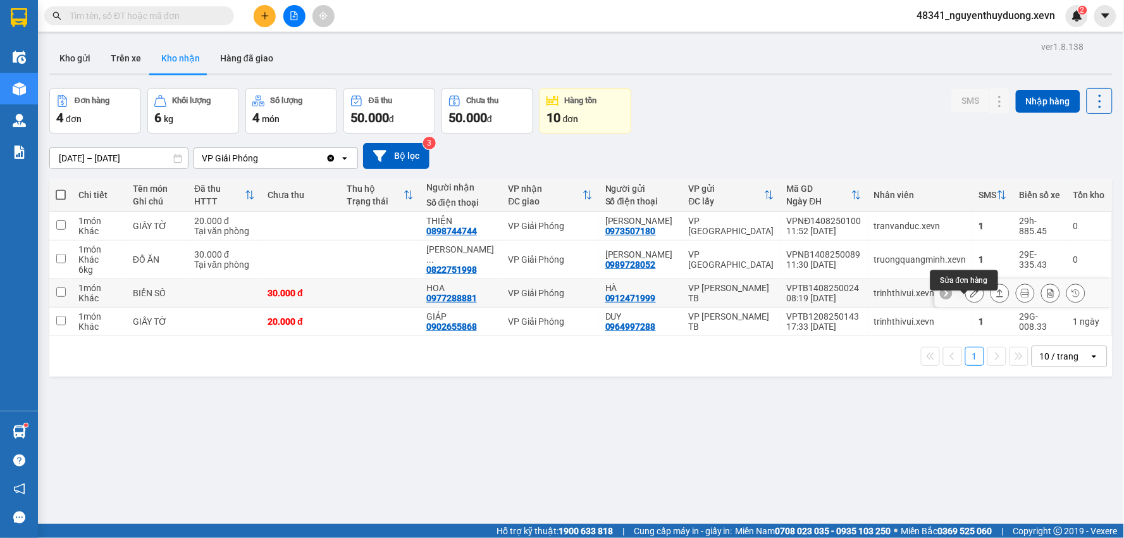
click at [966, 302] on div at bounding box center [975, 292] width 19 height 19
click at [971, 297] on icon at bounding box center [975, 293] width 9 height 9
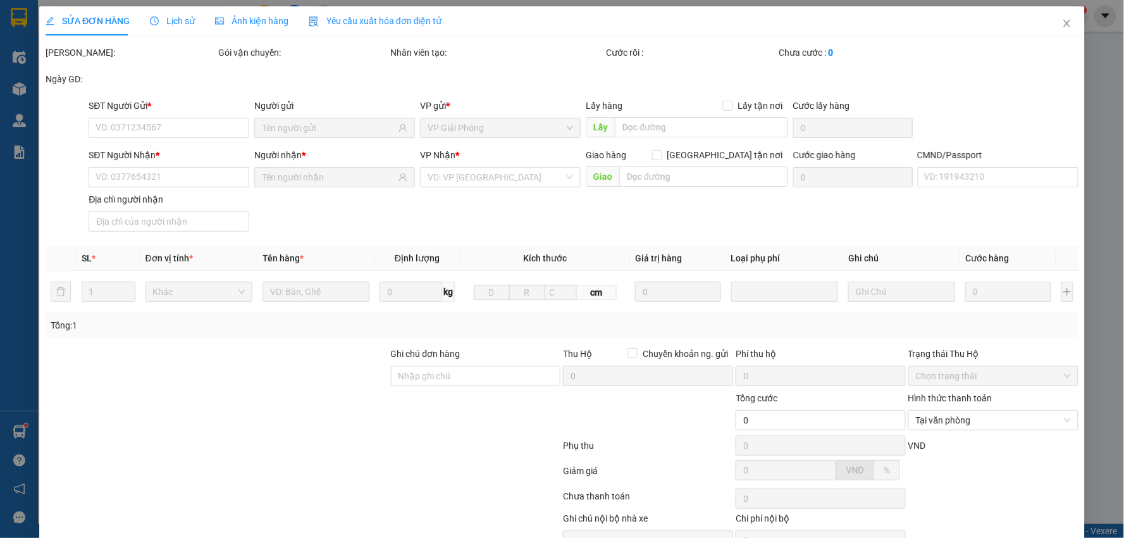
type input "0912471999"
type input "HÀ"
type input "0977288881"
type input "HOA"
type input "034192017422 CAO THỊ HANH HOA"
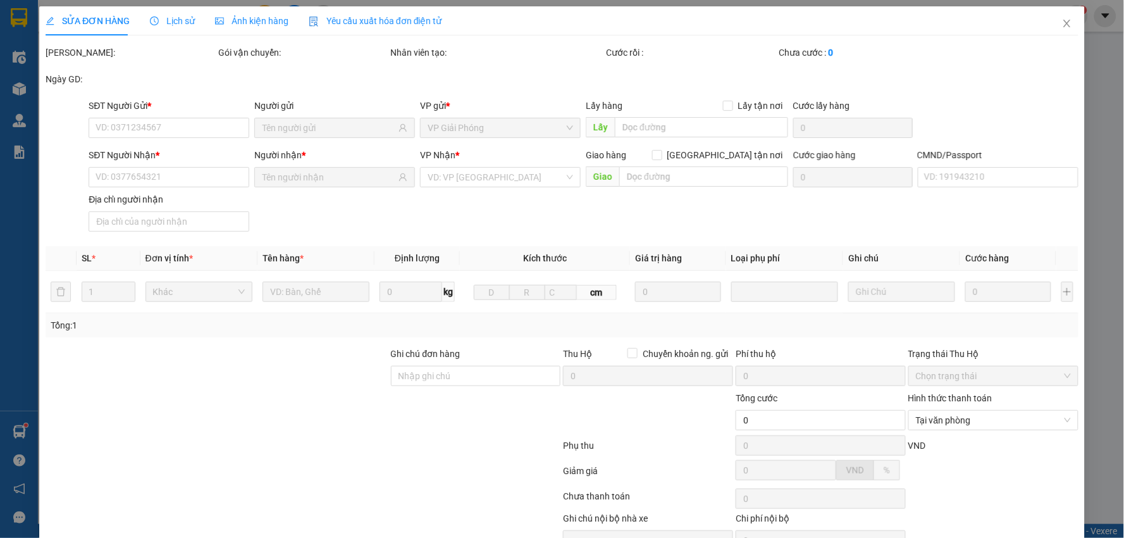
type input "30.000"
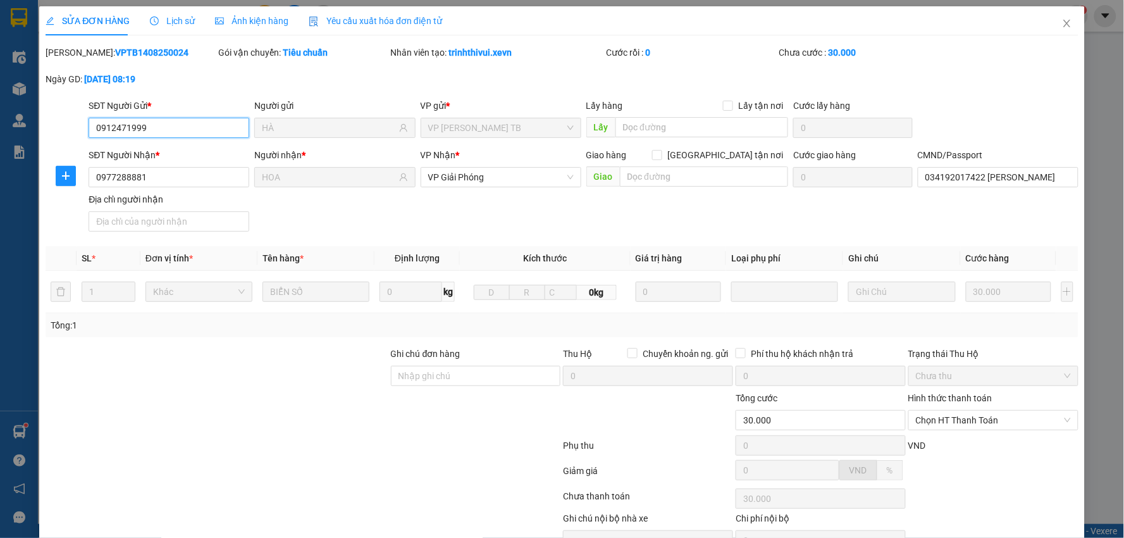
scroll to position [67, 0]
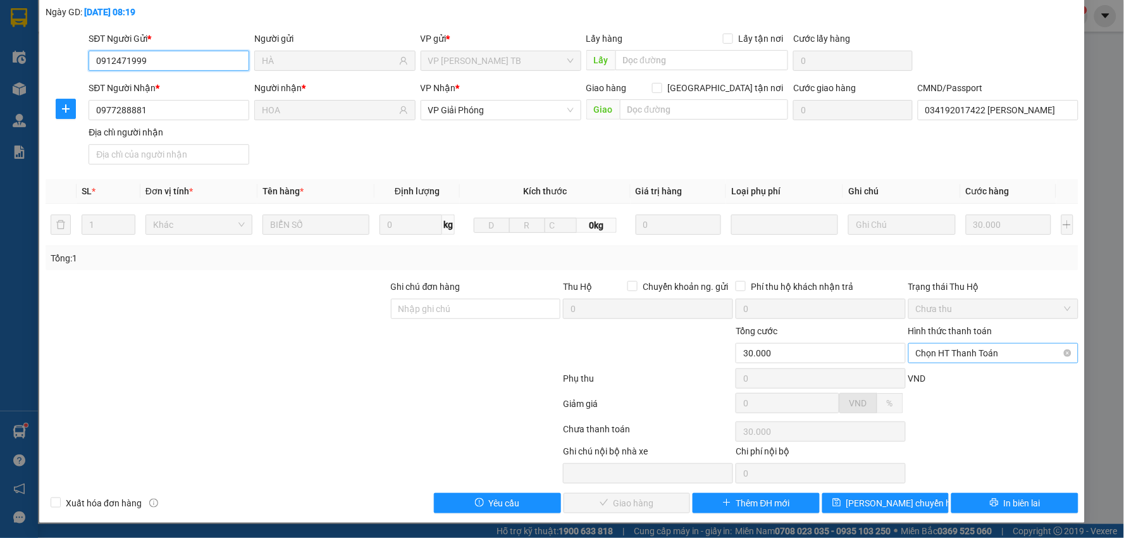
click at [940, 353] on span "Chọn HT Thanh Toán" at bounding box center [993, 353] width 155 height 19
click at [935, 374] on div "Tại văn phòng" at bounding box center [985, 378] width 153 height 14
type input "0"
click at [631, 504] on span "Giao hàng" at bounding box center [634, 503] width 40 height 14
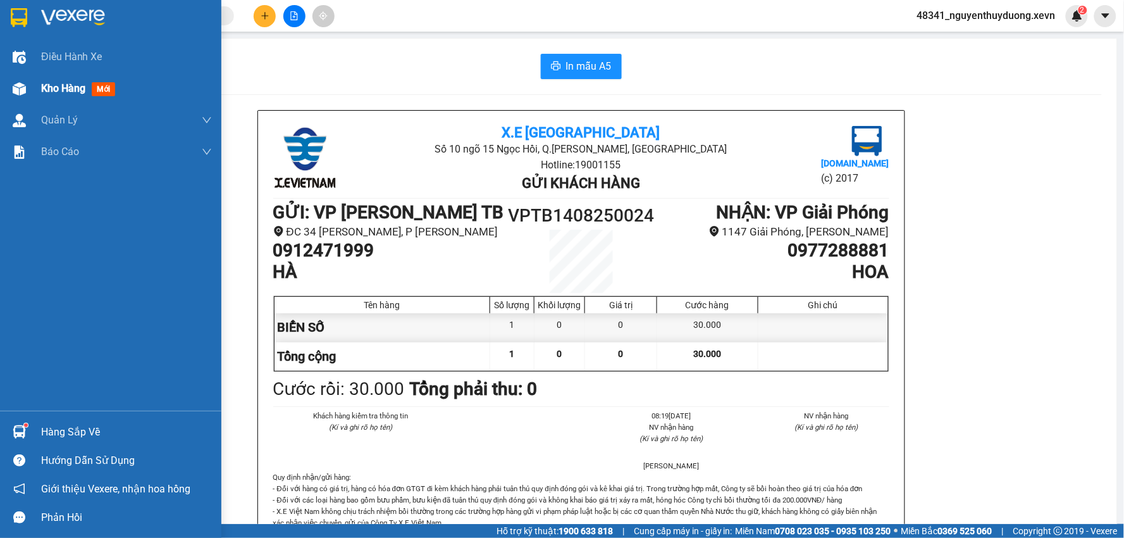
click at [60, 91] on span "Kho hàng" at bounding box center [63, 88] width 44 height 12
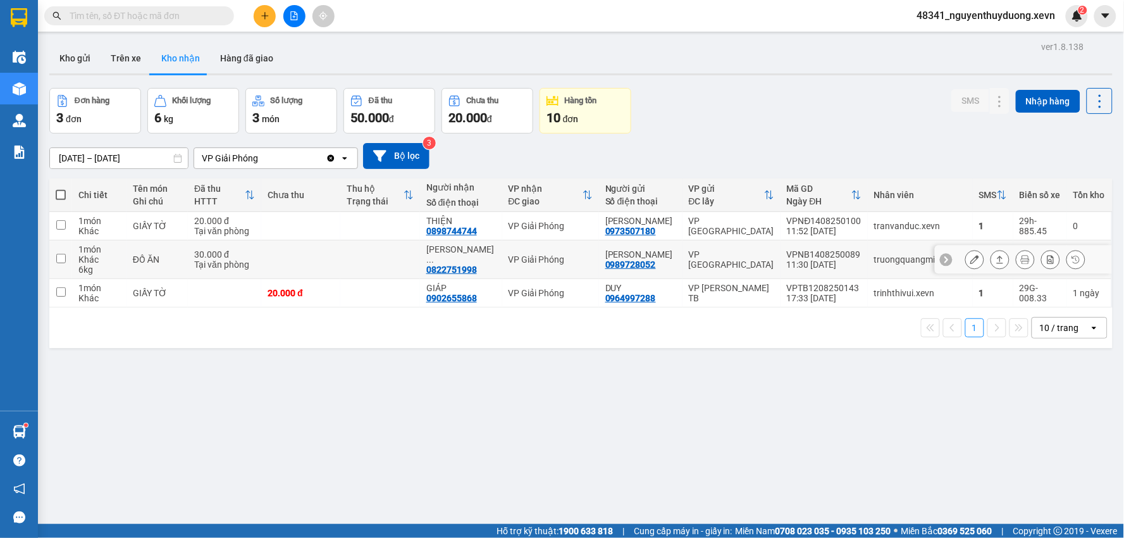
click at [966, 264] on button at bounding box center [975, 260] width 18 height 22
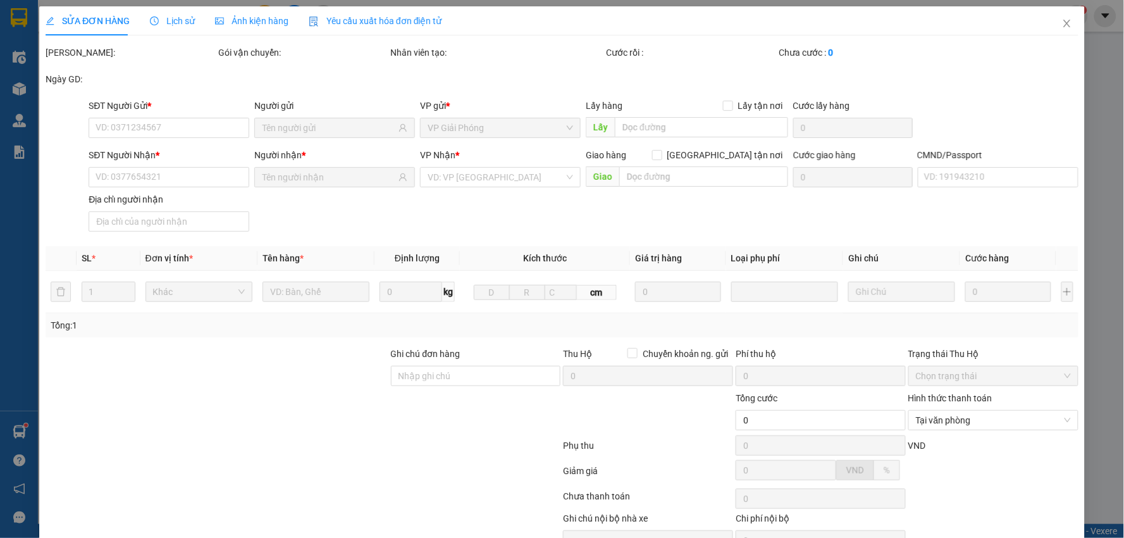
type input "0989728052"
type input "[PERSON_NAME]"
type input "0822751998"
type input "PHẠM ĐỨC NAM"
type input "037098000822 PHẠM ĐỨC NAM"
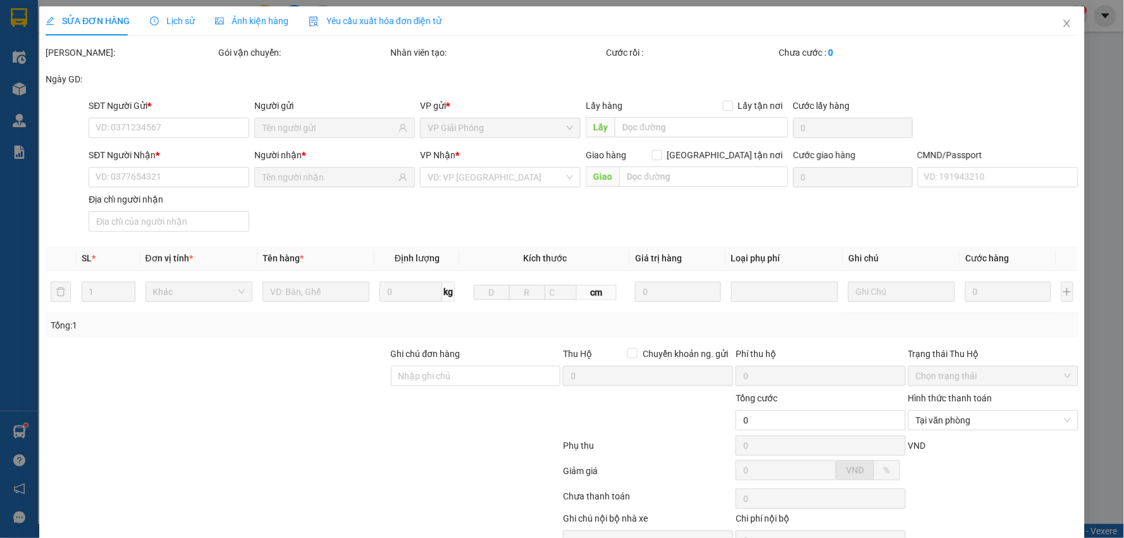
type input "30.000"
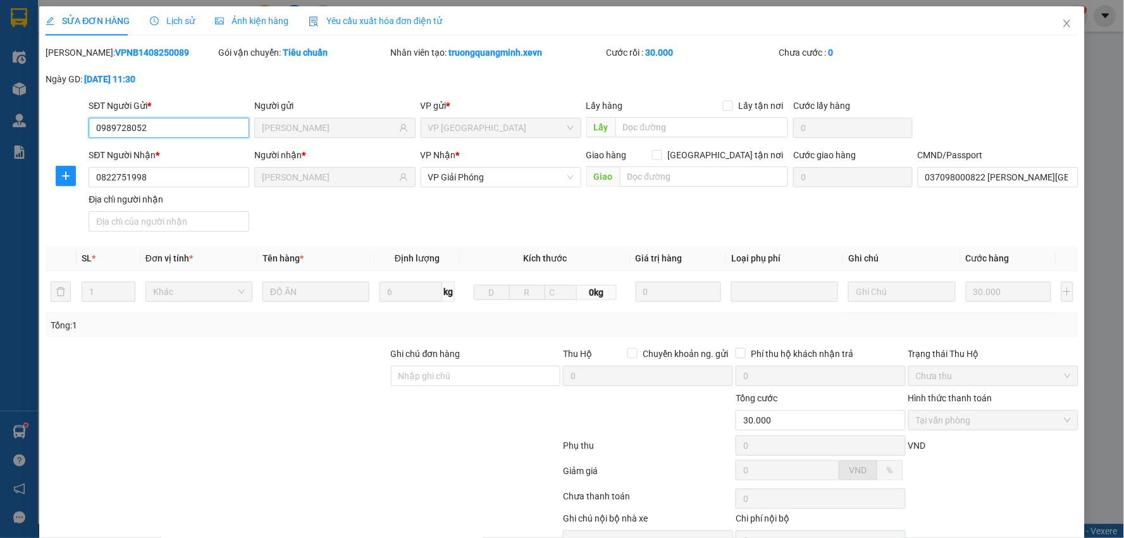
scroll to position [67, 0]
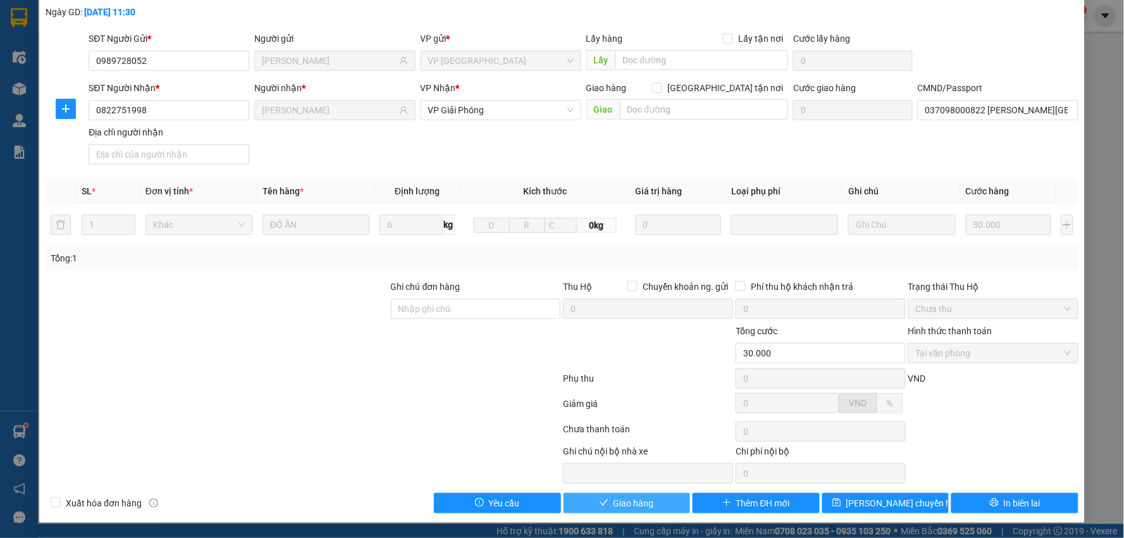
click at [622, 506] on span "Giao hàng" at bounding box center [634, 503] width 40 height 14
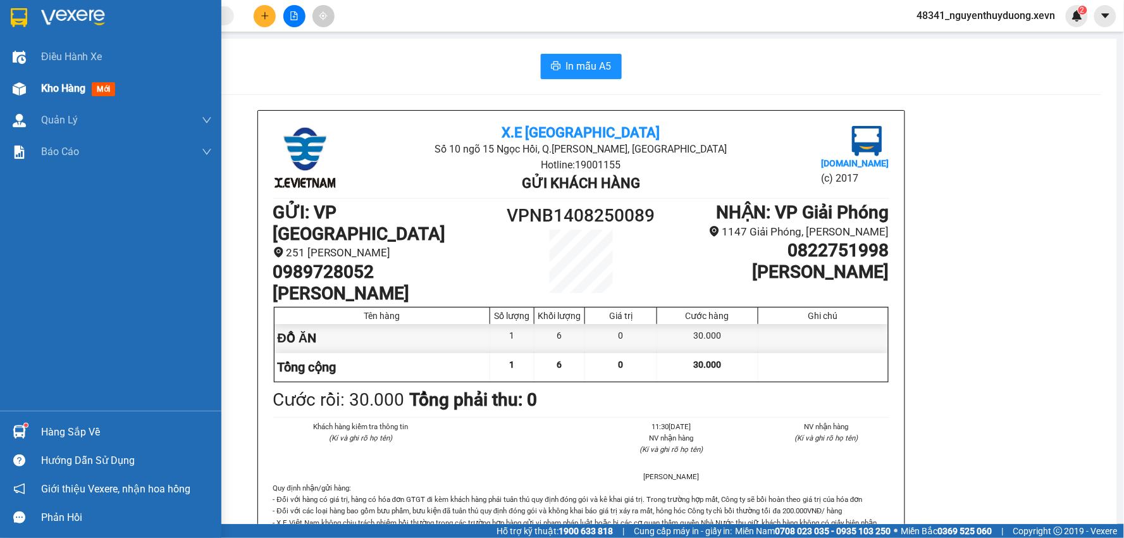
click at [75, 89] on span "Kho hàng" at bounding box center [63, 88] width 44 height 12
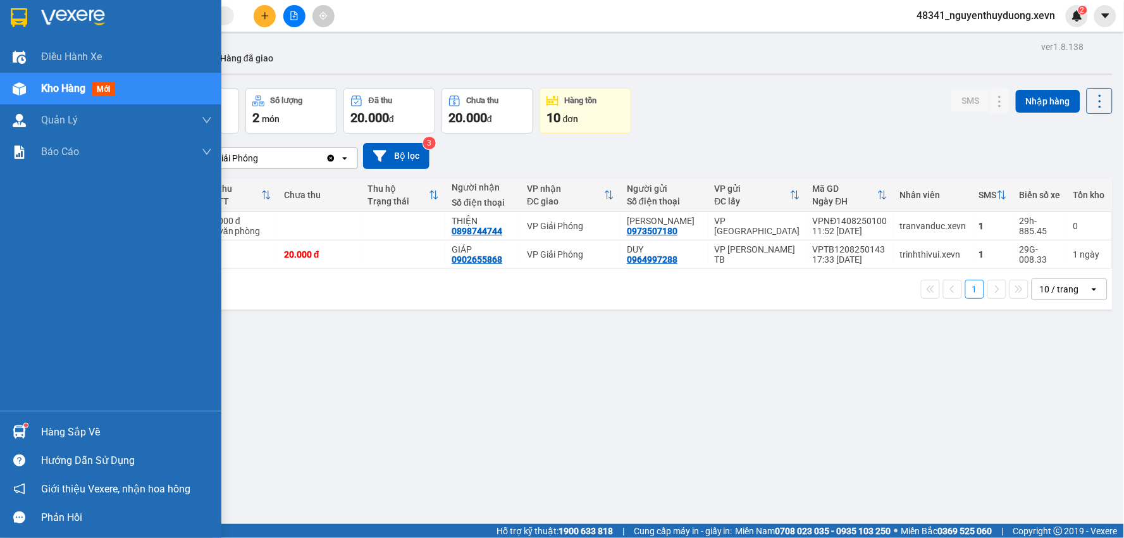
click at [27, 431] on div at bounding box center [19, 432] width 22 height 22
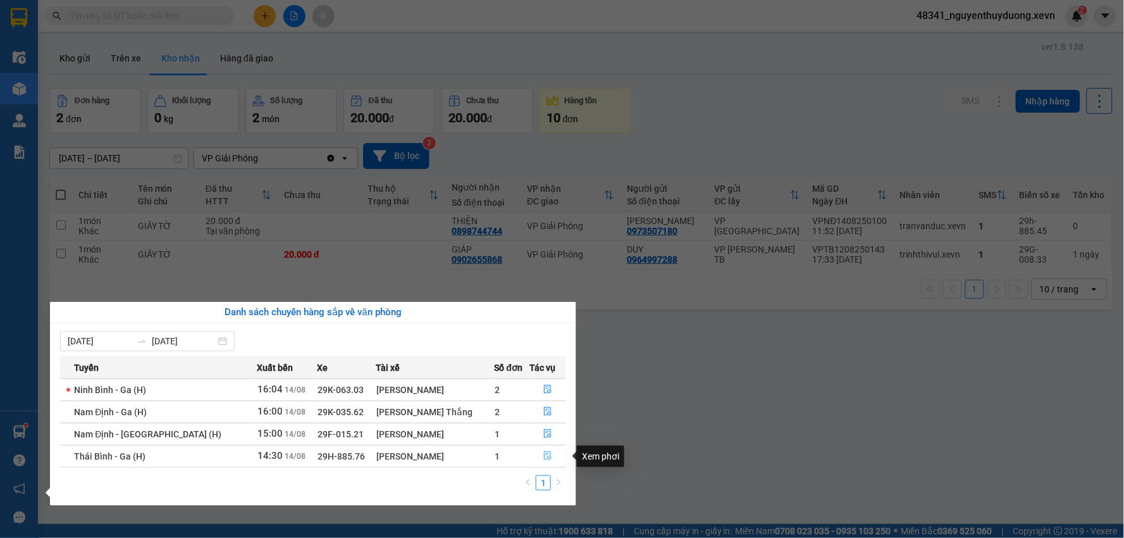
click at [544, 460] on icon "file-done" at bounding box center [548, 455] width 9 height 9
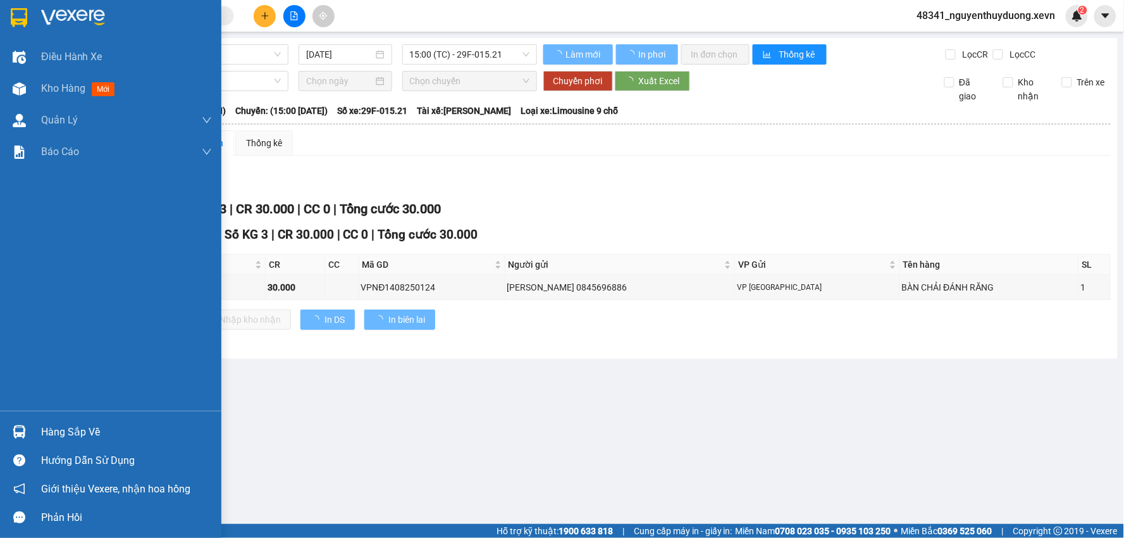
click at [58, 414] on div "Hàng sắp về Hướng dẫn sử dụng Giới thiệu Vexere, nhận hoa hồng Phản hồi" at bounding box center [110, 471] width 221 height 121
click at [97, 437] on div "Hàng sắp về" at bounding box center [126, 432] width 171 height 19
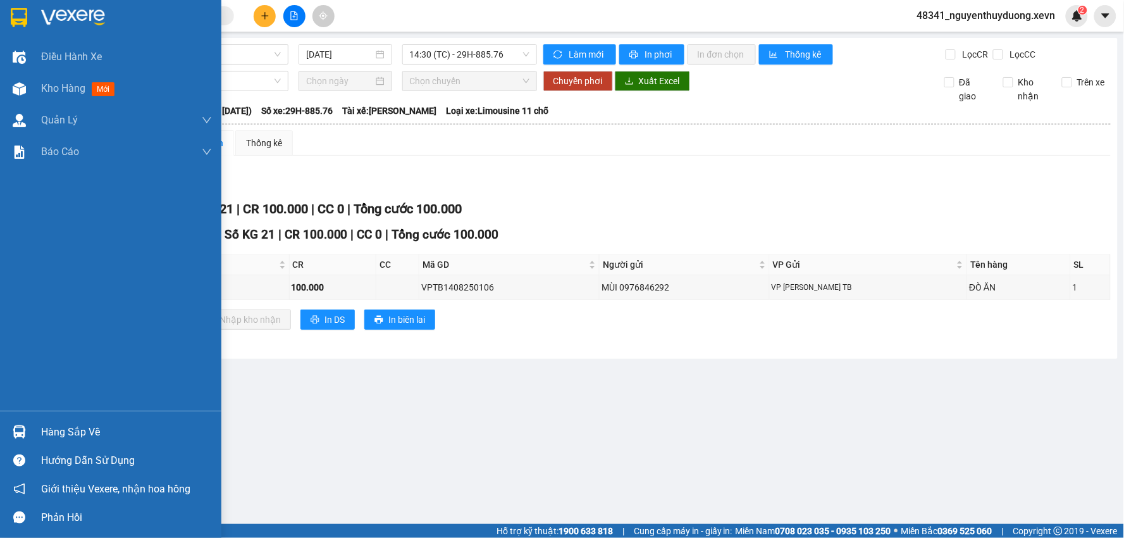
click at [26, 433] on div at bounding box center [19, 432] width 22 height 22
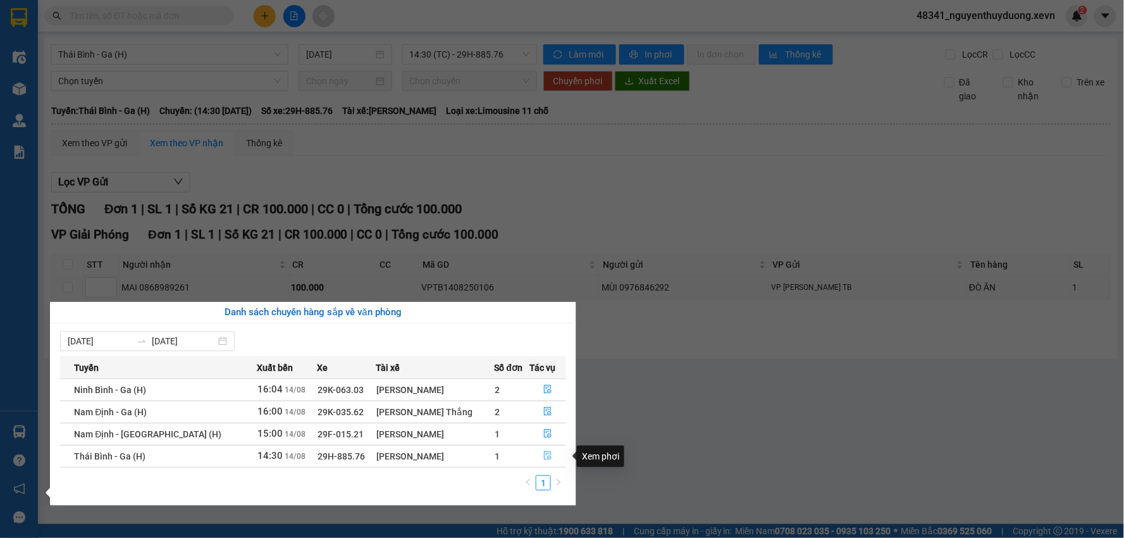
click at [540, 450] on button "button" at bounding box center [547, 456] width 35 height 20
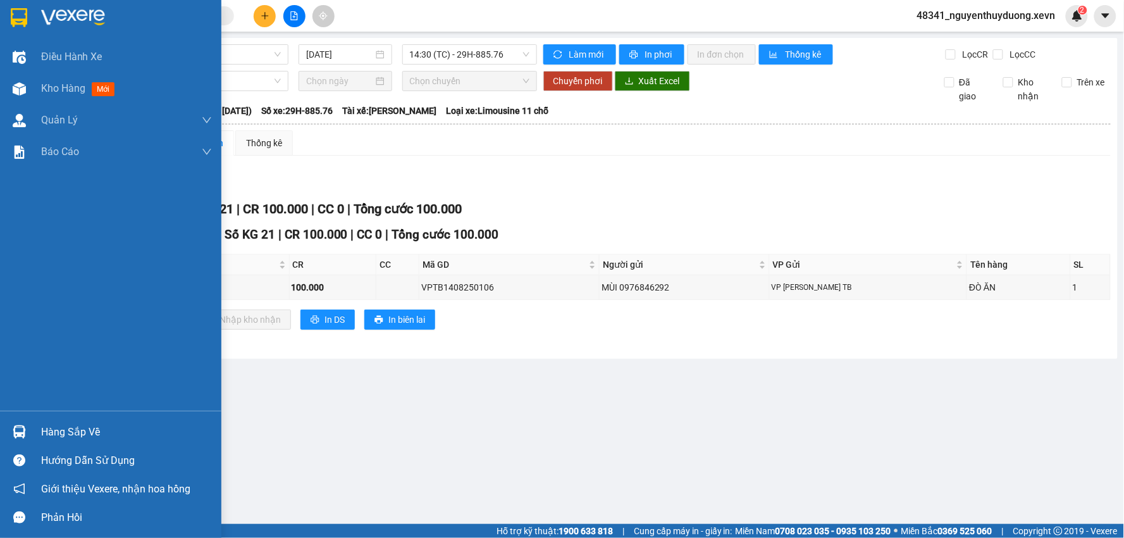
click at [92, 443] on div "Hàng sắp về" at bounding box center [110, 432] width 221 height 28
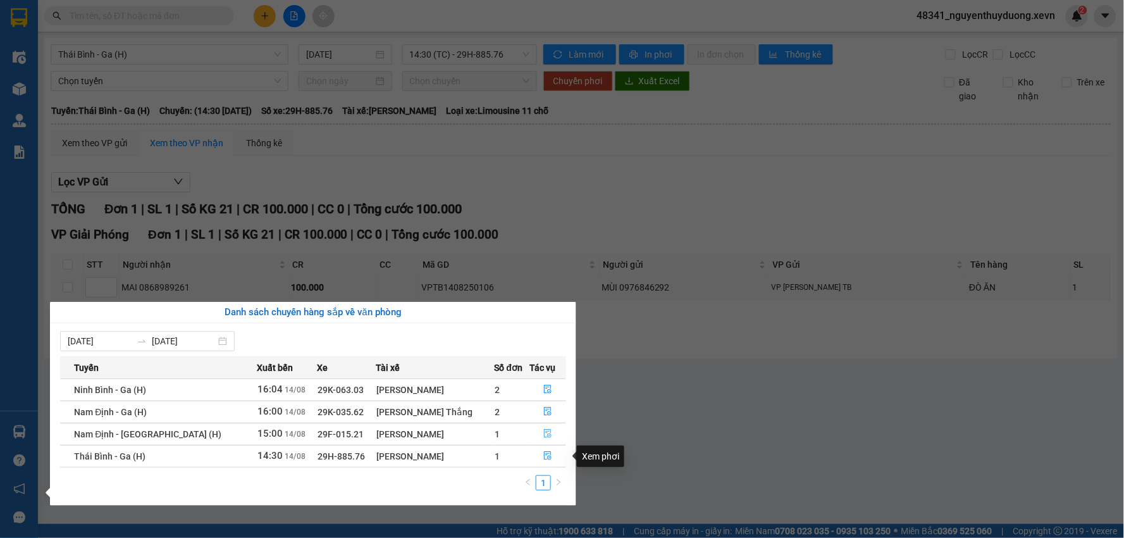
click at [545, 431] on icon "file-done" at bounding box center [548, 433] width 9 height 9
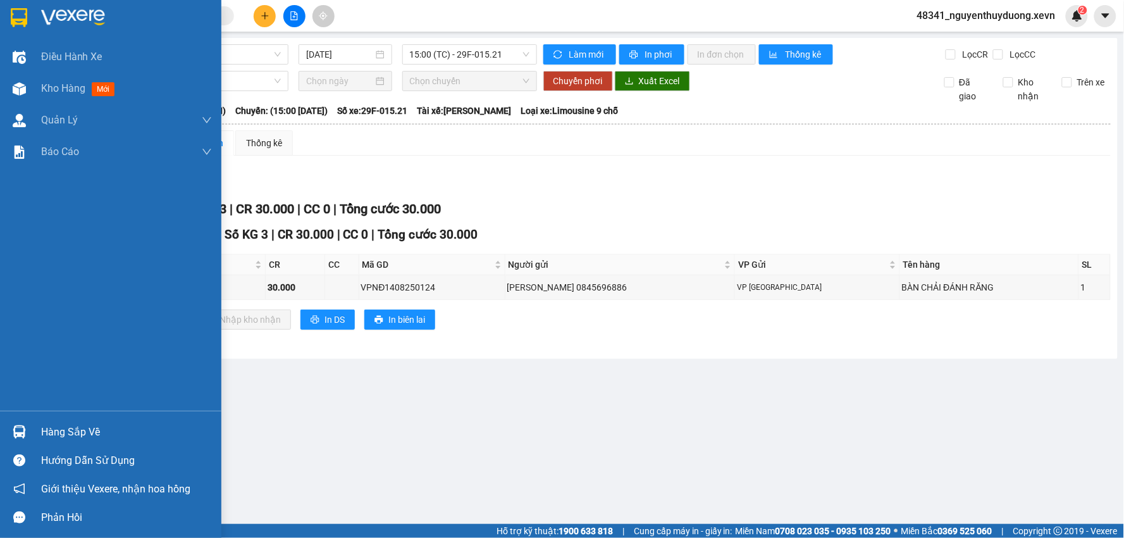
click at [53, 424] on div "Hàng sắp về" at bounding box center [126, 432] width 171 height 19
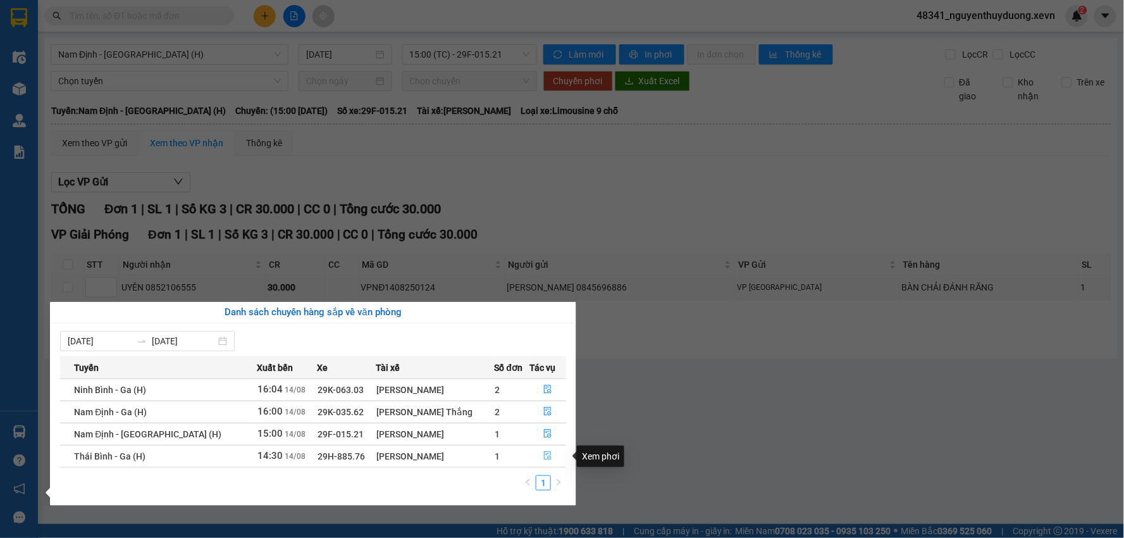
click at [544, 457] on icon "file-done" at bounding box center [548, 455] width 9 height 9
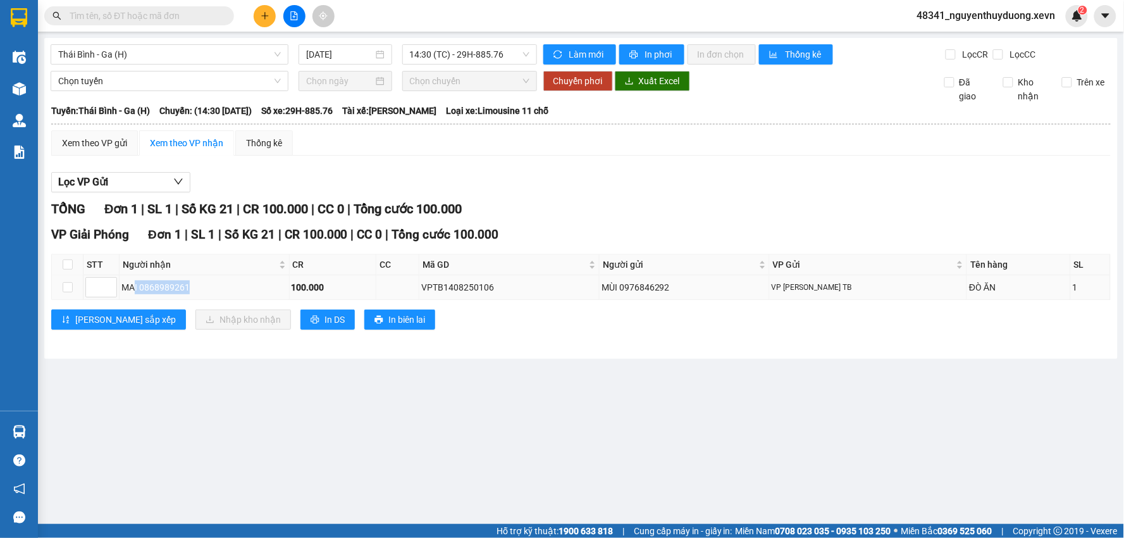
drag, startPoint x: 135, startPoint y: 289, endPoint x: 204, endPoint y: 297, distance: 69.5
click at [204, 297] on td "MAI 0868989261" at bounding box center [205, 287] width 170 height 25
copy div "I 0868989261"
click at [131, 19] on input "text" at bounding box center [144, 16] width 149 height 14
paste input "I 0868989261"
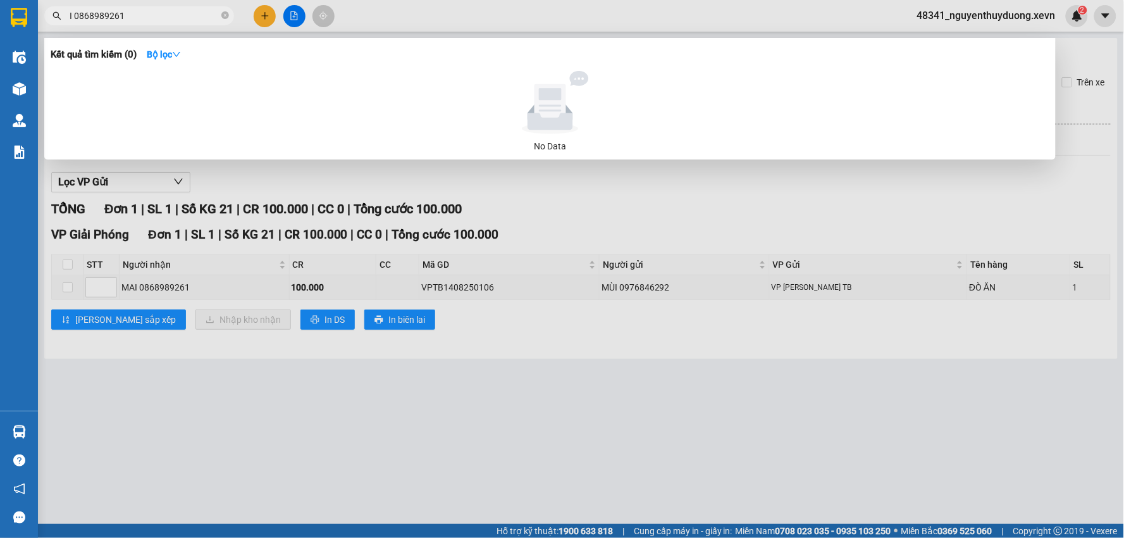
click at [76, 17] on input "I 0868989261" at bounding box center [144, 16] width 149 height 14
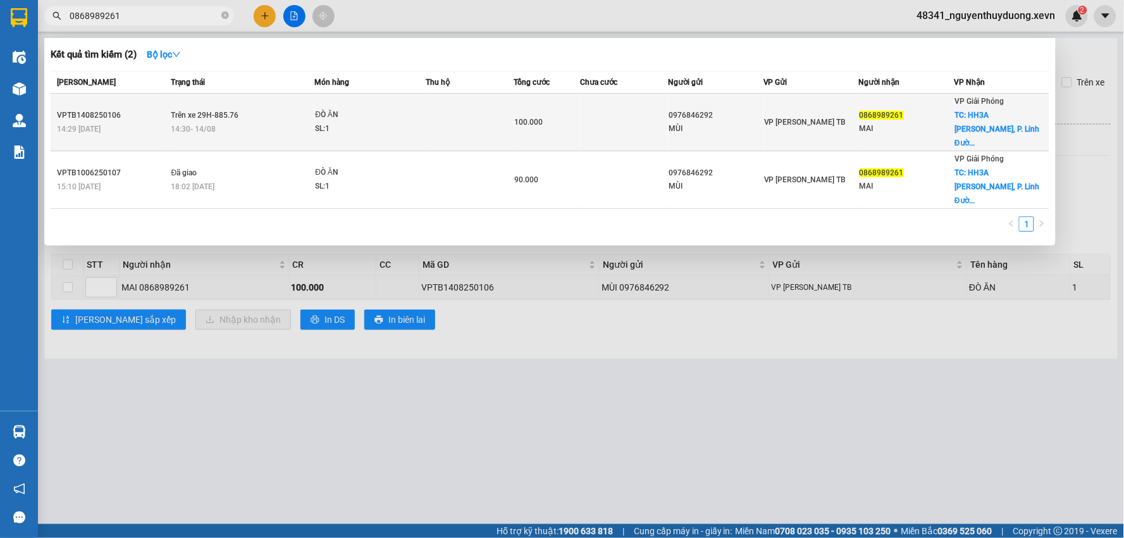
type input "0868989261"
click at [874, 115] on div "0868989261" at bounding box center [907, 115] width 94 height 13
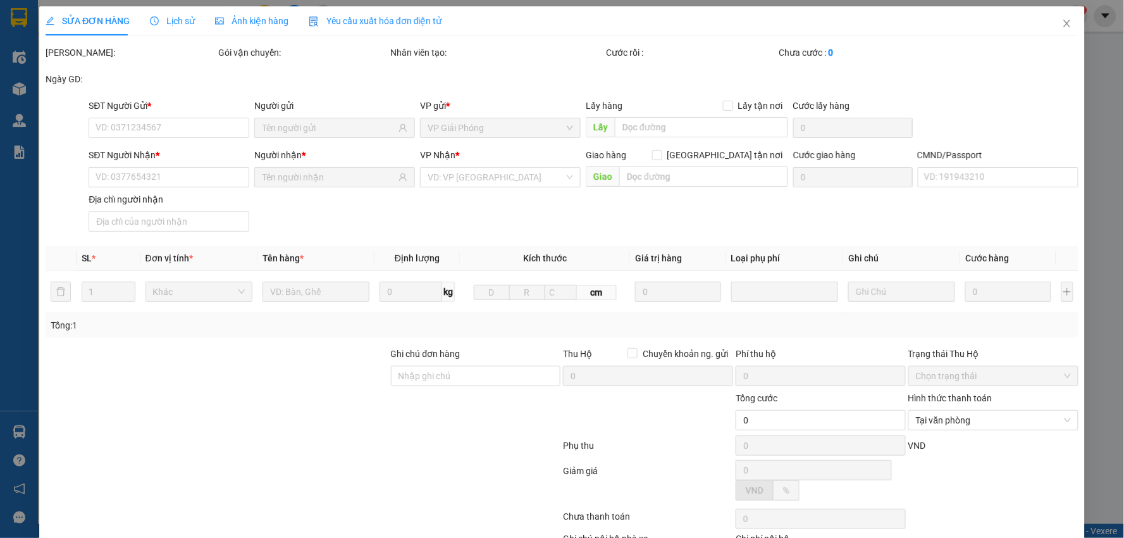
type input "0976846292"
type input "MÙI"
type input "0868989261"
type input "MAI"
checkbox input "true"
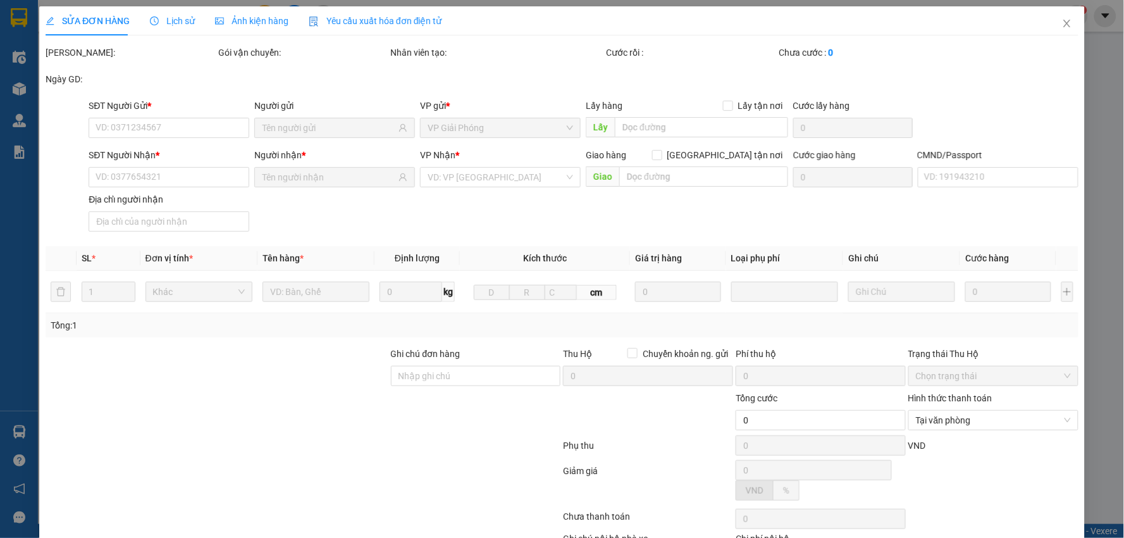
type input "HH3A [PERSON_NAME], P. [PERSON_NAME], [PERSON_NAME], [PERSON_NAME], [GEOGRAPHIC…"
type input "50.000"
type input "1"
type input "100.000"
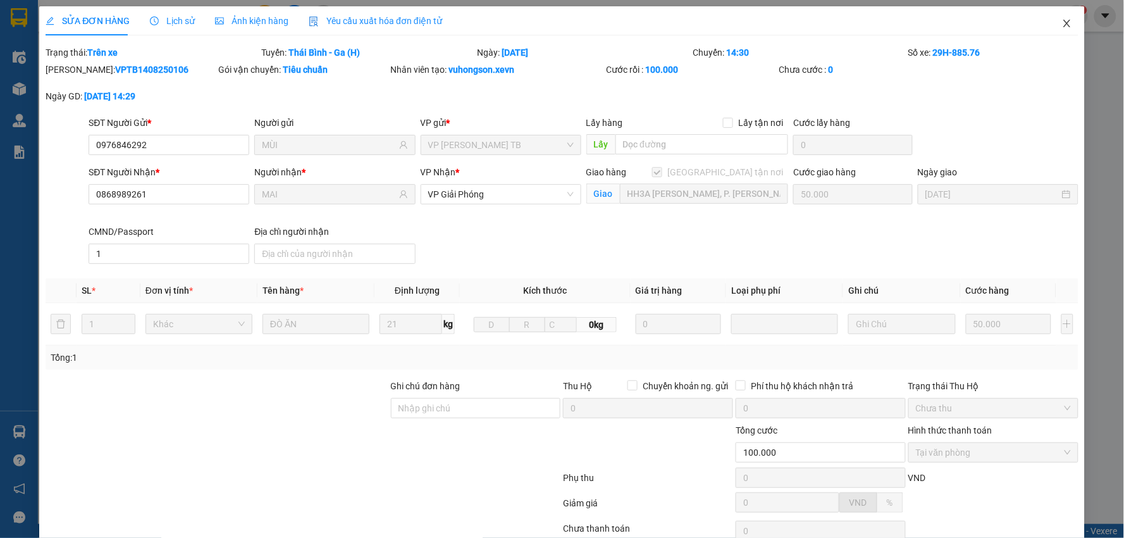
click at [1062, 26] on icon "close" at bounding box center [1067, 23] width 10 height 10
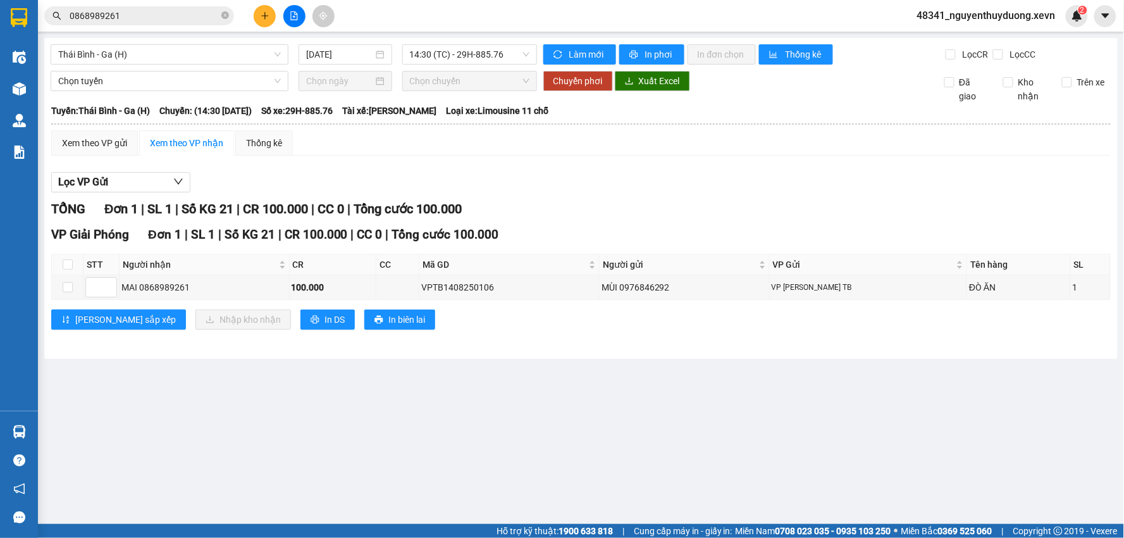
click at [59, 263] on th at bounding box center [68, 264] width 32 height 21
click at [68, 266] on input "checkbox" at bounding box center [68, 264] width 10 height 10
checkbox input "true"
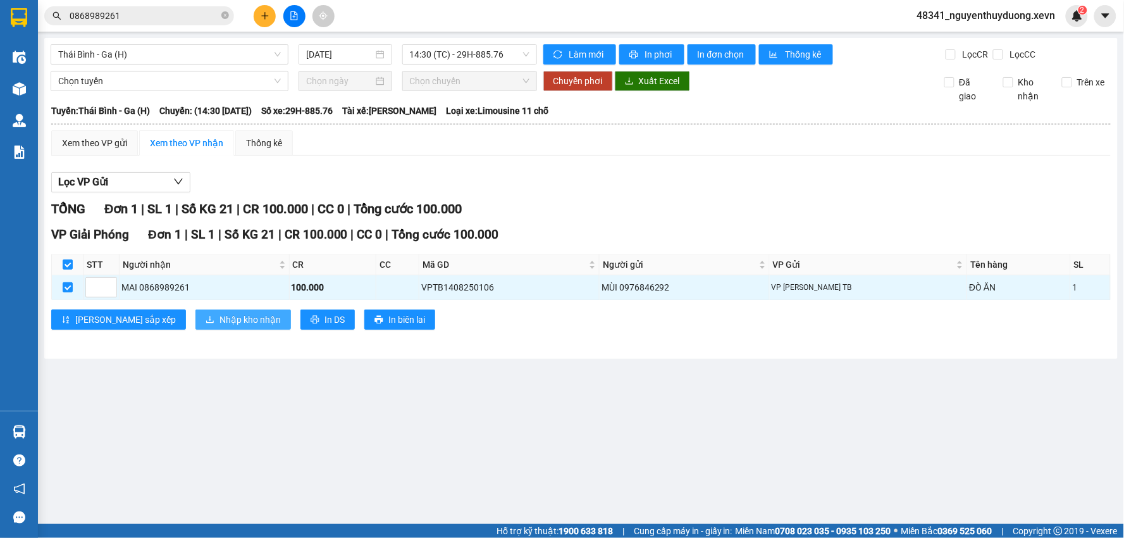
click at [220, 324] on span "Nhập kho nhận" at bounding box center [250, 320] width 61 height 14
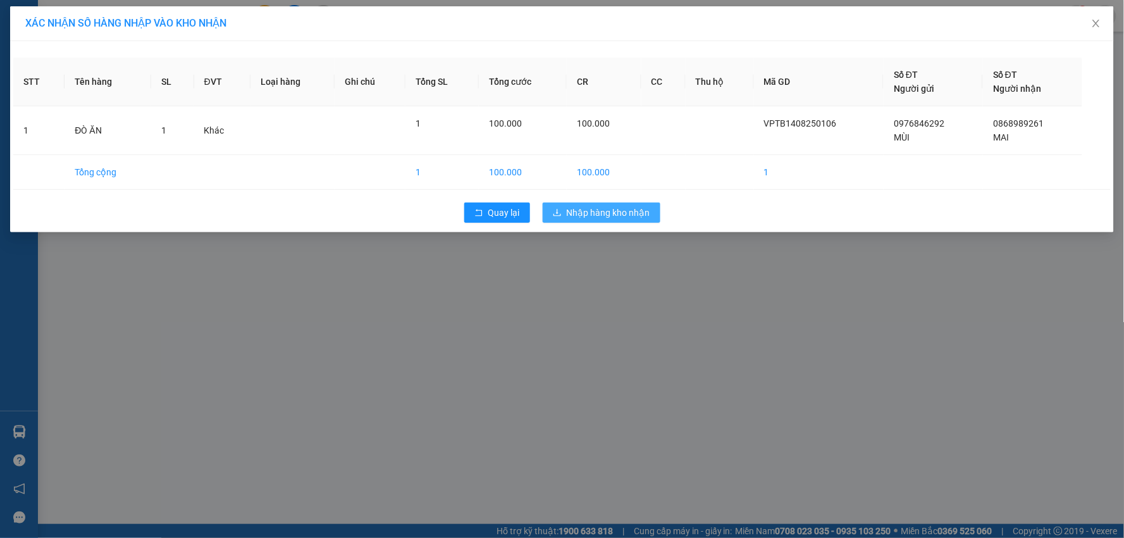
click at [607, 213] on span "Nhập hàng kho nhận" at bounding box center [609, 213] width 84 height 14
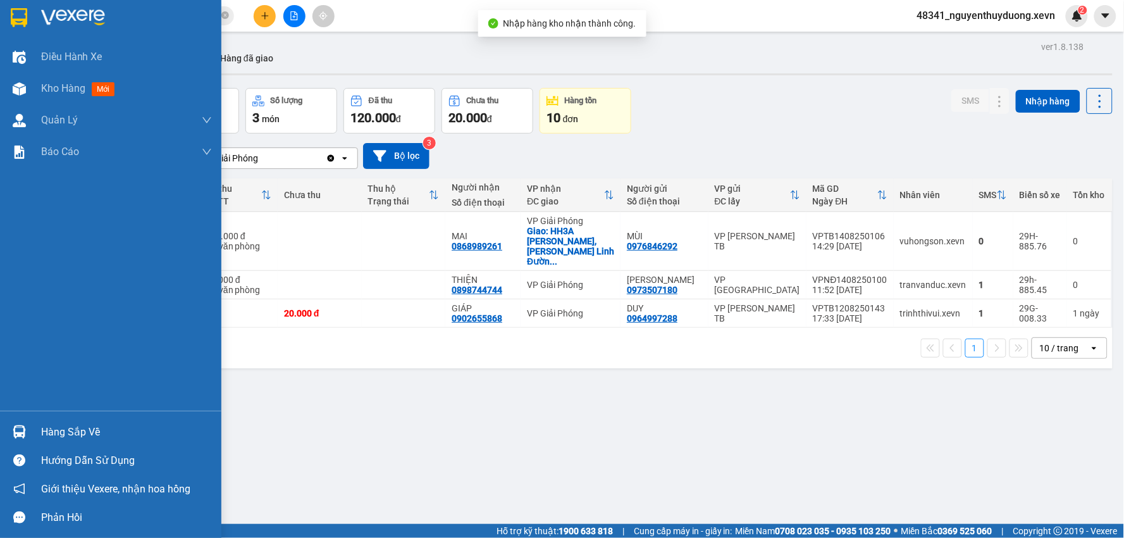
click at [57, 423] on div "Hàng sắp về" at bounding box center [126, 432] width 171 height 19
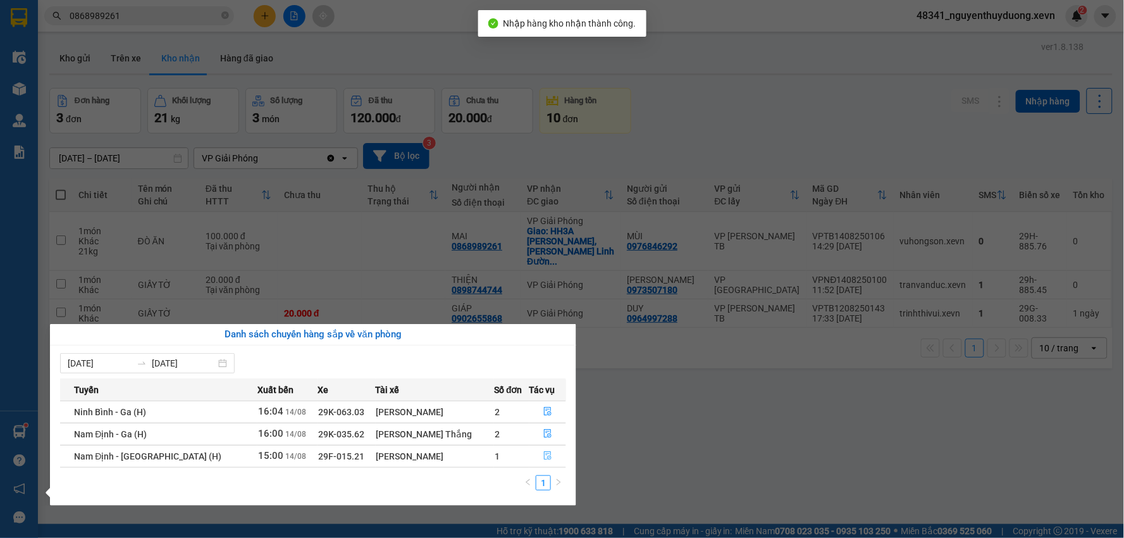
click at [547, 448] on button "button" at bounding box center [548, 456] width 36 height 20
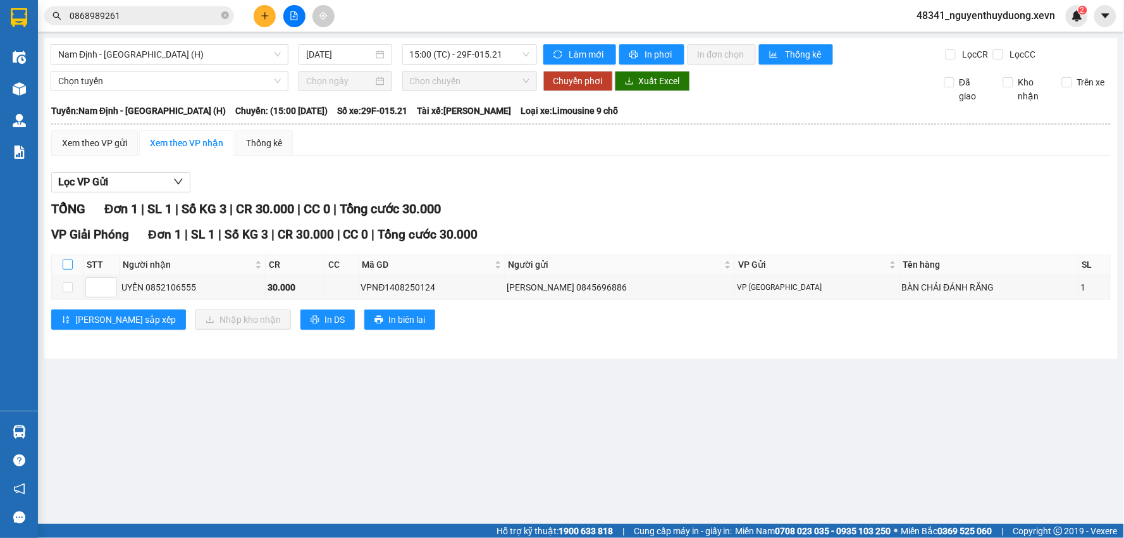
click at [63, 267] on input "checkbox" at bounding box center [68, 264] width 10 height 10
checkbox input "true"
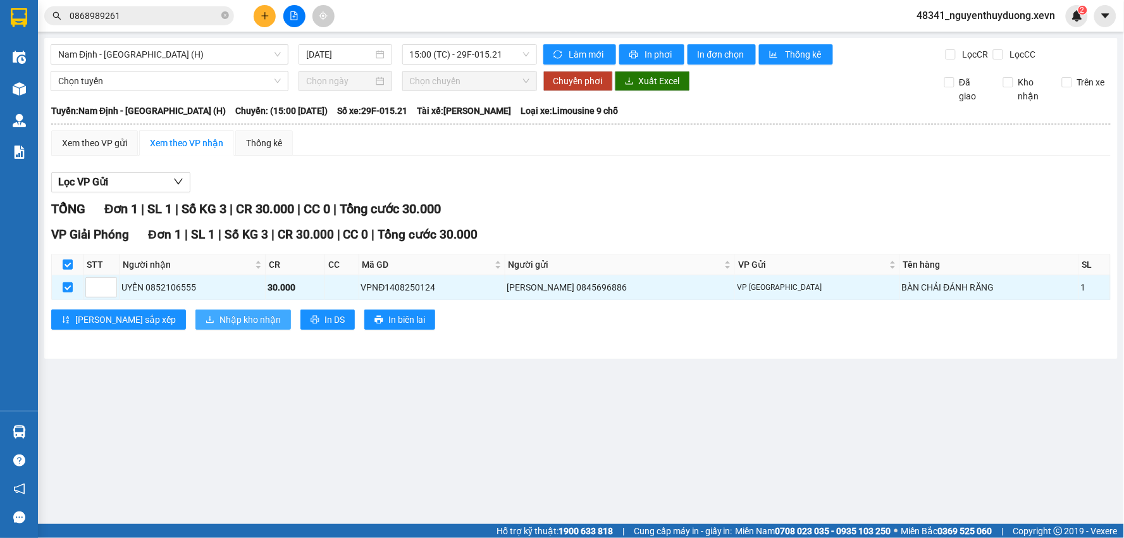
click at [220, 319] on span "Nhập kho nhận" at bounding box center [250, 320] width 61 height 14
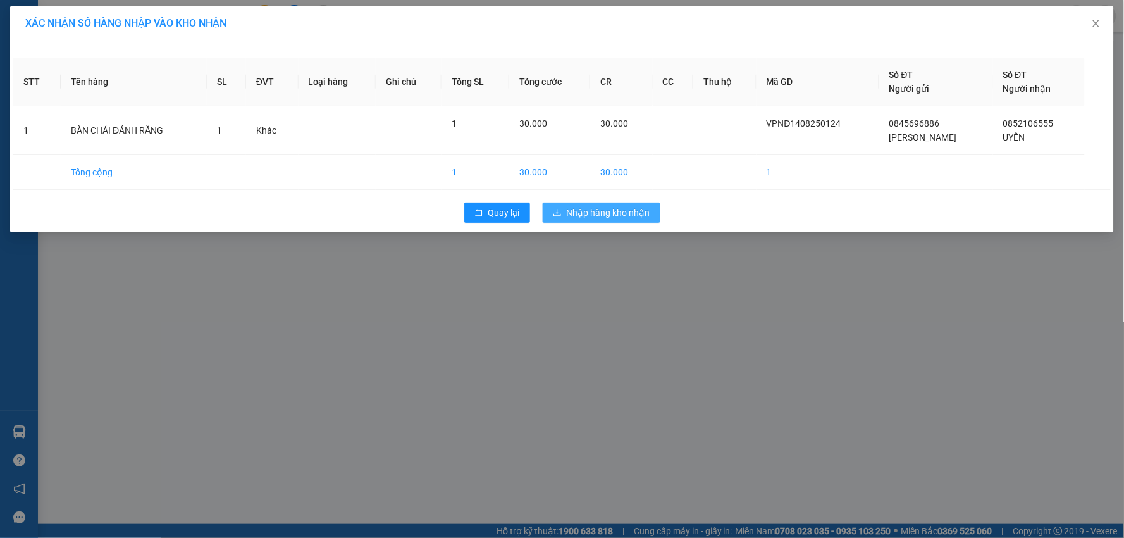
click at [580, 214] on span "Nhập hàng kho nhận" at bounding box center [609, 213] width 84 height 14
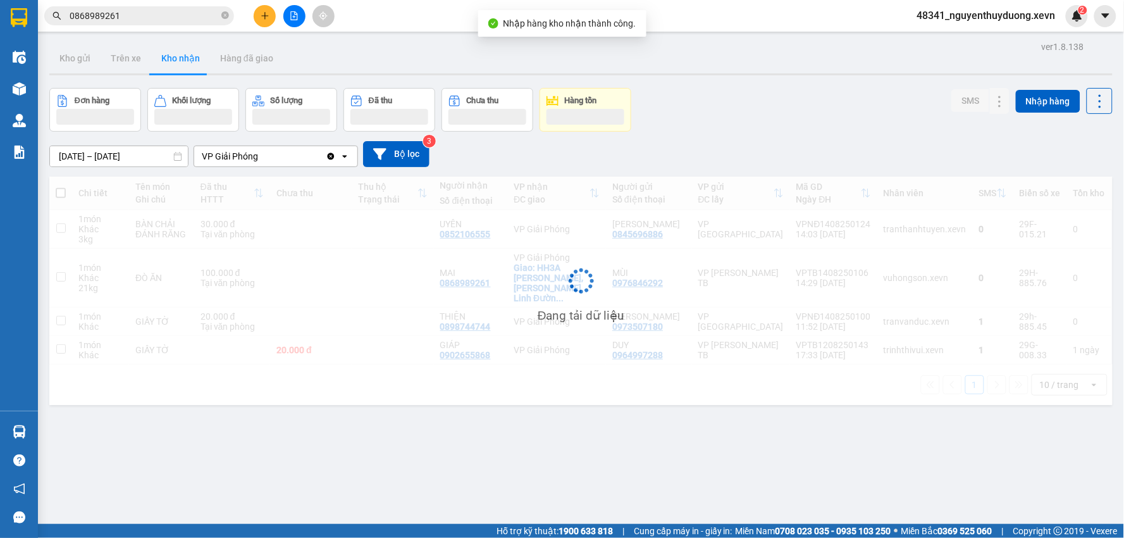
click at [193, 60] on button "Kho nhận" at bounding box center [180, 58] width 59 height 30
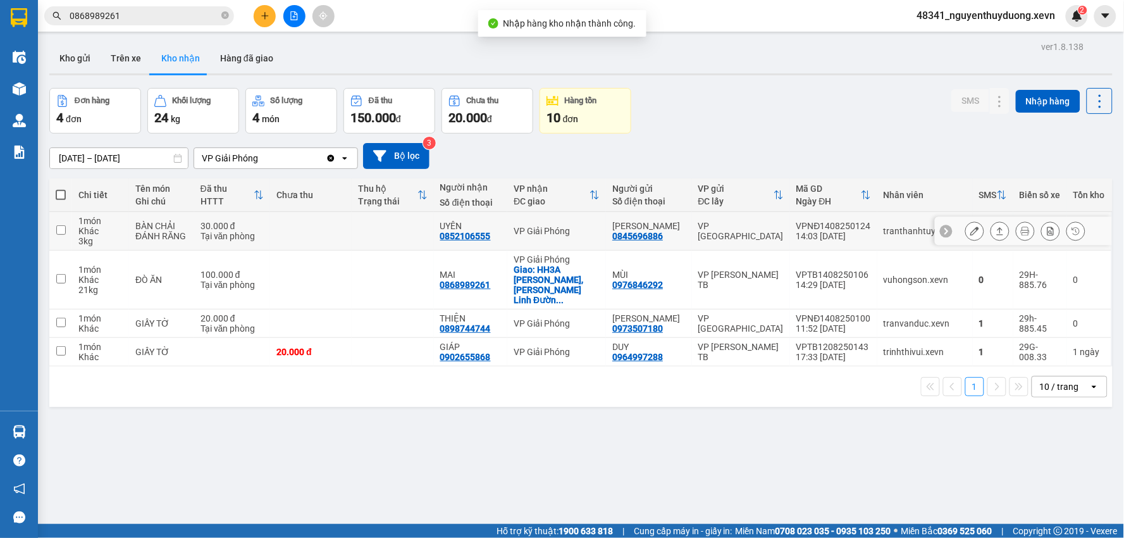
drag, startPoint x: 180, startPoint y: 236, endPoint x: 216, endPoint y: 230, distance: 37.1
click at [180, 236] on div "BÀN CHẢI ĐÁNH RĂNG" at bounding box center [161, 231] width 53 height 20
checkbox input "true"
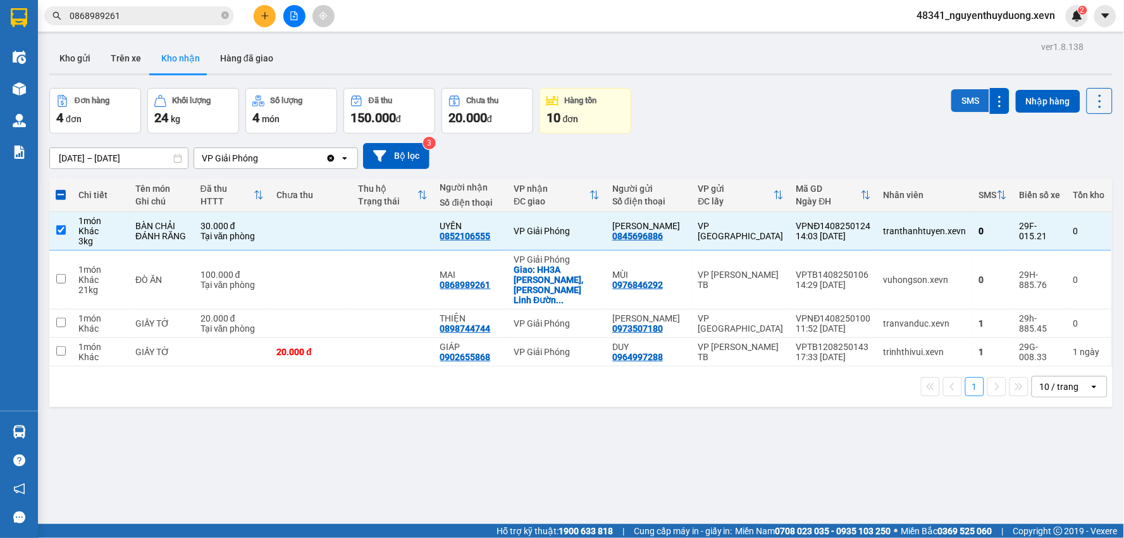
click at [954, 99] on button "SMS" at bounding box center [971, 100] width 38 height 23
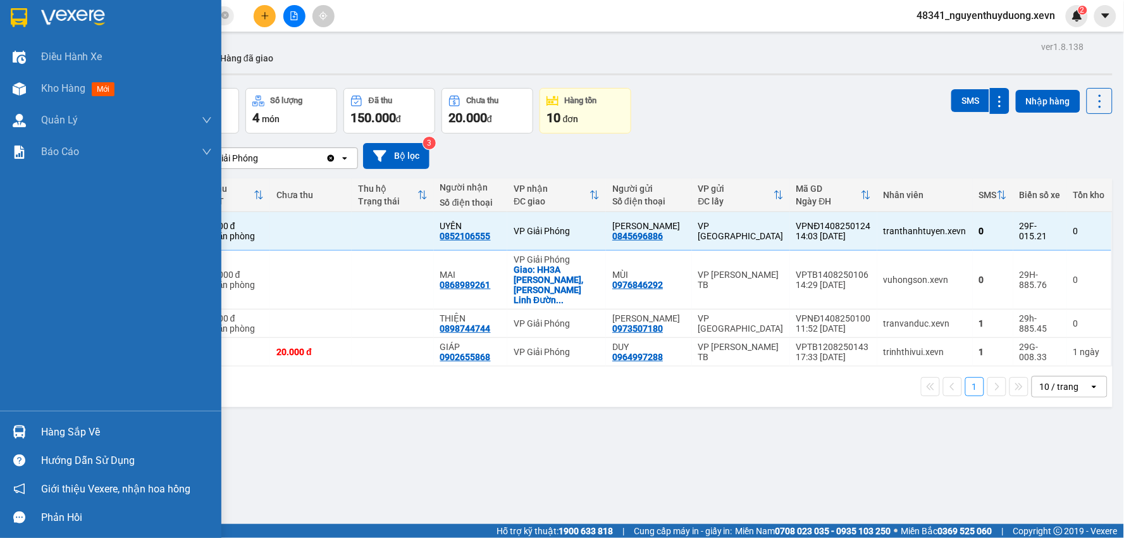
click at [17, 429] on img at bounding box center [19, 431] width 13 height 13
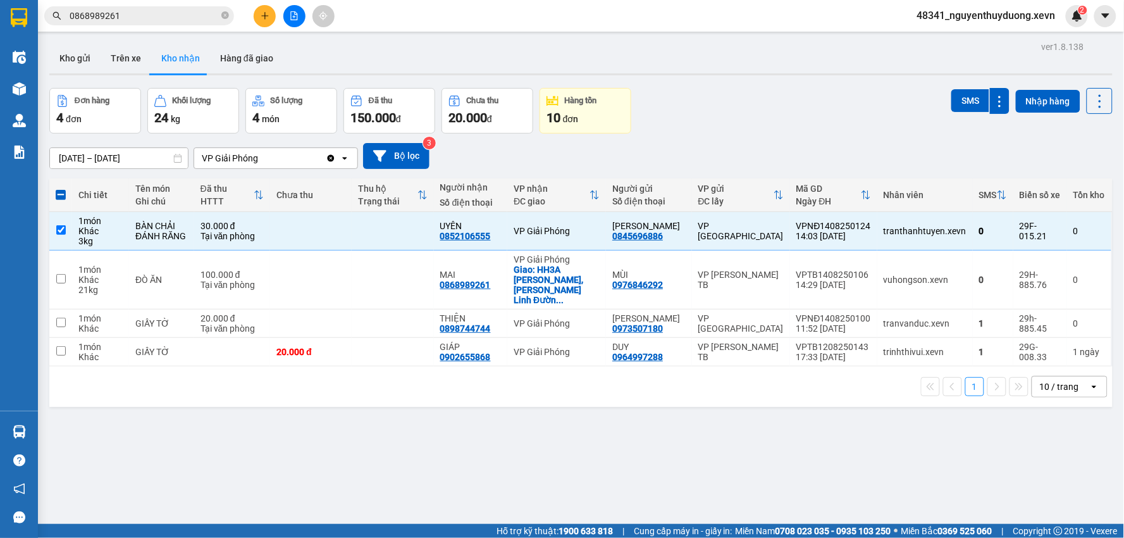
click at [1073, 415] on section "Kết quả tìm kiếm ( 2 ) Bộ lọc Mã ĐH Trạng thái Món hàng Thu hộ Tổng cước Chưa c…" at bounding box center [562, 269] width 1124 height 538
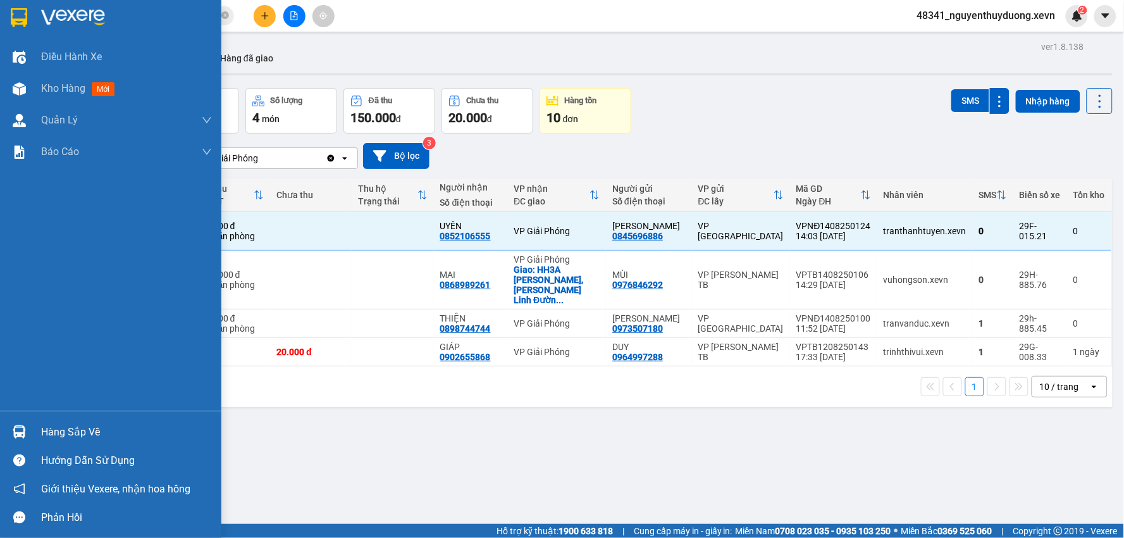
click at [66, 432] on div "Hàng sắp về" at bounding box center [126, 432] width 171 height 19
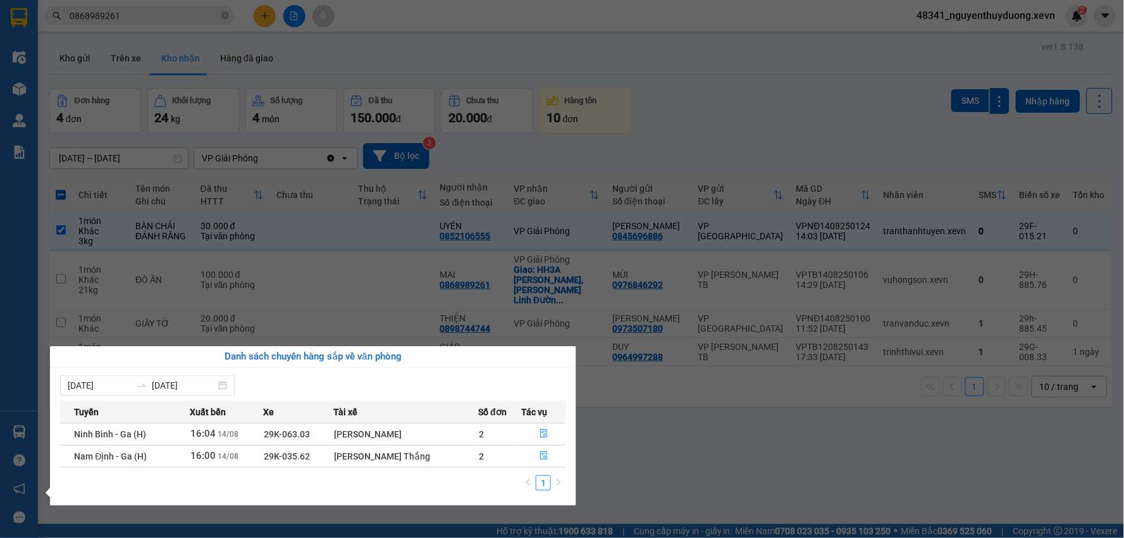
click at [794, 454] on section "Kết quả tìm kiếm ( 2 ) Bộ lọc Mã ĐH Trạng thái Món hàng Thu hộ Tổng cước Chưa c…" at bounding box center [562, 269] width 1124 height 538
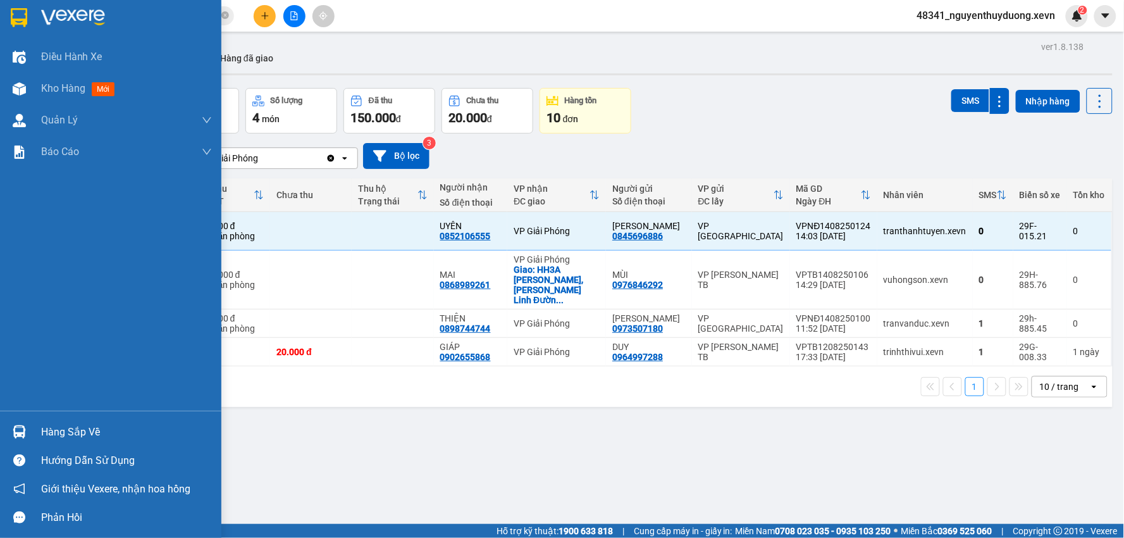
click at [75, 421] on div "Hàng sắp về" at bounding box center [110, 432] width 221 height 28
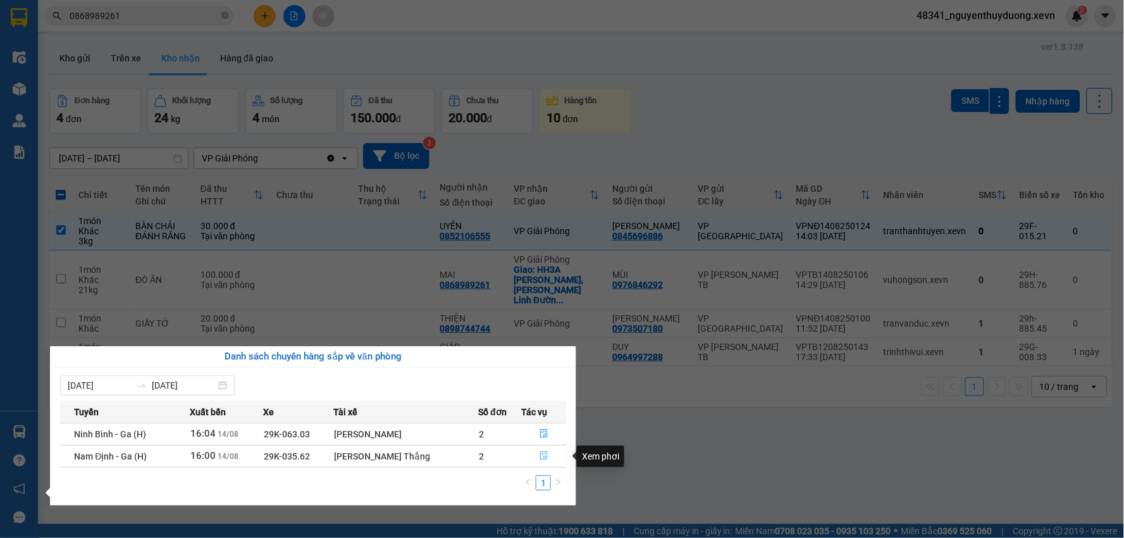
click at [540, 456] on icon "file-done" at bounding box center [544, 455] width 8 height 9
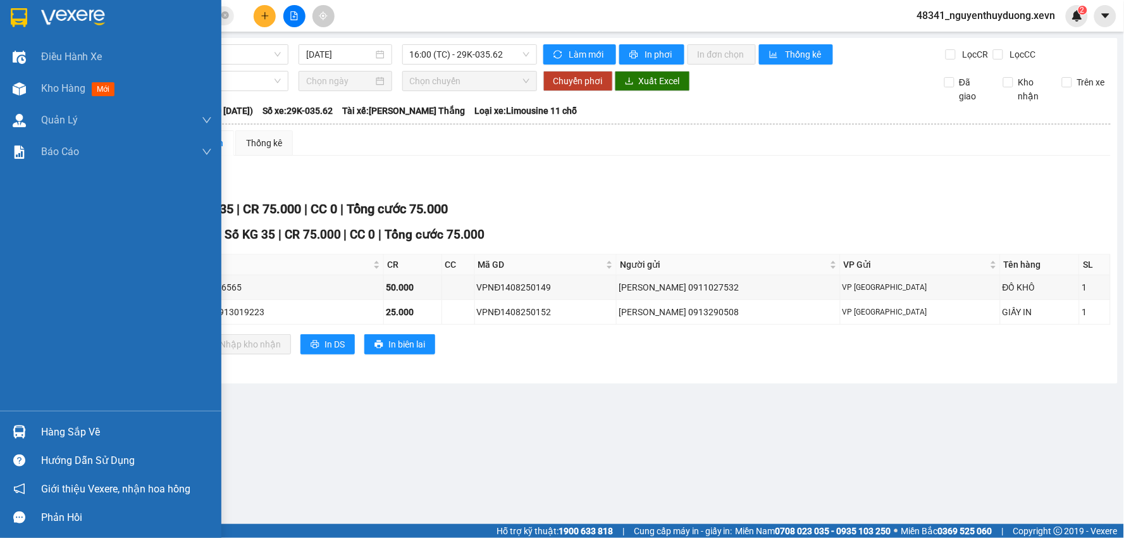
click at [75, 439] on div "Hàng sắp về" at bounding box center [126, 432] width 171 height 19
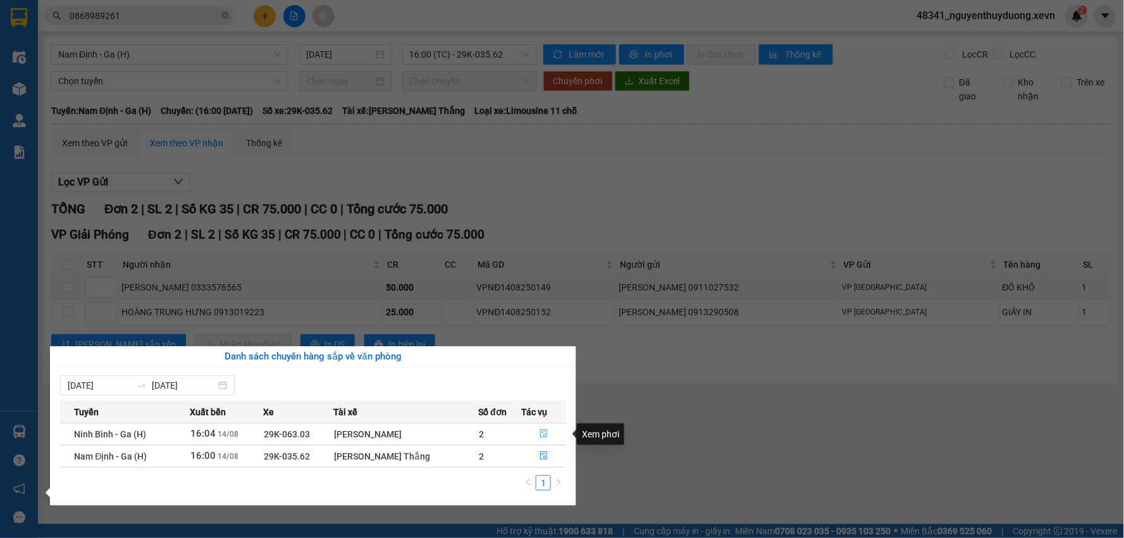
click at [542, 430] on icon "file-done" at bounding box center [544, 433] width 8 height 9
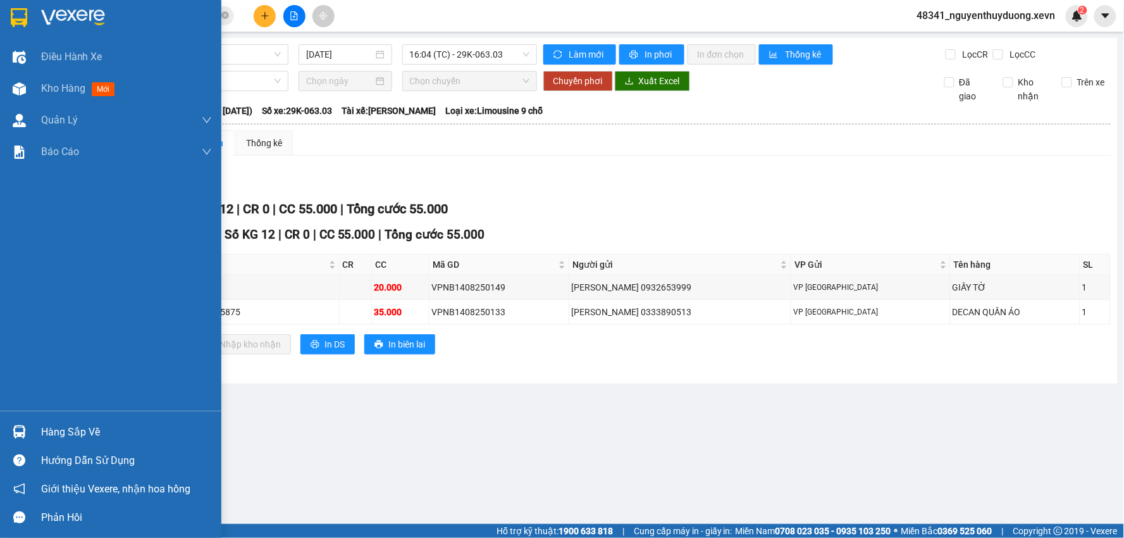
click at [78, 439] on div "Hàng sắp về" at bounding box center [126, 432] width 171 height 19
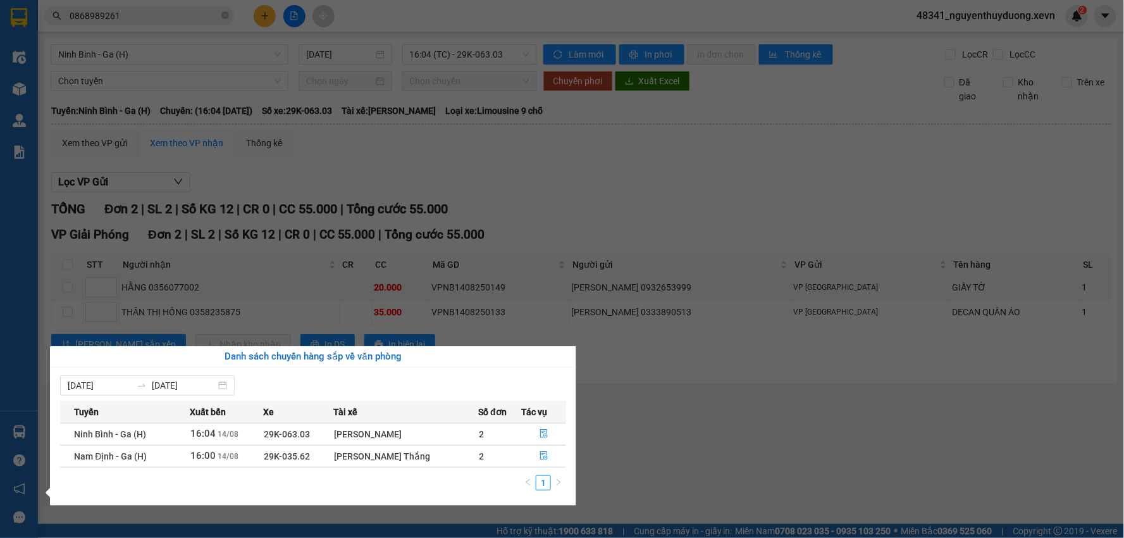
click at [756, 489] on section "Kết quả tìm kiếm ( 2 ) Bộ lọc Mã ĐH Trạng thái Món hàng Thu hộ Tổng cước Chưa c…" at bounding box center [562, 269] width 1124 height 538
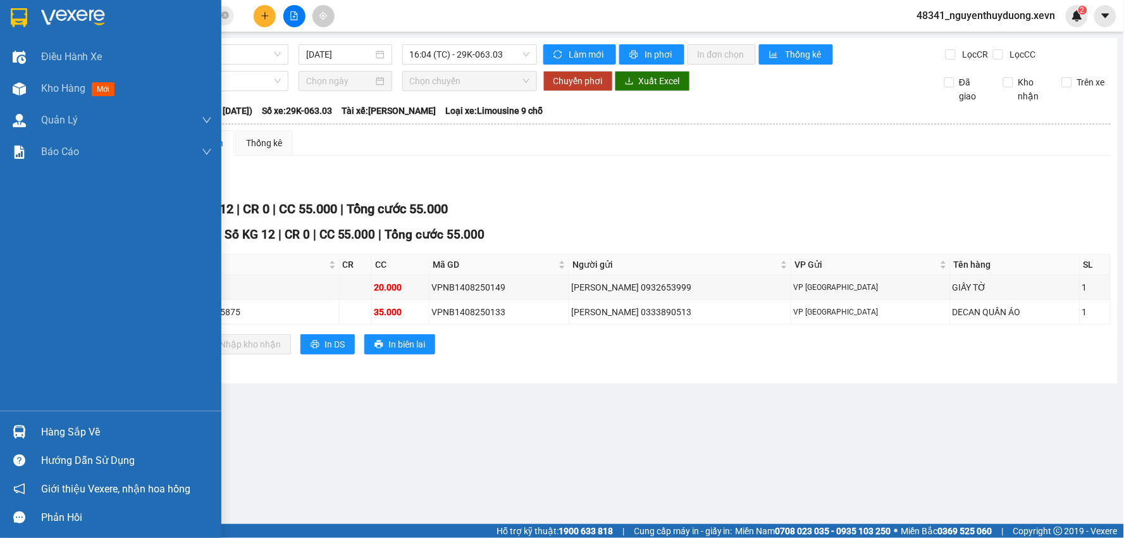
click at [63, 424] on div "Hàng sắp về" at bounding box center [126, 432] width 171 height 19
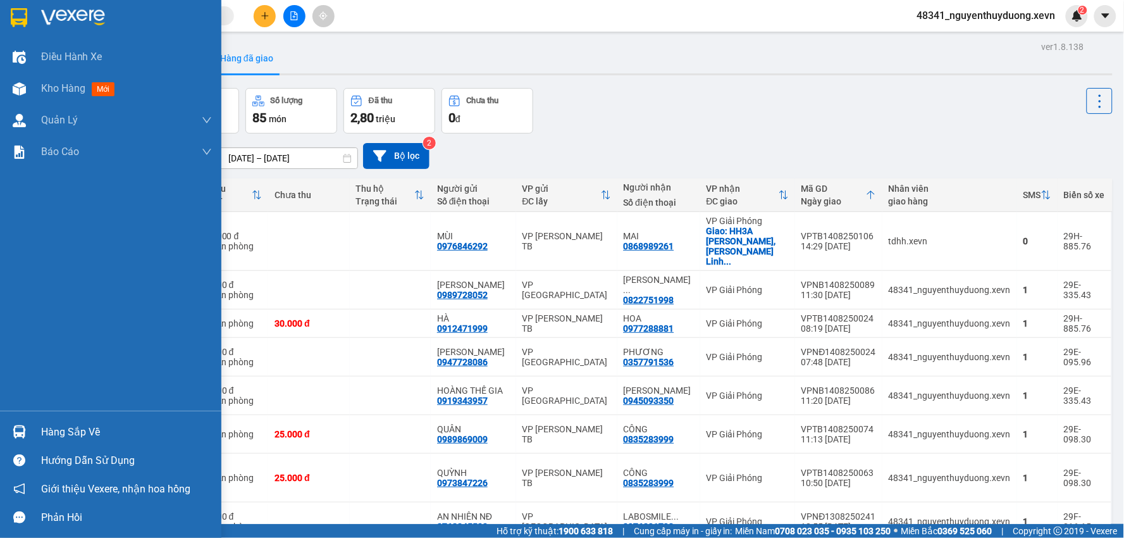
click at [43, 420] on div "Hàng sắp về" at bounding box center [110, 432] width 221 height 28
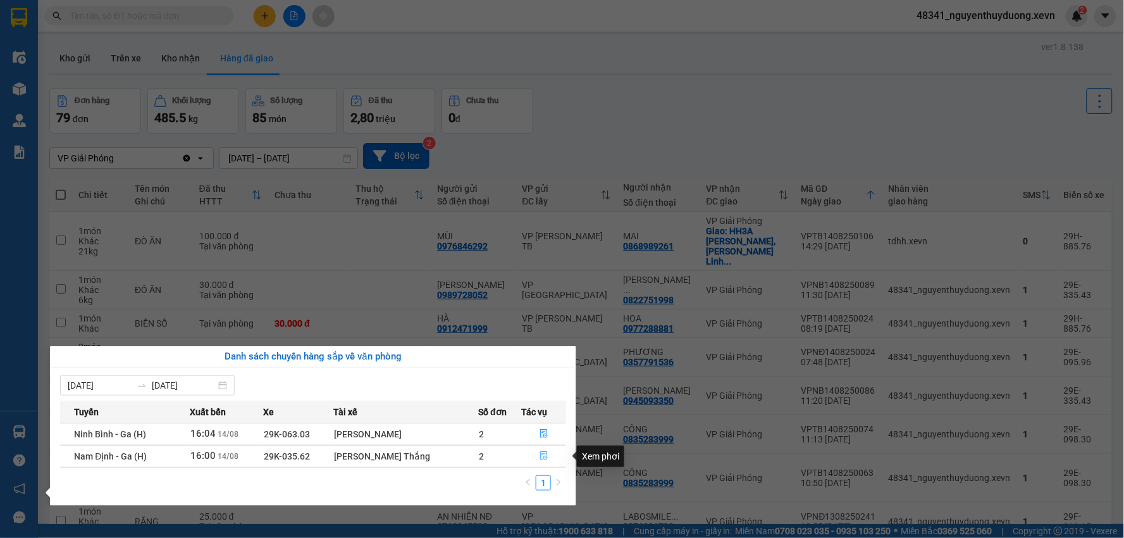
click at [534, 456] on button "button" at bounding box center [544, 456] width 44 height 20
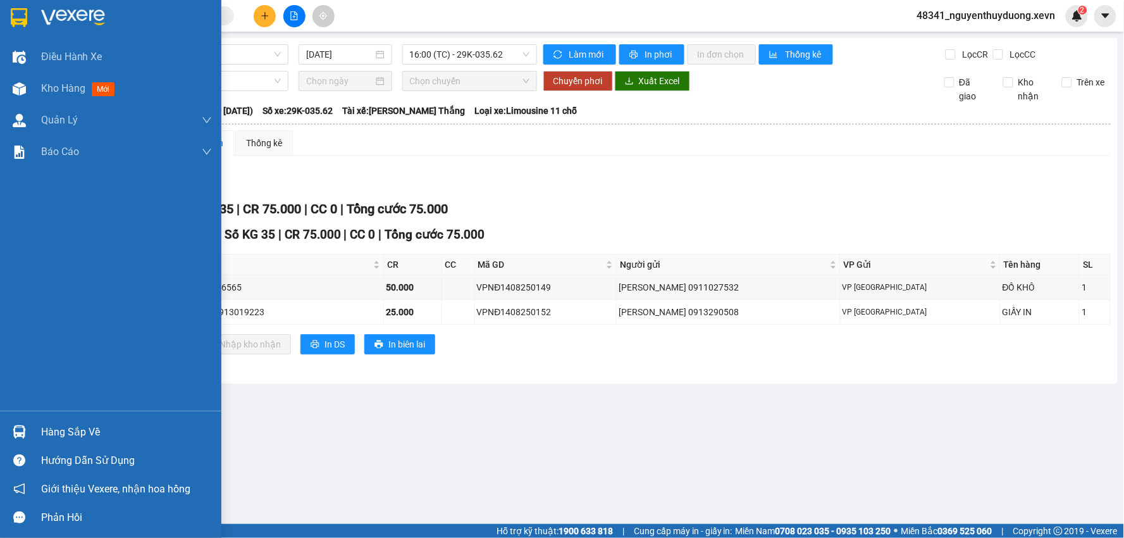
click at [84, 434] on div "Hàng sắp về" at bounding box center [126, 432] width 171 height 19
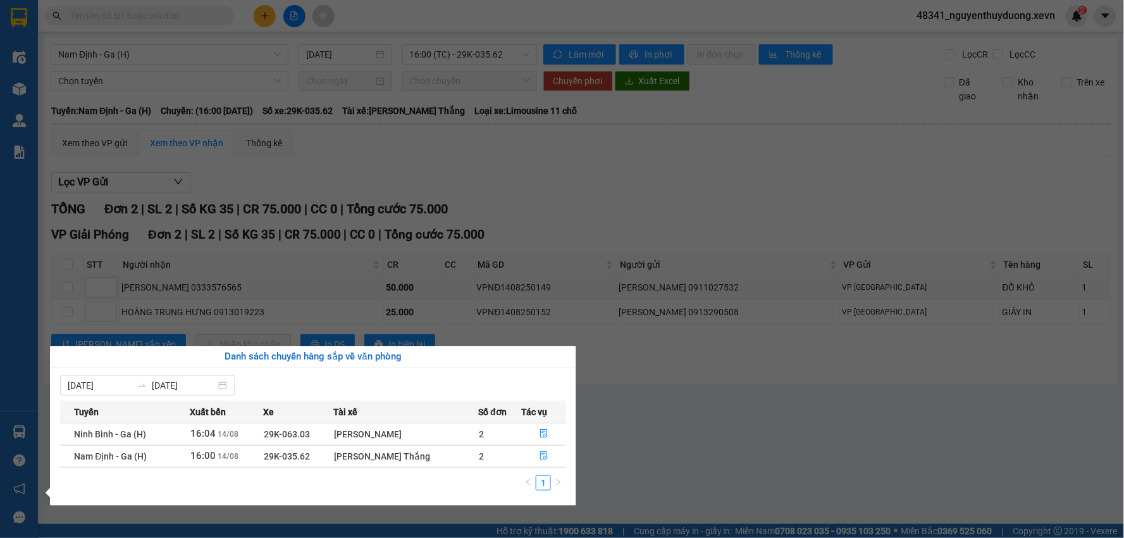
click at [781, 444] on section "Kết quả tìm kiếm ( 0 ) Bộ lọc No Data 48341_nguyenthuyduong.xevn 2 Điều hành xe…" at bounding box center [562, 269] width 1124 height 538
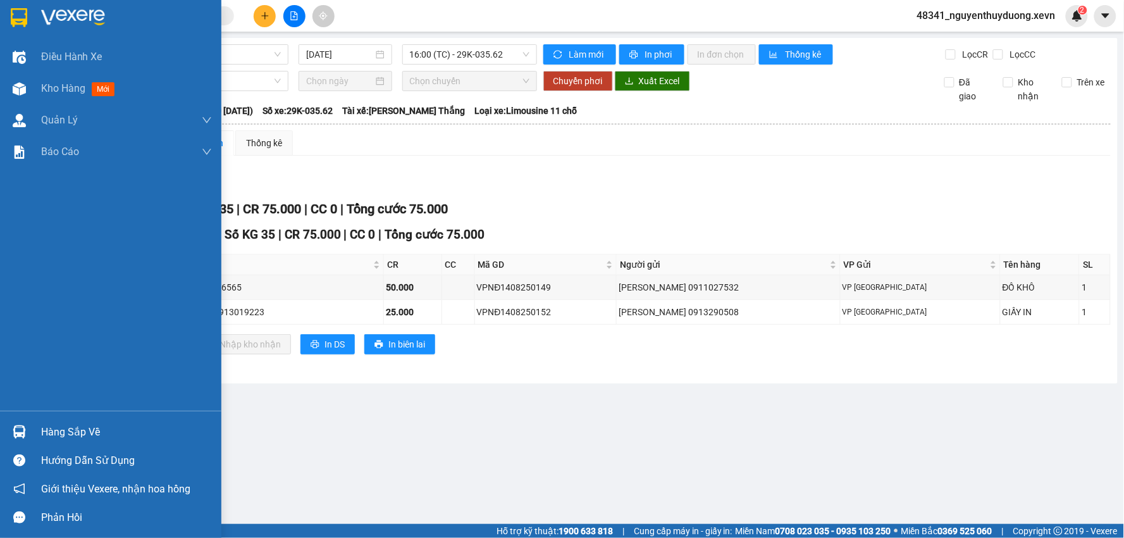
drag, startPoint x: 33, startPoint y: 427, endPoint x: 109, endPoint y: 447, distance: 79.2
click at [34, 427] on div "Hàng sắp về" at bounding box center [110, 432] width 221 height 28
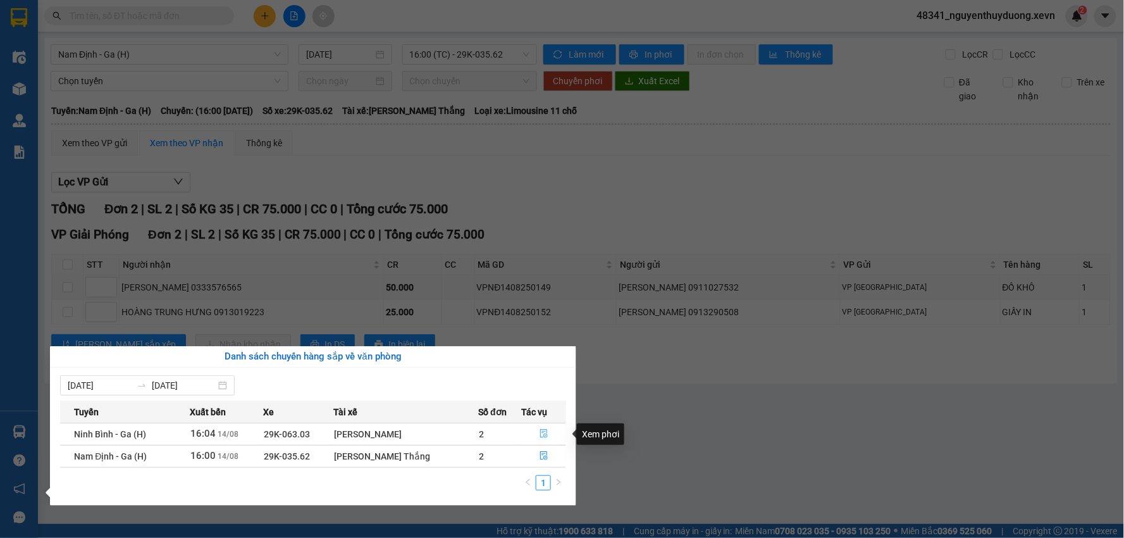
click at [547, 430] on button "button" at bounding box center [544, 434] width 44 height 20
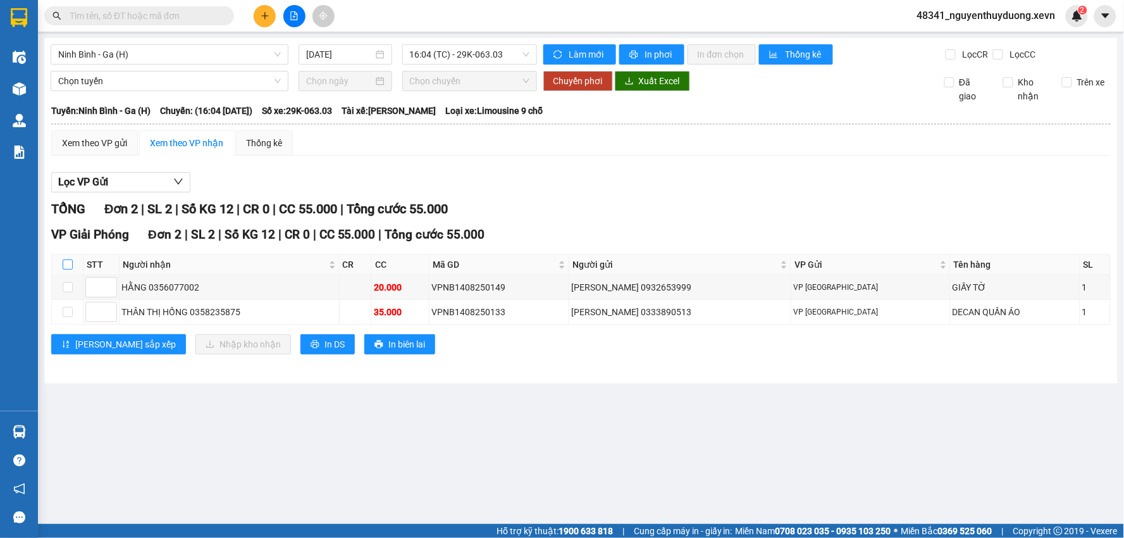
click at [66, 264] on input "checkbox" at bounding box center [68, 264] width 10 height 10
checkbox input "true"
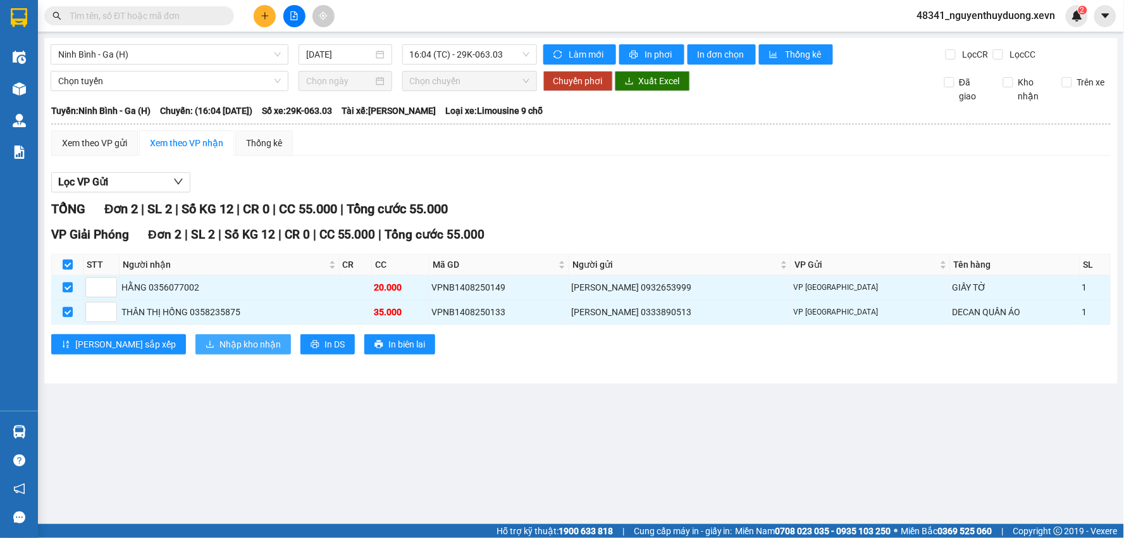
click at [196, 354] on button "Nhập kho nhận" at bounding box center [244, 344] width 96 height 20
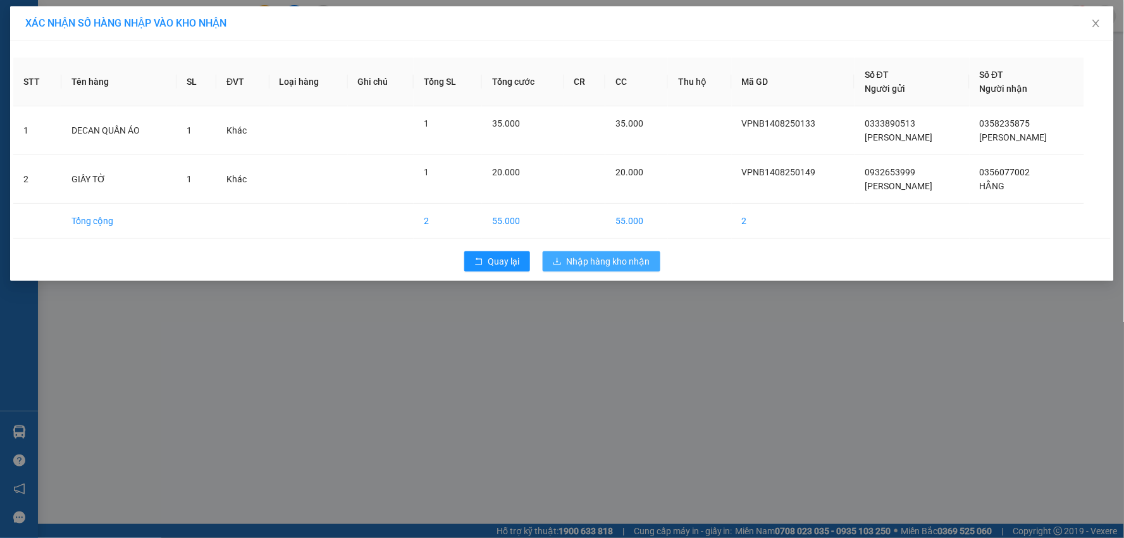
click at [631, 256] on span "Nhập hàng kho nhận" at bounding box center [609, 261] width 84 height 14
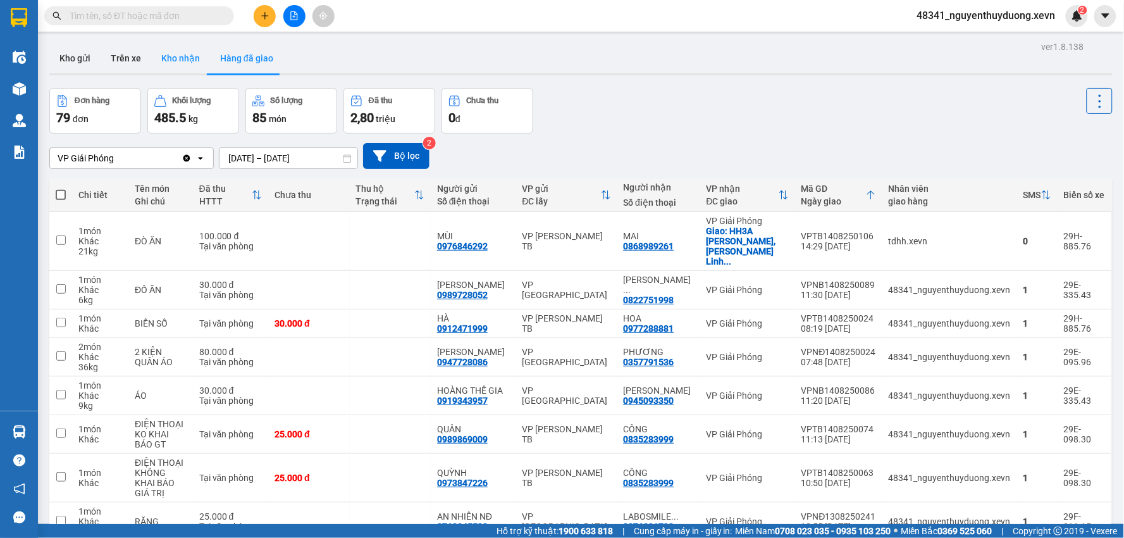
click at [170, 53] on button "Kho nhận" at bounding box center [180, 58] width 59 height 30
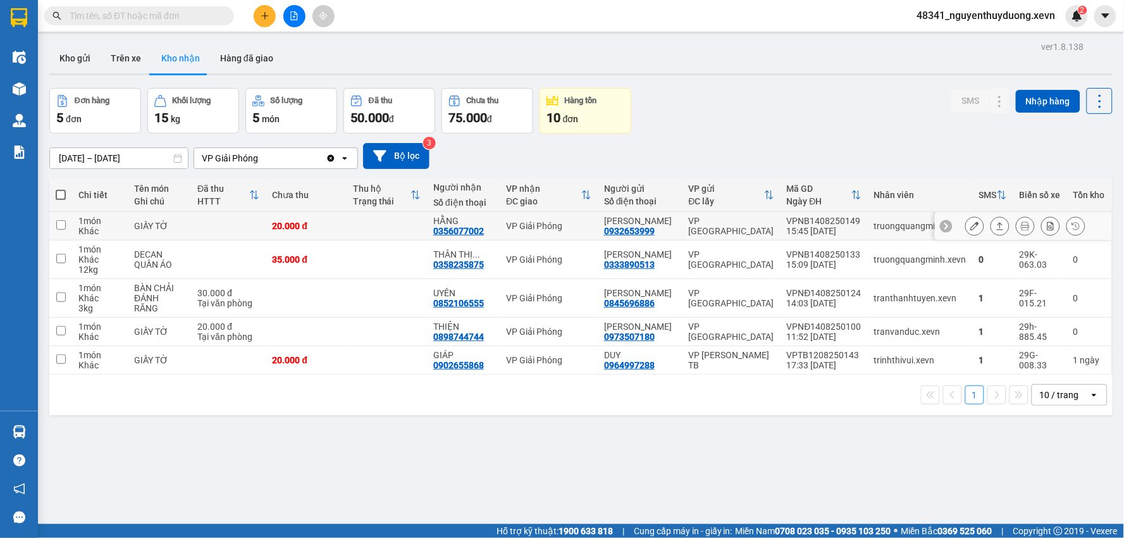
click at [163, 231] on div "GIẤY TỜ" at bounding box center [159, 226] width 51 height 10
checkbox input "true"
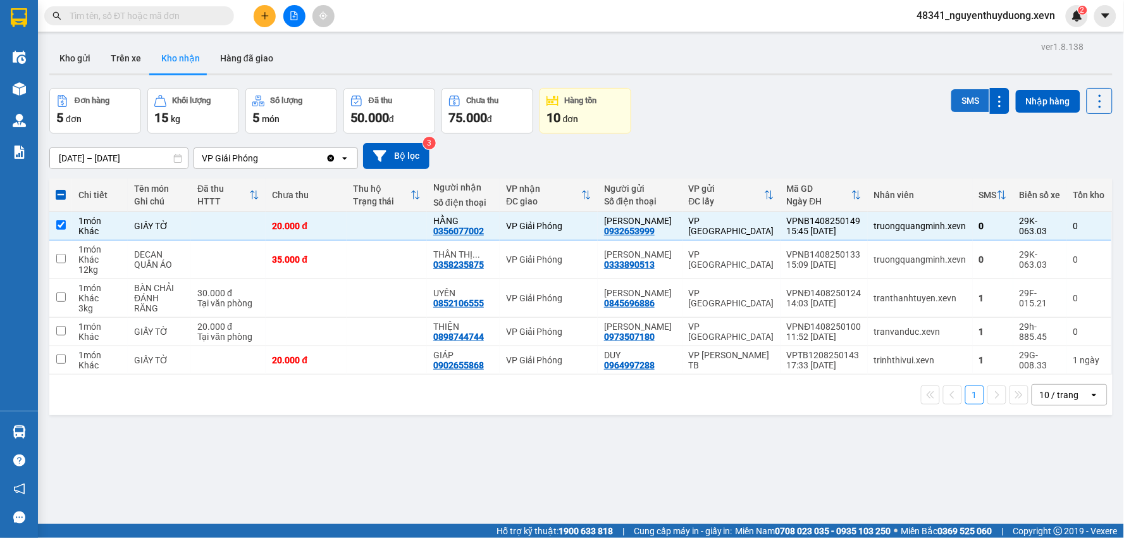
click at [952, 91] on button "SMS" at bounding box center [971, 100] width 38 height 23
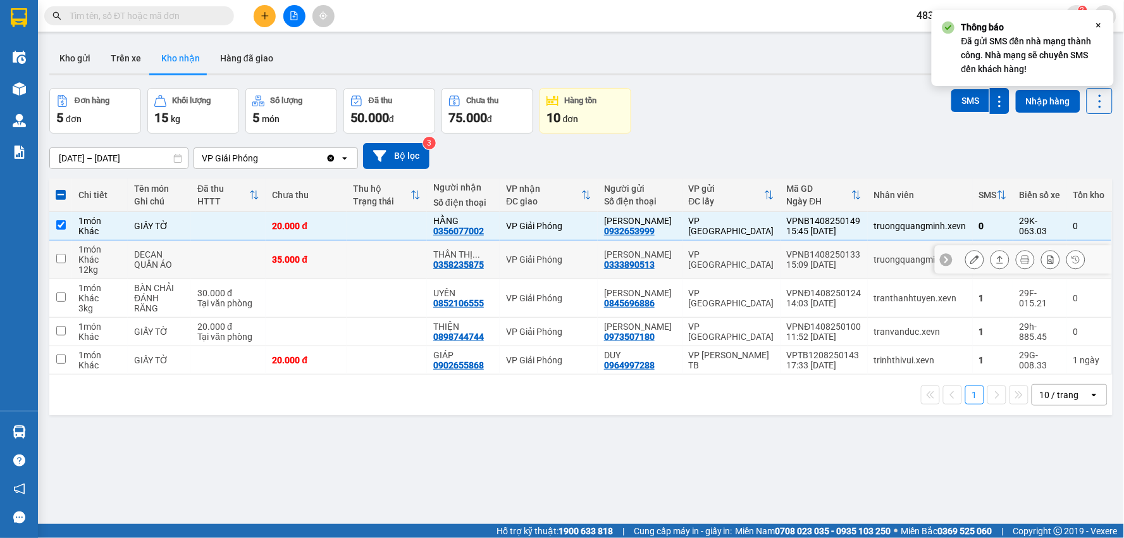
click at [971, 264] on icon at bounding box center [975, 259] width 9 height 9
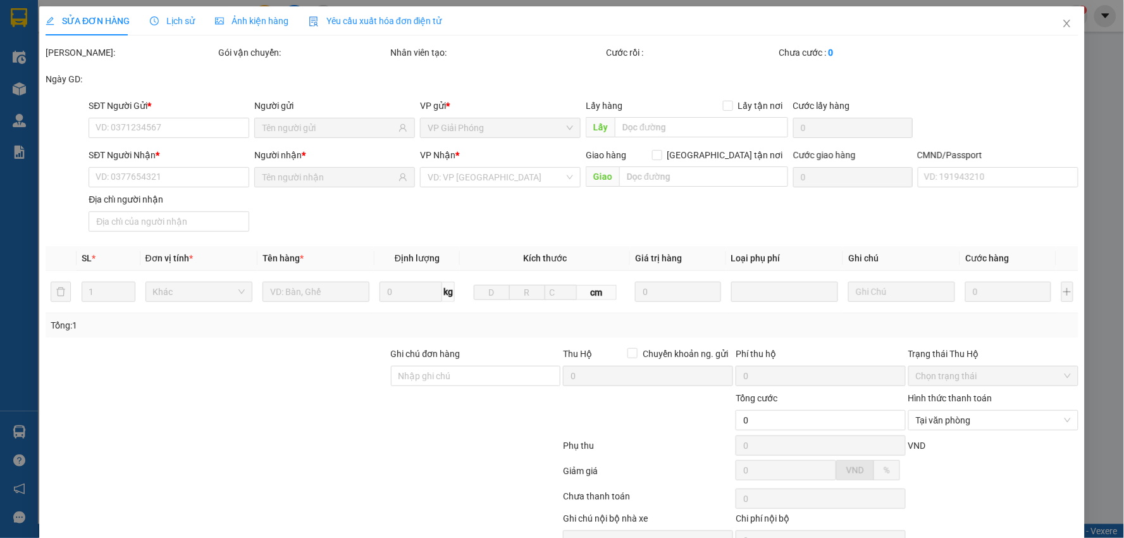
type input "0333890513"
type input "[PERSON_NAME]"
type input "0358235875"
type input "[PERSON_NAME]"
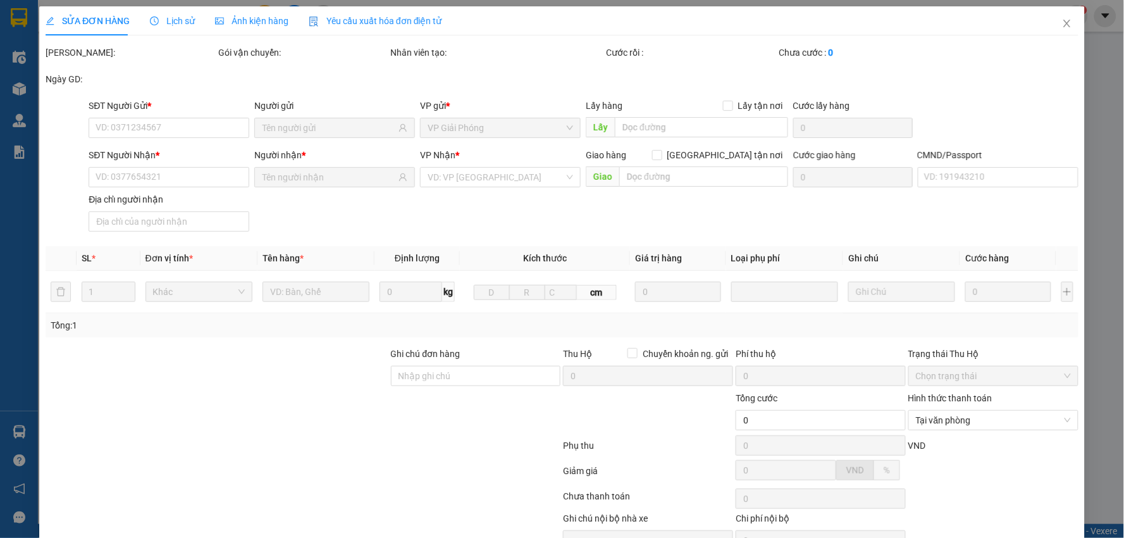
type input "35.000"
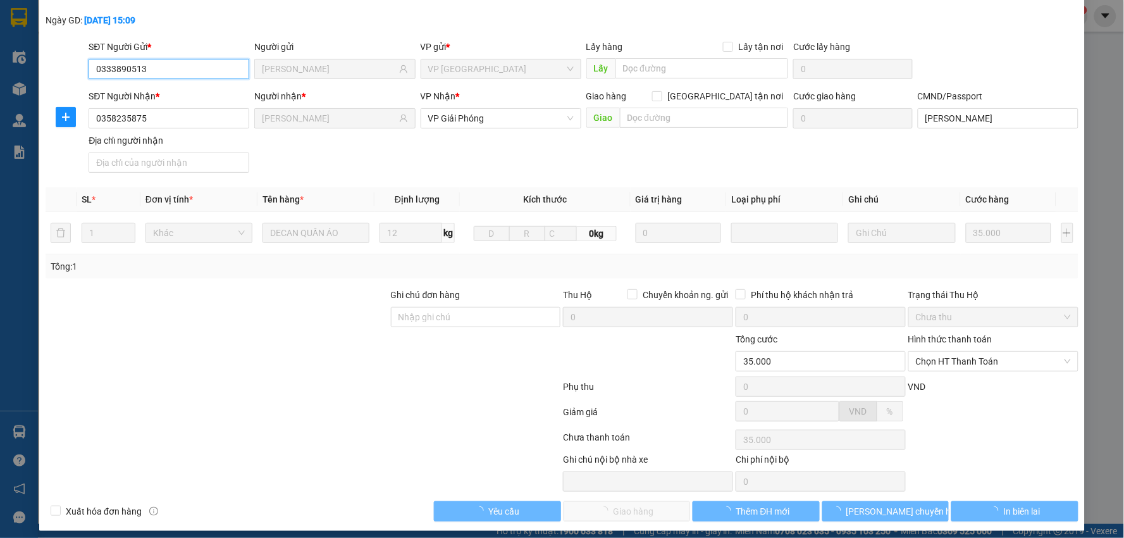
scroll to position [67, 0]
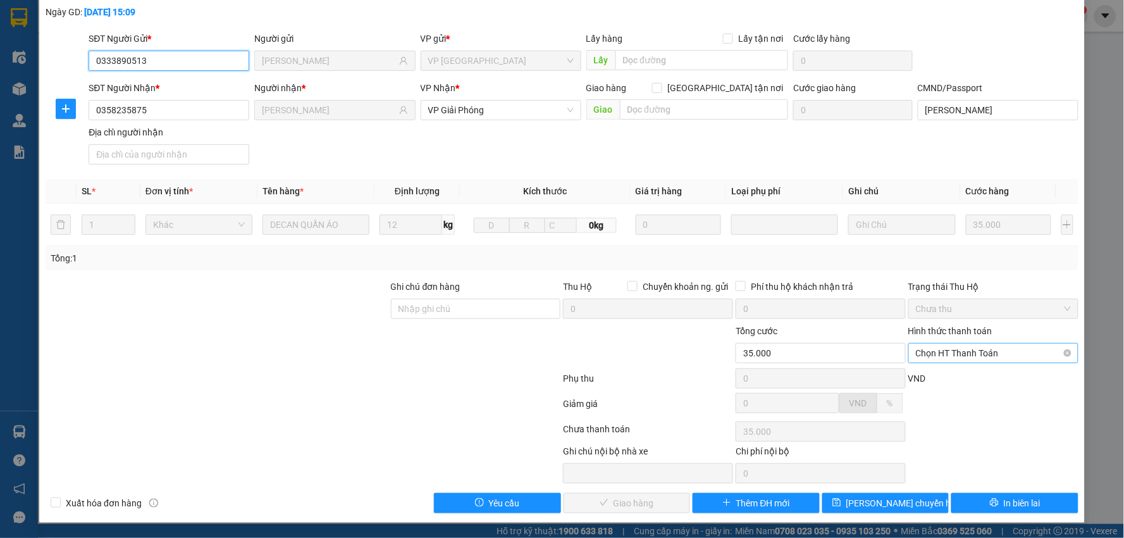
click at [997, 355] on span "Chọn HT Thanh Toán" at bounding box center [993, 353] width 155 height 19
click at [979, 382] on div "Tại văn phòng" at bounding box center [985, 378] width 153 height 14
type input "0"
click at [636, 504] on span "Giao hàng" at bounding box center [634, 503] width 40 height 14
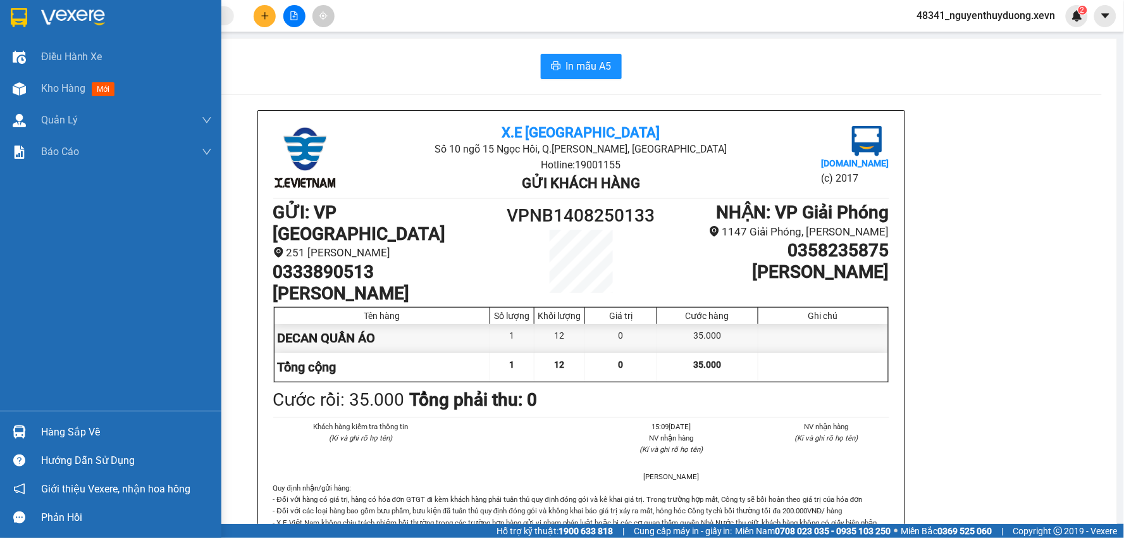
click at [77, 433] on div "Hàng sắp về" at bounding box center [126, 432] width 171 height 19
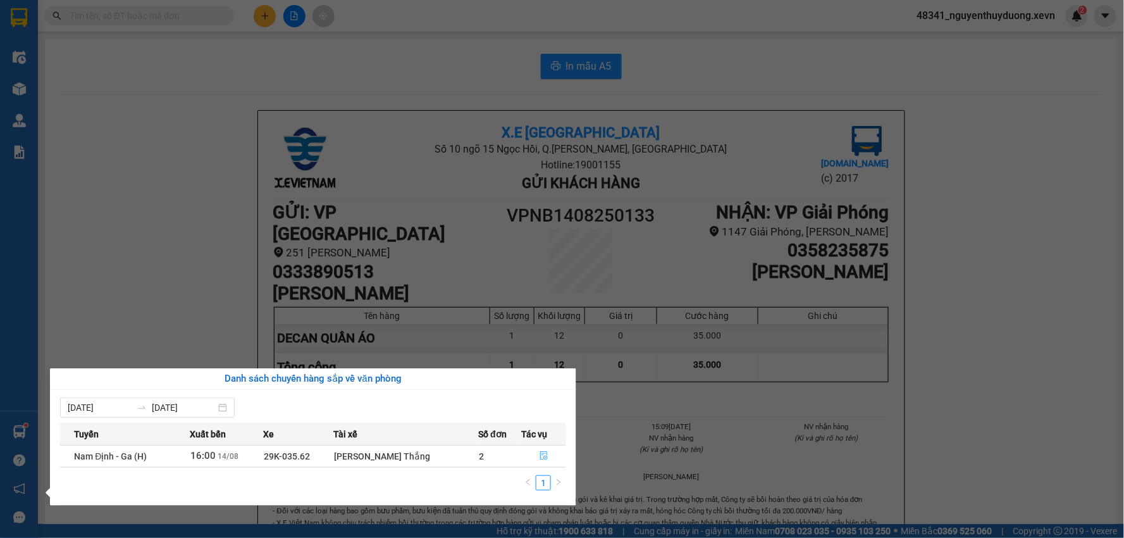
click at [540, 457] on icon "file-done" at bounding box center [544, 455] width 9 height 9
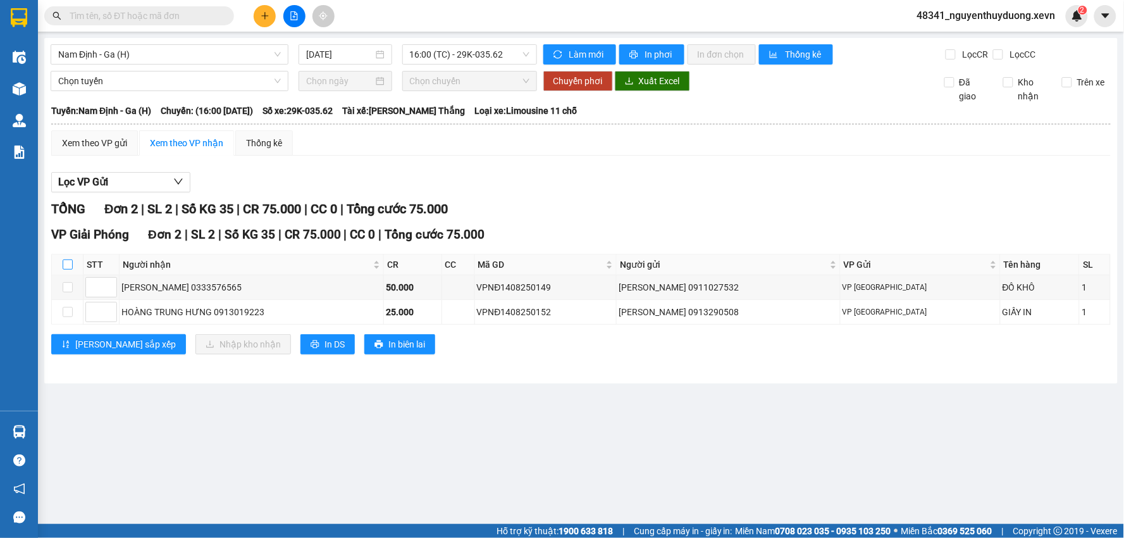
click at [72, 268] on input "checkbox" at bounding box center [68, 264] width 10 height 10
checkbox input "true"
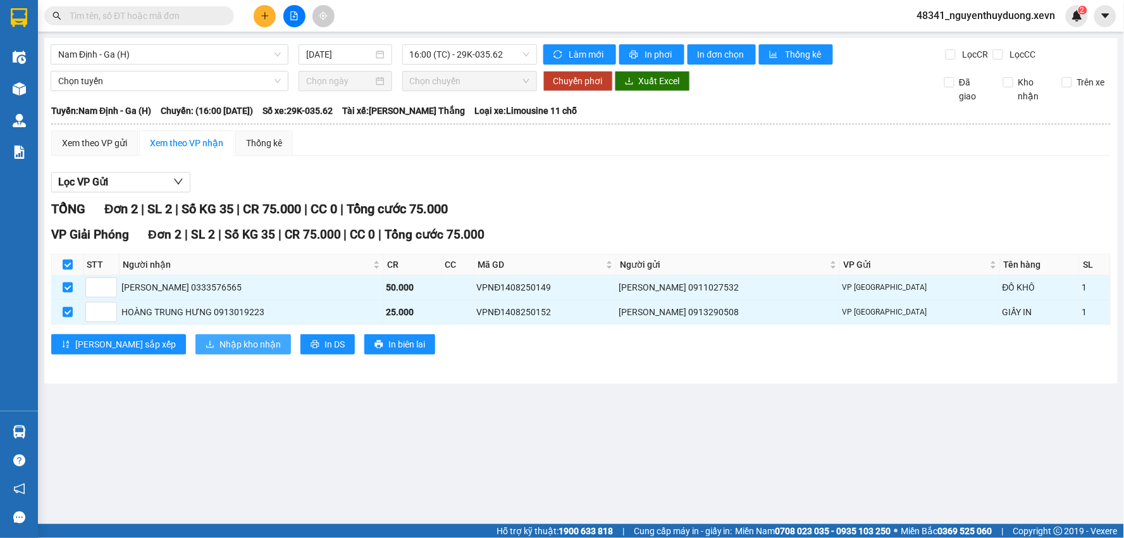
click at [220, 347] on span "Nhập kho nhận" at bounding box center [250, 344] width 61 height 14
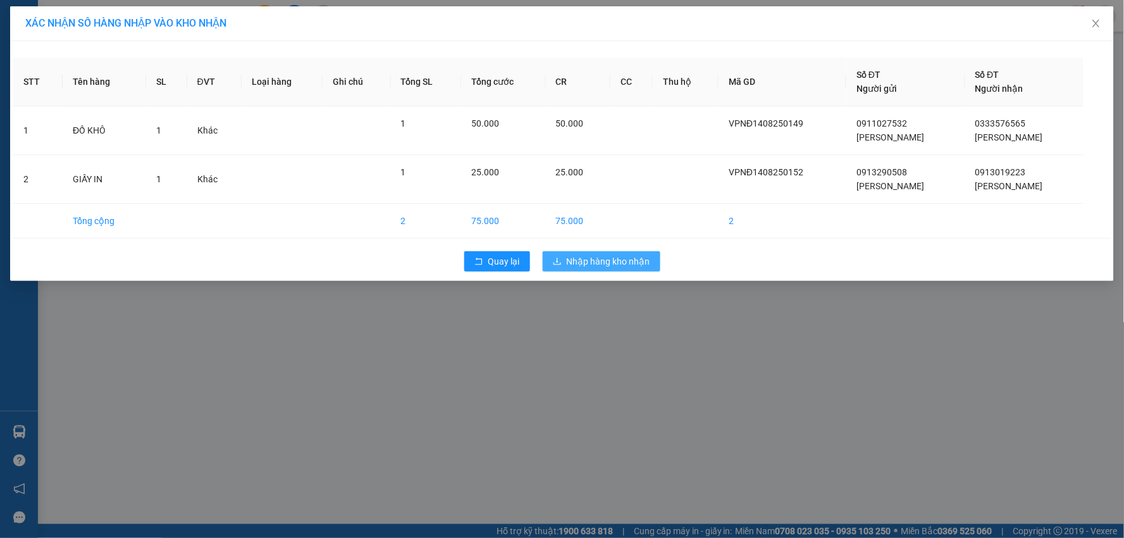
click at [578, 256] on span "Nhập hàng kho nhận" at bounding box center [609, 261] width 84 height 14
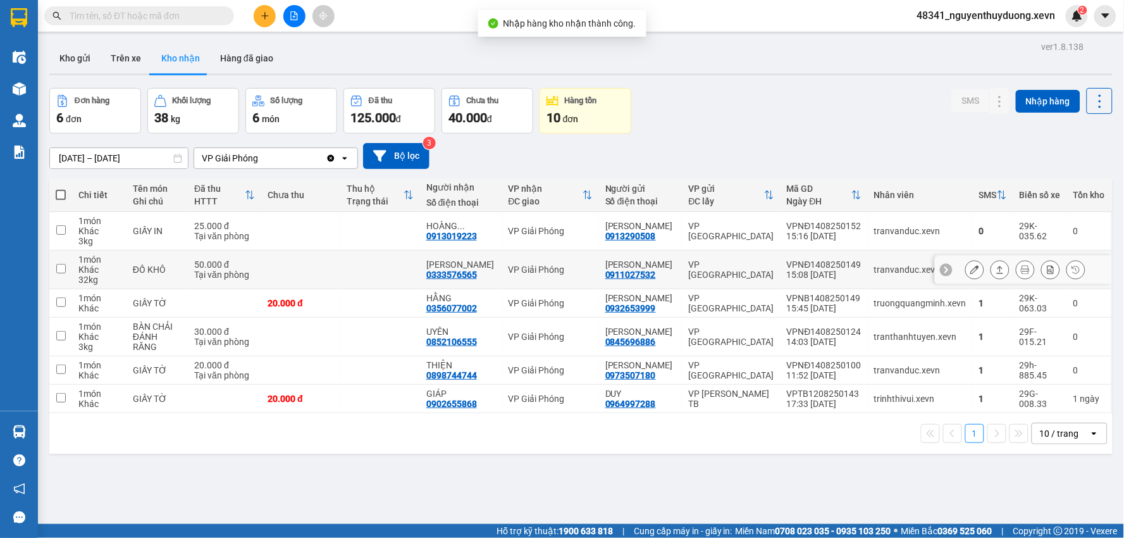
click at [182, 257] on td "ĐỒ KHÔ" at bounding box center [157, 270] width 61 height 39
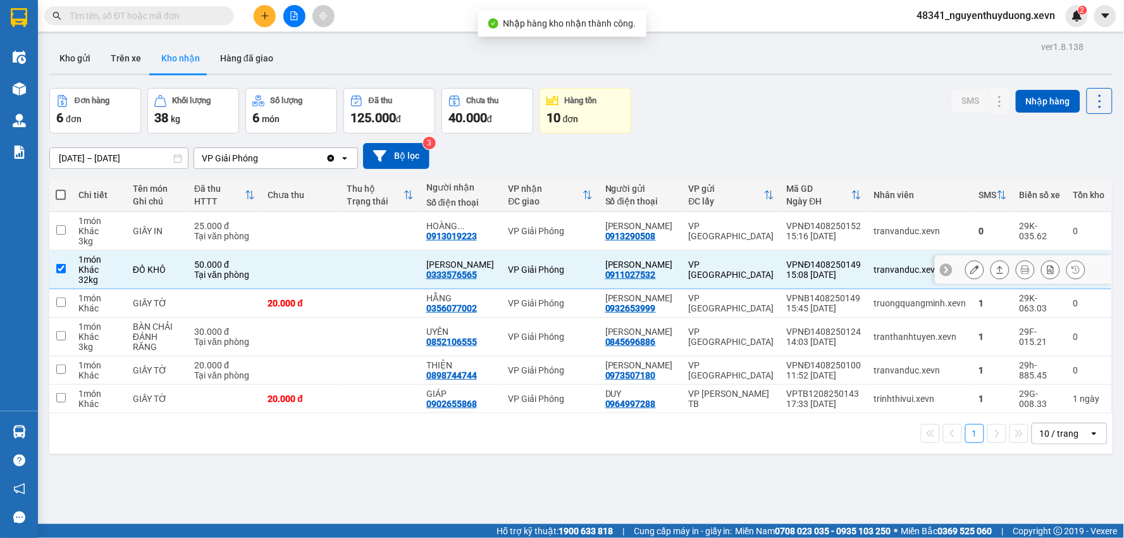
checkbox input "true"
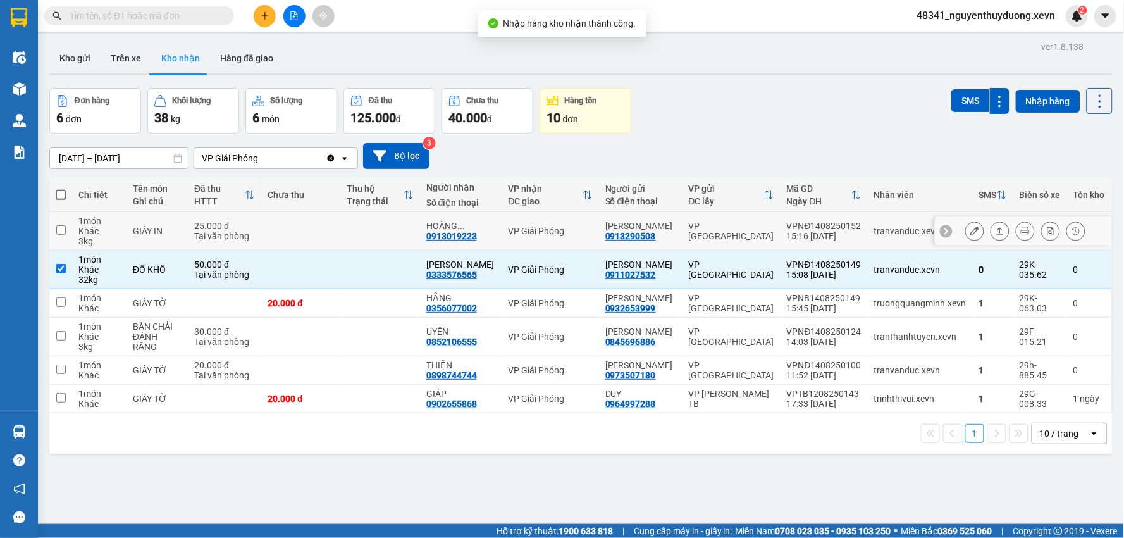
click at [186, 249] on td "GIẤY IN" at bounding box center [157, 231] width 61 height 39
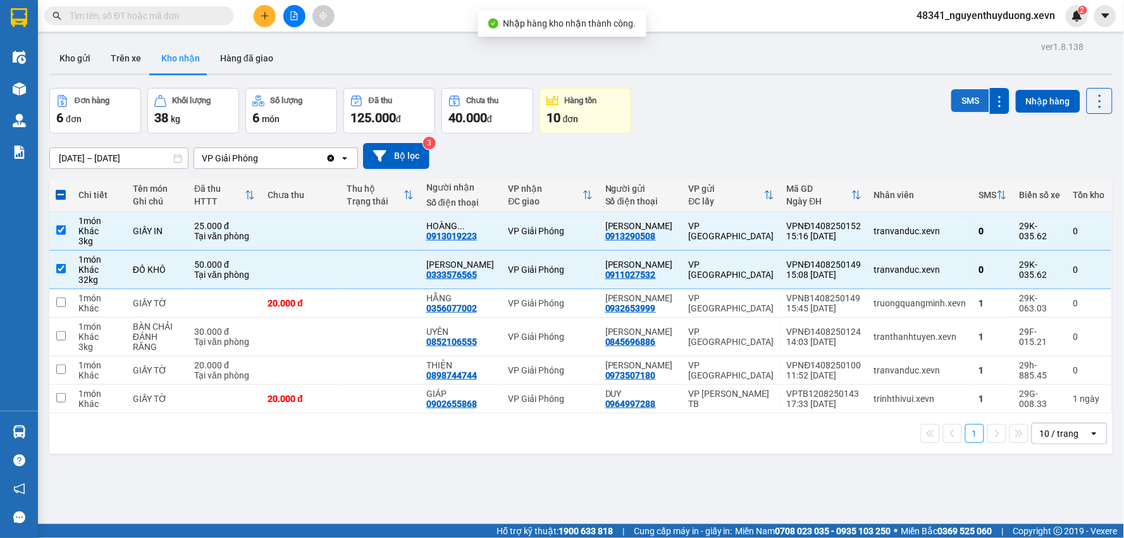
click at [964, 99] on button "SMS" at bounding box center [971, 100] width 38 height 23
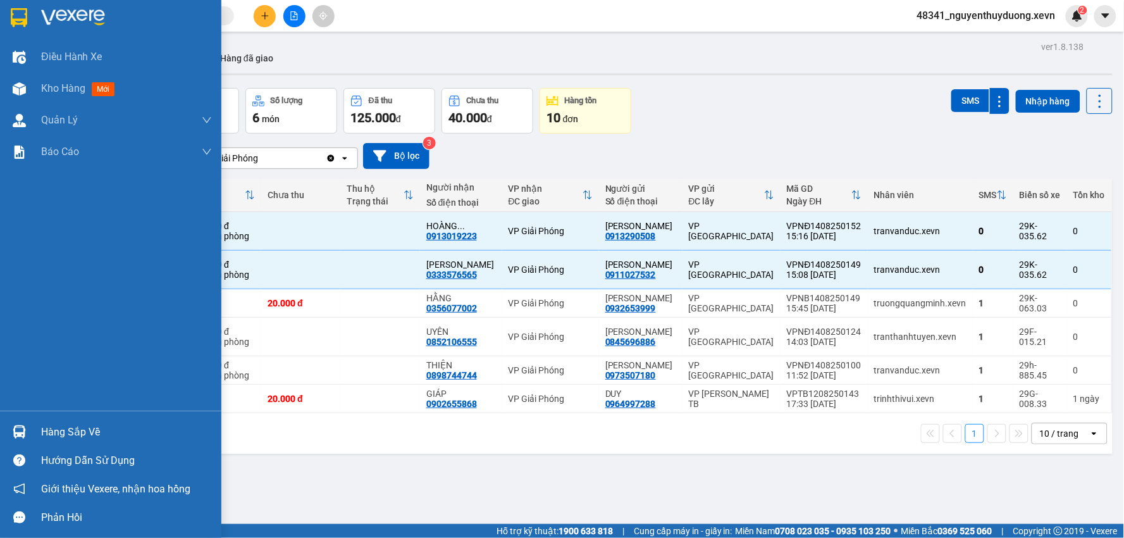
click at [36, 430] on div "Hàng sắp về" at bounding box center [110, 432] width 221 height 28
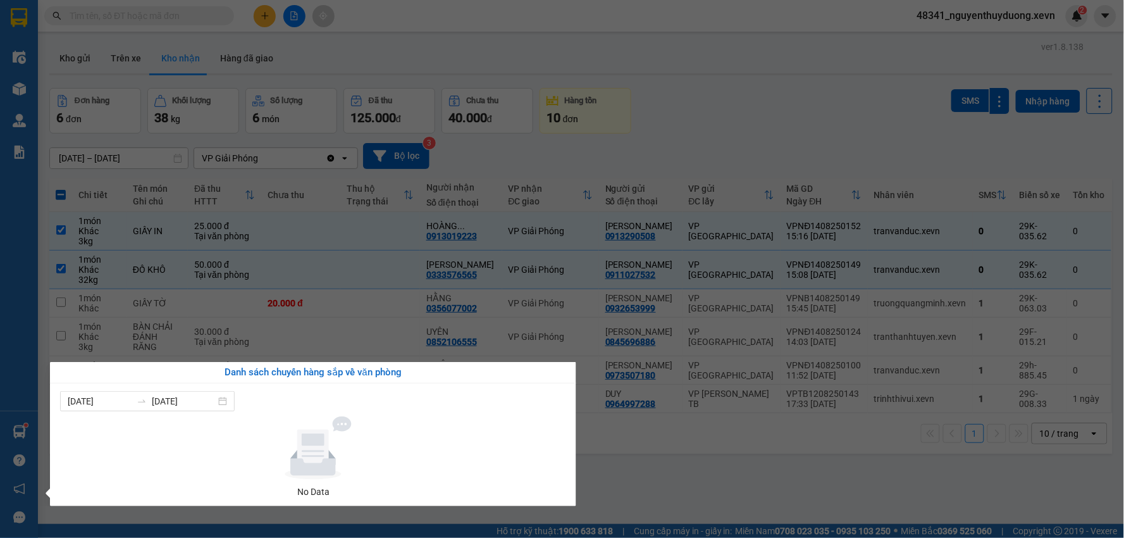
click at [733, 466] on section "Kết quả tìm kiếm ( 0 ) Bộ lọc No Data 48341_nguyenthuyduong.xevn 2 Điều hành xe…" at bounding box center [562, 269] width 1124 height 538
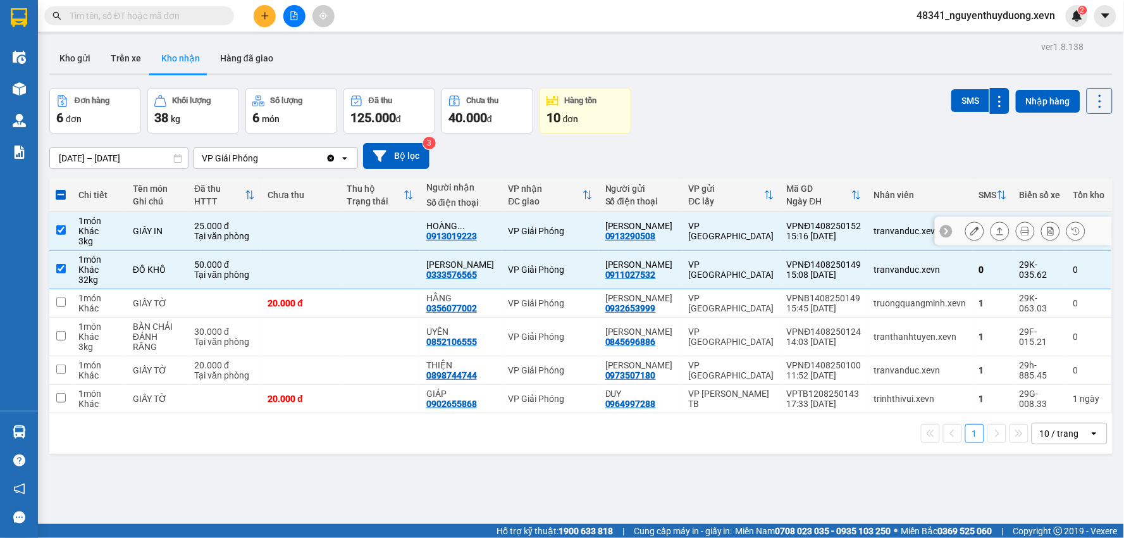
click at [244, 231] on div "Tại văn phòng" at bounding box center [224, 236] width 61 height 10
checkbox input "false"
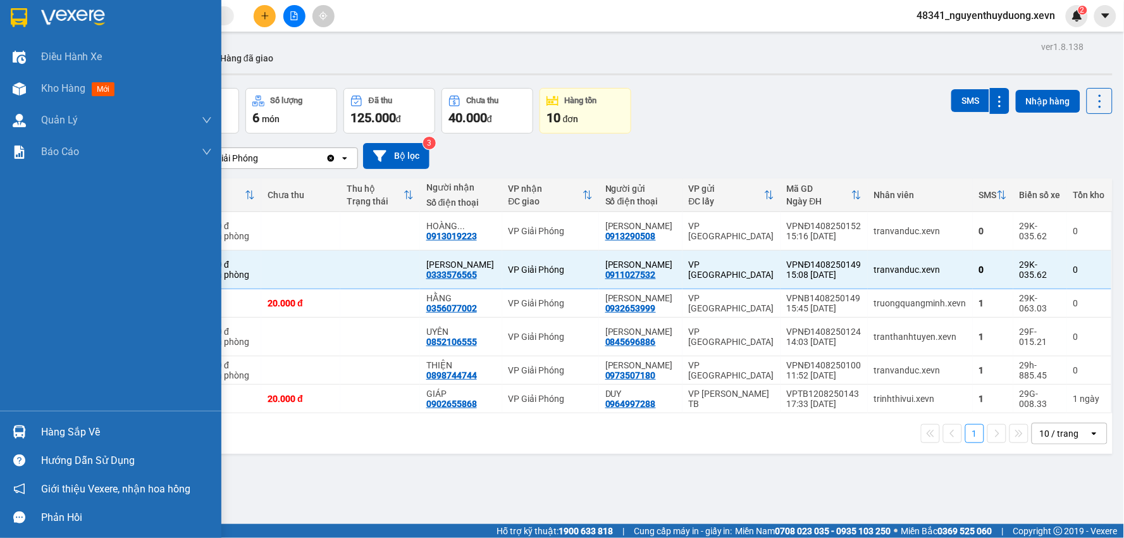
click at [72, 414] on div "Hàng sắp về Hướng dẫn sử dụng Giới thiệu Vexere, nhận hoa hồng Phản hồi" at bounding box center [110, 471] width 221 height 121
click at [73, 420] on div "Hàng sắp về" at bounding box center [110, 432] width 221 height 28
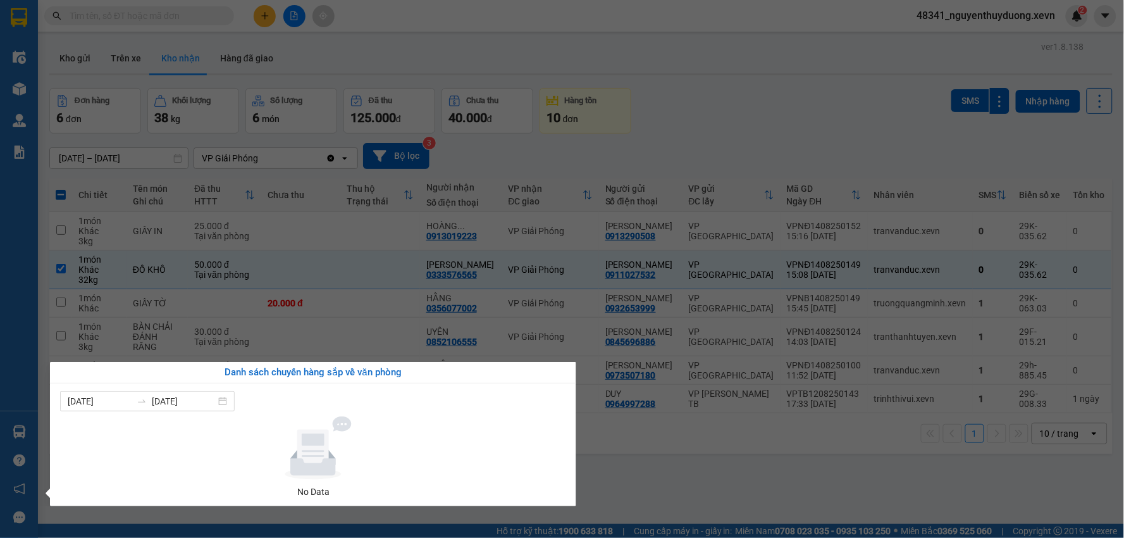
click at [595, 452] on section "Kết quả tìm kiếm ( 0 ) Bộ lọc No Data 48341_nguyenthuyduong.xevn 2 Điều hành xe…" at bounding box center [562, 269] width 1124 height 538
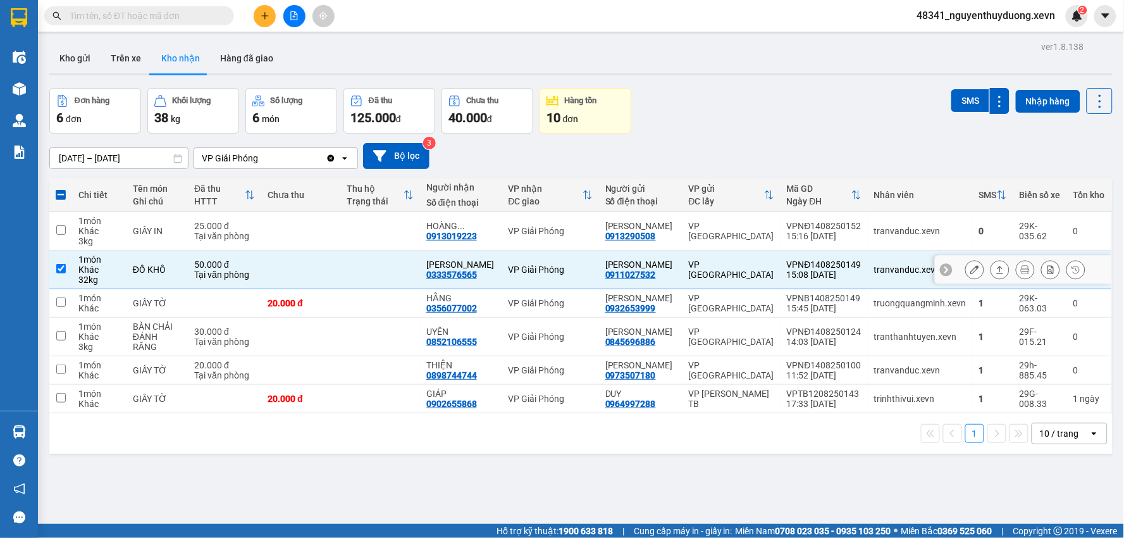
click at [58, 267] on input "checkbox" at bounding box center [60, 268] width 9 height 9
checkbox input "false"
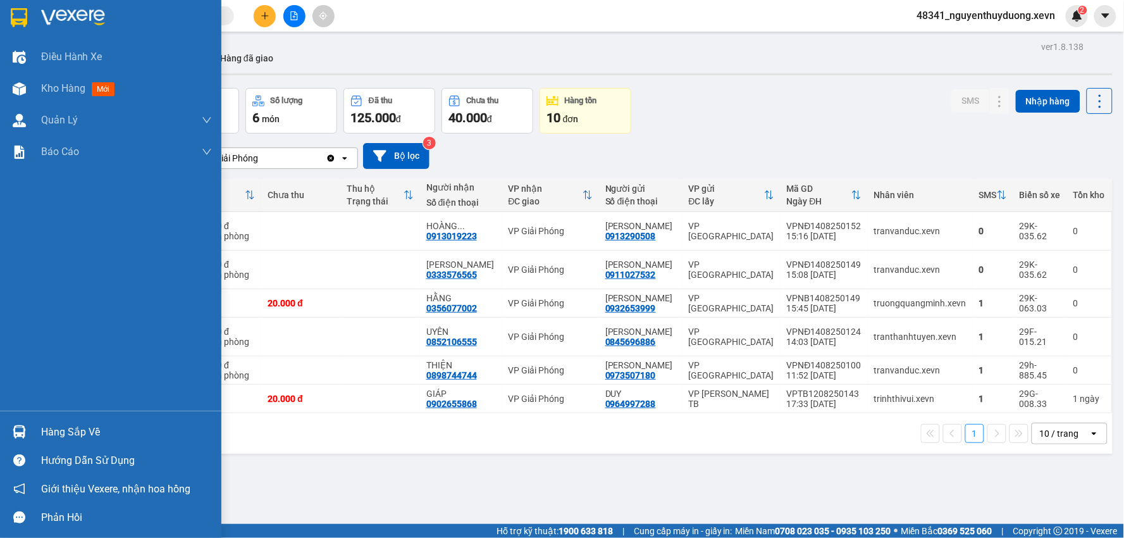
click at [59, 435] on div "Hàng sắp về" at bounding box center [126, 432] width 171 height 19
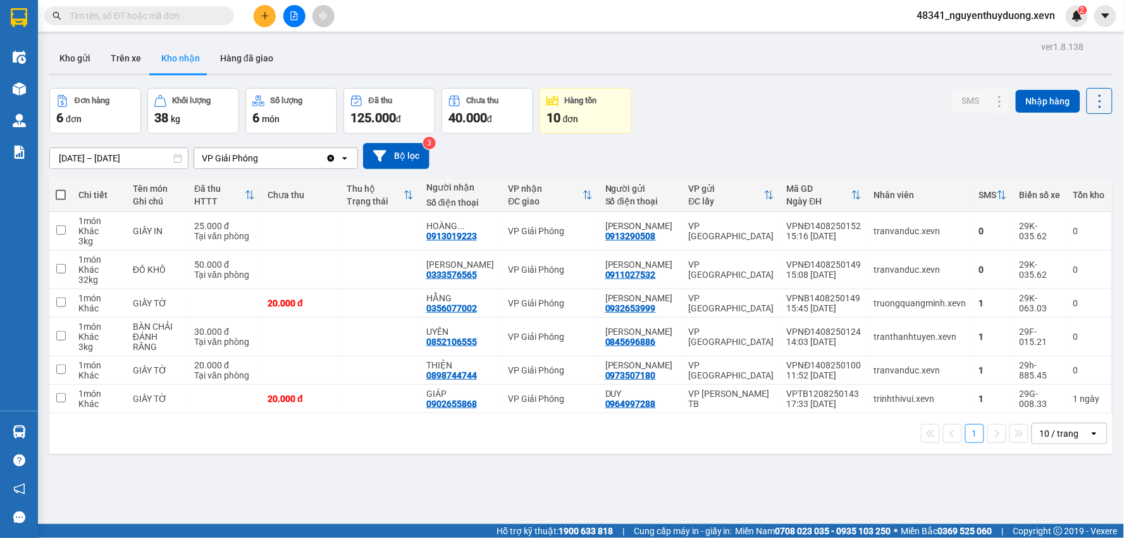
click at [635, 469] on section "Kết quả tìm kiếm ( 0 ) Bộ lọc No Data 48341_nguyenthuyduong.xevn 2 Điều hành xe…" at bounding box center [562, 269] width 1124 height 538
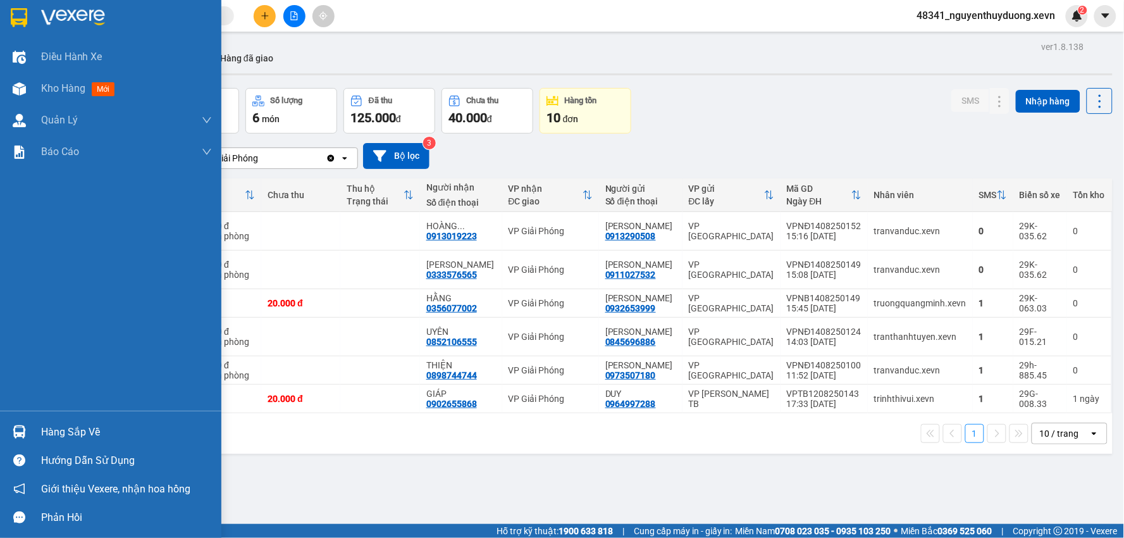
click at [65, 426] on div "Hàng sắp về" at bounding box center [126, 432] width 171 height 19
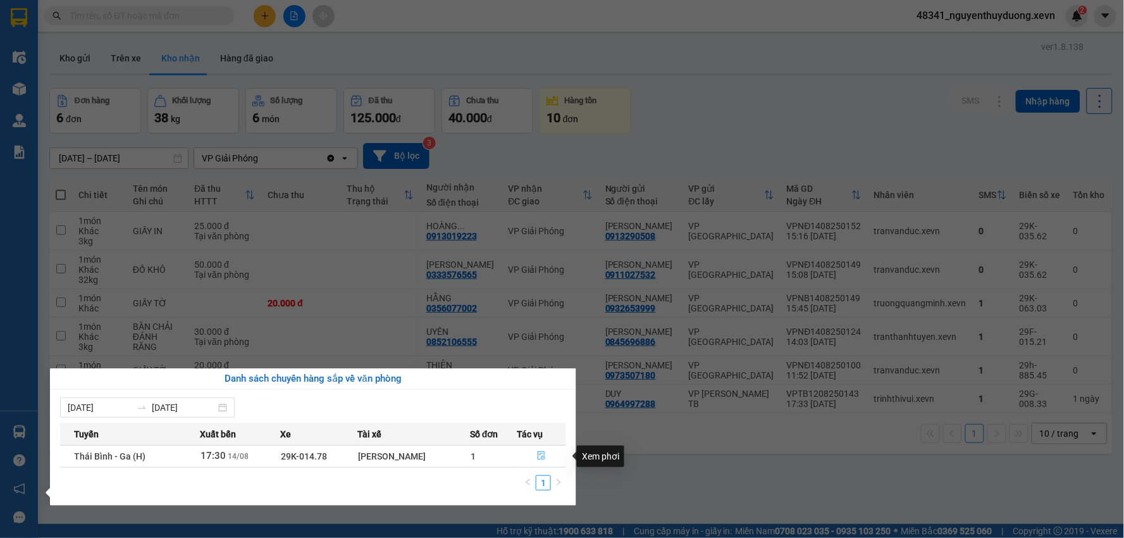
click at [546, 454] on button "button" at bounding box center [542, 456] width 48 height 20
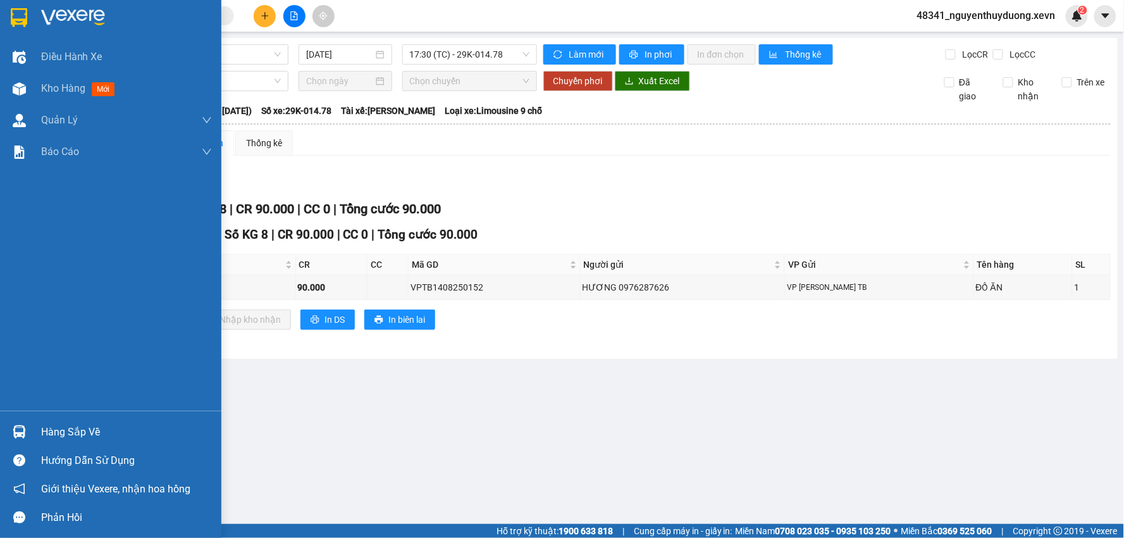
click at [68, 423] on div "Hàng sắp về" at bounding box center [126, 432] width 171 height 19
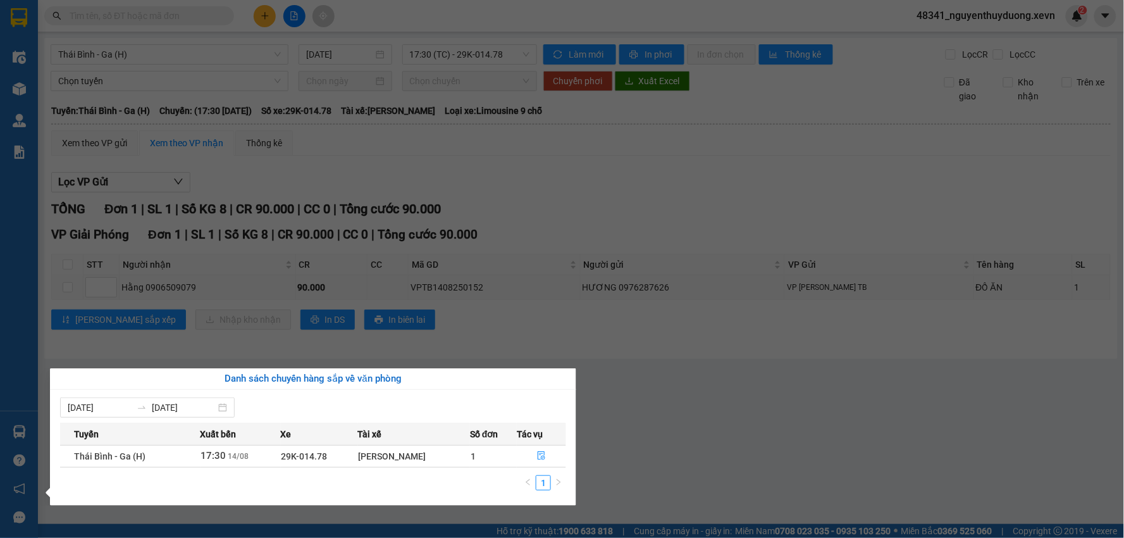
click at [706, 416] on section "Kết quả tìm kiếm ( 0 ) Bộ lọc No Data 48341_nguyenthuyduong.xevn 2 Điều hành xe…" at bounding box center [562, 269] width 1124 height 538
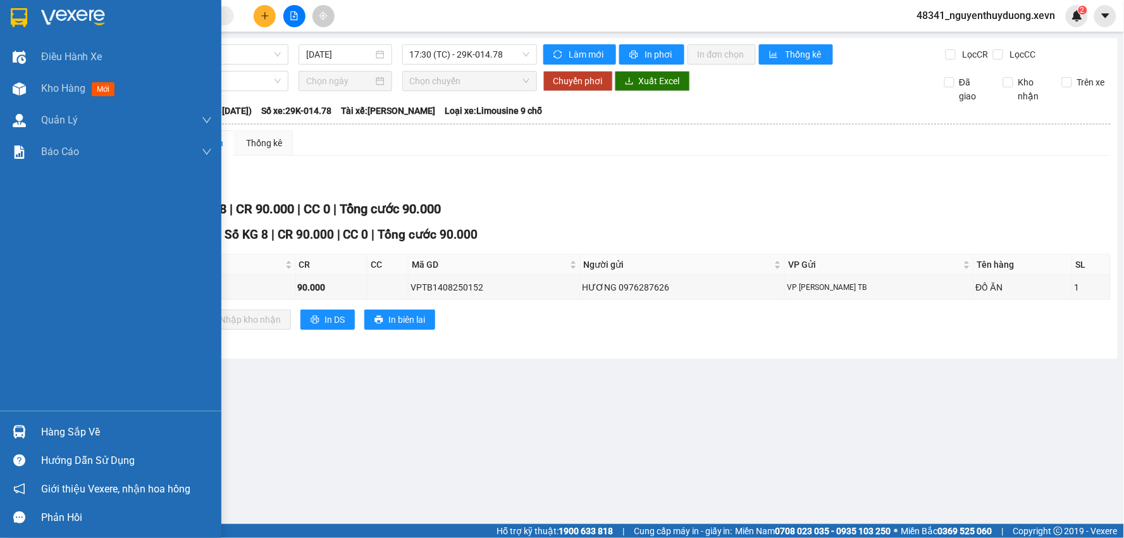
click at [48, 428] on div "Hàng sắp về" at bounding box center [126, 432] width 171 height 19
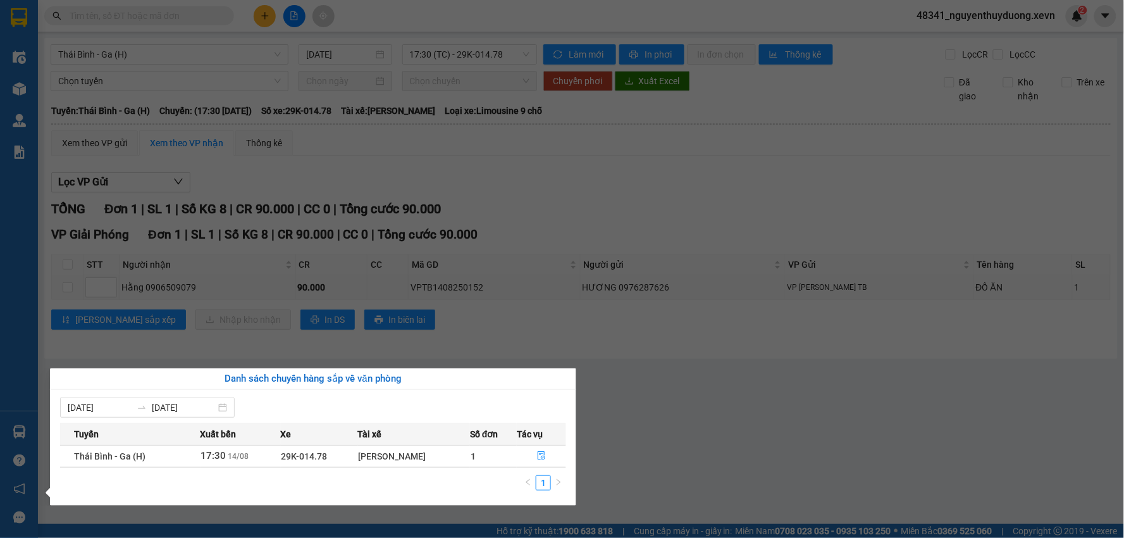
click at [698, 478] on section "Kết quả tìm kiếm ( 0 ) Bộ lọc No Data 48341_nguyenthuyduong.xevn 2 Điều hành xe…" at bounding box center [562, 269] width 1124 height 538
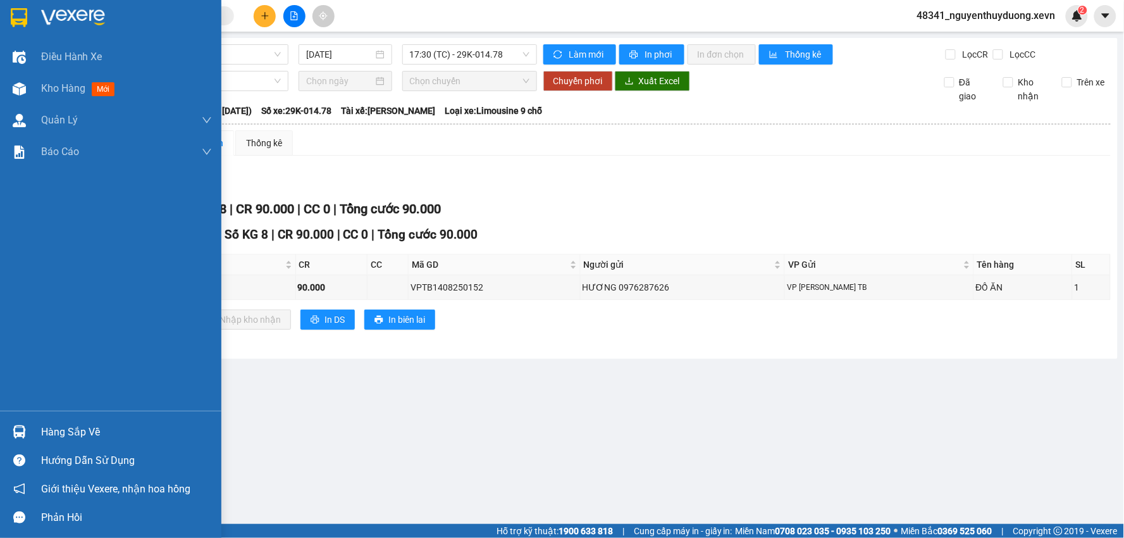
click at [61, 432] on div "Hàng sắp về" at bounding box center [126, 432] width 171 height 19
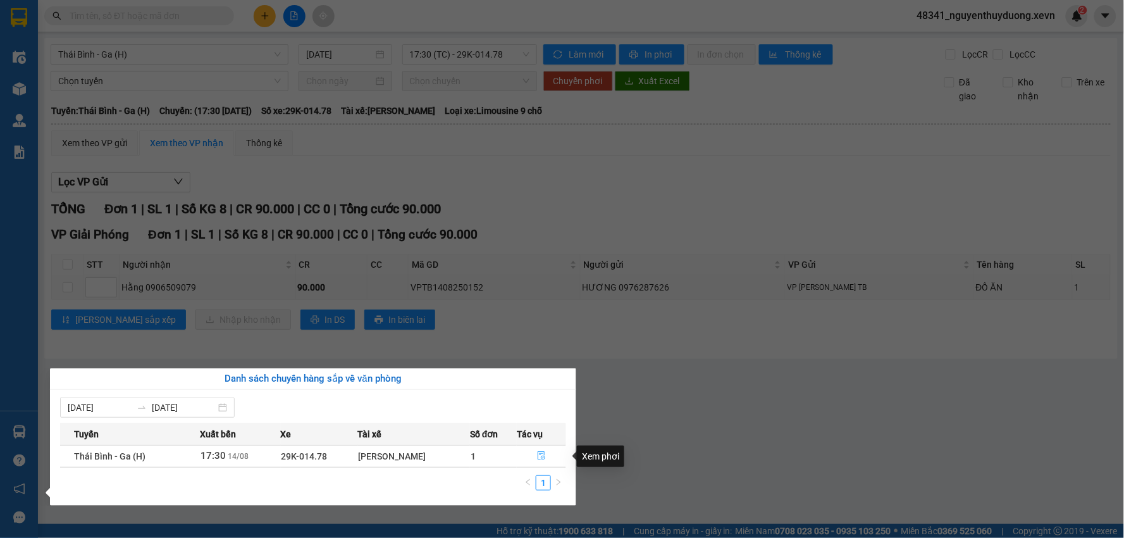
click at [545, 453] on icon "file-done" at bounding box center [541, 455] width 9 height 9
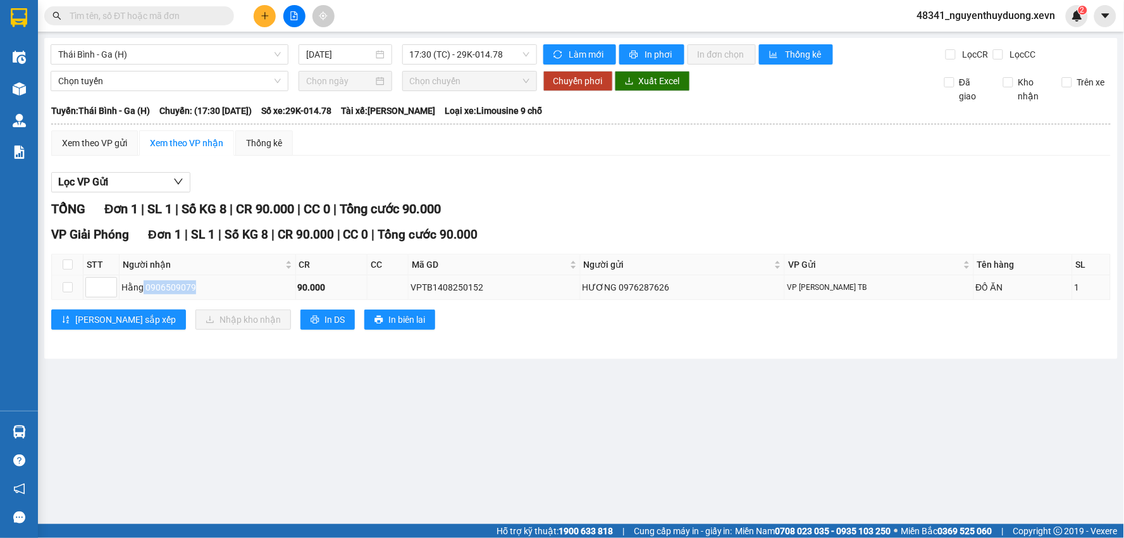
drag, startPoint x: 142, startPoint y: 282, endPoint x: 208, endPoint y: 294, distance: 66.8
click at [208, 294] on div "Hằng 0906509079" at bounding box center [207, 287] width 172 height 14
copy div "0906509079"
click at [99, 20] on input "text" at bounding box center [144, 16] width 149 height 14
paste input "0906509079"
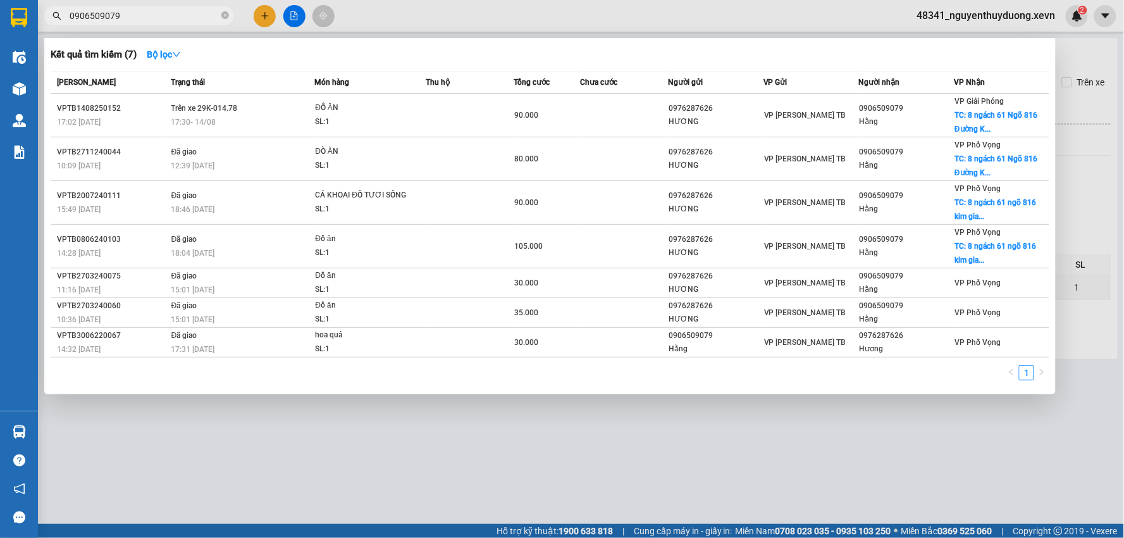
type input "0906509079"
click at [342, 433] on div at bounding box center [562, 269] width 1124 height 538
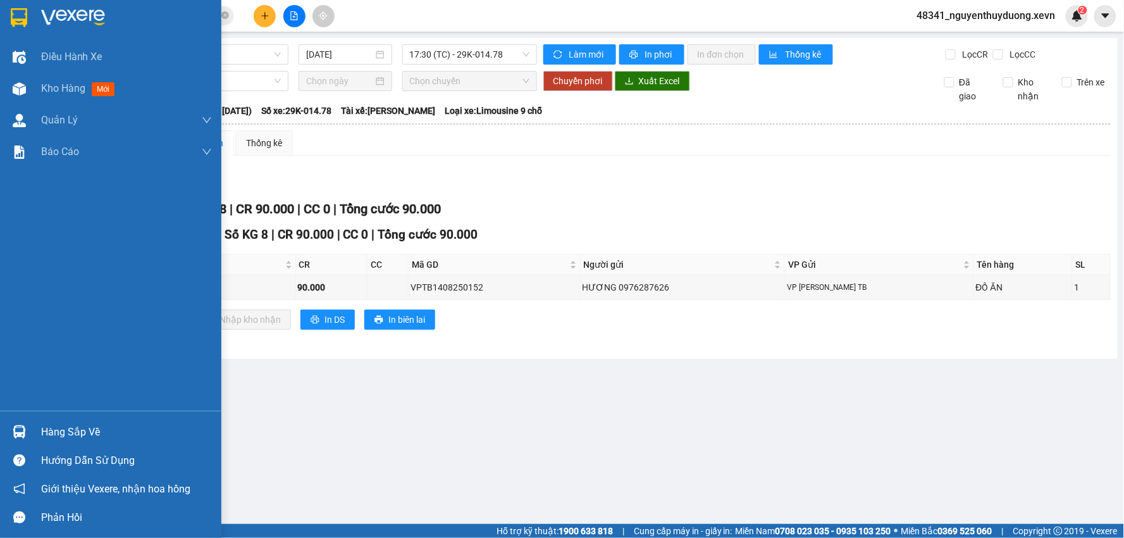
click at [60, 430] on div "Hàng sắp về" at bounding box center [126, 432] width 171 height 19
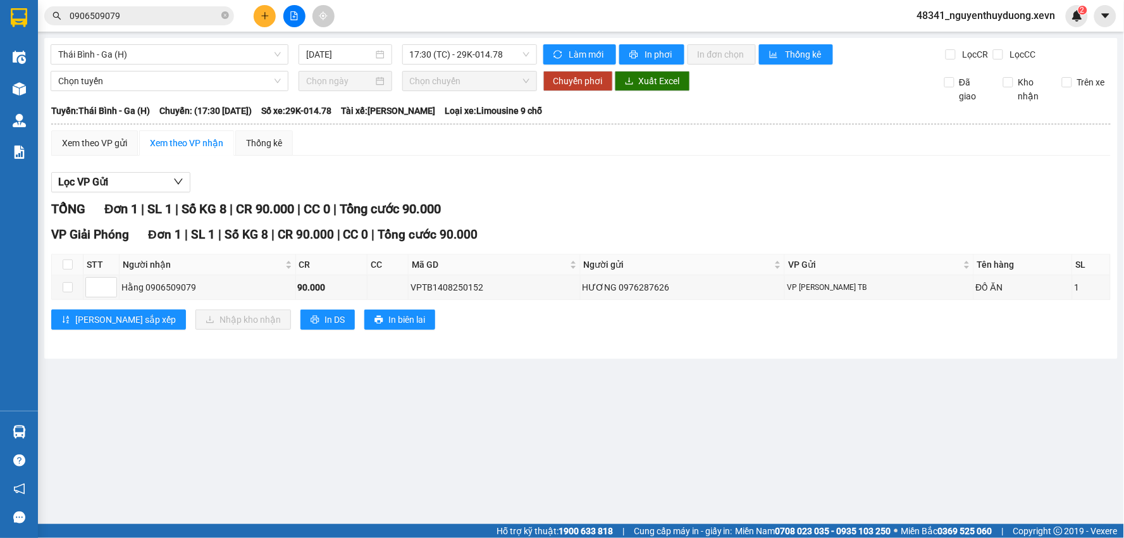
click at [628, 457] on section "Kết quả tìm kiếm ( 7 ) Bộ lọc Mã ĐH Trạng thái Món hàng Thu hộ Tổng cước Chưa c…" at bounding box center [562, 269] width 1124 height 538
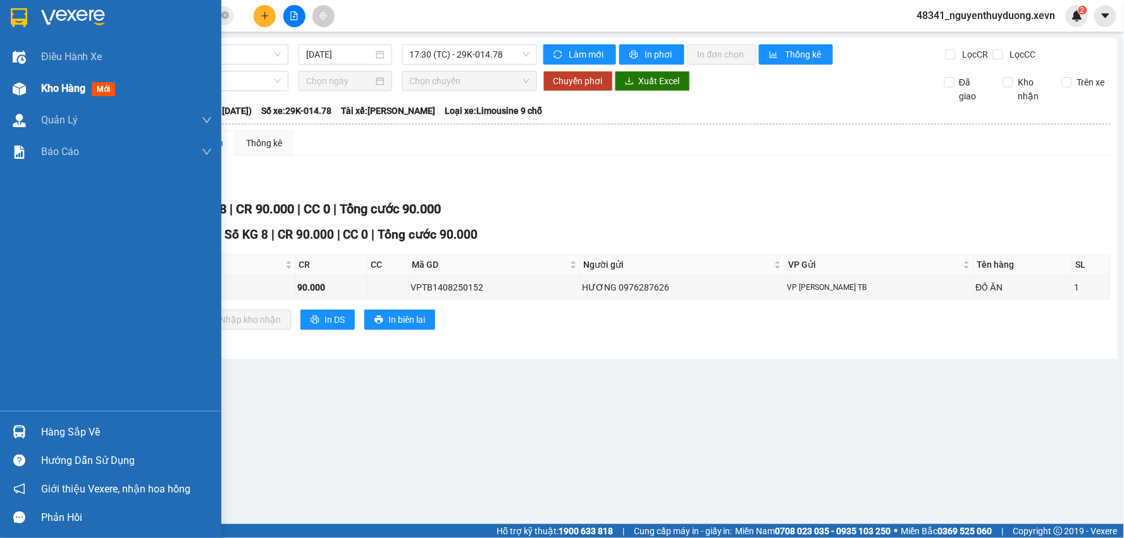
click at [40, 91] on div "Kho hàng mới" at bounding box center [110, 89] width 221 height 32
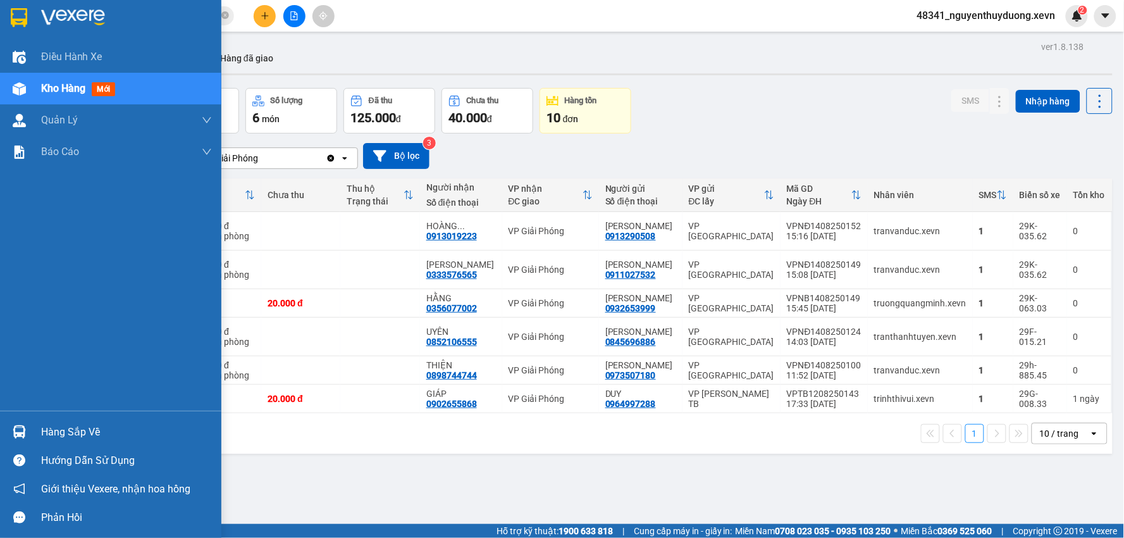
click at [77, 432] on div "Hàng sắp về" at bounding box center [126, 432] width 171 height 19
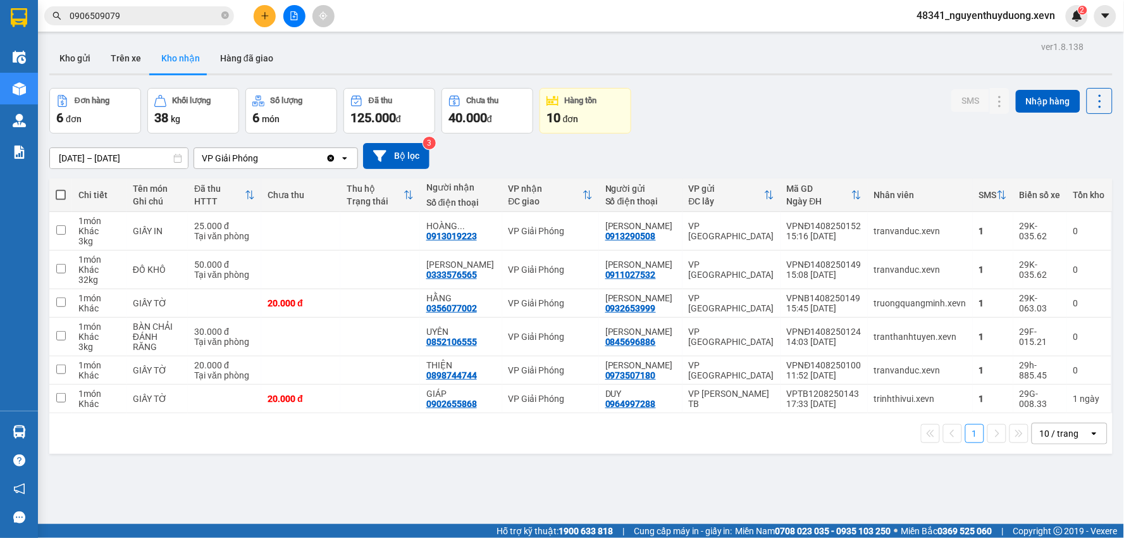
click at [607, 497] on section "Kết quả tìm kiếm ( 7 ) Bộ lọc Mã ĐH Trạng thái Món hàng Thu hộ Tổng cước Chưa c…" at bounding box center [562, 269] width 1124 height 538
click at [150, 308] on div "GIẤY TỜ" at bounding box center [157, 303] width 49 height 10
checkbox input "true"
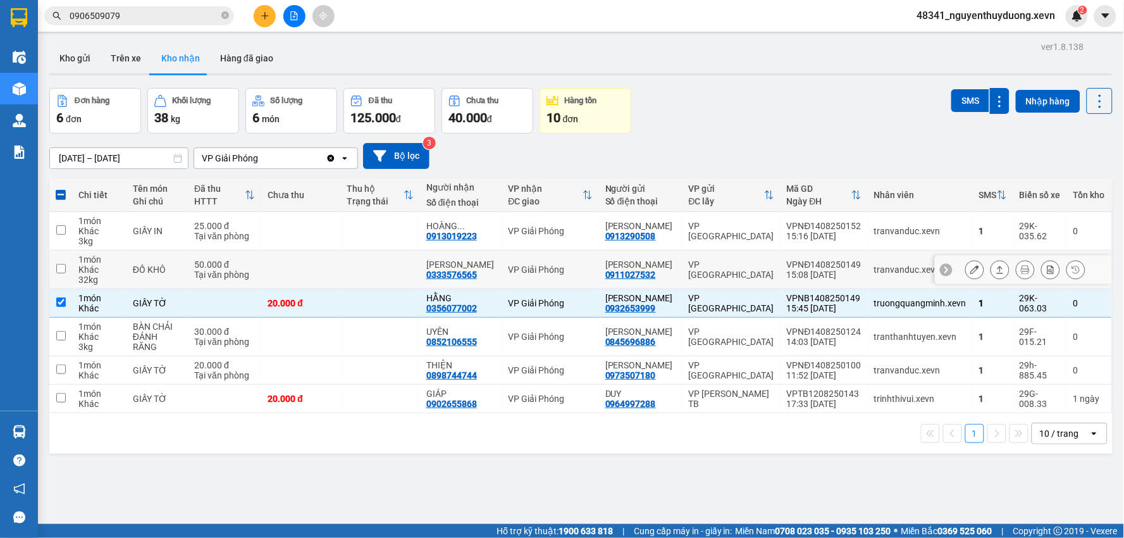
click at [136, 264] on div "ĐỒ KHÔ" at bounding box center [157, 269] width 49 height 10
checkbox input "true"
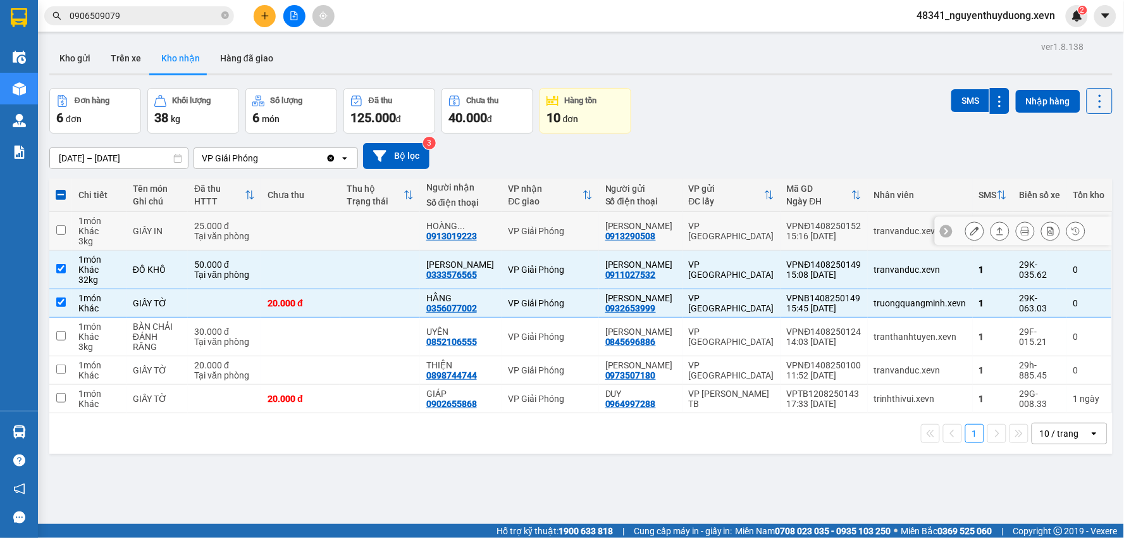
click at [140, 239] on td "GIẤY IN" at bounding box center [157, 231] width 61 height 39
checkbox input "true"
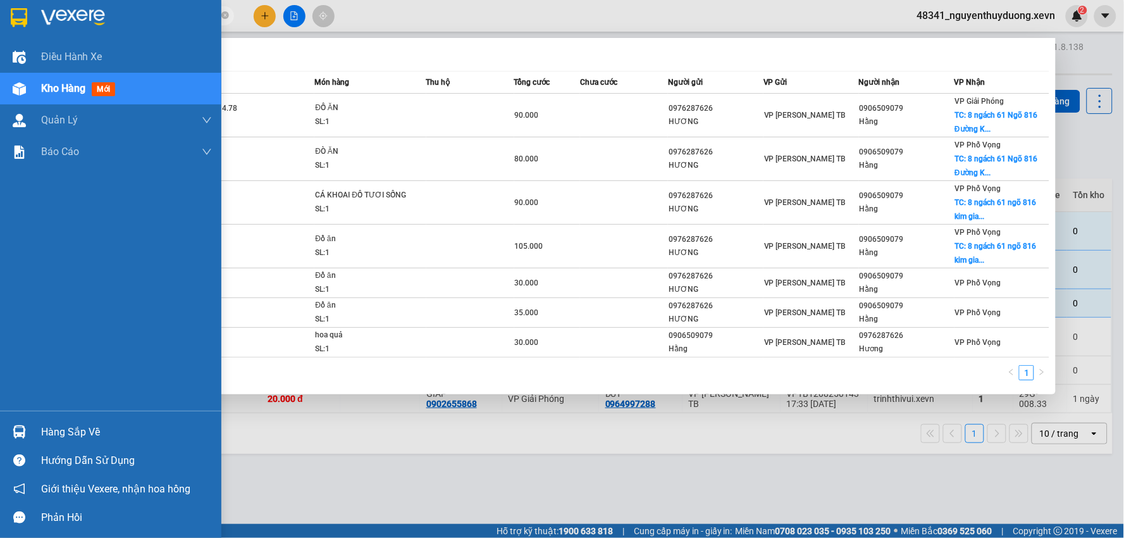
drag, startPoint x: 149, startPoint y: 15, endPoint x: 23, endPoint y: 16, distance: 125.3
click at [23, 16] on section "Kết quả tìm kiếm ( 7 ) Bộ lọc Mã ĐH Trạng thái Món hàng Thu hộ Tổng cước Chưa c…" at bounding box center [562, 269] width 1124 height 538
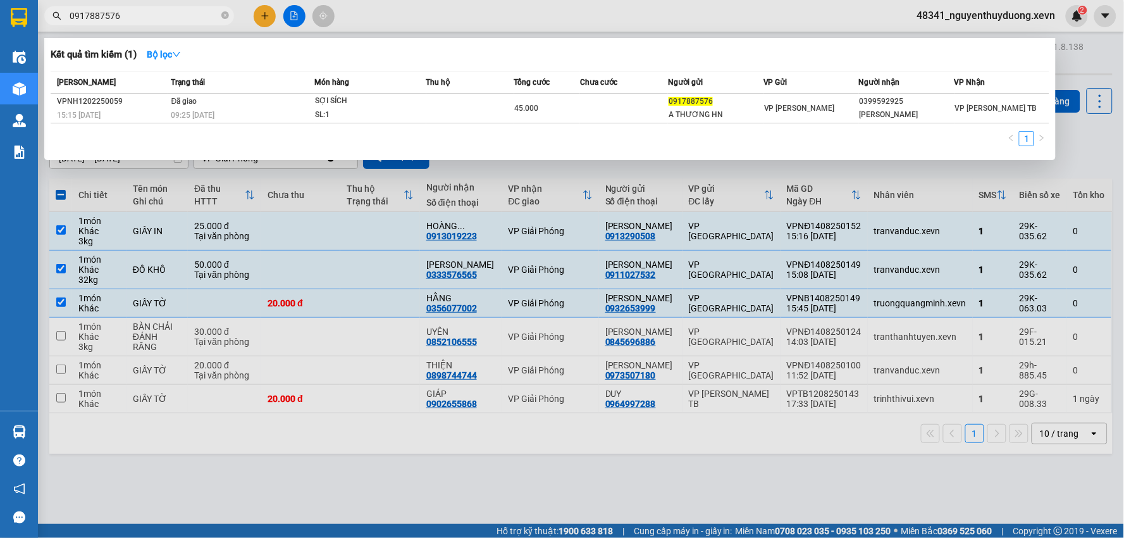
type input "0917887576"
click at [330, 489] on div at bounding box center [562, 269] width 1124 height 538
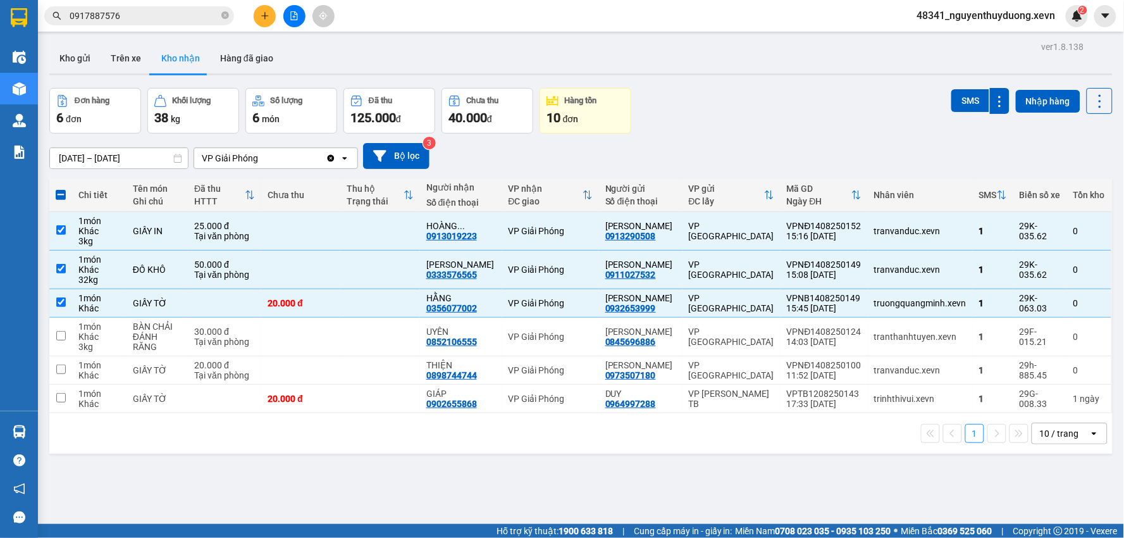
click at [154, 17] on input "0917887576" at bounding box center [144, 16] width 149 height 14
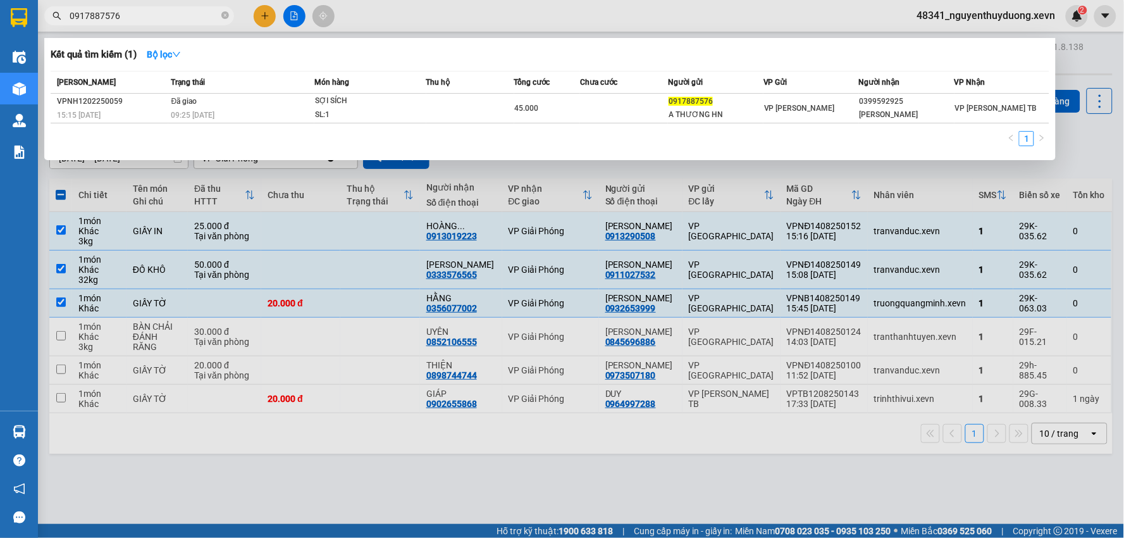
drag, startPoint x: 142, startPoint y: 17, endPoint x: 28, endPoint y: 32, distance: 114.9
click at [30, 32] on section "Kết quả tìm kiếm ( 1 ) Bộ lọc Mã ĐH Trạng thái Món hàng Thu hộ Tổng cước Chưa c…" at bounding box center [562, 269] width 1124 height 538
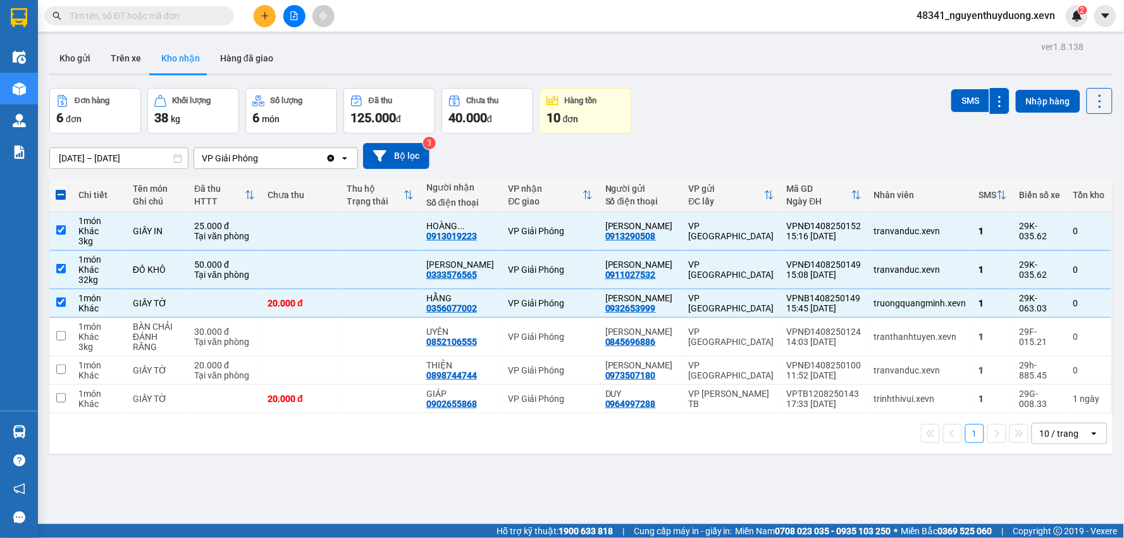
click at [197, 22] on input "text" at bounding box center [144, 16] width 149 height 14
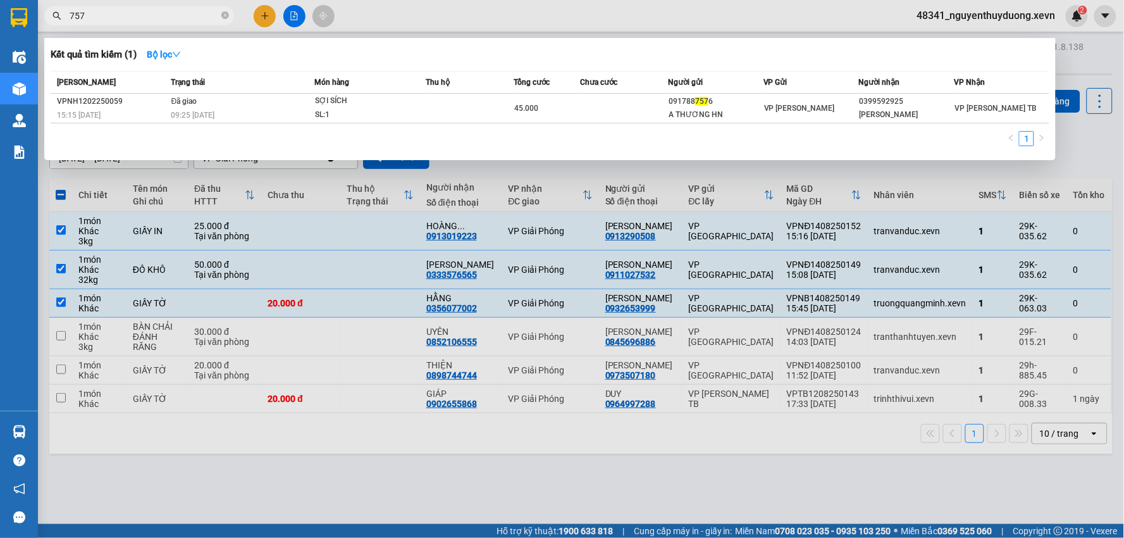
type input "7576"
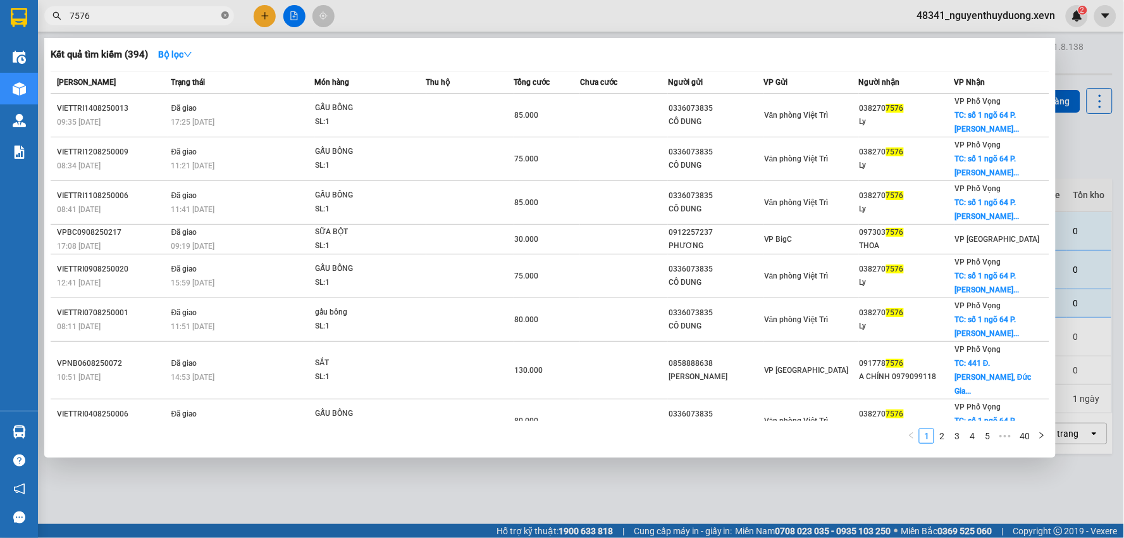
click at [222, 14] on icon "close-circle" at bounding box center [225, 15] width 8 height 8
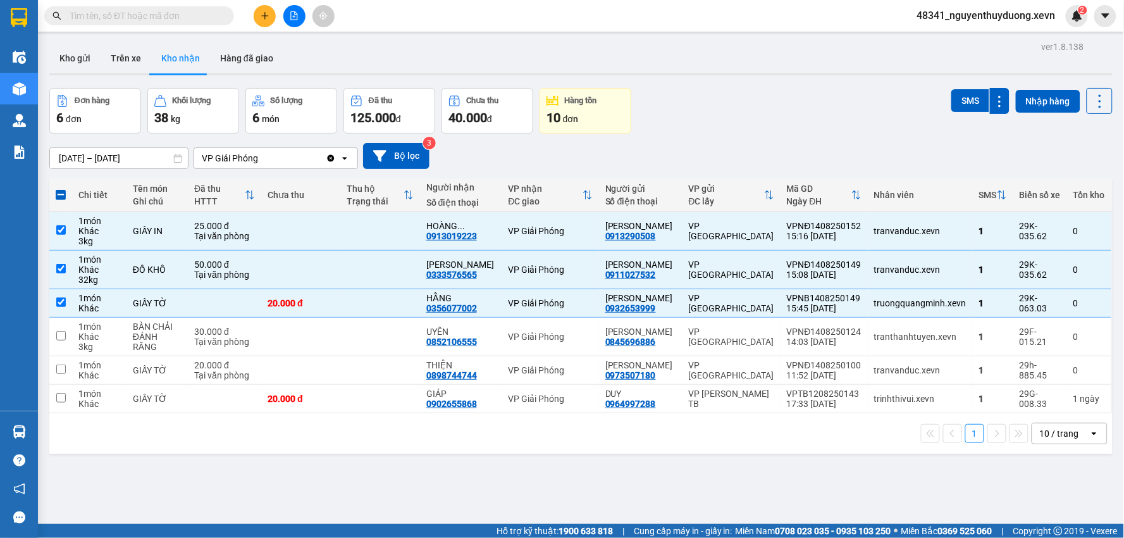
click at [131, 9] on input "text" at bounding box center [144, 16] width 149 height 14
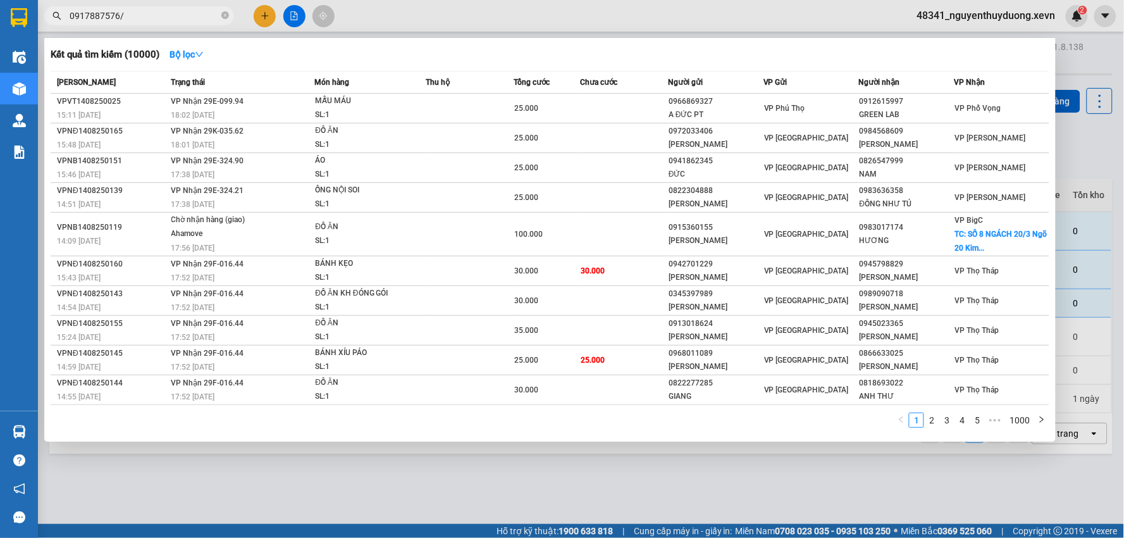
type input "0917887576/"
drag, startPoint x: 127, startPoint y: 23, endPoint x: 104, endPoint y: 16, distance: 24.0
click at [97, 19] on span "0917887576/" at bounding box center [139, 15] width 190 height 19
drag, startPoint x: 130, startPoint y: 21, endPoint x: 17, endPoint y: 30, distance: 113.0
click at [16, 29] on section "Kết quả tìm kiếm ( 10000 ) Bộ lọc Mã ĐH Trạng thái Món hàng Thu hộ Tổng cước Ch…" at bounding box center [562, 269] width 1124 height 538
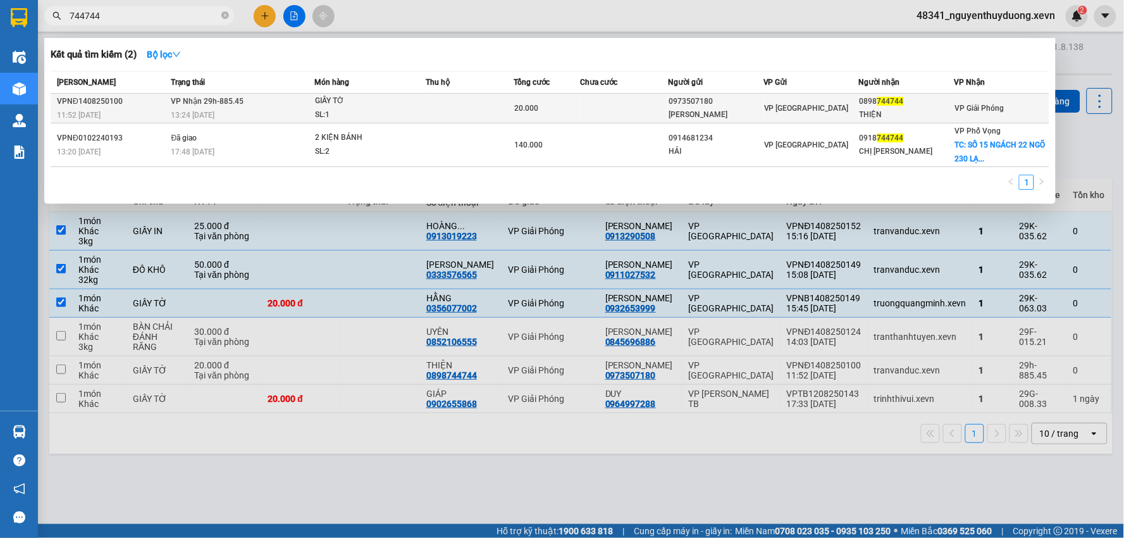
type input "744744"
click at [884, 104] on span "744744" at bounding box center [891, 101] width 27 height 9
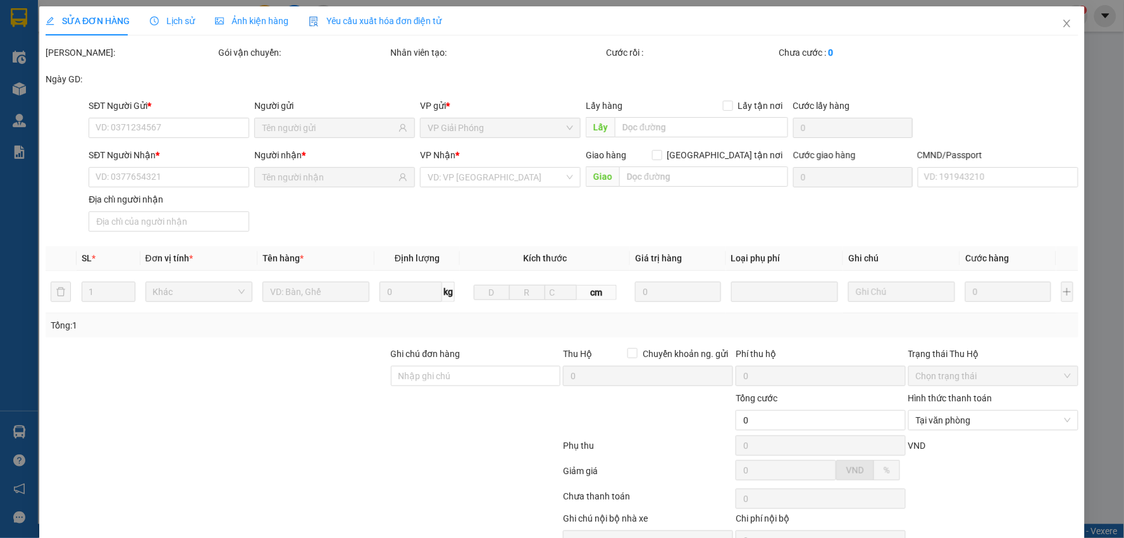
type input "0973507180"
type input "[PERSON_NAME]"
type input "0898744744"
type input "THIỆN"
type input "1"
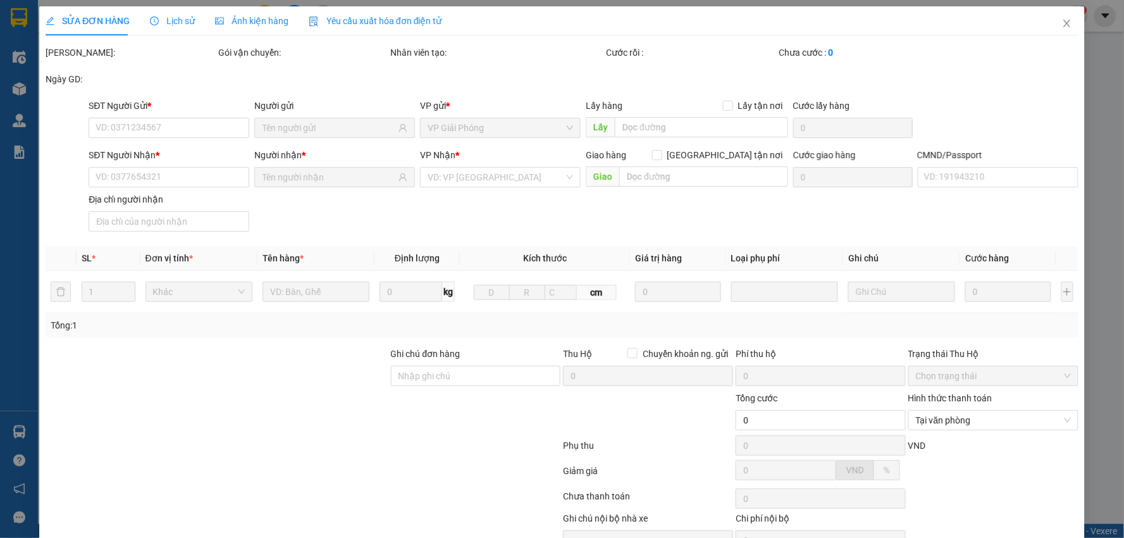
type input "20.000"
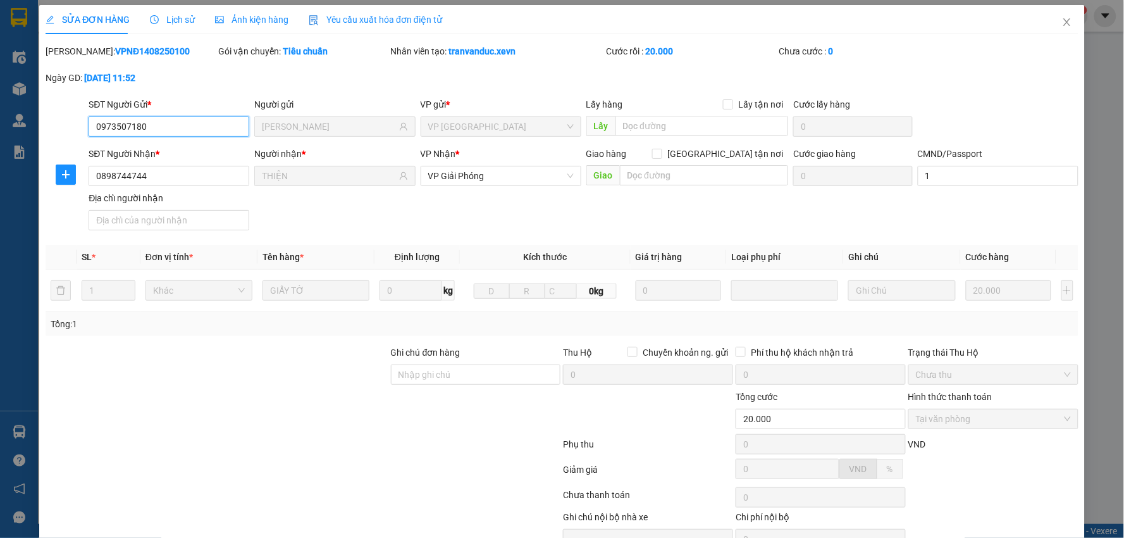
scroll to position [67, 0]
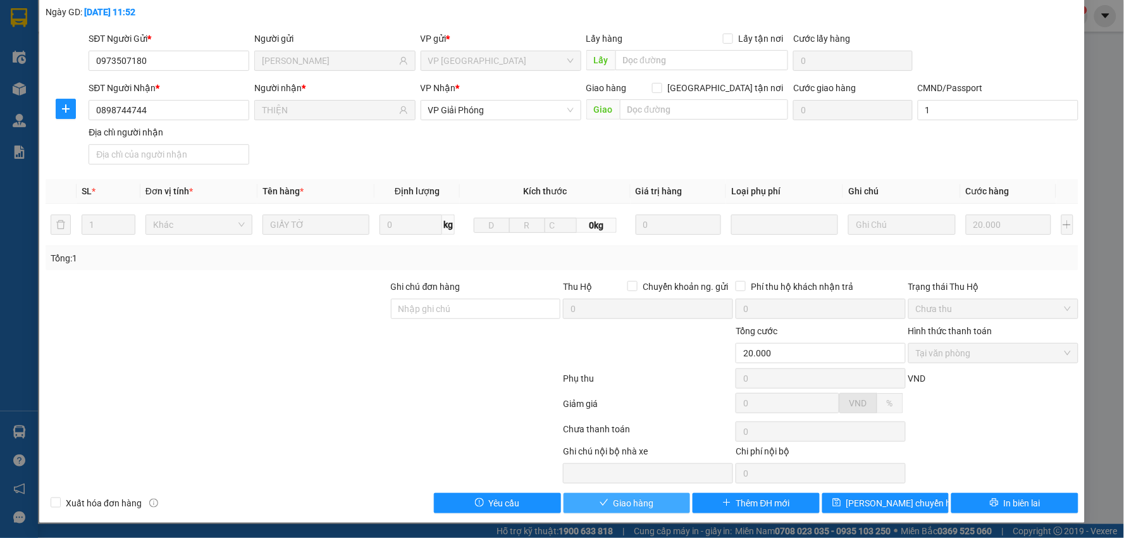
click at [620, 510] on button "Giao hàng" at bounding box center [627, 503] width 127 height 20
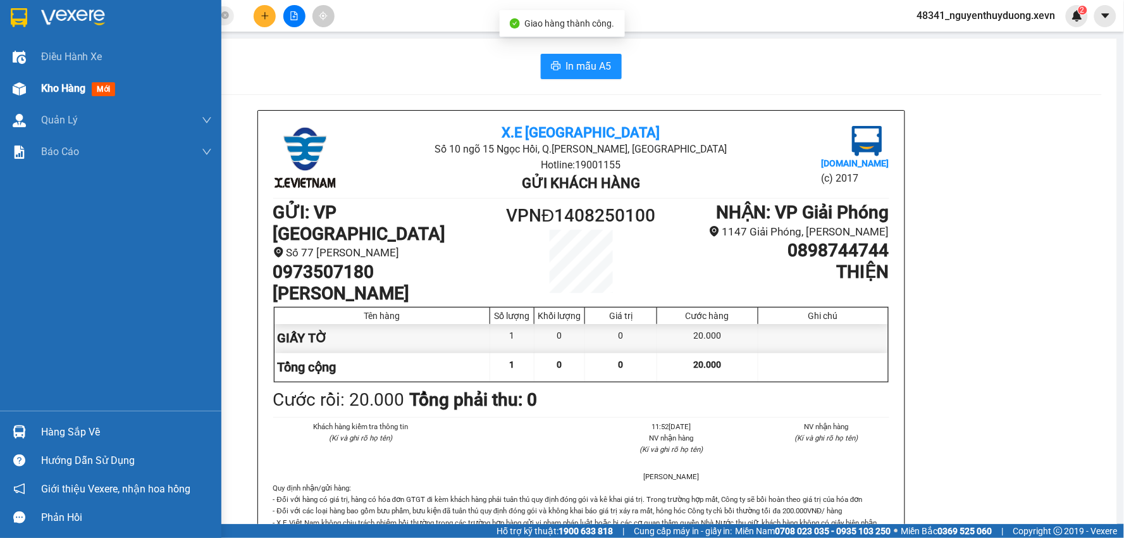
click at [54, 96] on div "Kho hàng mới" at bounding box center [80, 88] width 79 height 16
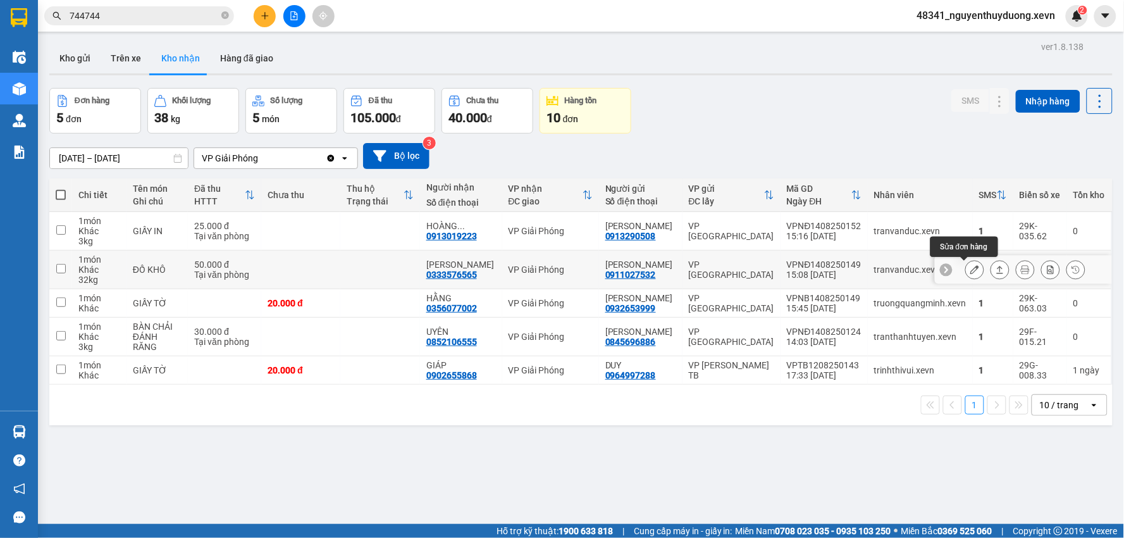
click at [971, 271] on icon at bounding box center [975, 269] width 9 height 9
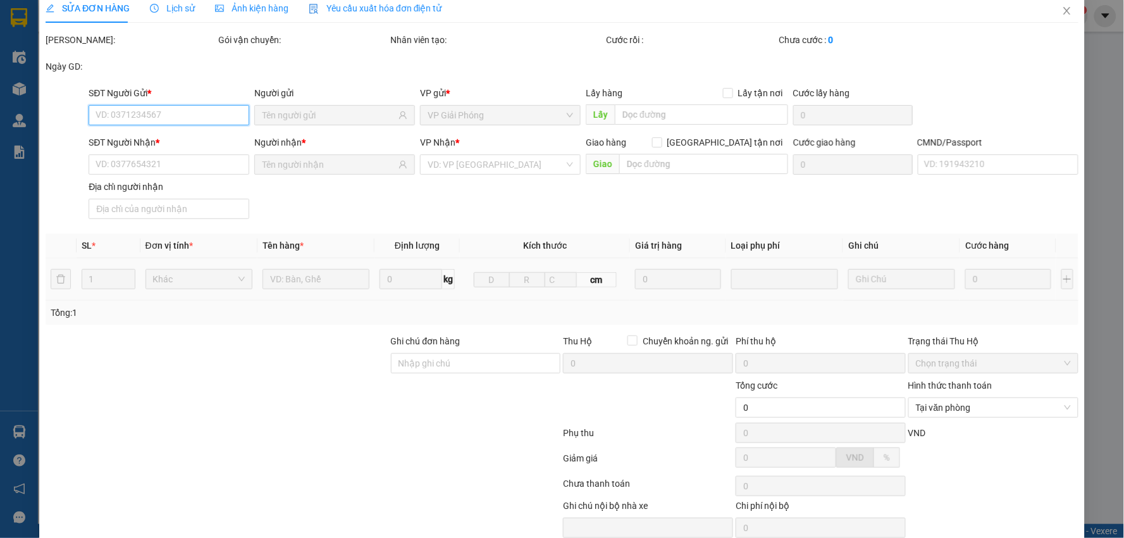
type input "0911027532"
type input "[PERSON_NAME]"
type input "0333576565"
type input "[PERSON_NAME]"
type input "001203033369 HÙNG"
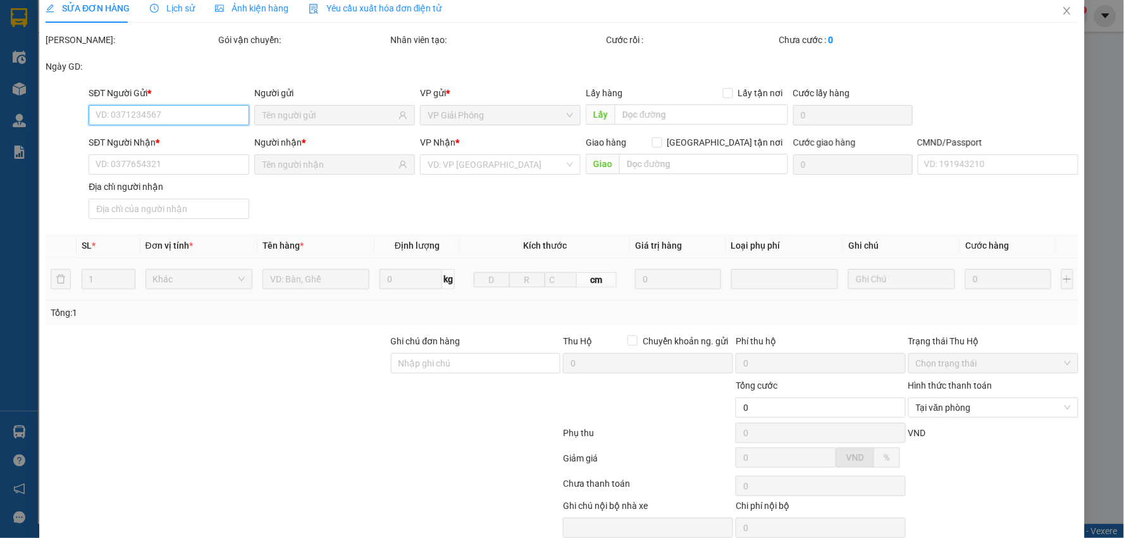
type input "50.000"
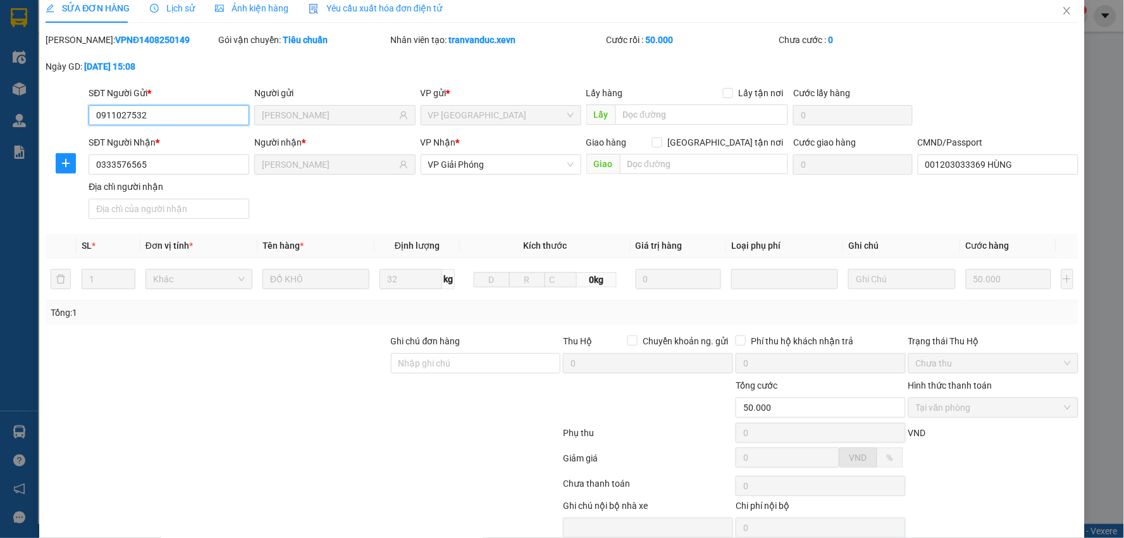
scroll to position [67, 0]
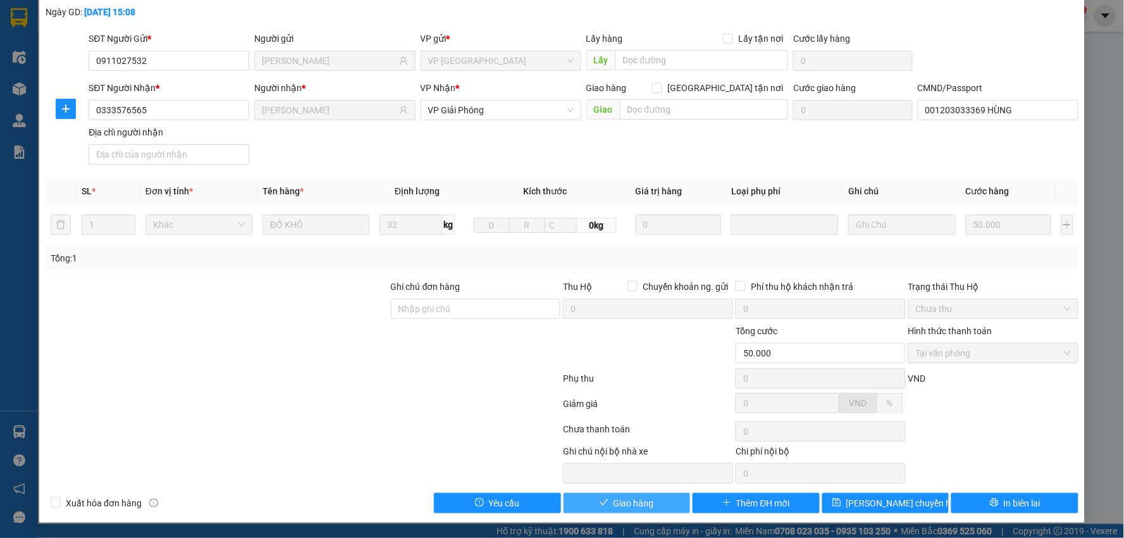
click at [603, 510] on button "Giao hàng" at bounding box center [627, 503] width 127 height 20
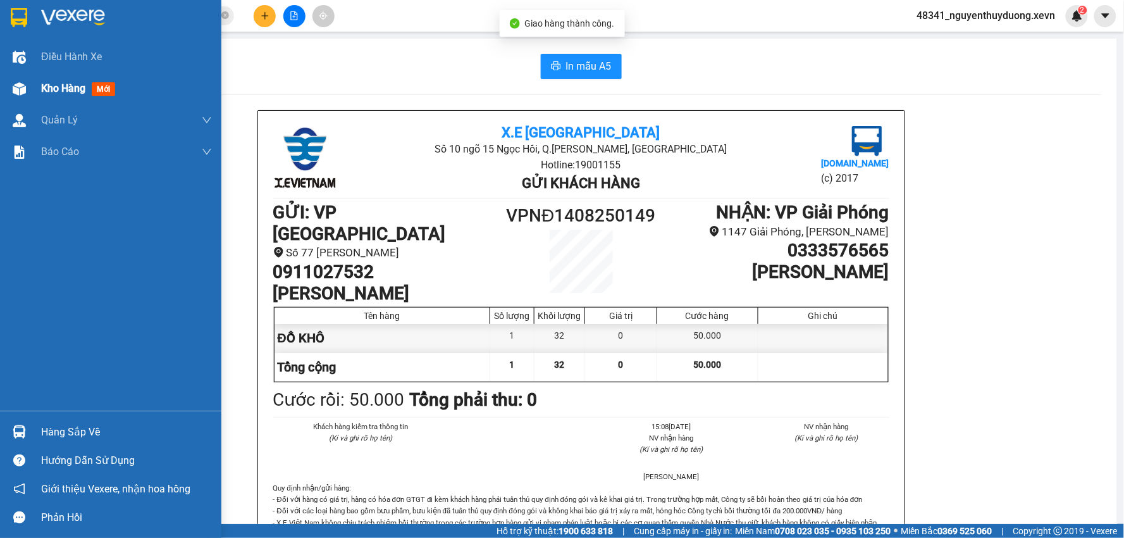
click at [47, 94] on span "Kho hàng" at bounding box center [63, 88] width 44 height 12
